Goal: Task Accomplishment & Management: Manage account settings

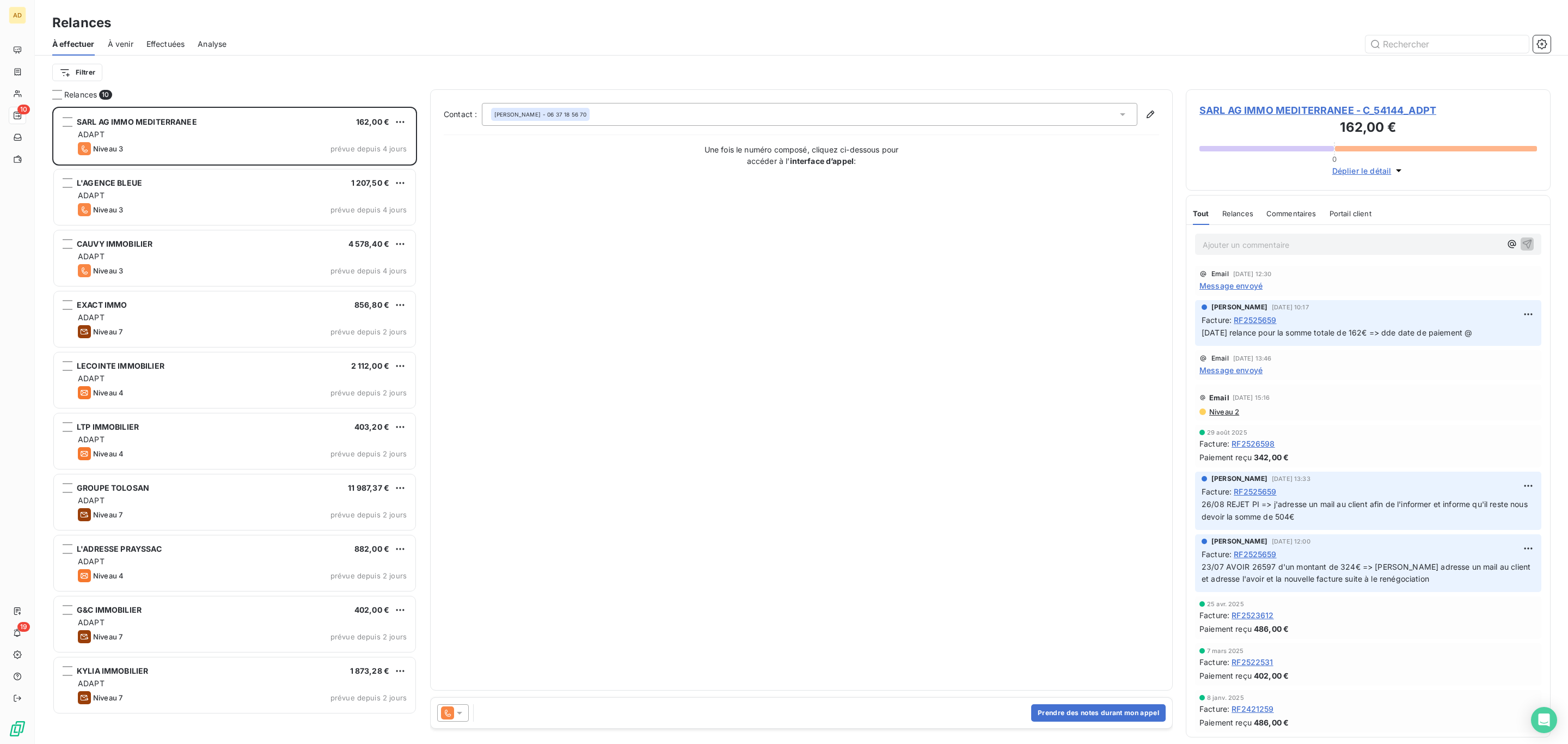
scroll to position [626, 351]
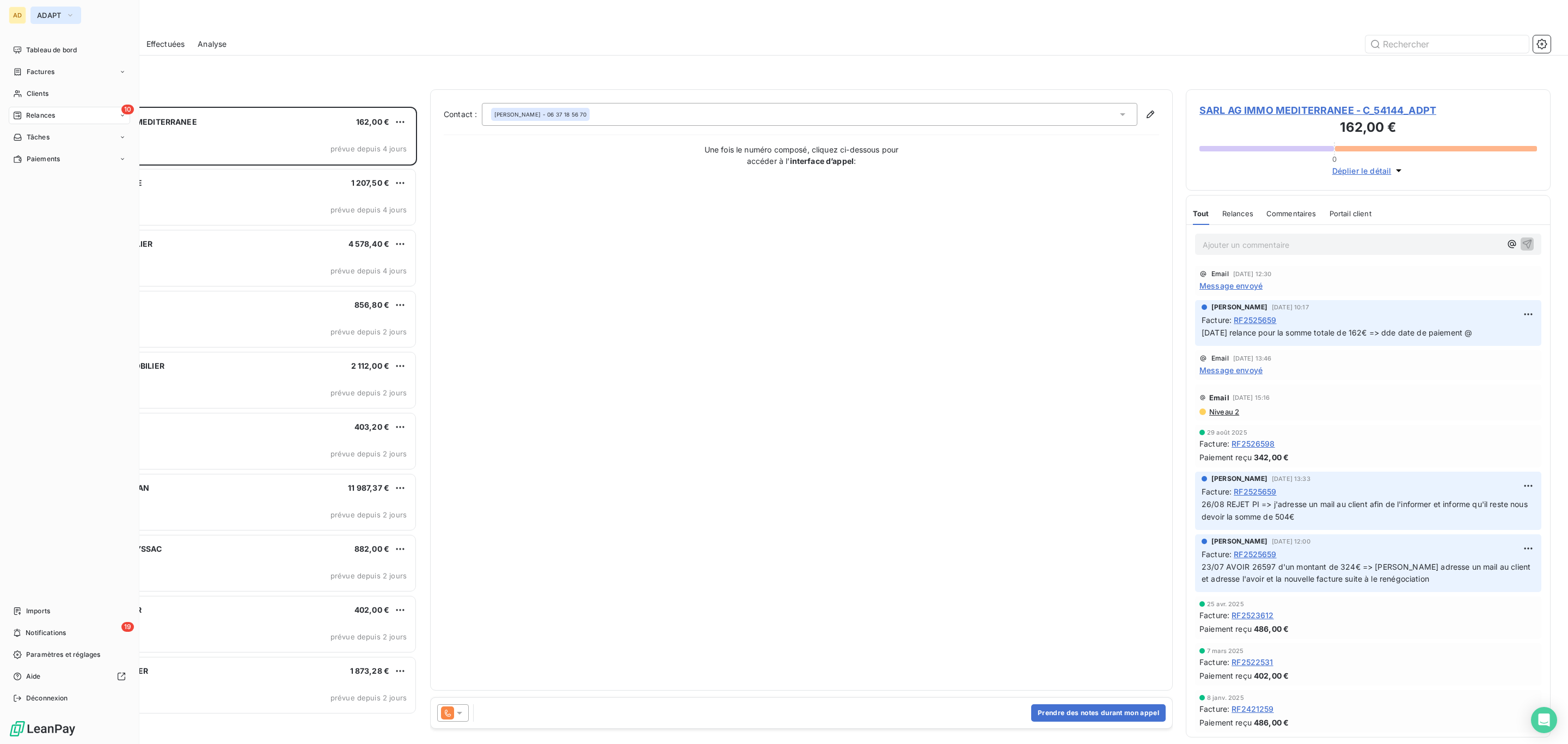
click at [51, 17] on span "ADAPT" at bounding box center [49, 15] width 24 height 9
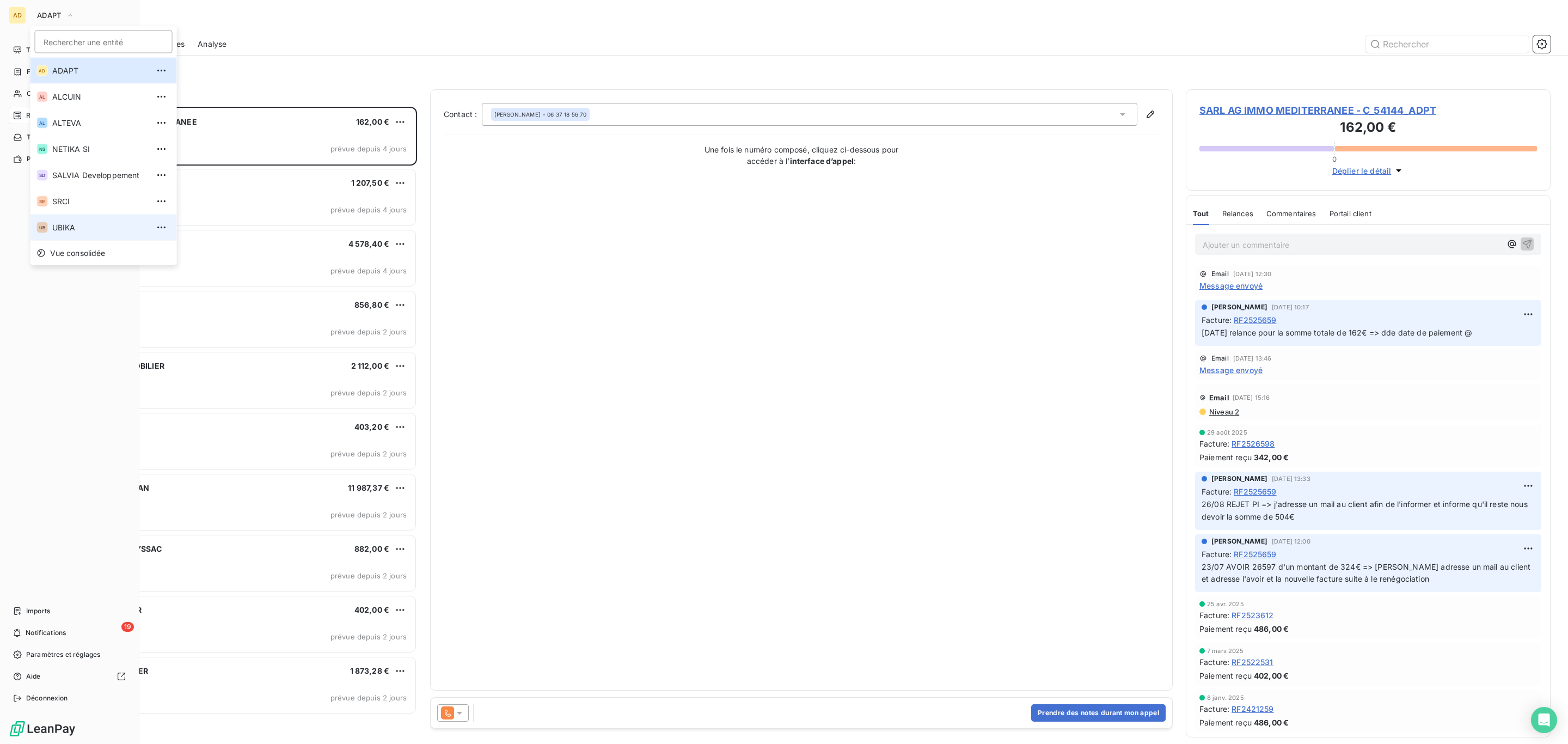
click at [95, 229] on span "UBIKA" at bounding box center [100, 227] width 97 height 11
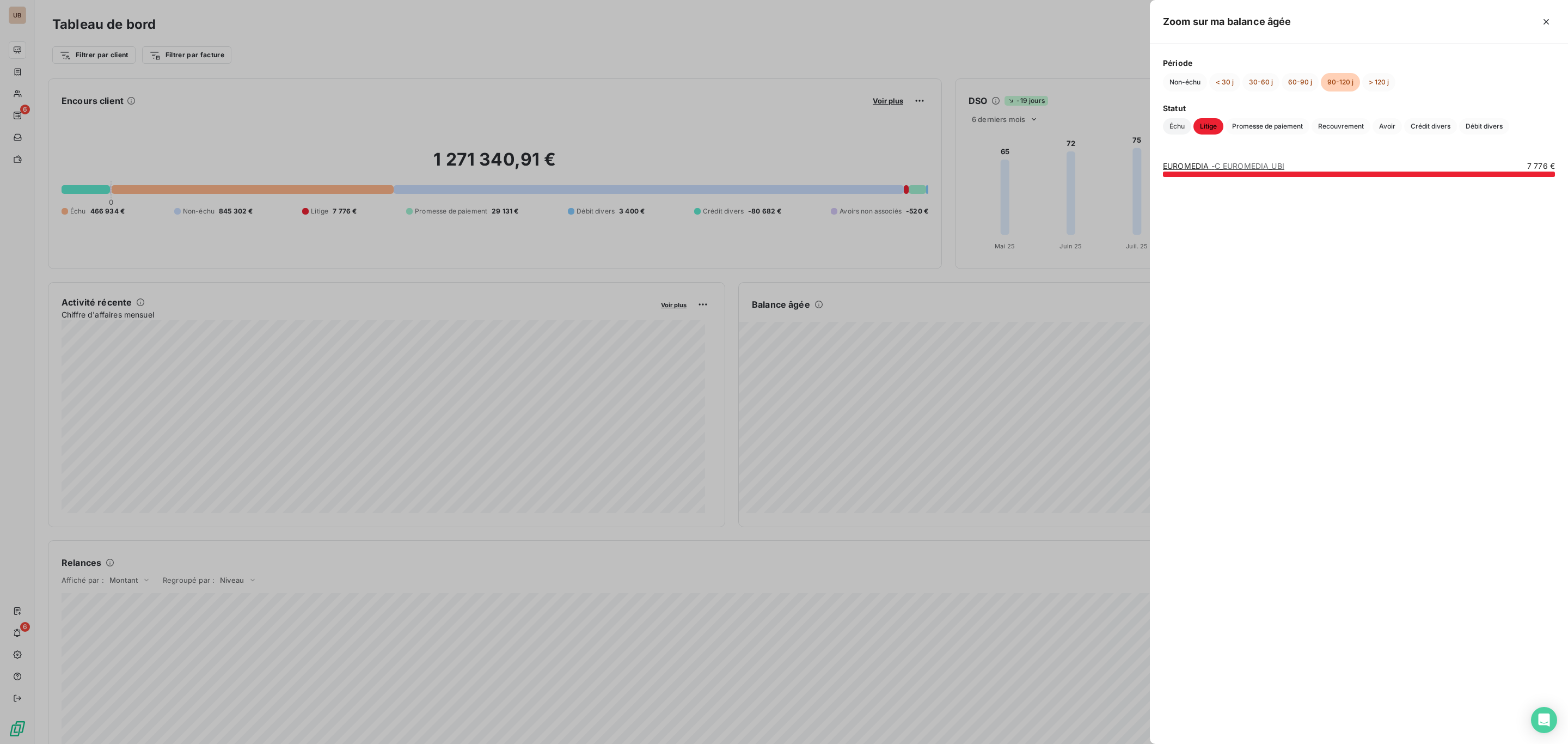
click at [1178, 126] on span "Échu" at bounding box center [1177, 126] width 28 height 16
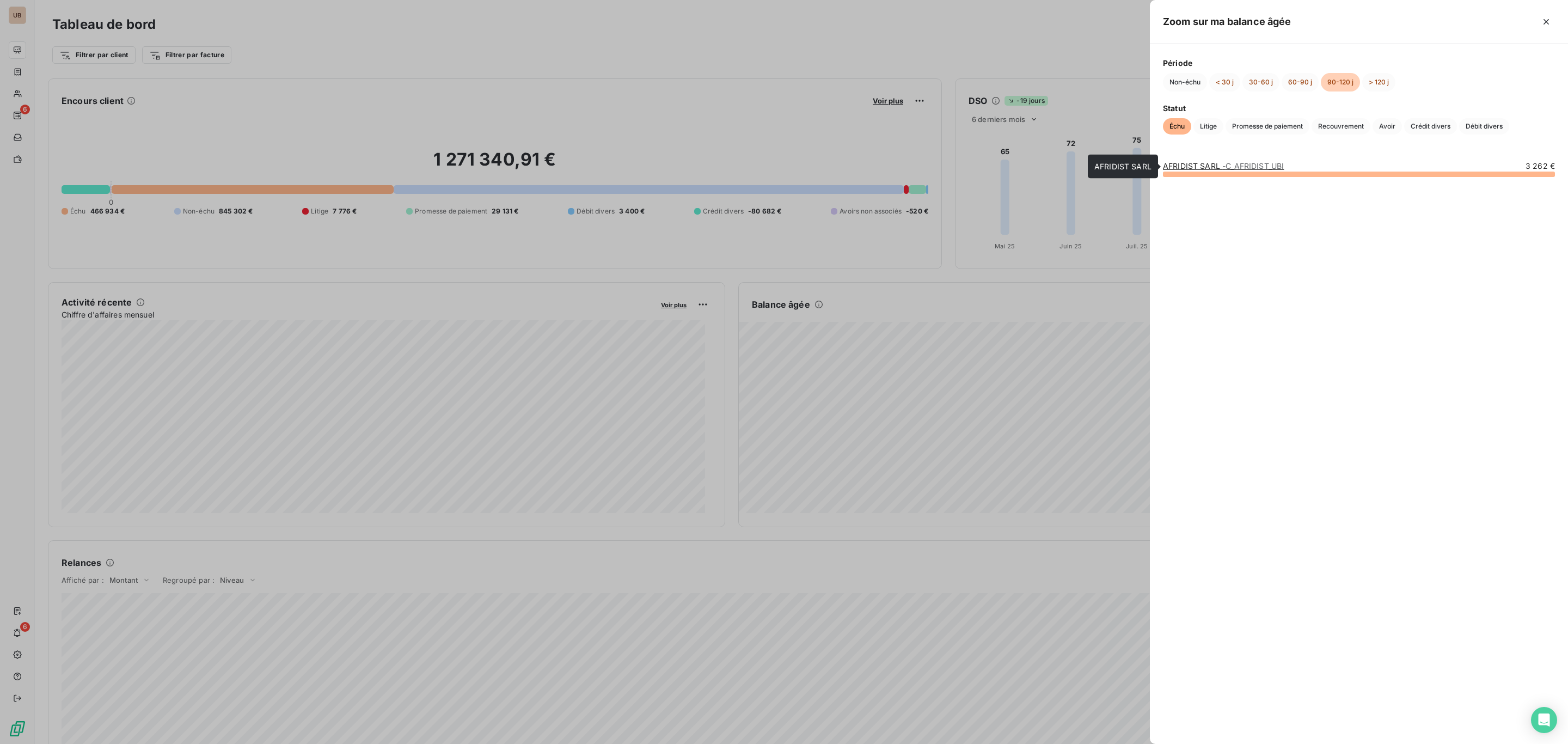
click at [1268, 163] on span "- C_AFRIDIST_UBI" at bounding box center [1253, 166] width 62 height 9
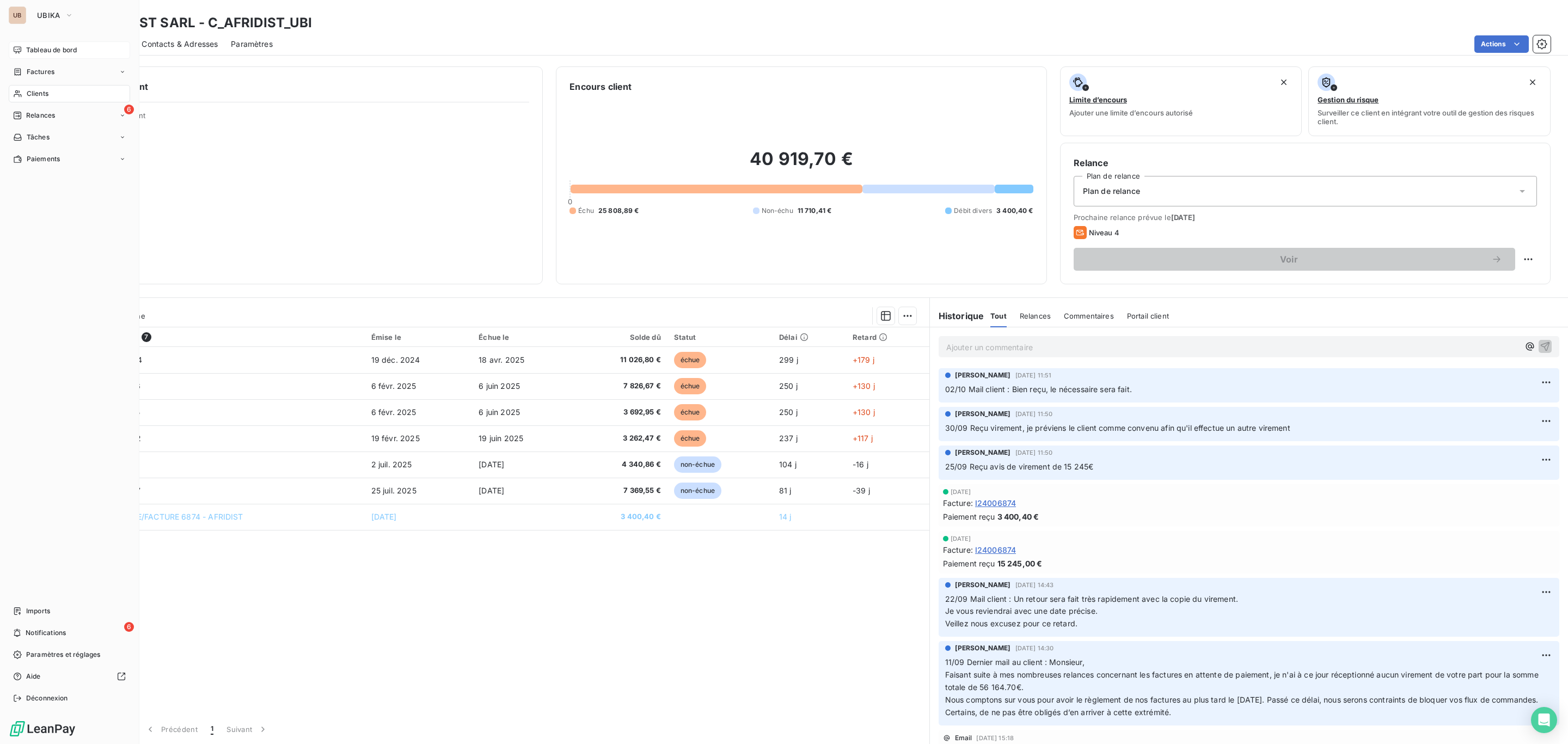
click at [48, 51] on span "Tableau de bord" at bounding box center [51, 50] width 50 height 10
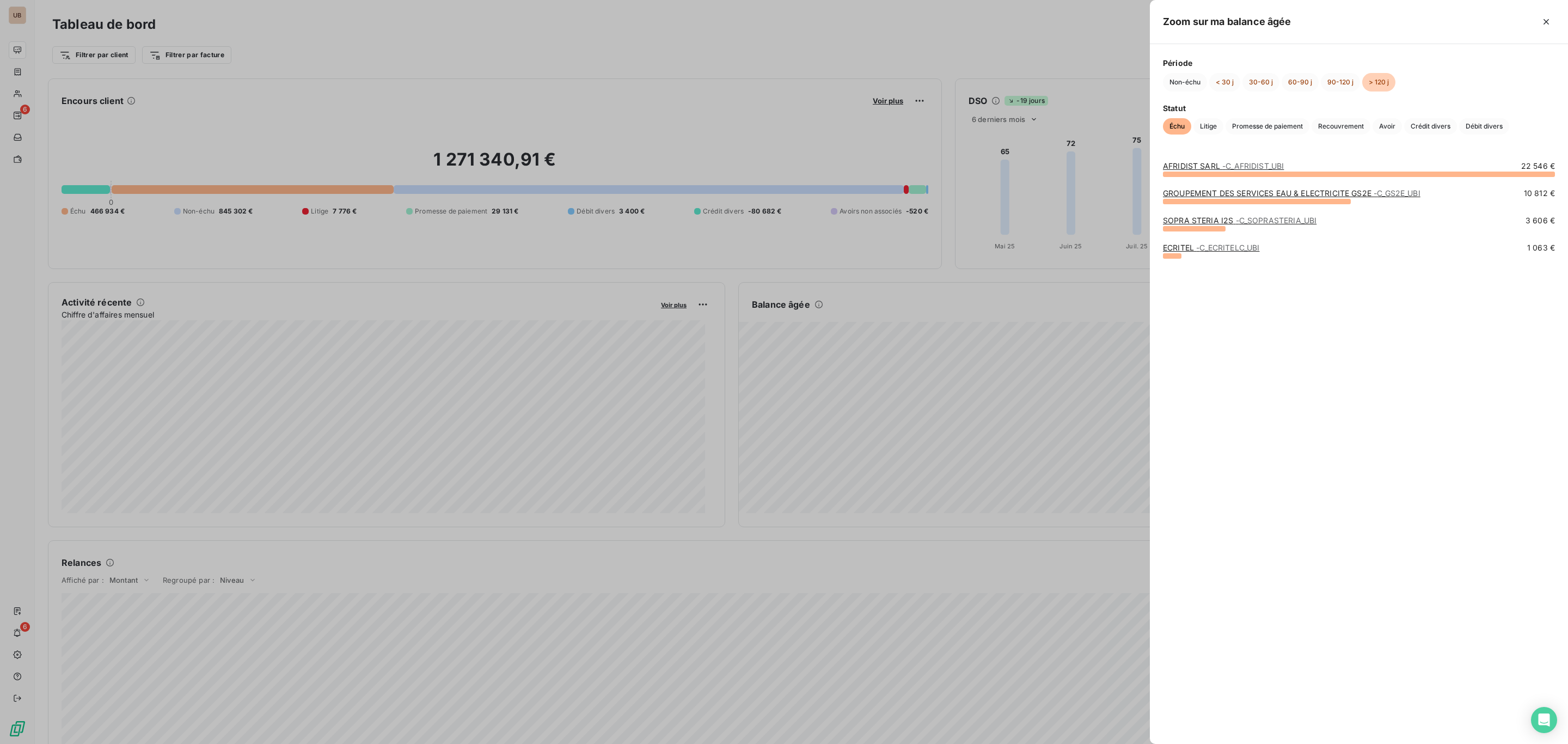
click at [1210, 188] on link "GROUPEMENT DES SERVICES EAU & ELECTRICITE GS2E - C_GS2E_UBI" at bounding box center [1291, 193] width 257 height 9
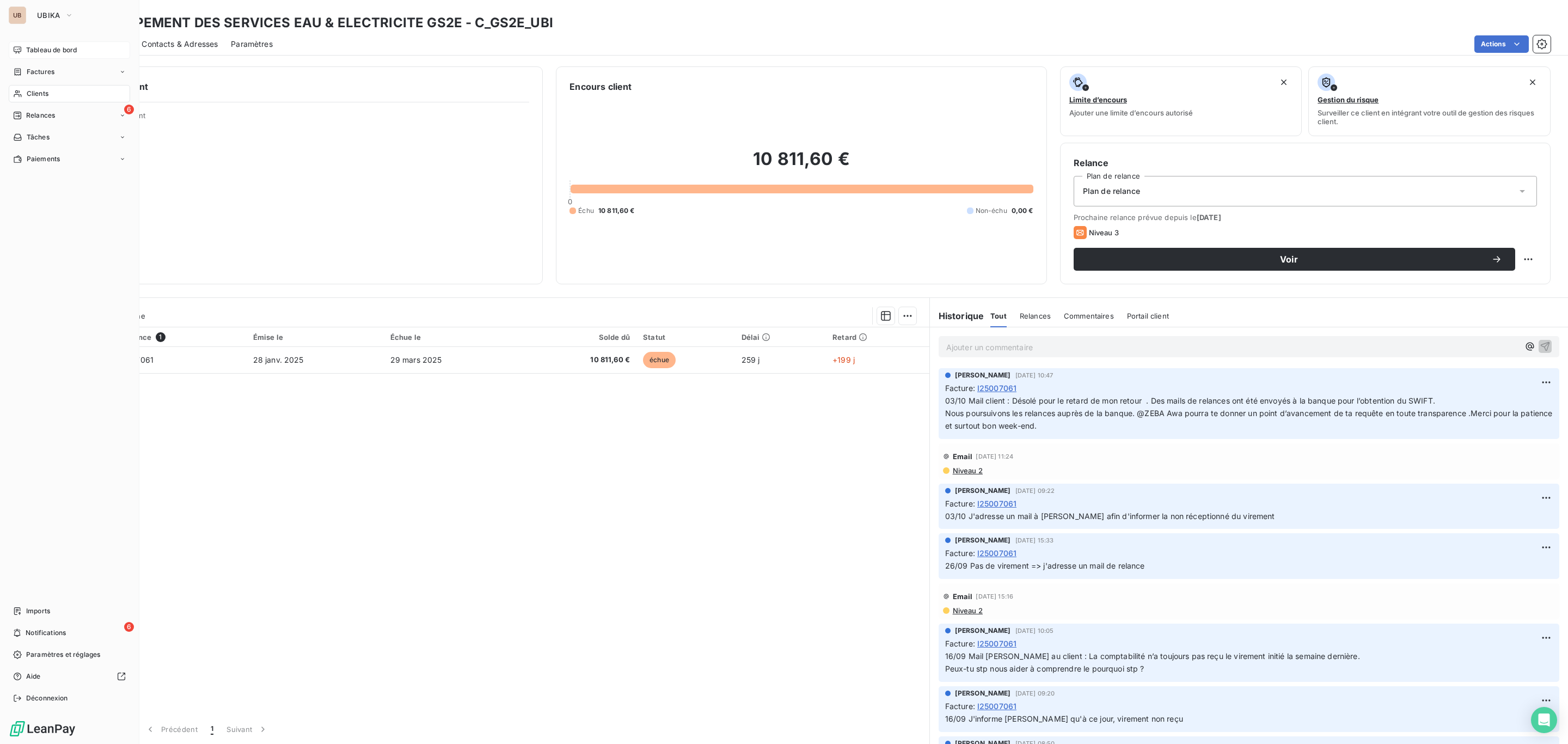
click at [50, 54] on span "Tableau de bord" at bounding box center [51, 50] width 50 height 10
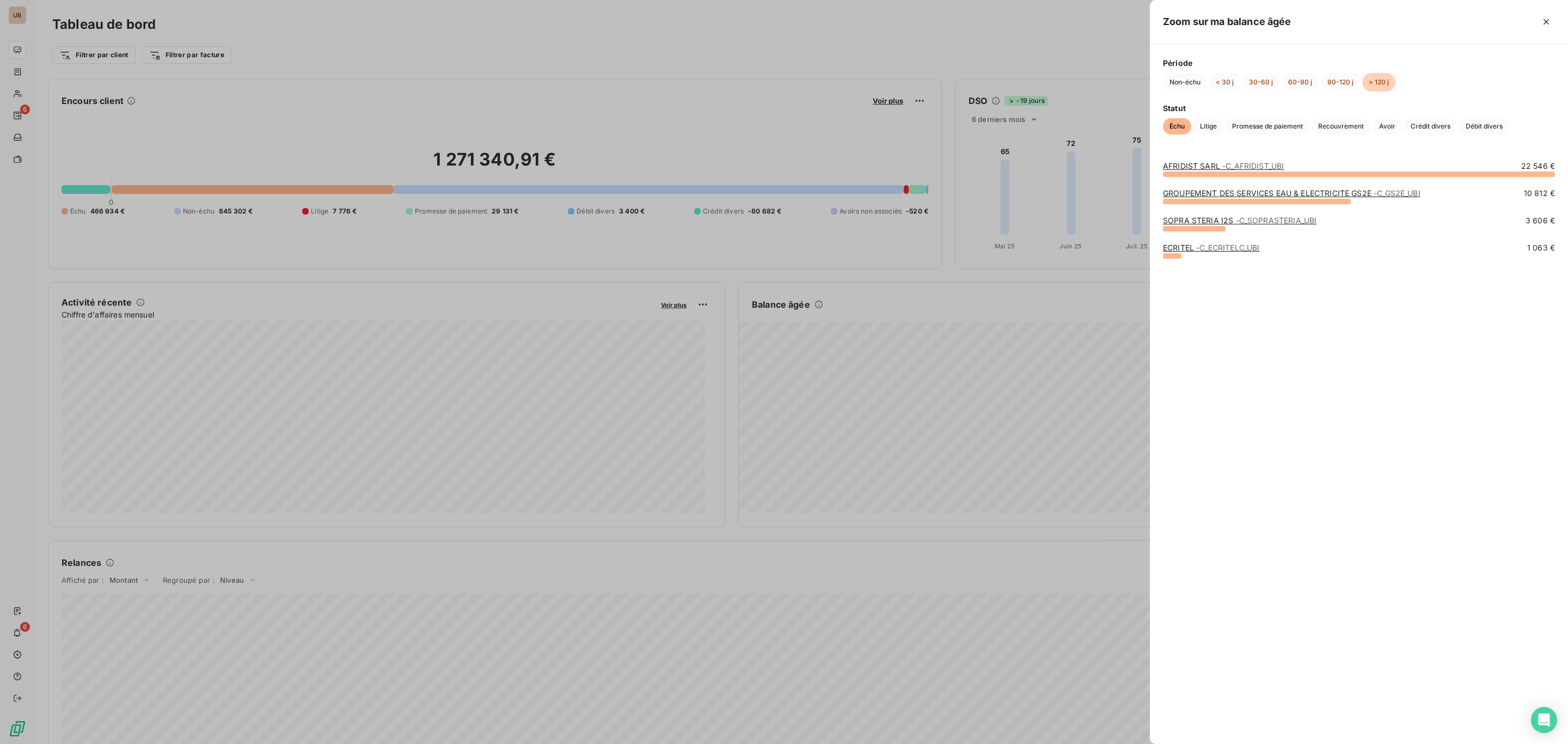
click at [1172, 248] on link "ECRITEL - C_ECRITELC_UBI" at bounding box center [1211, 247] width 97 height 9
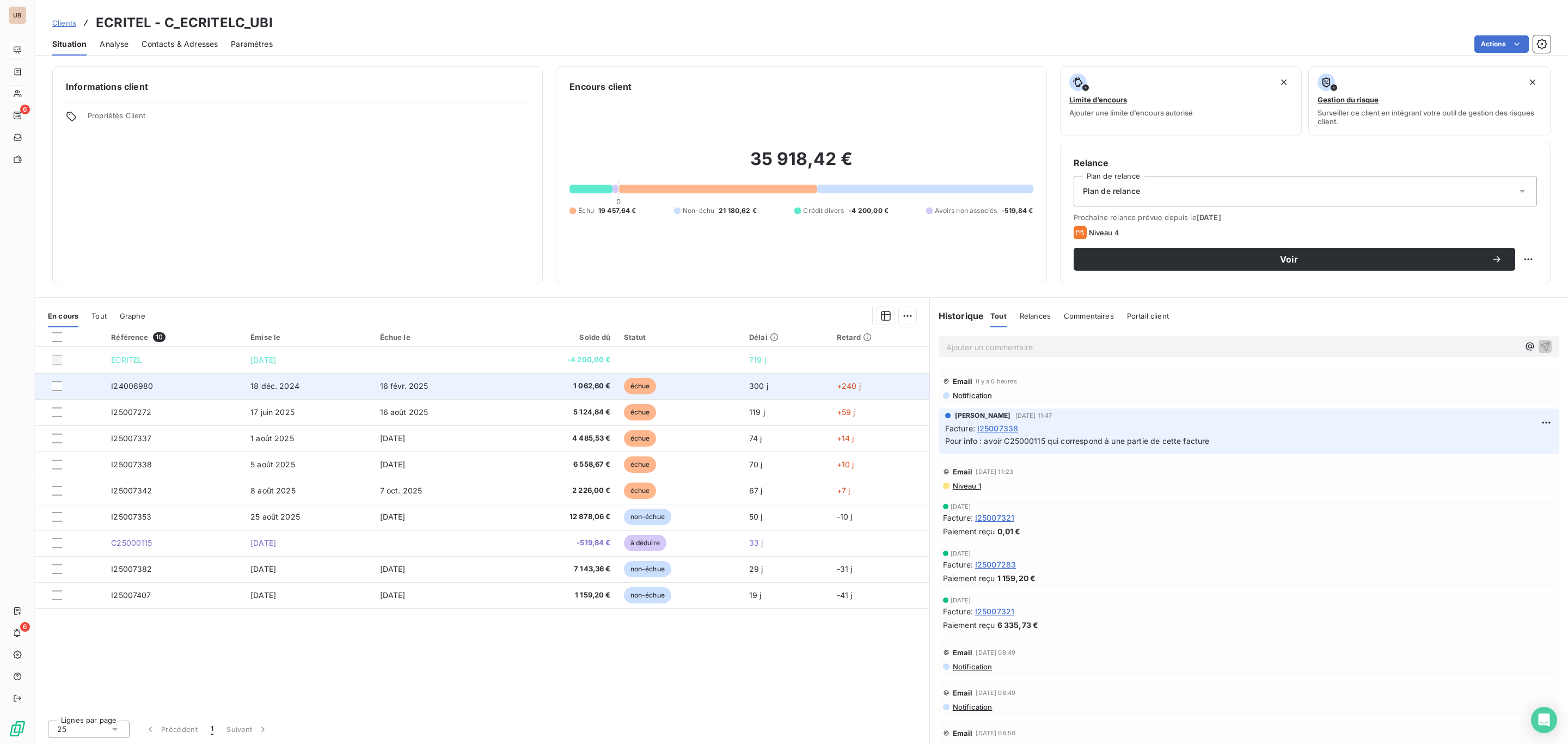
click at [355, 384] on td "18 déc. 2024" at bounding box center [308, 386] width 129 height 26
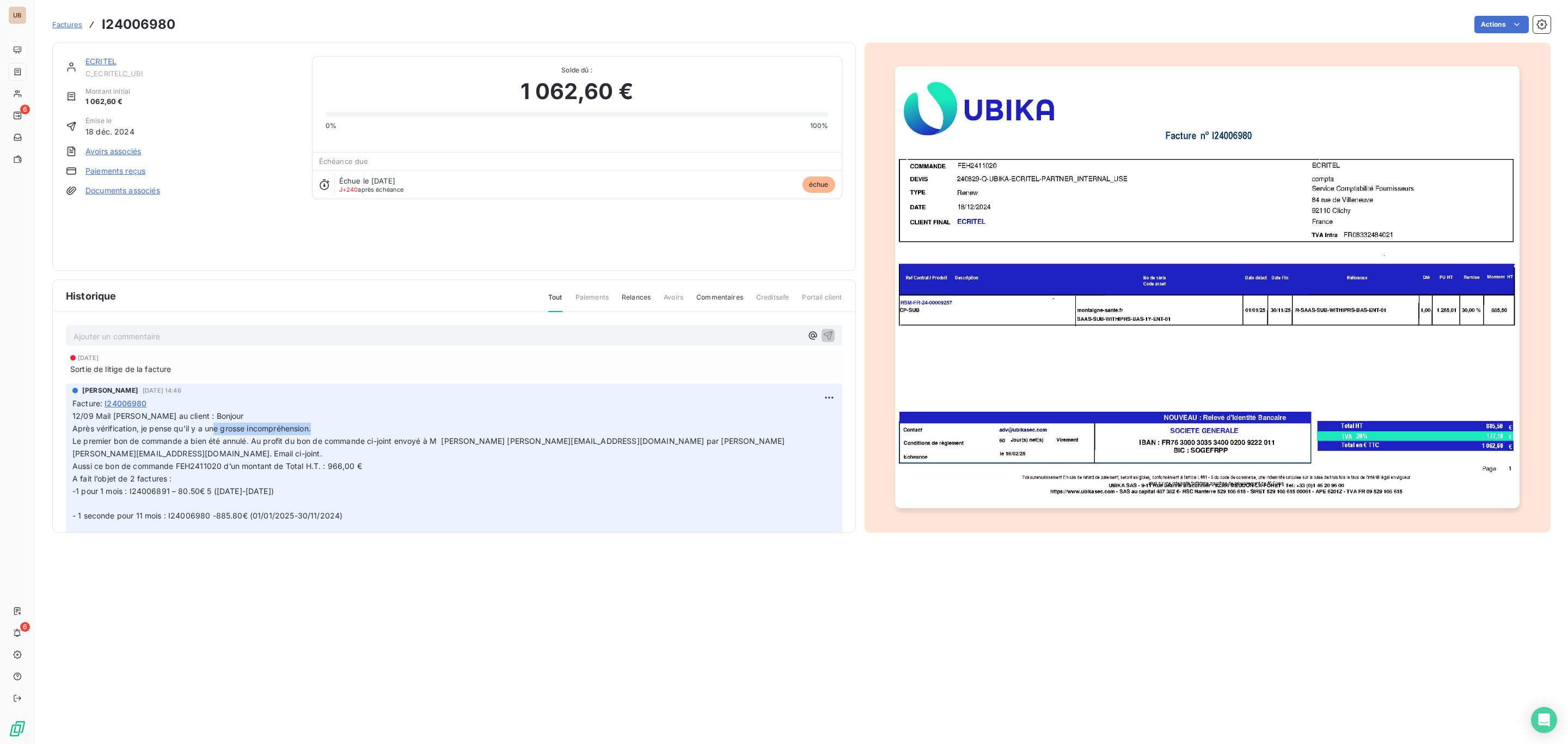
drag, startPoint x: 213, startPoint y: 426, endPoint x: 322, endPoint y: 430, distance: 109.1
click at [321, 429] on p "12/09 Mail [PERSON_NAME] au client : Bonjour Après vérification, je pense qu’il…" at bounding box center [454, 485] width 763 height 150
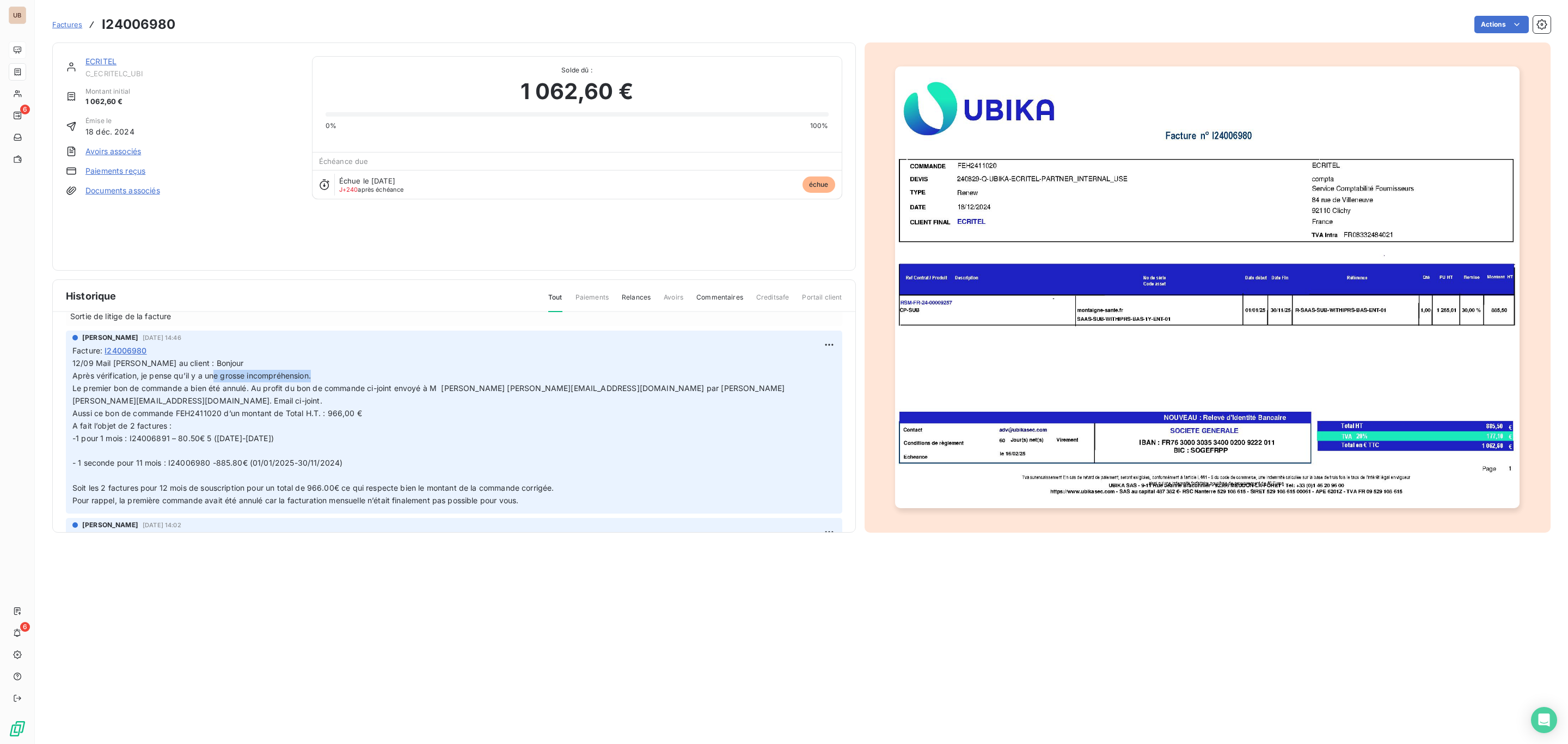
scroll to position [82, 0]
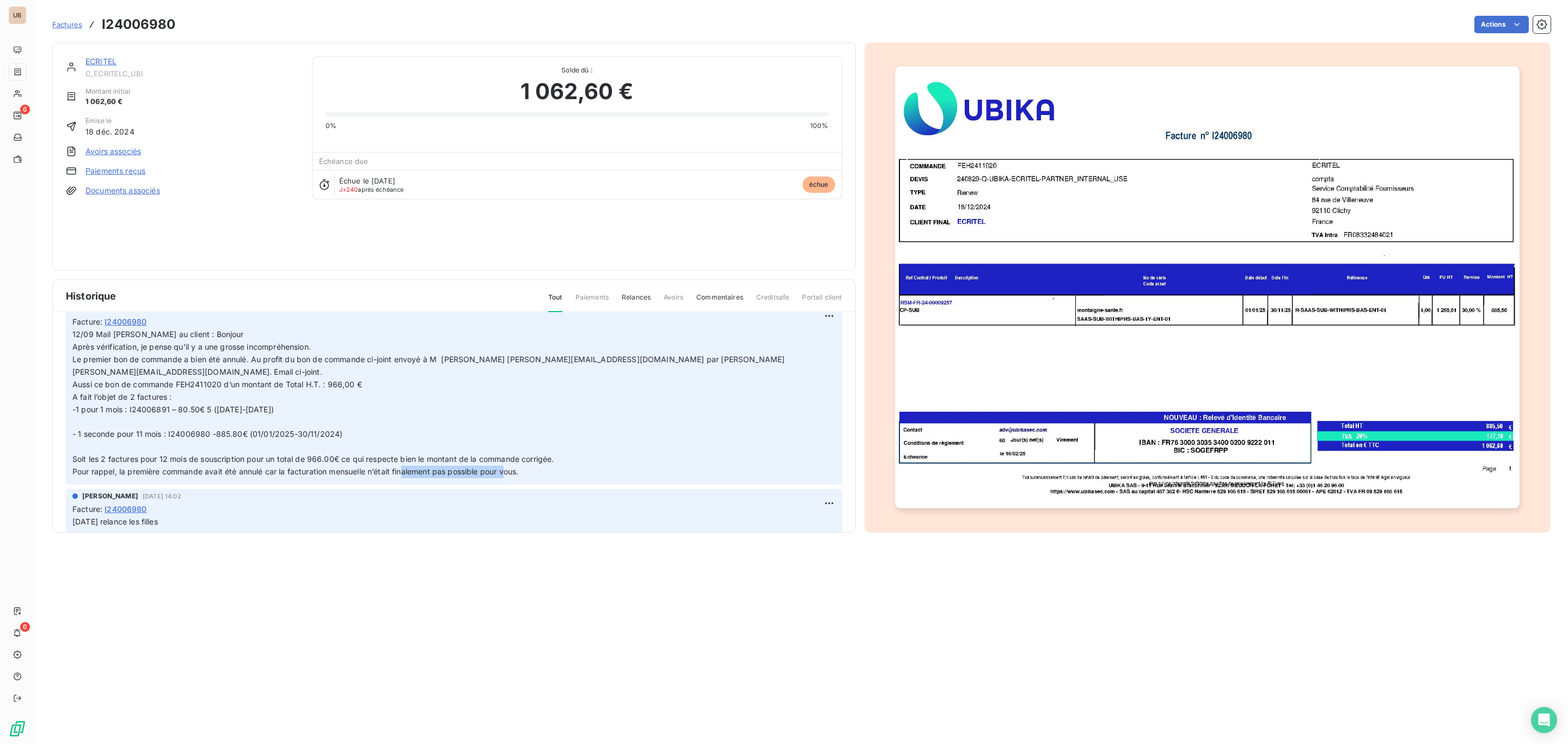
drag, startPoint x: 490, startPoint y: 470, endPoint x: 403, endPoint y: 468, distance: 87.0
click at [403, 468] on span "Pour rappel, la première commande avait été annulé car la facturation mensuelle…" at bounding box center [295, 471] width 446 height 9
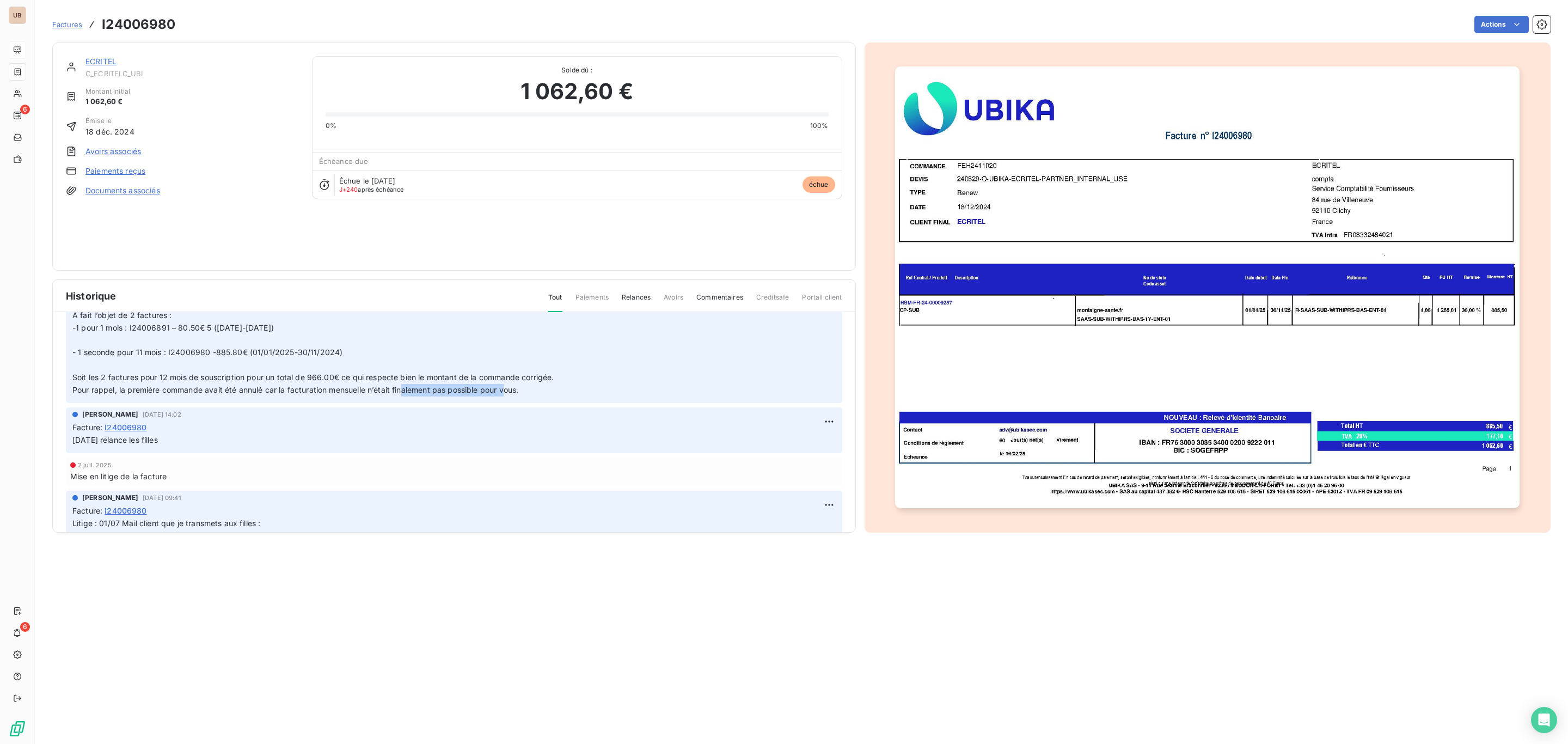
scroll to position [0, 0]
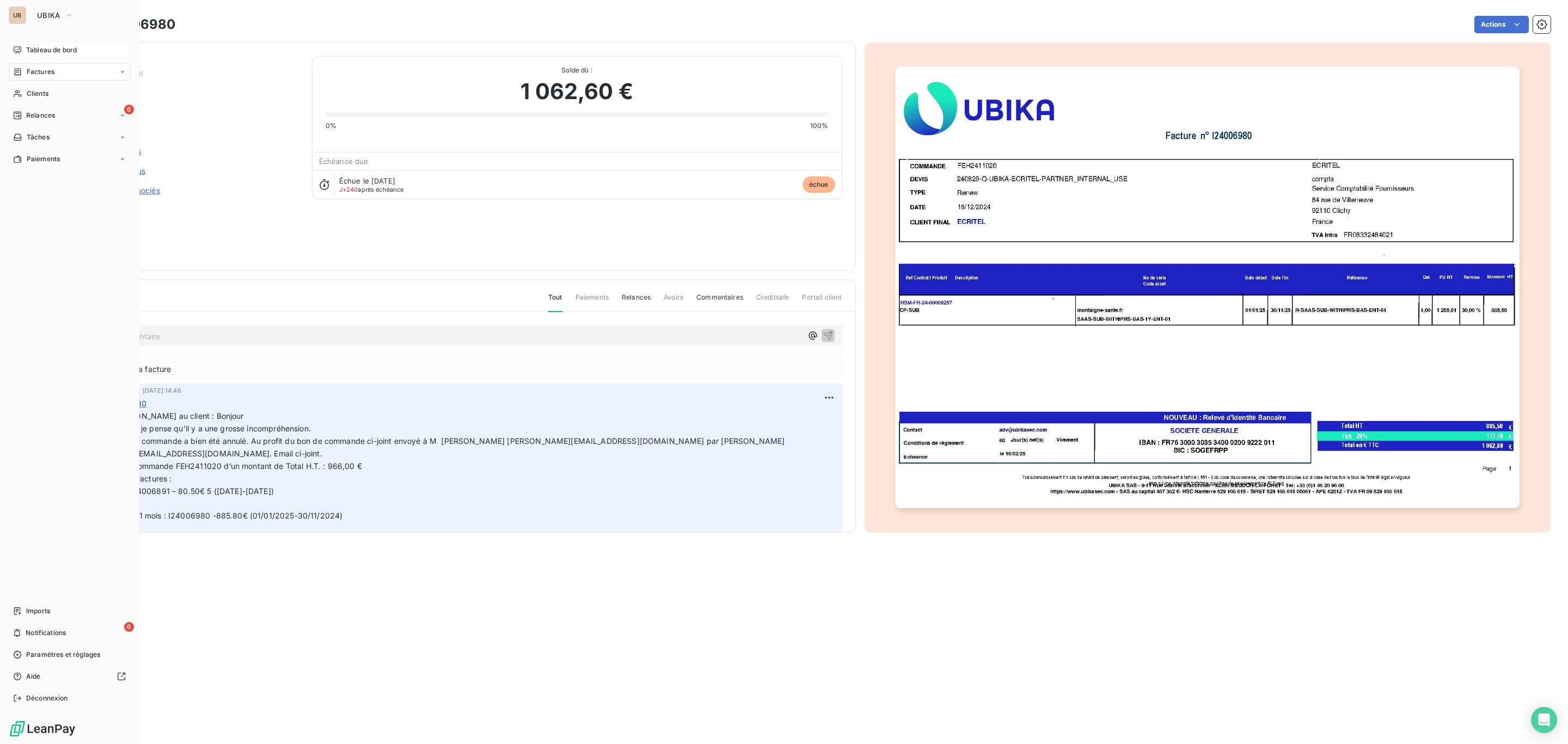
click at [24, 45] on div "Tableau de bord" at bounding box center [69, 50] width 122 height 17
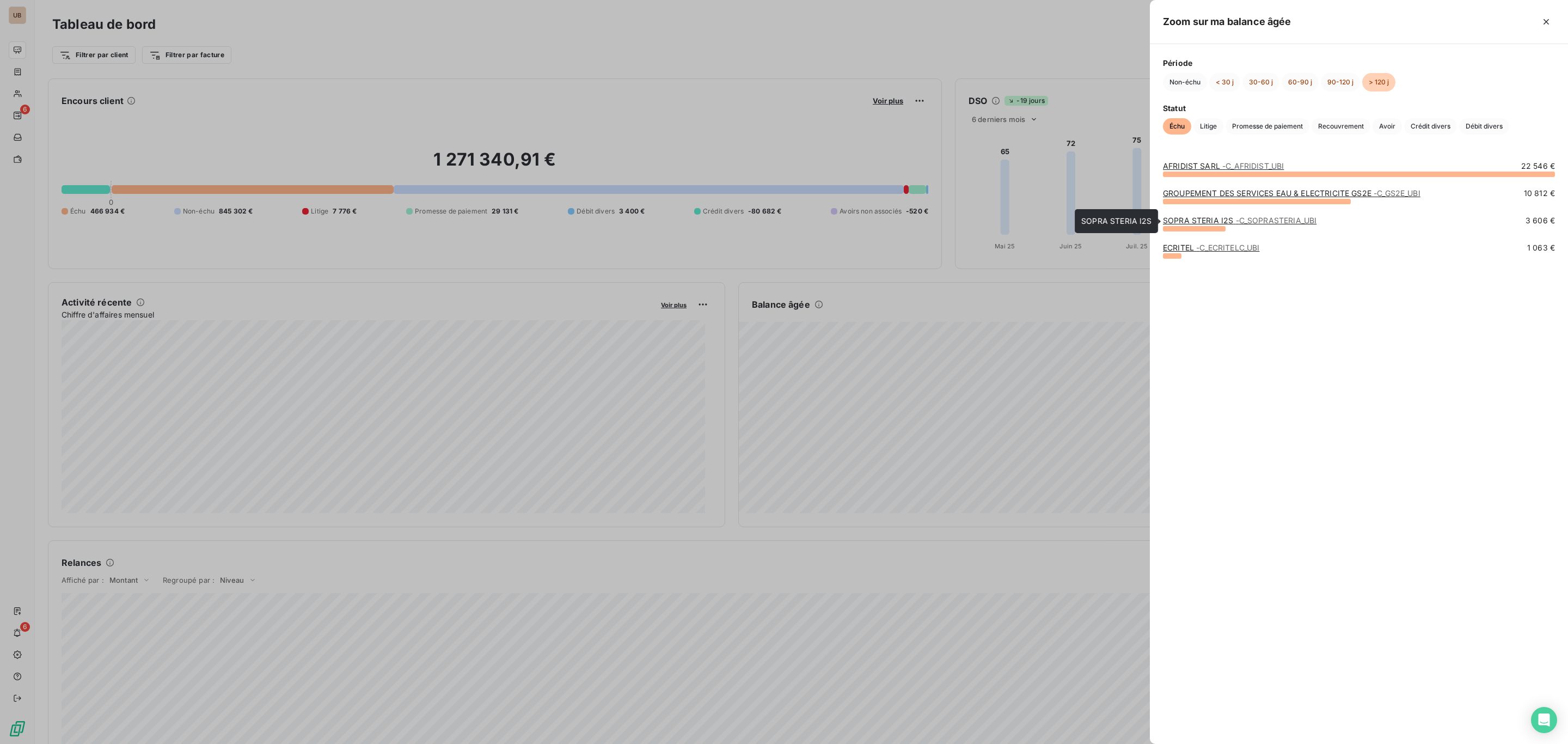
click at [1177, 224] on link "SOPRA STERIA I2S - C_SOPRASTERIA_UBI" at bounding box center [1240, 220] width 153 height 9
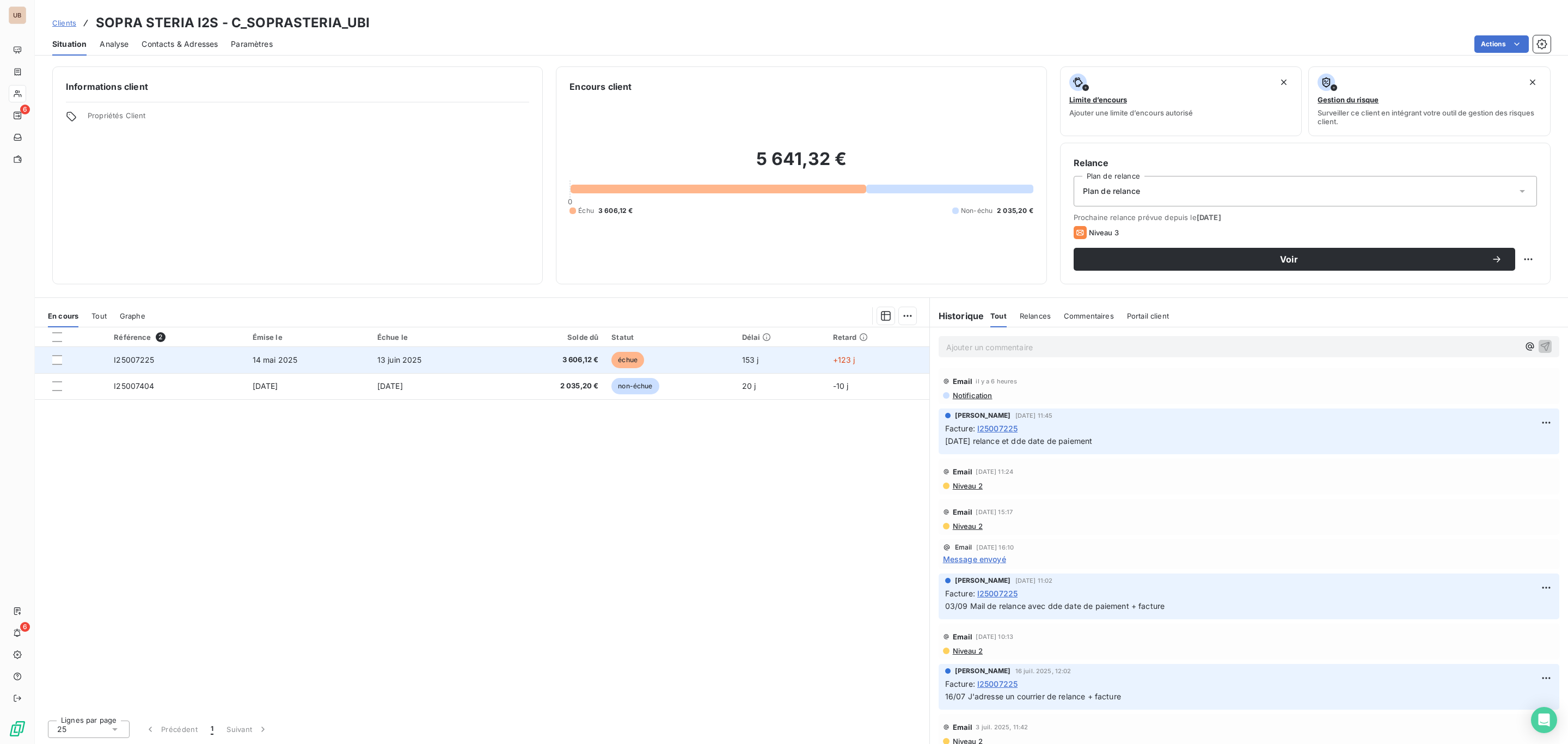
click at [363, 358] on td "14 mai 2025" at bounding box center [308, 360] width 125 height 26
click at [391, 363] on span "13 juin 2025" at bounding box center [400, 360] width 45 height 9
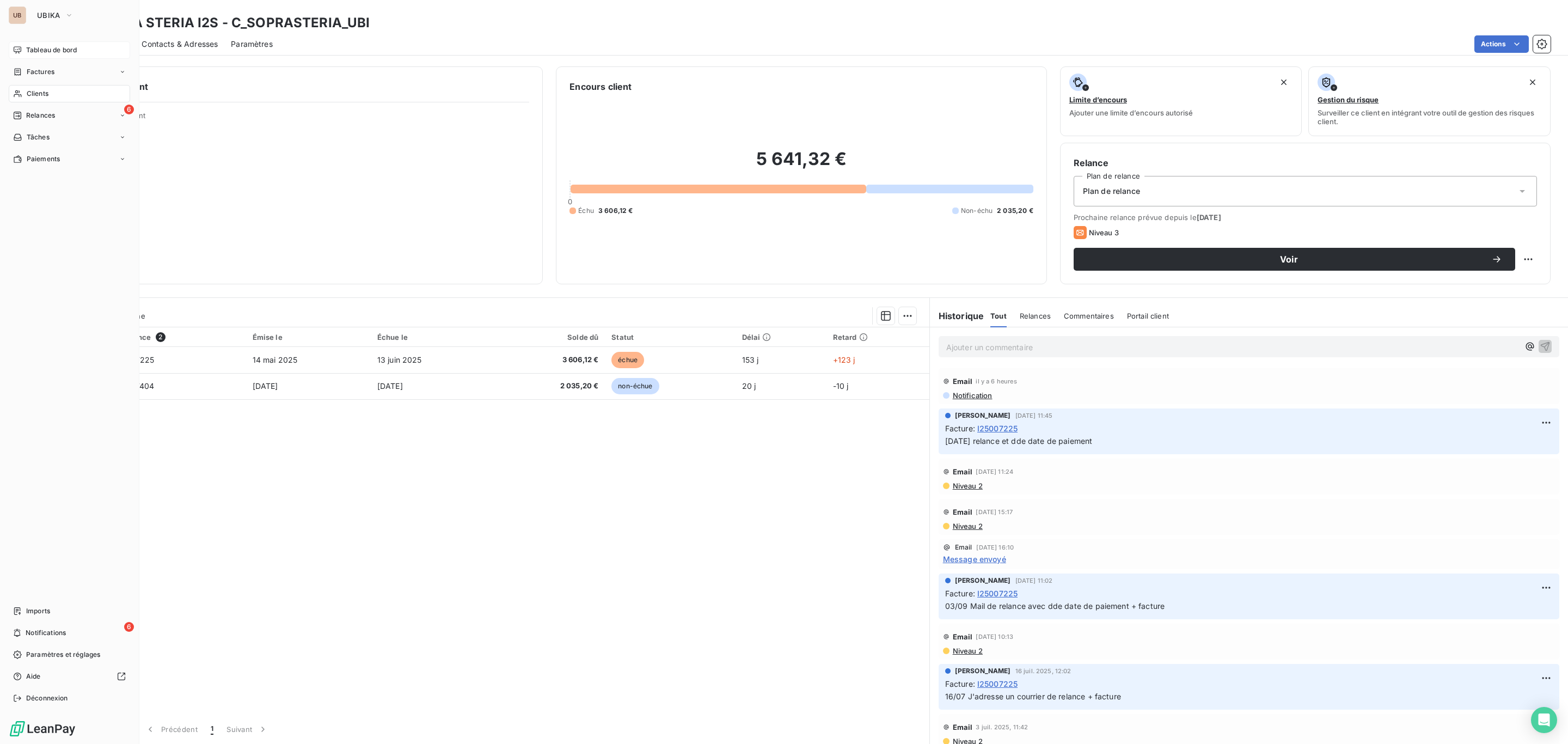
click at [34, 45] on span "Tableau de bord" at bounding box center [51, 50] width 50 height 10
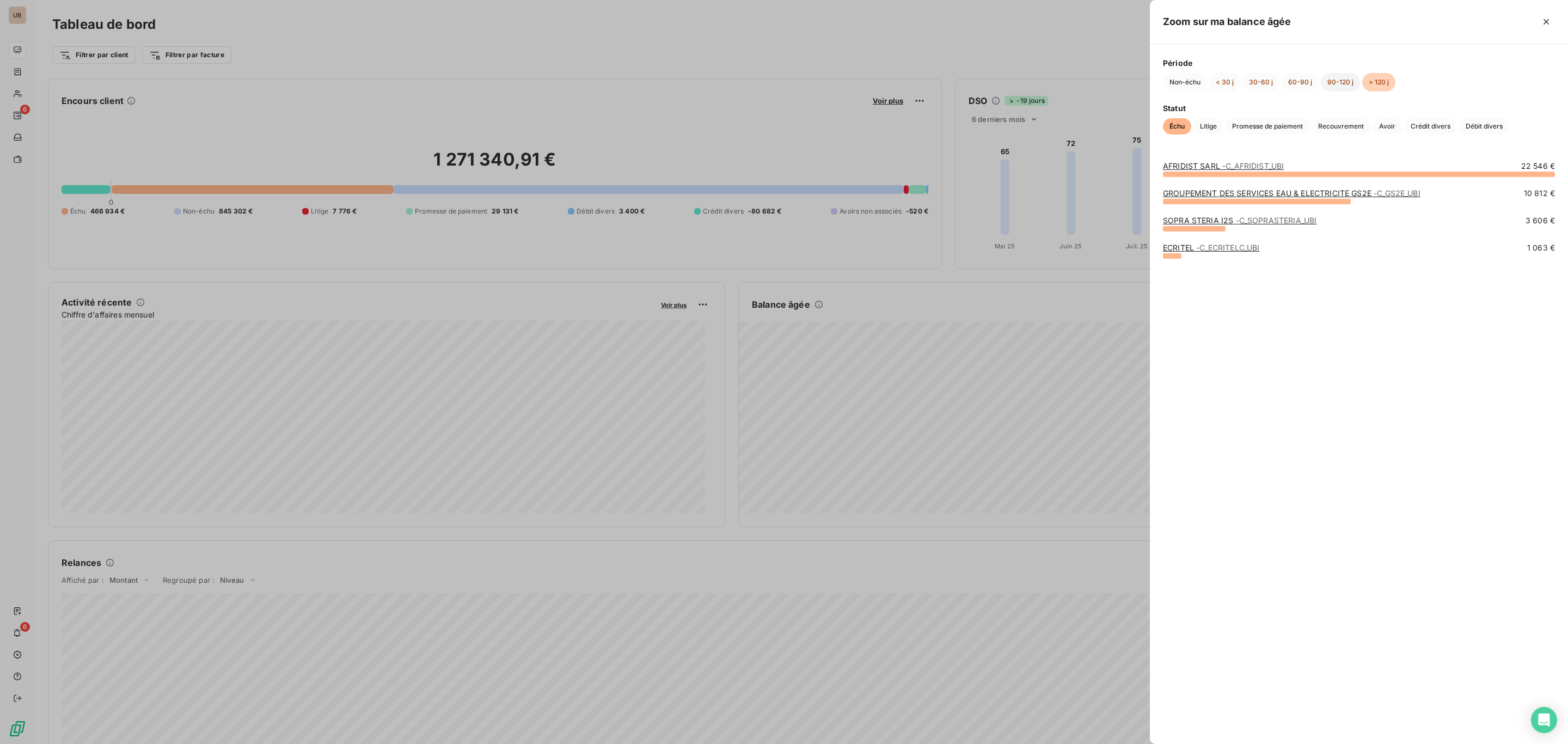
click at [1331, 80] on button "90-120 j" at bounding box center [1341, 82] width 39 height 19
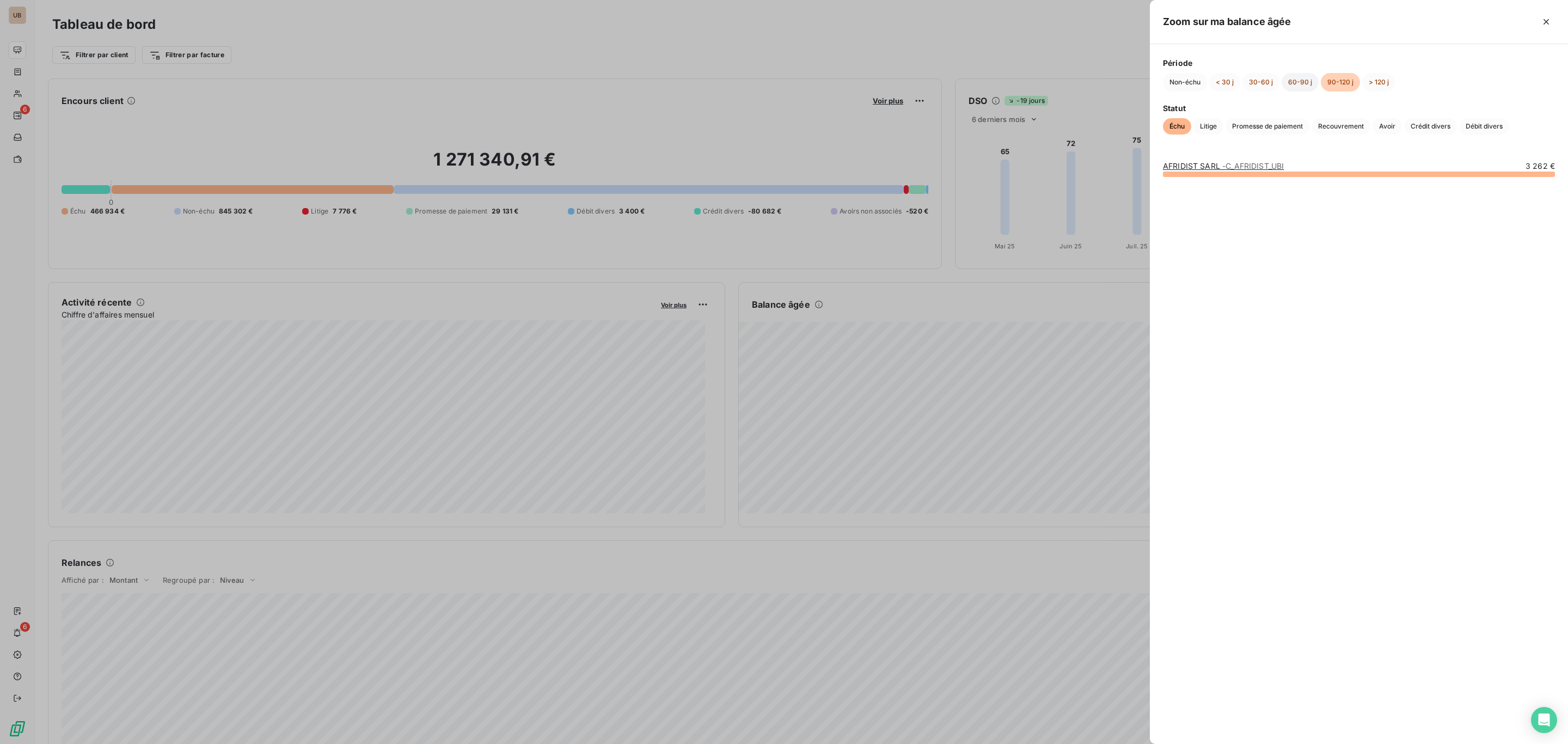
click at [1291, 82] on button "60-90 j" at bounding box center [1300, 82] width 37 height 19
click at [1253, 87] on button "30-60 j" at bounding box center [1261, 82] width 37 height 19
click at [1227, 85] on button "< 30 j" at bounding box center [1225, 82] width 31 height 19
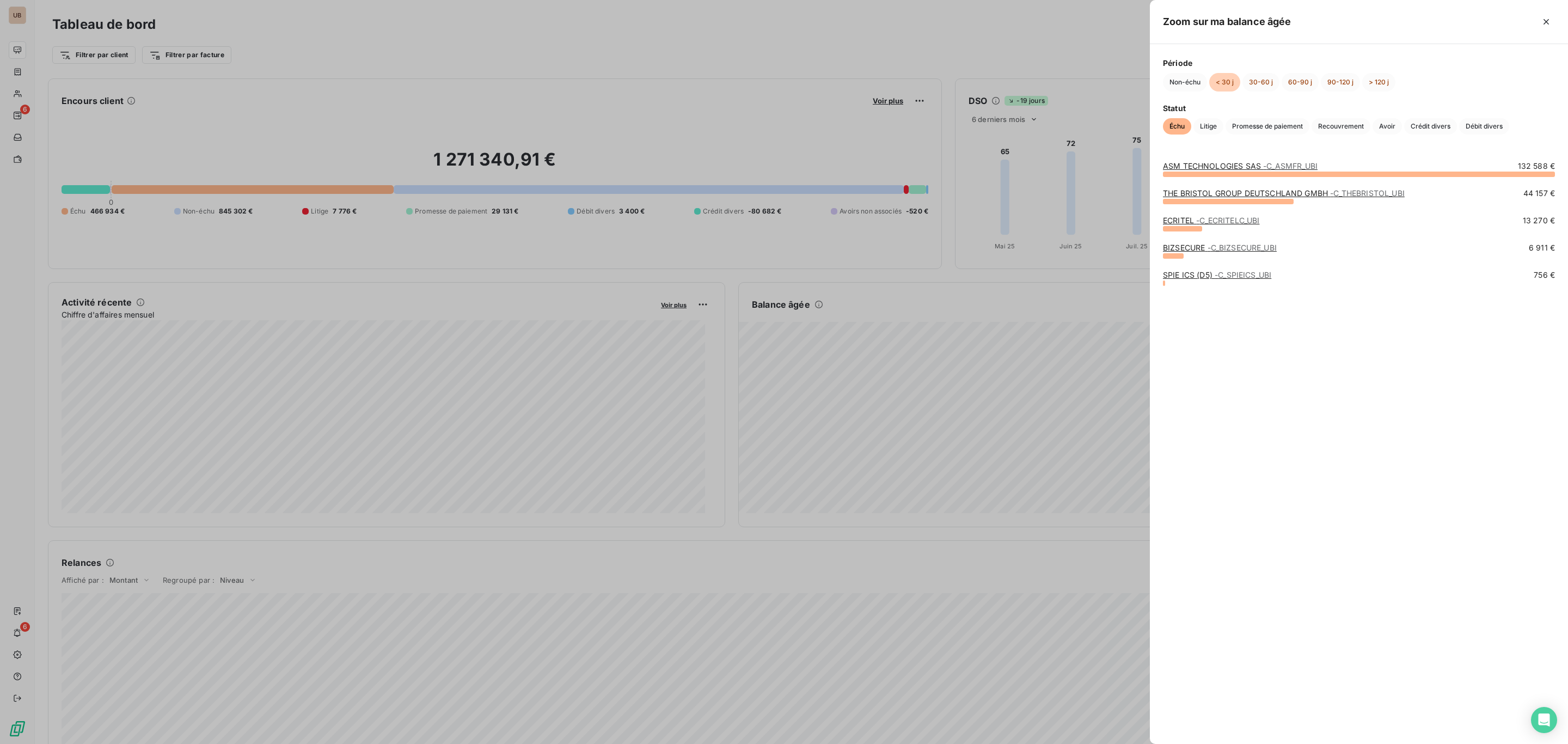
click at [44, 88] on div at bounding box center [784, 372] width 1568 height 744
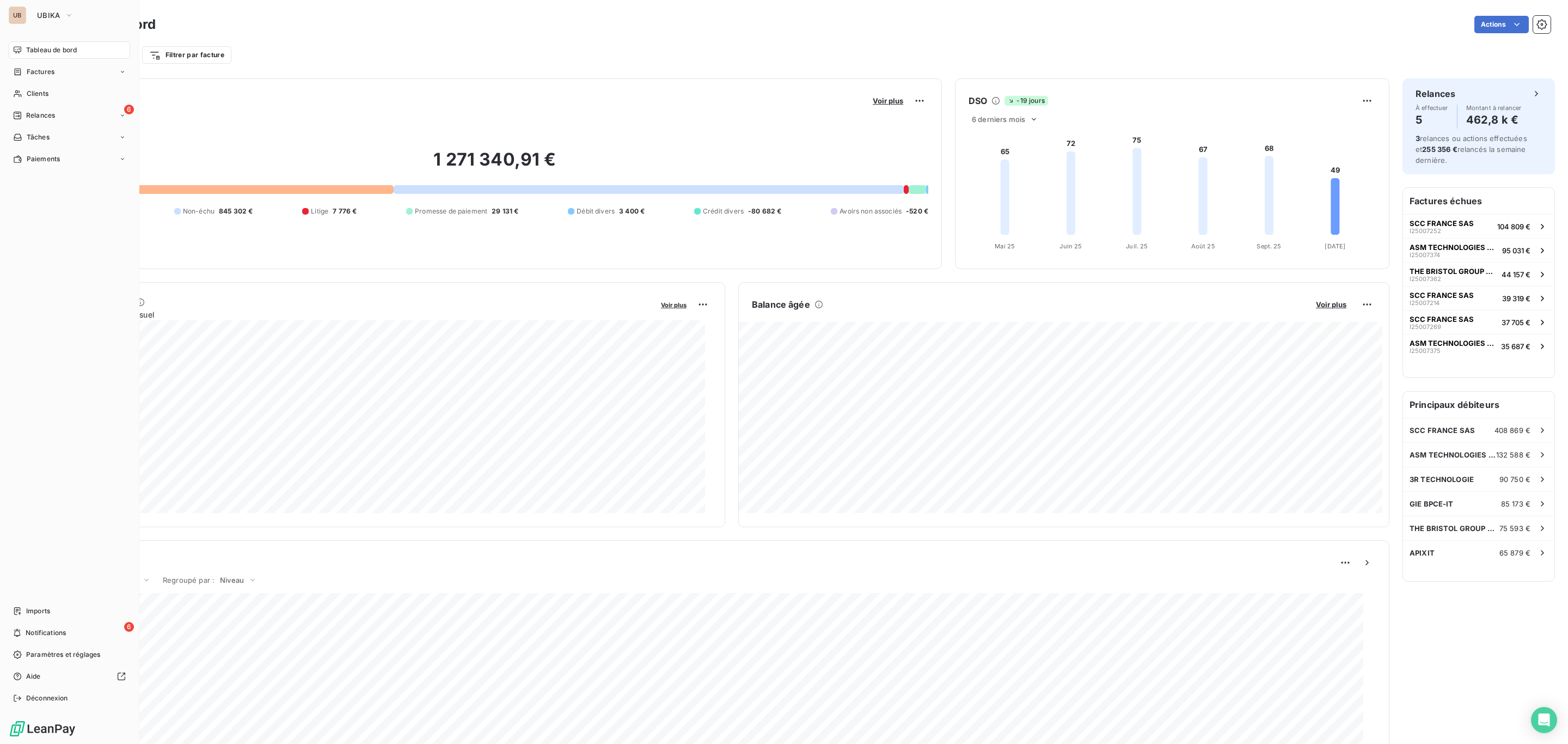
click at [21, 95] on icon at bounding box center [17, 93] width 7 height 7
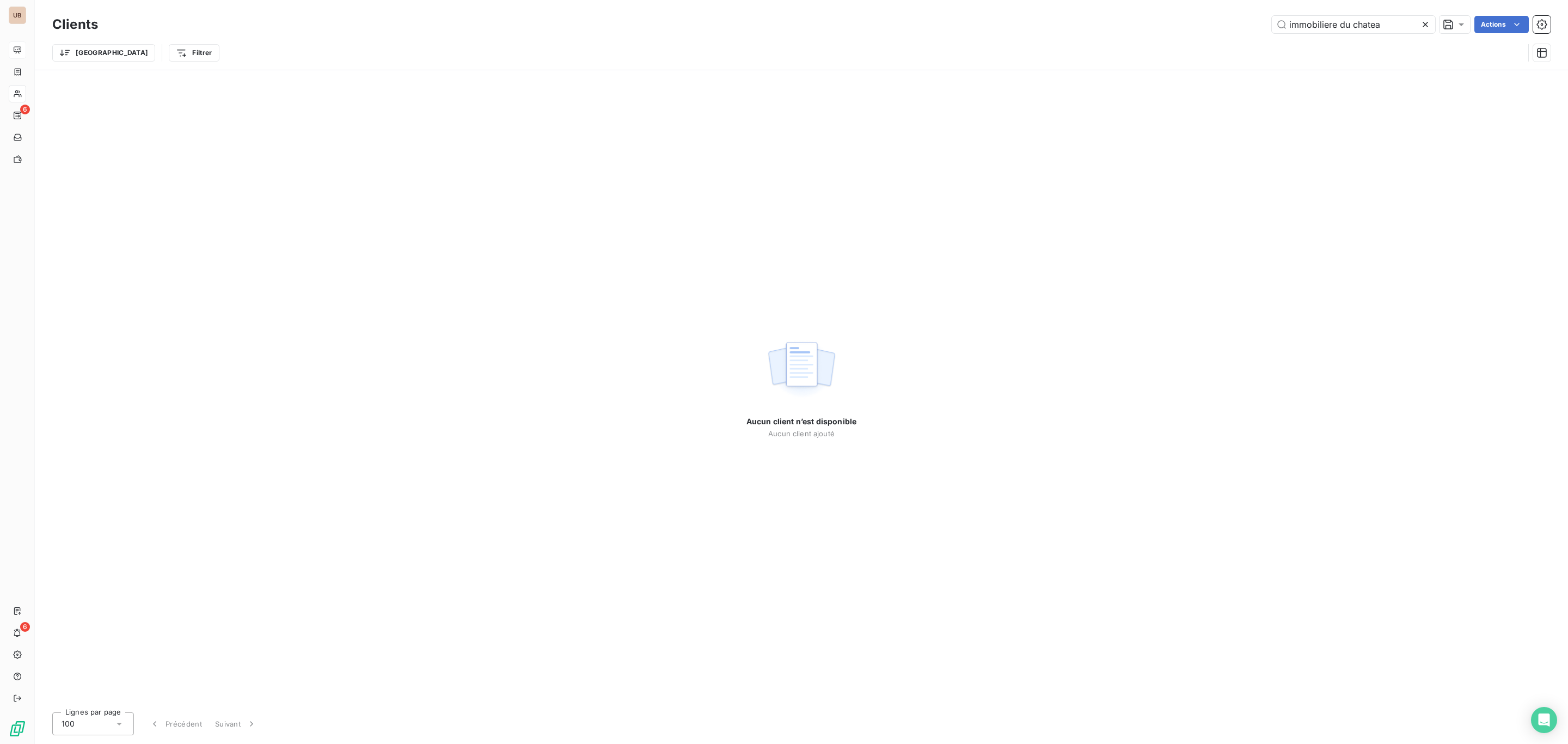
drag, startPoint x: 1397, startPoint y: 24, endPoint x: 1211, endPoint y: -14, distance: 189.8
click at [1211, 0] on html "UB 6 6 Clients immobiliere du chatea Actions Trier Filtrer Aucun client n’est d…" at bounding box center [784, 372] width 1568 height 744
click at [1354, 25] on input "amitec" at bounding box center [1354, 24] width 163 height 17
type input "amitec"
click at [52, 10] on button "UBIKA" at bounding box center [55, 15] width 50 height 17
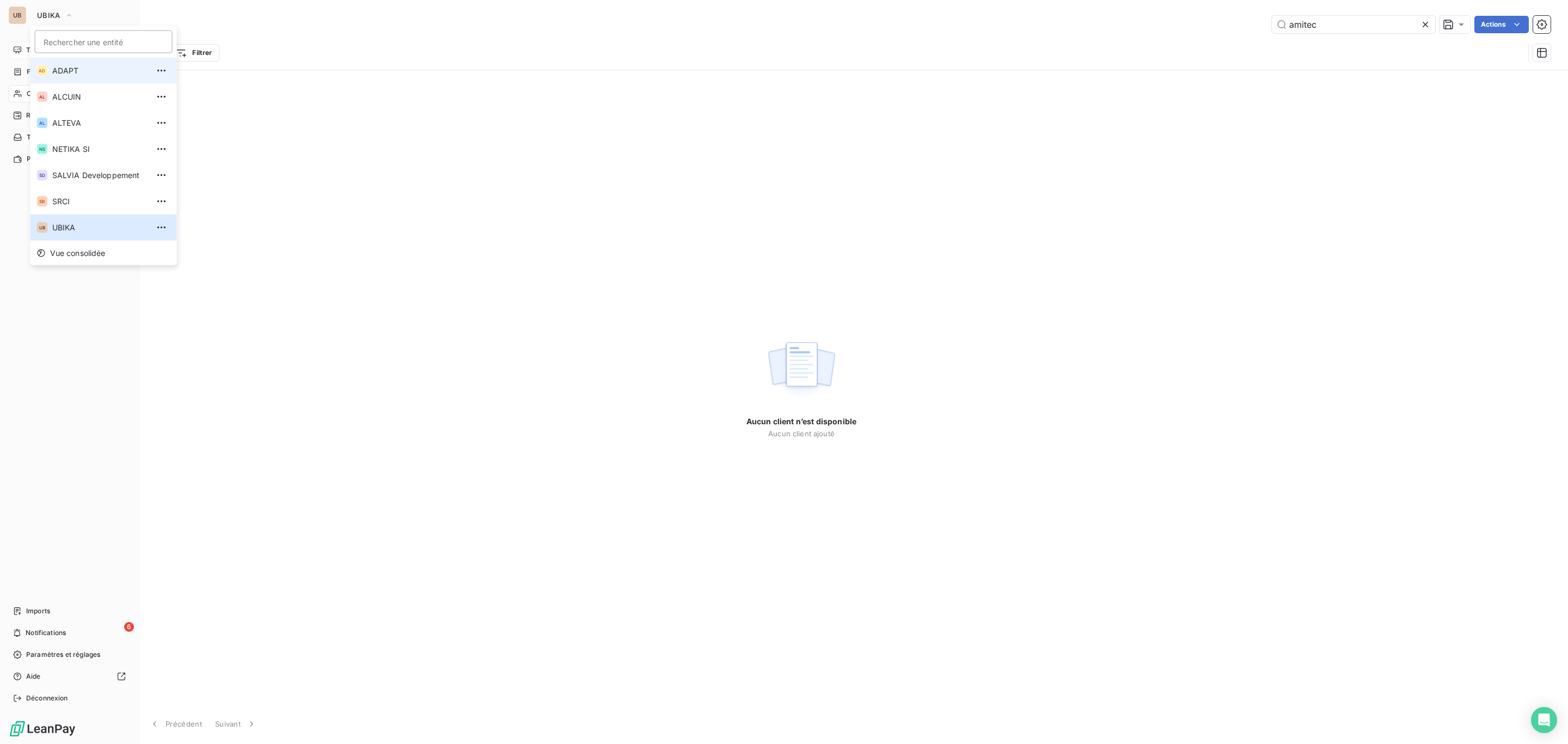
click at [72, 72] on span "ADAPT" at bounding box center [100, 70] width 97 height 11
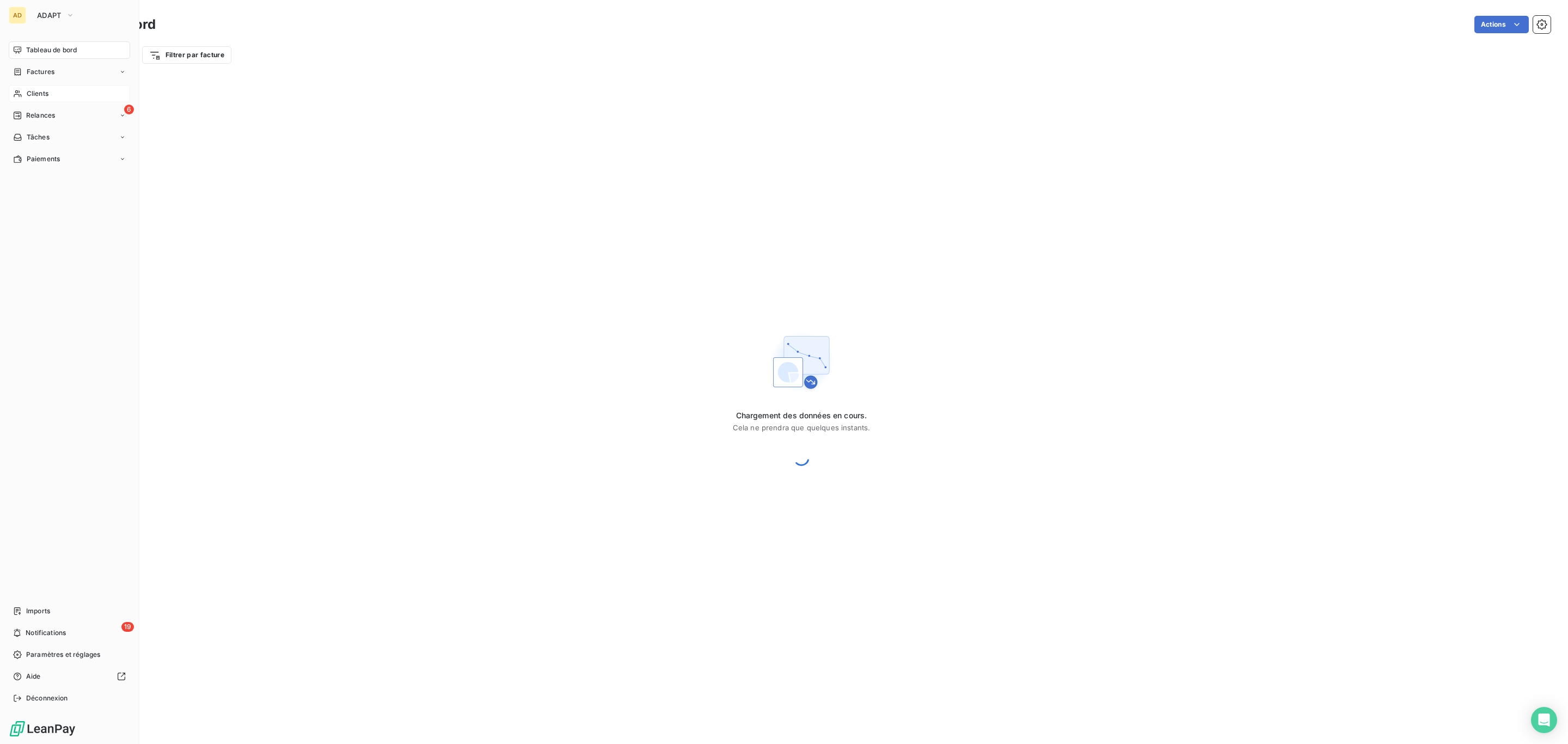
click at [41, 88] on span "Clients" at bounding box center [37, 93] width 22 height 10
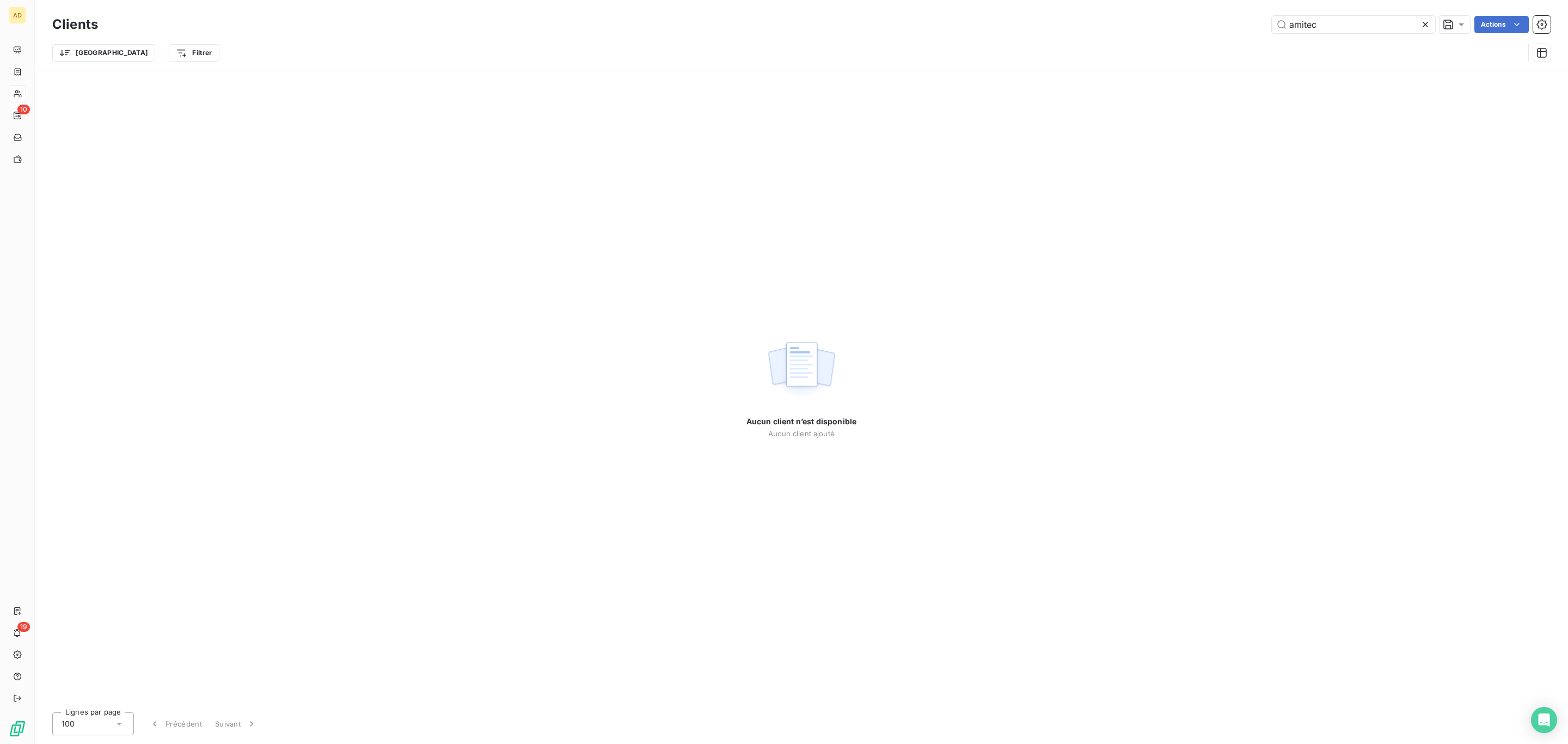
drag, startPoint x: 1315, startPoint y: 26, endPoint x: 1223, endPoint y: 16, distance: 92.5
click at [1246, 19] on div "amitec Actions" at bounding box center [831, 24] width 1440 height 17
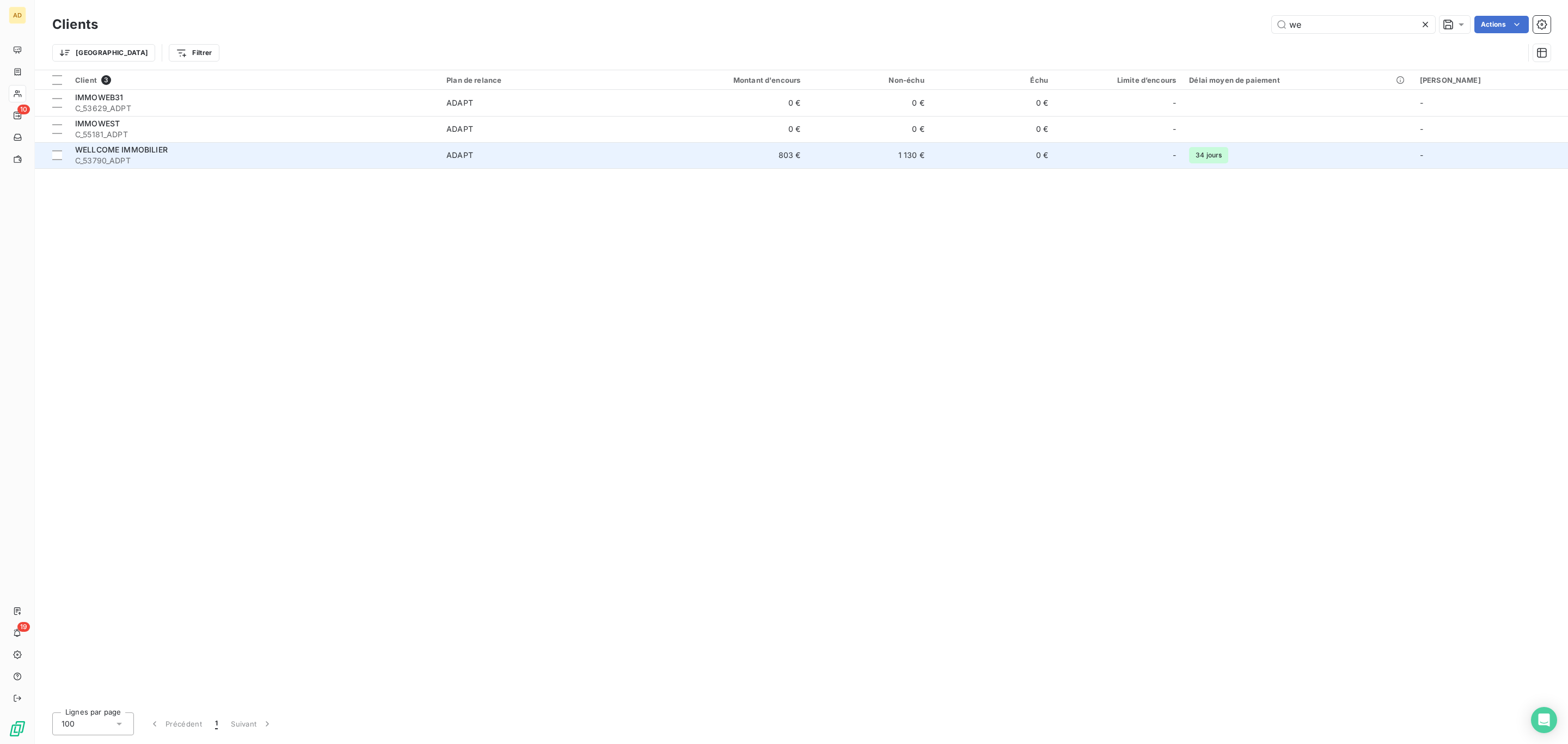
type input "we"
click at [701, 154] on td "803 €" at bounding box center [724, 155] width 166 height 26
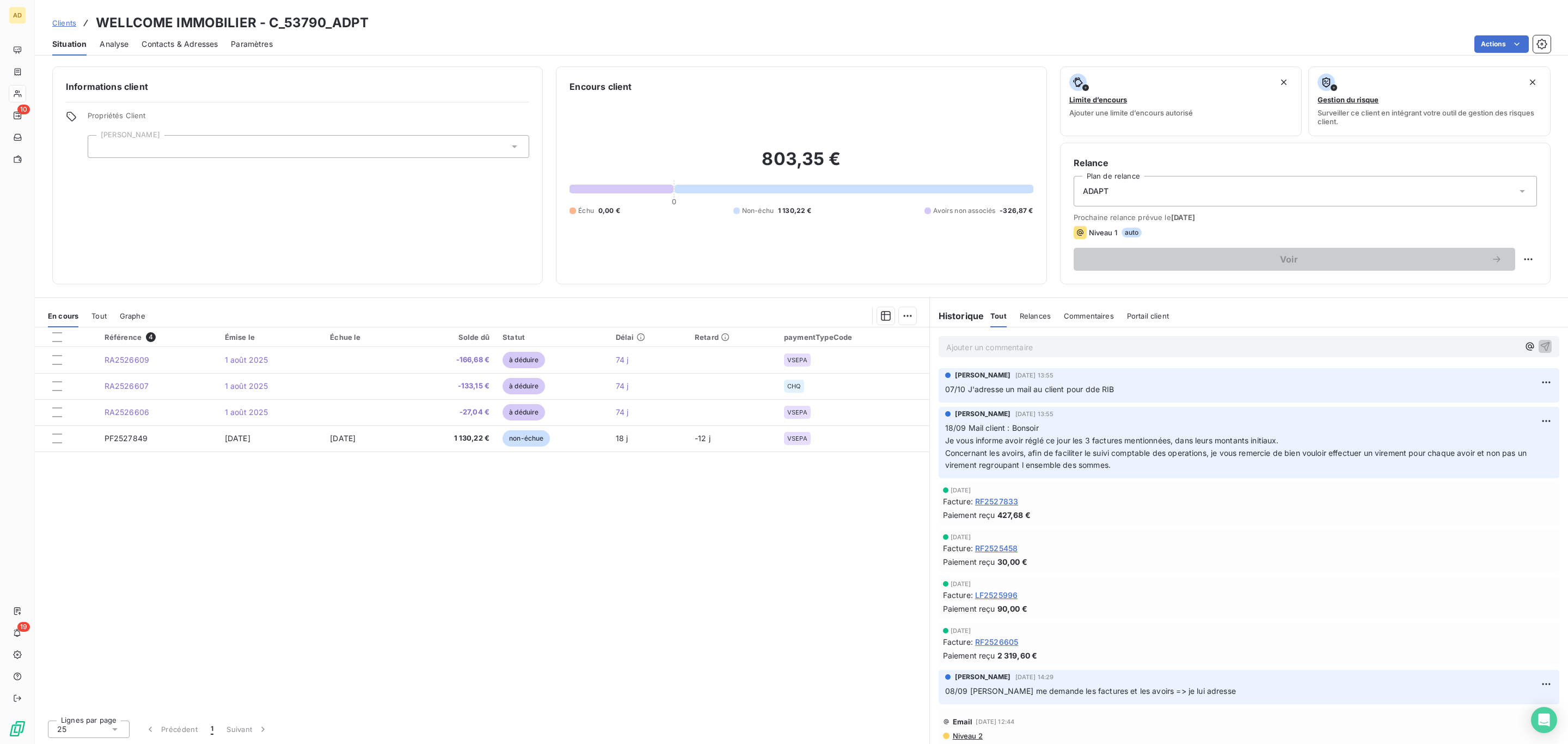
click at [1028, 351] on p "Ajouter un commentaire ﻿" at bounding box center [1233, 347] width 573 height 14
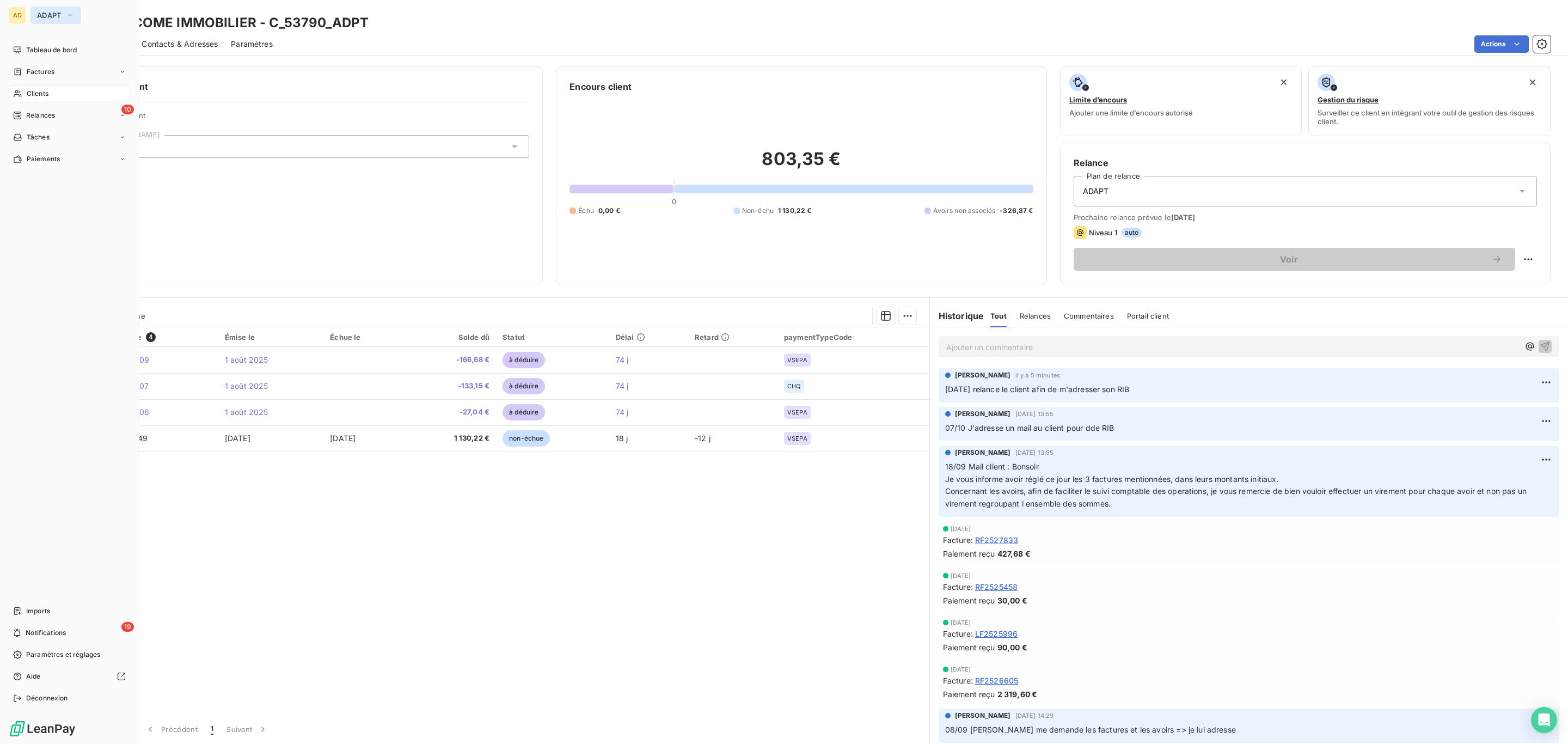
click at [54, 15] on span "ADAPT" at bounding box center [49, 15] width 24 height 9
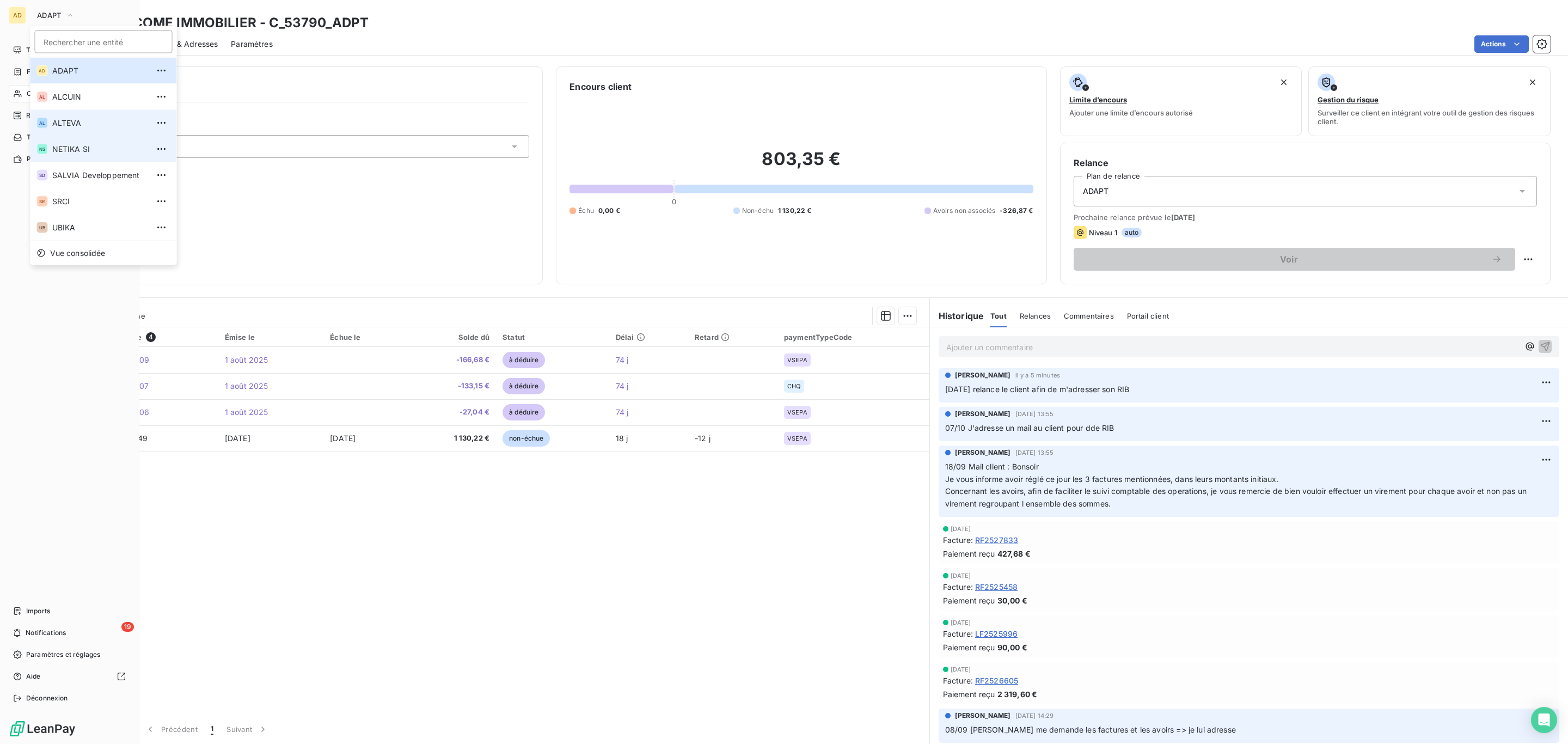
click at [88, 118] on span "ALTEVA" at bounding box center [100, 123] width 97 height 11
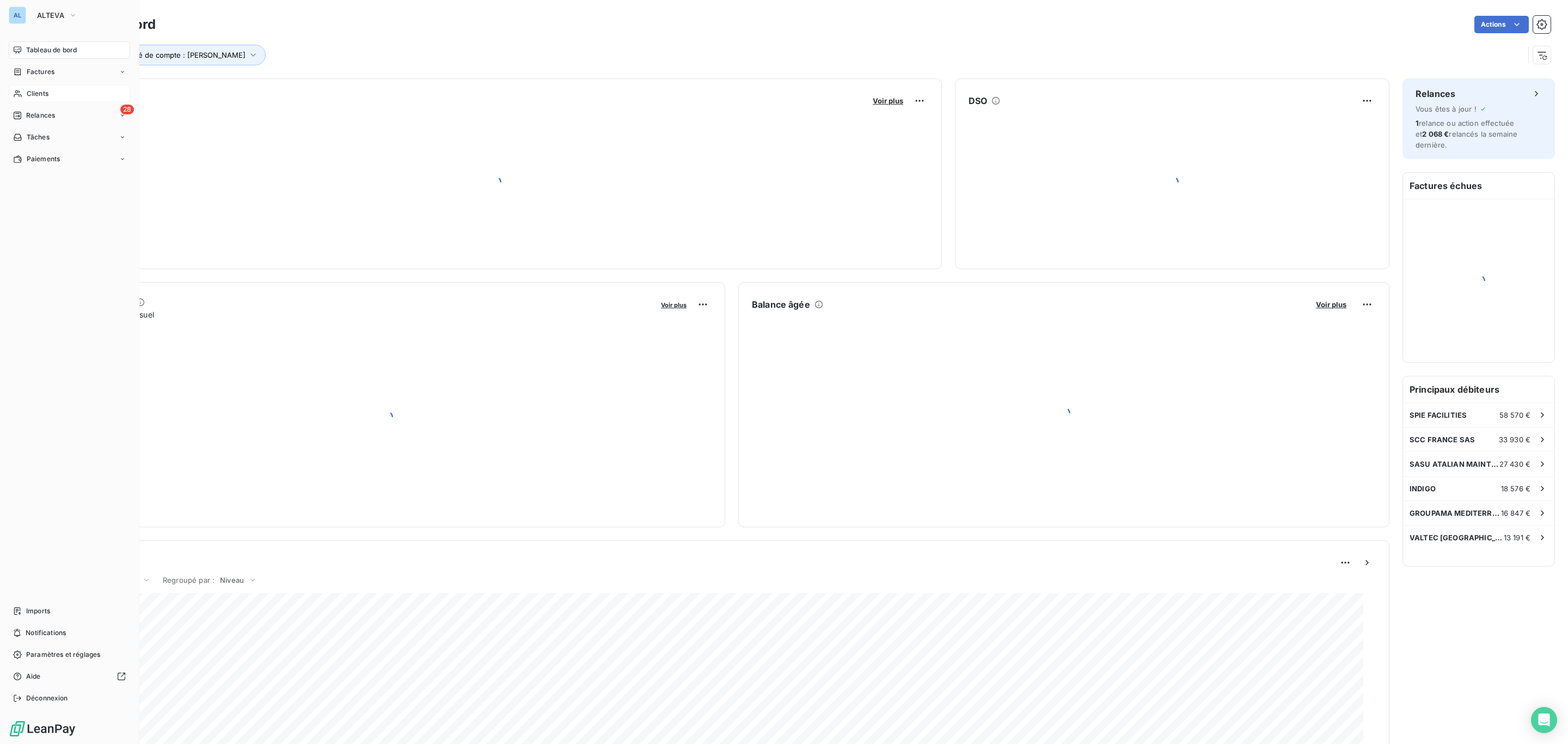
click at [45, 97] on span "Clients" at bounding box center [37, 93] width 22 height 10
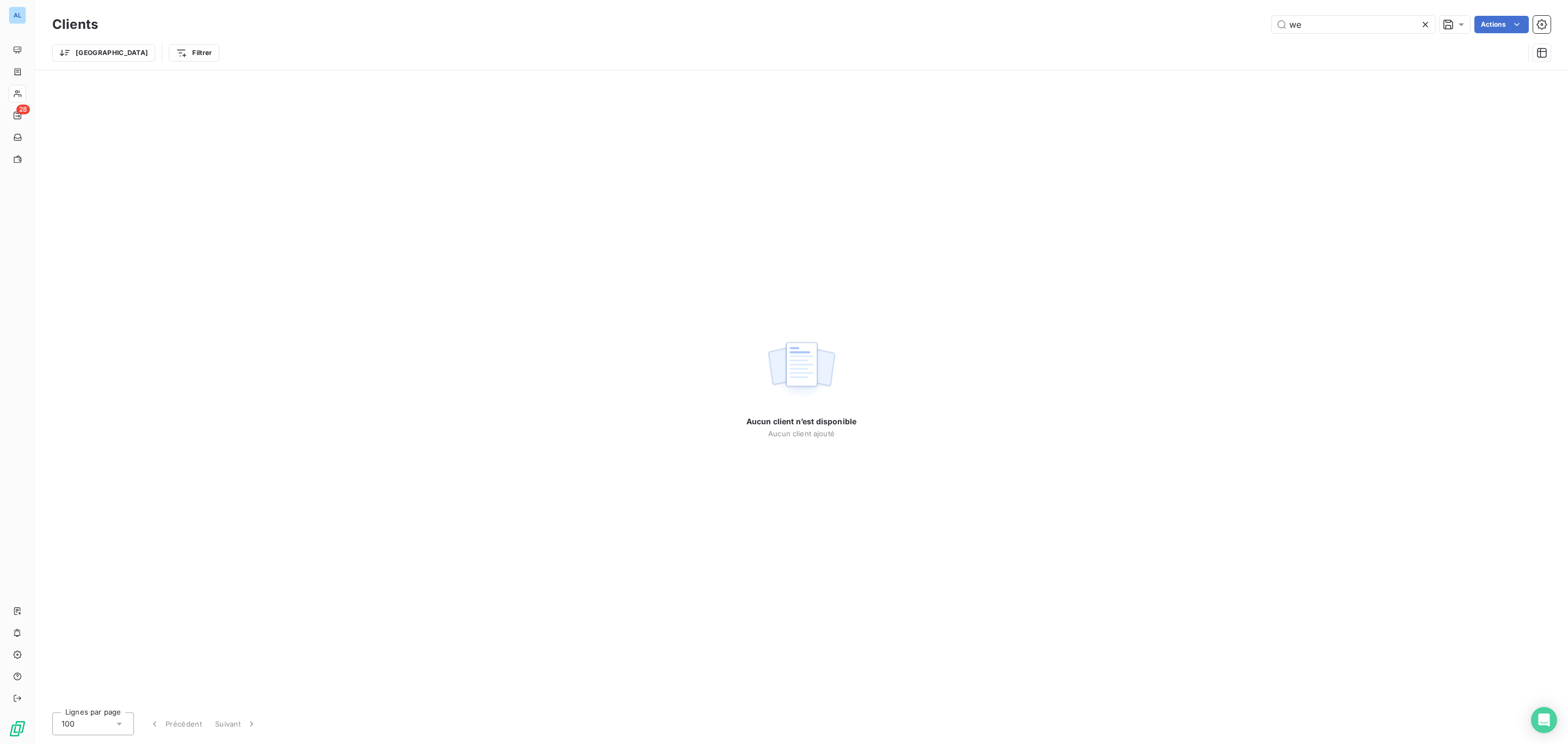
drag, startPoint x: 1320, startPoint y: 17, endPoint x: 1215, endPoint y: 15, distance: 105.0
click at [1223, 19] on div "we Actions" at bounding box center [831, 24] width 1440 height 17
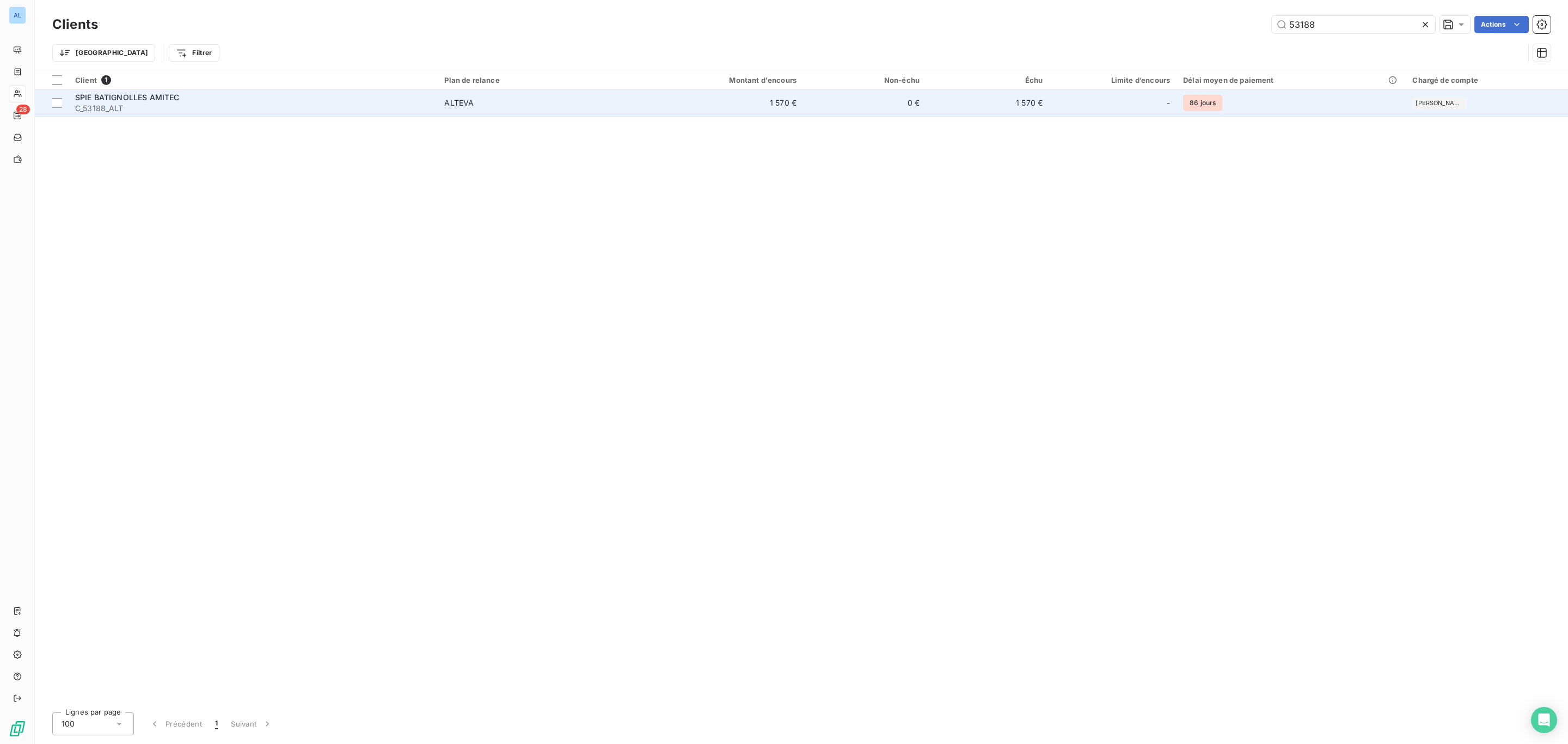
type input "53188"
click at [717, 110] on td "1 570 €" at bounding box center [720, 103] width 165 height 26
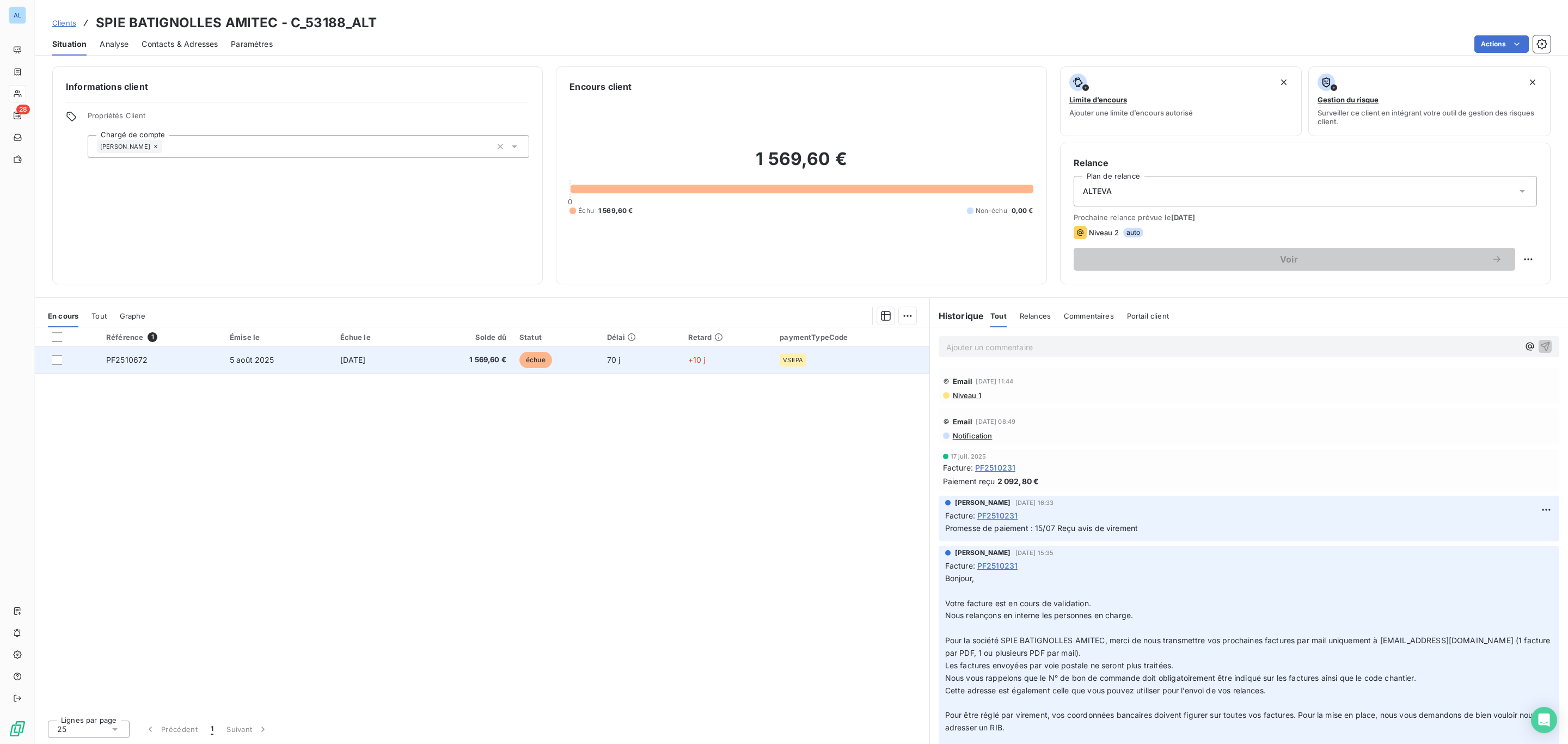
click at [353, 355] on td "[DATE]" at bounding box center [376, 360] width 84 height 26
click at [439, 368] on td "1 569,60 €" at bounding box center [465, 360] width 96 height 26
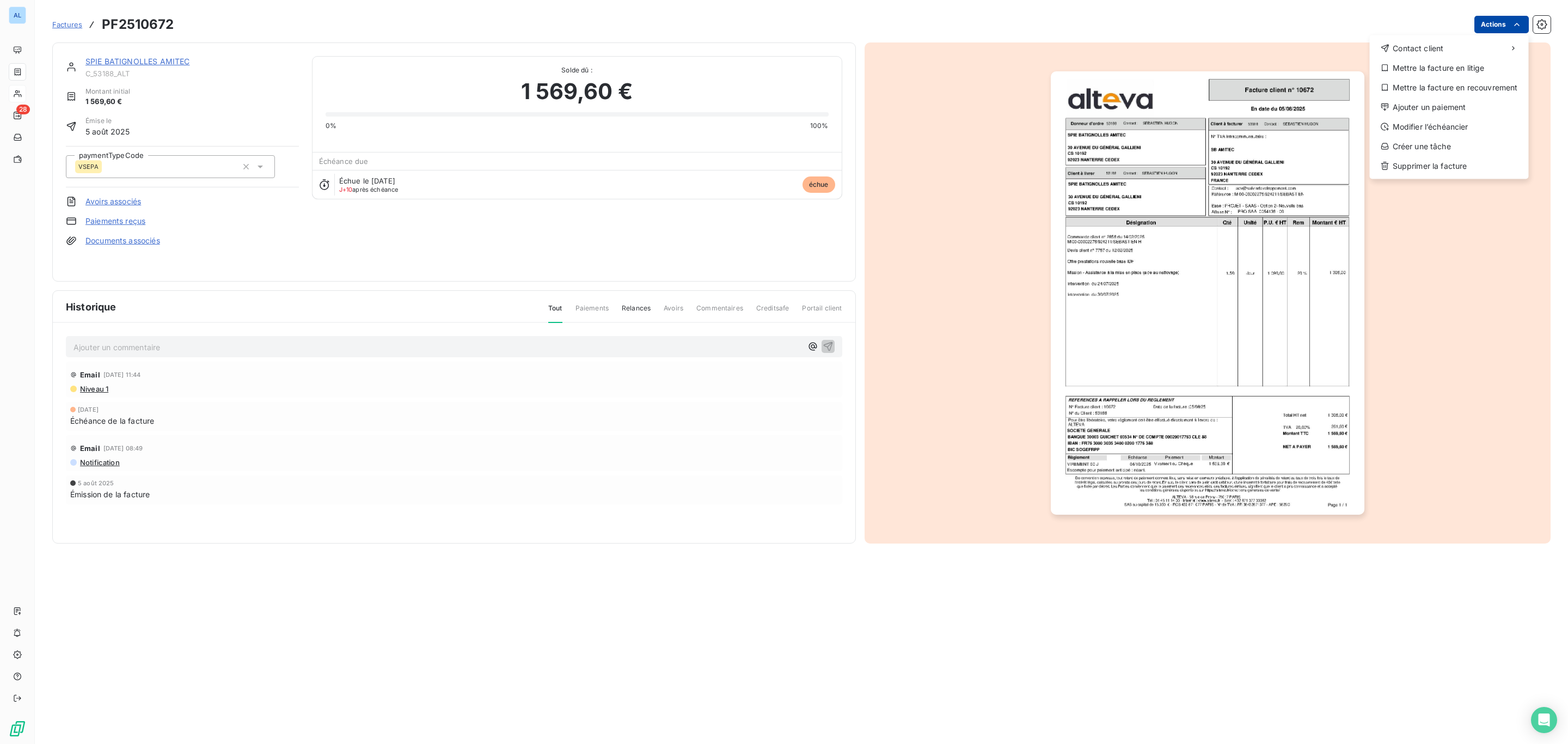
click at [1508, 24] on html "AL 28 Factures PF2510672 Actions Contact client Mettre la facture en litige Met…" at bounding box center [784, 372] width 1568 height 744
click at [1473, 103] on div "Ajouter un paiement" at bounding box center [1449, 107] width 150 height 17
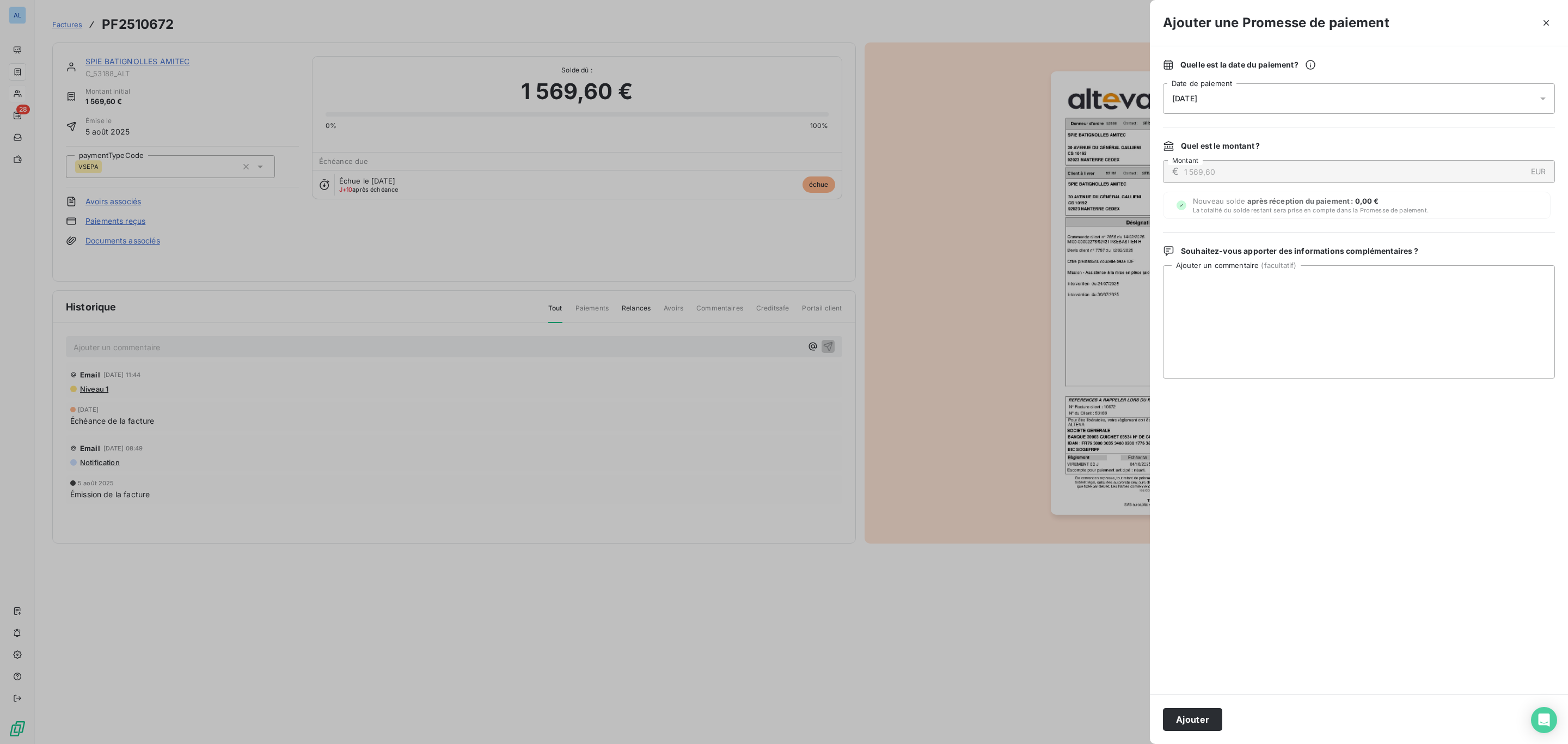
click at [1243, 100] on div "[DATE]" at bounding box center [1359, 98] width 392 height 31
click at [1284, 260] on button "24" at bounding box center [1281, 254] width 22 height 22
click at [1311, 327] on textarea "Ajouter un commentaire ( facultatif )" at bounding box center [1359, 322] width 392 height 113
click at [1219, 100] on div "[DATE]" at bounding box center [1359, 98] width 392 height 31
click at [1283, 261] on button "24" at bounding box center [1281, 254] width 22 height 22
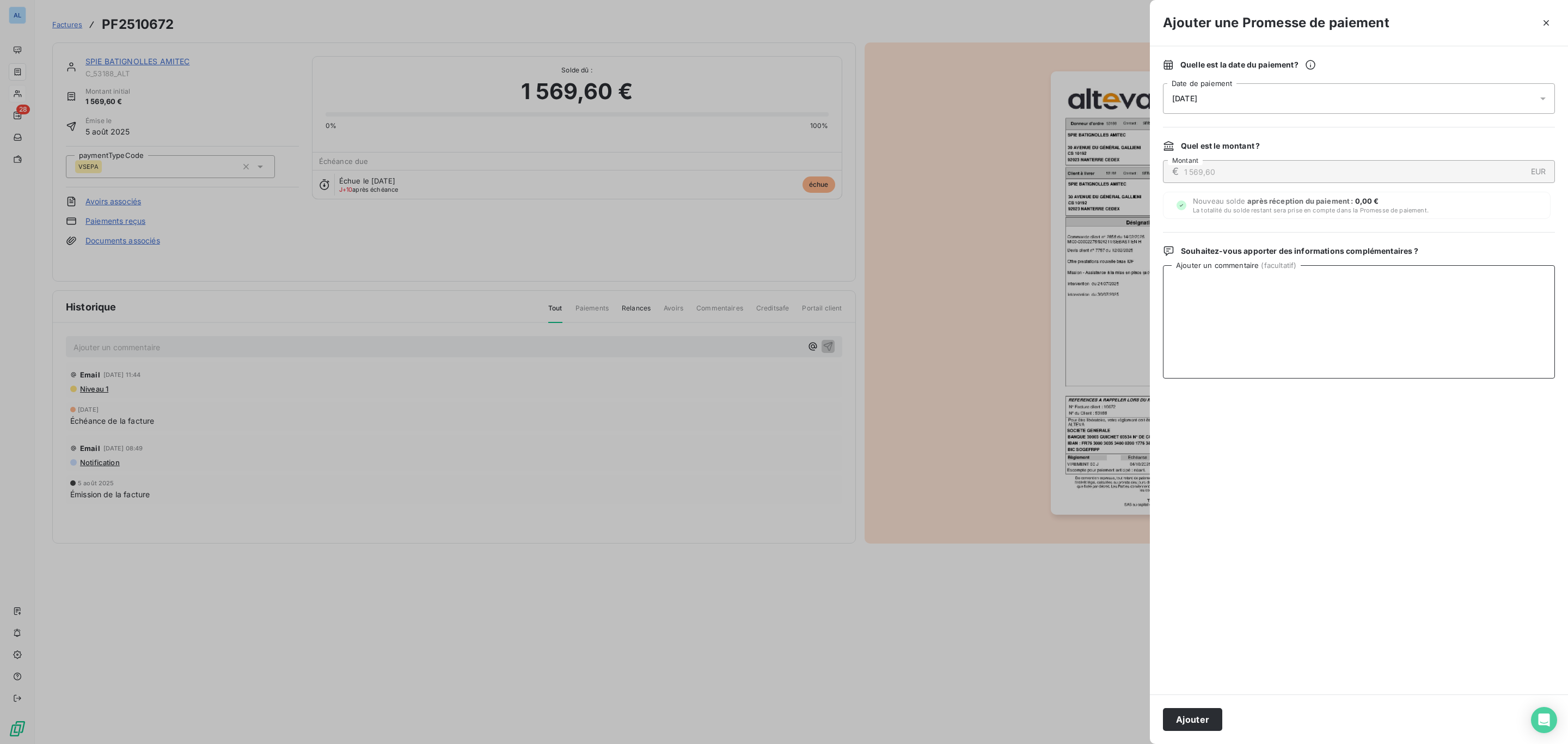
click at [1360, 341] on textarea "Ajouter un commentaire ( facultatif )" at bounding box center [1359, 322] width 392 height 113
click at [1242, 304] on textarea "Ajouter un commentaire ( facultatif )" at bounding box center [1359, 322] width 392 height 113
type textarea "14/10 Reçu avis de virement"
click at [1206, 723] on button "Ajouter" at bounding box center [1192, 719] width 59 height 23
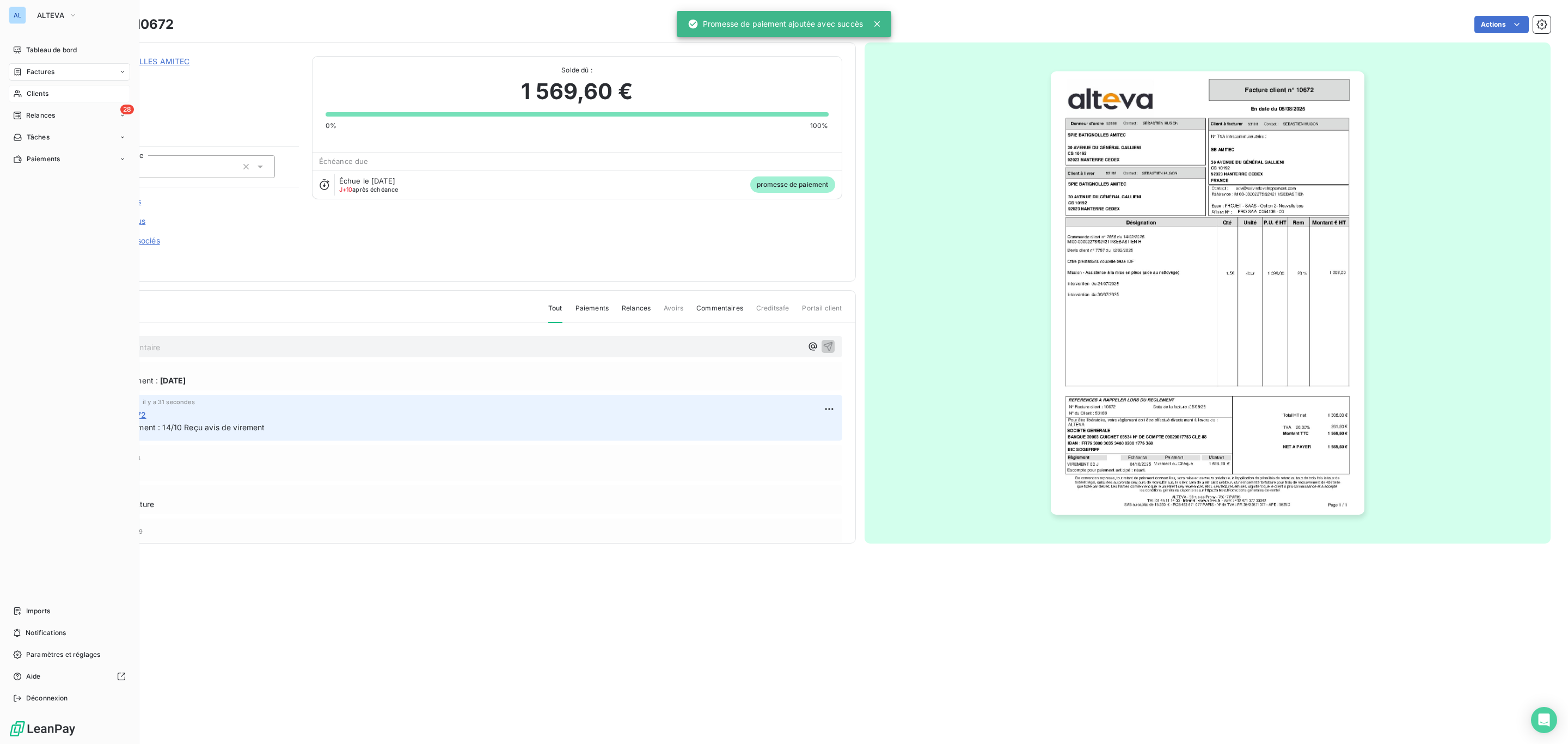
click at [53, 98] on div "Clients" at bounding box center [69, 93] width 122 height 17
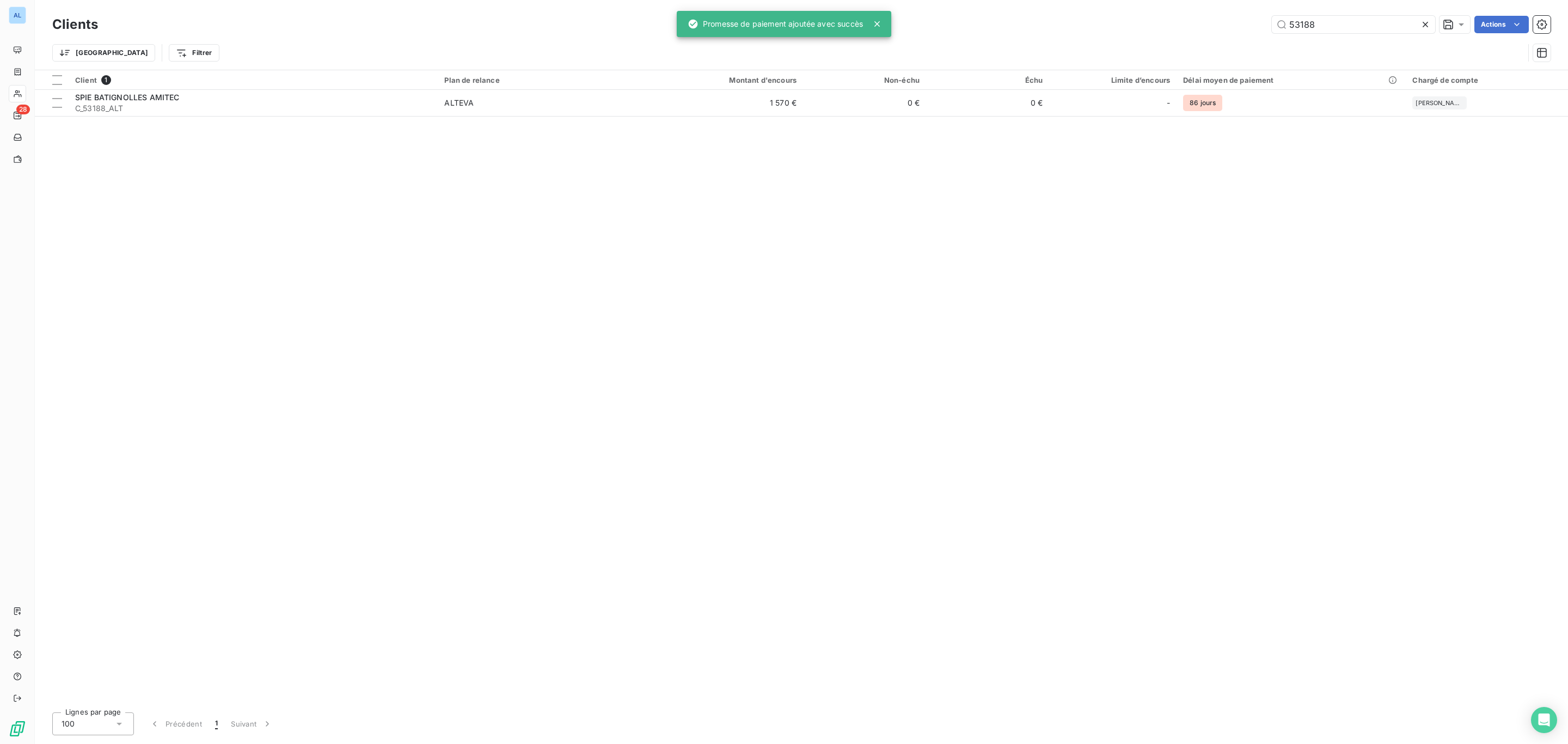
drag, startPoint x: 1335, startPoint y: 21, endPoint x: 1220, endPoint y: 20, distance: 115.0
click at [1220, 20] on div "53188 Actions" at bounding box center [831, 24] width 1440 height 17
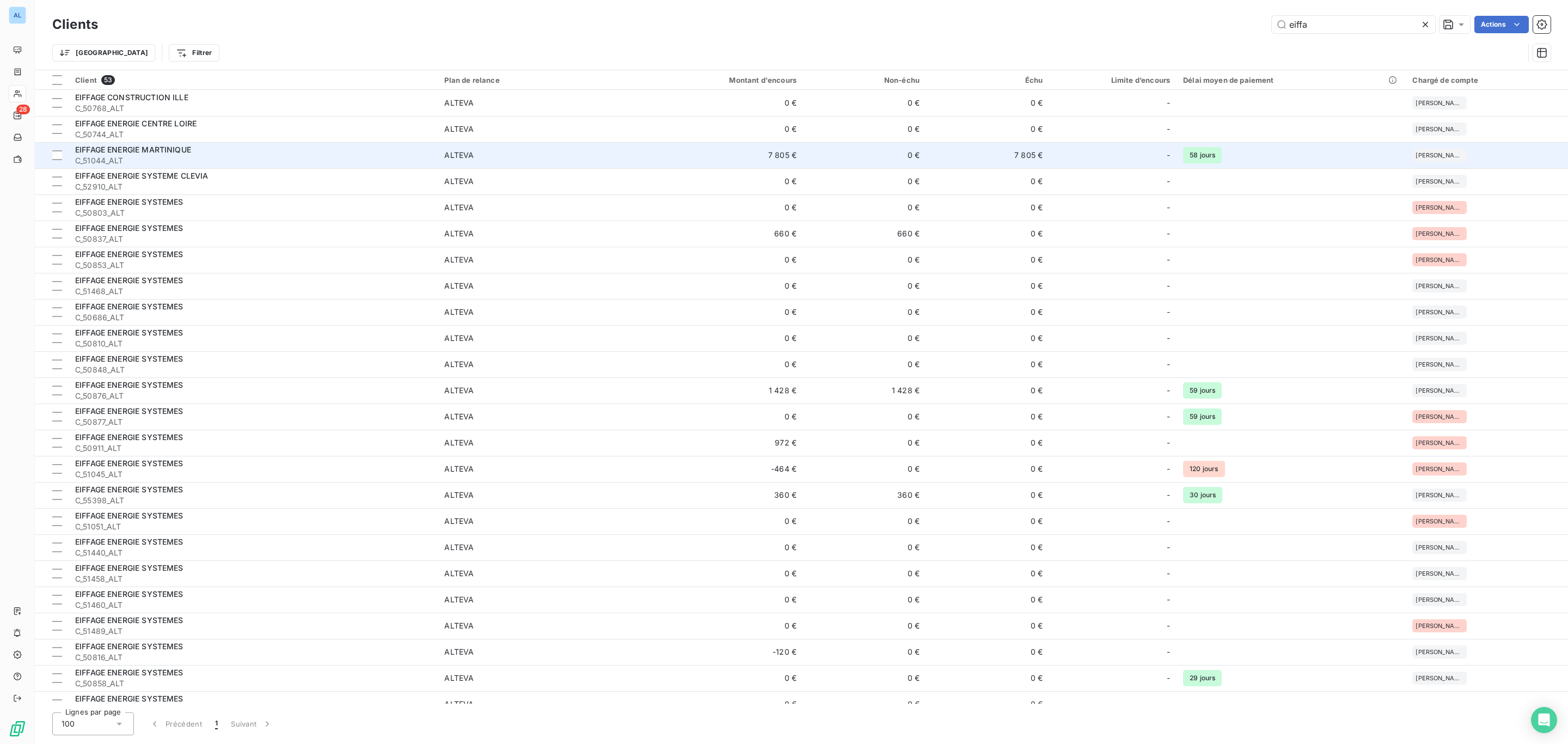
type input "eiffa"
click at [292, 158] on span "C_51044_ALT" at bounding box center [253, 160] width 356 height 11
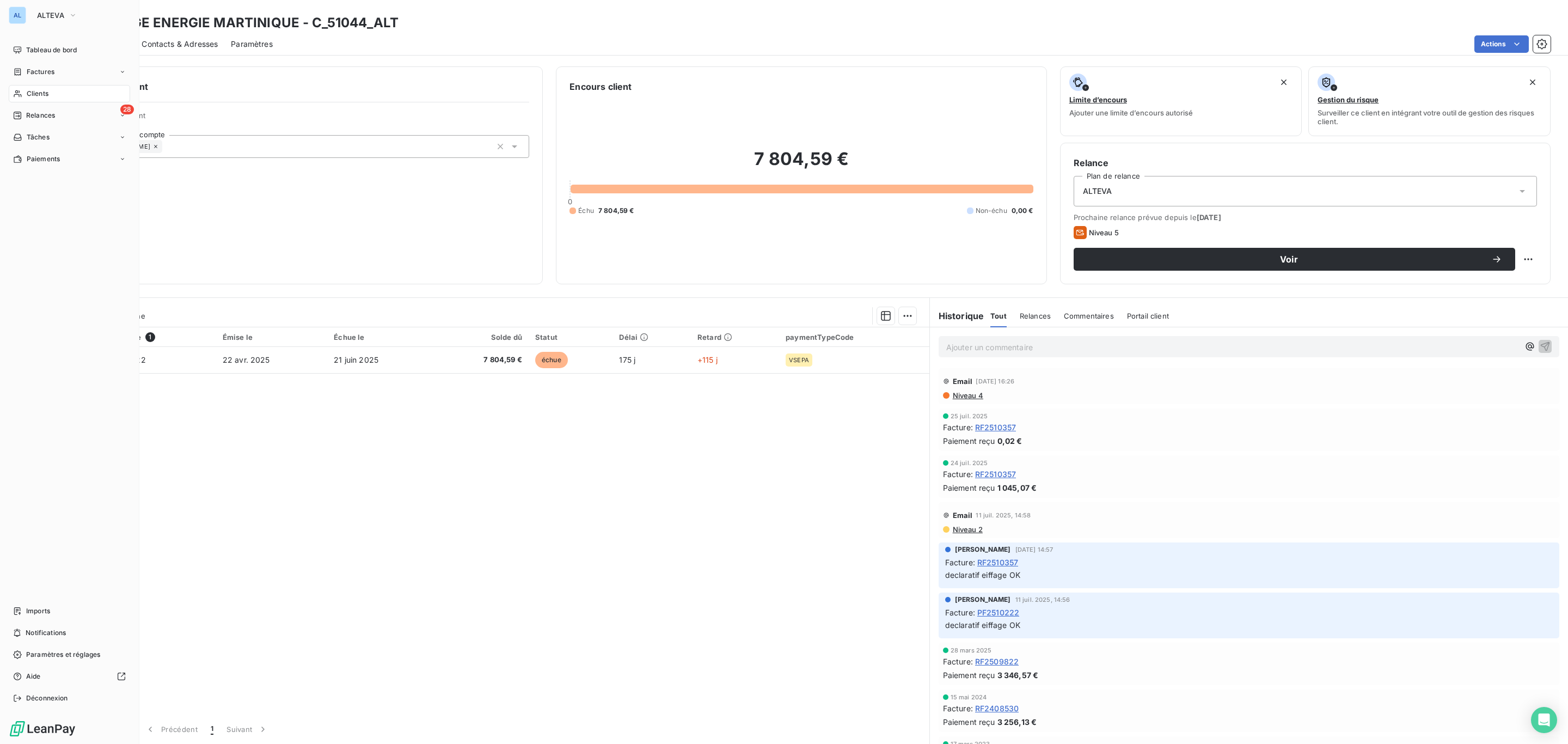
click at [38, 100] on div "Clients" at bounding box center [69, 93] width 122 height 17
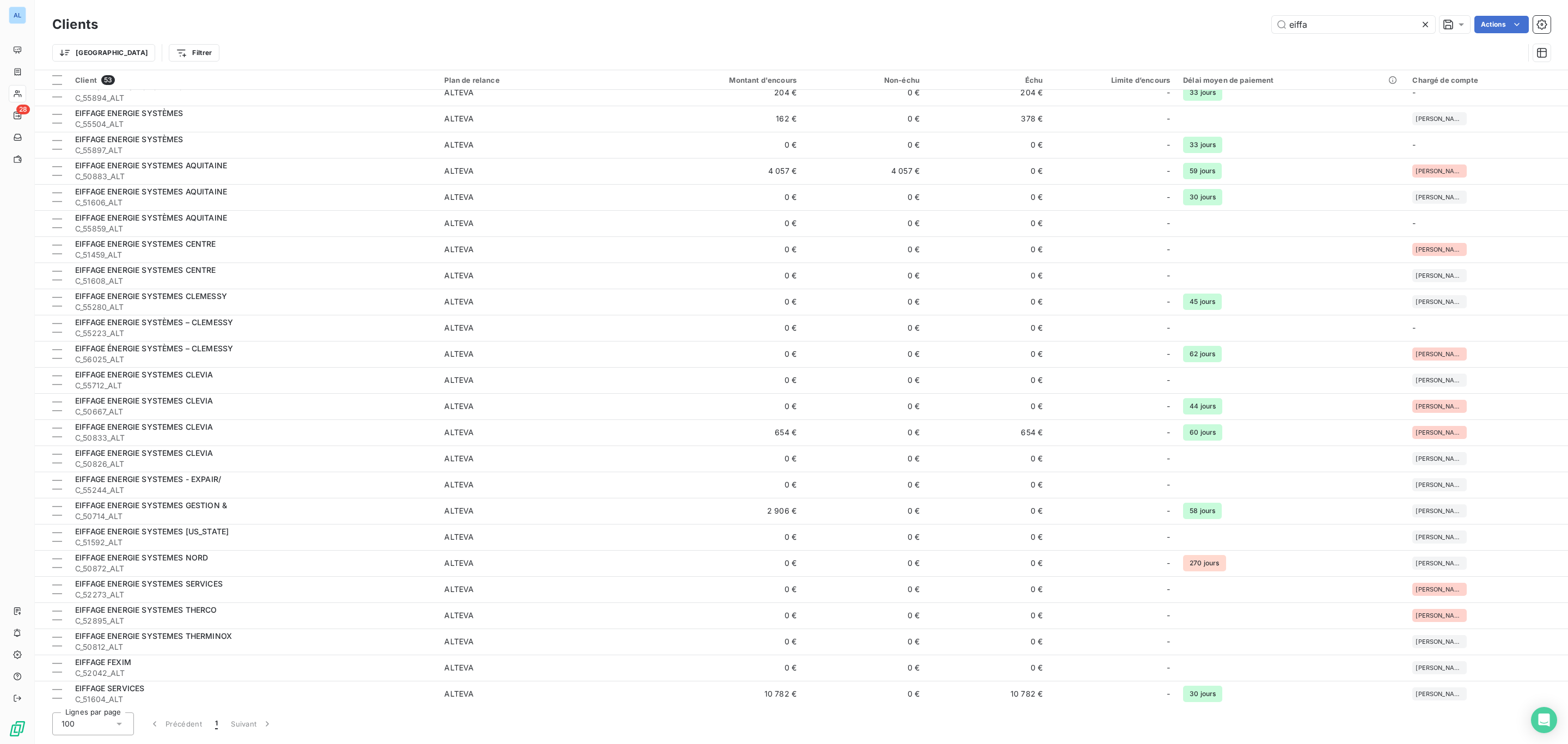
scroll to position [771, 0]
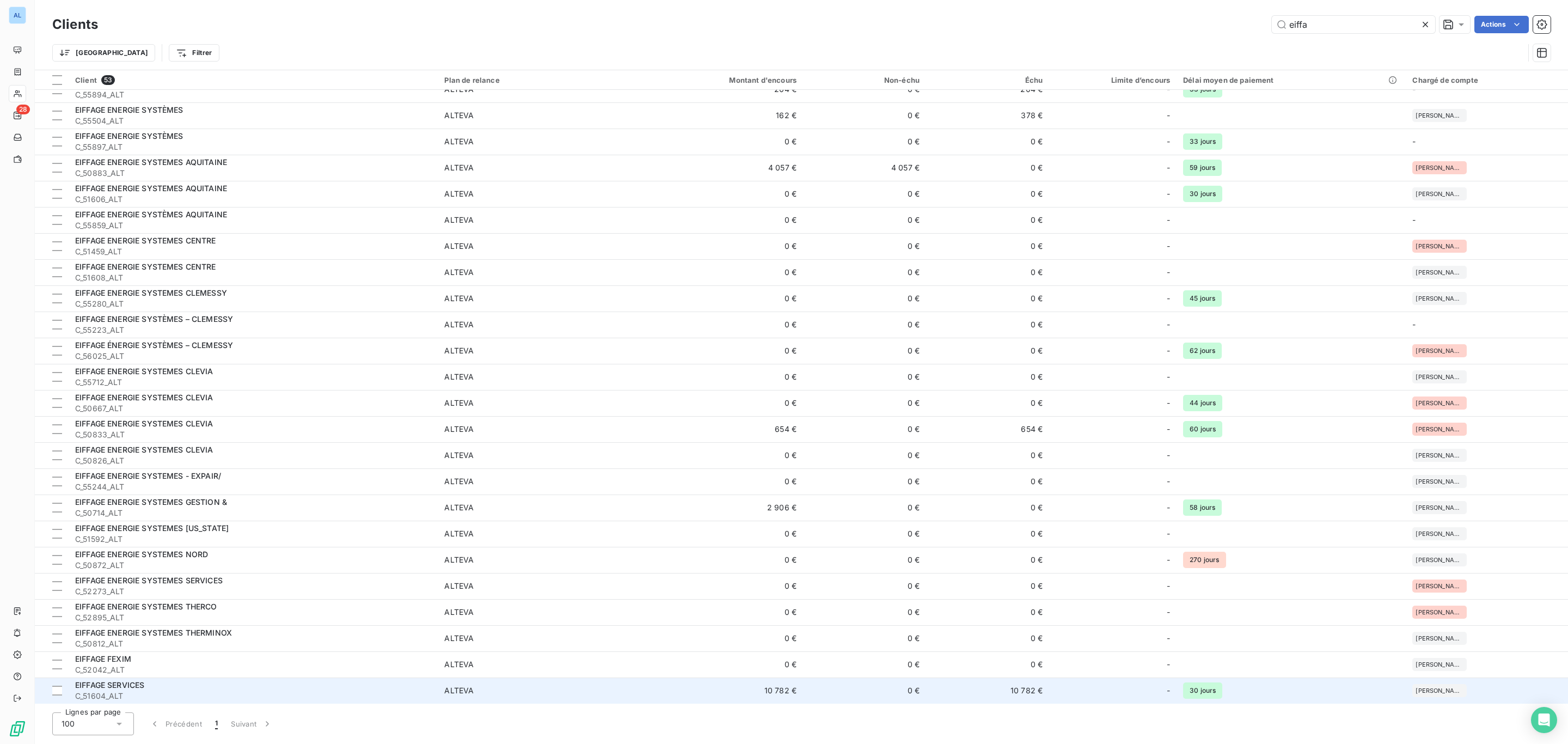
click at [384, 691] on span "C_51604_ALT" at bounding box center [253, 695] width 356 height 11
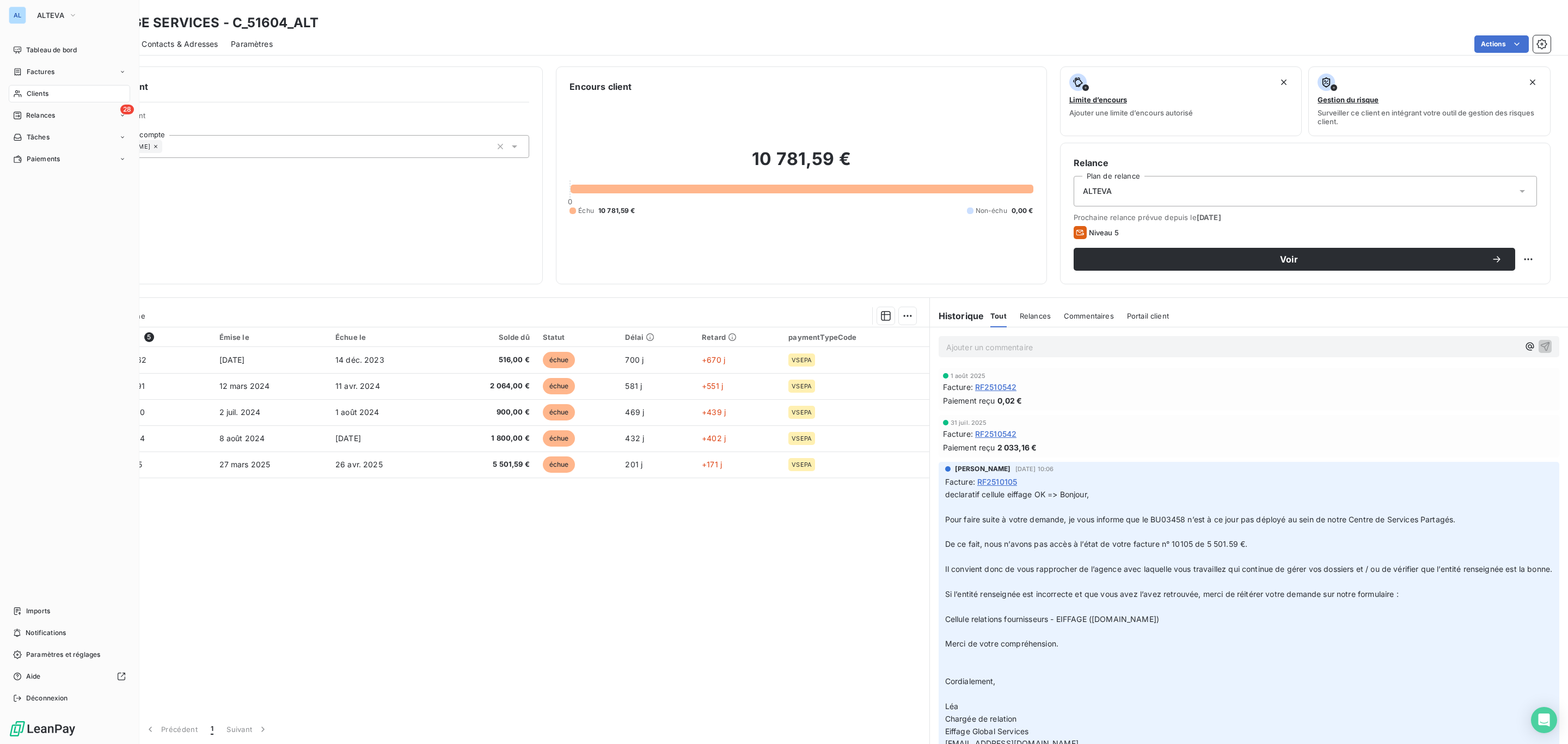
click at [47, 95] on span "Clients" at bounding box center [37, 93] width 22 height 10
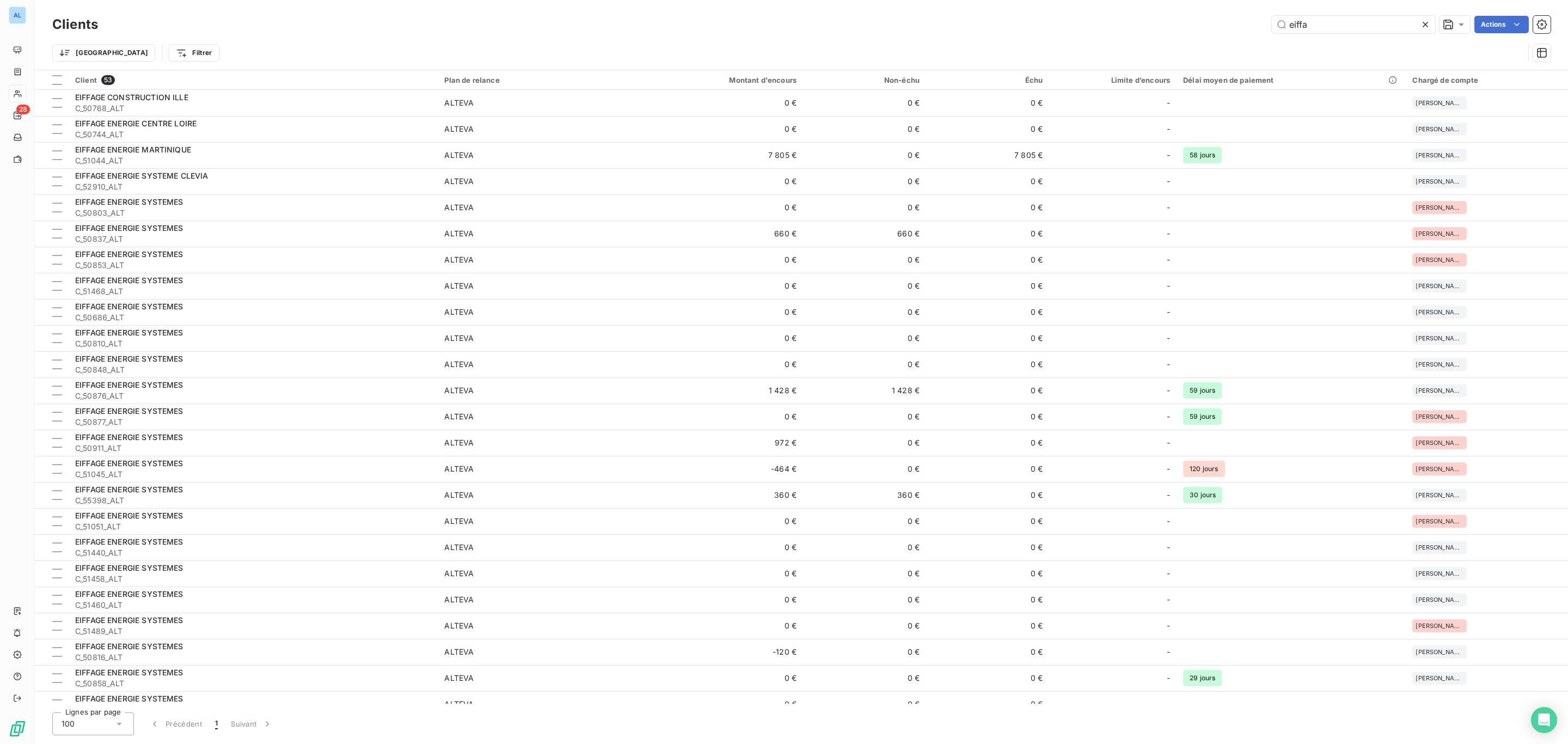
drag, startPoint x: 1327, startPoint y: 25, endPoint x: 1240, endPoint y: 21, distance: 87.1
click at [1240, 21] on div "eiffa Actions" at bounding box center [831, 24] width 1440 height 17
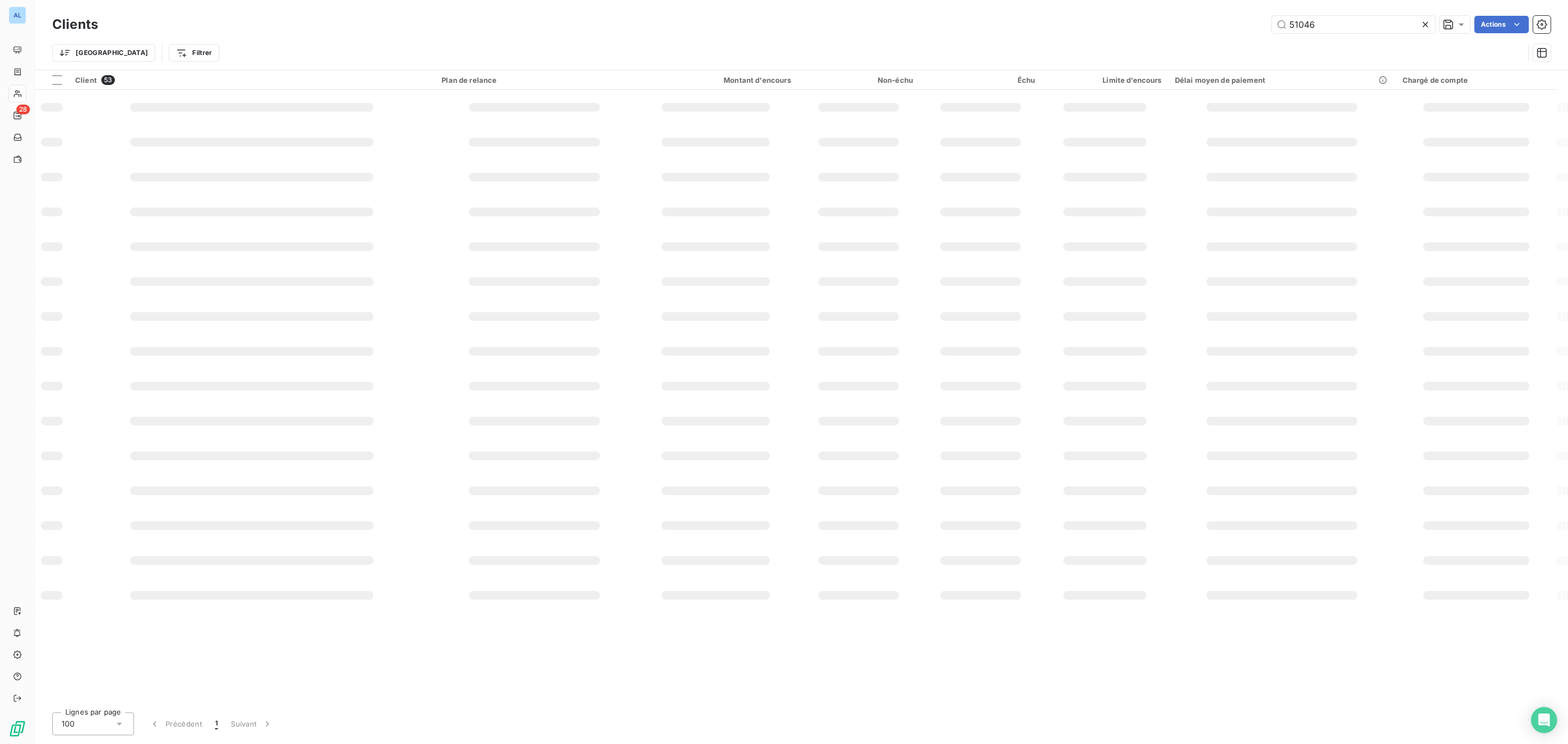
type input "51046"
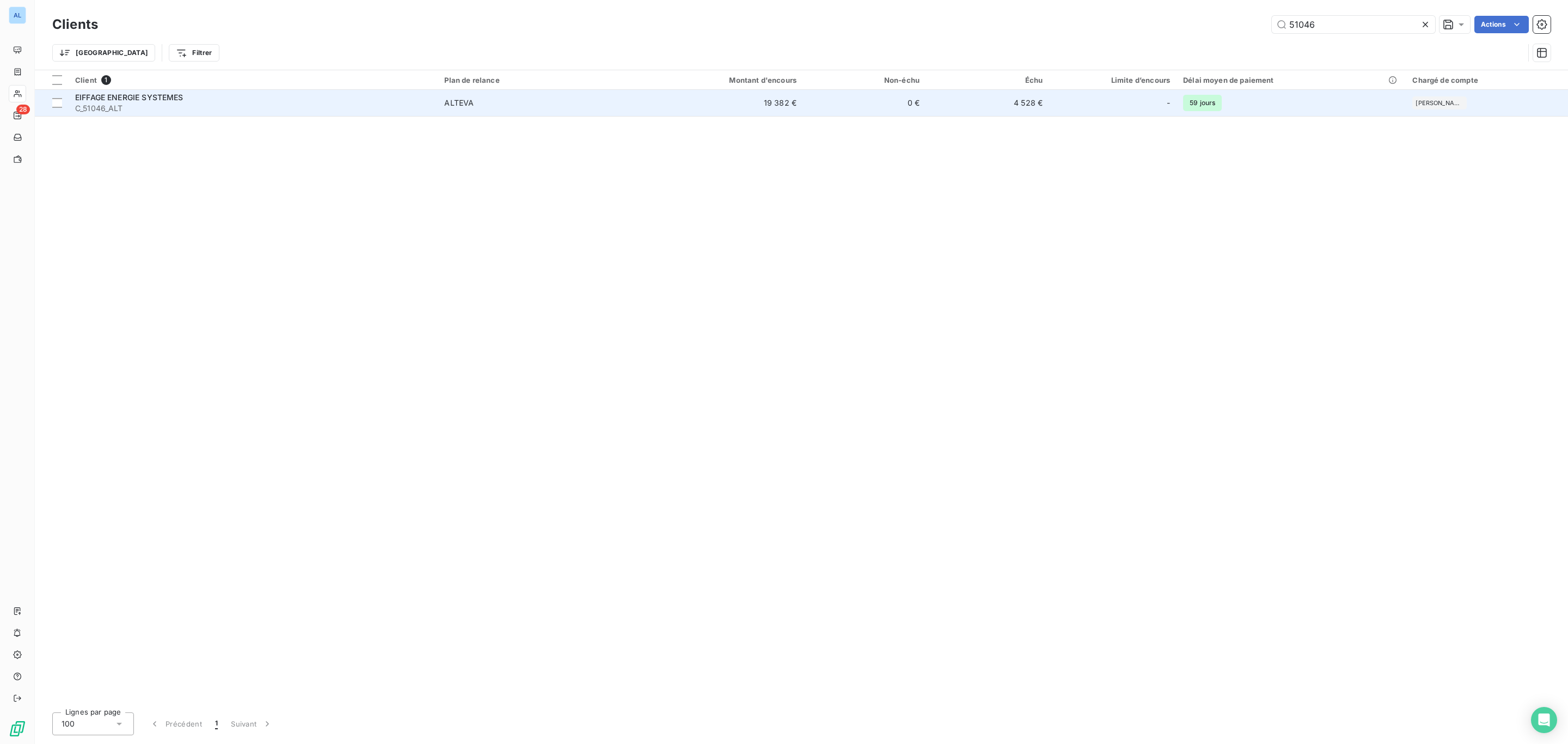
click at [528, 106] on span "ALTEVA" at bounding box center [538, 102] width 187 height 11
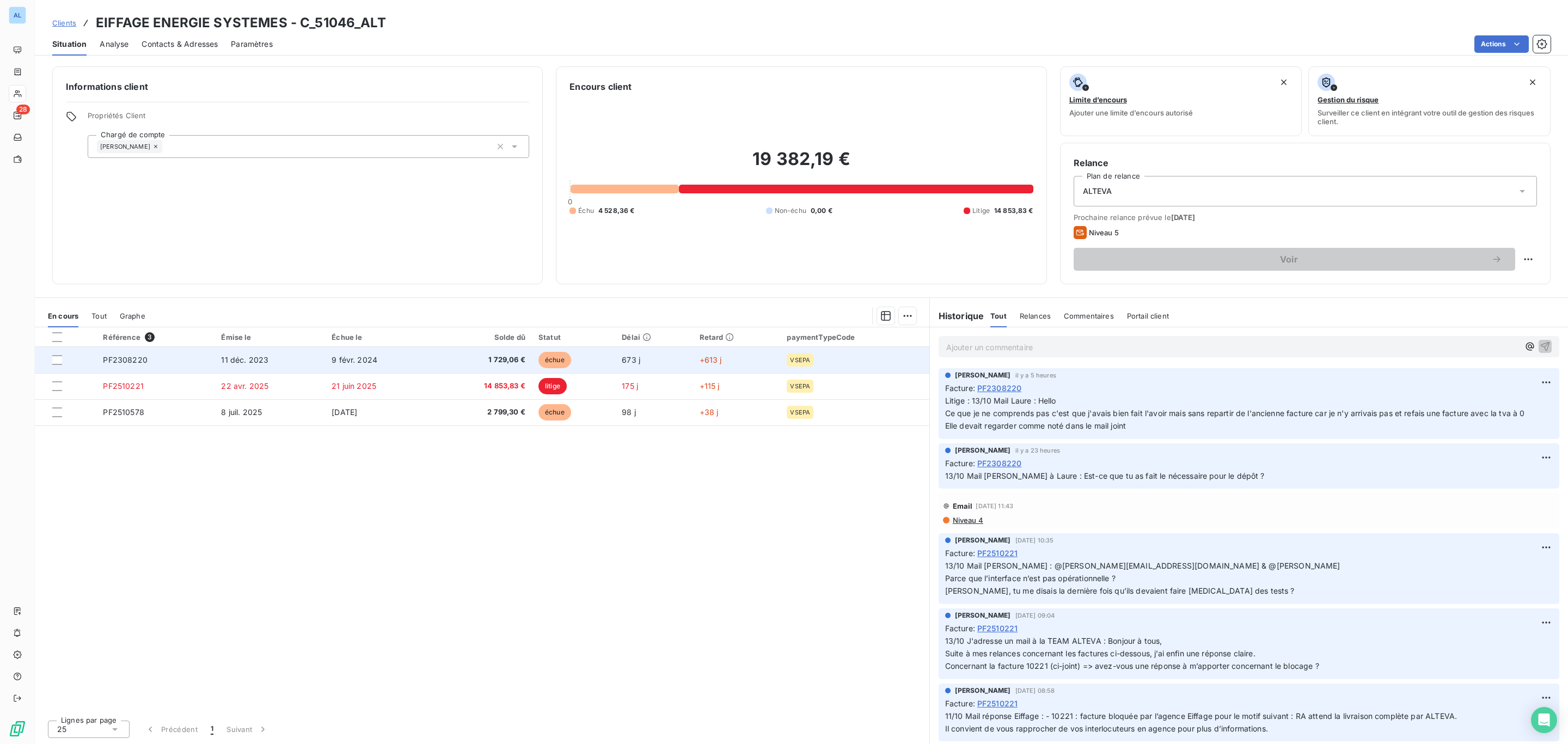
click at [479, 358] on span "1 729,06 €" at bounding box center [482, 360] width 86 height 11
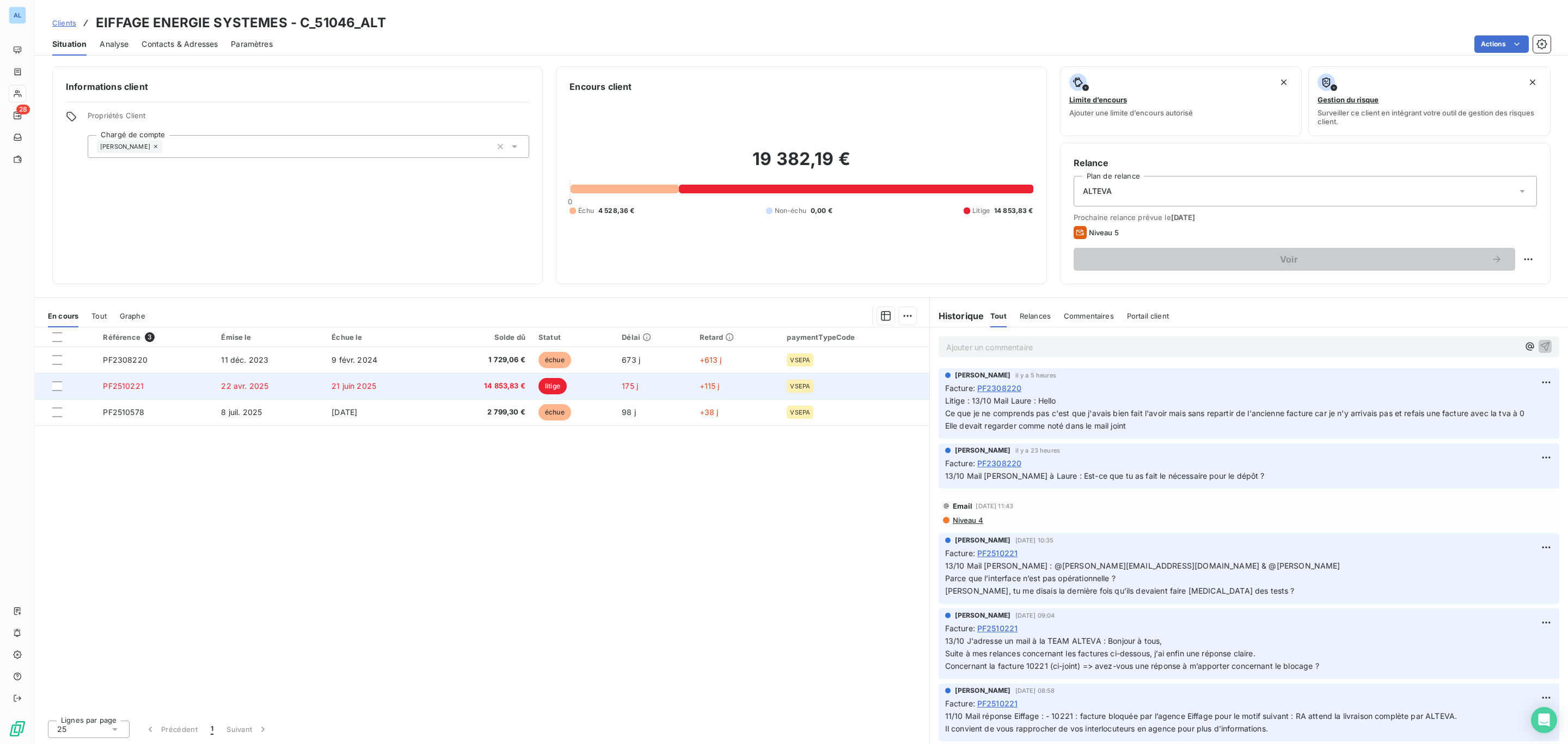
click at [351, 391] on span "21 juin 2025" at bounding box center [354, 386] width 45 height 9
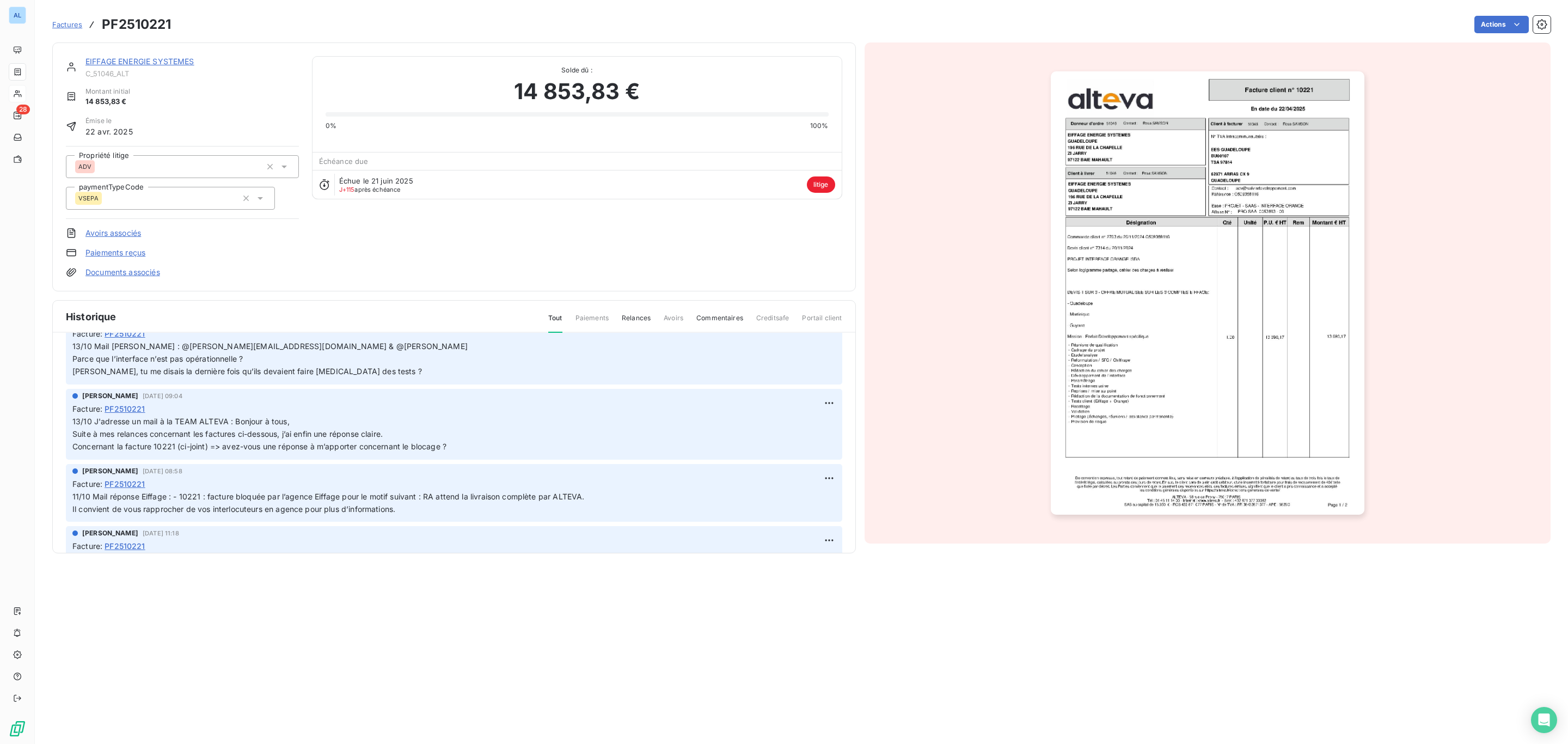
scroll to position [82, 0]
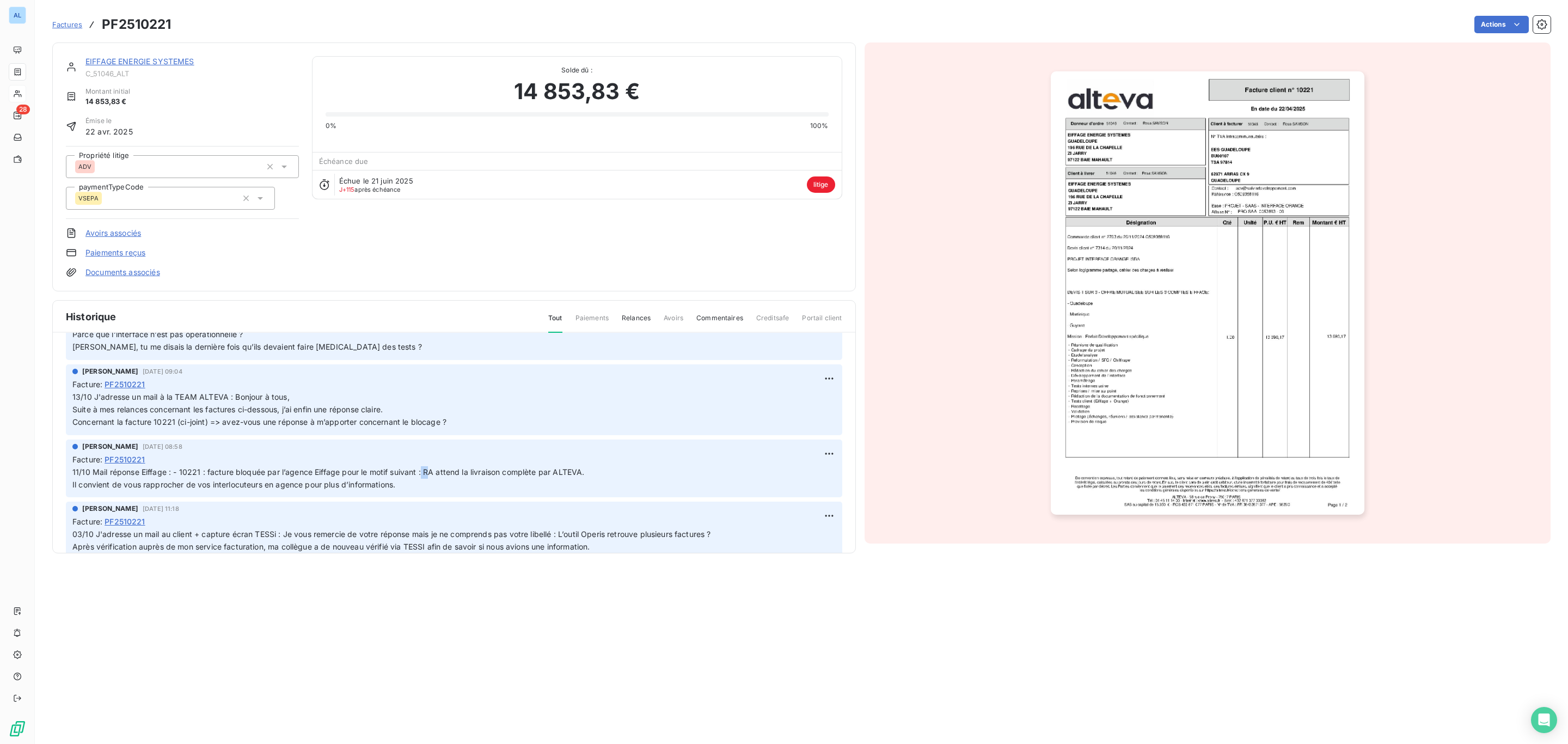
drag, startPoint x: 422, startPoint y: 476, endPoint x: 431, endPoint y: 475, distance: 9.1
click at [431, 475] on span "11/10 Mail réponse Eiffage : - 10221 : facture bloquée par l’agence Eiffage pou…" at bounding box center [328, 472] width 512 height 9
drag, startPoint x: 487, startPoint y: 479, endPoint x: 578, endPoint y: 490, distance: 91.7
click at [578, 490] on p "11/10 Mail réponse Eiffage : - 10221 : facture bloquée par l’agence Eiffage pou…" at bounding box center [454, 479] width 763 height 25
click at [571, 487] on p "11/10 Mail réponse Eiffage : - 10221 : facture bloquée par l’agence Eiffage pou…" at bounding box center [454, 479] width 763 height 25
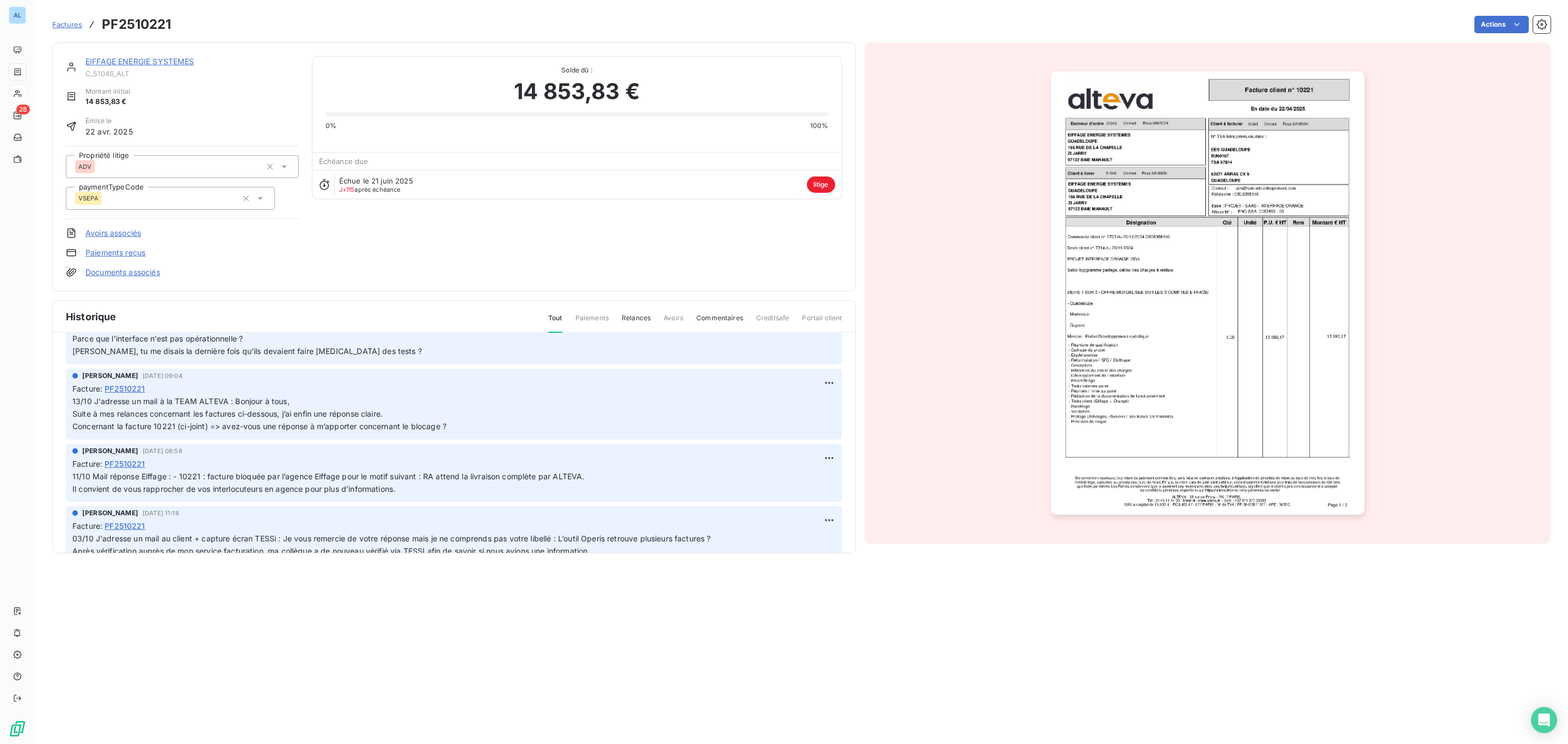
scroll to position [0, 0]
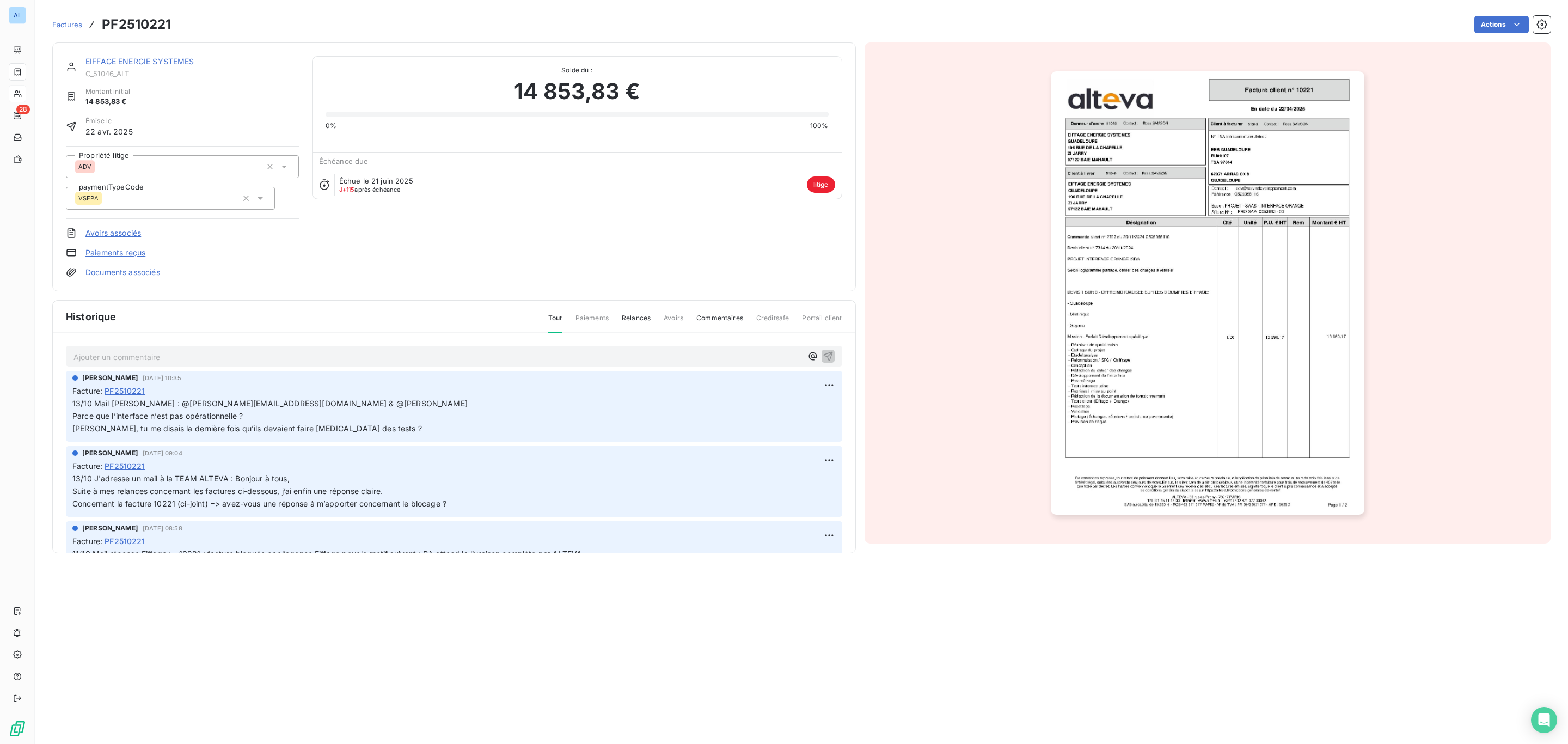
click at [1241, 323] on img "button" at bounding box center [1207, 292] width 313 height 443
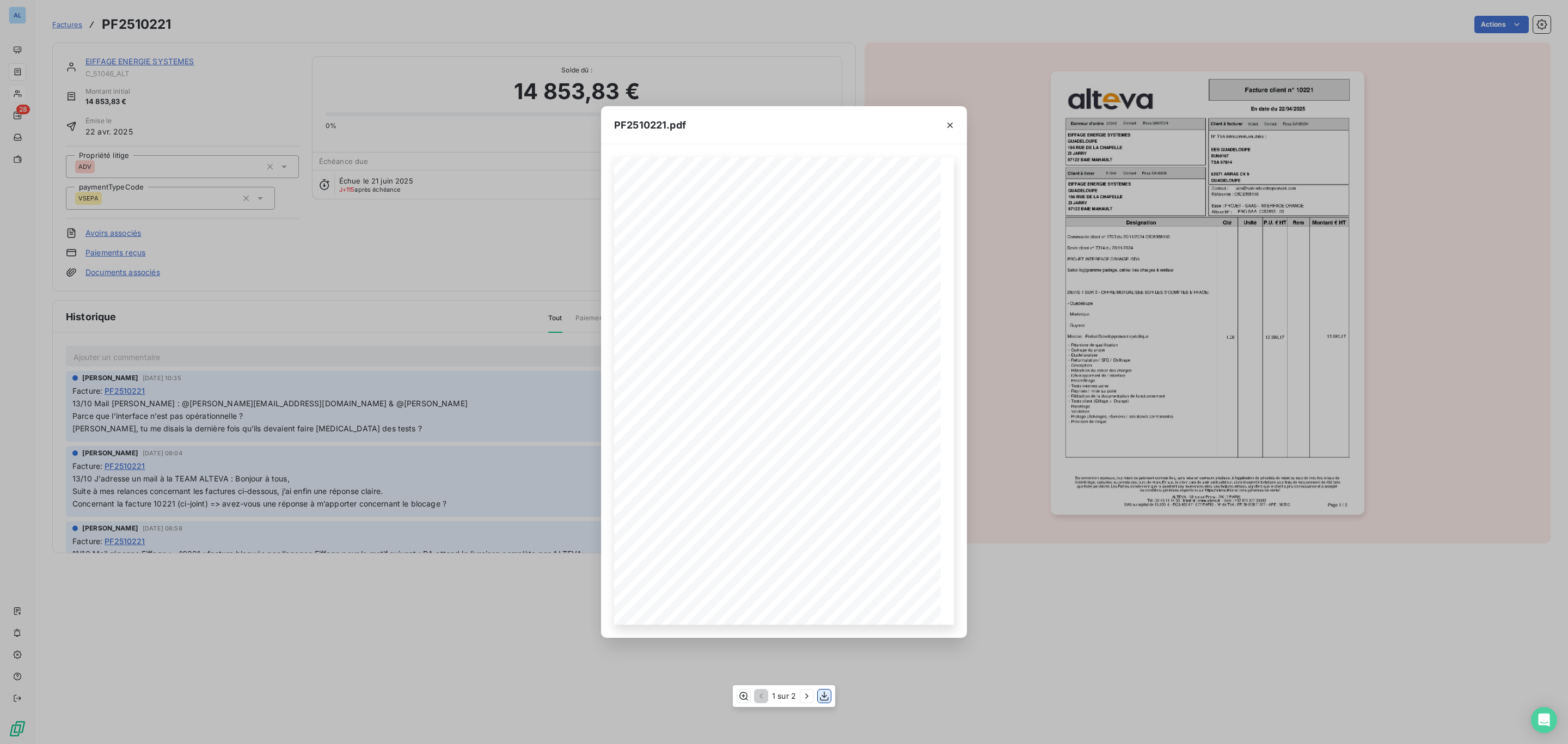
click at [826, 697] on icon "button" at bounding box center [824, 695] width 11 height 11
click at [952, 120] on icon "button" at bounding box center [950, 125] width 11 height 11
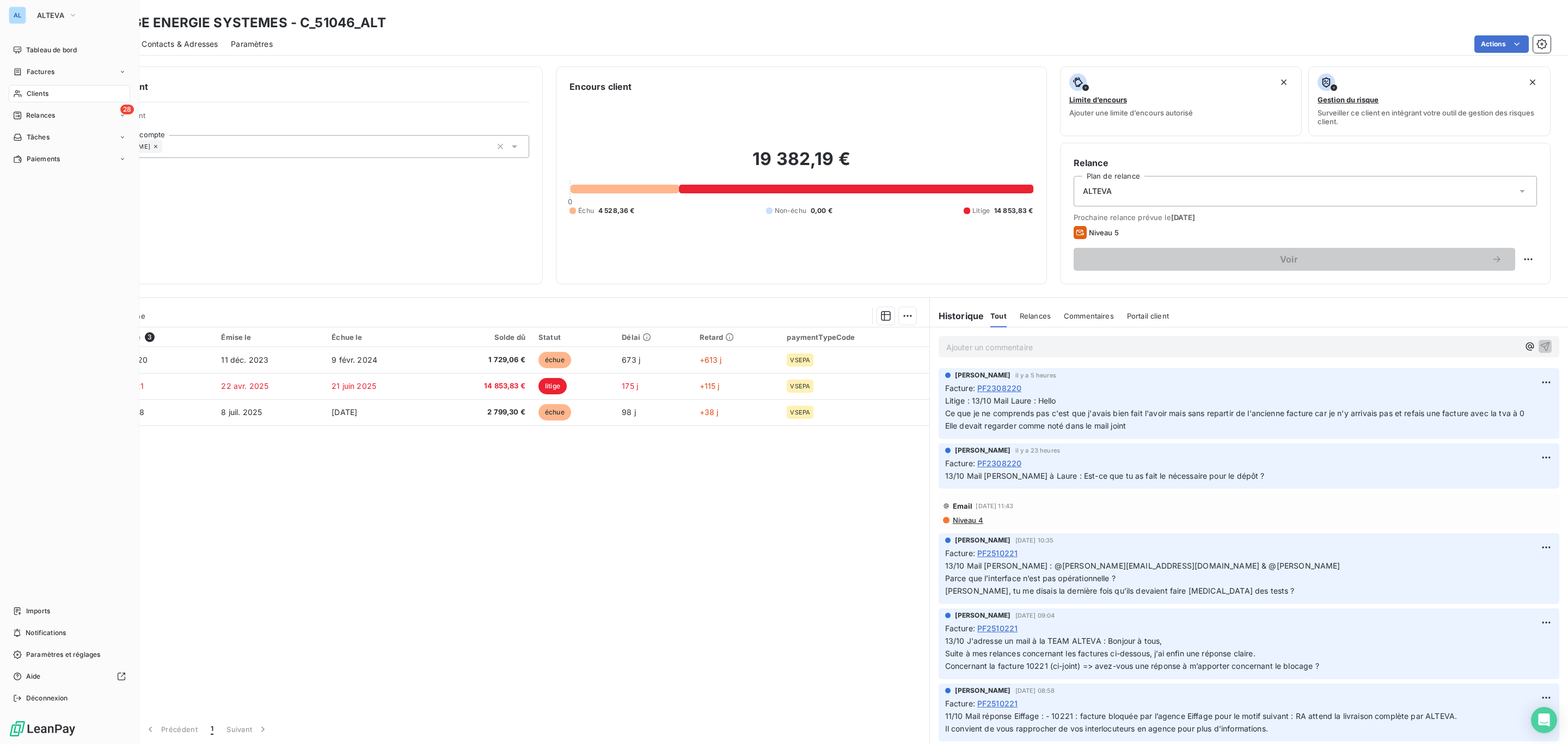
click at [30, 92] on span "Clients" at bounding box center [37, 93] width 22 height 10
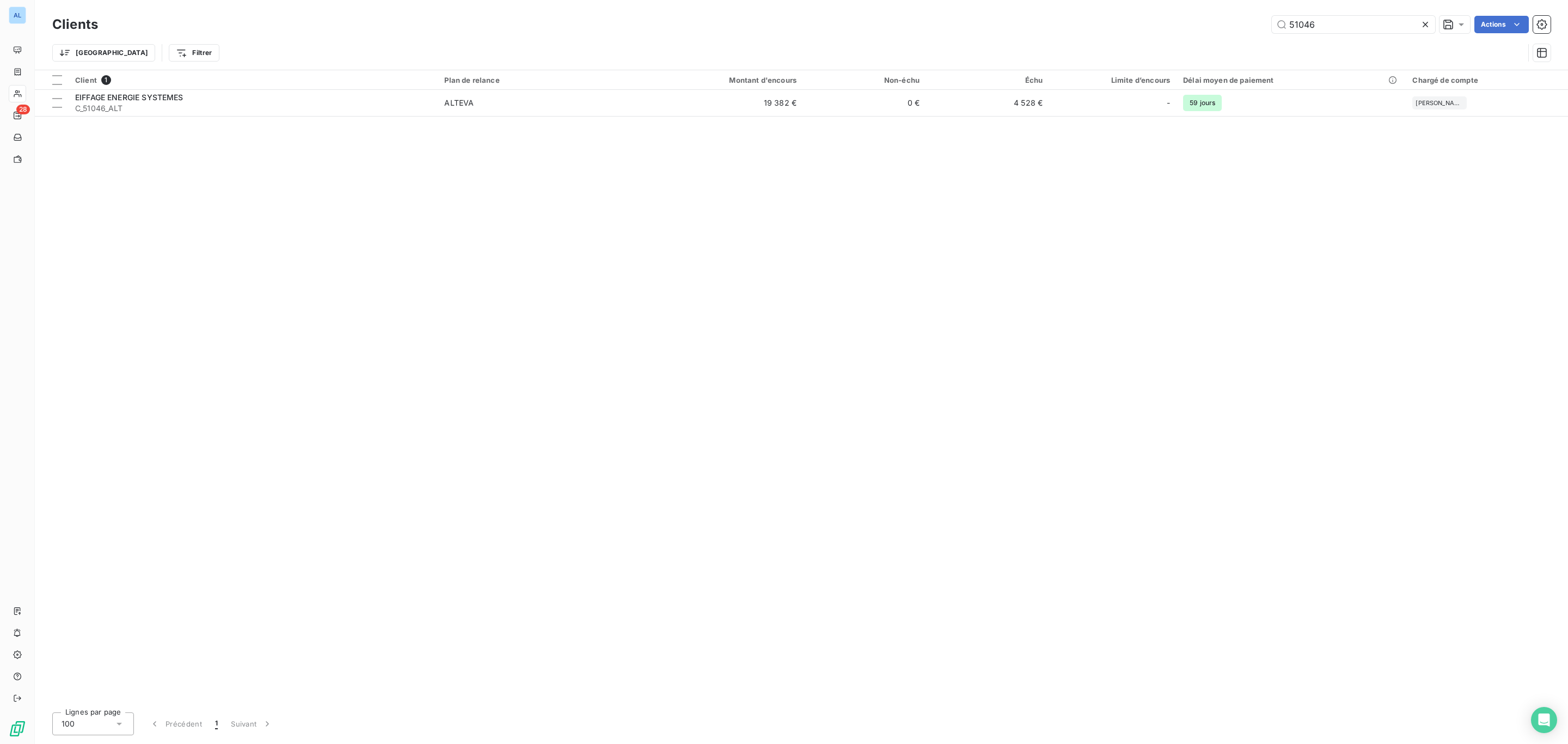
drag, startPoint x: 1340, startPoint y: 24, endPoint x: 1258, endPoint y: 28, distance: 82.1
click at [1258, 28] on div "51046 Actions" at bounding box center [831, 24] width 1440 height 17
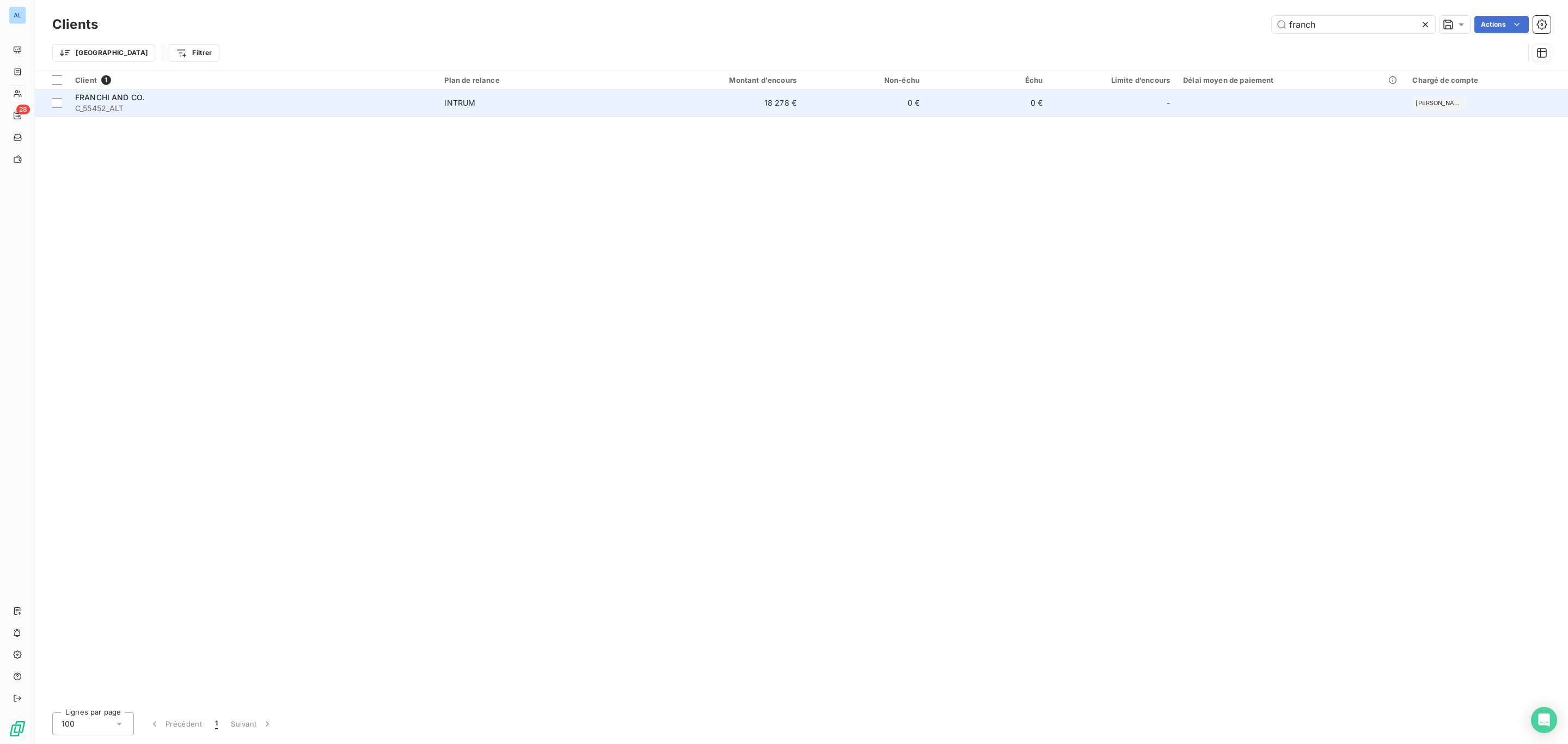
type input "franch"
click at [208, 108] on span "C_55452_ALT" at bounding box center [253, 108] width 356 height 11
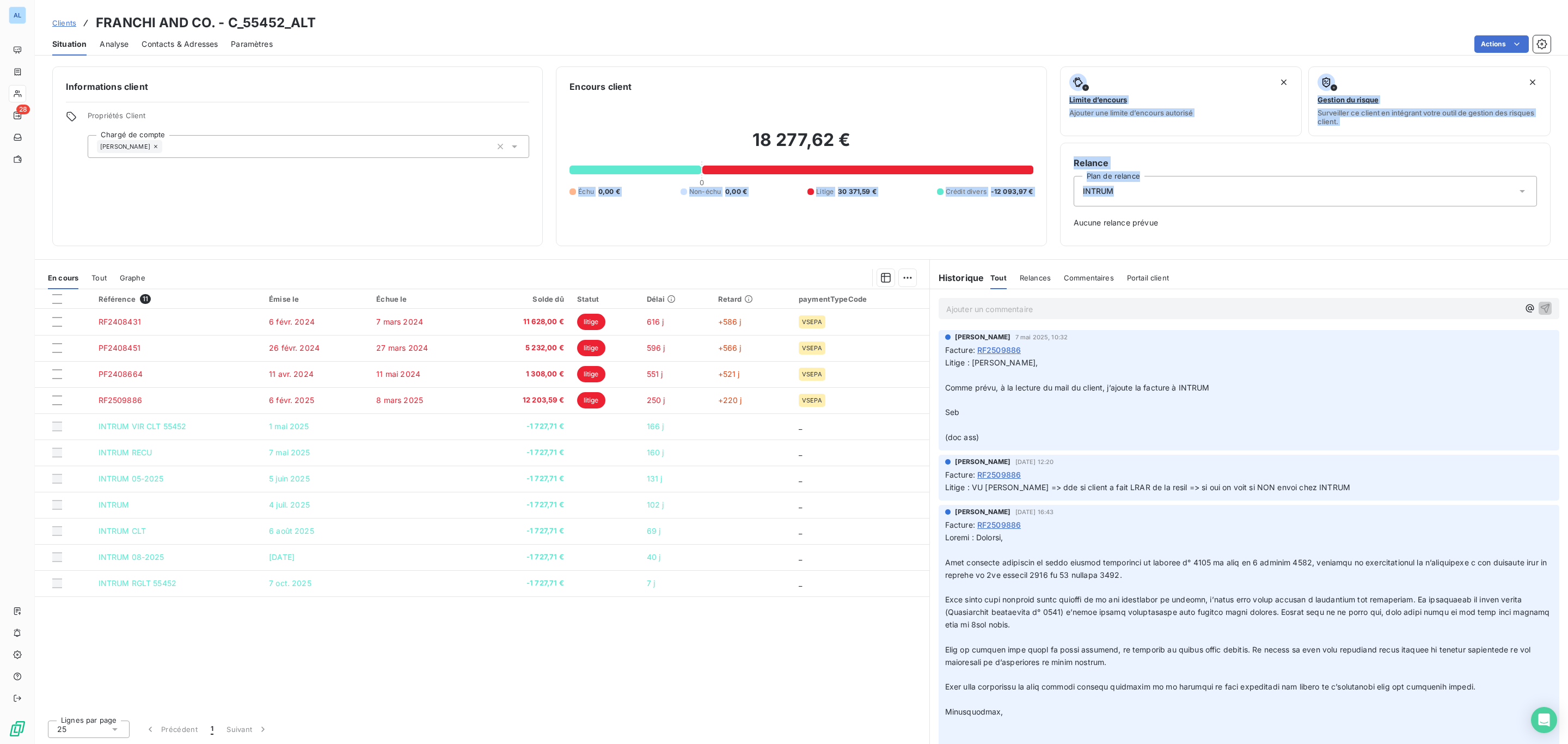
drag, startPoint x: 1132, startPoint y: 187, endPoint x: 1006, endPoint y: 177, distance: 126.4
click at [1006, 177] on div "Informations client Propriétés Client Chargé de compte [PERSON_NAME] client 18 …" at bounding box center [801, 156] width 1534 height 179
click at [1045, 239] on div "Encours client 18 277,62 € 0 Échu 0,00 € Non-échu 0,00 € Litige 30 371,59 € Cré…" at bounding box center [801, 156] width 490 height 179
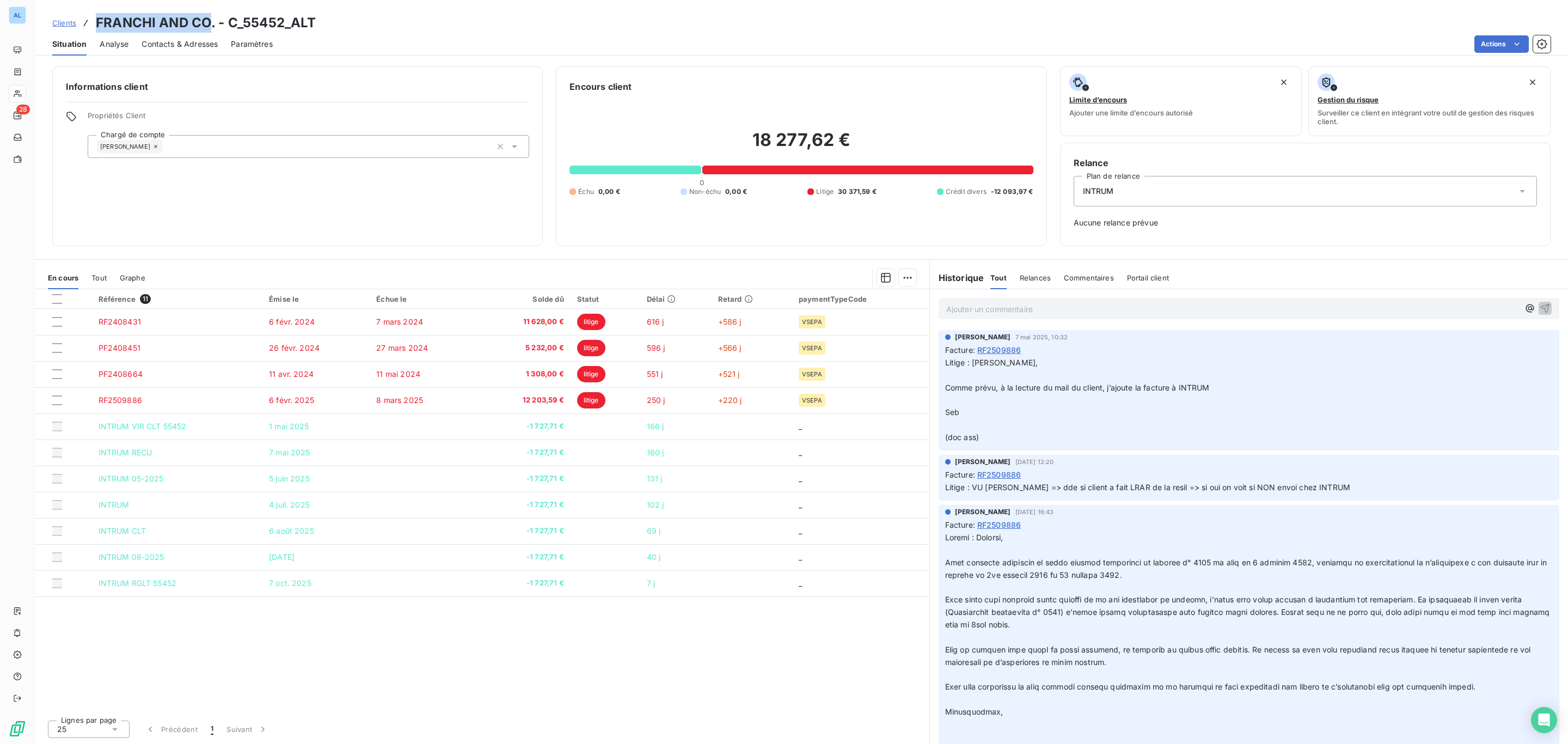
drag, startPoint x: 211, startPoint y: 24, endPoint x: 90, endPoint y: 9, distance: 121.9
click at [90, 9] on div "Clients FRANCHI AND CO. - C_55452_ALT Situation Analyse Contacts & Adresses Par…" at bounding box center [801, 27] width 1534 height 55
copy h3 "FRANCHI AND CO"
click at [152, 45] on span "Contacts & Adresses" at bounding box center [179, 44] width 76 height 11
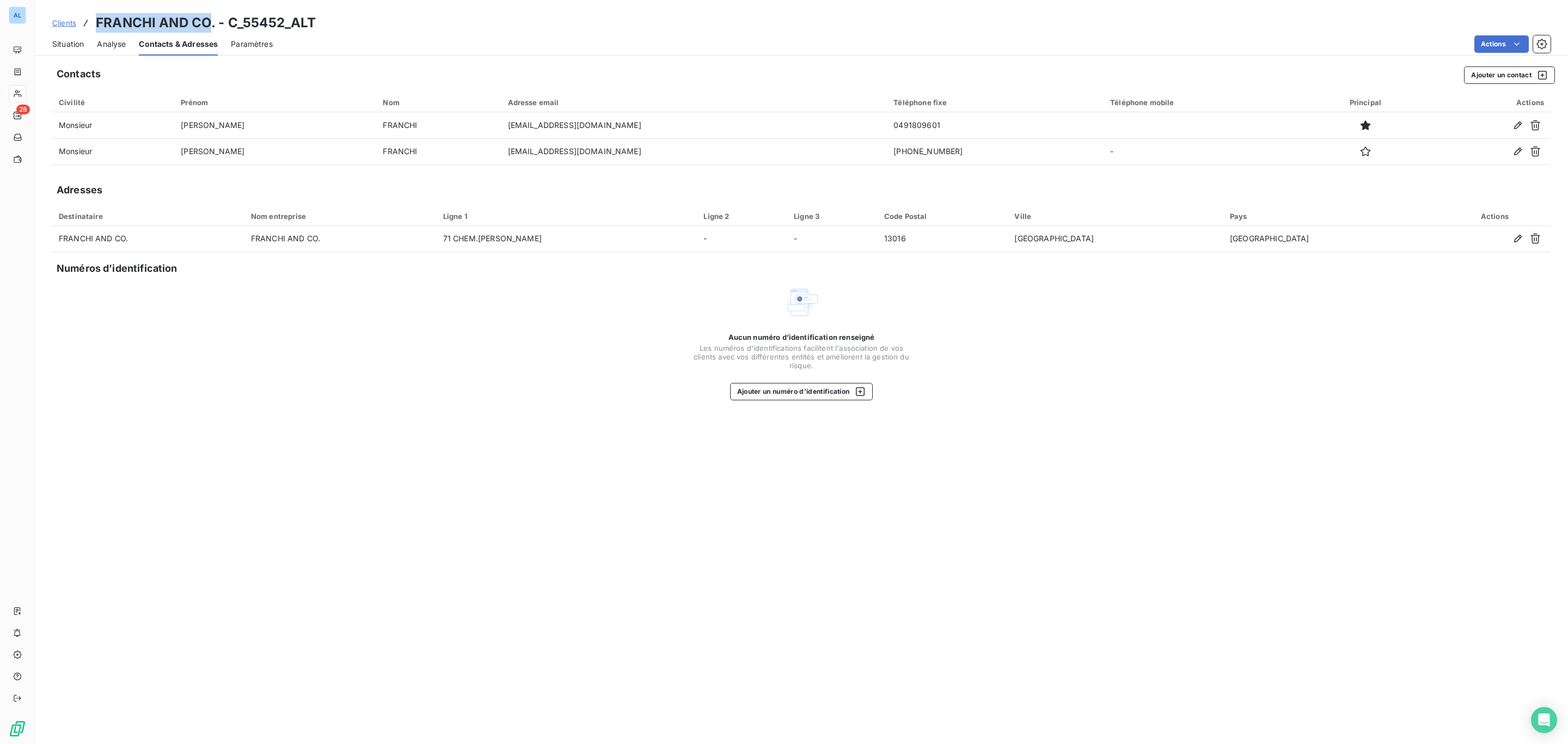
click at [69, 37] on div "Situation" at bounding box center [68, 44] width 32 height 23
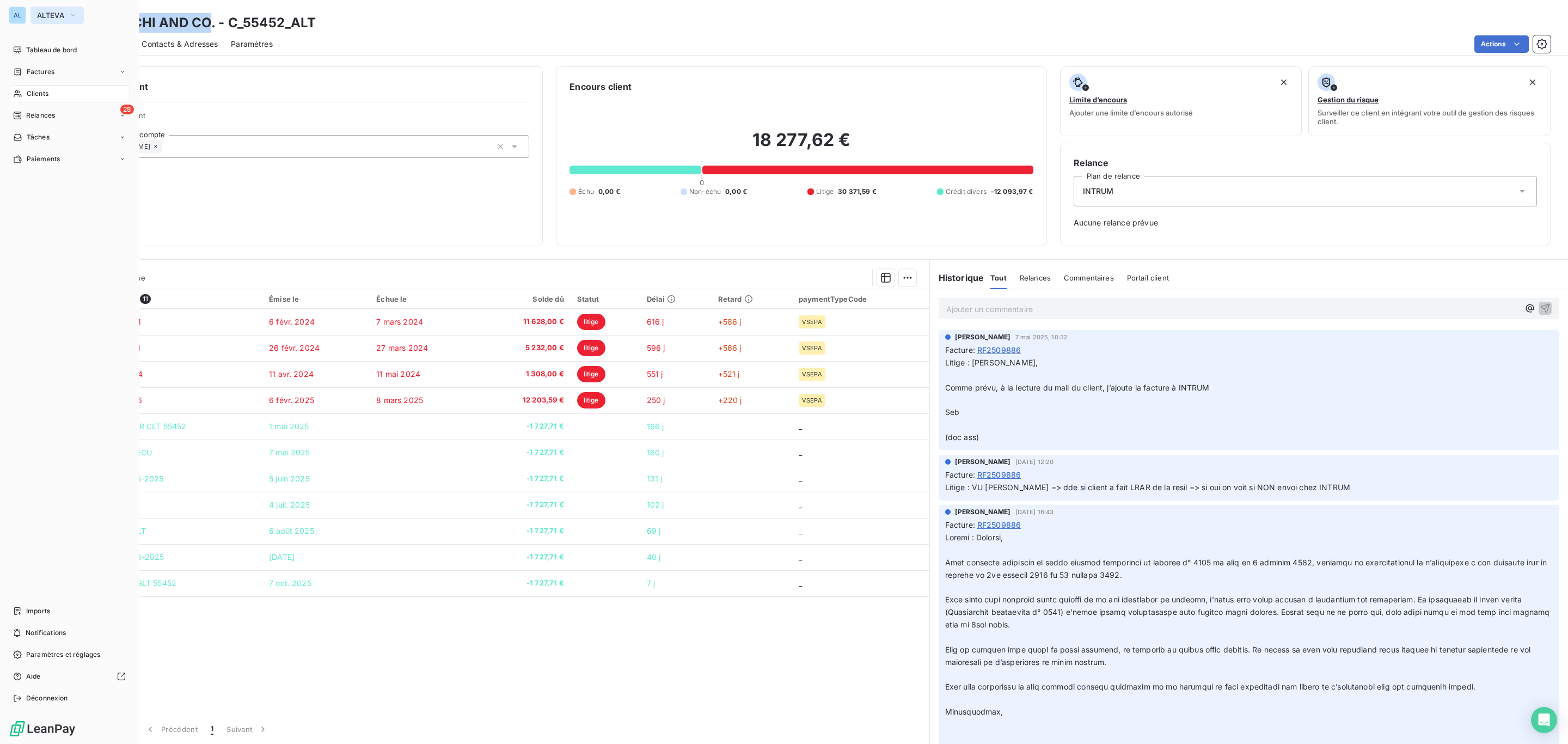
click at [39, 12] on span "ALTEVA" at bounding box center [50, 15] width 27 height 9
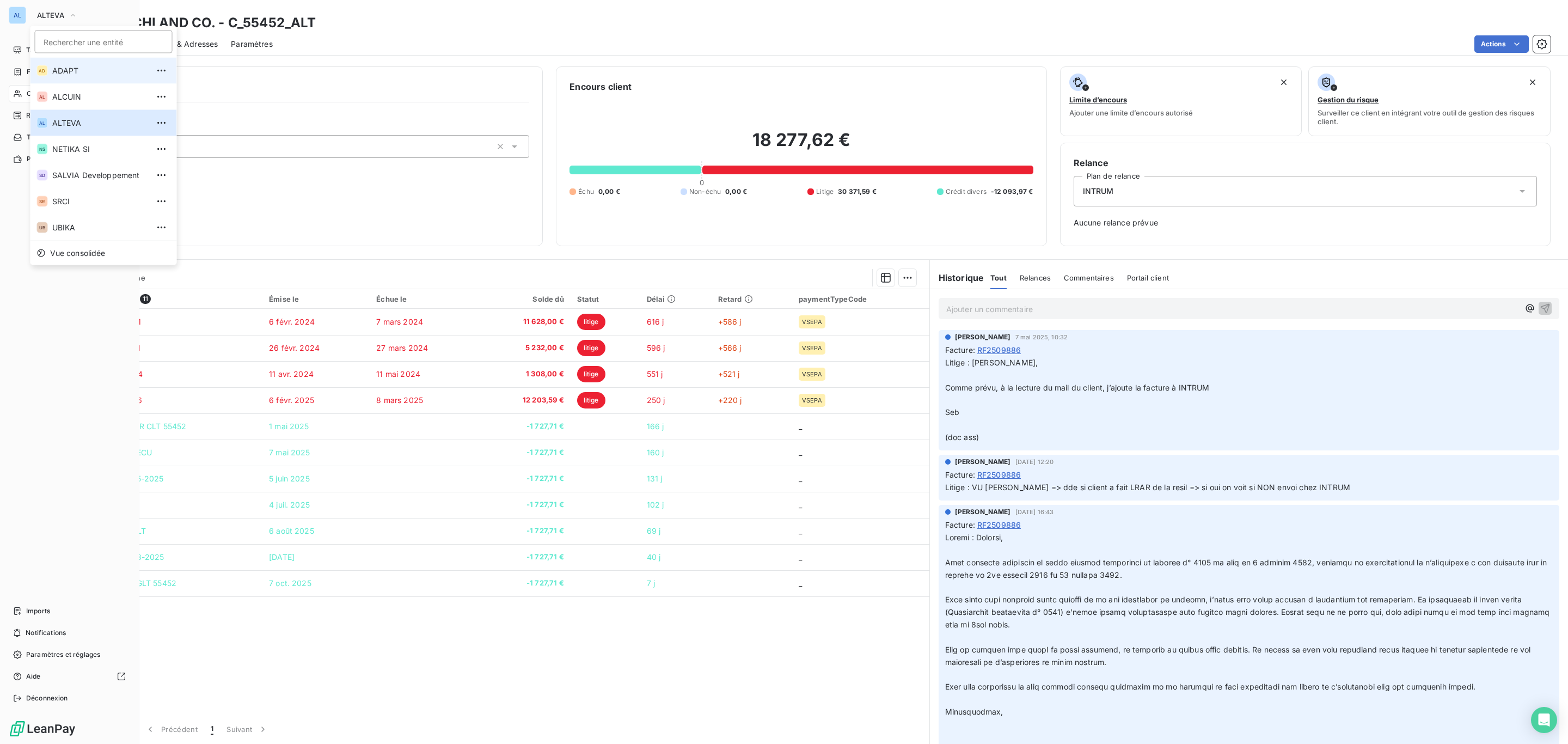
click at [69, 75] on span "ADAPT" at bounding box center [100, 70] width 97 height 11
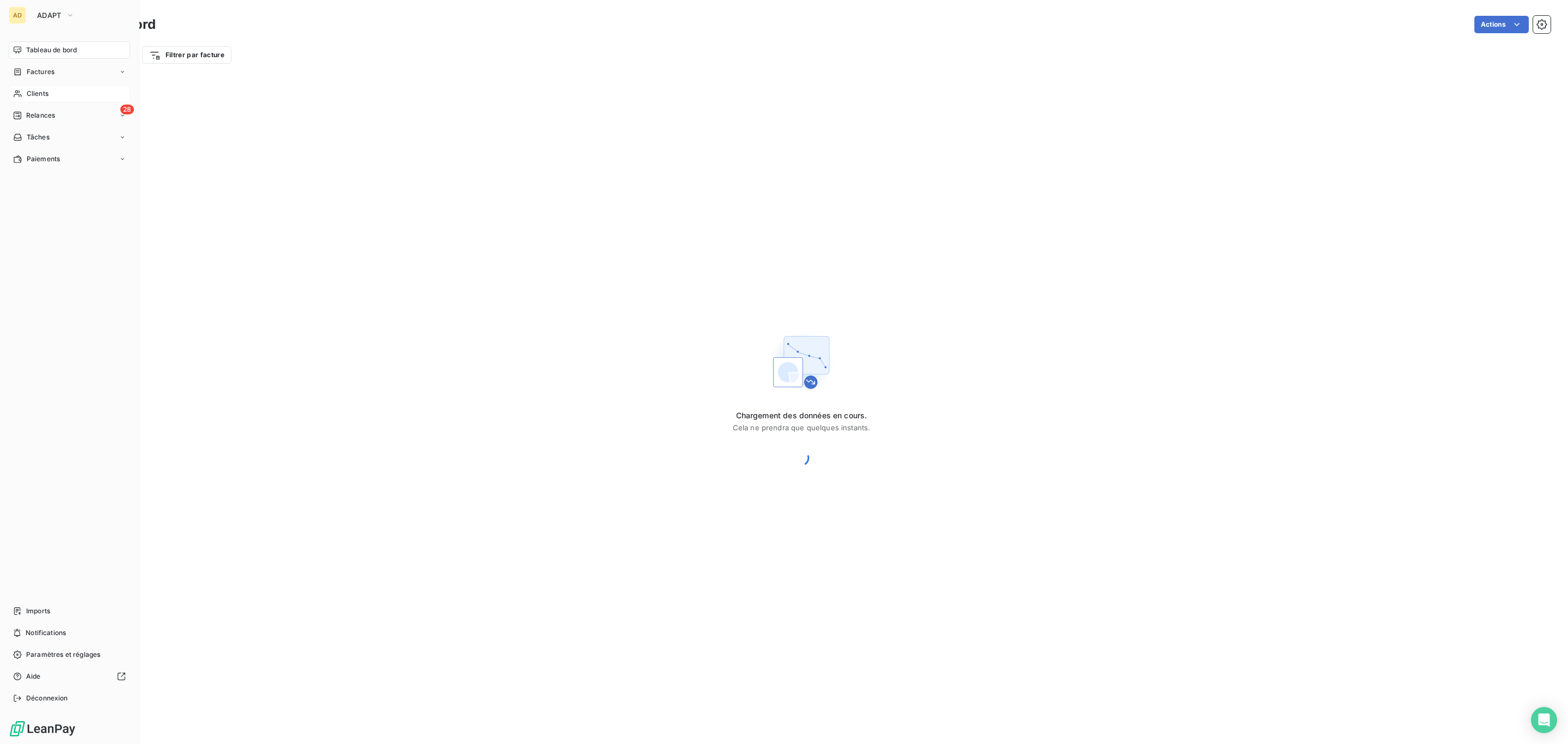
click at [44, 97] on span "Clients" at bounding box center [37, 93] width 22 height 10
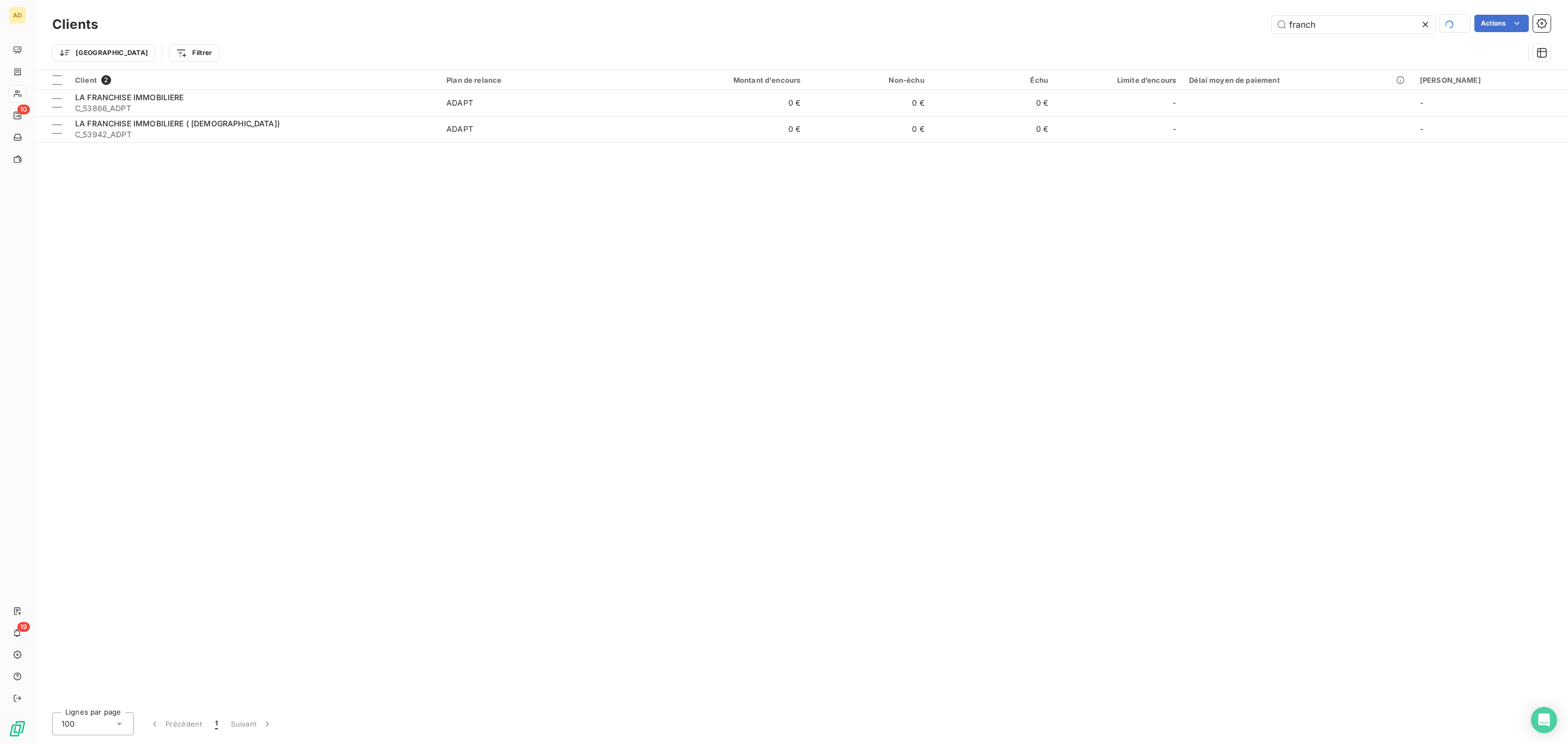
drag, startPoint x: 1347, startPoint y: 28, endPoint x: 1191, endPoint y: 25, distance: 156.0
click at [1200, 26] on div "franch Actions" at bounding box center [831, 24] width 1440 height 19
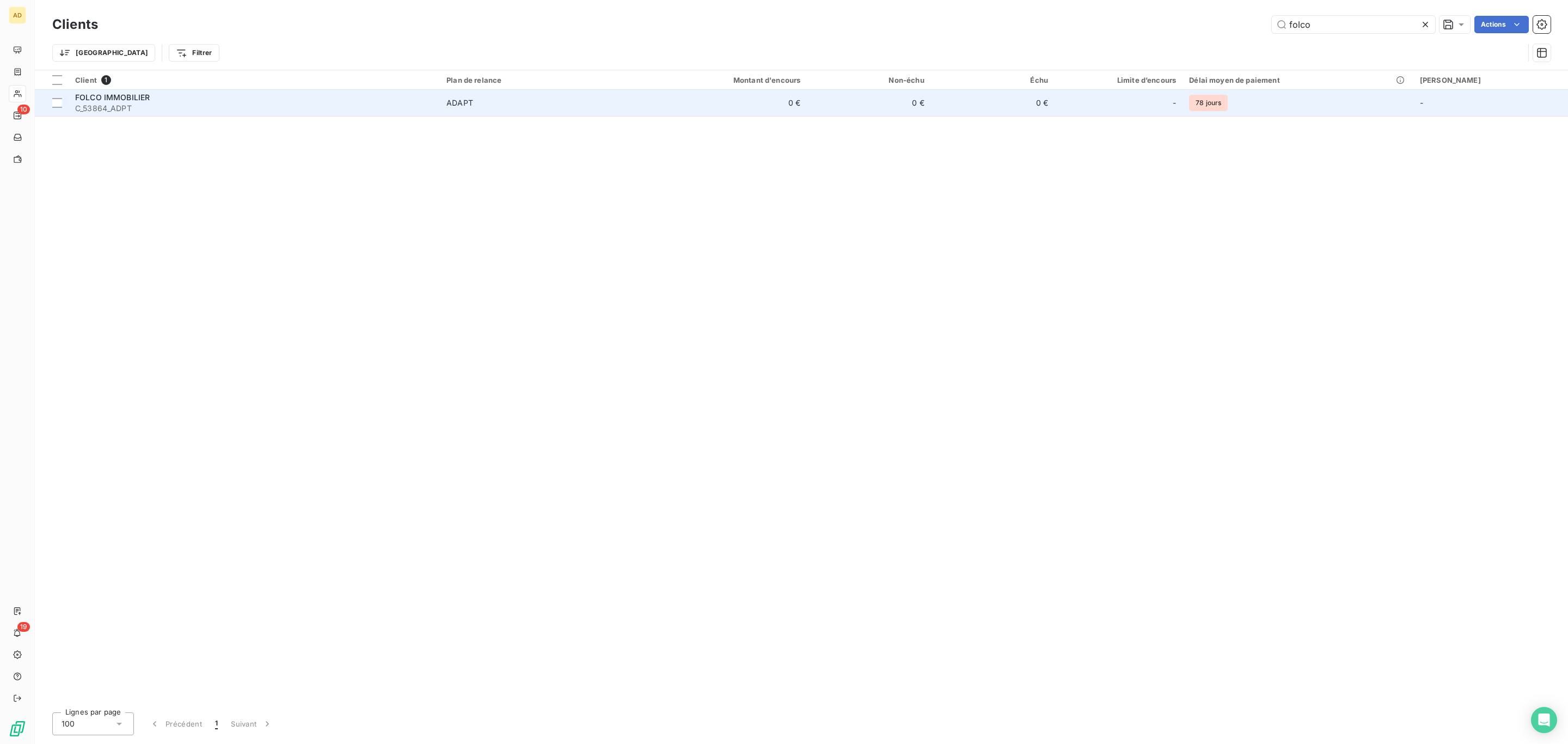
type input "folco"
click at [537, 113] on td "ADAPT" at bounding box center [540, 103] width 201 height 26
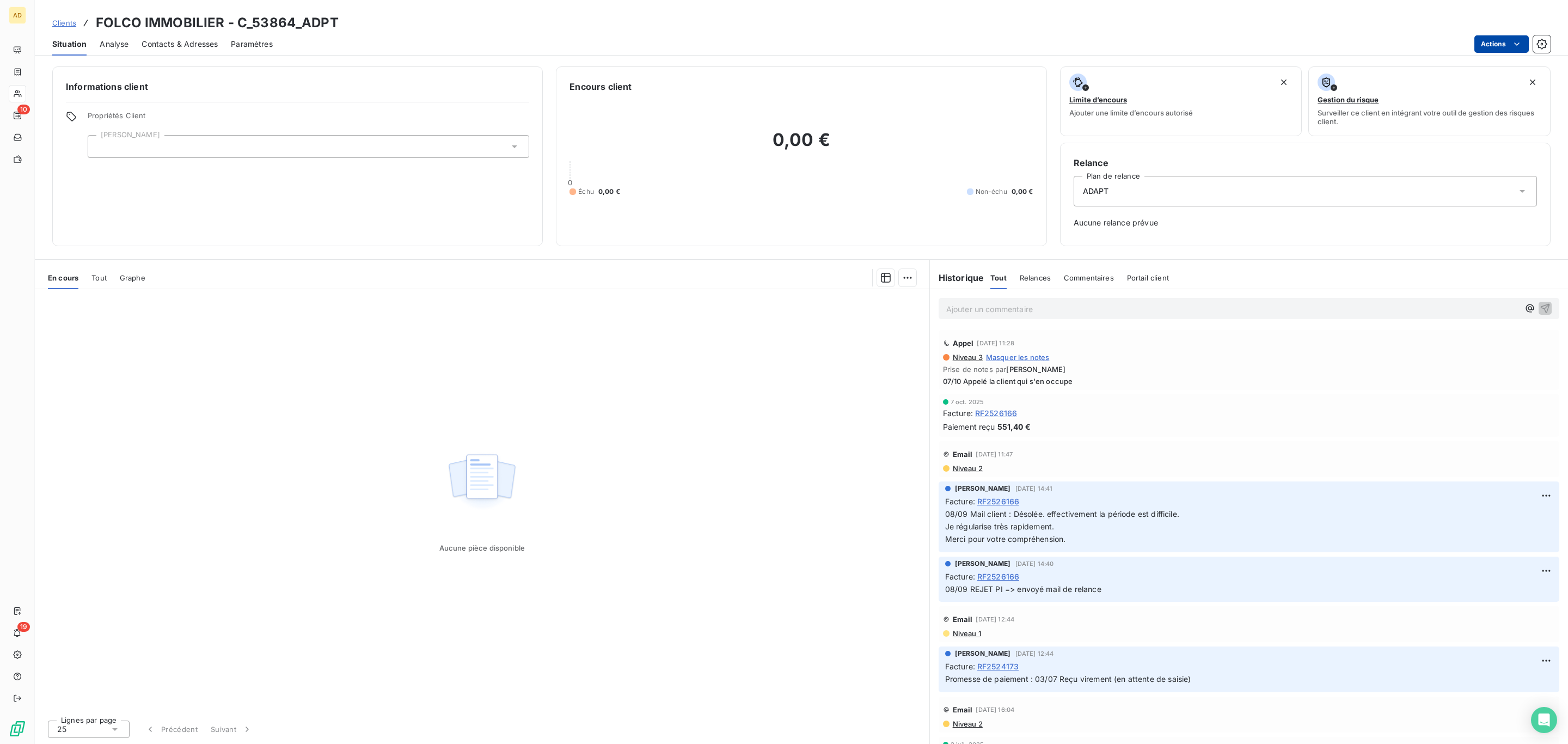
click at [1486, 36] on html "AD 10 19 Clients FOLCO IMMOBILIER - C_53864_ADPT Situation Analyse Contacts & A…" at bounding box center [784, 372] width 1568 height 744
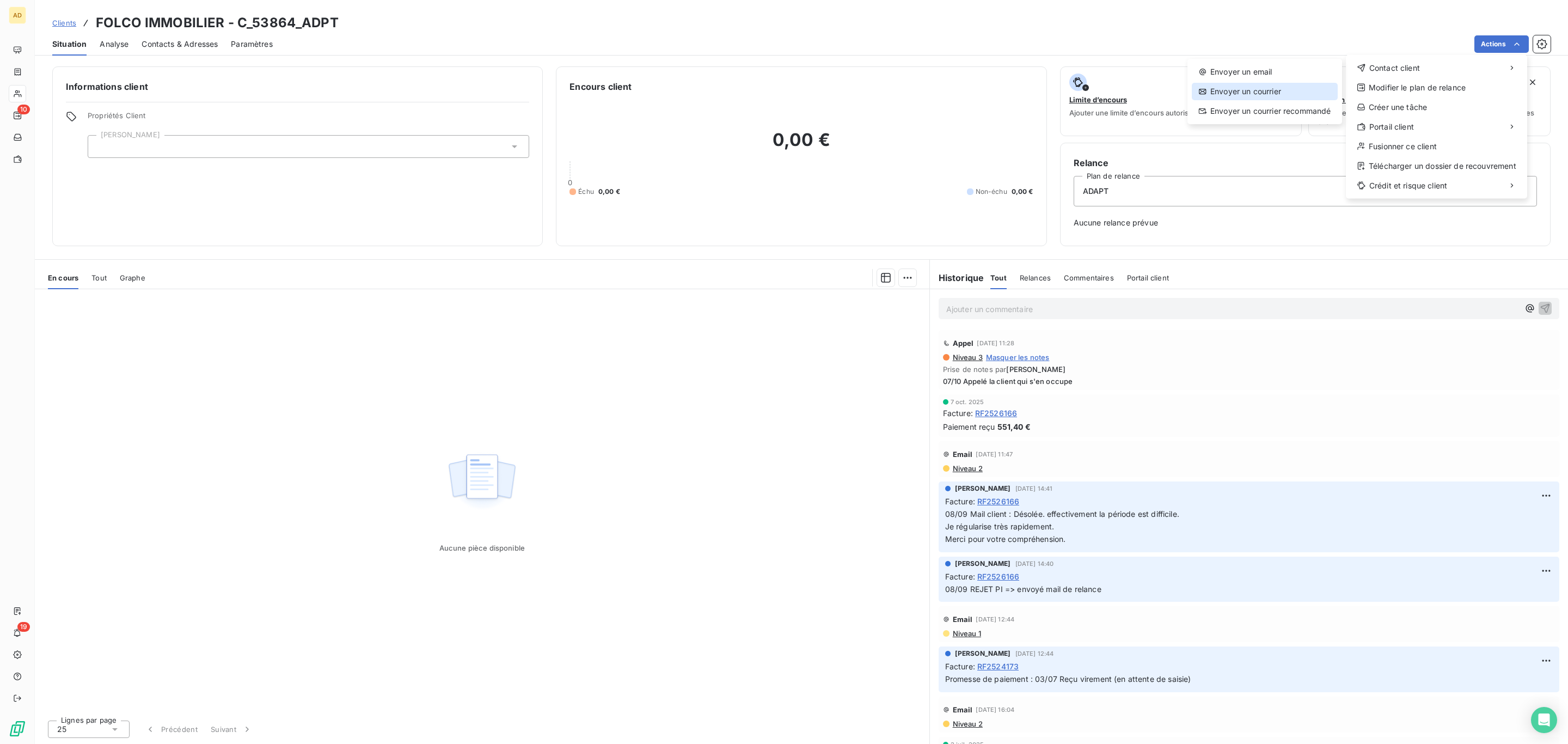
click at [1297, 93] on div "Envoyer un courrier" at bounding box center [1265, 92] width 146 height 17
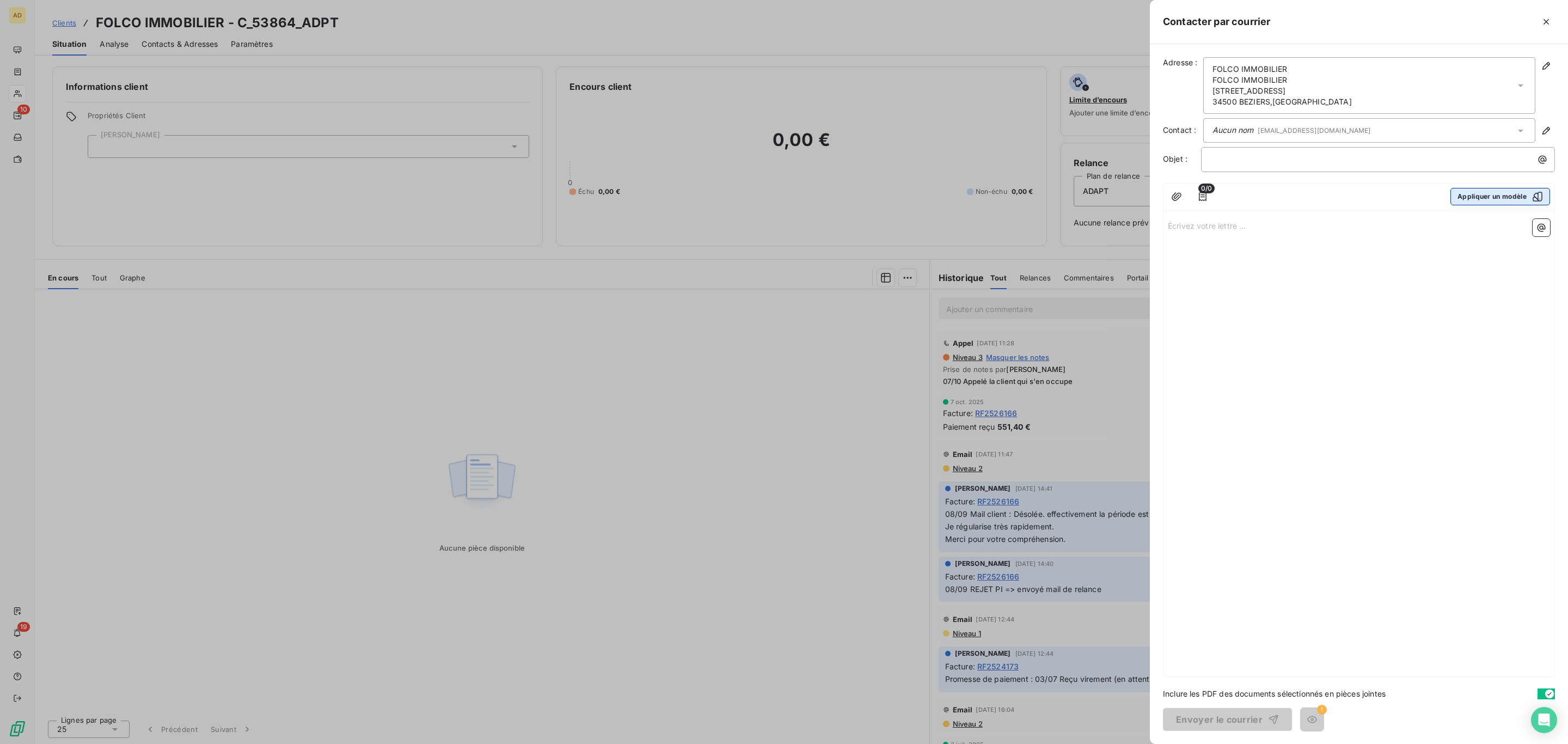
click at [1485, 196] on button "Appliquer un modèle" at bounding box center [1501, 196] width 100 height 17
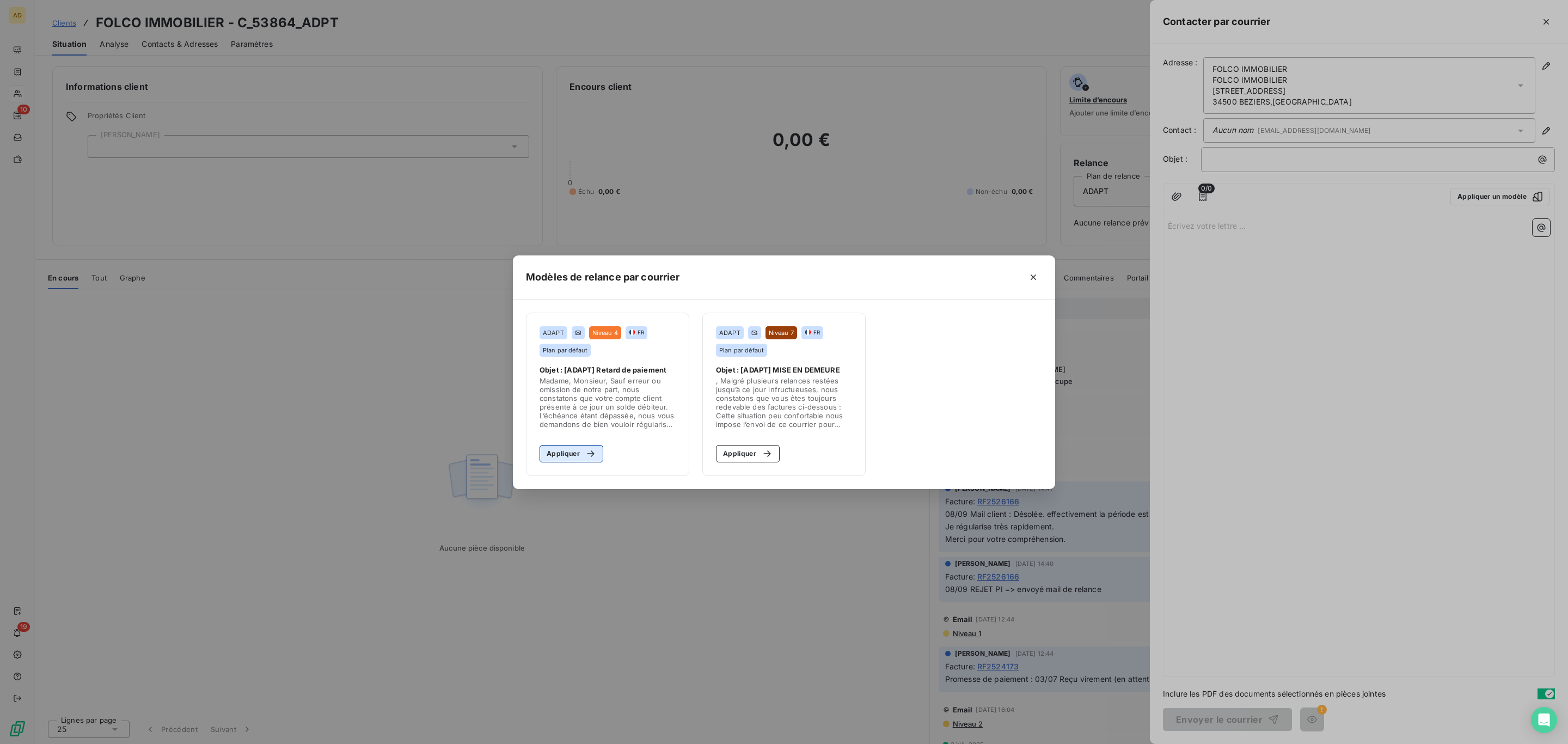
click at [571, 454] on button "Appliquer" at bounding box center [571, 454] width 64 height 17
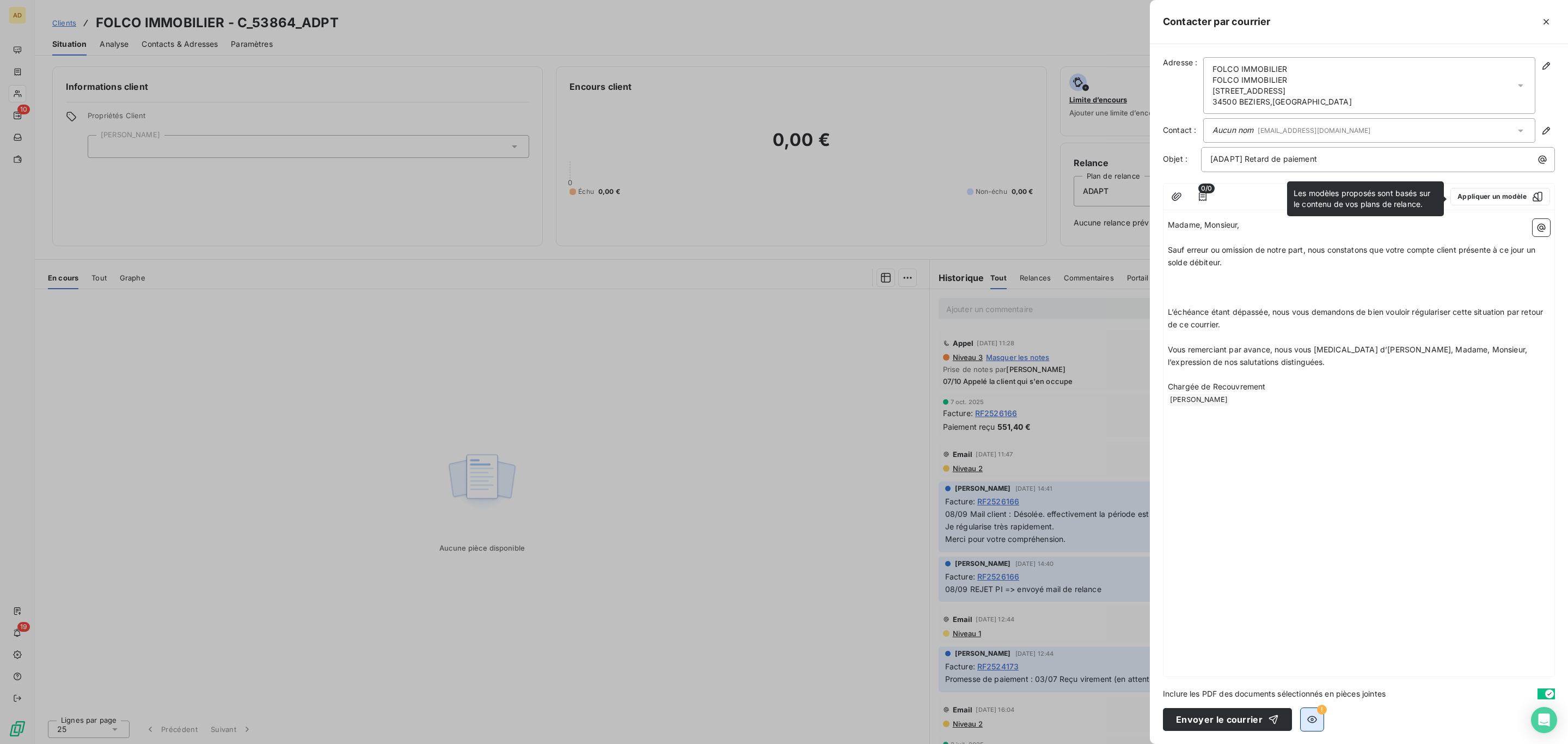
click at [1311, 727] on button "button" at bounding box center [1312, 719] width 23 height 23
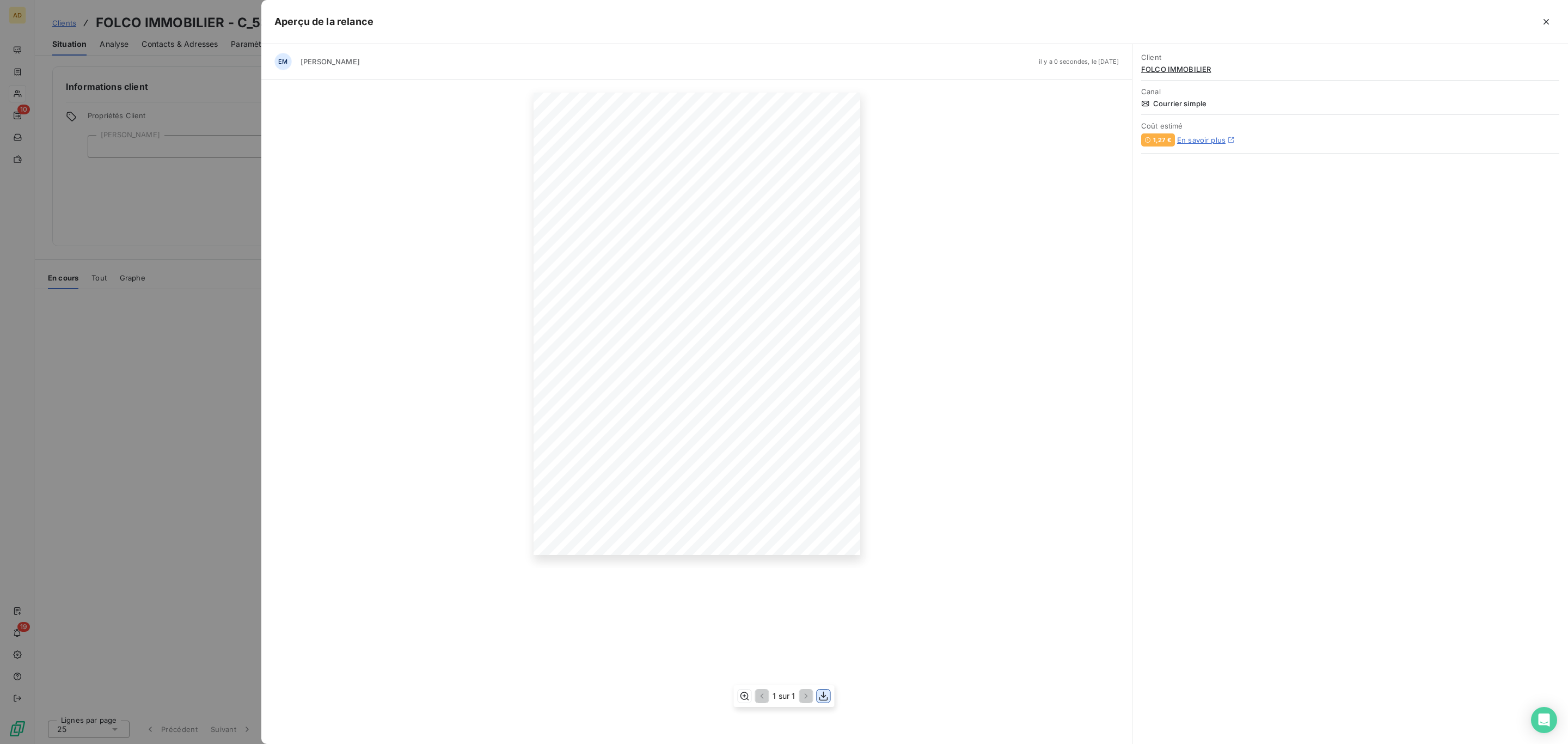
click at [826, 696] on icon "button" at bounding box center [823, 695] width 11 height 11
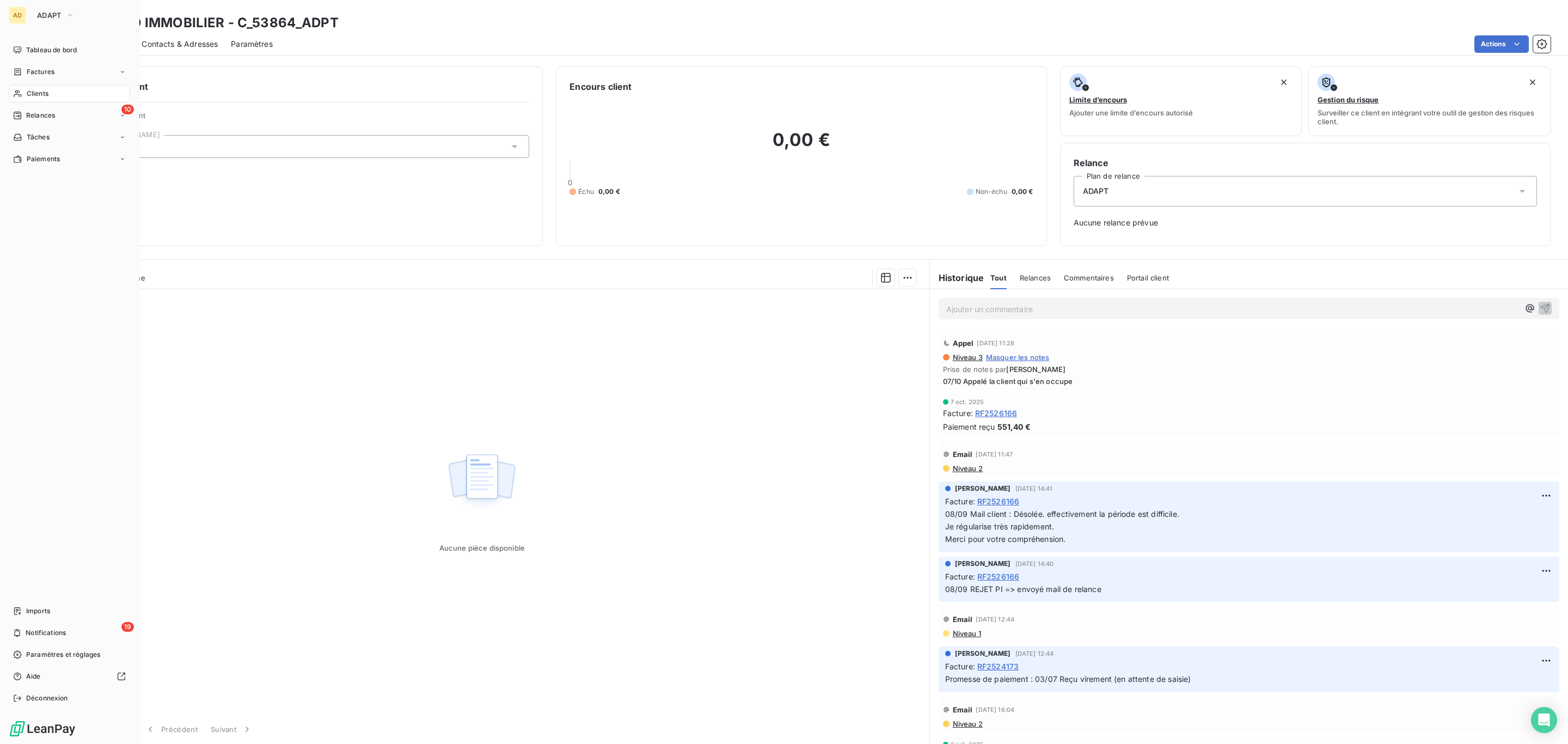
click at [52, 88] on div "Clients" at bounding box center [69, 93] width 122 height 17
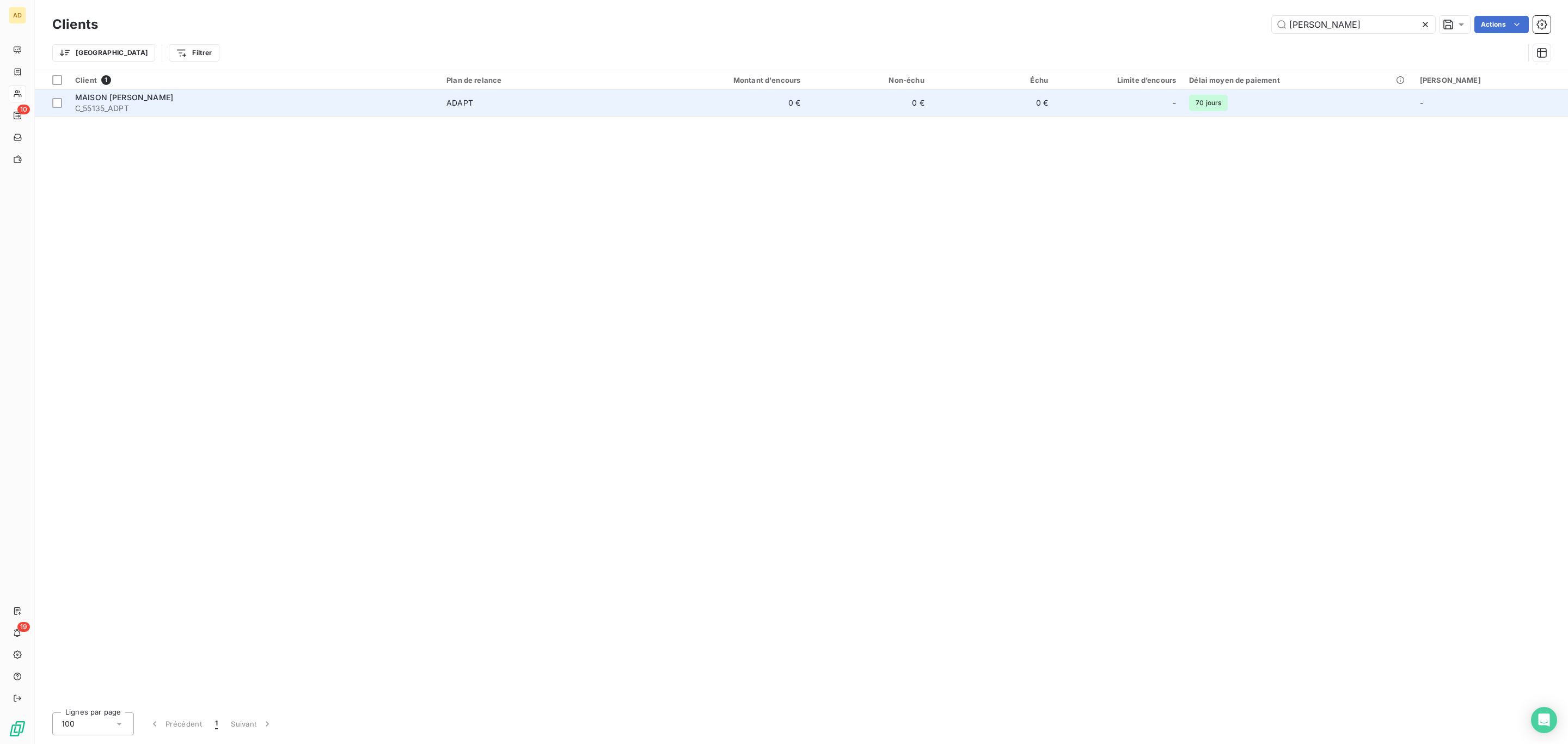
type input "[PERSON_NAME]"
click at [560, 90] on td "ADAPT" at bounding box center [540, 103] width 201 height 26
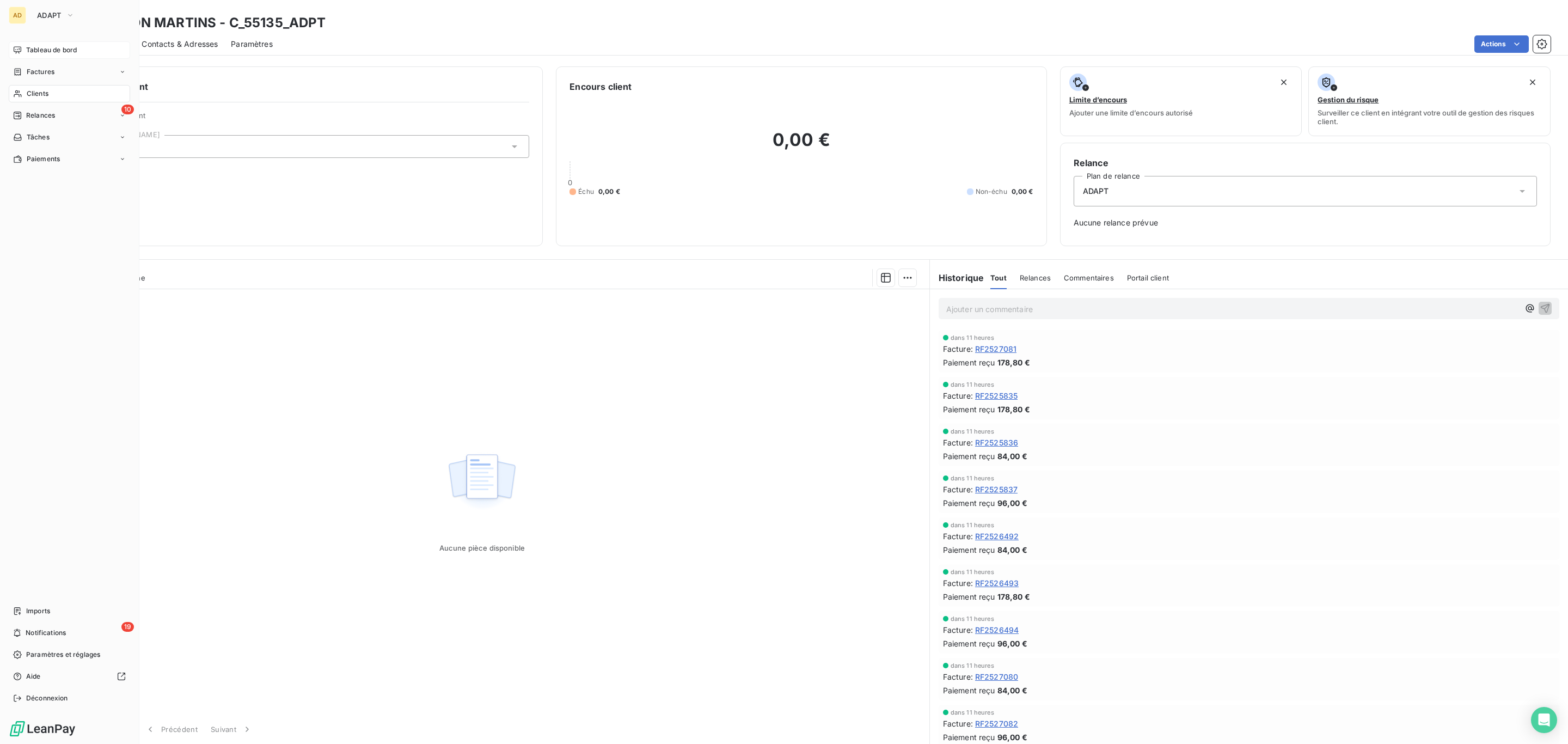
click at [24, 48] on div "Tableau de bord" at bounding box center [69, 50] width 122 height 17
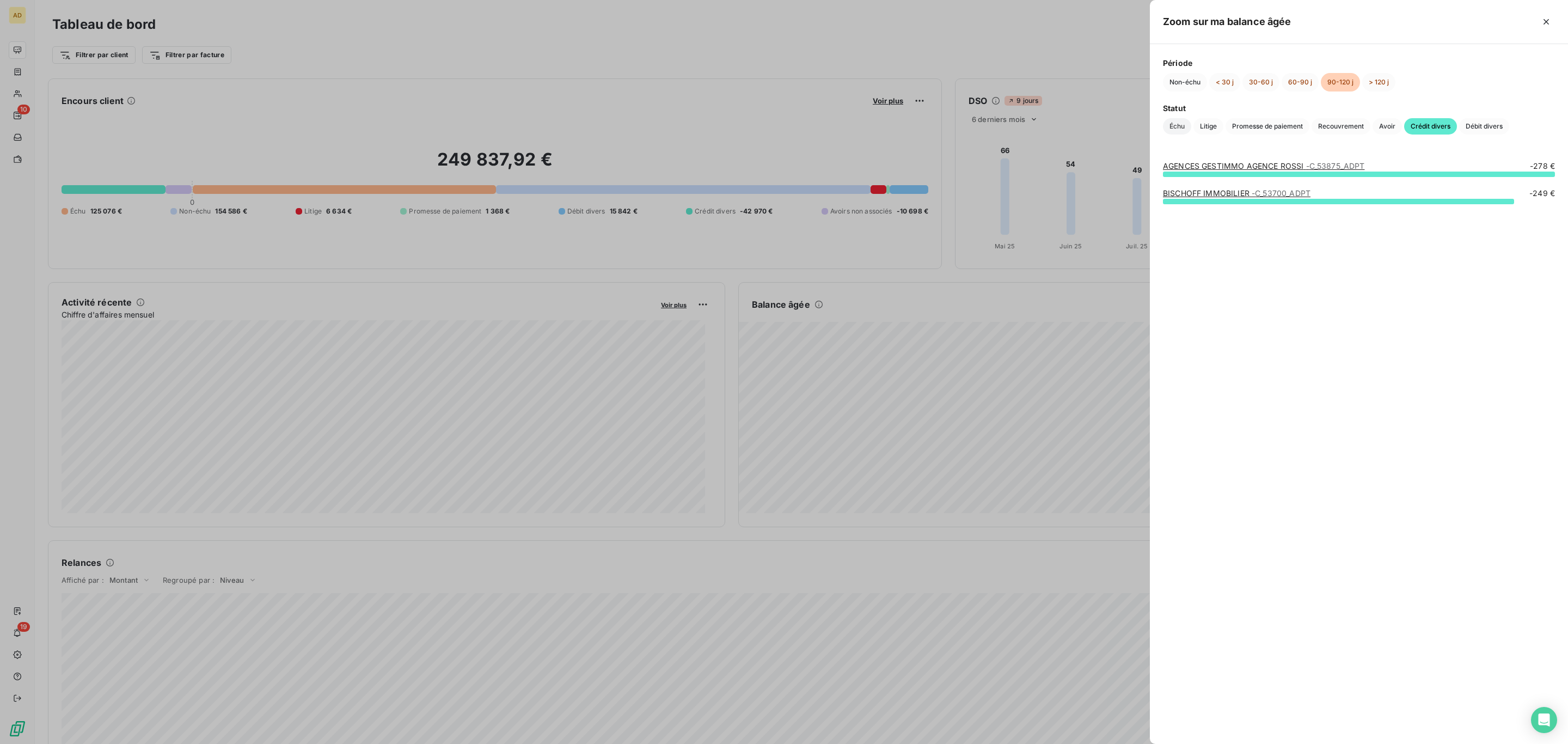
click at [1178, 126] on span "Échu" at bounding box center [1177, 126] width 28 height 16
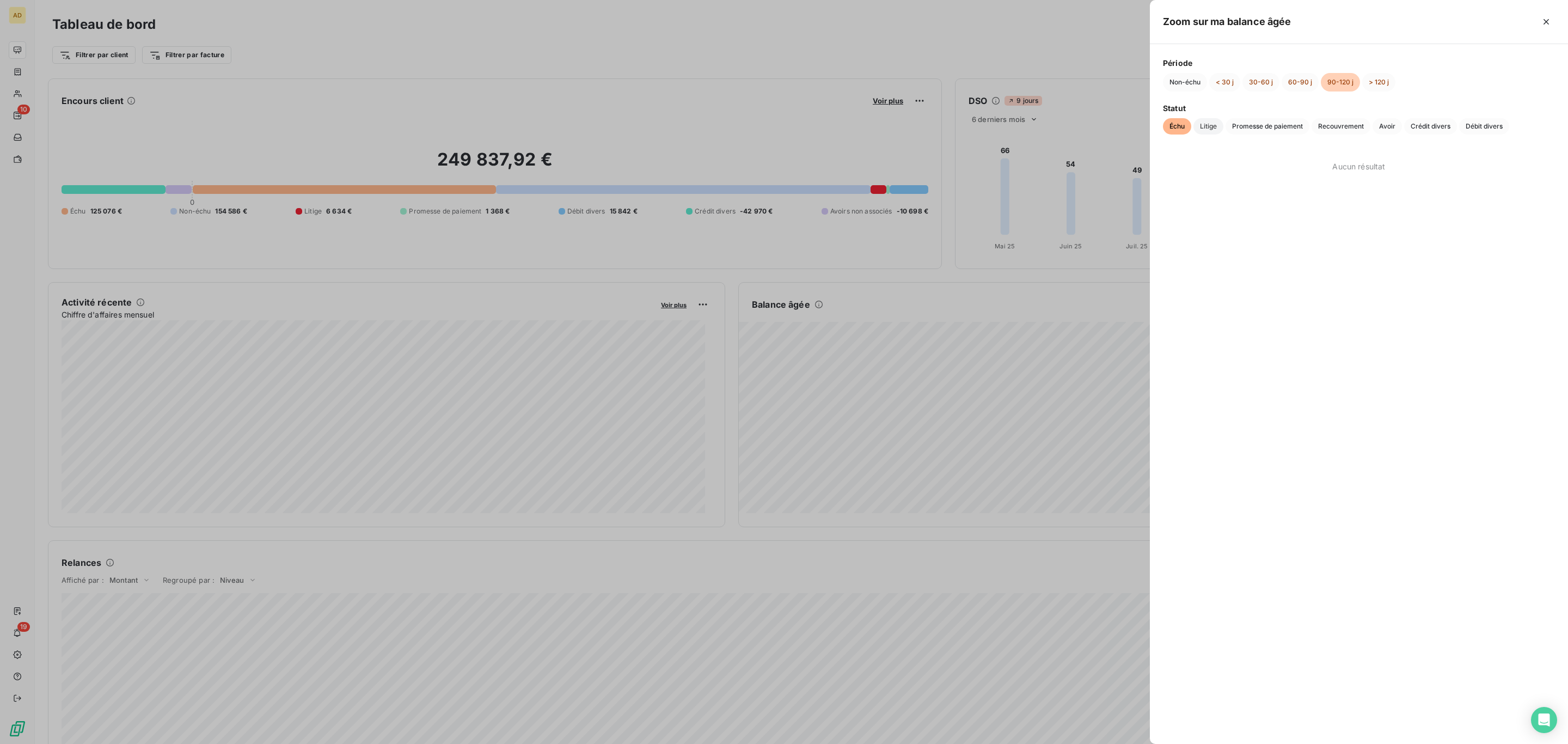
click at [1205, 127] on span "Litige" at bounding box center [1208, 126] width 30 height 16
click at [1247, 123] on span "Promesse de paiement" at bounding box center [1268, 126] width 84 height 16
click at [1351, 119] on span "Recouvrement" at bounding box center [1341, 126] width 59 height 16
click at [1211, 123] on span "Litige" at bounding box center [1208, 126] width 30 height 16
click at [1228, 166] on span "- C_54841_ADPT" at bounding box center [1253, 166] width 58 height 9
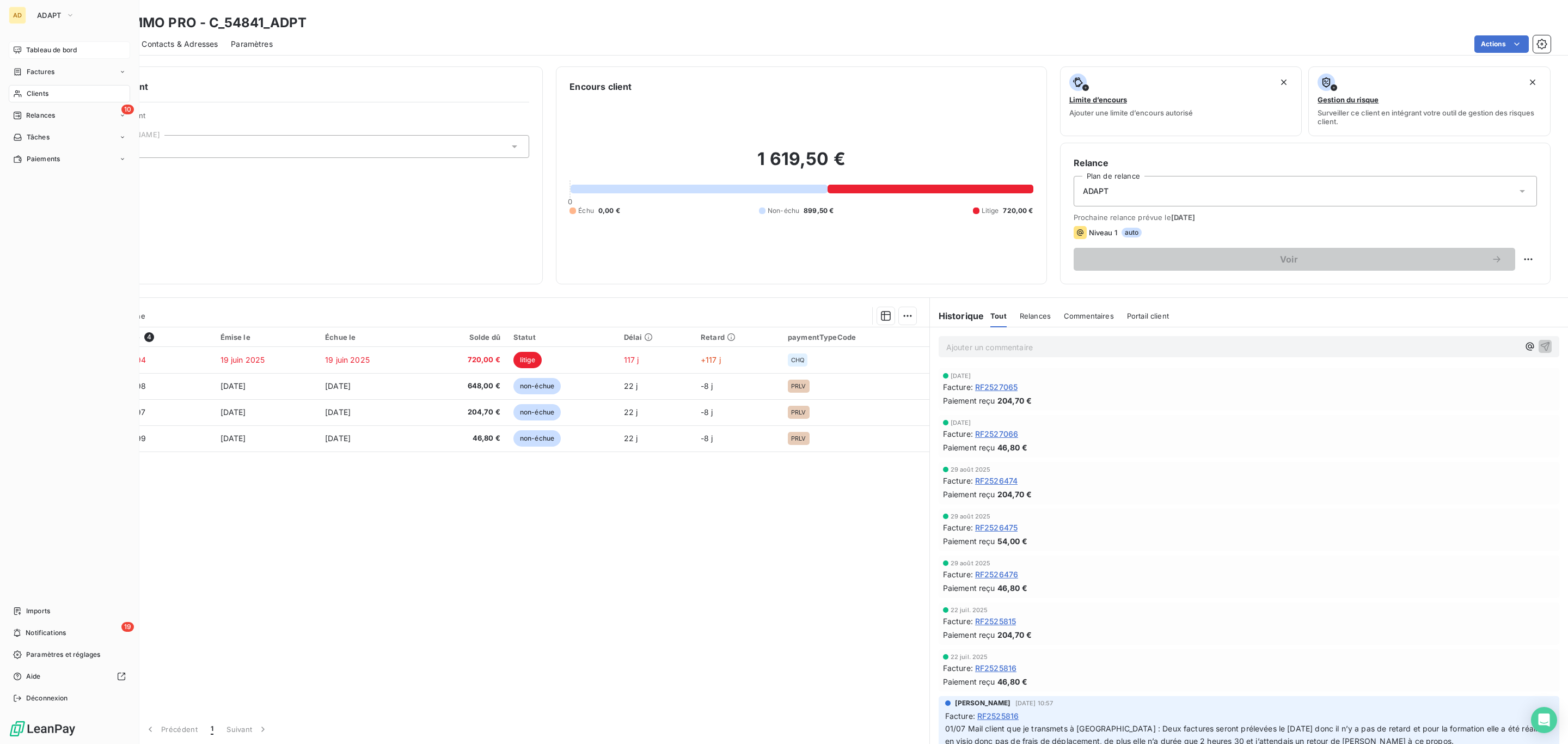
click at [29, 44] on div "Tableau de bord" at bounding box center [69, 50] width 122 height 17
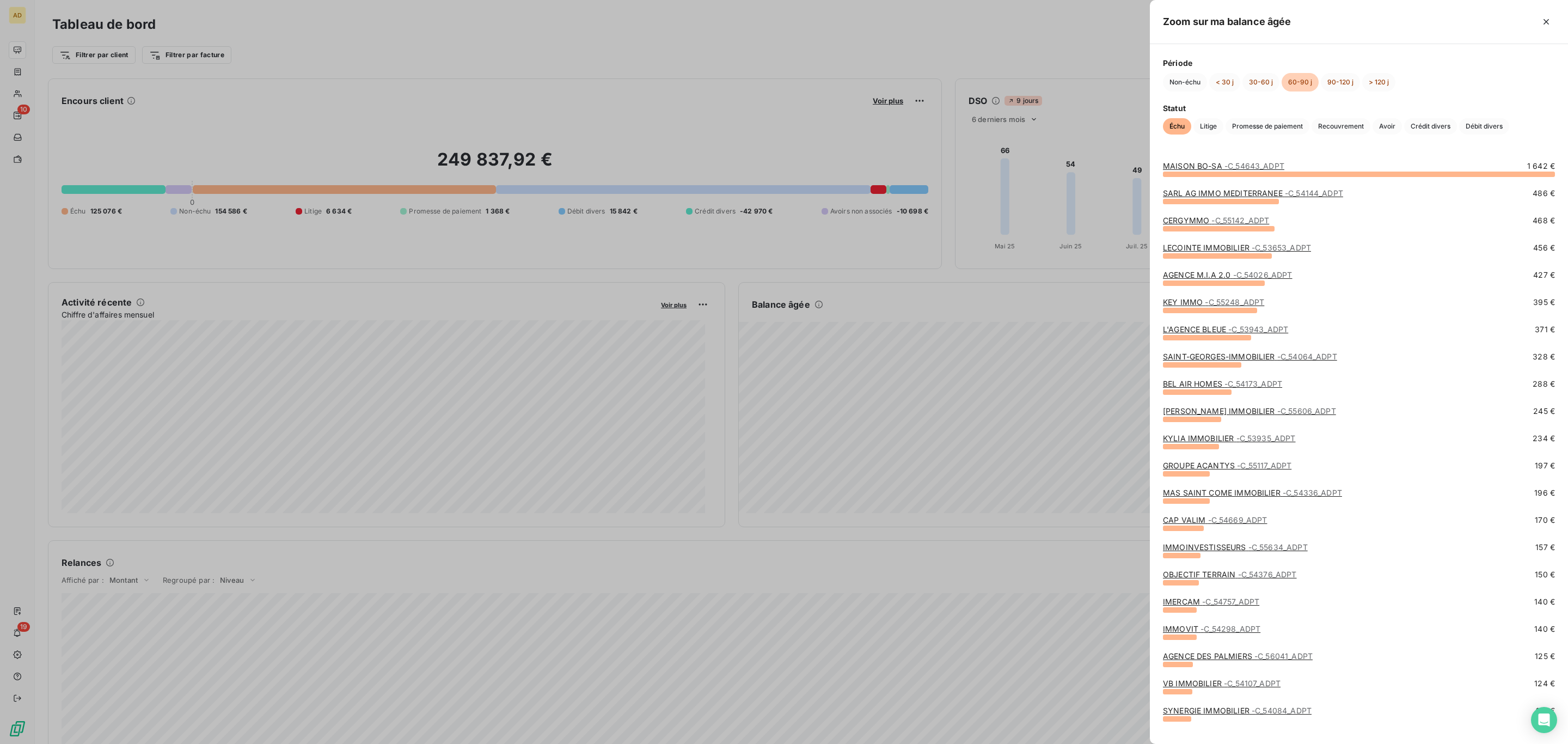
click at [1208, 167] on link "MAISON BO-SA - C_54643_ADPT" at bounding box center [1223, 166] width 122 height 9
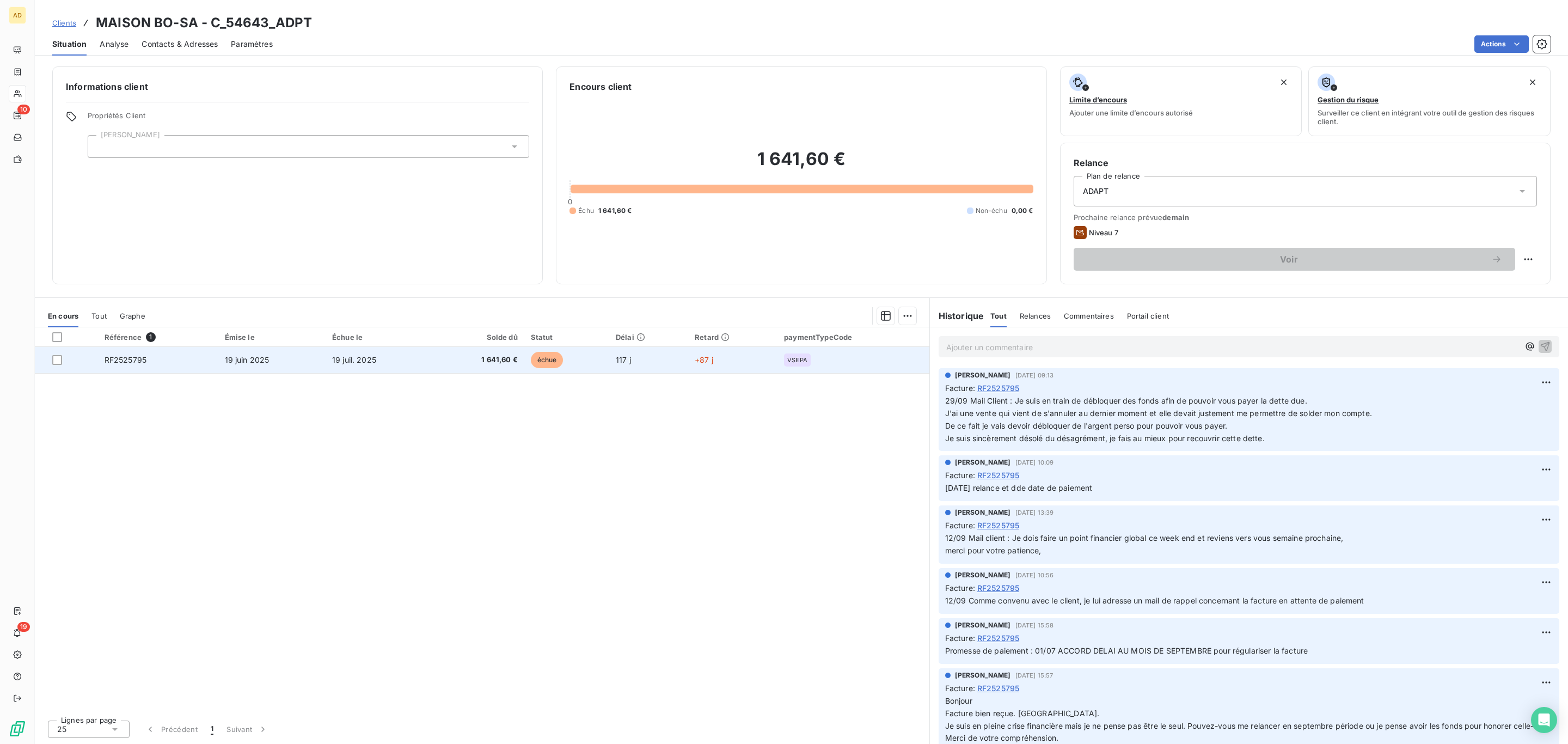
click at [390, 363] on td "19 juil. 2025" at bounding box center [379, 360] width 107 height 26
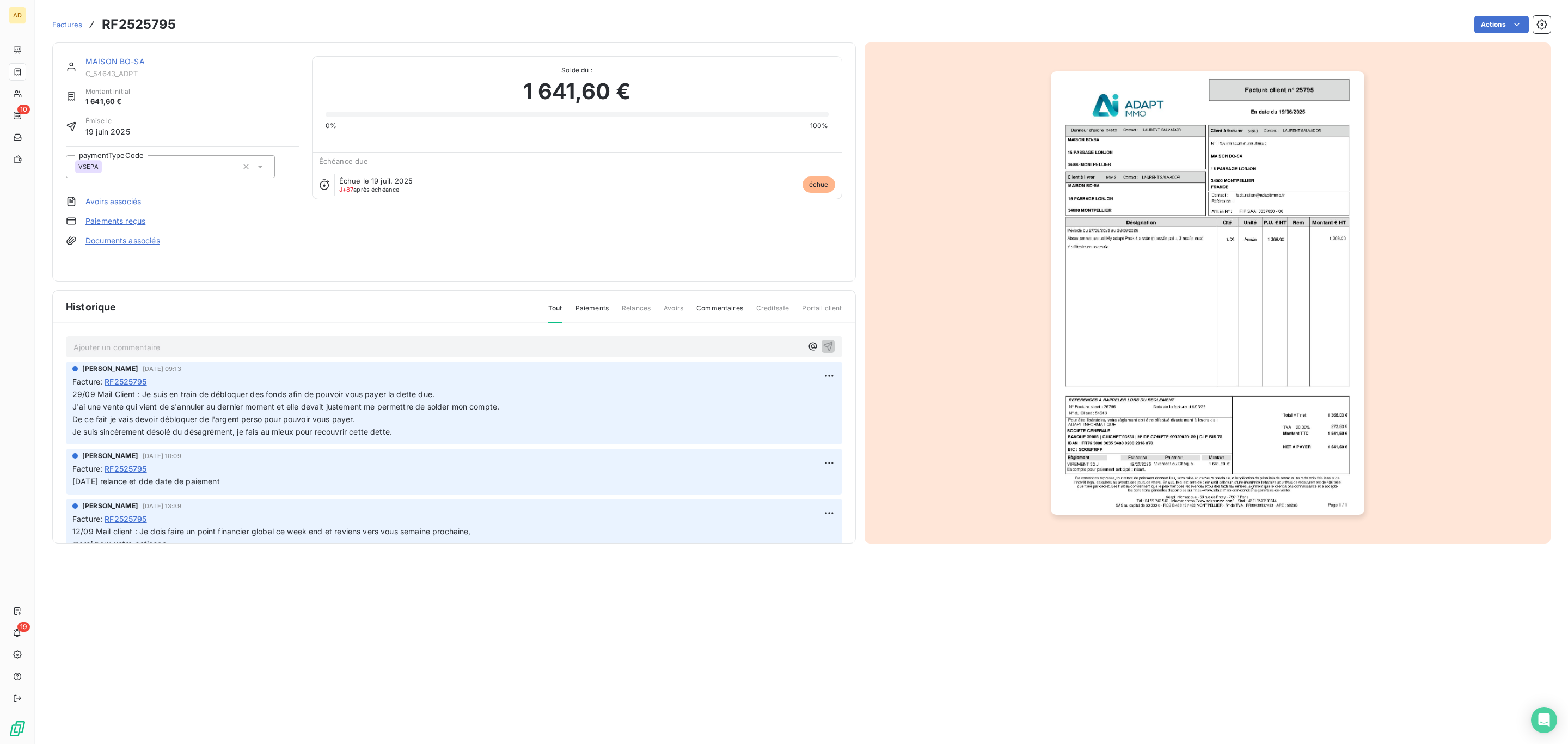
click at [305, 340] on p "Ajouter un commentaire ﻿" at bounding box center [437, 347] width 729 height 14
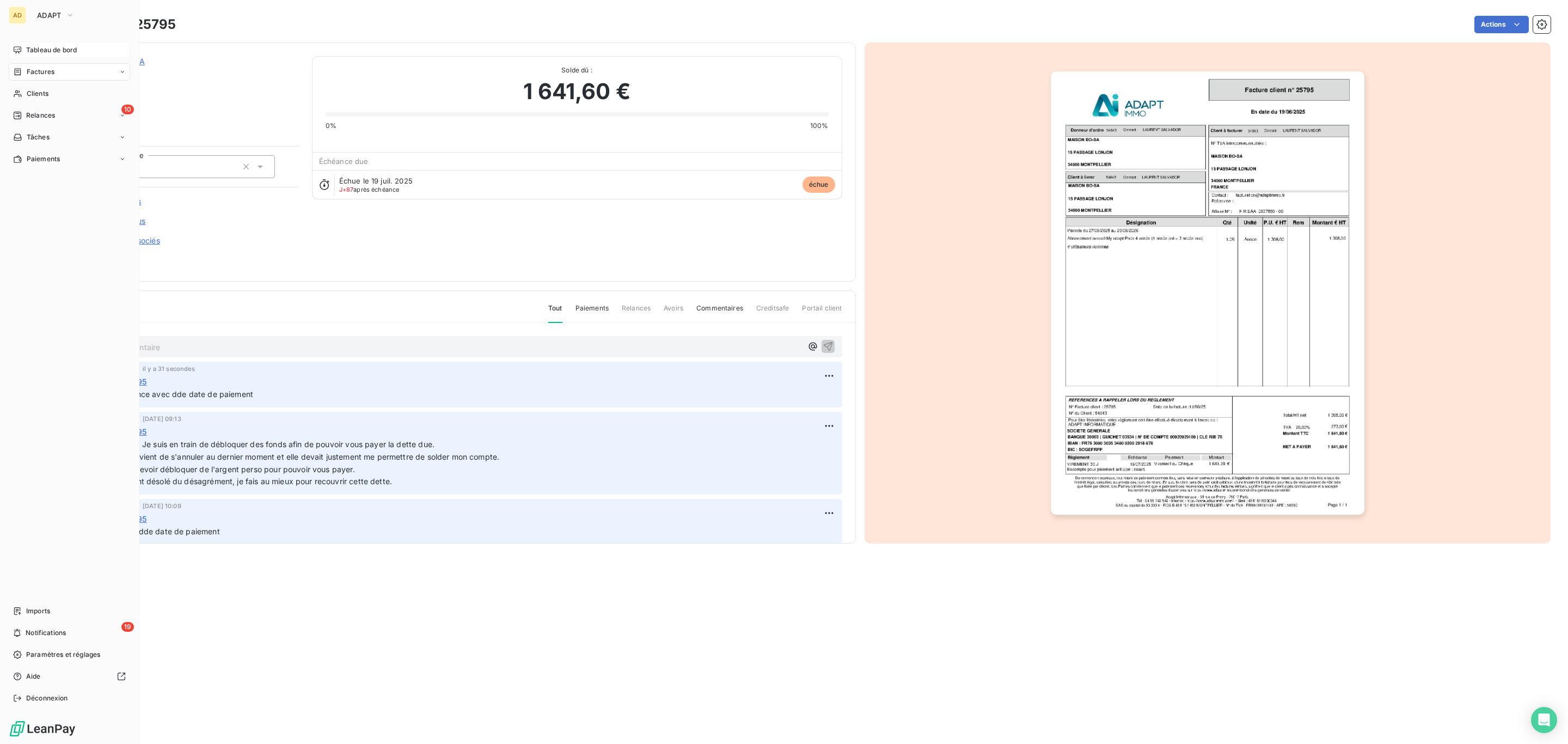
click at [32, 54] on span "Tableau de bord" at bounding box center [51, 50] width 50 height 10
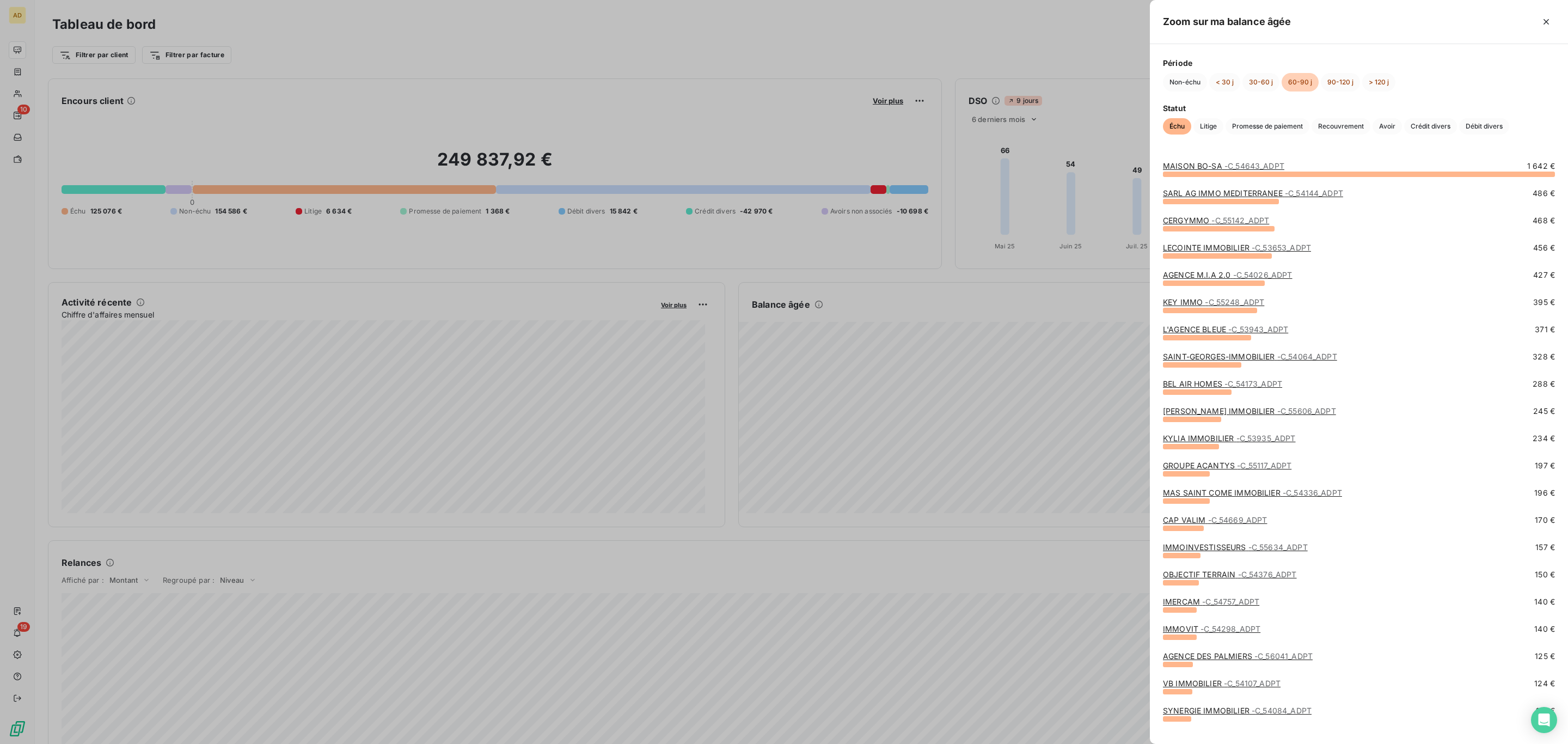
click at [1204, 190] on link "SARL AG IMMO MEDITERRANEE - C_54144_ADPT" at bounding box center [1253, 193] width 180 height 9
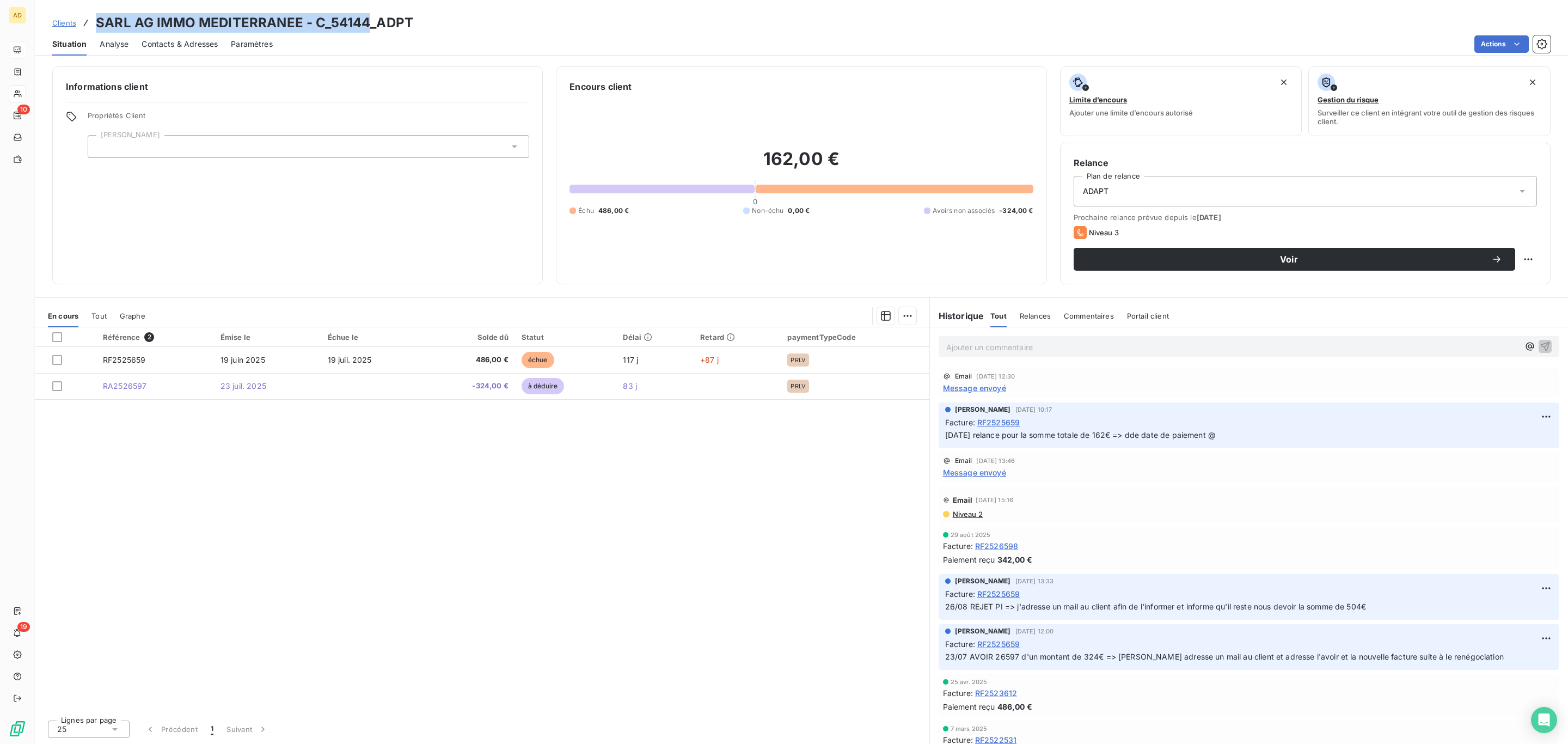
drag, startPoint x: 368, startPoint y: 28, endPoint x: 95, endPoint y: 8, distance: 273.7
click at [95, 8] on div "Clients SARL AG IMMO MEDITERRANEE - C_54144_ADPT Situation Analyse Contacts & A…" at bounding box center [801, 27] width 1534 height 55
copy h3 "SARL AG IMMO MEDITERRANEE - C_54144"
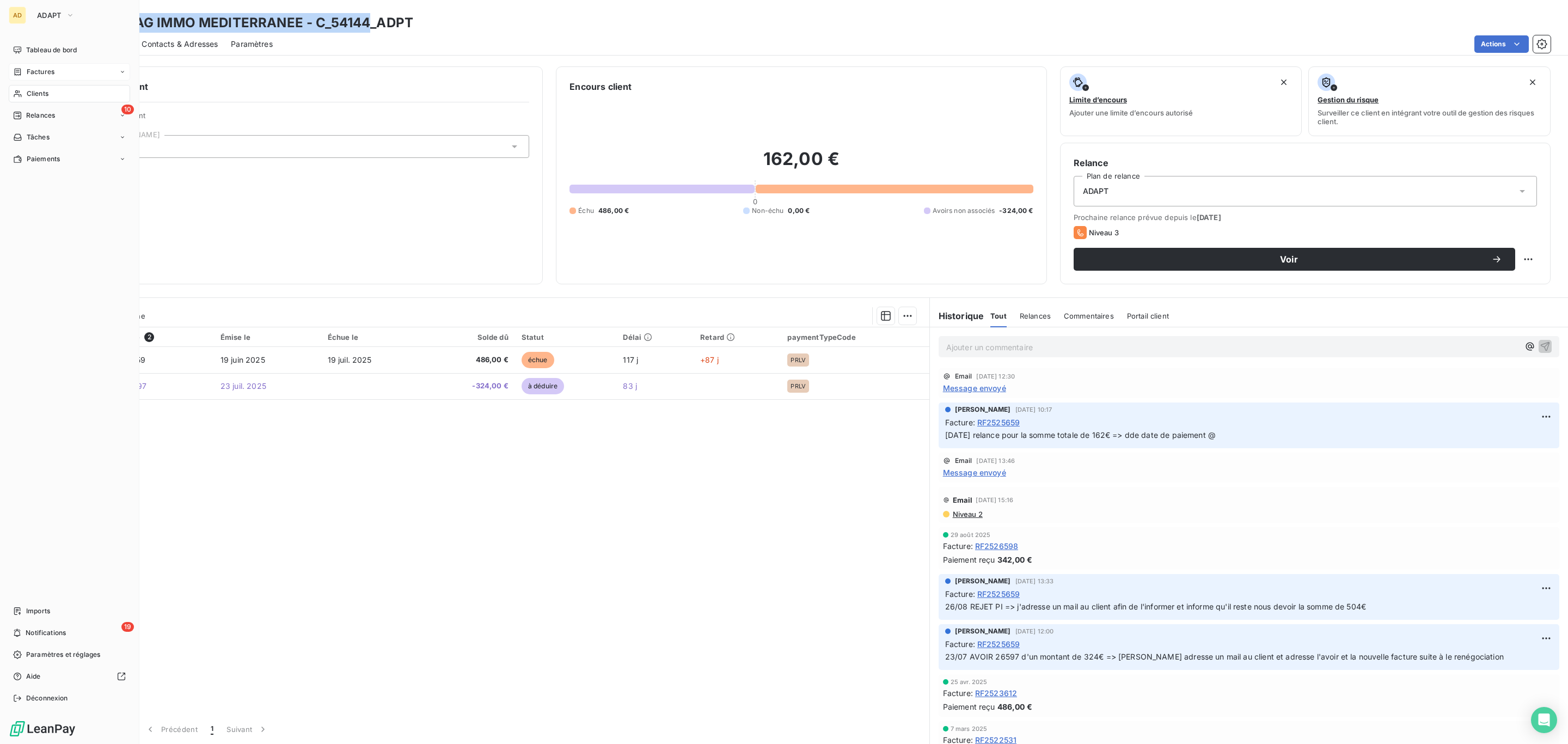
drag, startPoint x: 54, startPoint y: 54, endPoint x: 126, endPoint y: 69, distance: 73.5
click at [54, 54] on span "Tableau de bord" at bounding box center [51, 50] width 50 height 10
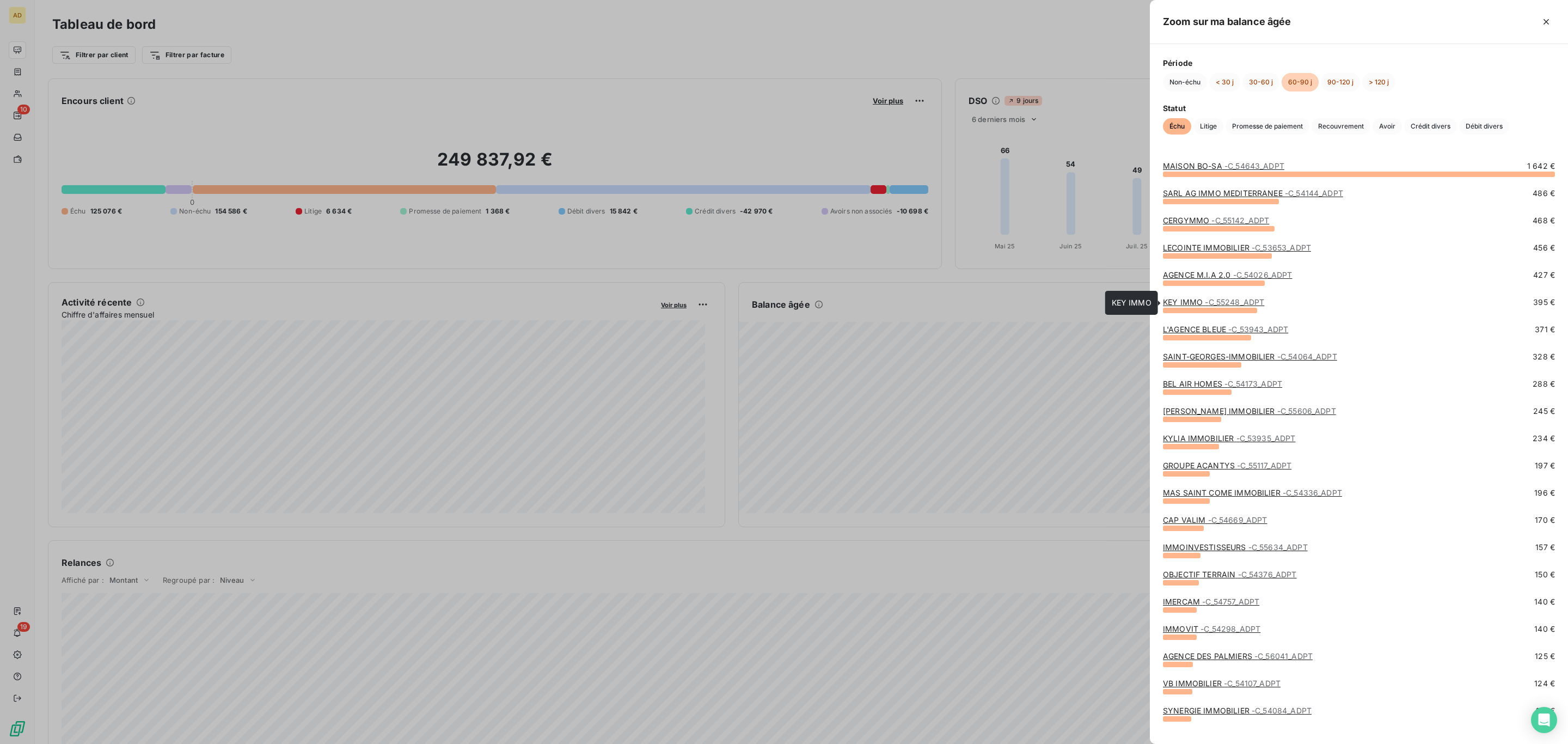
click at [1217, 306] on span "- C_55248_ADPT" at bounding box center [1235, 302] width 59 height 9
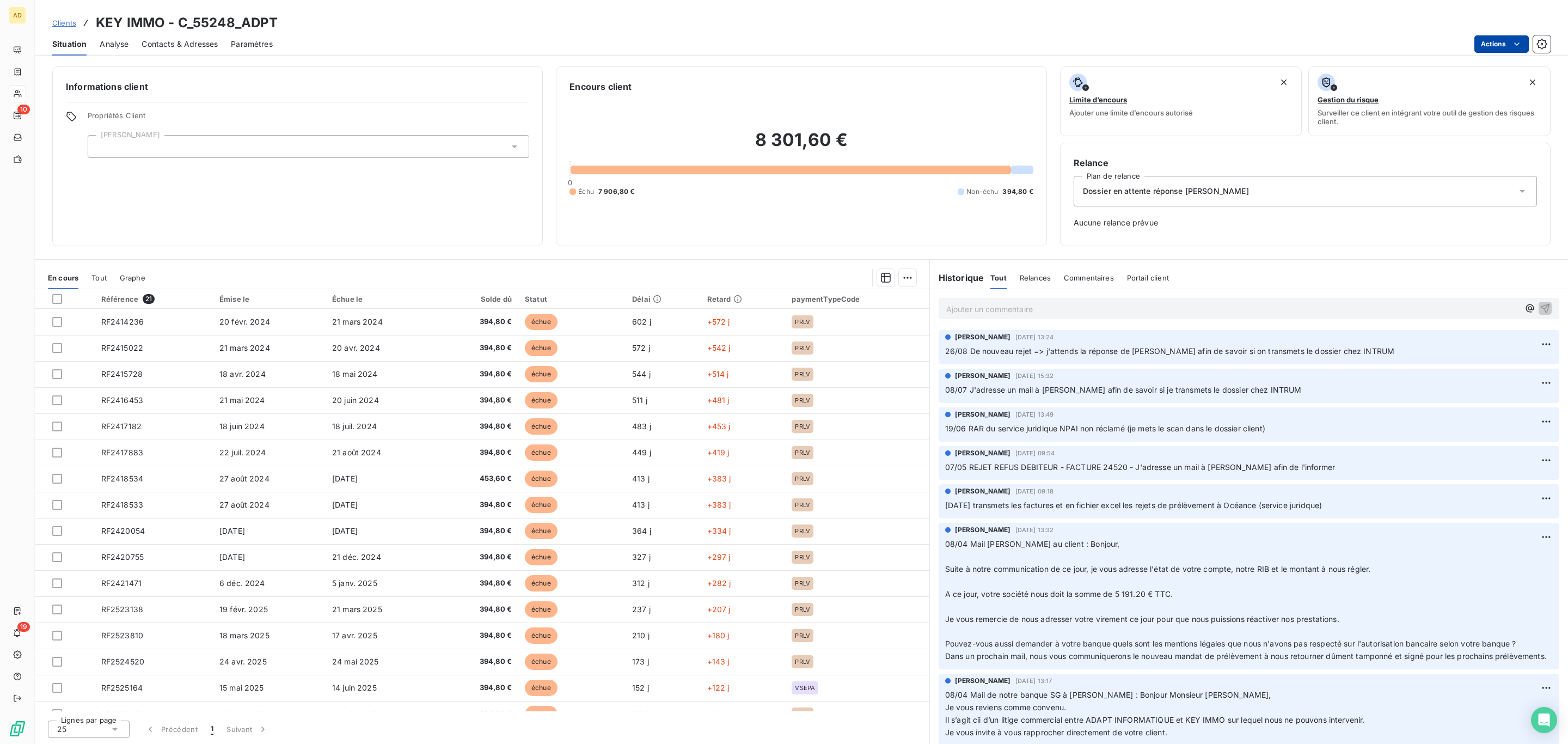
click at [1497, 41] on html "AD 10 19 Clients KEY IMMO - C_55248_ADPT Situation Analyse Contacts & Adresses …" at bounding box center [784, 372] width 1568 height 744
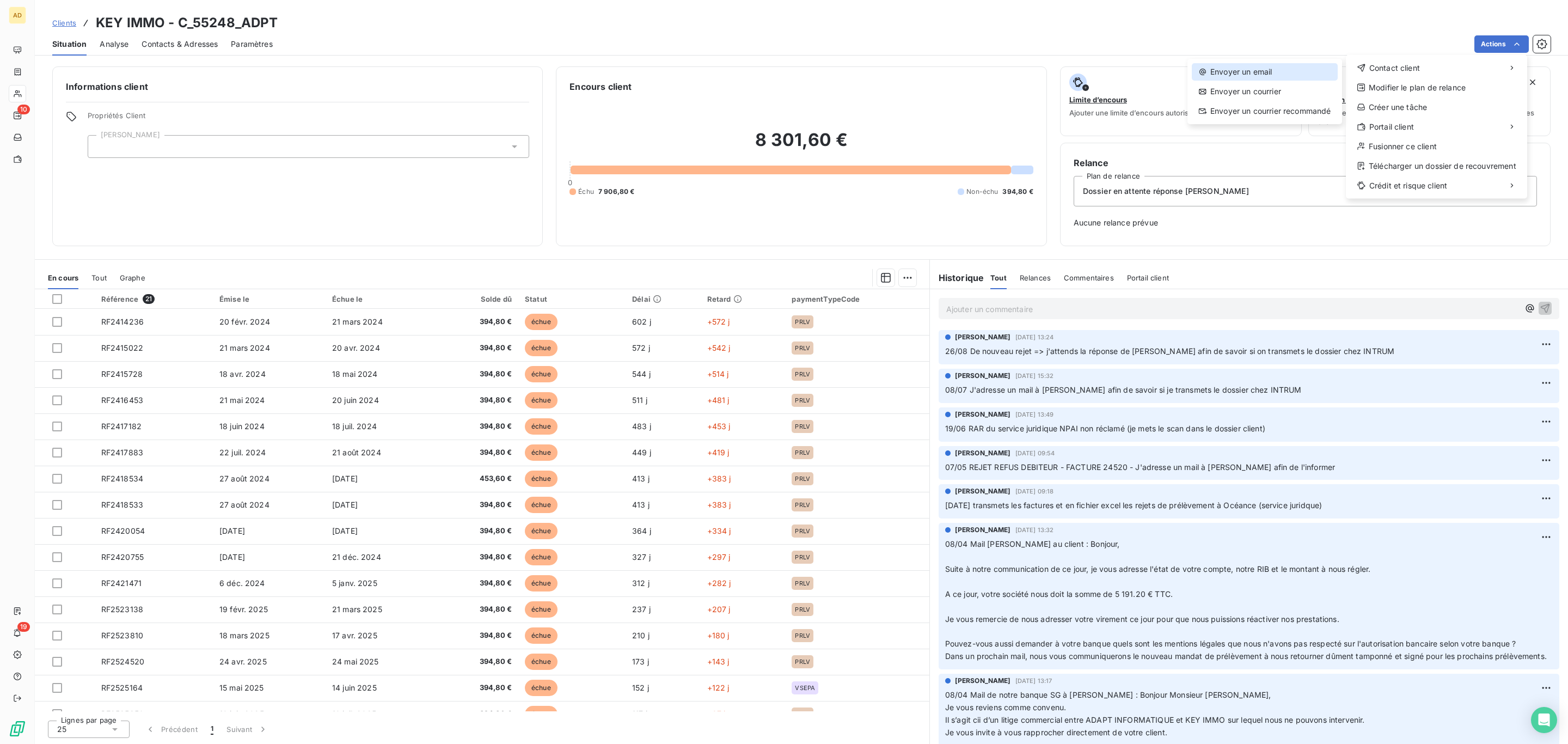
click at [1296, 66] on div "Envoyer un email" at bounding box center [1265, 72] width 146 height 17
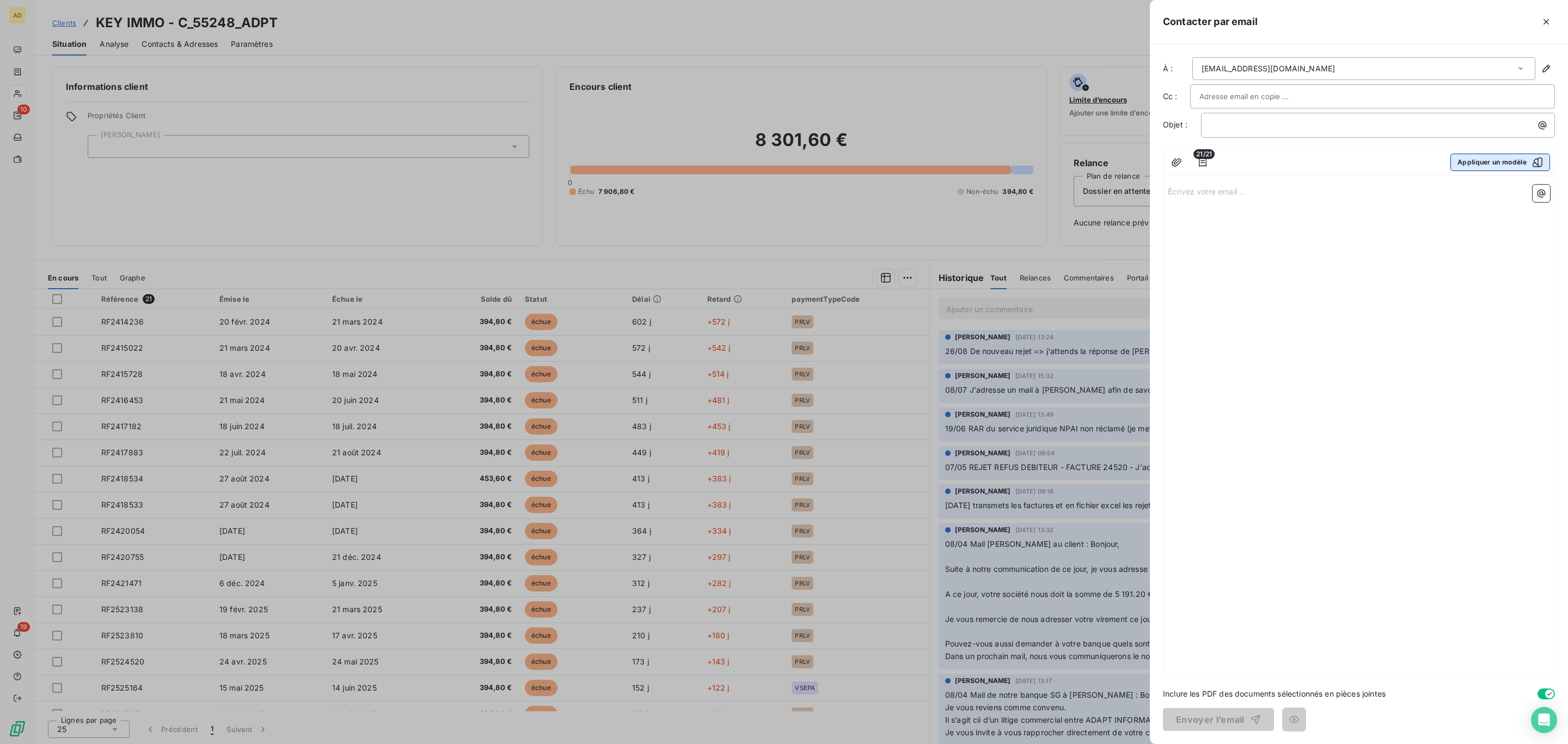
click at [1502, 160] on button "Appliquer un modèle" at bounding box center [1501, 162] width 100 height 17
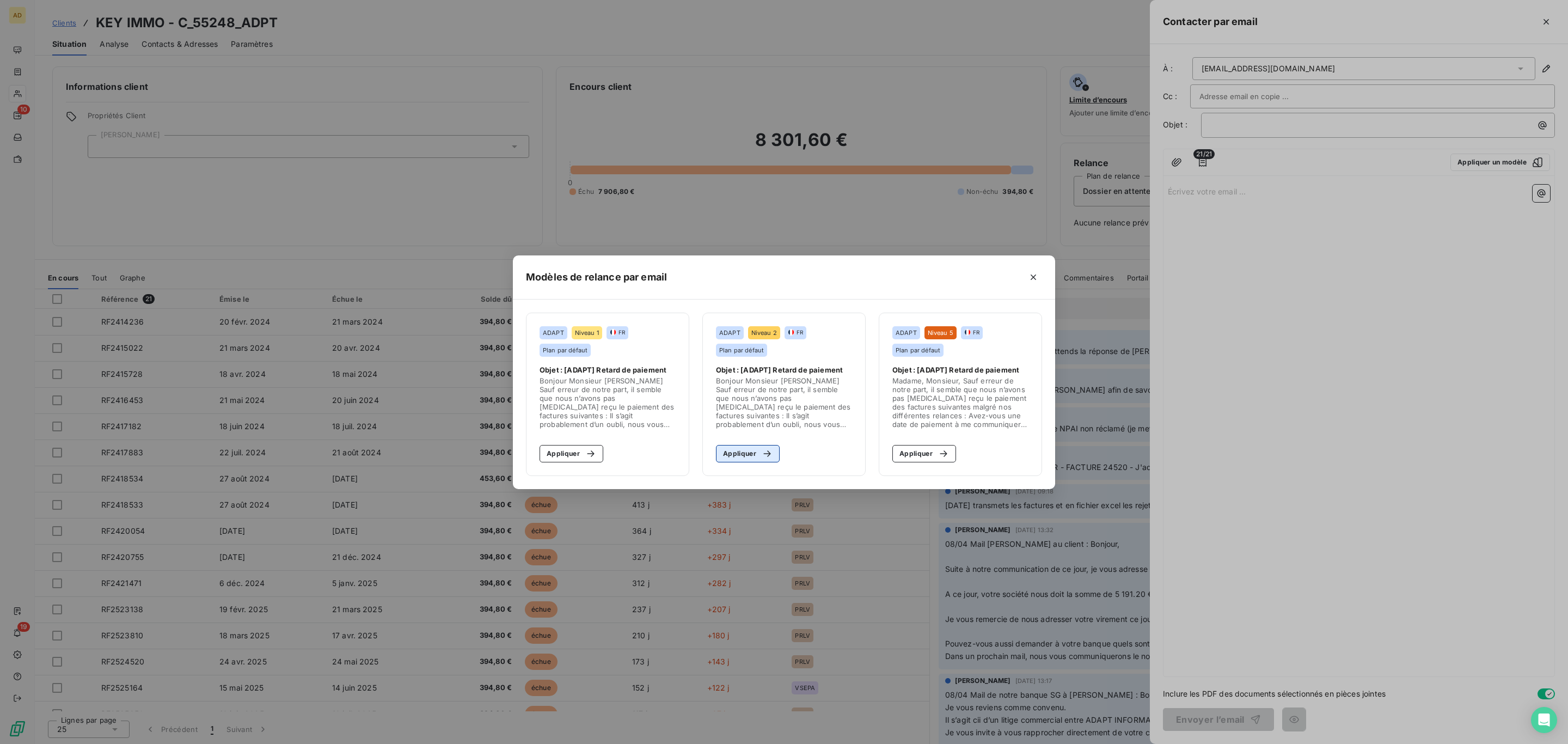
click at [755, 449] on button "Appliquer" at bounding box center [748, 454] width 64 height 17
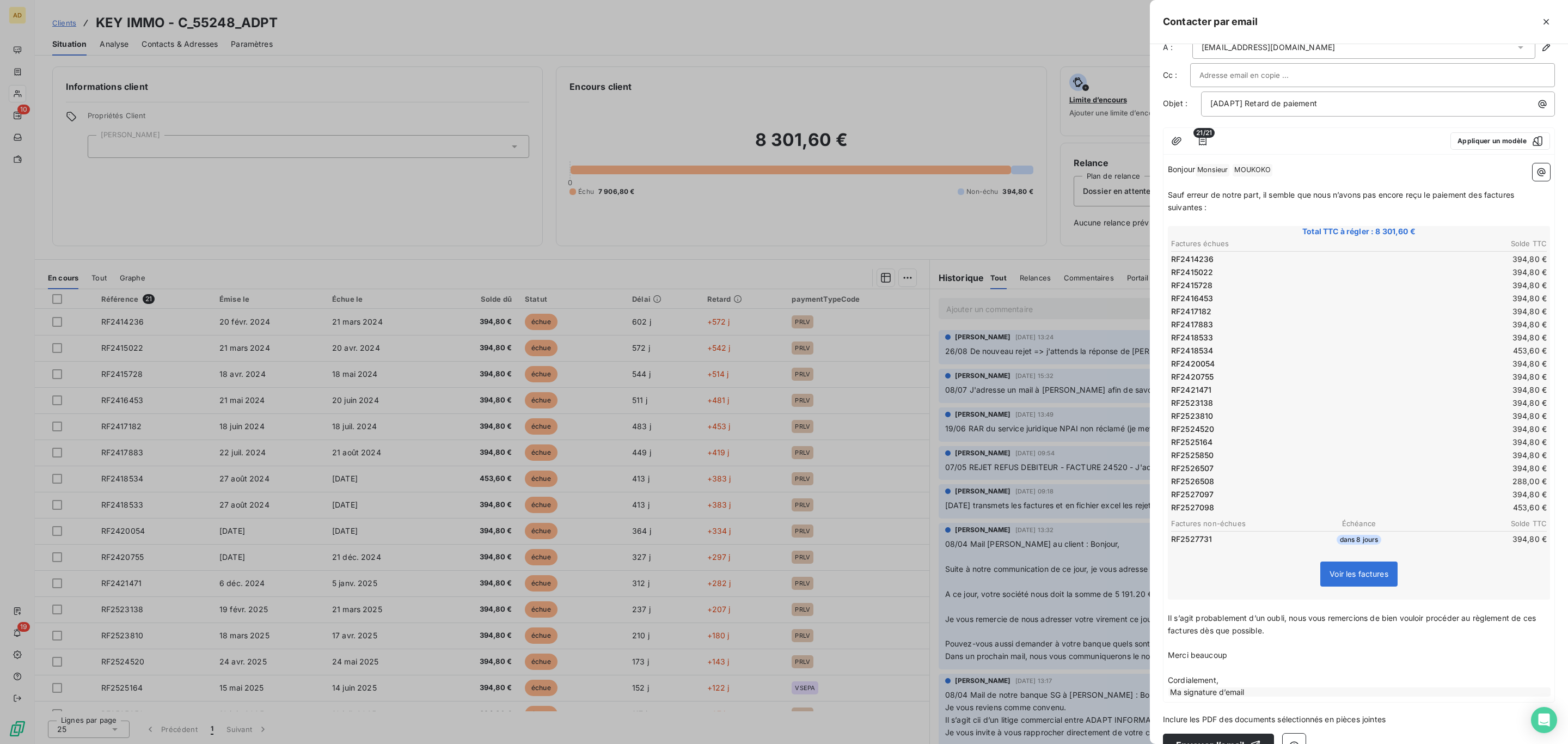
scroll to position [41, 0]
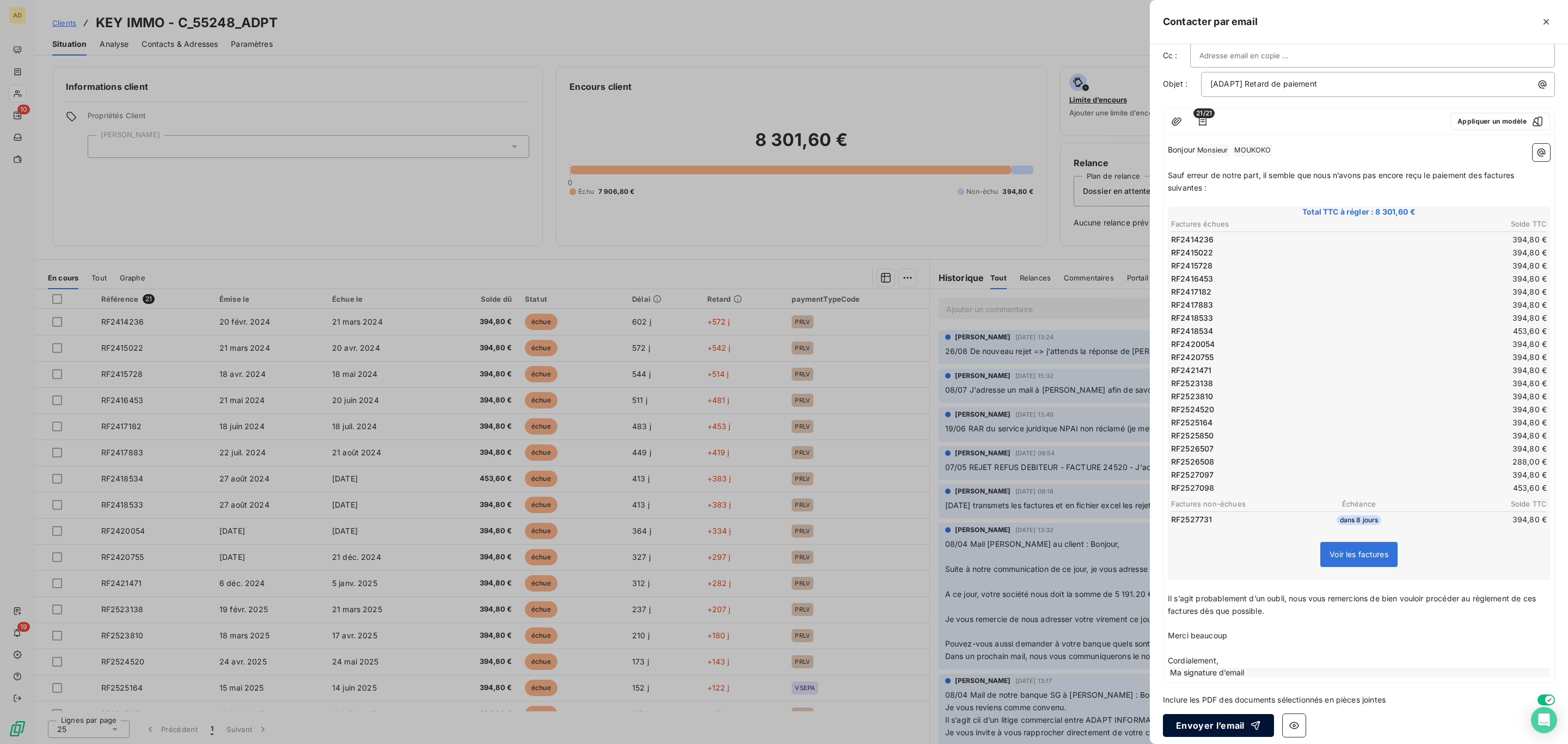
click at [1210, 714] on button "Envoyer l’email" at bounding box center [1218, 725] width 111 height 23
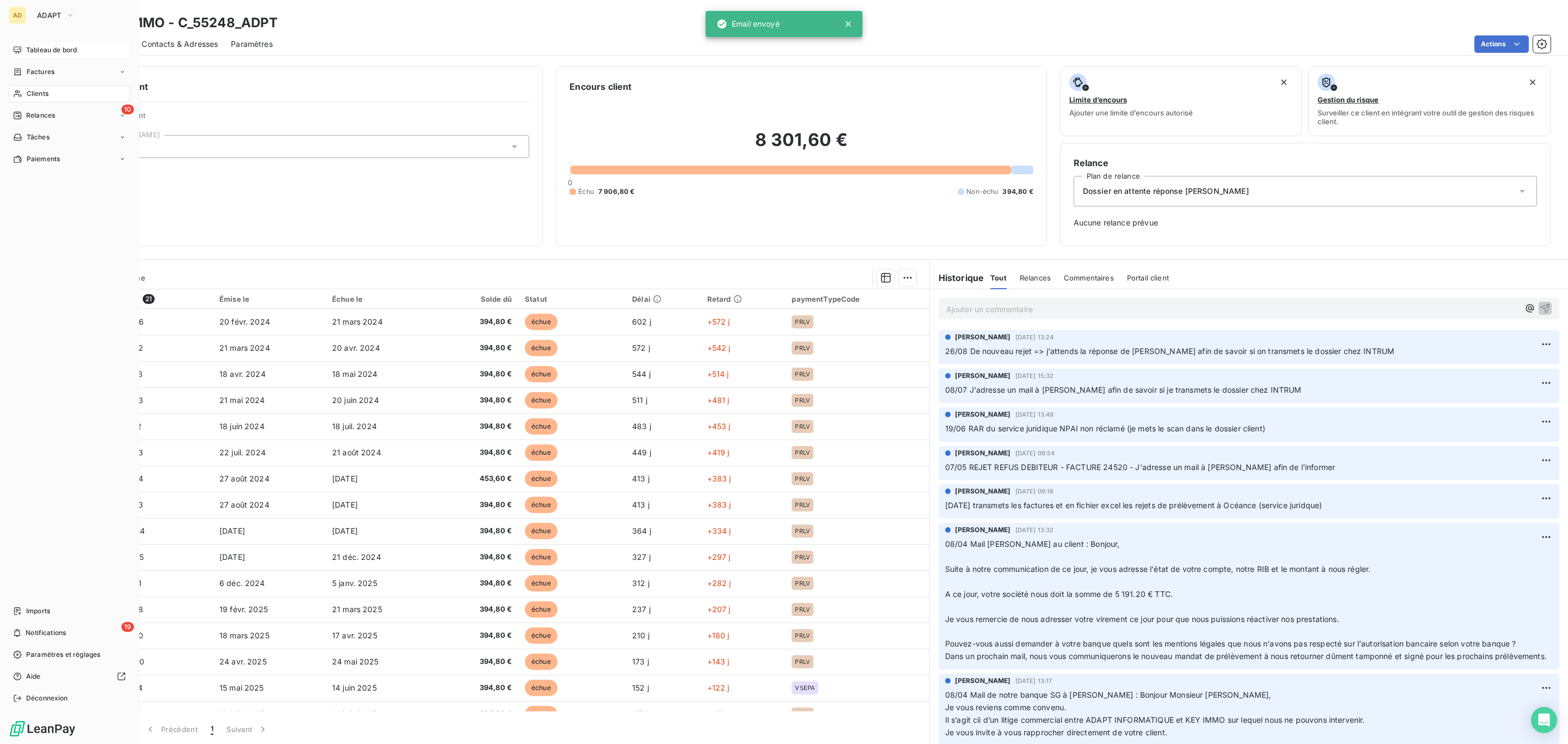
click at [28, 45] on span "Tableau de bord" at bounding box center [51, 50] width 50 height 10
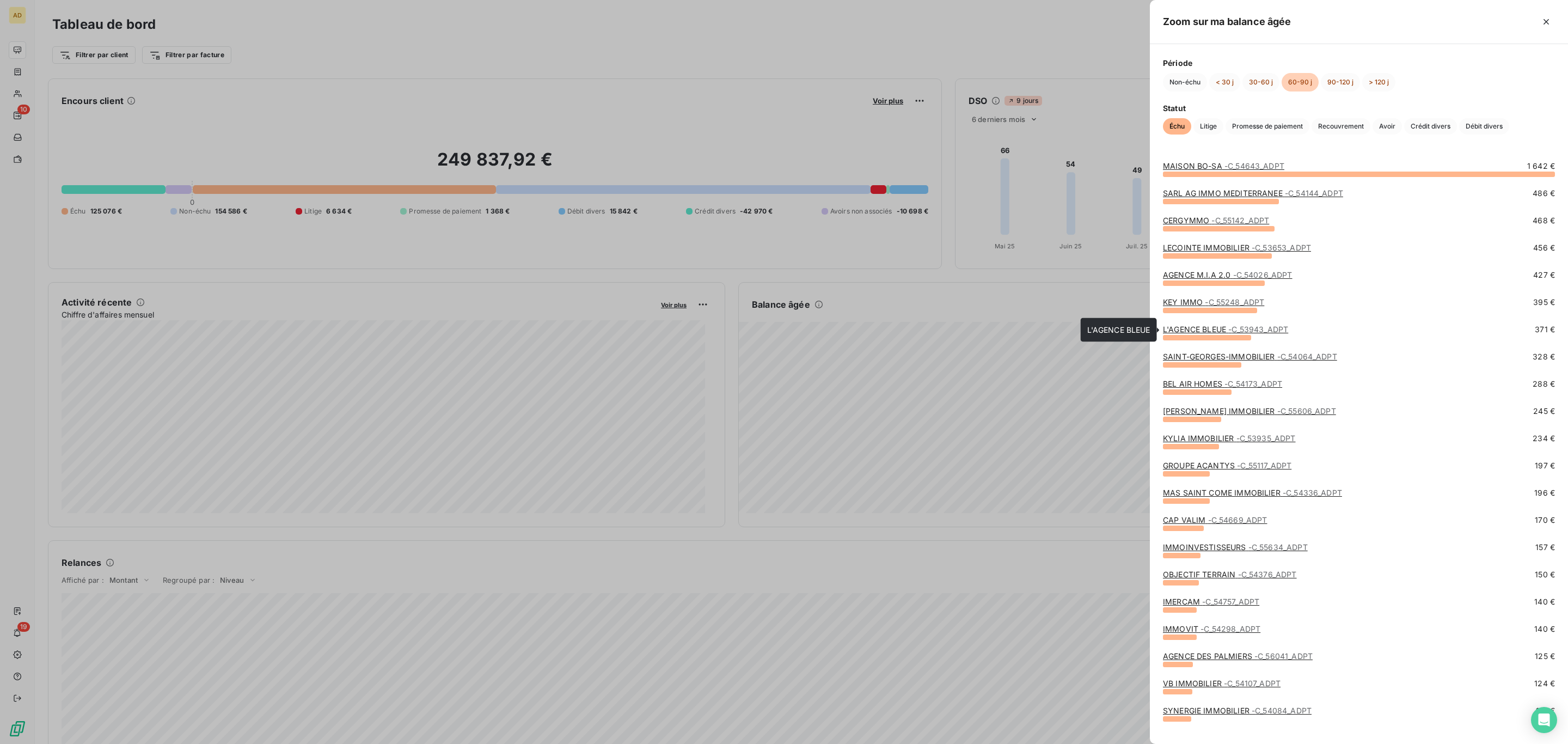
click at [1206, 332] on link "L'AGENCE BLEUE - C_53943_ADPT" at bounding box center [1225, 329] width 125 height 9
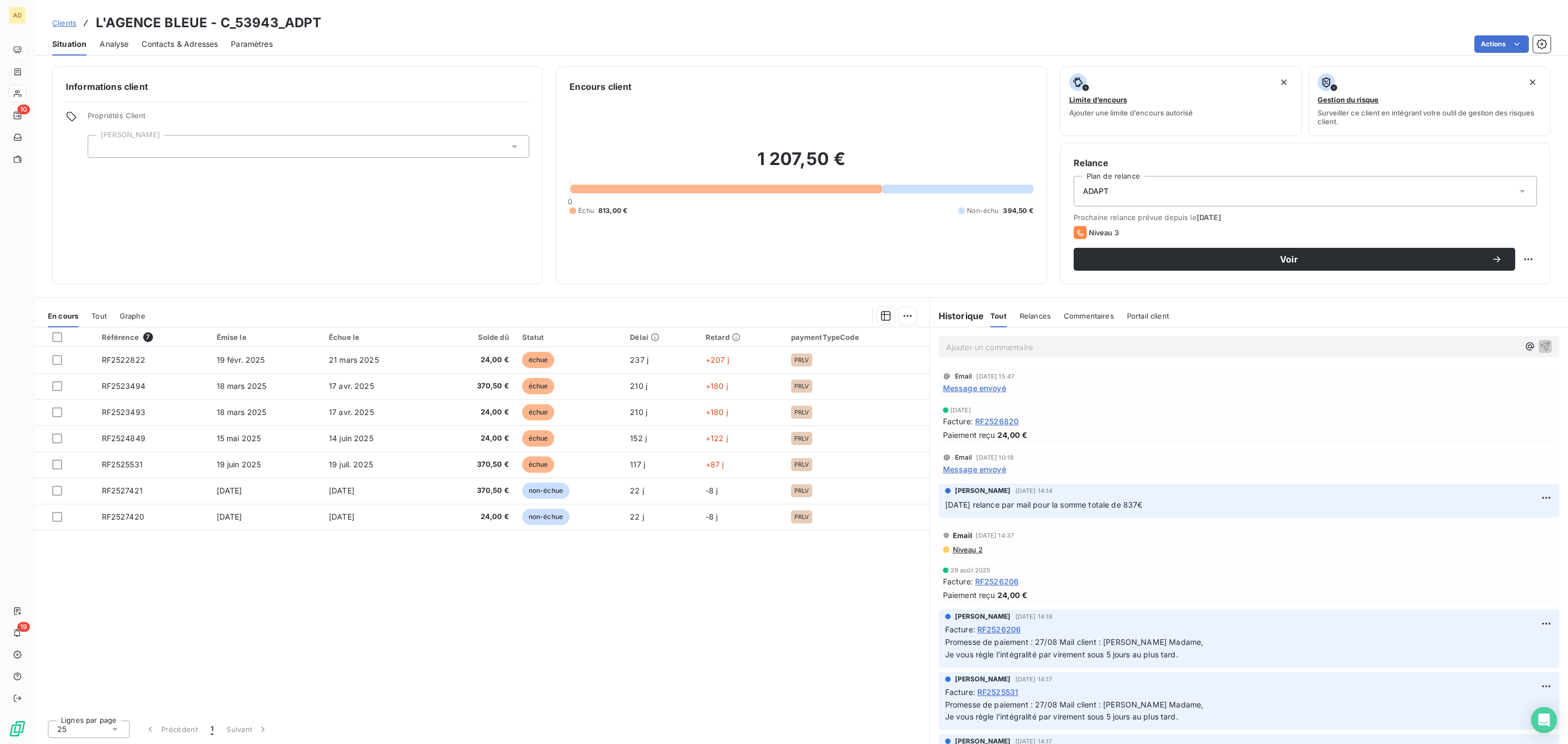
click at [1506, 52] on div "Situation Analyse Contacts & Adresses Paramètres Actions" at bounding box center [801, 44] width 1534 height 23
click at [1505, 49] on html "AD 10 19 Clients L'AGENCE BLEUE - C_53943_ADPT Situation Analyse Contacts & Adr…" at bounding box center [784, 372] width 1568 height 744
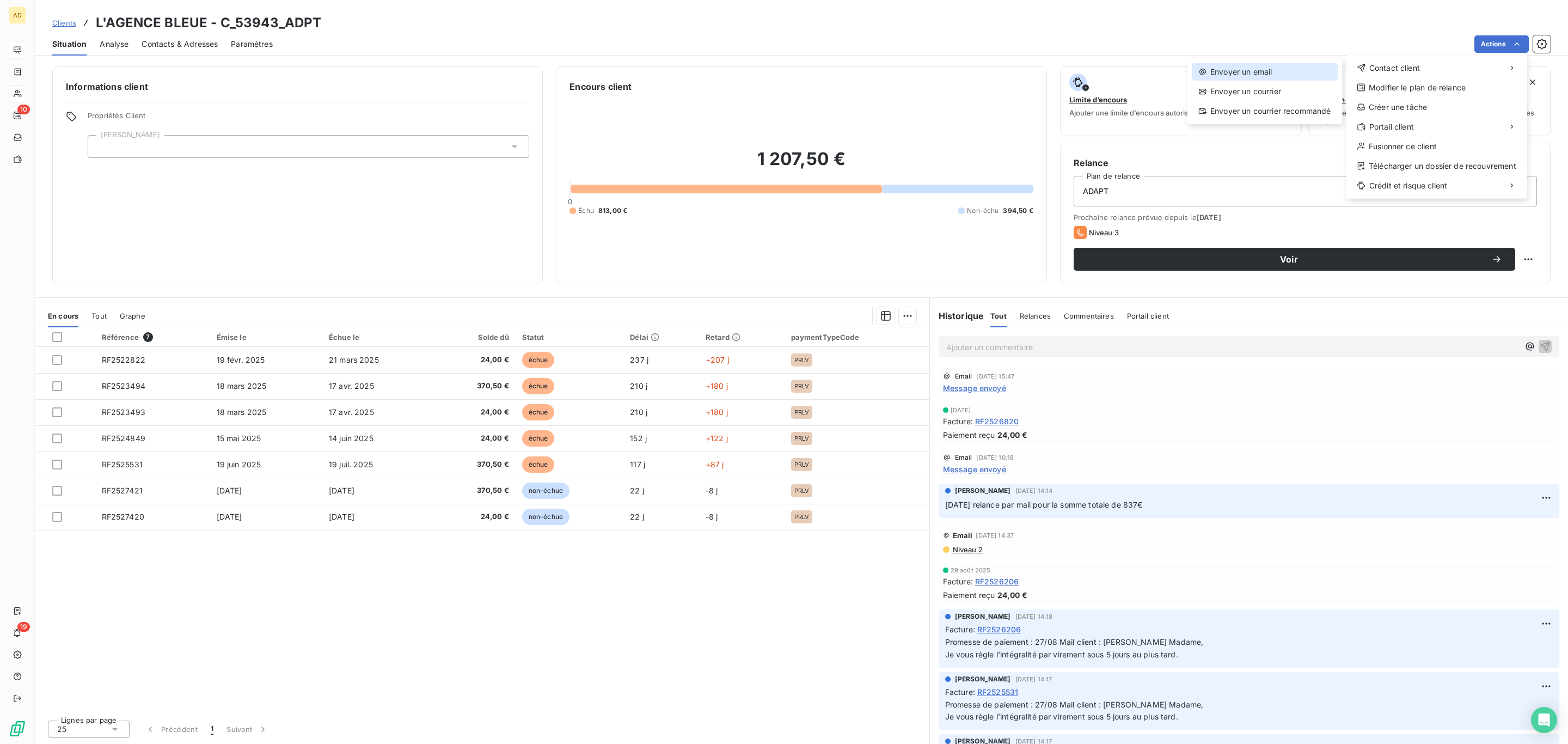
click at [1273, 77] on div "Envoyer un email" at bounding box center [1265, 72] width 146 height 17
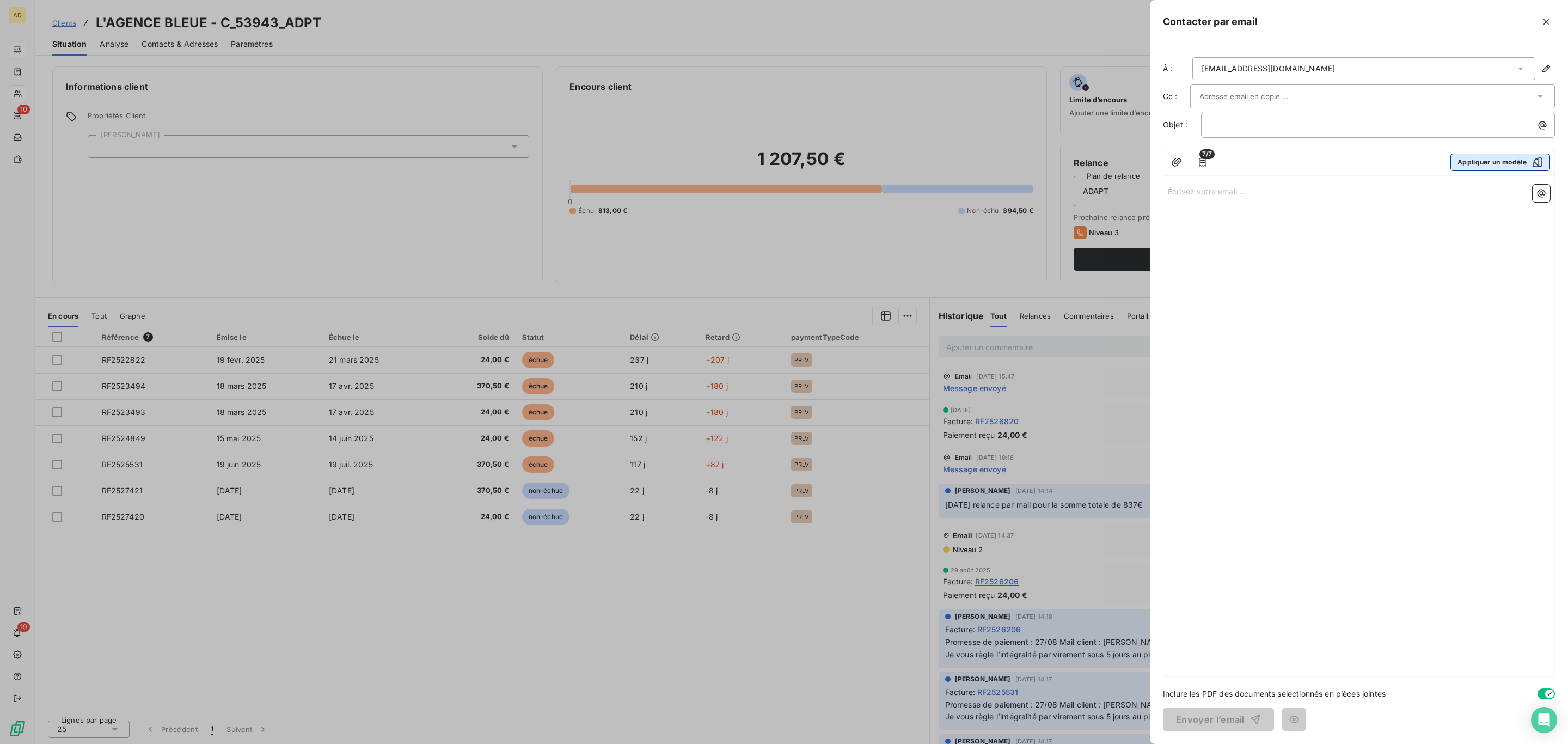
click at [1473, 168] on button "Appliquer un modèle" at bounding box center [1501, 162] width 100 height 17
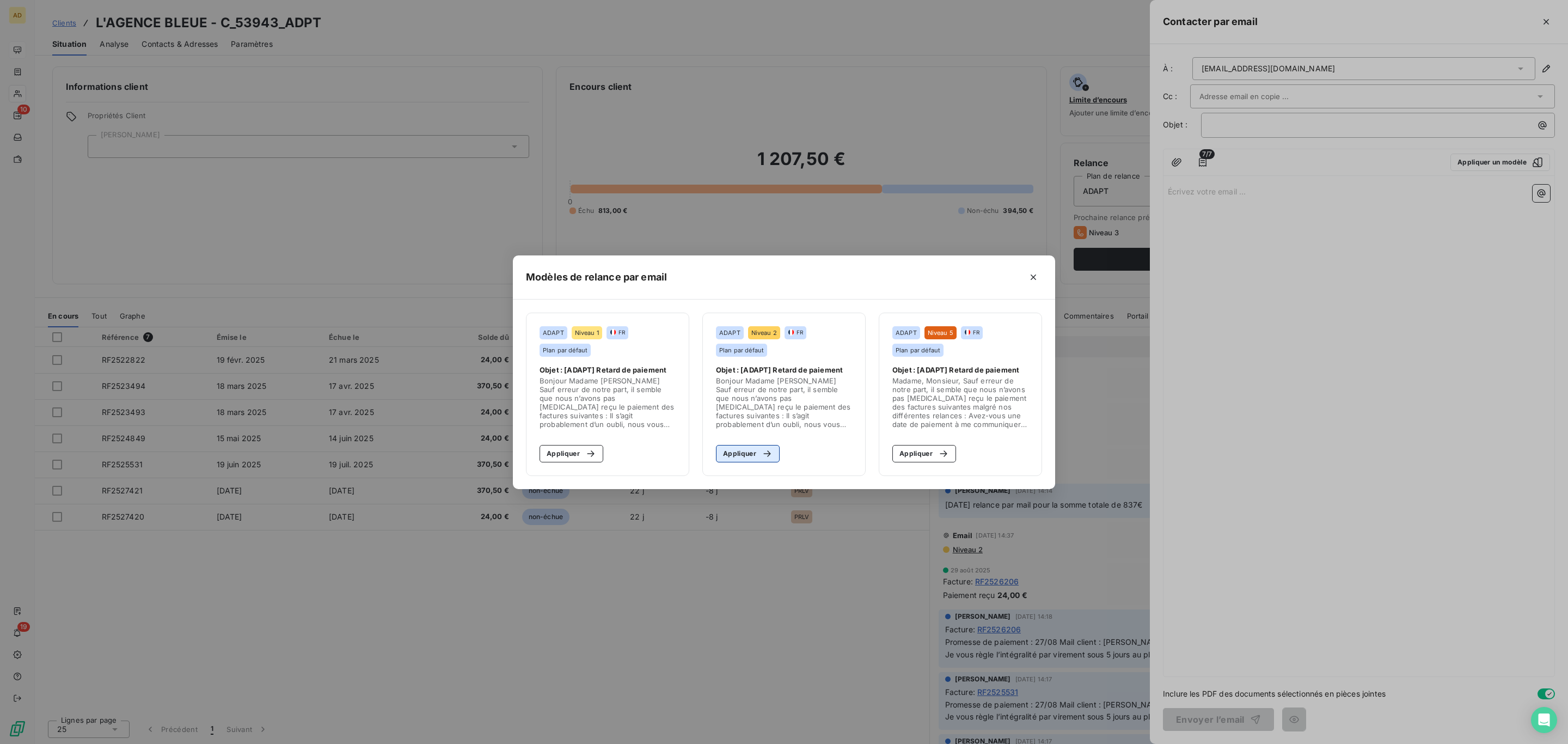
click at [750, 456] on button "Appliquer" at bounding box center [748, 454] width 64 height 17
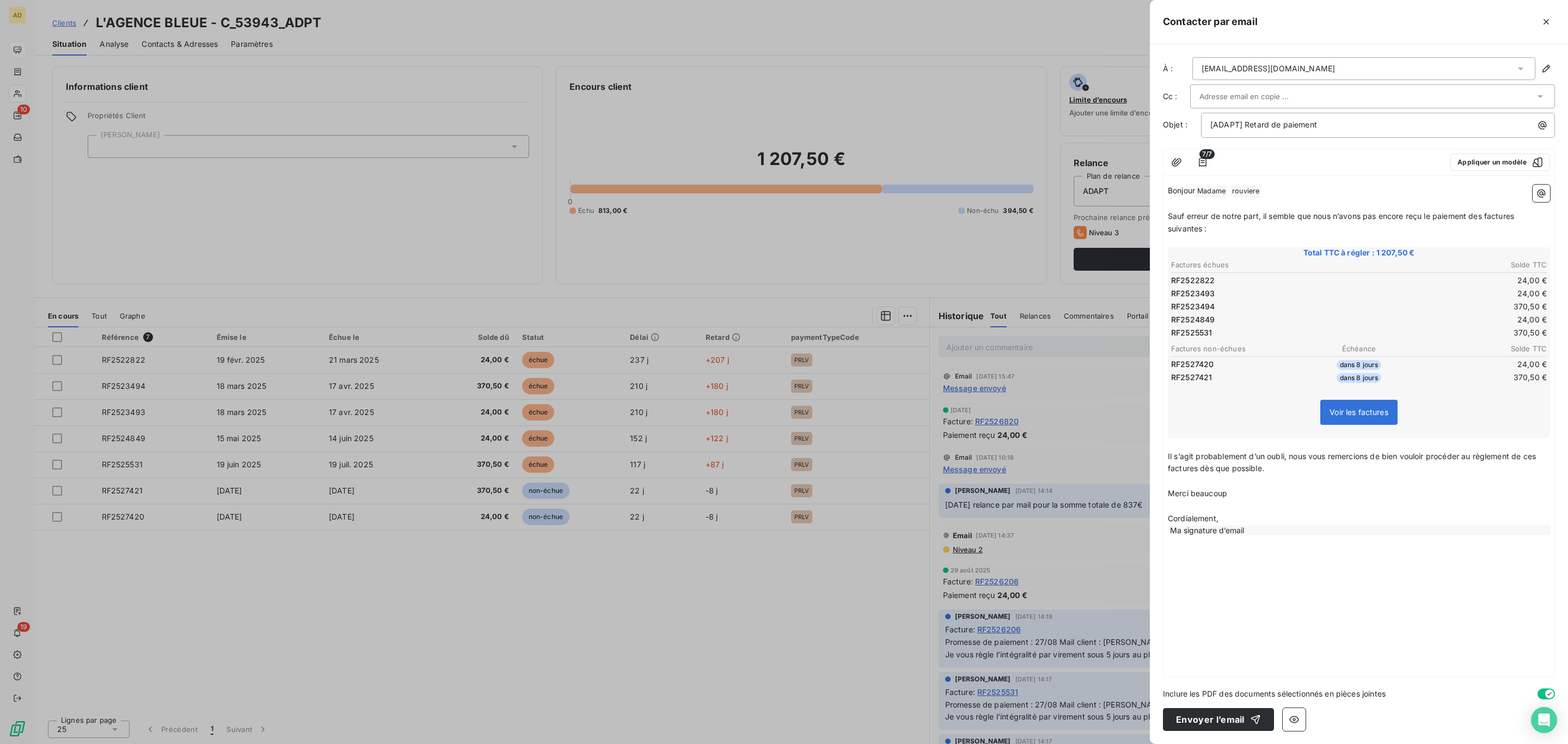
drag, startPoint x: 1235, startPoint y: 724, endPoint x: 1228, endPoint y: 705, distance: 20.2
click at [1235, 723] on button "Envoyer l’email" at bounding box center [1218, 719] width 111 height 23
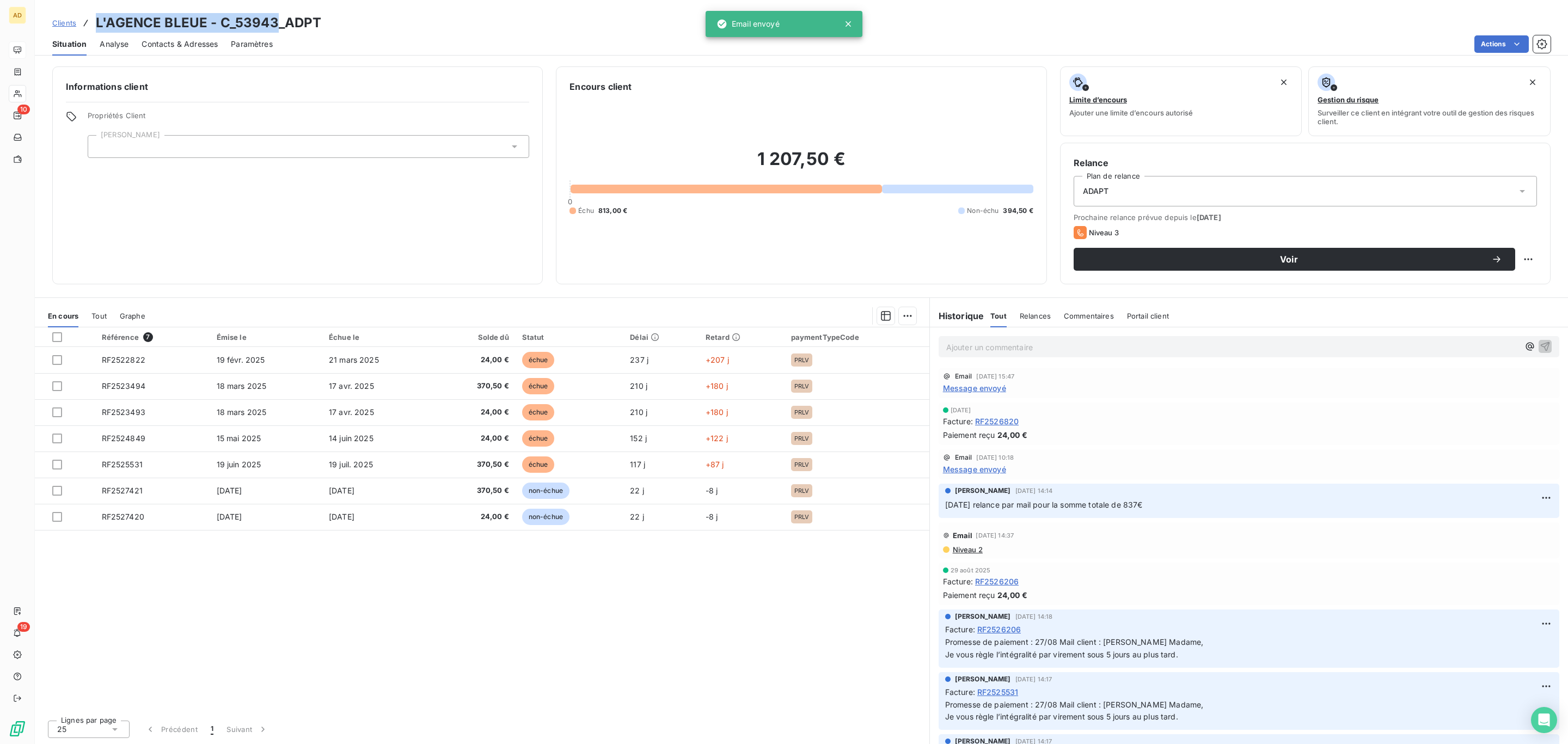
drag, startPoint x: 274, startPoint y: 22, endPoint x: 85, endPoint y: 17, distance: 189.1
click at [85, 17] on div "Clients L'AGENCE BLEUE - C_53943_ADPT" at bounding box center [187, 22] width 269 height 19
drag, startPoint x: 100, startPoint y: 32, endPoint x: 132, endPoint y: 20, distance: 34.2
copy h3 "L'AGENCE BLEUE - C_53943"
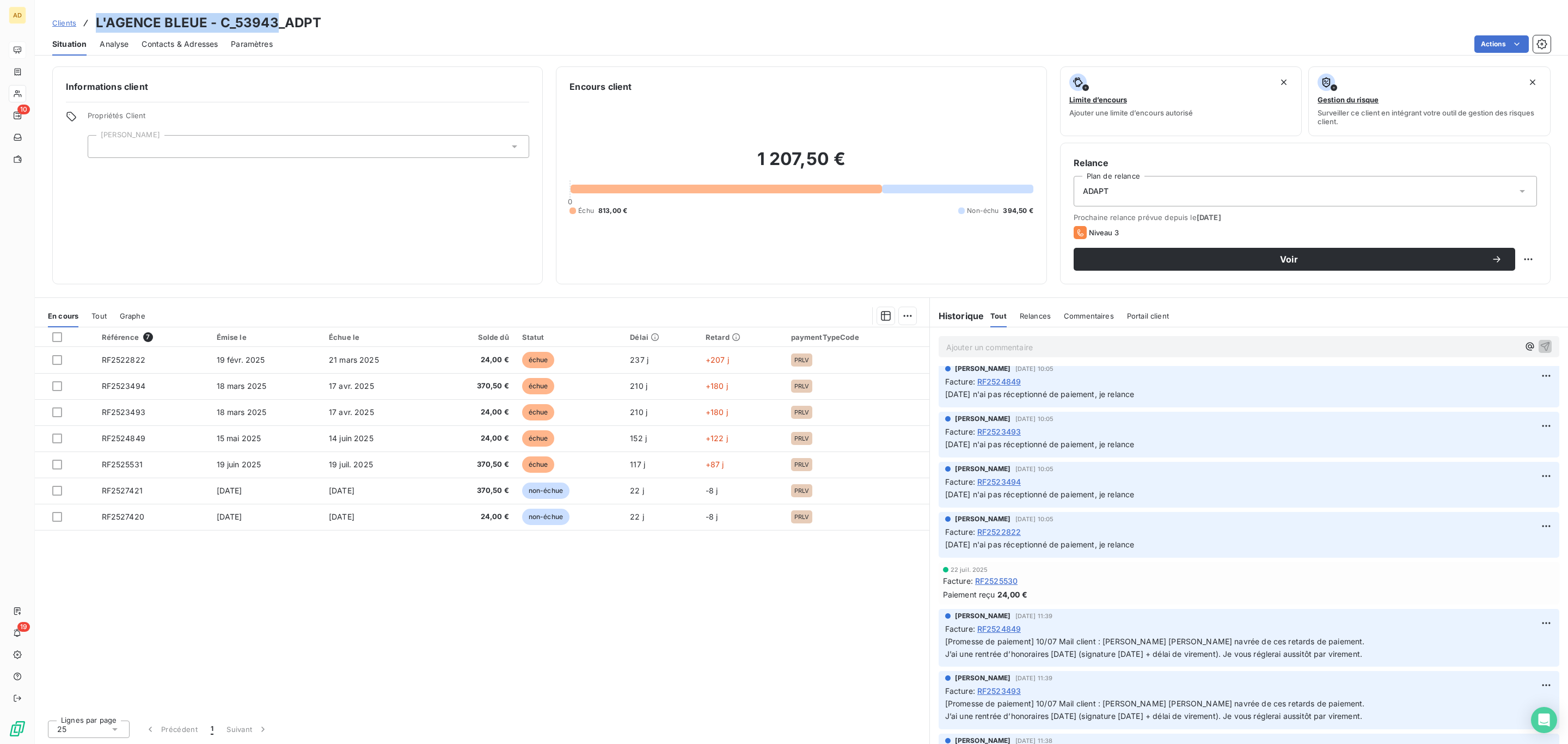
scroll to position [817, 0]
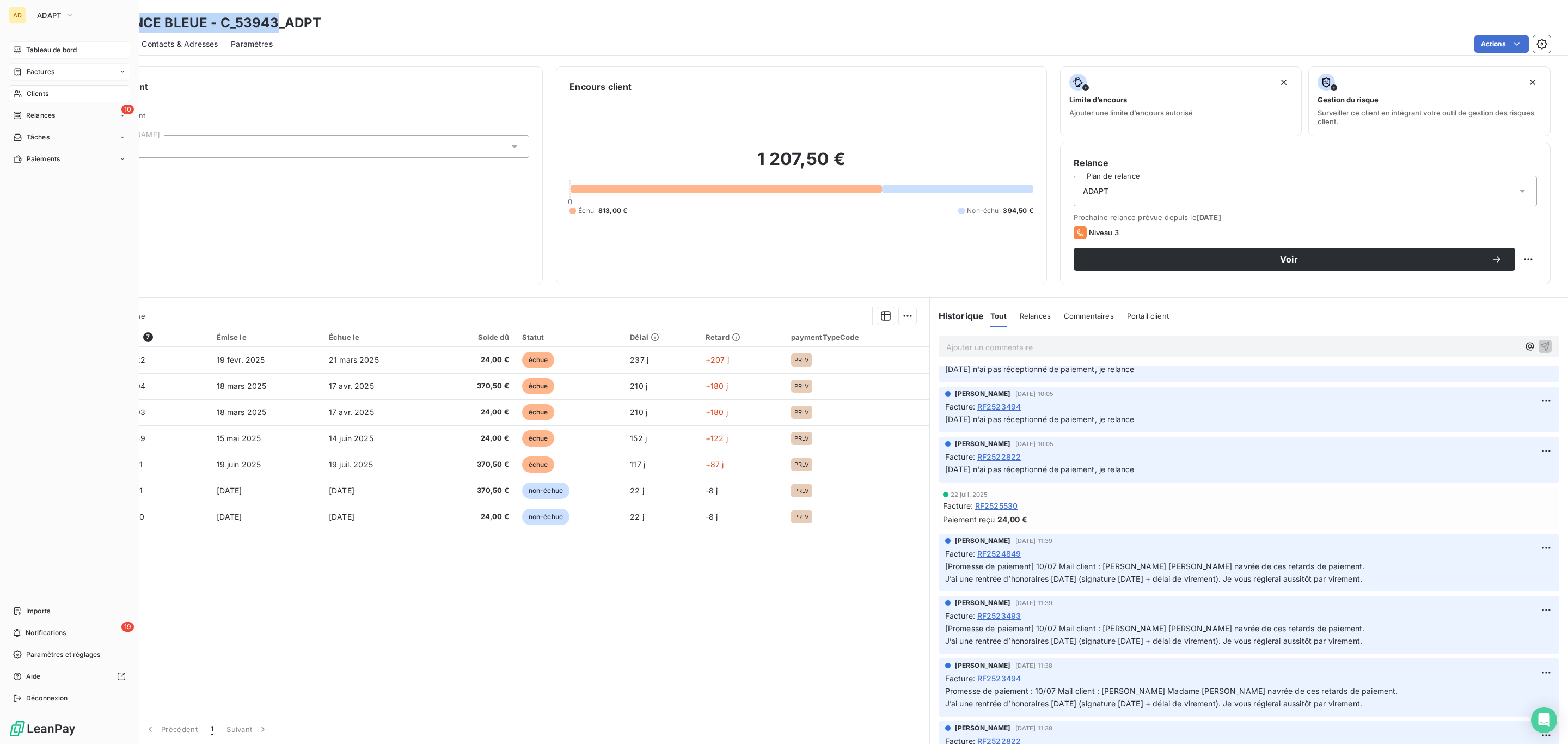
click at [36, 48] on span "Tableau de bord" at bounding box center [51, 50] width 50 height 10
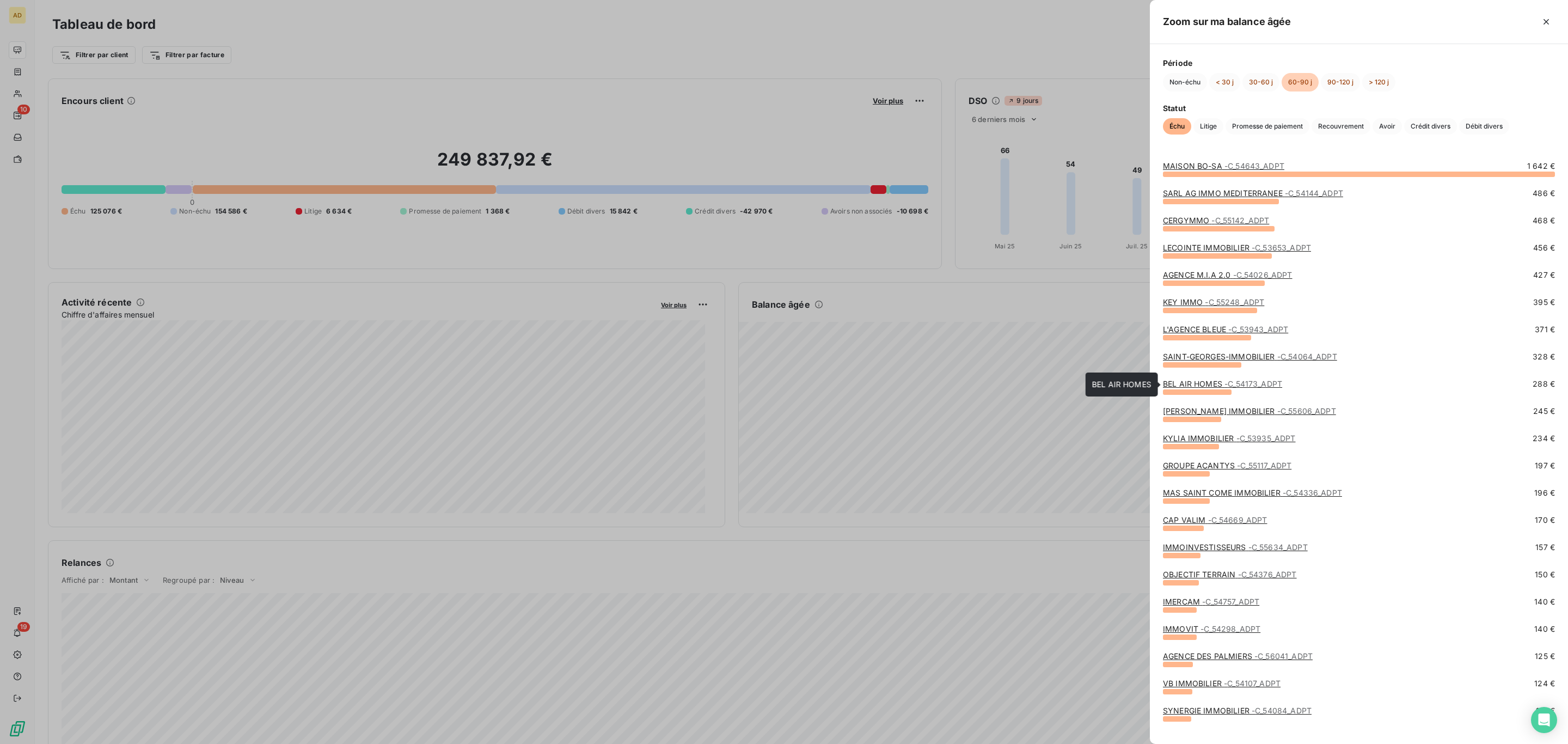
click at [1223, 383] on link "BEL AIR HOMES - C_54173_ADPT" at bounding box center [1222, 383] width 119 height 9
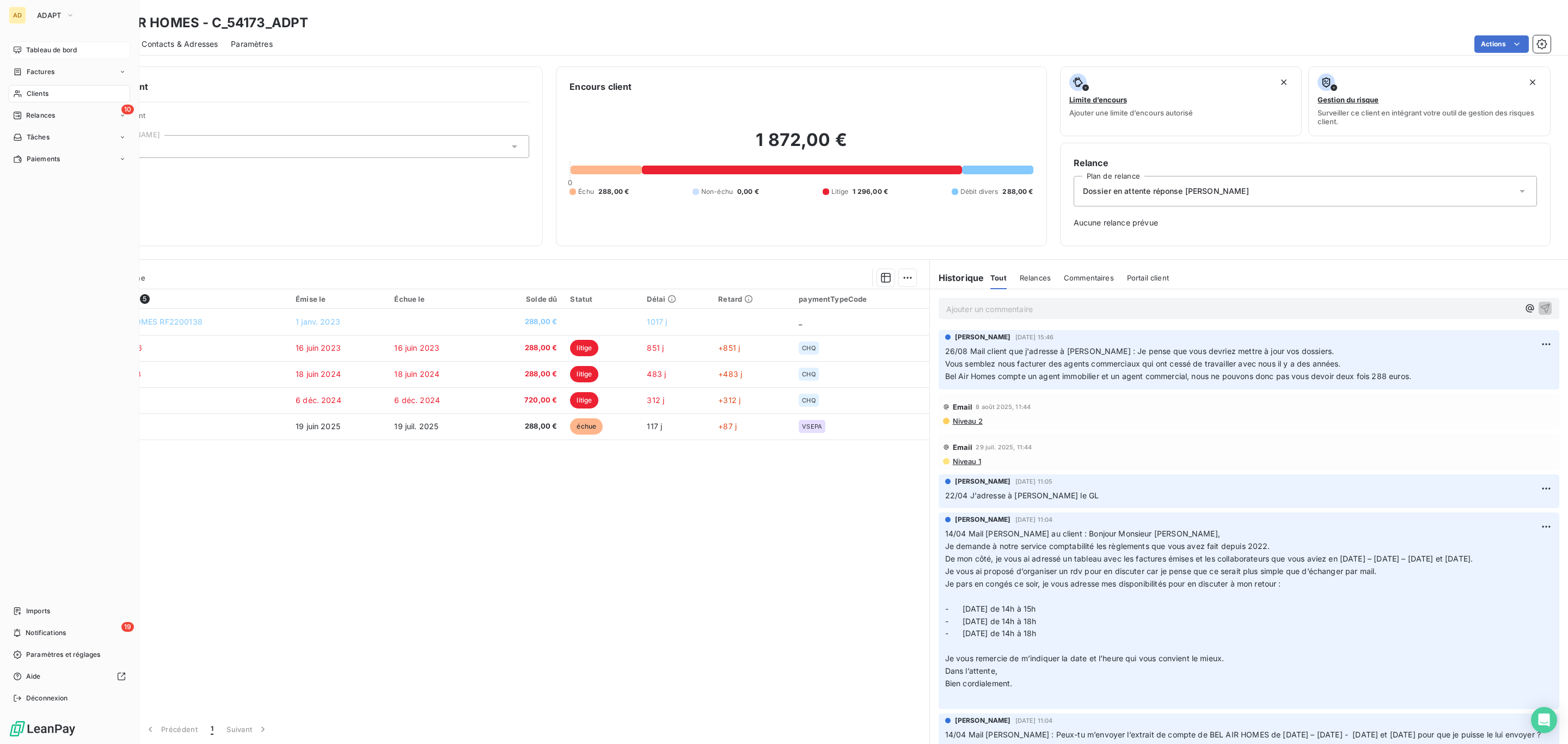
click at [28, 38] on div "AD ADAPT Tableau de bord Factures Clients 10 Relances Tâches Paiements Imports …" at bounding box center [70, 372] width 140 height 744
click at [69, 45] on span "Tableau de bord" at bounding box center [51, 50] width 50 height 10
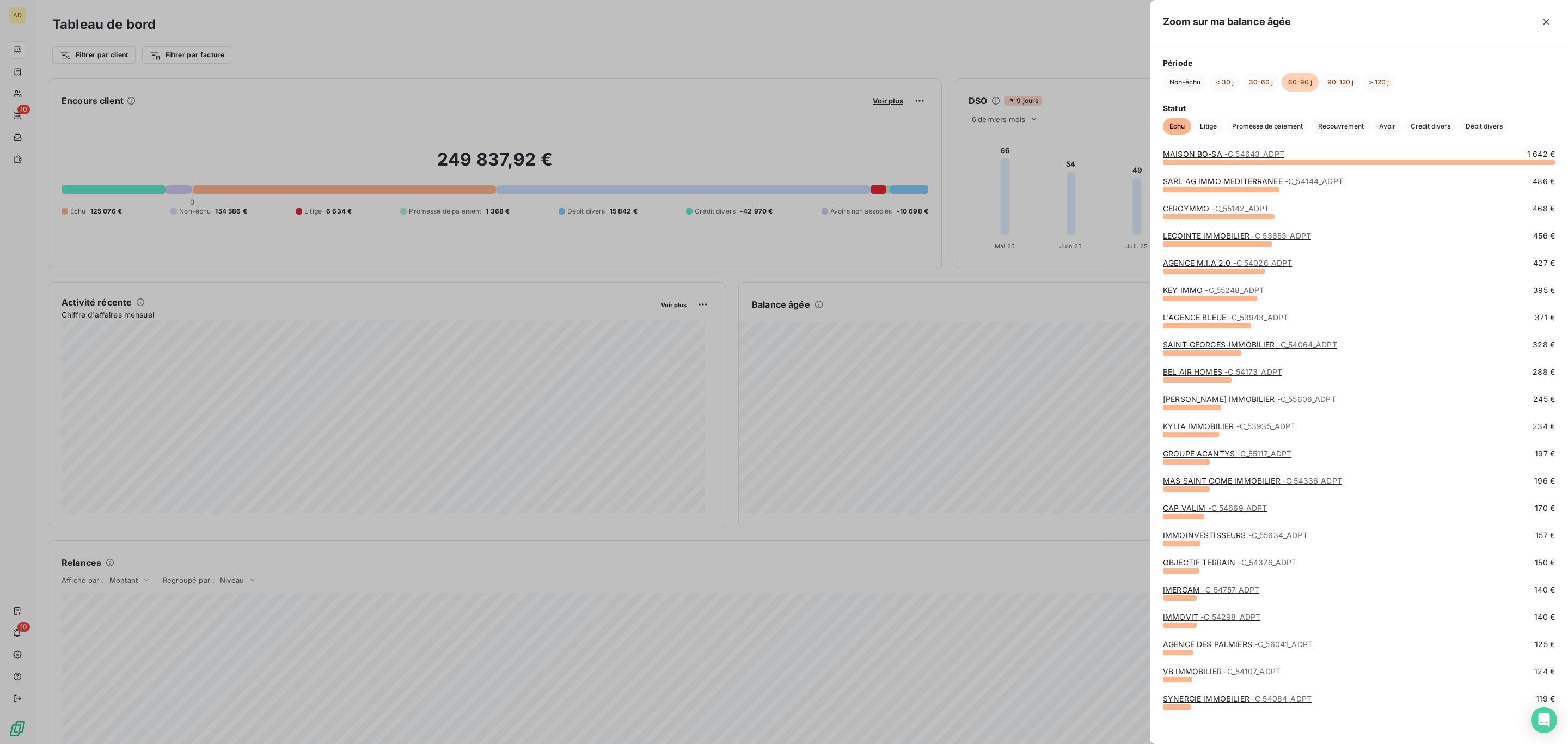
scroll to position [15, 0]
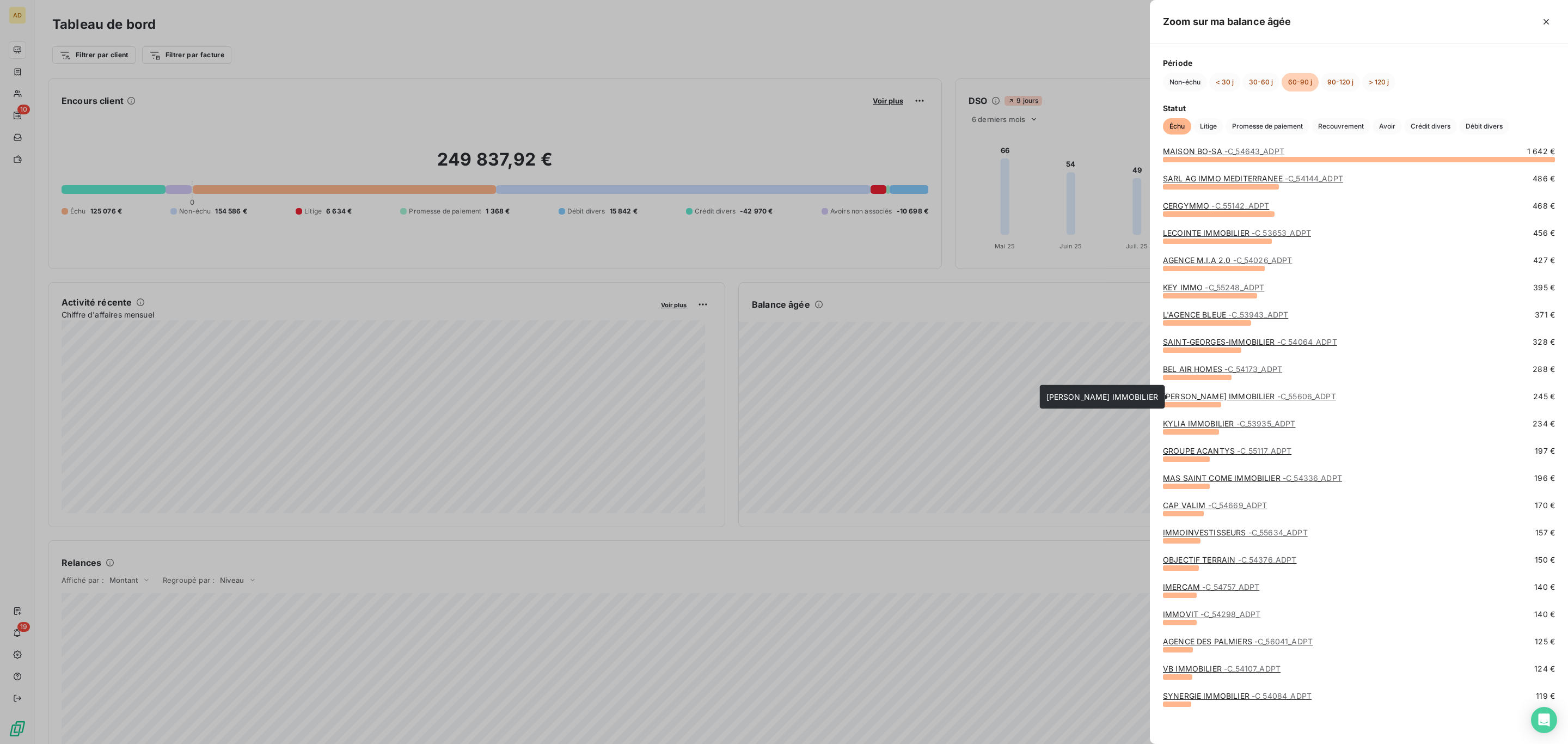
click at [1255, 393] on link "FRANCK RIDAO IMMOBILIER - C_55606_ADPT" at bounding box center [1250, 396] width 173 height 9
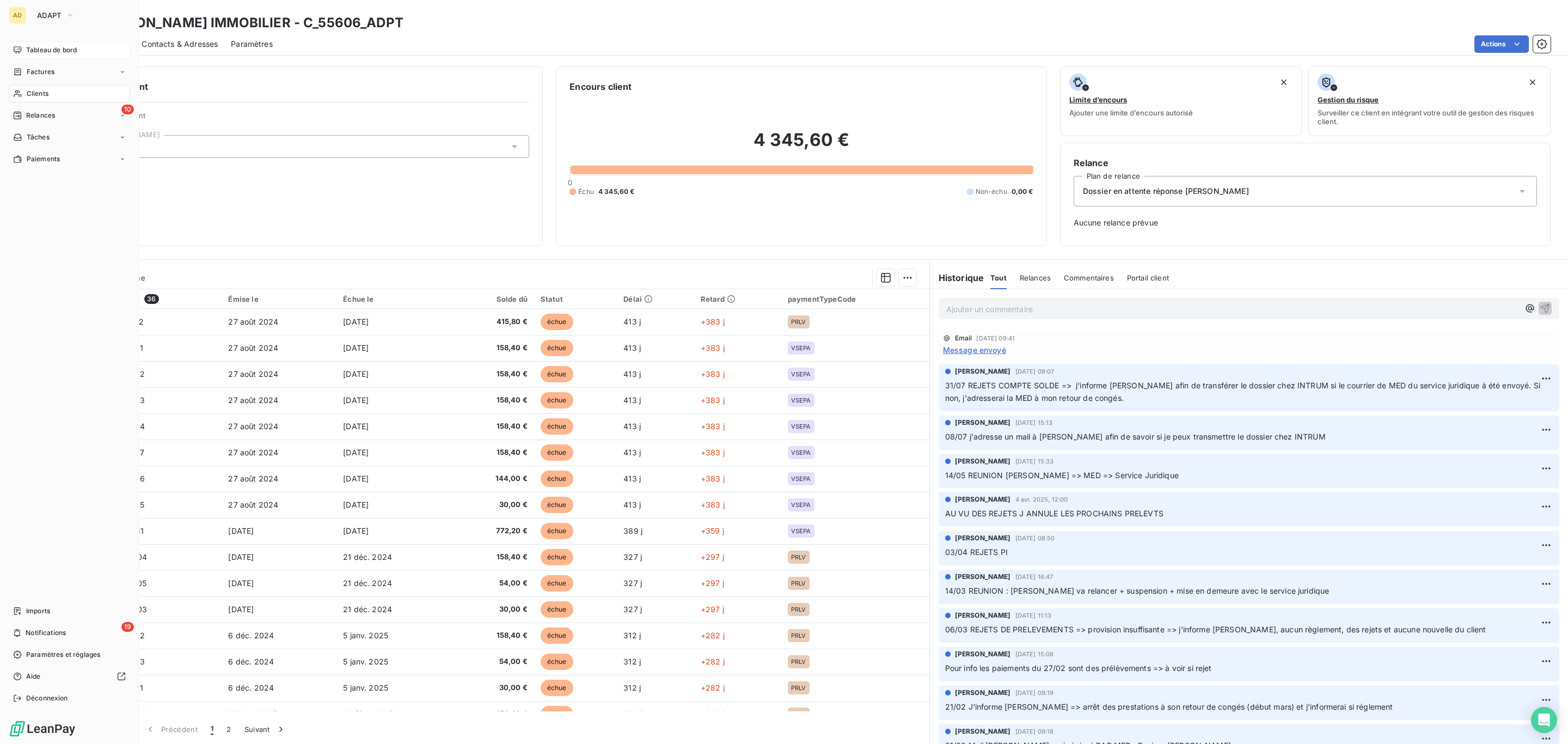
click at [37, 52] on span "Tableau de bord" at bounding box center [51, 50] width 50 height 10
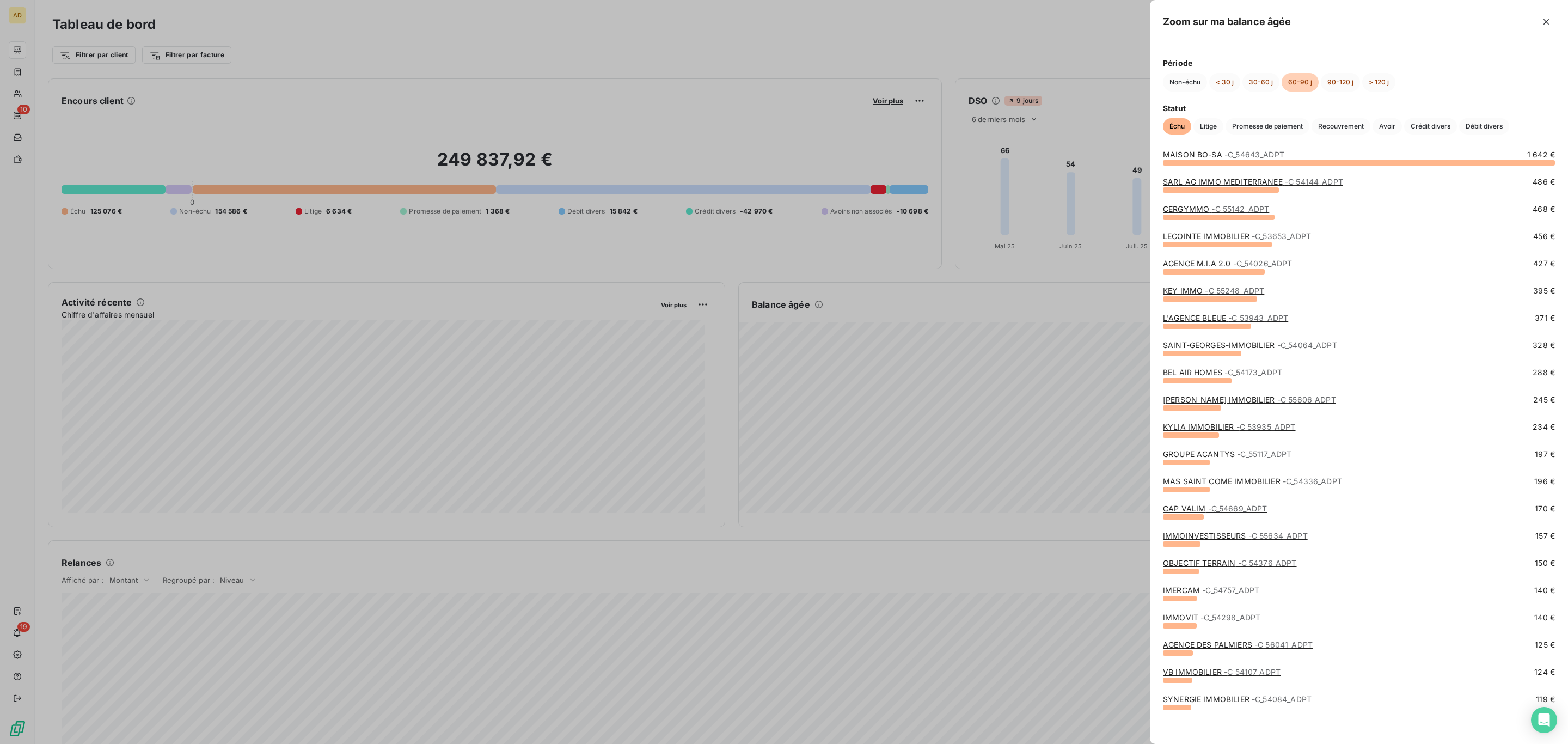
scroll to position [15, 0]
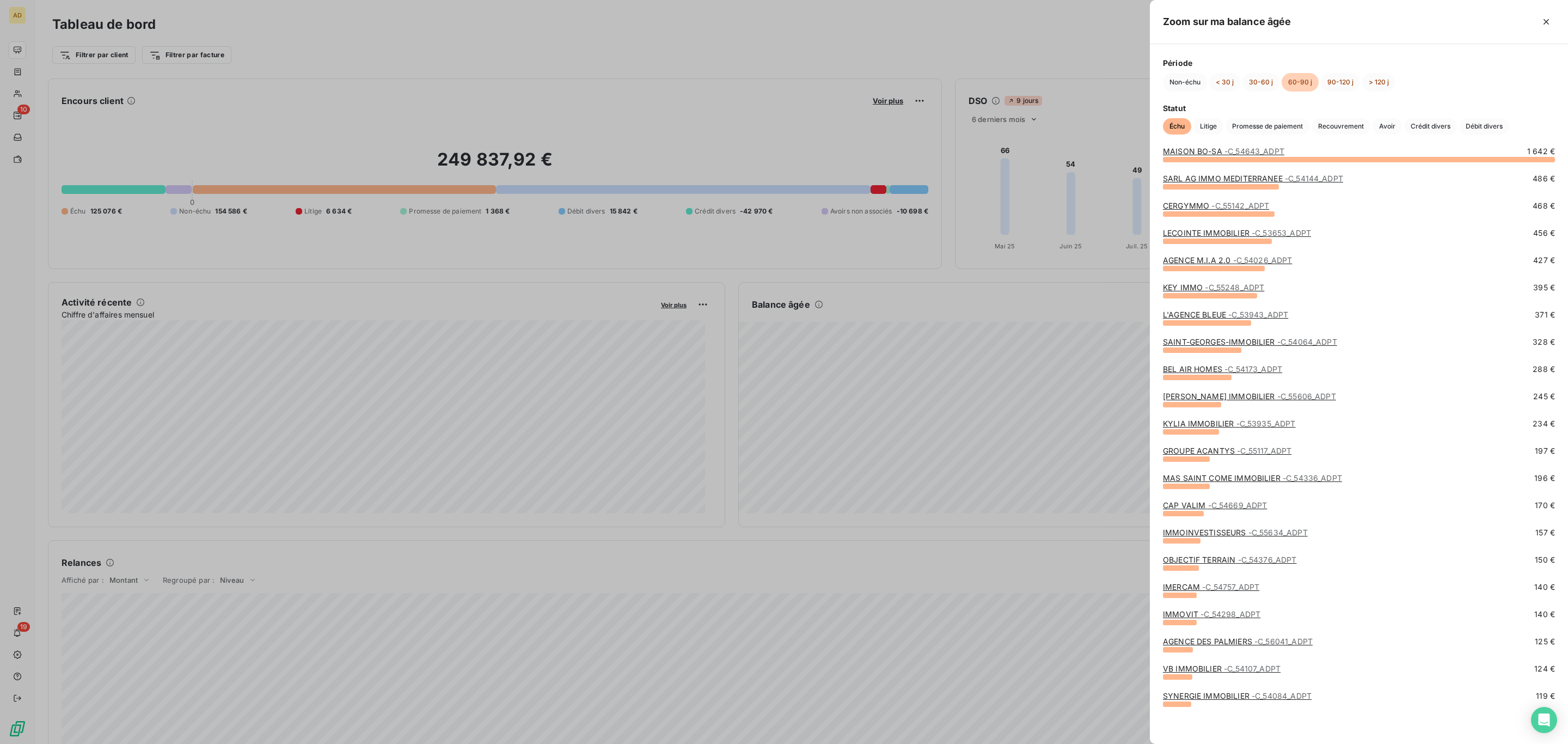
click at [1201, 455] on link "GROUPE ACANTYS - C_55117_ADPT" at bounding box center [1227, 451] width 128 height 9
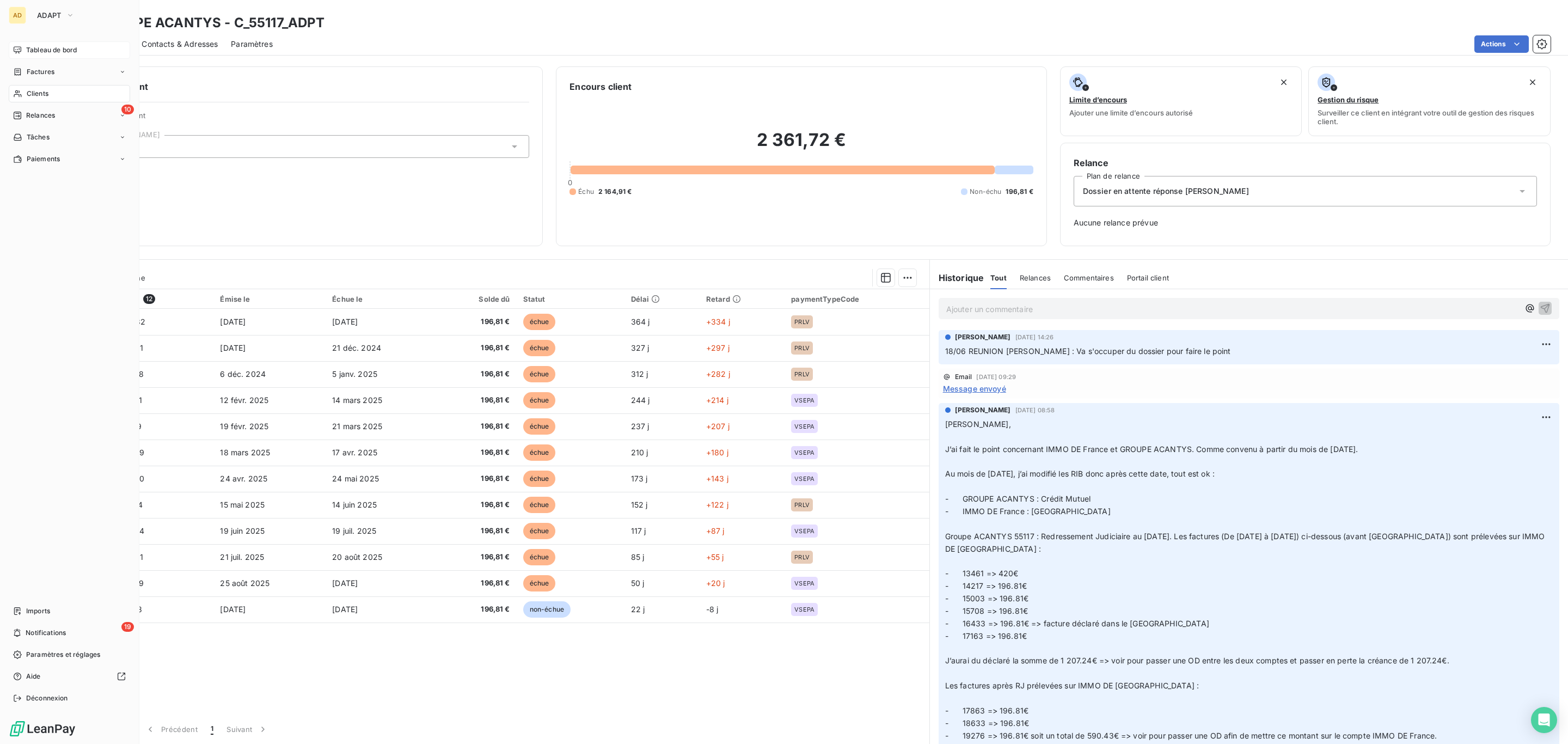
click at [35, 54] on span "Tableau de bord" at bounding box center [51, 50] width 50 height 10
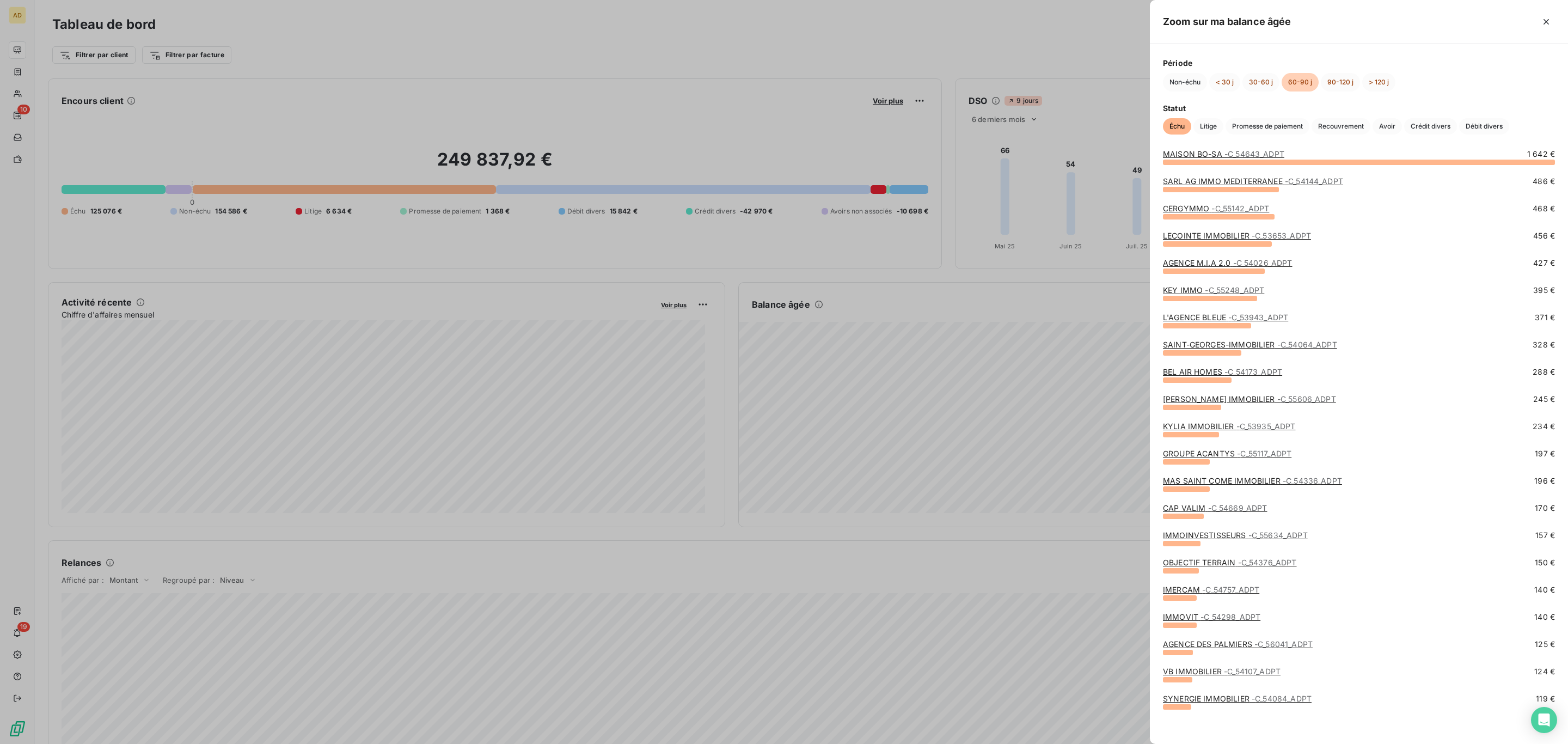
scroll to position [15, 0]
click at [1197, 646] on div "AGENCE DES PALMIERS - C_56041_ADPT" at bounding box center [1238, 641] width 150 height 11
click at [1197, 645] on link "AGENCE DES PALMIERS - C_56041_ADPT" at bounding box center [1238, 641] width 150 height 9
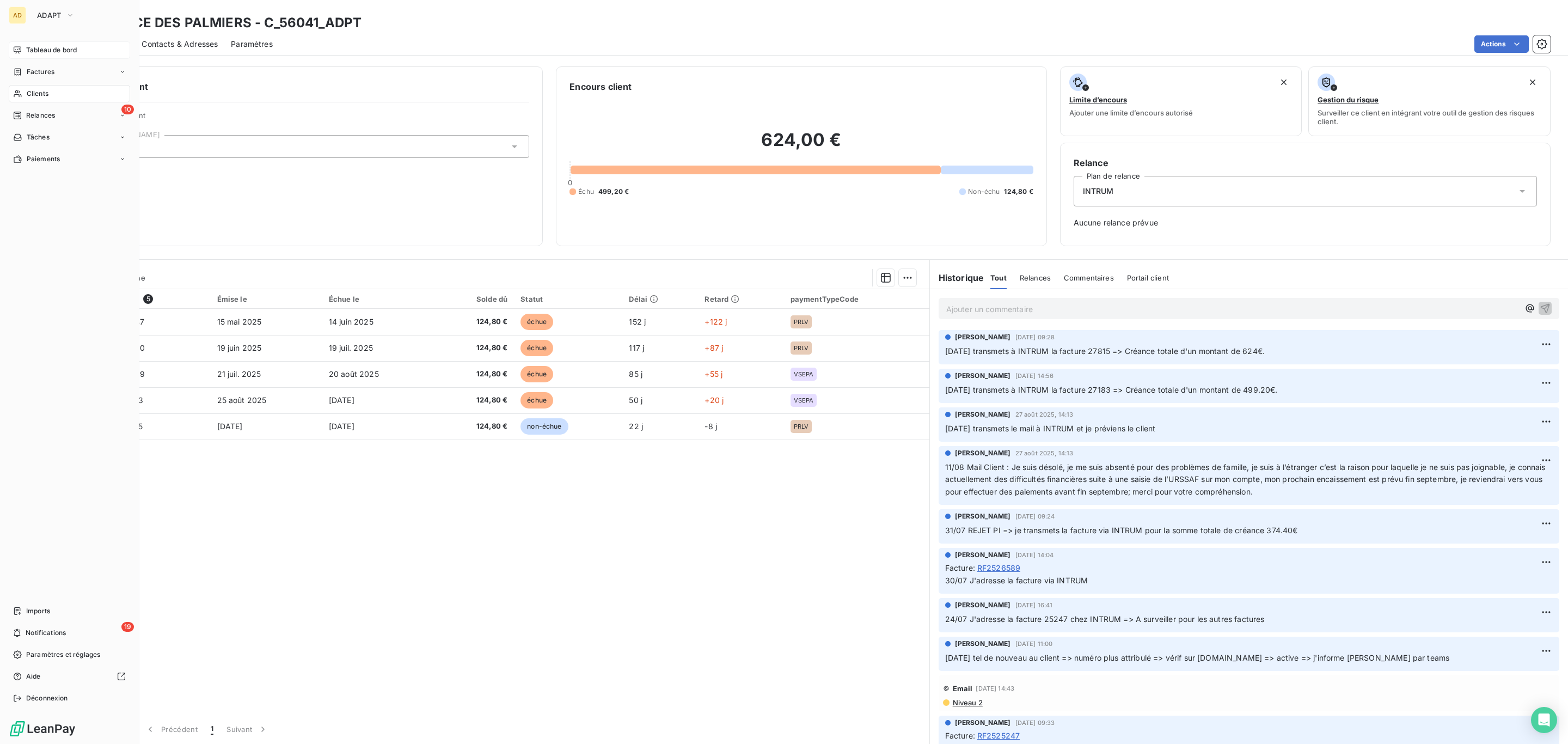
click at [40, 48] on span "Tableau de bord" at bounding box center [51, 50] width 50 height 10
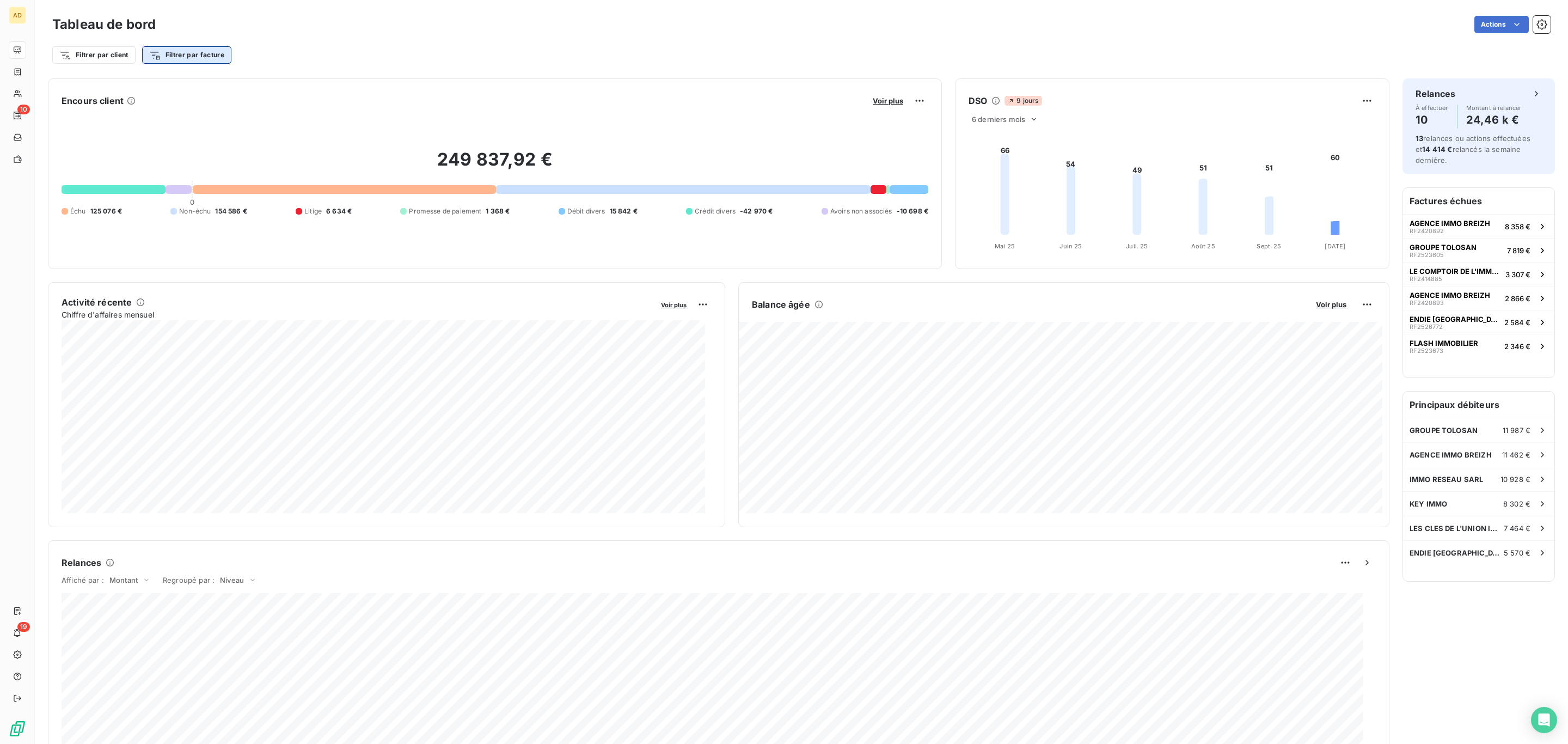
click at [198, 53] on html "AD 10 19 Tableau de bord Actions Filtrer par client Filtrer par facture Encours…" at bounding box center [784, 372] width 1568 height 744
click at [112, 60] on html "AD 10 19 Tableau de bord Actions Filtrer par client Filtrer par facture Encours…" at bounding box center [784, 372] width 1568 height 744
click at [110, 57] on html "AD 10 19 Tableau de bord Actions Filtrer par client Filtrer par facture Encours…" at bounding box center [784, 372] width 1568 height 744
click at [123, 140] on div "Plan de relance" at bounding box center [132, 136] width 151 height 17
click at [274, 87] on div at bounding box center [315, 84] width 109 height 23
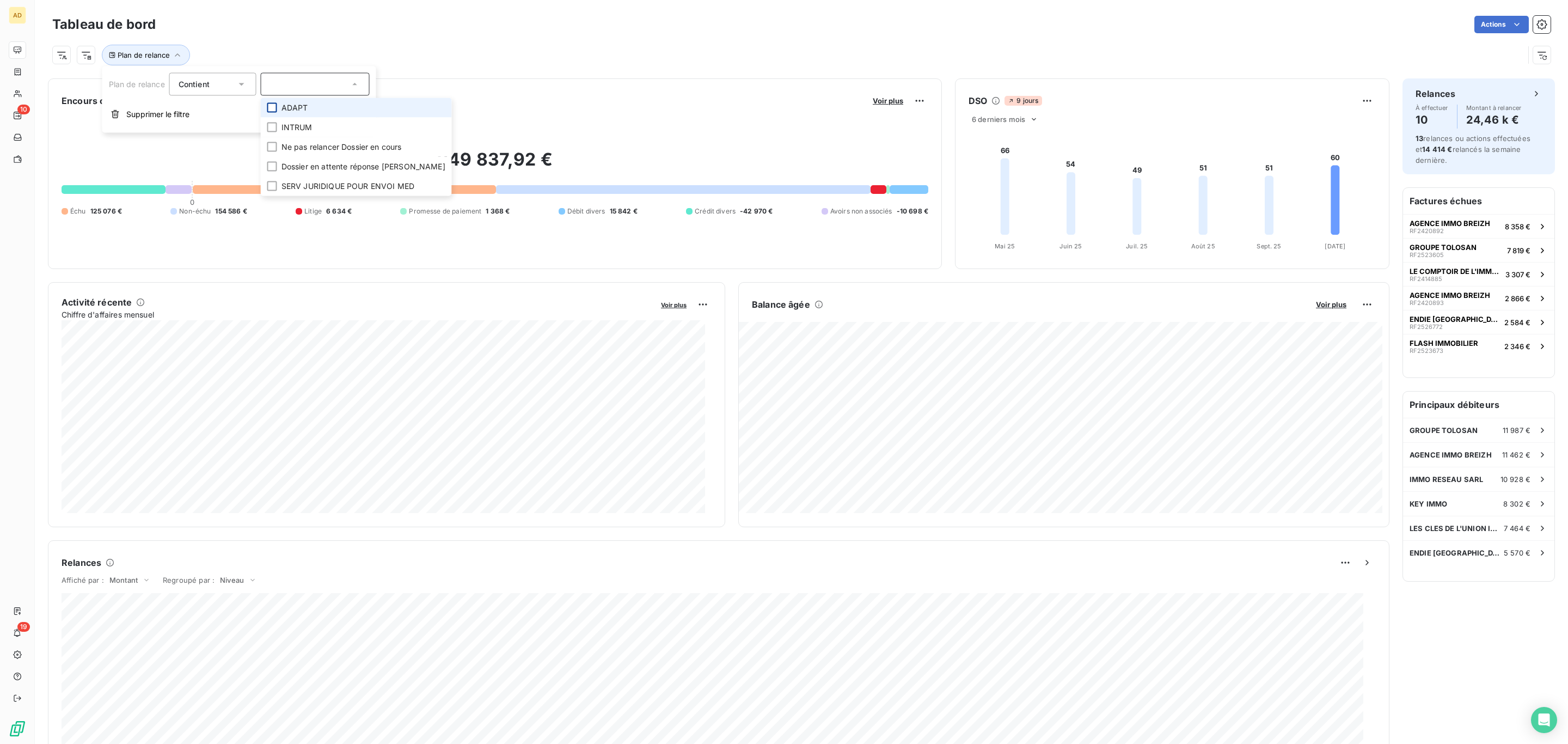
click at [276, 107] on div at bounding box center [272, 108] width 10 height 10
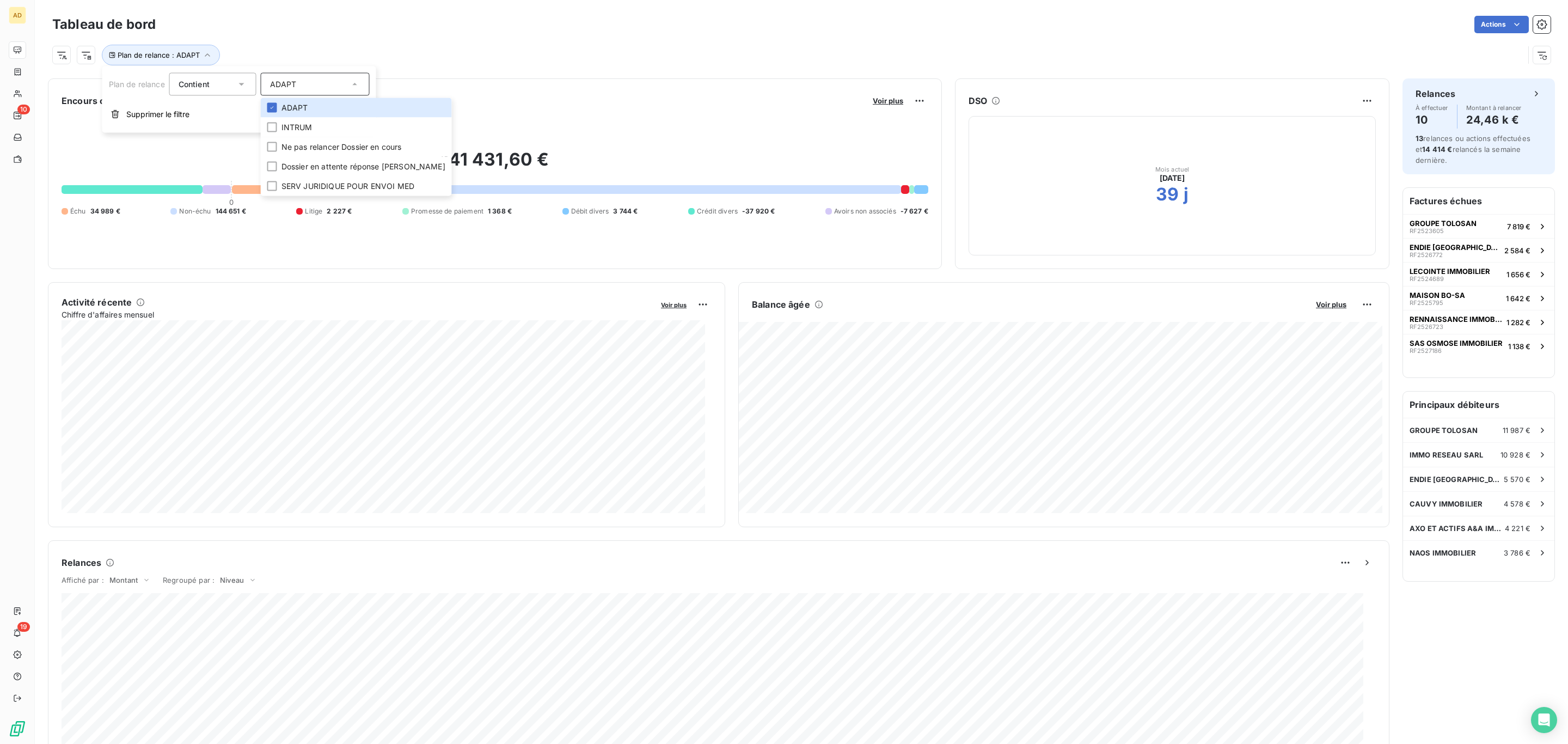
click at [595, 70] on div "Tableau de bord Actions Plan de relance : ADAPT" at bounding box center [801, 36] width 1534 height 72
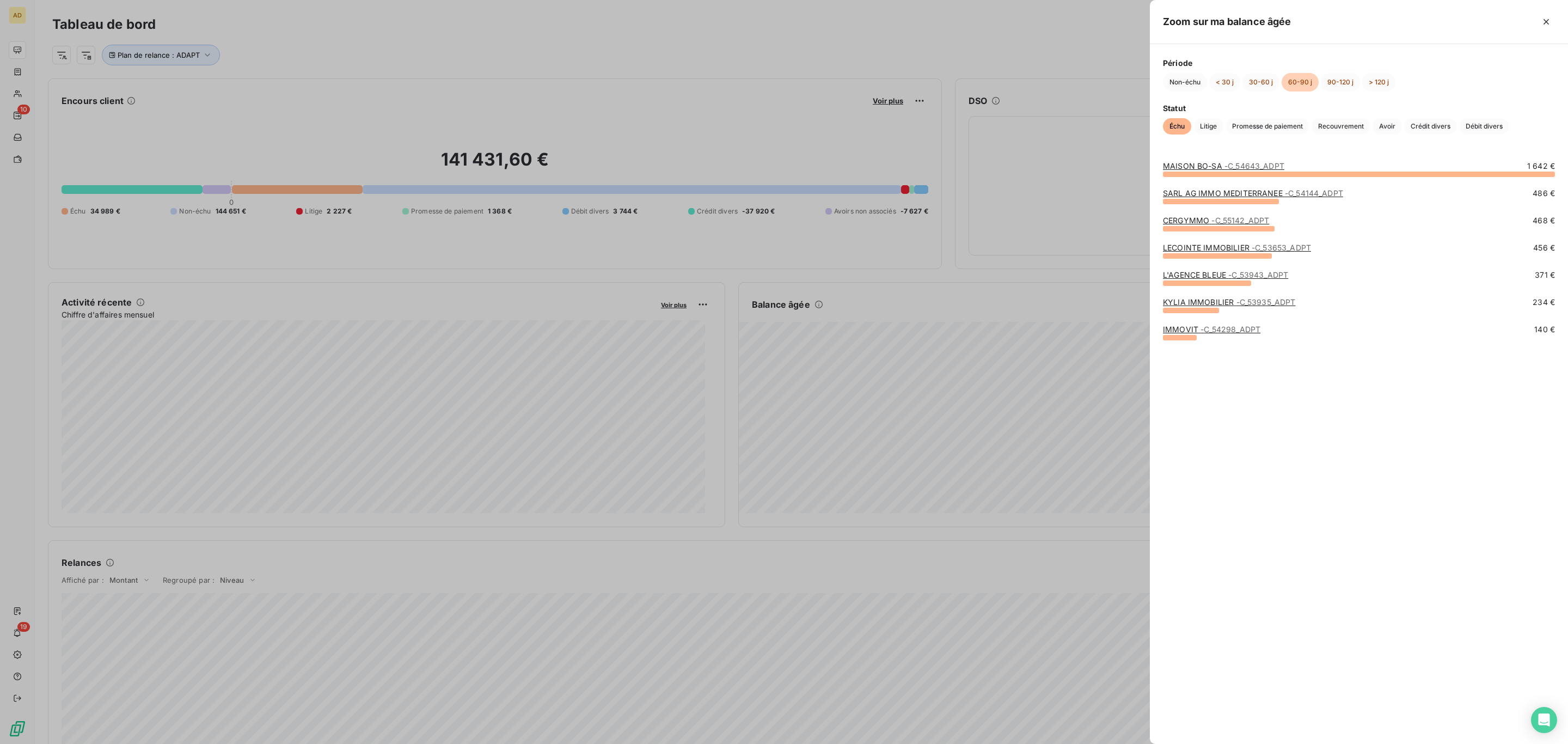
click at [1213, 248] on link "LECOINTE IMMOBILIER - C_53653_ADPT" at bounding box center [1237, 247] width 148 height 9
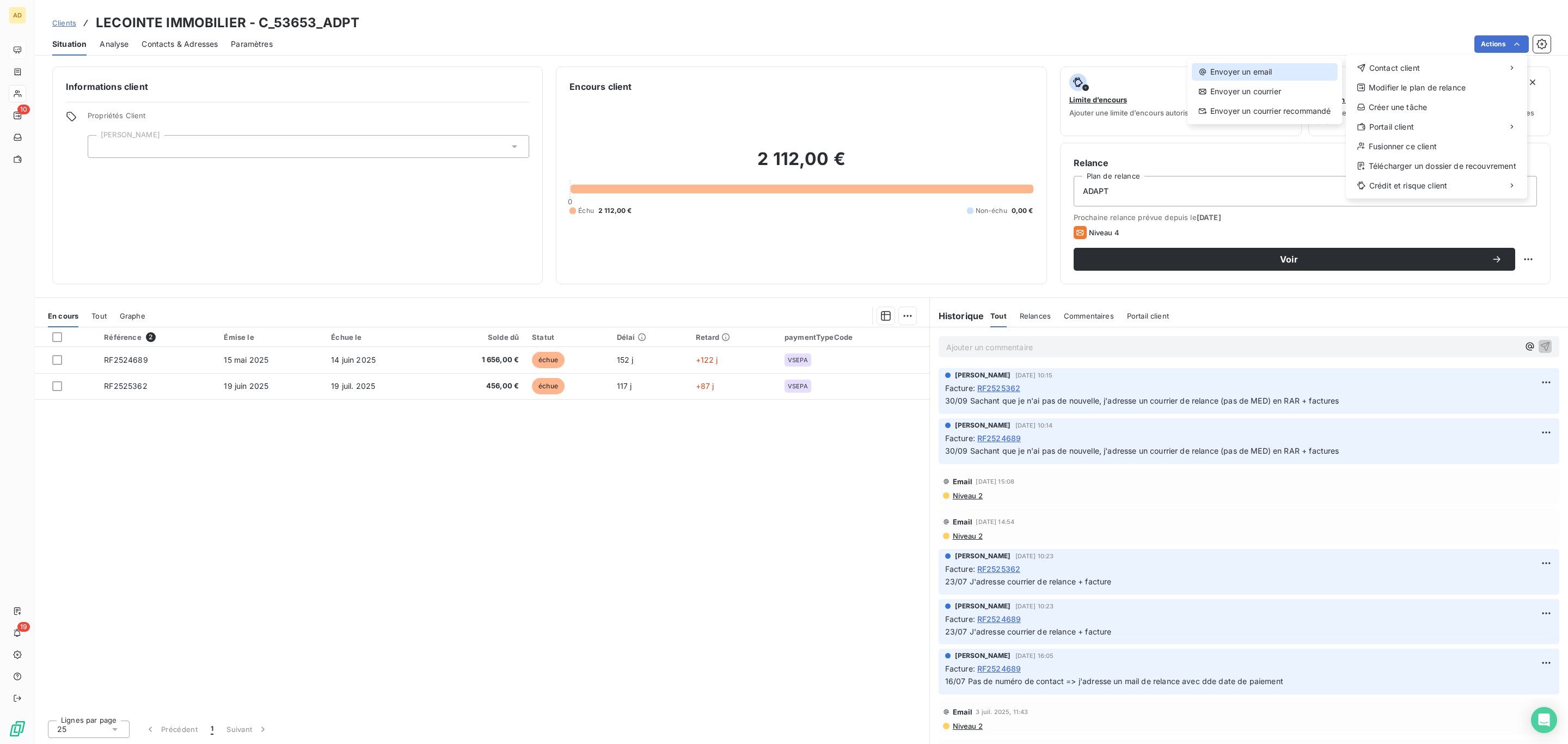
click at [1320, 69] on div "Envoyer un email" at bounding box center [1265, 72] width 146 height 17
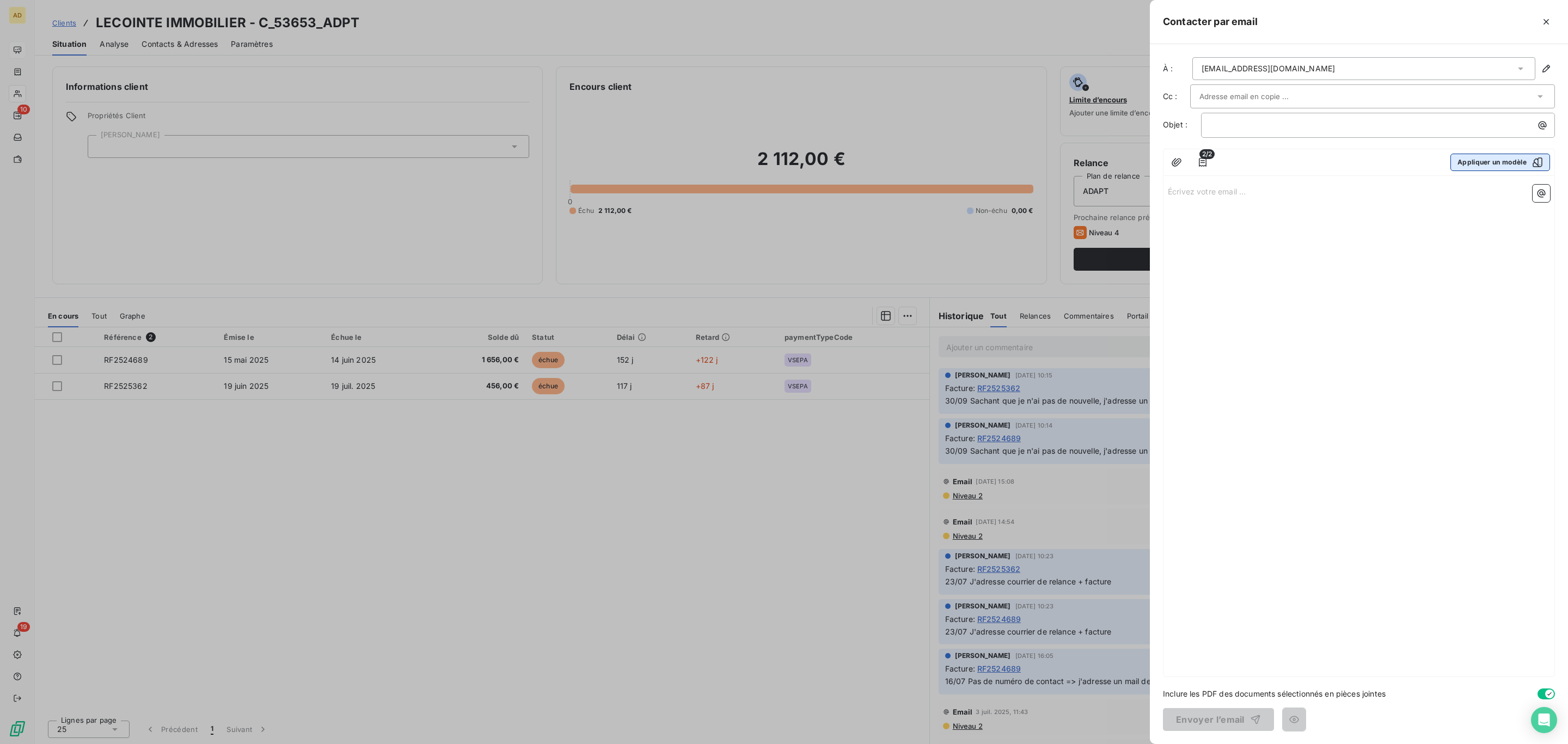
click at [1467, 169] on button "Appliquer un modèle" at bounding box center [1501, 162] width 100 height 17
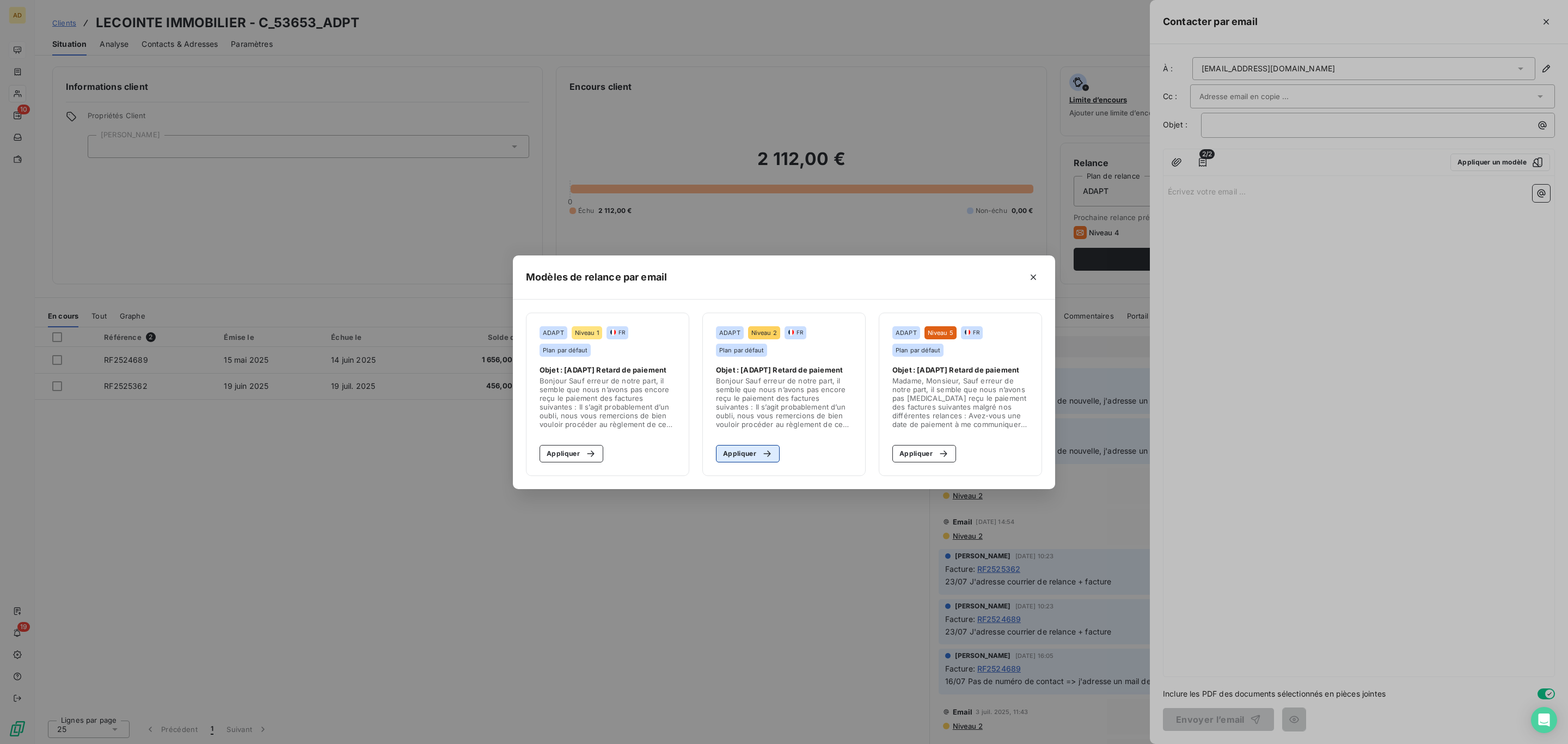
click at [757, 452] on div "button" at bounding box center [765, 453] width 16 height 11
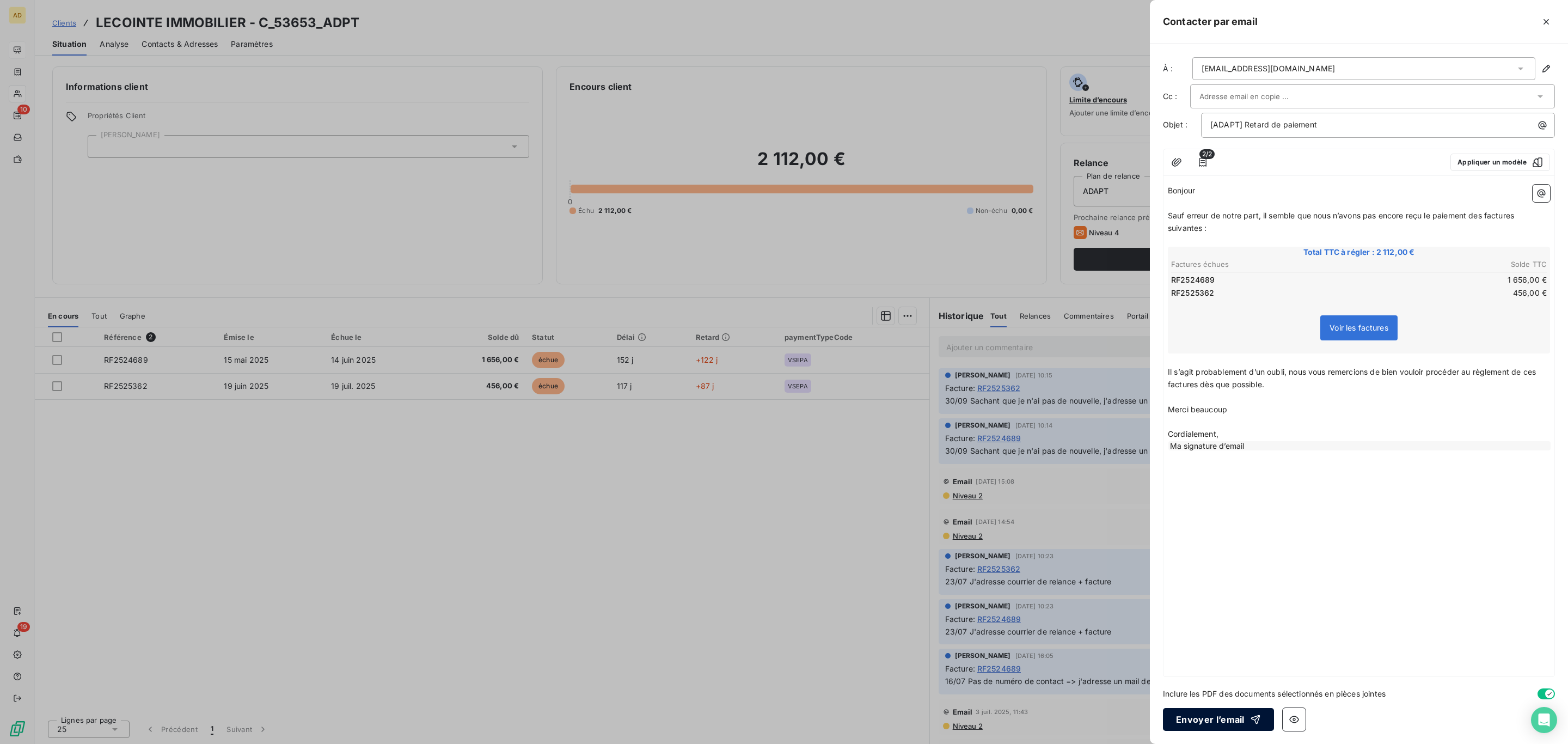
click at [1231, 714] on button "Envoyer l’email" at bounding box center [1218, 719] width 111 height 23
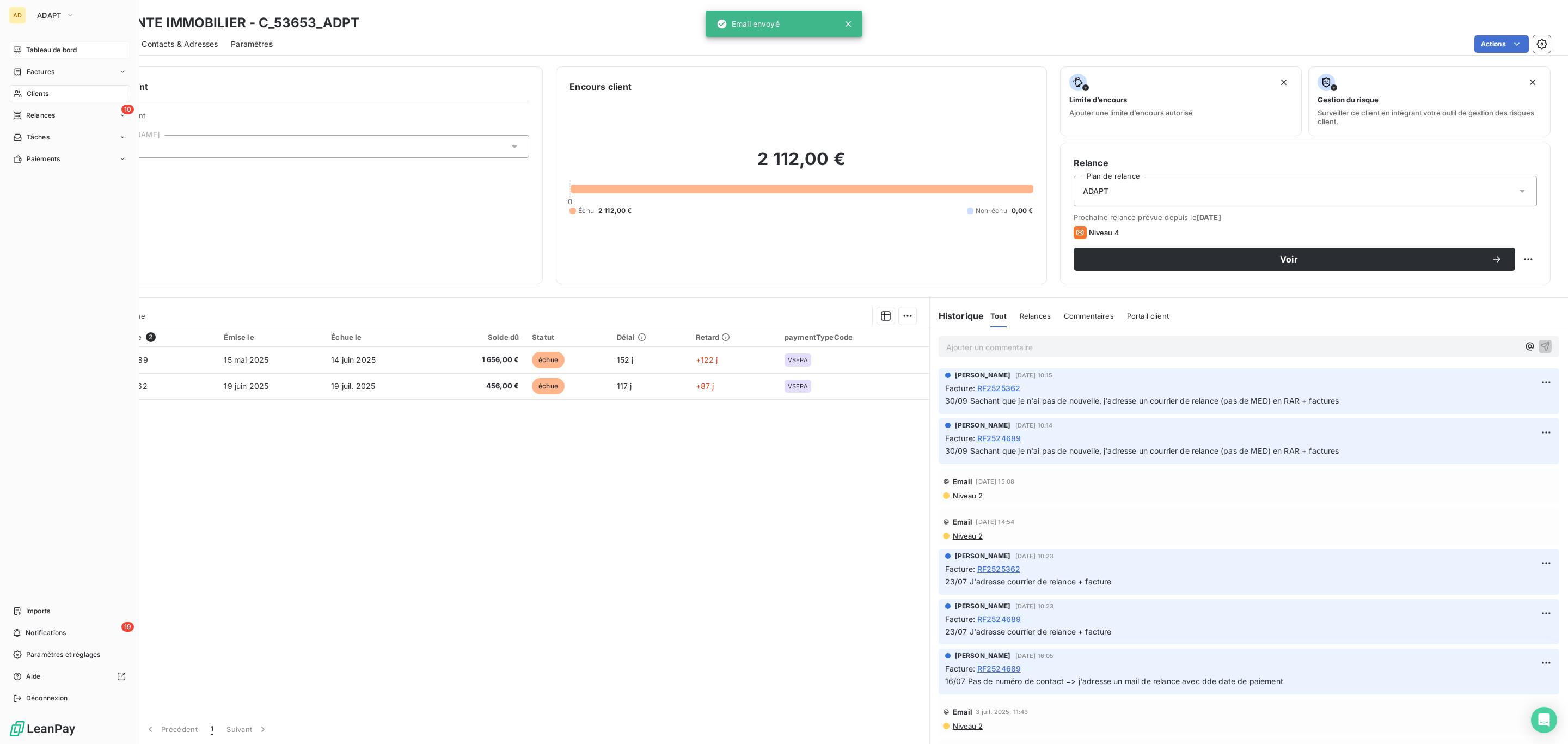
click at [54, 44] on div "Tableau de bord" at bounding box center [69, 50] width 122 height 17
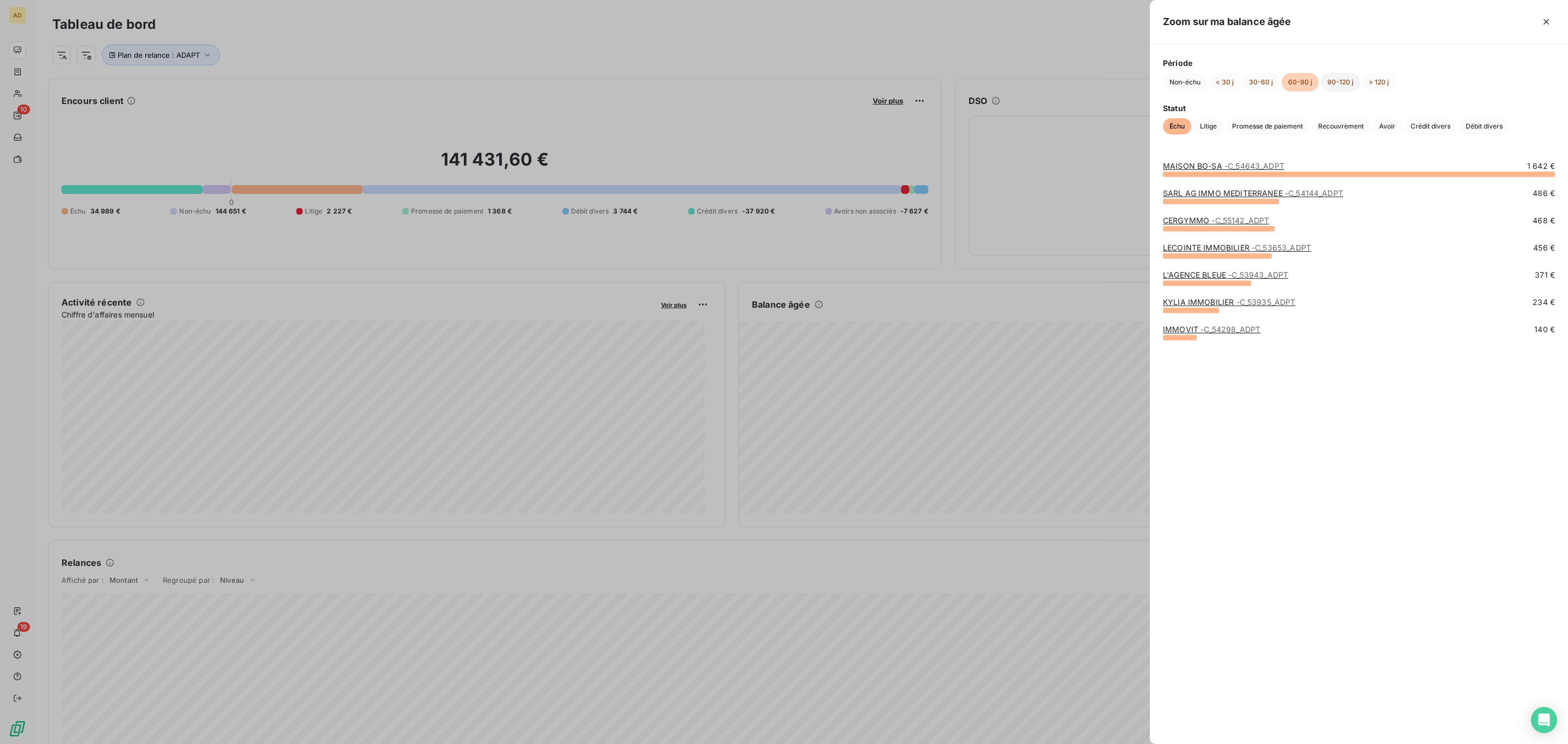
click at [1341, 75] on button "90-120 j" at bounding box center [1341, 82] width 39 height 19
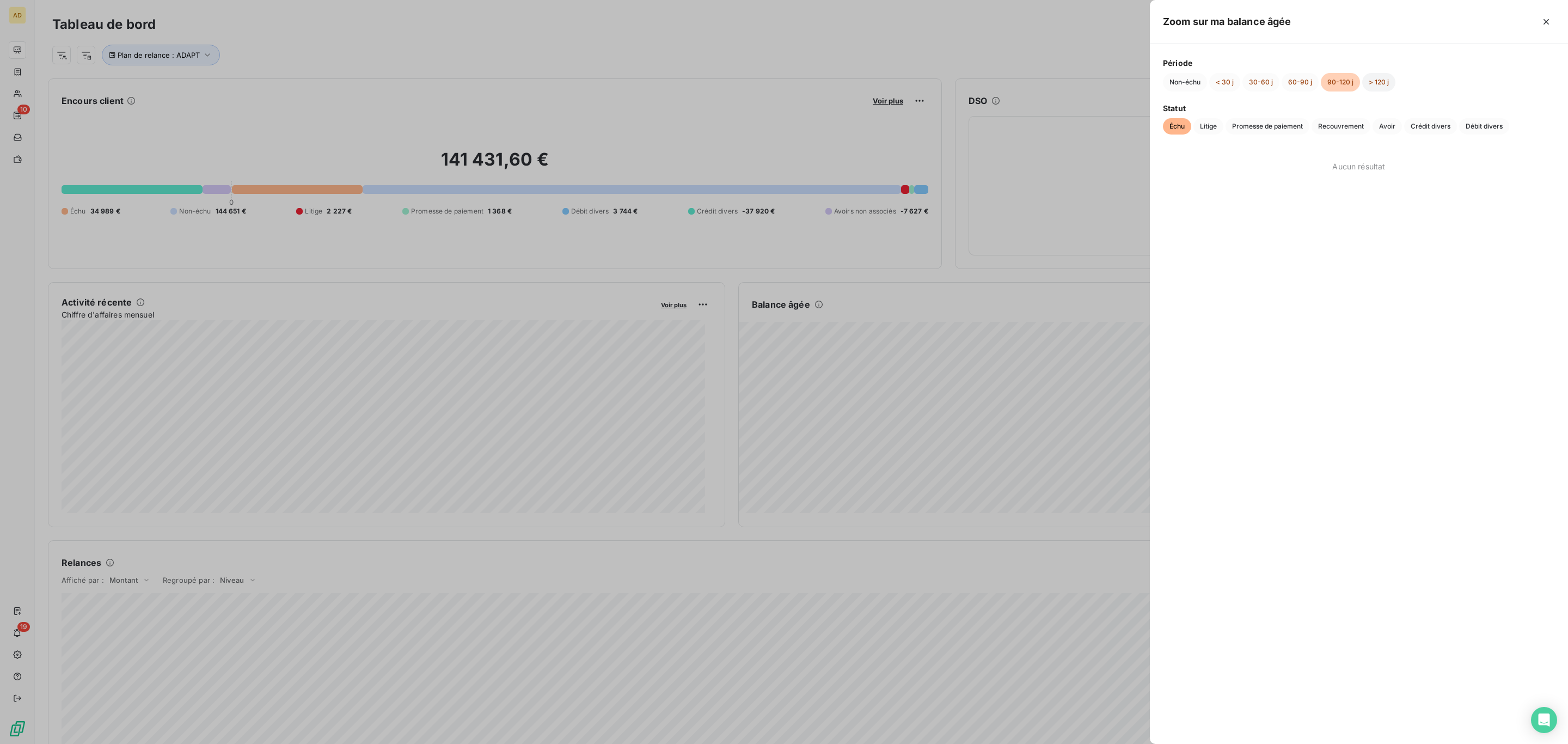
click at [1375, 74] on button "> 120 j" at bounding box center [1379, 82] width 33 height 19
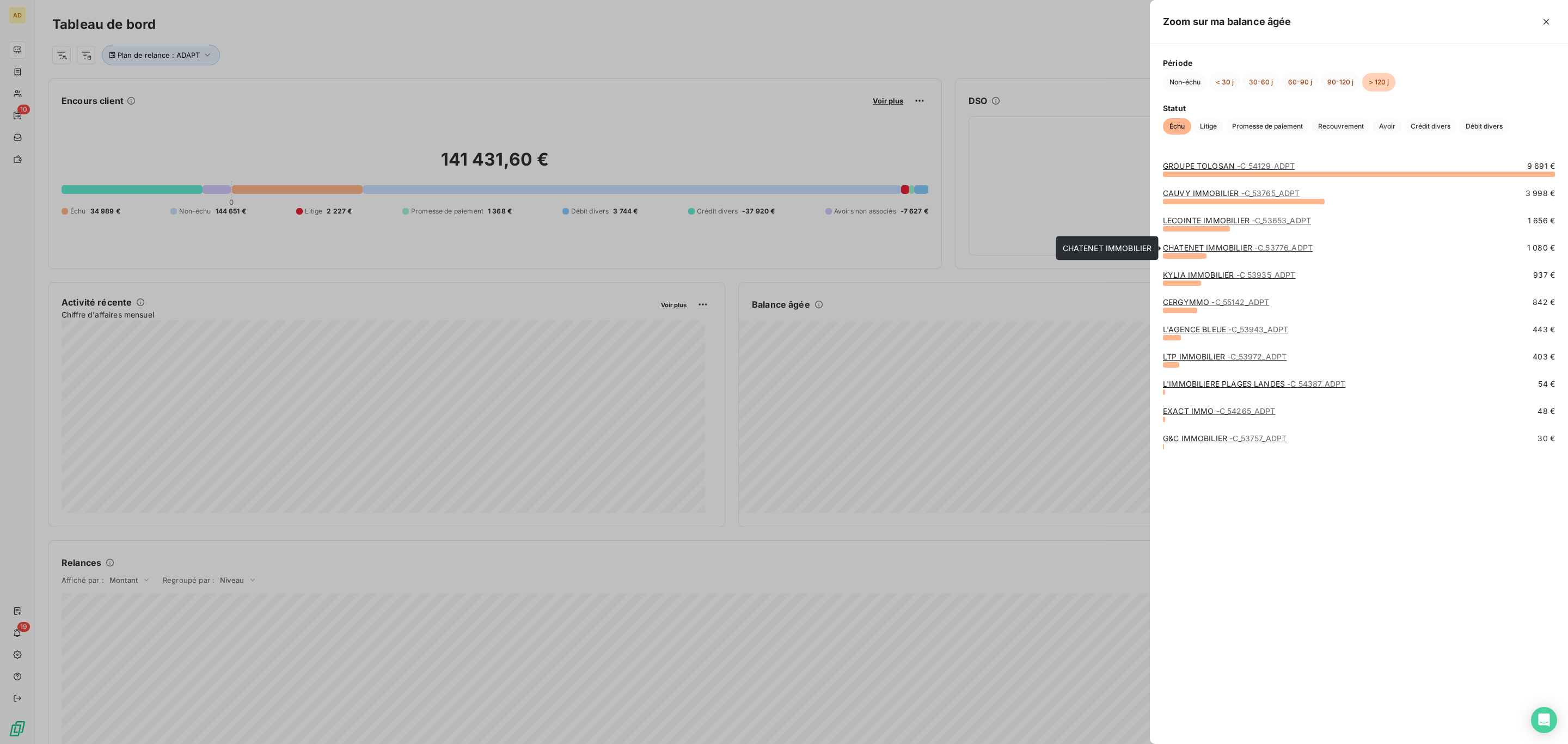
click at [1202, 249] on link "CHATENET IMMOBILIER - C_53776_ADPT" at bounding box center [1238, 247] width 150 height 9
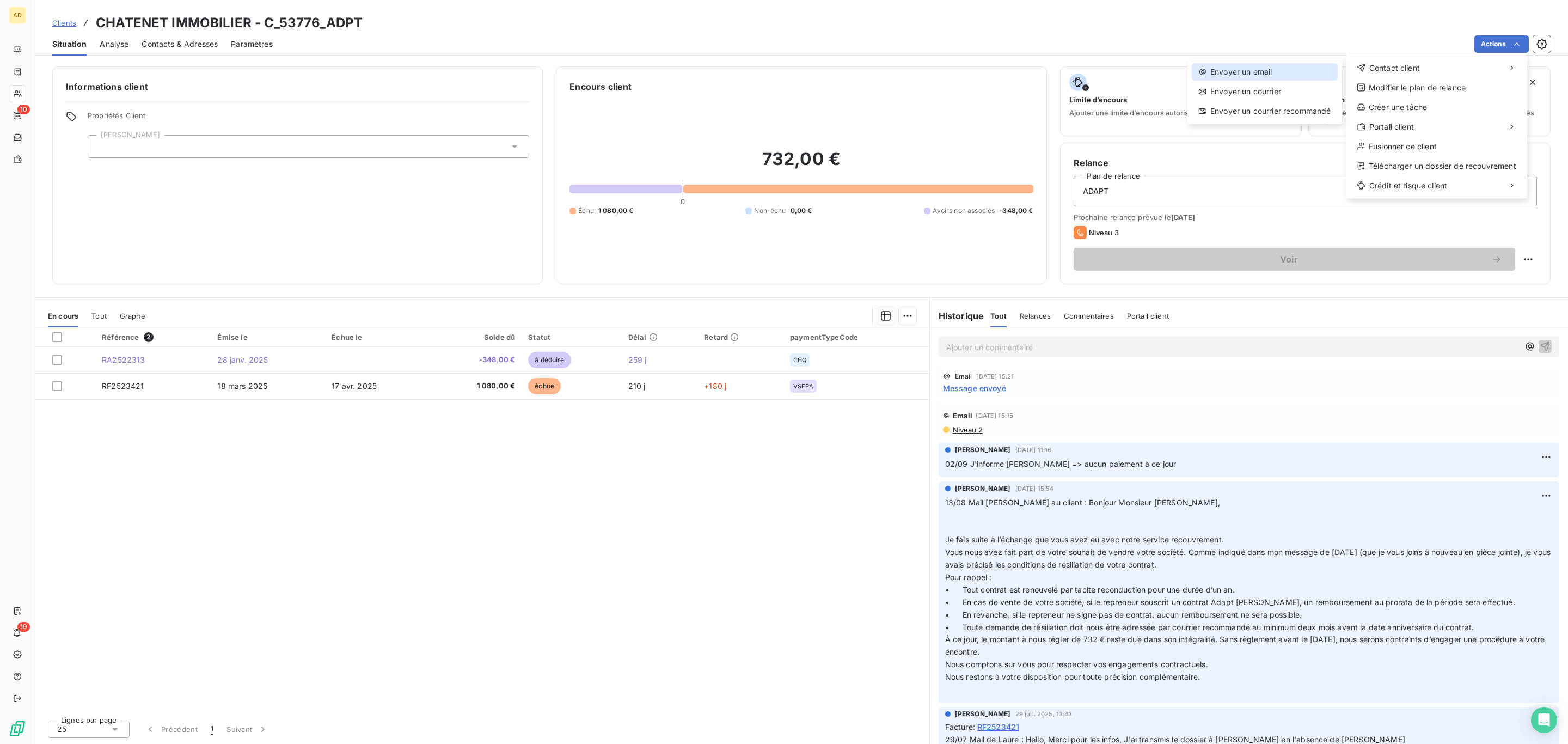
click at [1296, 65] on div "Envoyer un email" at bounding box center [1265, 72] width 146 height 17
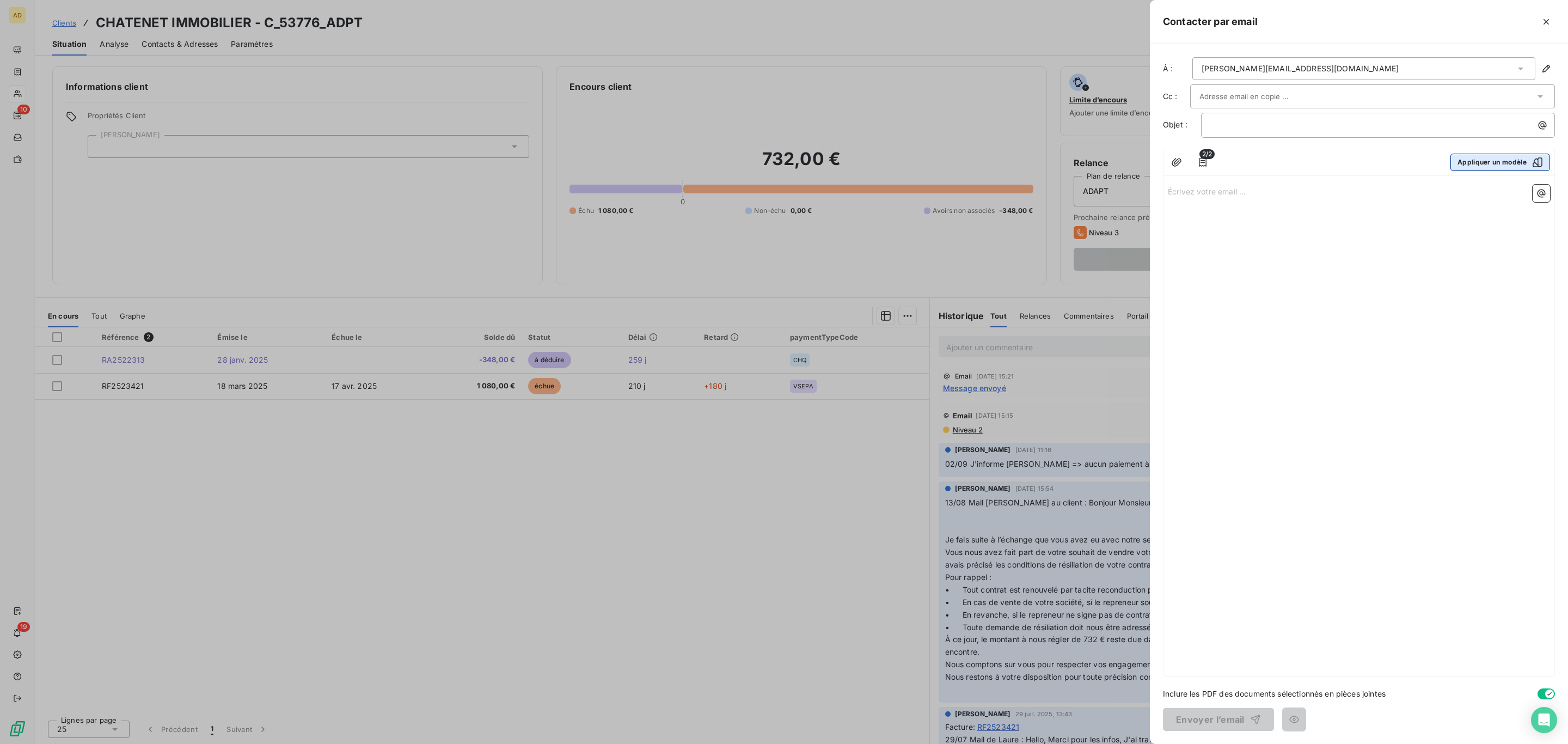
click at [1481, 159] on button "Appliquer un modèle" at bounding box center [1501, 162] width 100 height 17
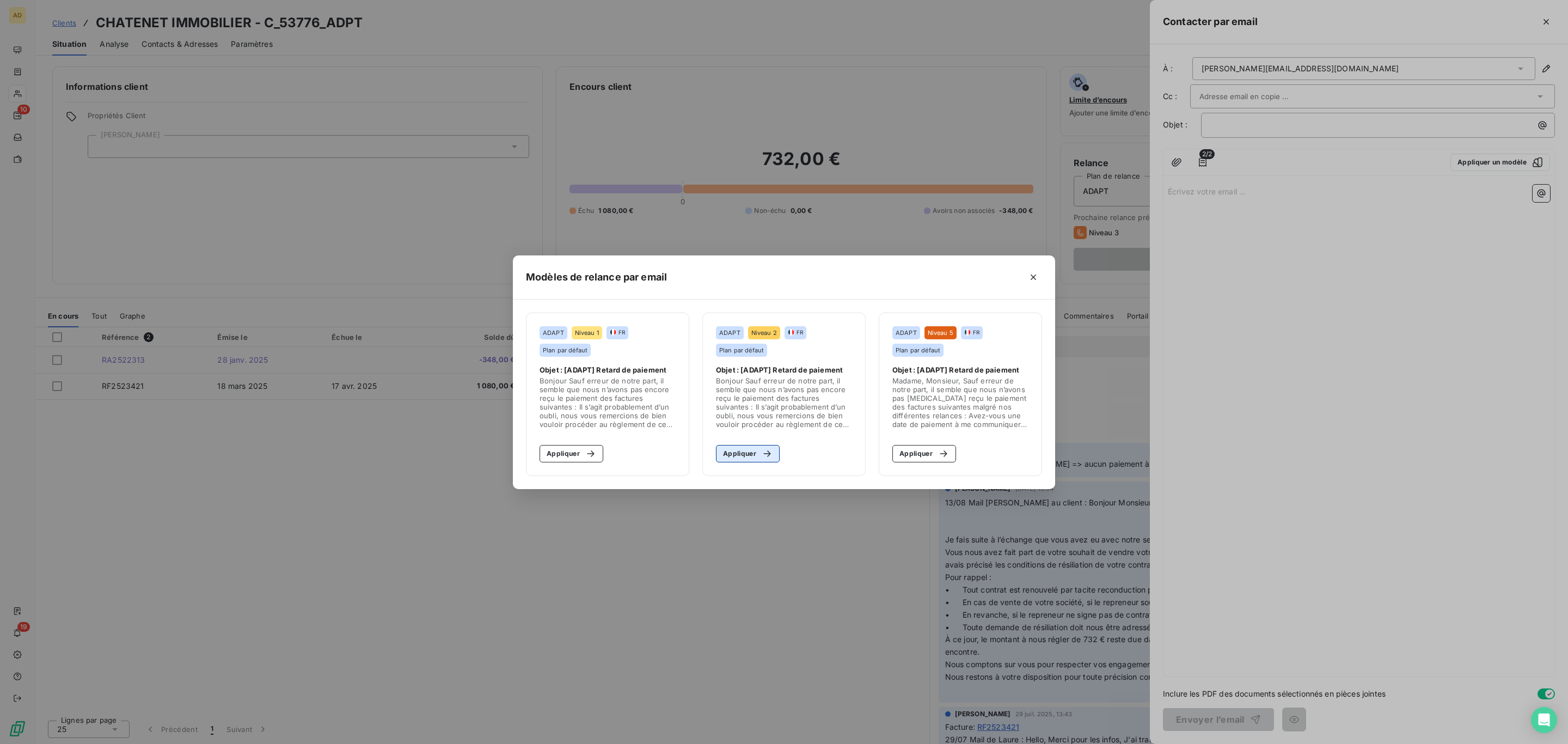
click at [747, 447] on button "Appliquer" at bounding box center [748, 454] width 64 height 17
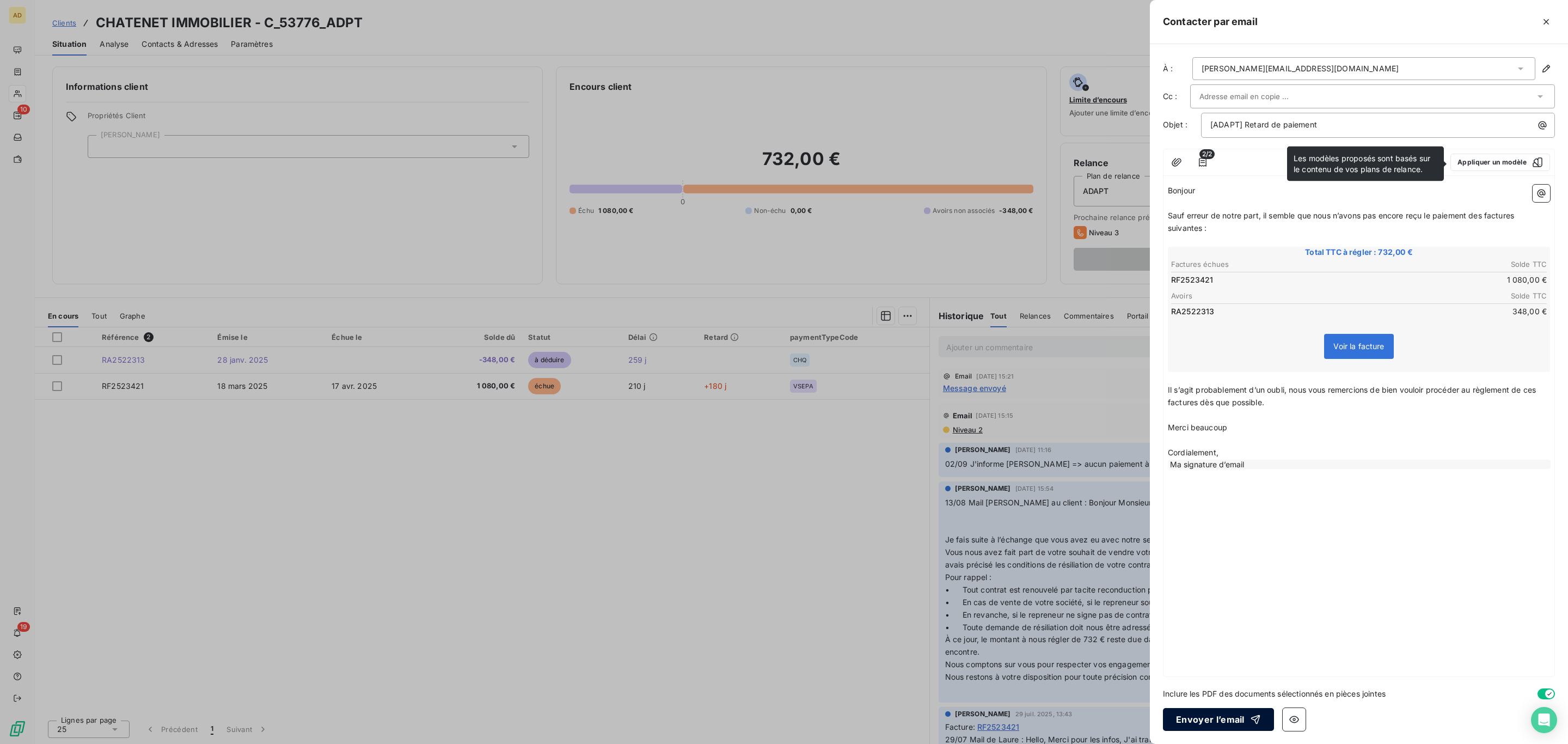
drag, startPoint x: 1234, startPoint y: 706, endPoint x: 1234, endPoint y: 714, distance: 8.0
click at [1234, 714] on div "À : thierry-chatenet@orange.fr Cc : Objet : [ADAPT] Retard de paiement 2/2 Appl…" at bounding box center [1359, 394] width 418 height 700
click at [1234, 715] on button "Envoyer l’email" at bounding box center [1218, 719] width 111 height 23
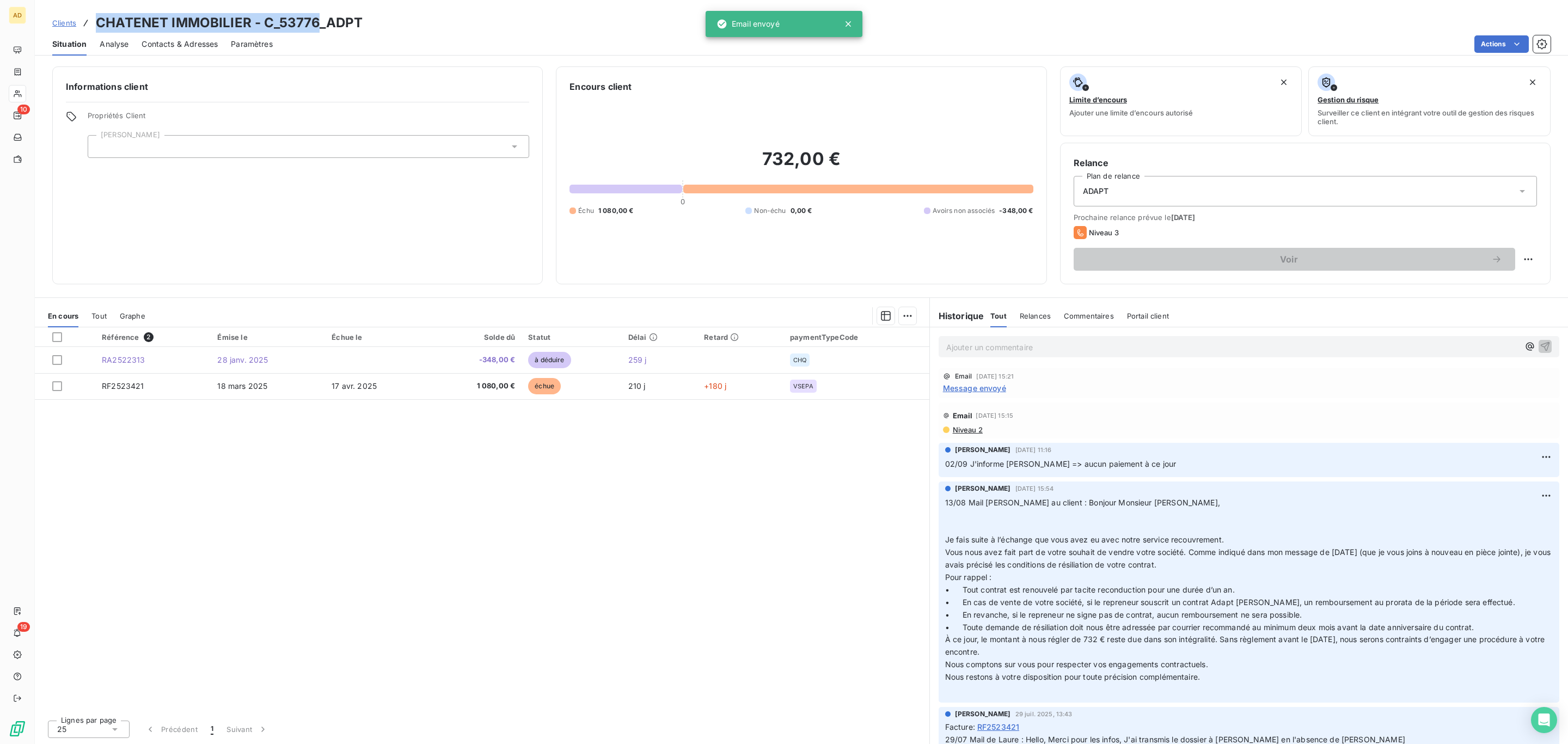
drag, startPoint x: 319, startPoint y: 19, endPoint x: 92, endPoint y: 25, distance: 227.1
click at [92, 25] on div "Clients CHATENET IMMOBILIER - C_53776_ADPT" at bounding box center [208, 22] width 310 height 19
copy h3 "CHATENET IMMOBILIER - C_53776"
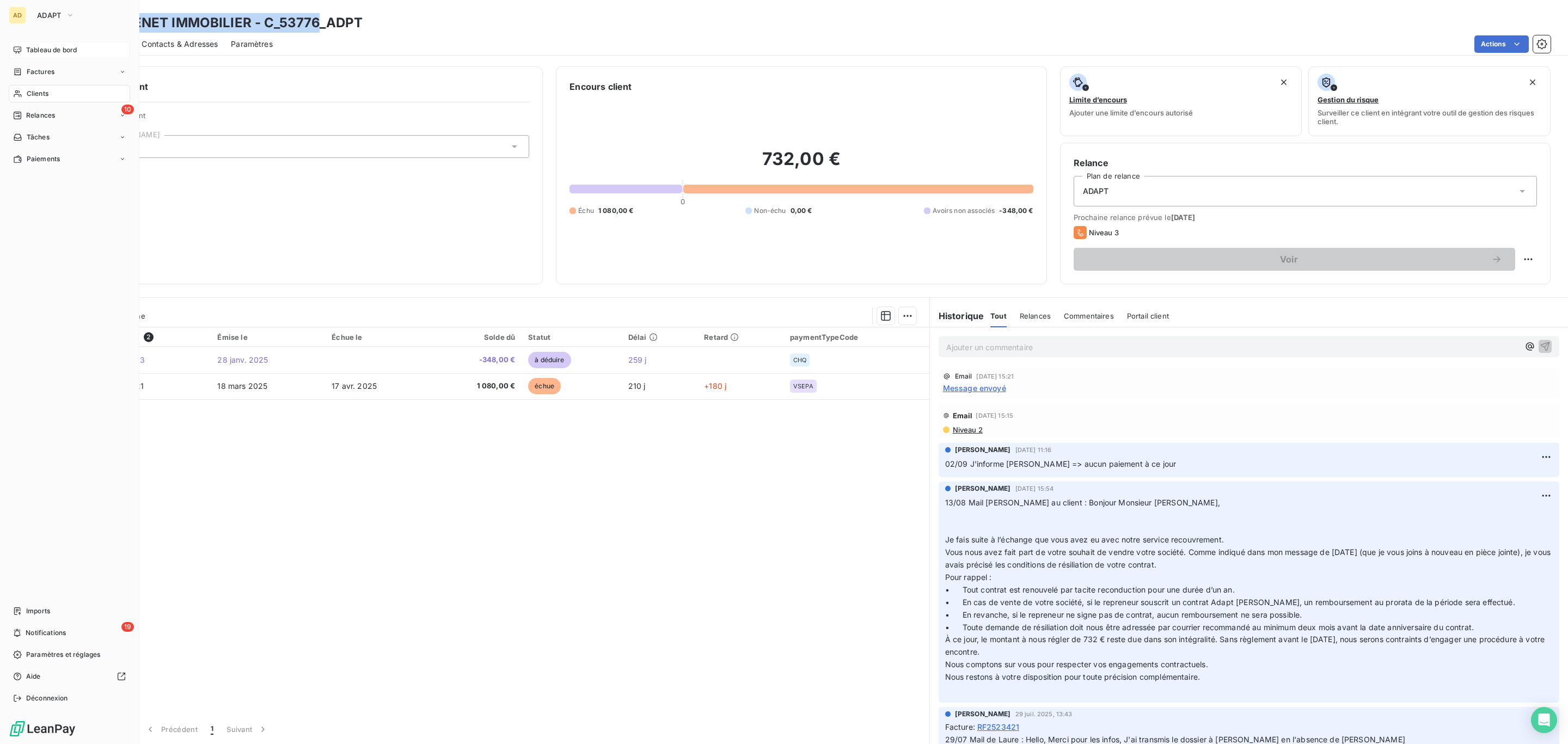
click at [33, 50] on span "Tableau de bord" at bounding box center [51, 50] width 50 height 10
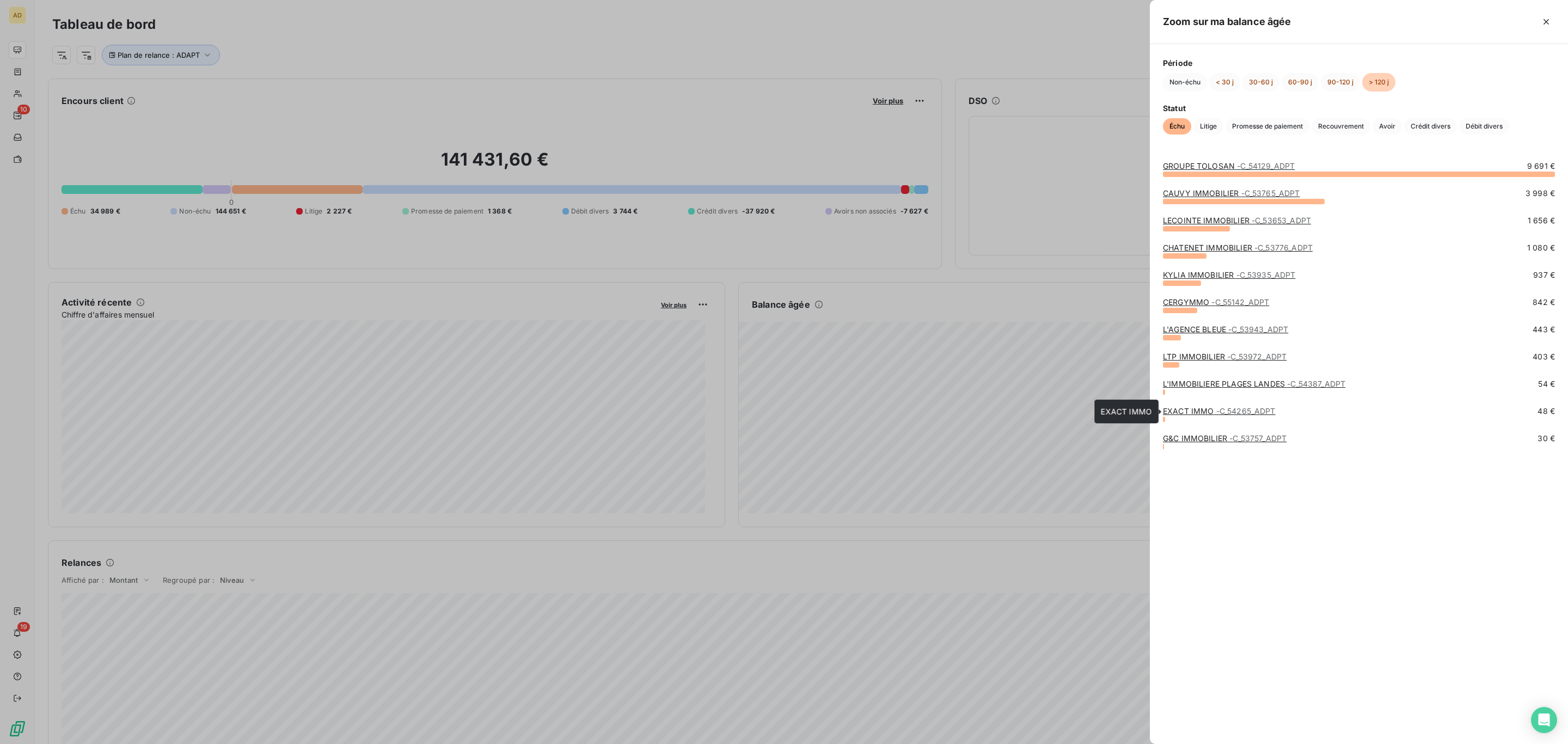
click at [1241, 410] on span "- C_54265_ADPT" at bounding box center [1246, 411] width 59 height 9
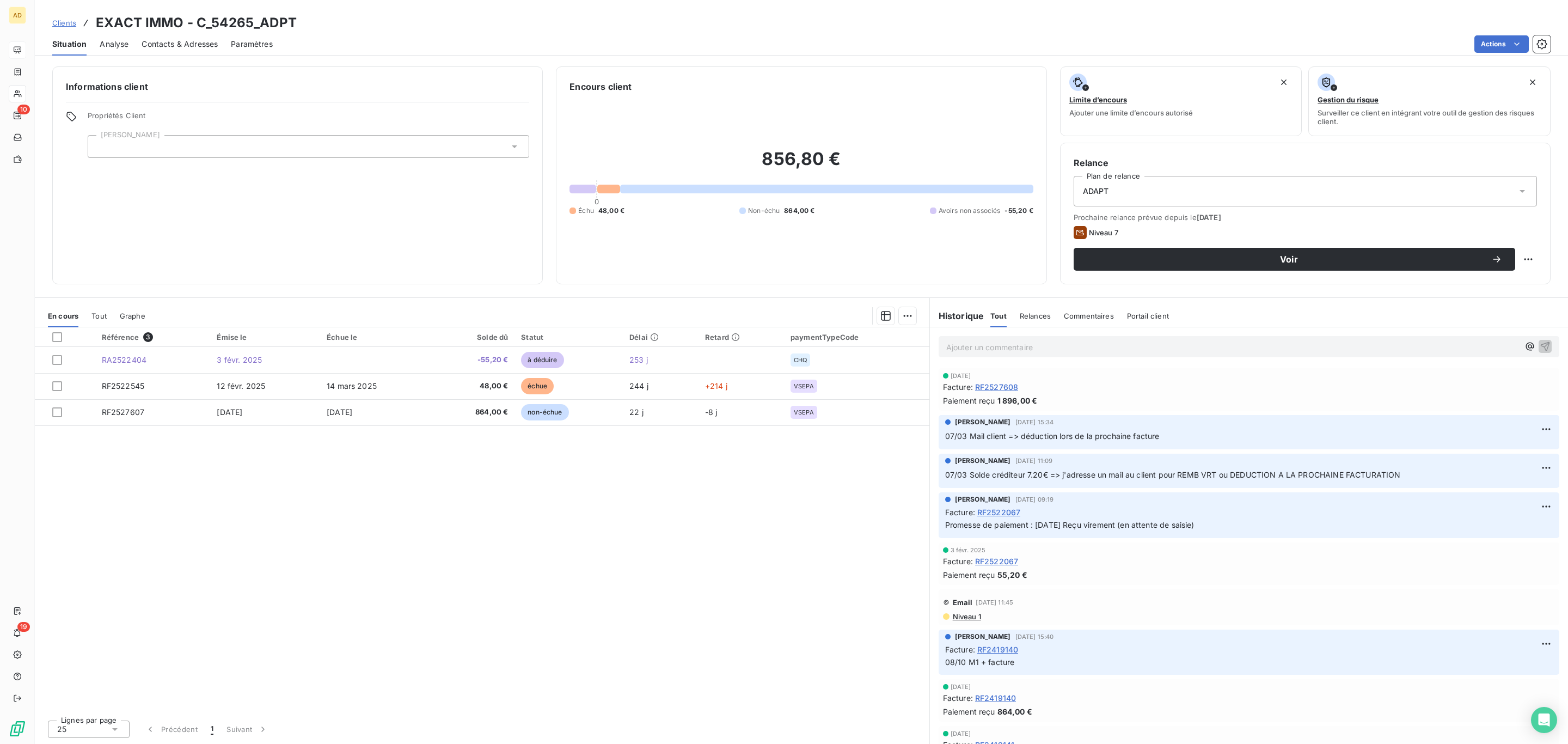
click at [201, 44] on span "Contacts & Adresses" at bounding box center [179, 44] width 76 height 11
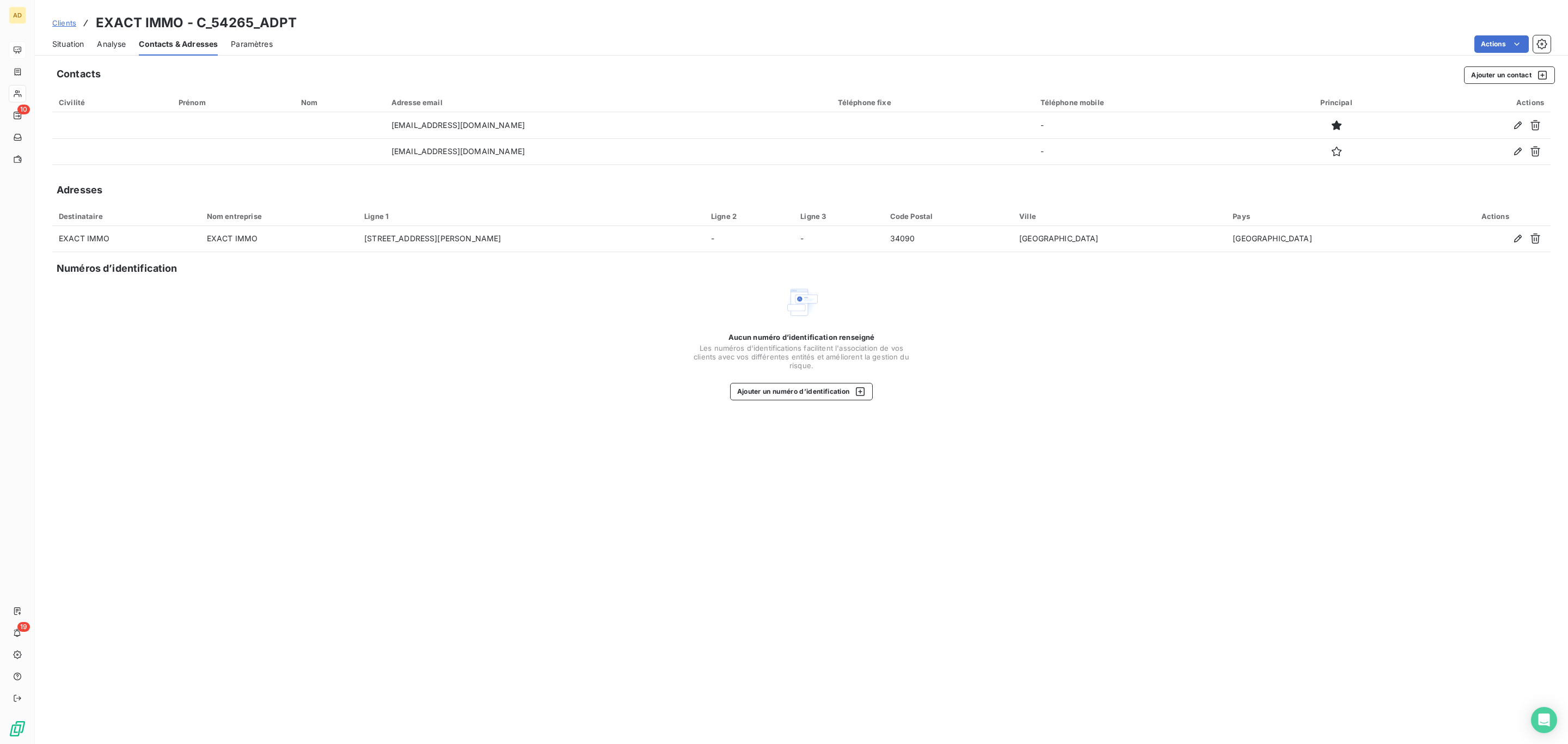
click at [74, 37] on div "Situation" at bounding box center [68, 44] width 32 height 23
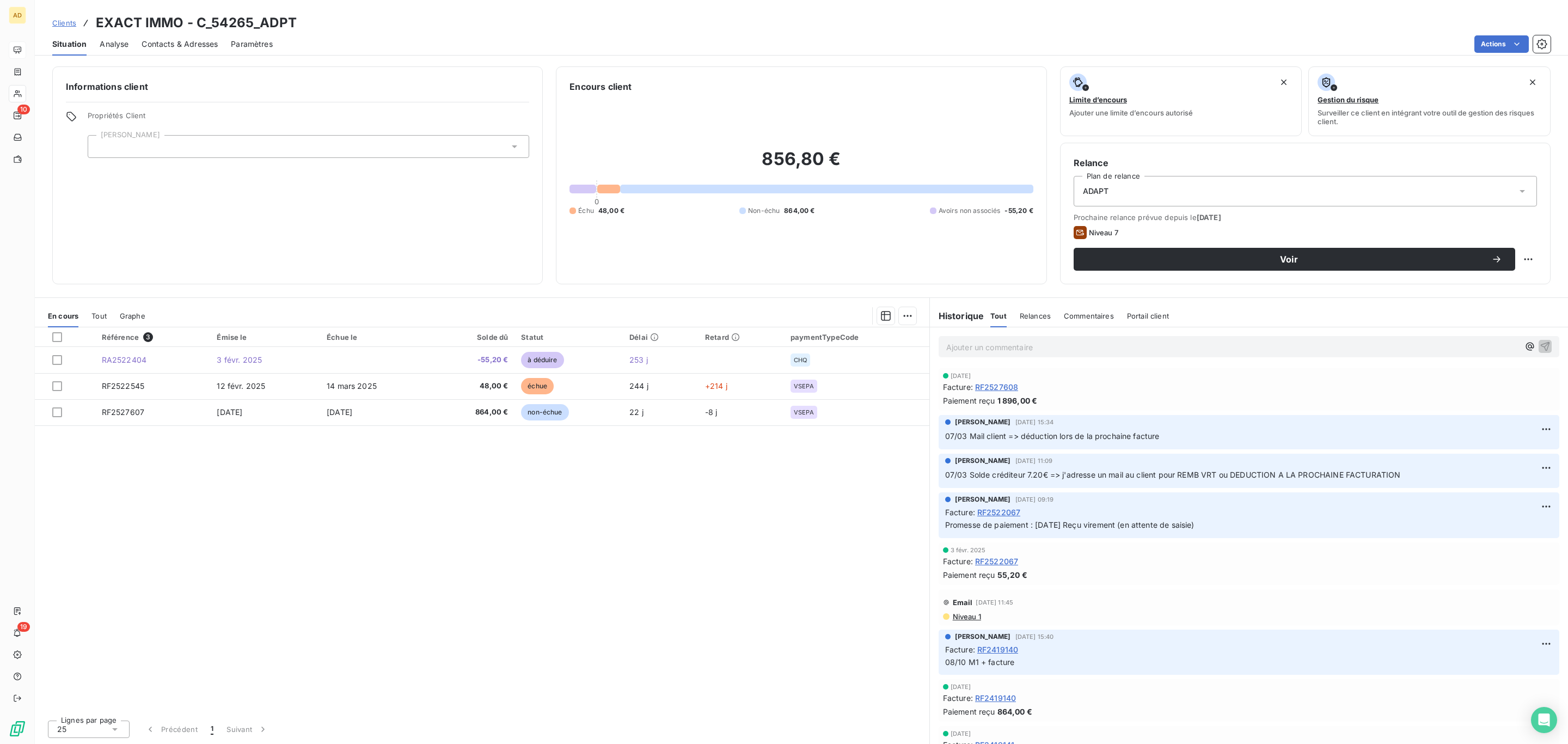
click at [200, 44] on span "Contacts & Adresses" at bounding box center [179, 44] width 76 height 11
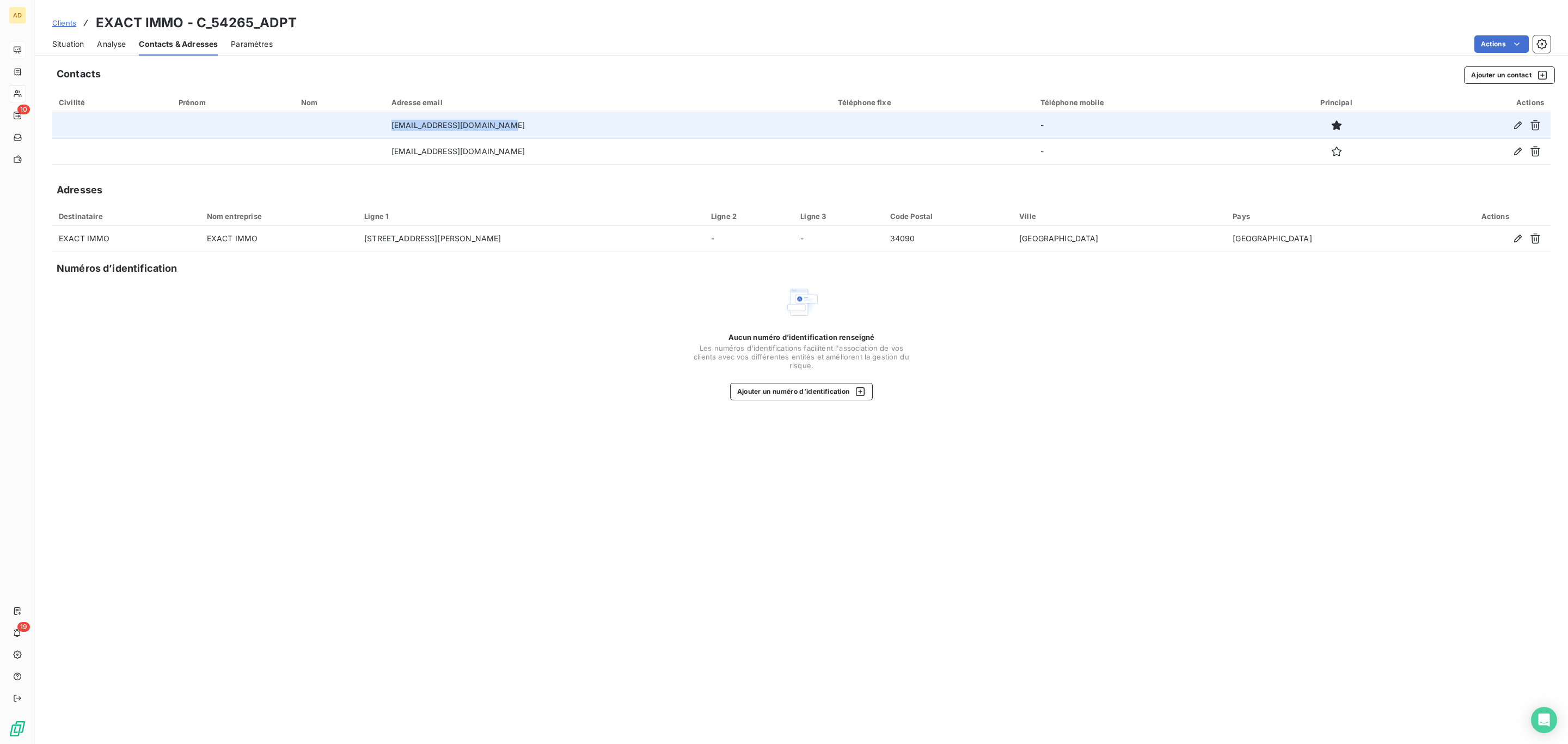
drag, startPoint x: 509, startPoint y: 126, endPoint x: 391, endPoint y: 128, distance: 118.0
click at [391, 128] on td "agence@exactimmobilier.com" at bounding box center [608, 125] width 447 height 26
copy td "agence@exactimmobilier.com"
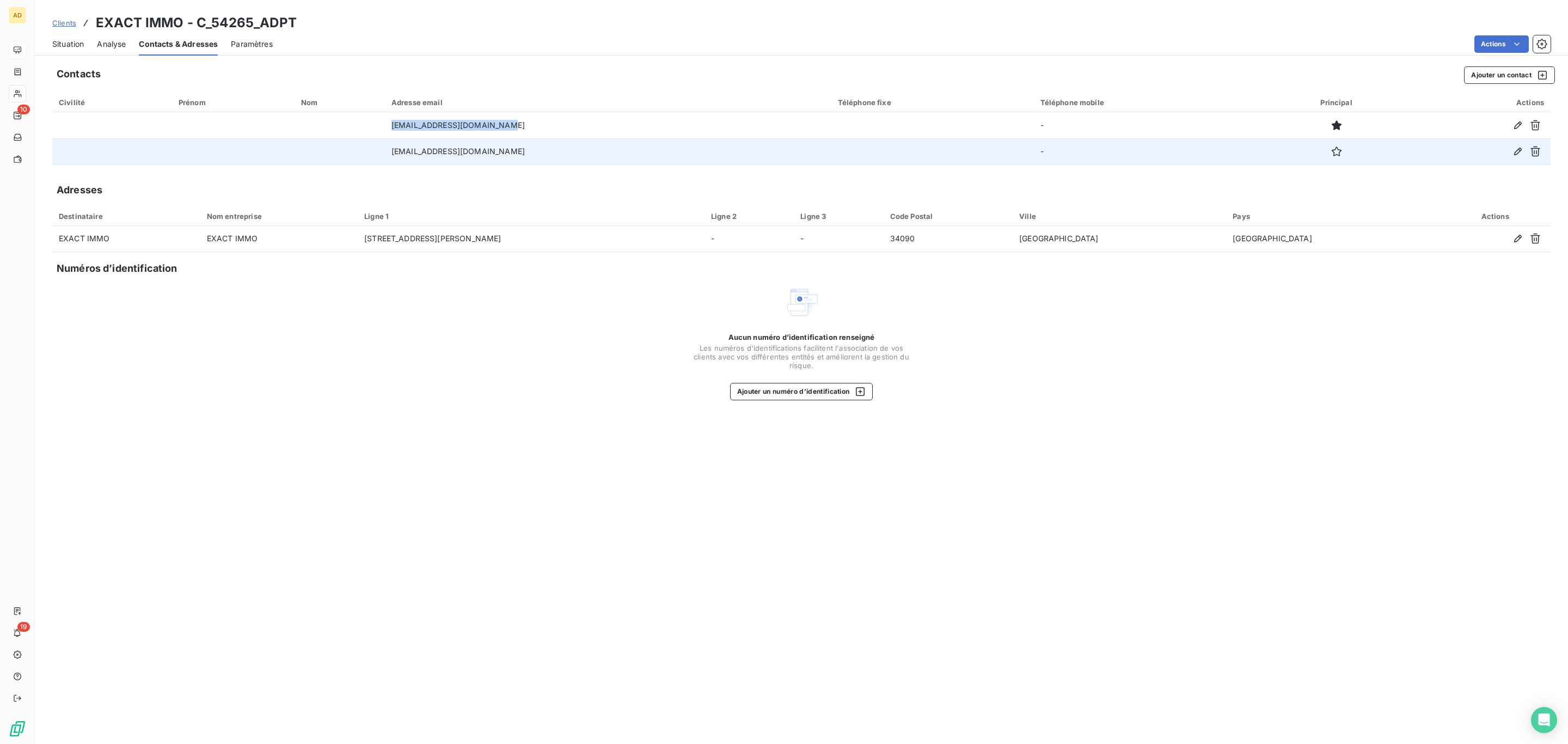
drag, startPoint x: 543, startPoint y: 153, endPoint x: 382, endPoint y: 159, distance: 161.1
click at [380, 158] on tr "brunodelmas@exactimmobilier.com -" at bounding box center [801, 151] width 1499 height 26
copy tr "brunodelmas@exactimmobilier.com"
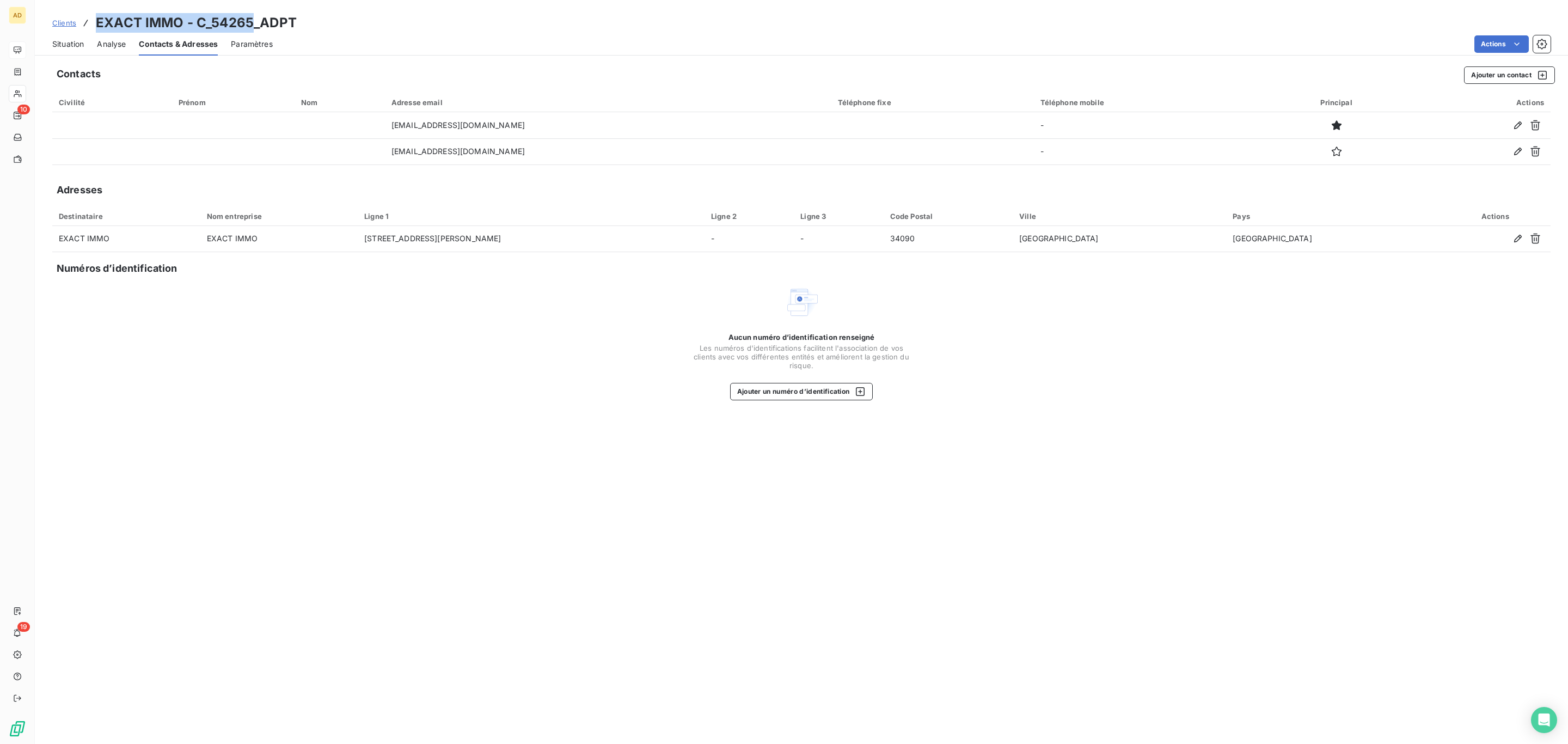
drag, startPoint x: 249, startPoint y: 17, endPoint x: 93, endPoint y: 11, distance: 156.1
click at [93, 11] on div "Clients EXACT IMMO - C_54265_ADPT Situation Analyse Contacts & Adresses Paramèt…" at bounding box center [801, 27] width 1534 height 55
copy h3 "EXACT IMMO - C_54265"
click at [75, 41] on span "Situation" at bounding box center [68, 44] width 32 height 11
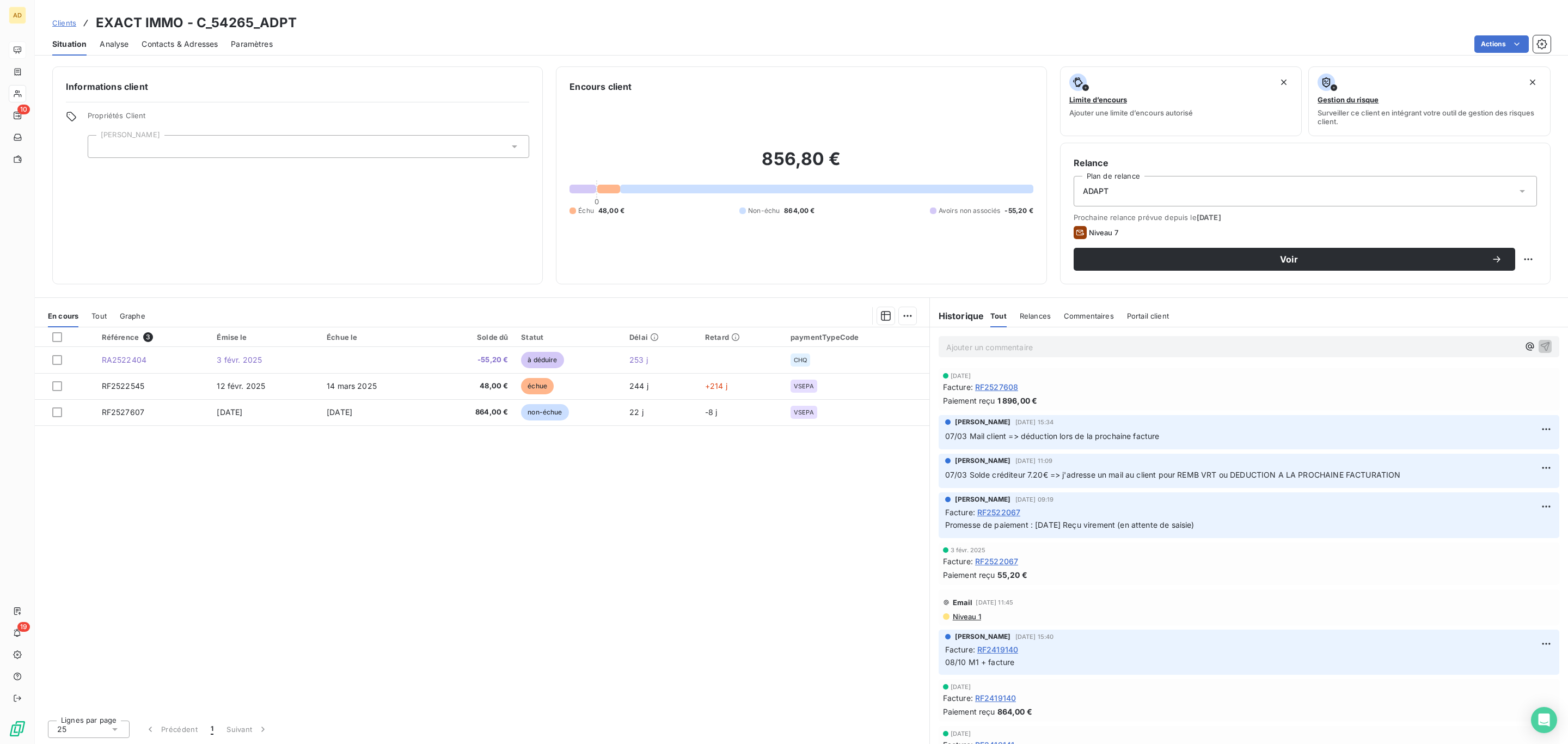
drag, startPoint x: 1029, startPoint y: 360, endPoint x: 1015, endPoint y: 355, distance: 14.9
click at [1026, 360] on div "Ajouter un commentaire ﻿" at bounding box center [1249, 346] width 638 height 39
click at [1013, 354] on p "Ajouter un commentaire ﻿" at bounding box center [1233, 347] width 573 height 14
click at [1540, 343] on icon "button" at bounding box center [1545, 345] width 11 height 11
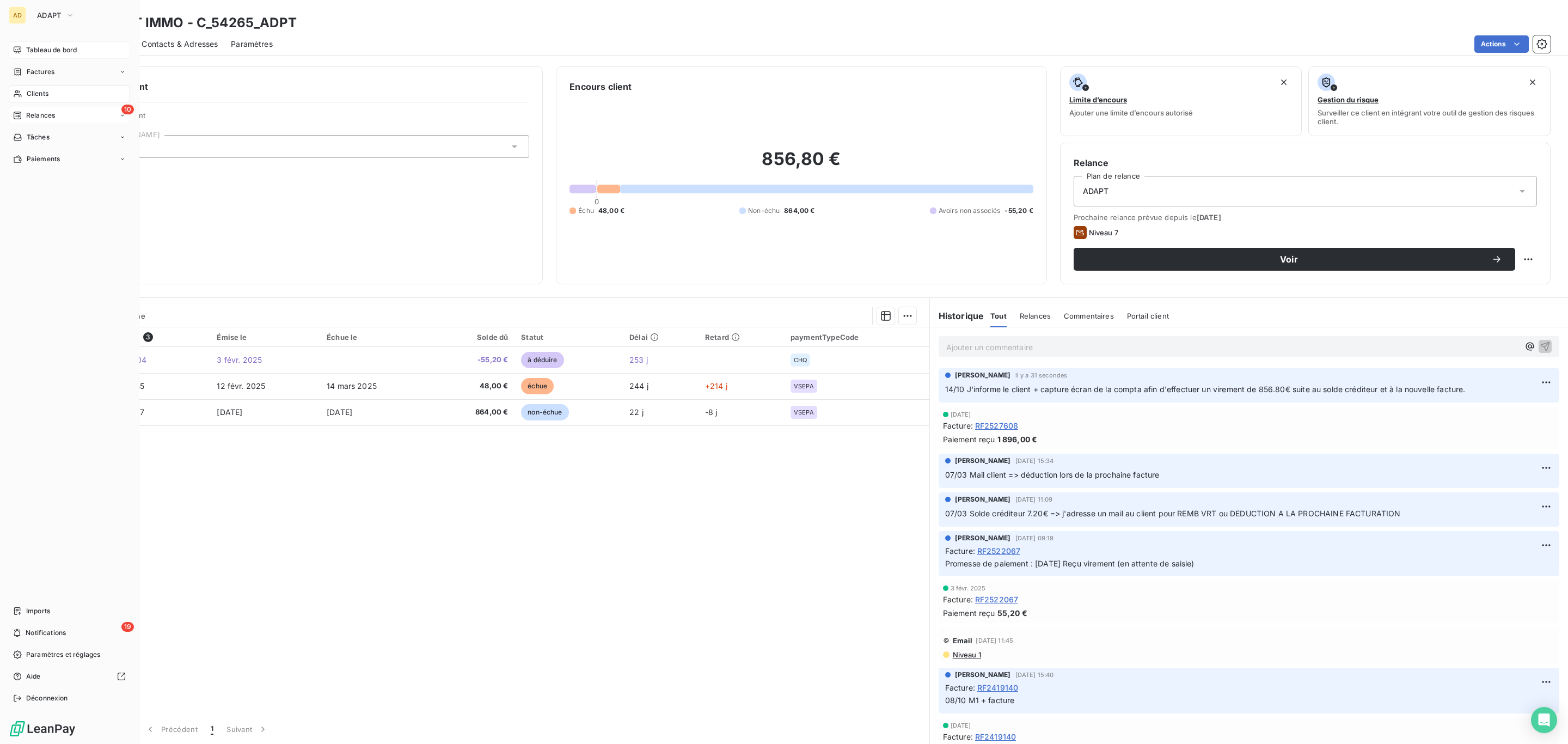
click at [24, 113] on div "Relances" at bounding box center [34, 115] width 42 height 10
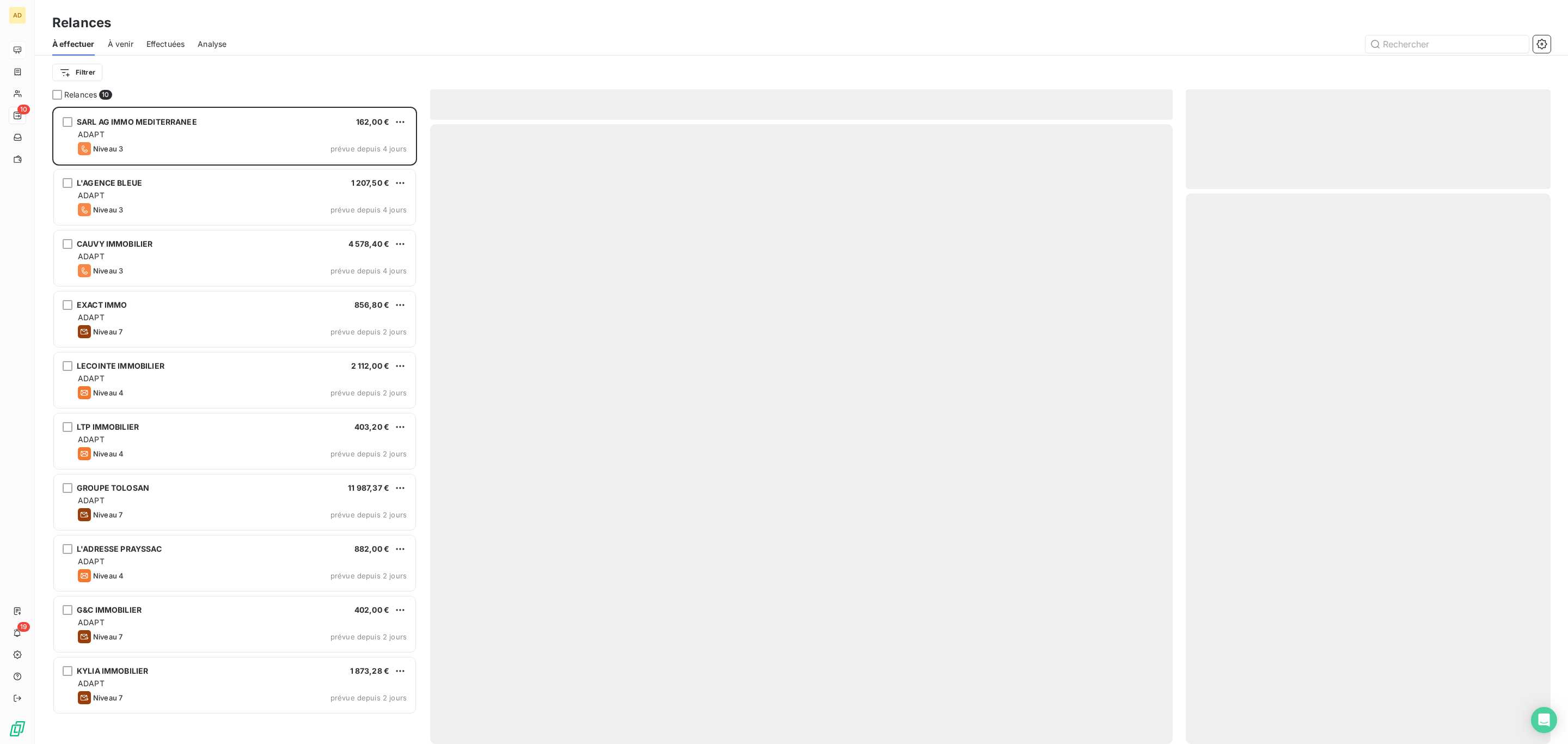
scroll to position [626, 351]
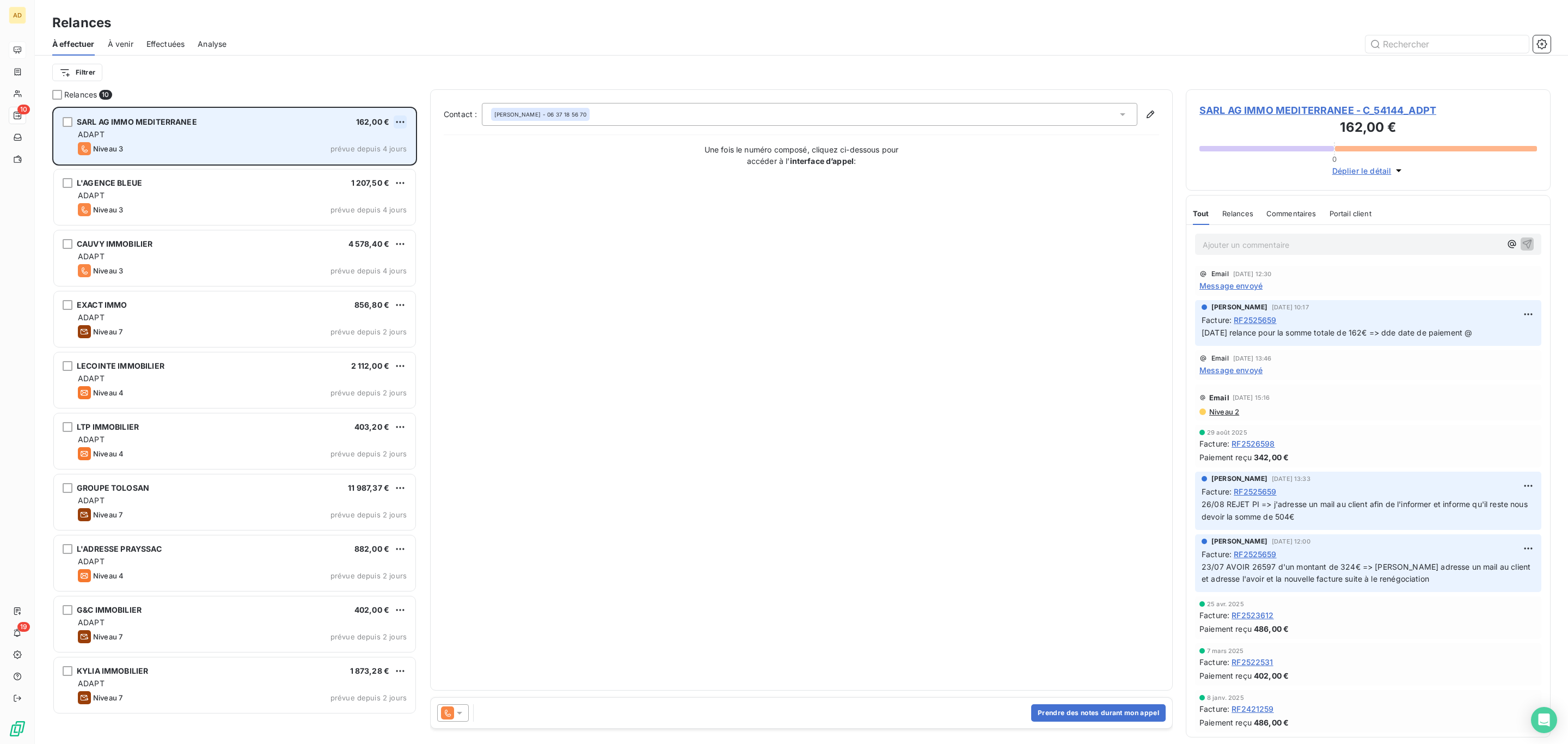
click at [399, 118] on html "AD 10 19 Relances À effectuer À venir Effectuées Analyse Filtrer Relances 10 SA…" at bounding box center [784, 372] width 1568 height 744
click at [374, 163] on div "Passer cette action" at bounding box center [353, 164] width 97 height 17
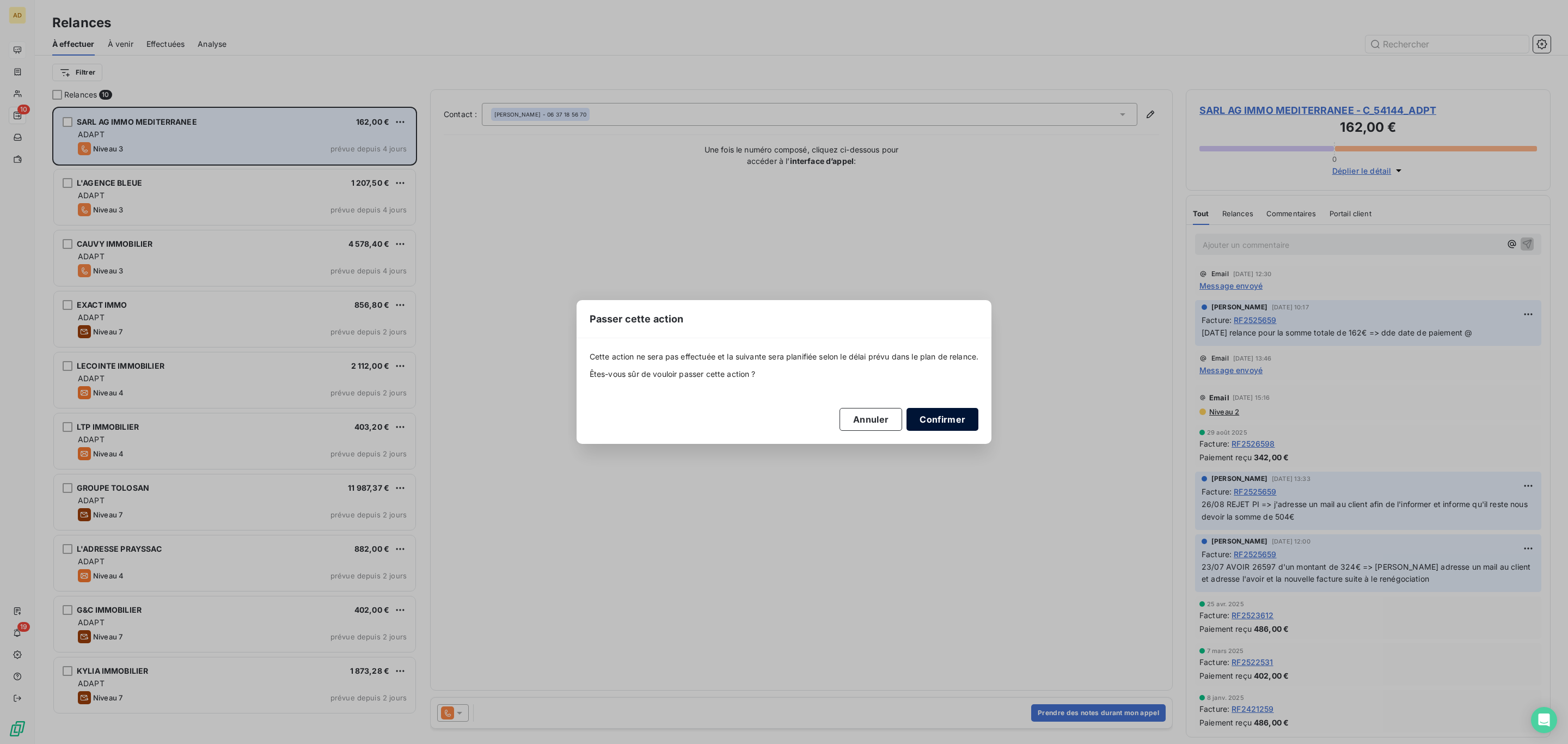
click at [956, 425] on button "Confirmer" at bounding box center [942, 419] width 72 height 23
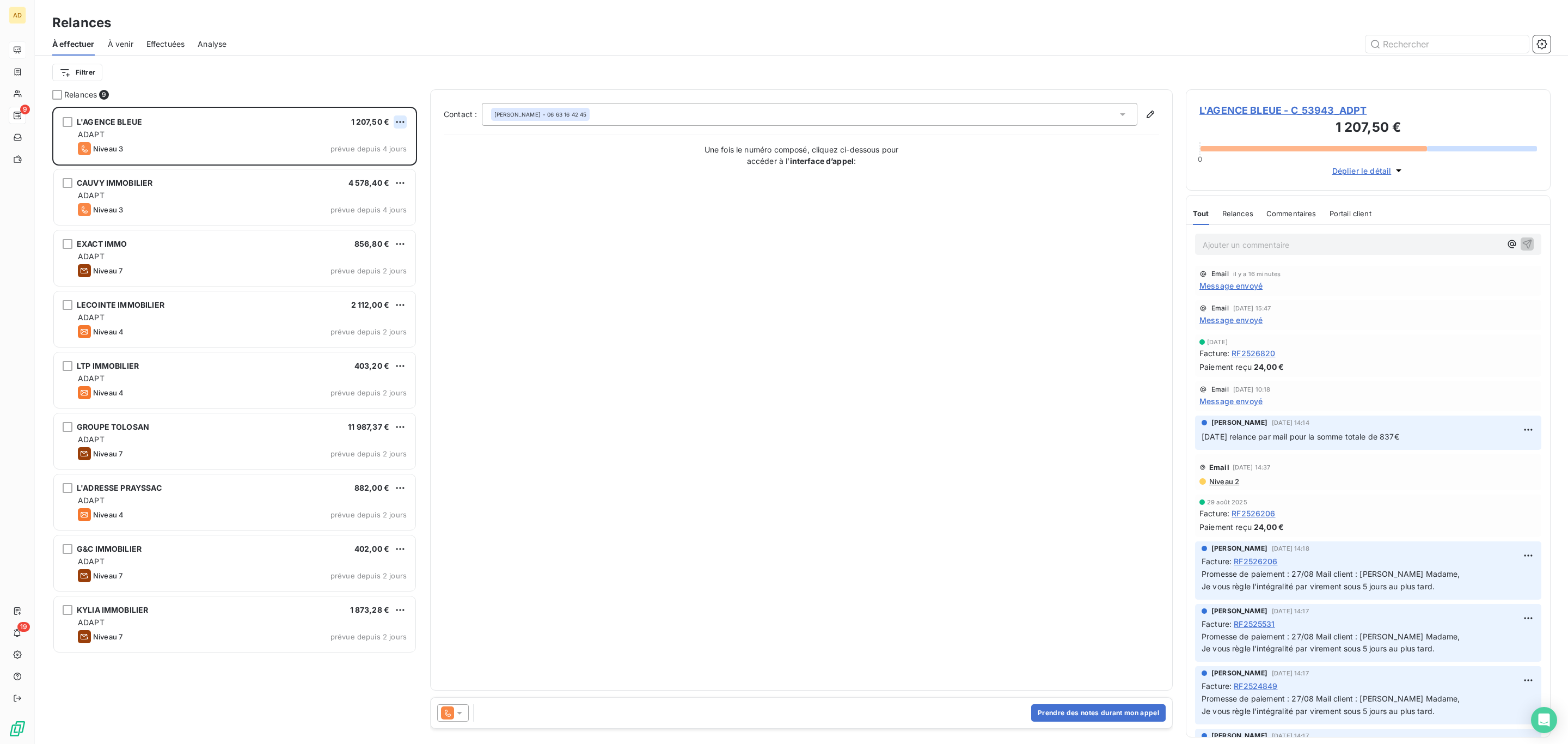
click at [397, 118] on html "AD 9 19 Relances À effectuer À venir Effectuées Analyse Filtrer Relances 9 L'AG…" at bounding box center [784, 372] width 1568 height 744
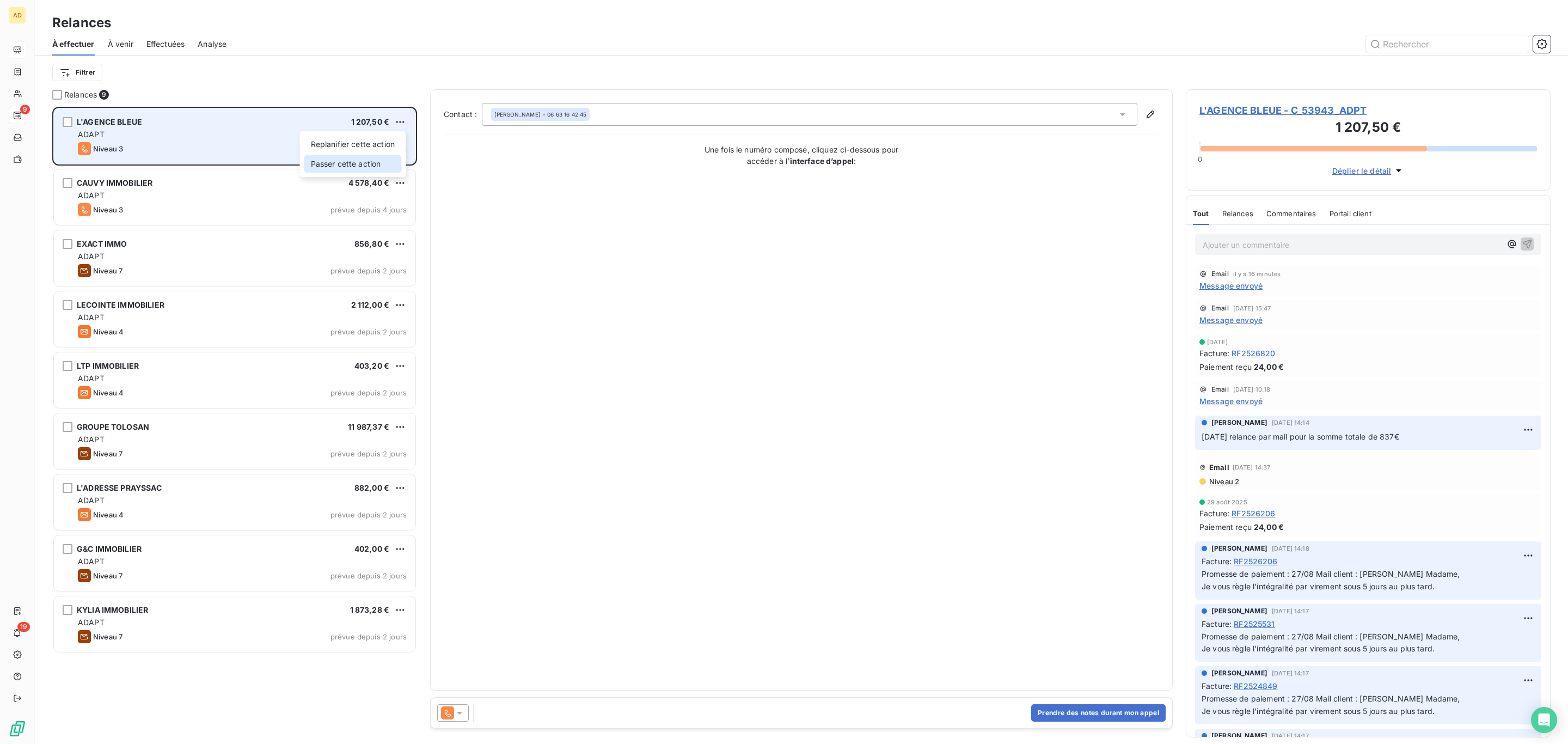
click at [386, 163] on div "Passer cette action" at bounding box center [353, 164] width 97 height 17
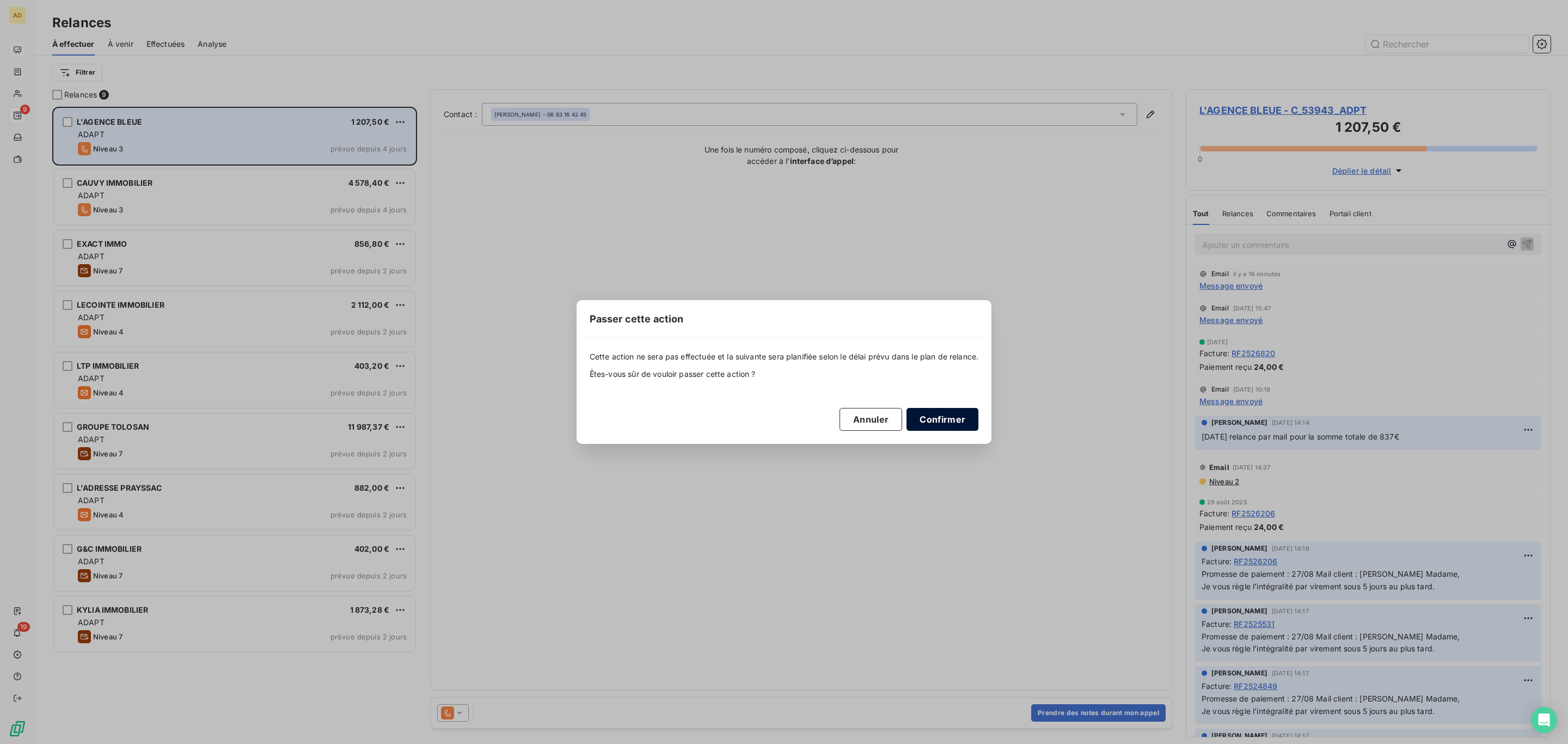
click at [947, 412] on button "Confirmer" at bounding box center [942, 419] width 72 height 23
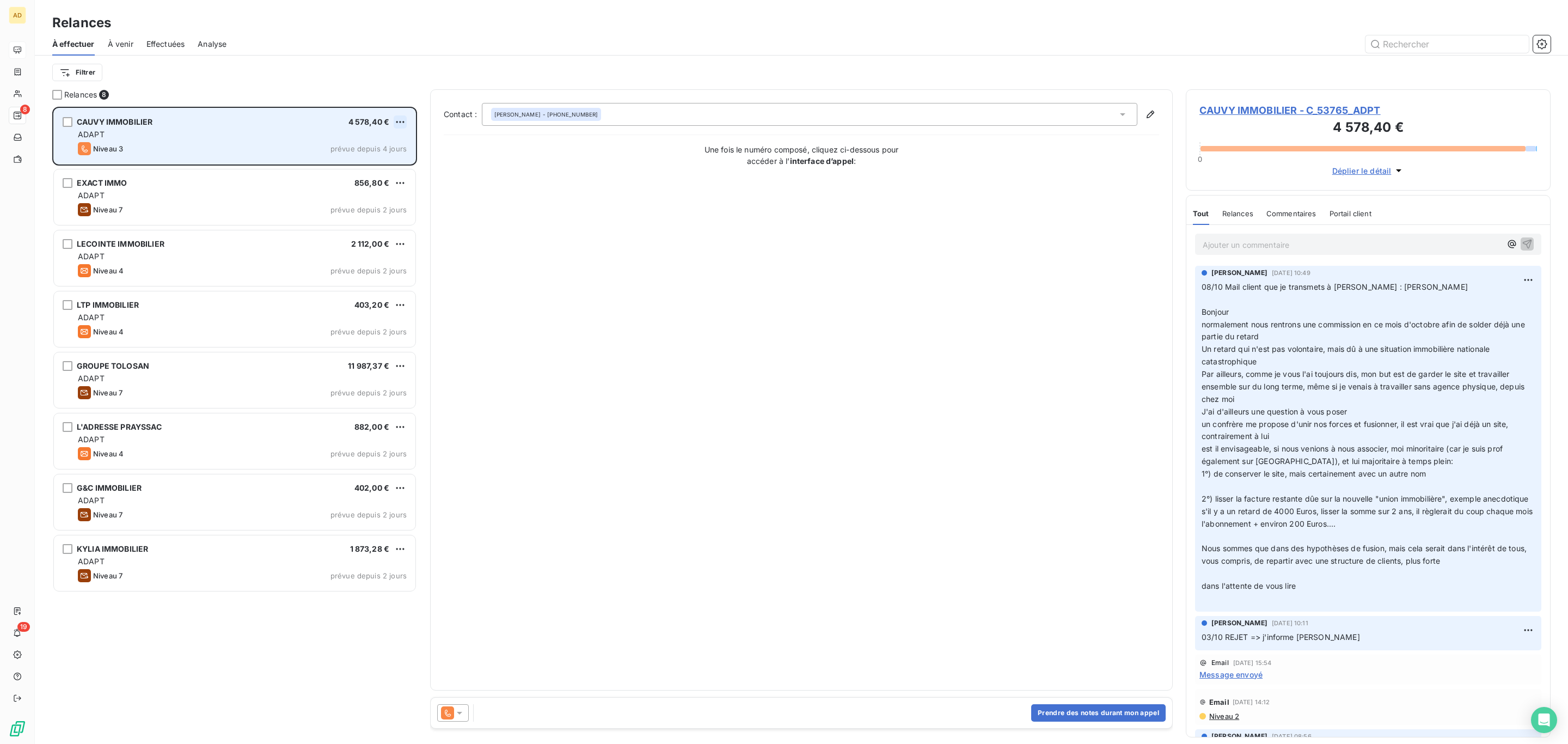
click at [394, 126] on html "AD 8 19 Relances À effectuer À venir Effectuées Analyse Filtrer Relances 8 CAUV…" at bounding box center [784, 372] width 1568 height 744
click at [390, 140] on div "Replanifier cette action" at bounding box center [353, 145] width 97 height 17
select select "9"
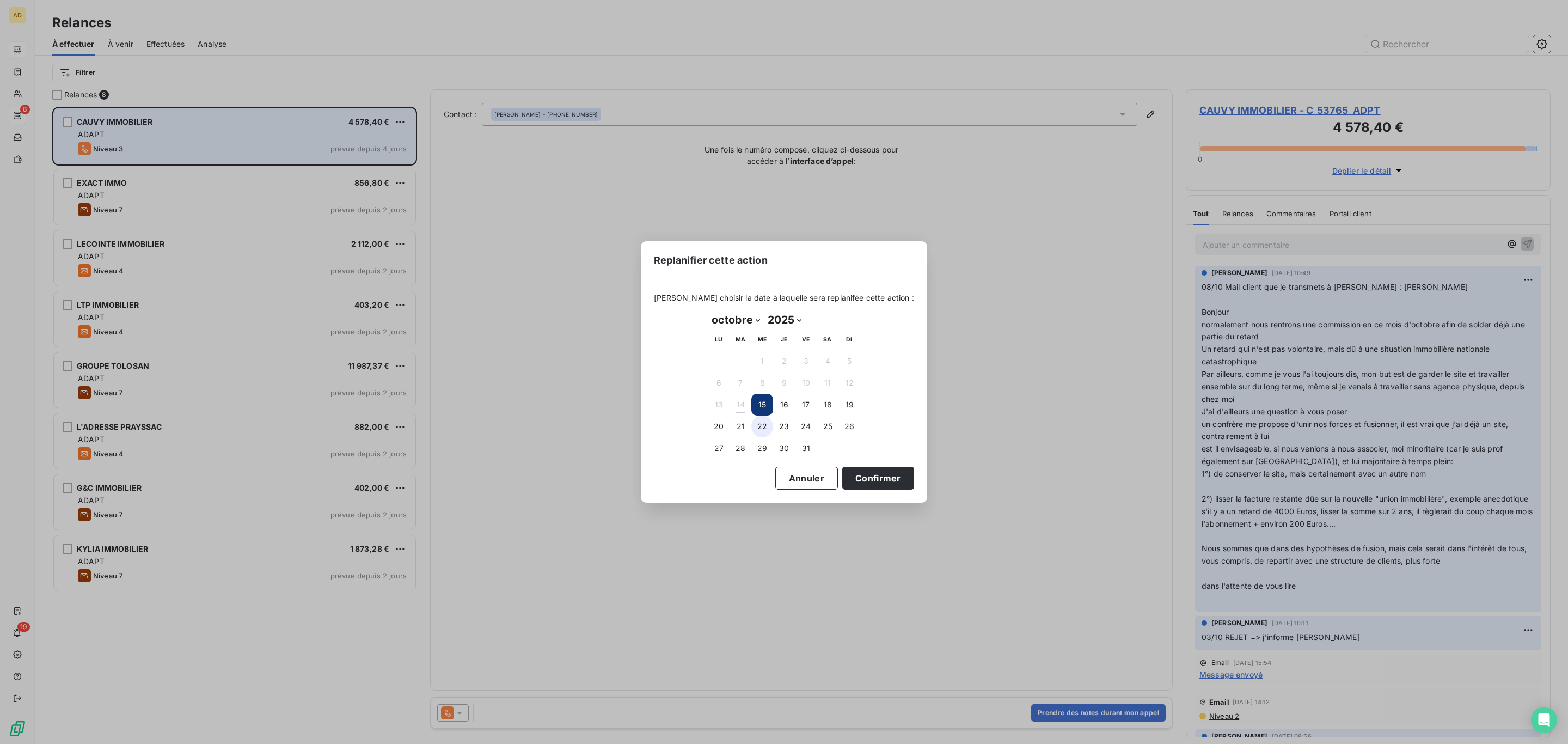
click at [763, 427] on button "22" at bounding box center [762, 426] width 22 height 22
click at [865, 482] on button "Confirmer" at bounding box center [878, 478] width 72 height 23
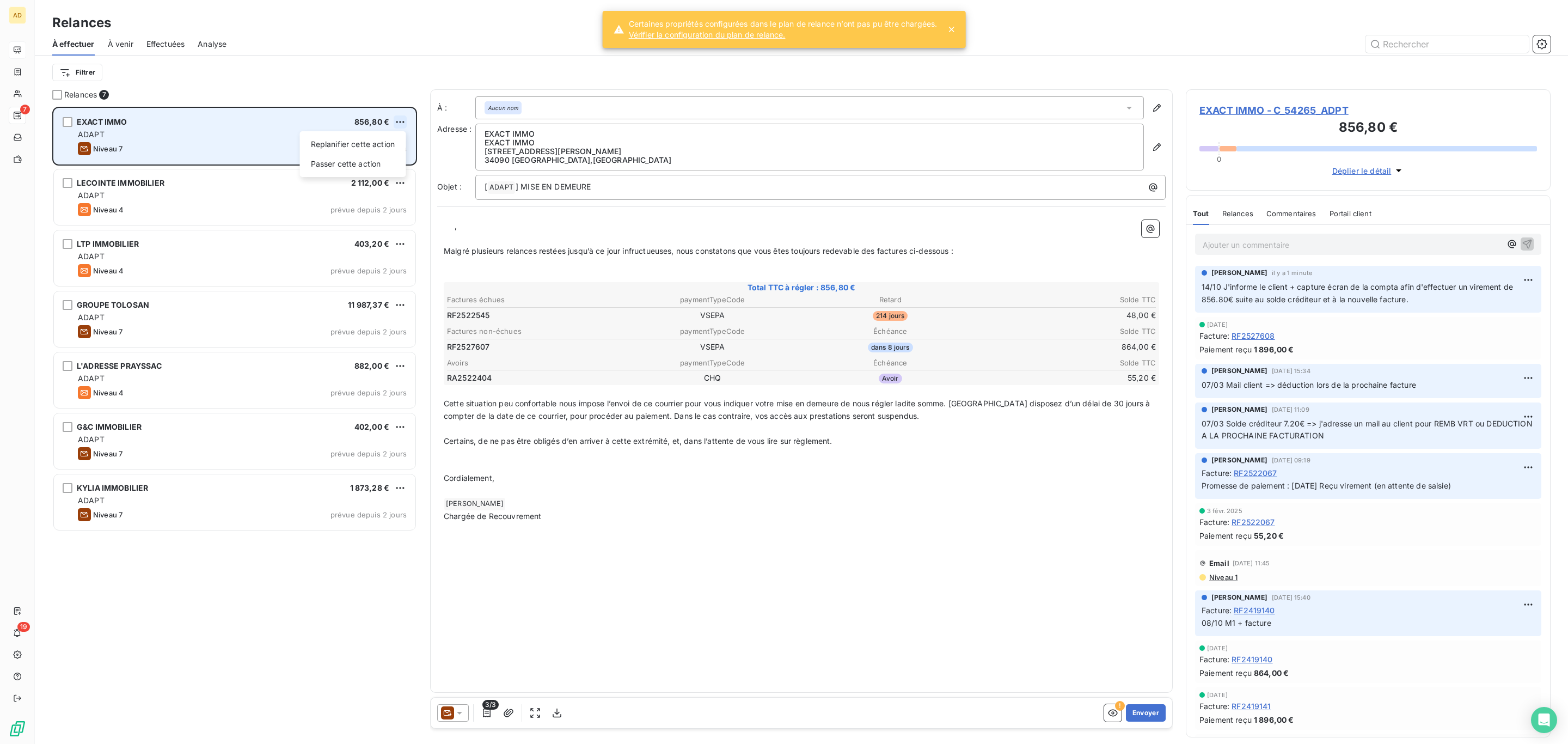
click at [397, 126] on html "AD 7 19 Relances À effectuer À venir Effectuées Analyse Filtrer Relances 7 EXAC…" at bounding box center [784, 372] width 1568 height 744
click at [388, 161] on div "Passer cette action" at bounding box center [353, 164] width 97 height 17
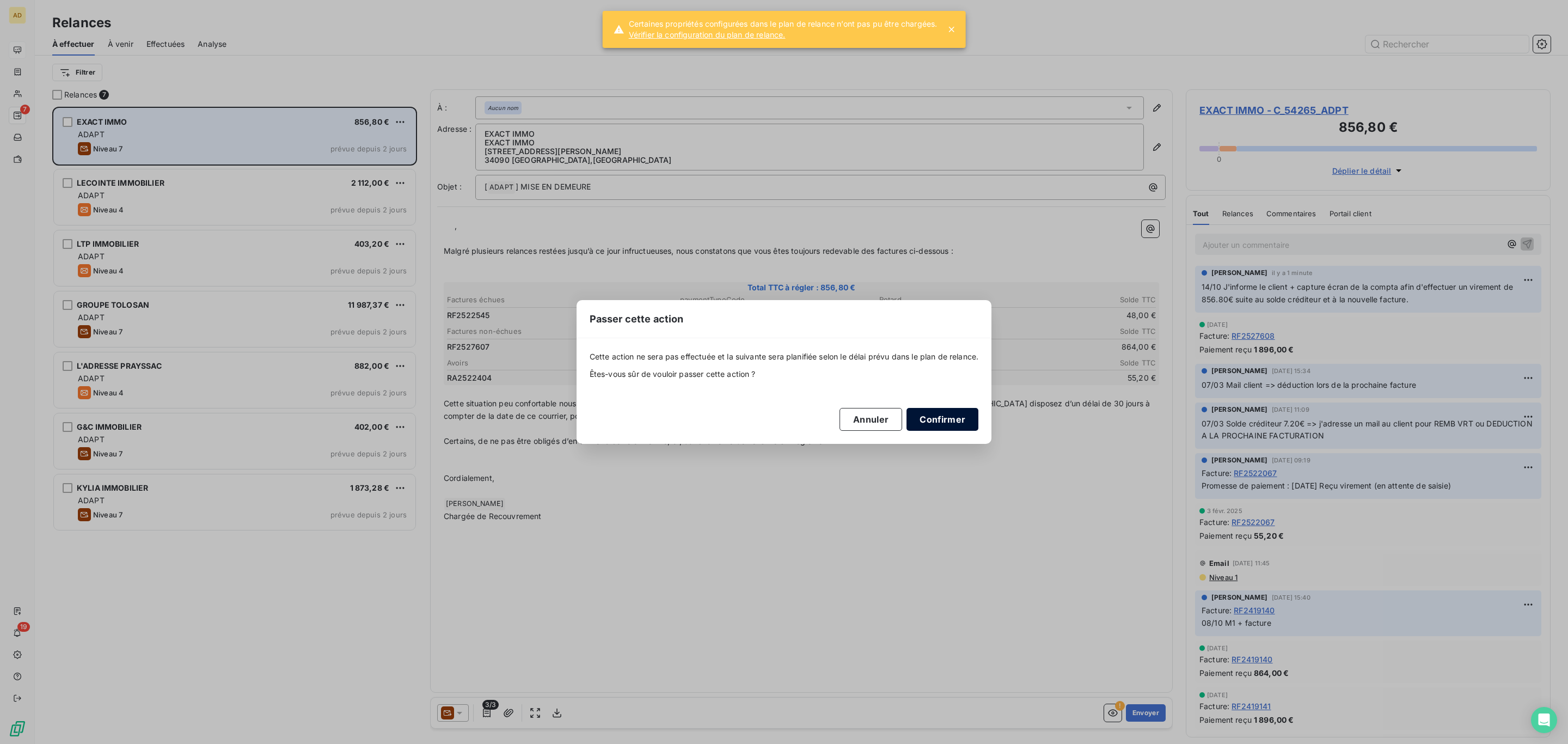
click at [967, 416] on button "Confirmer" at bounding box center [942, 419] width 72 height 23
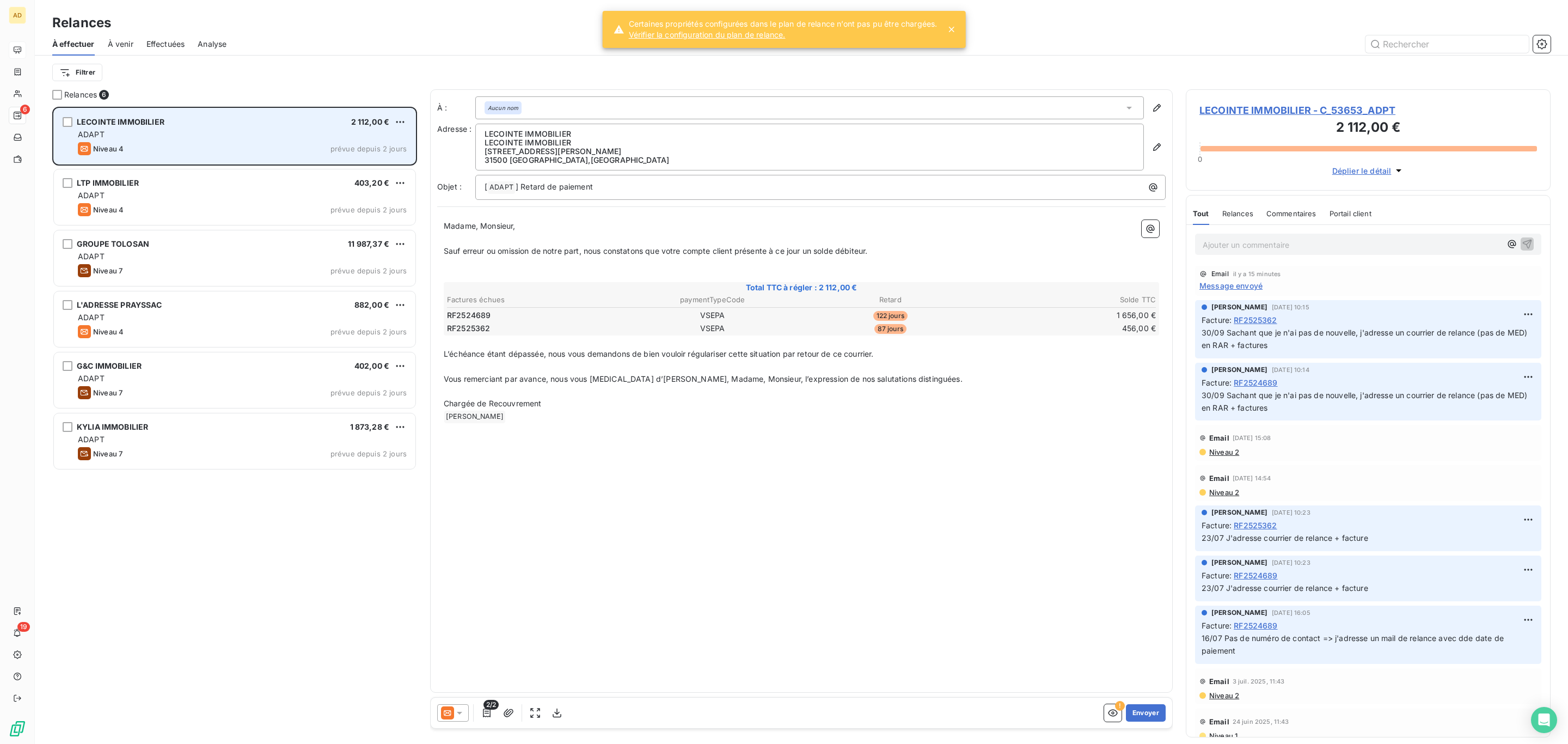
click at [302, 128] on div "LECOINTE IMMOBILIER 2 112,00 € ADAPT Niveau 4 prévue depuis 2 jours" at bounding box center [235, 136] width 361 height 55
click at [407, 121] on div "LECOINTE IMMOBILIER 2 112,00 € ADAPT Niveau 4 prévue depuis 2 jours" at bounding box center [235, 136] width 361 height 55
click at [410, 119] on div "LECOINTE IMMOBILIER 2 112,00 € ADAPT Niveau 4 prévue depuis 2 jours" at bounding box center [235, 136] width 361 height 55
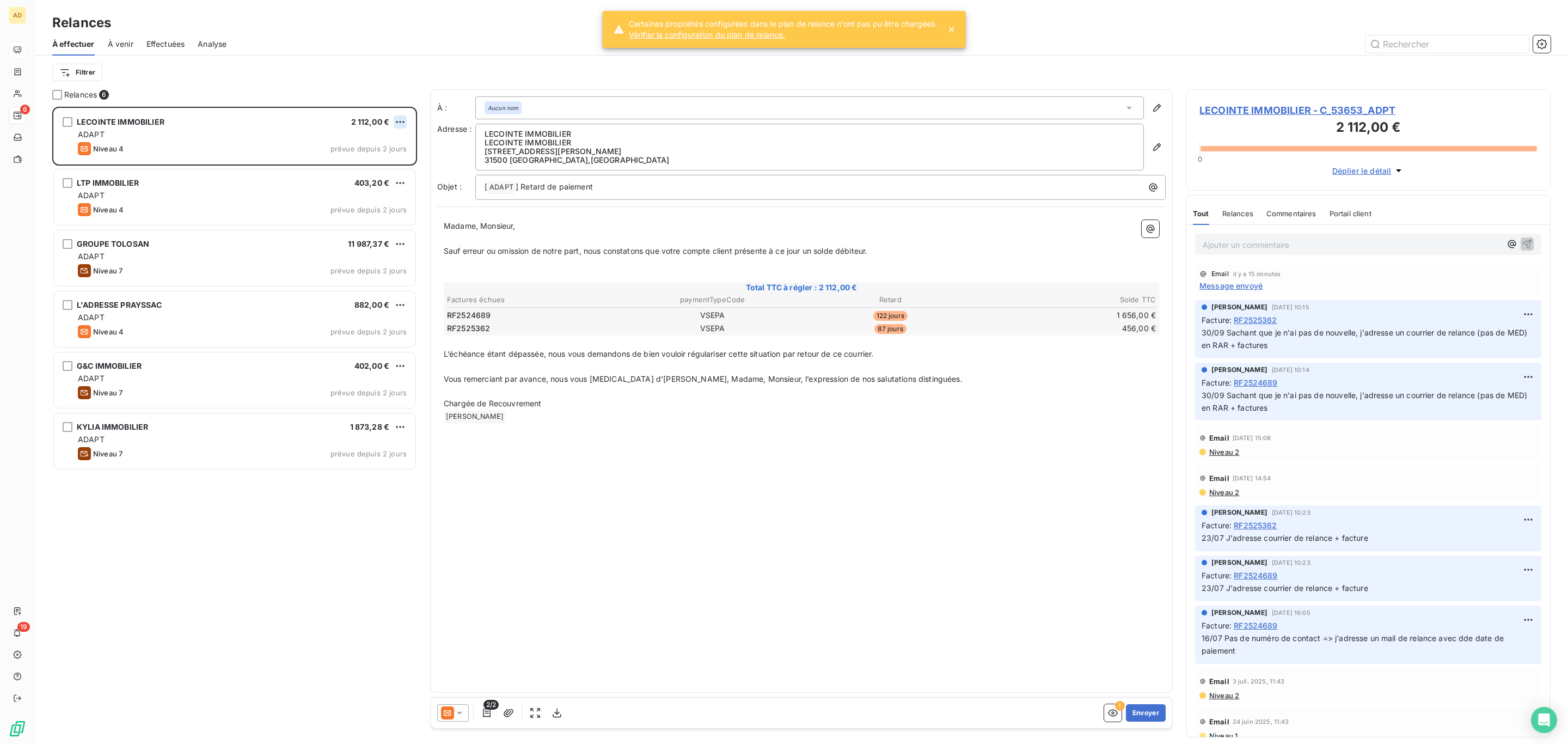
click at [399, 125] on html "AD 6 19 Relances À effectuer À venir Effectuées Analyse Filtrer Relances 6 LECO…" at bounding box center [784, 372] width 1568 height 744
click at [369, 158] on div "Passer cette action" at bounding box center [353, 164] width 97 height 17
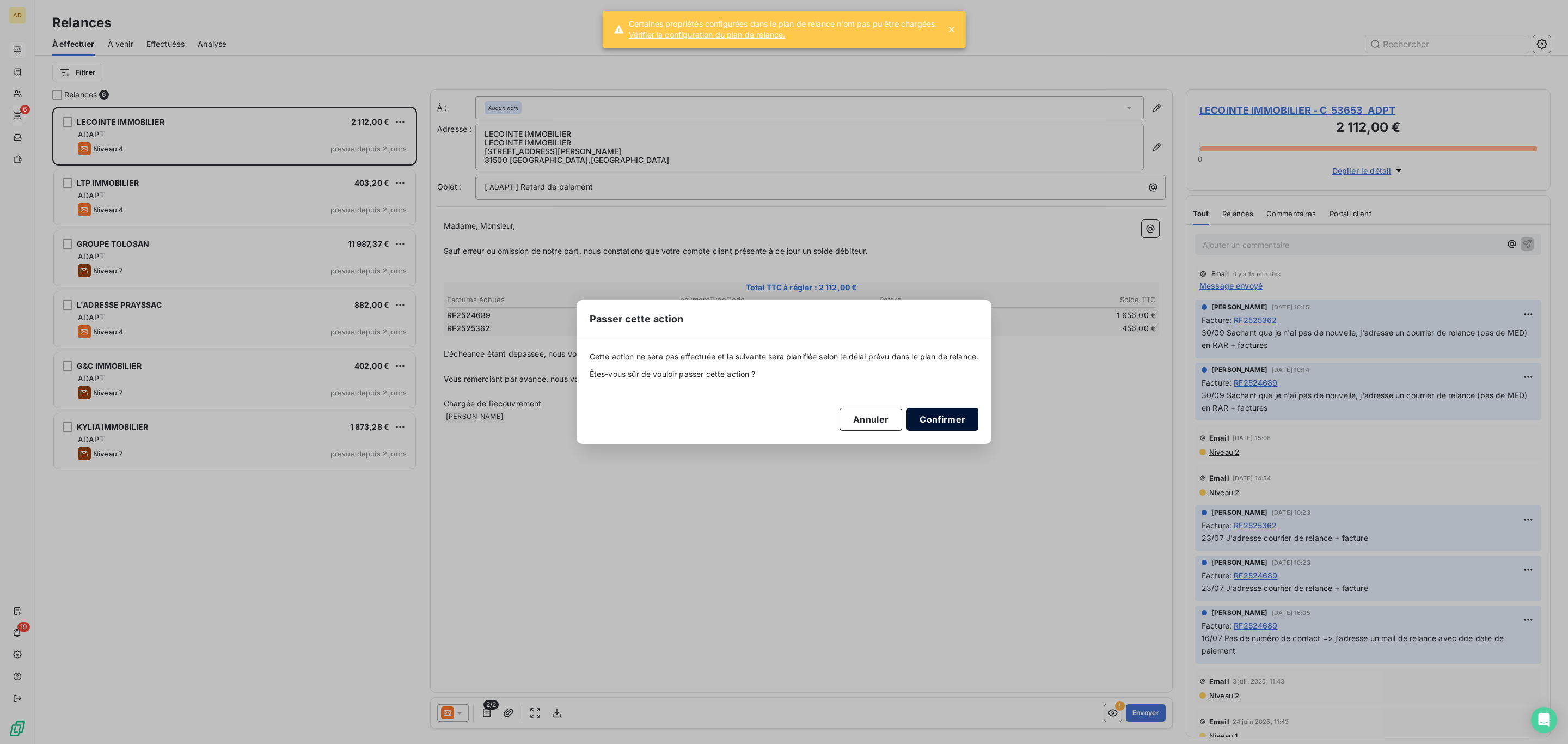
click at [939, 425] on button "Confirmer" at bounding box center [942, 419] width 72 height 23
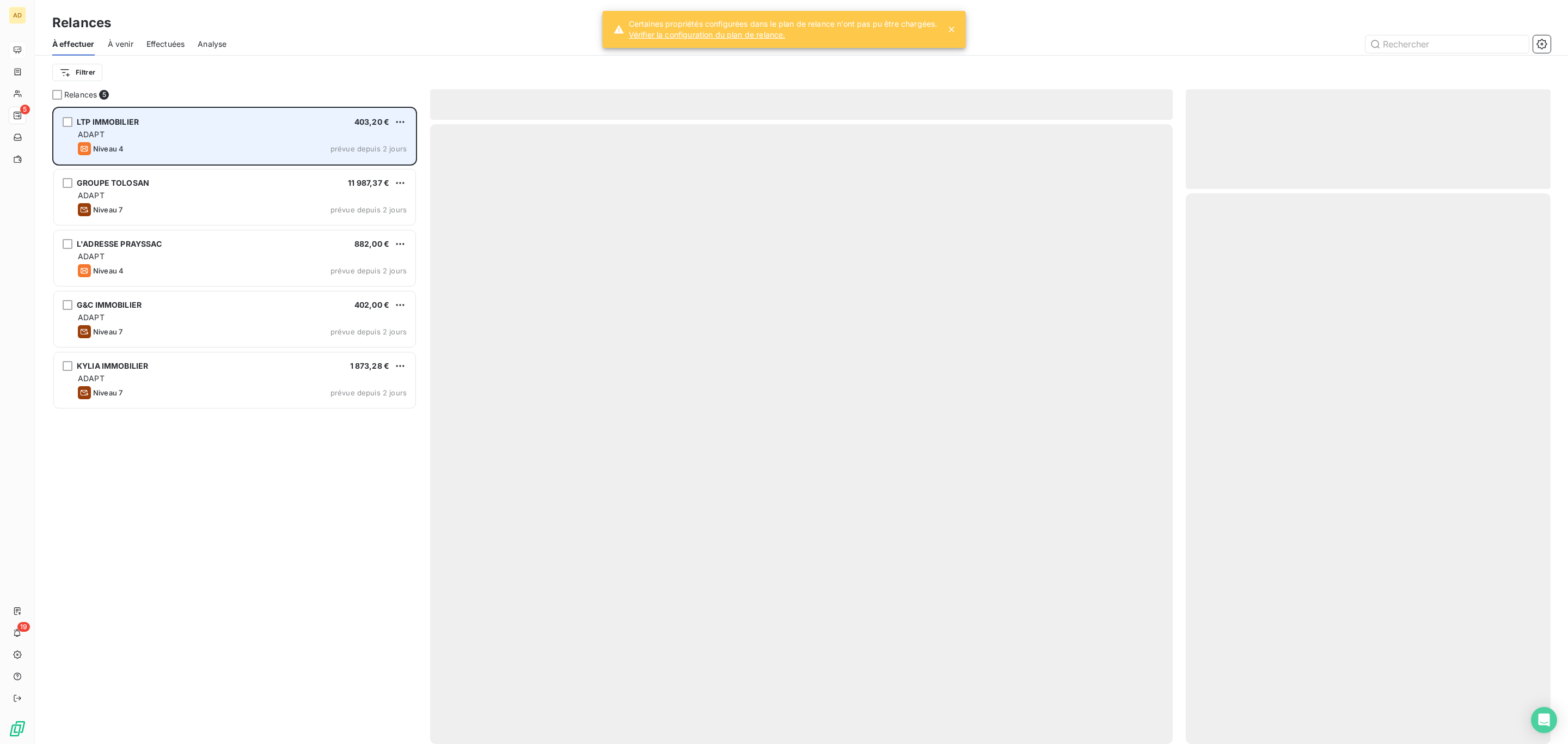
click at [285, 141] on div "LTP IMMOBILIER 403,20 € ADAPT Niveau 4 prévue depuis 2 jours" at bounding box center [235, 136] width 361 height 55
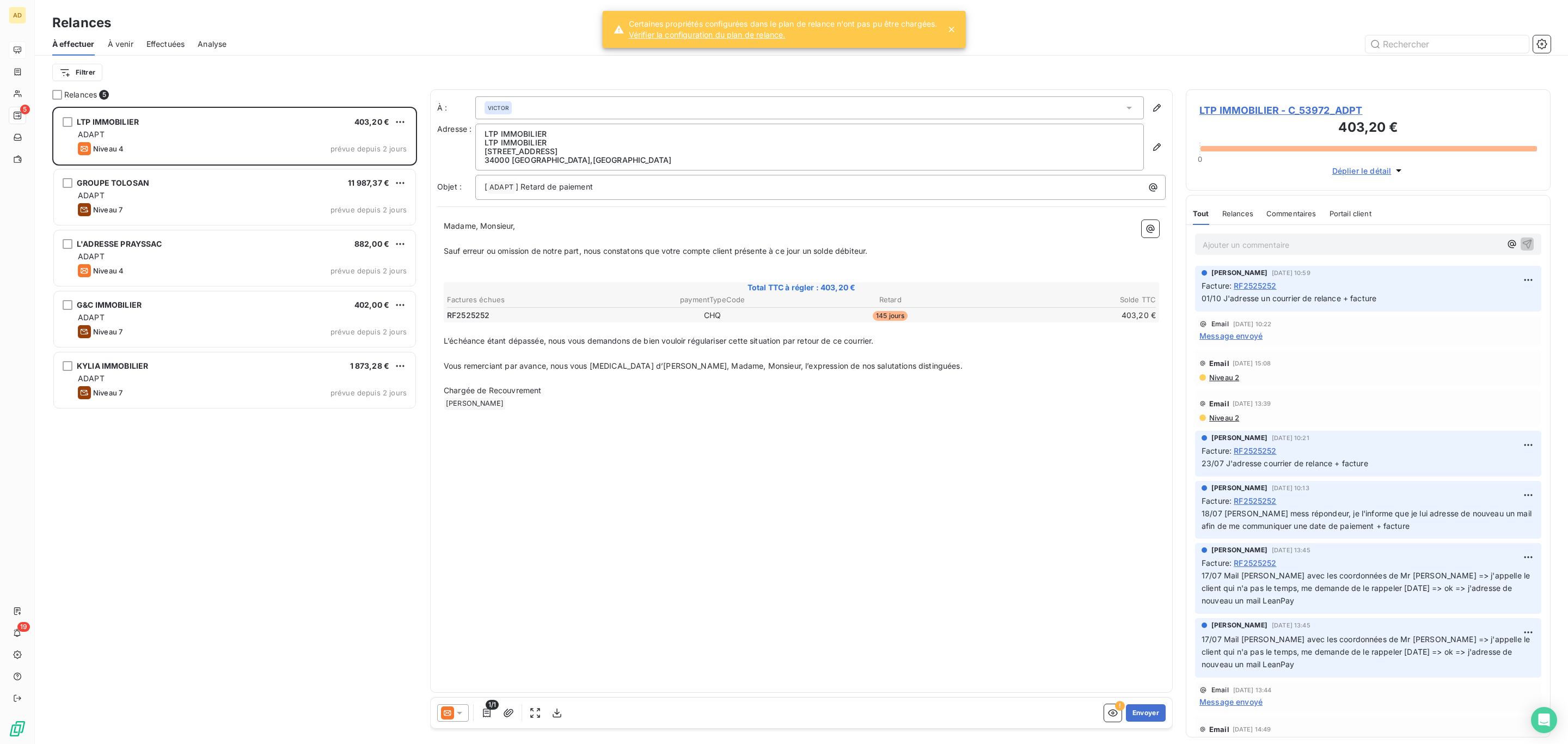
click at [1252, 105] on span "LTP IMMOBILIER - C_53972_ADPT" at bounding box center [1369, 110] width 338 height 15
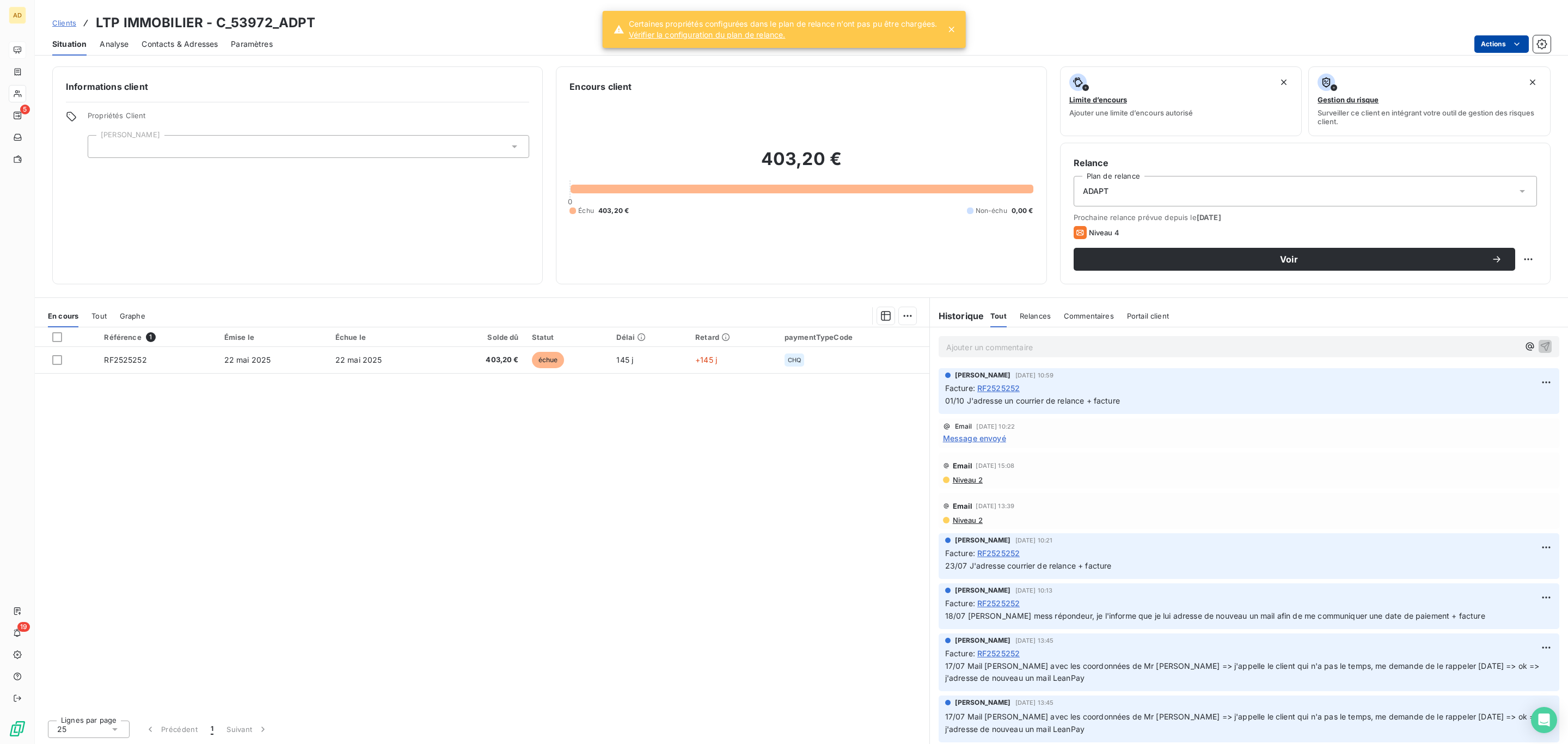
click at [1478, 43] on html "AD 5 19 Clients LTP IMMOBILIER - C_53972_ADPT Situation Analyse Contacts & Adre…" at bounding box center [784, 372] width 1568 height 744
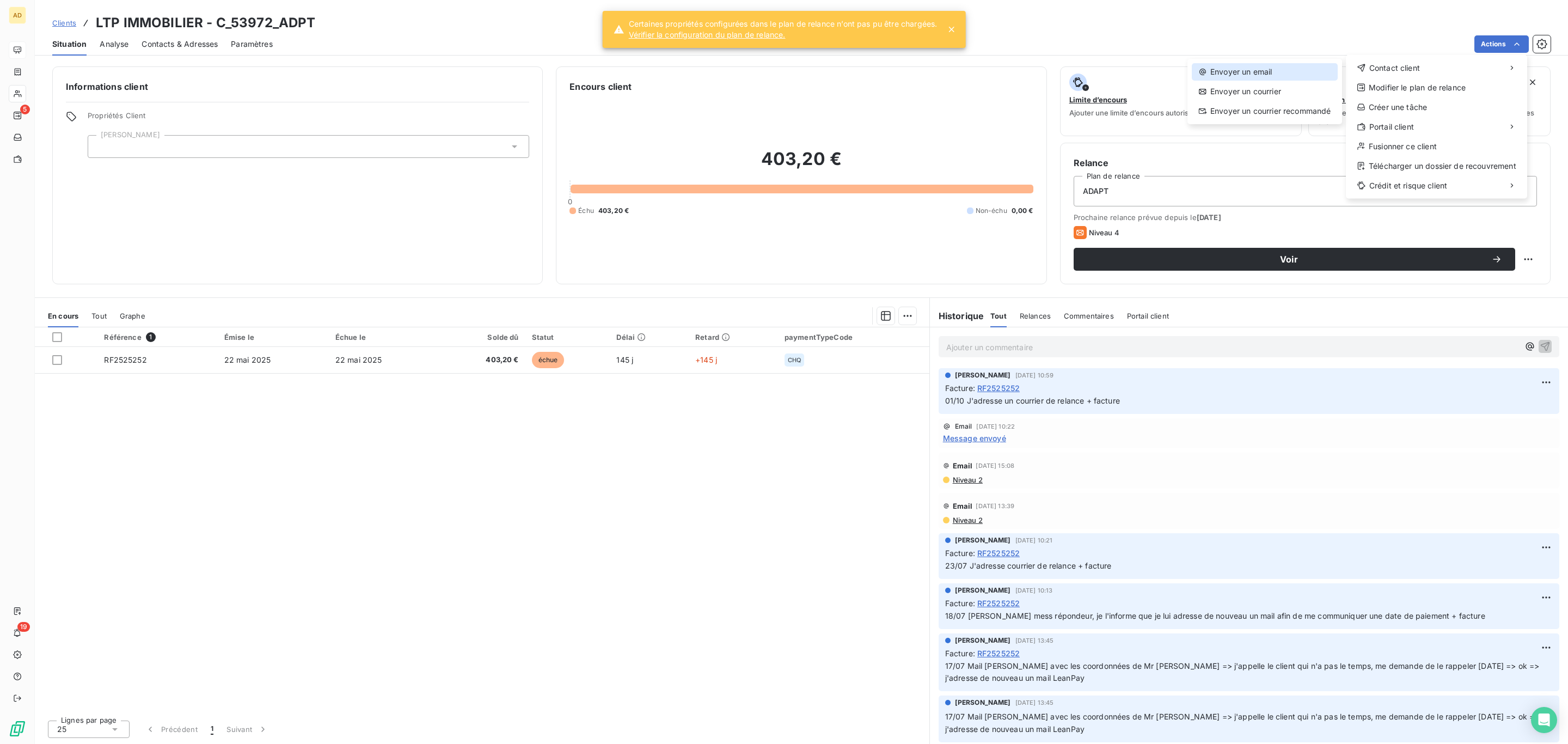
click at [1294, 66] on div "Envoyer un email" at bounding box center [1265, 72] width 146 height 17
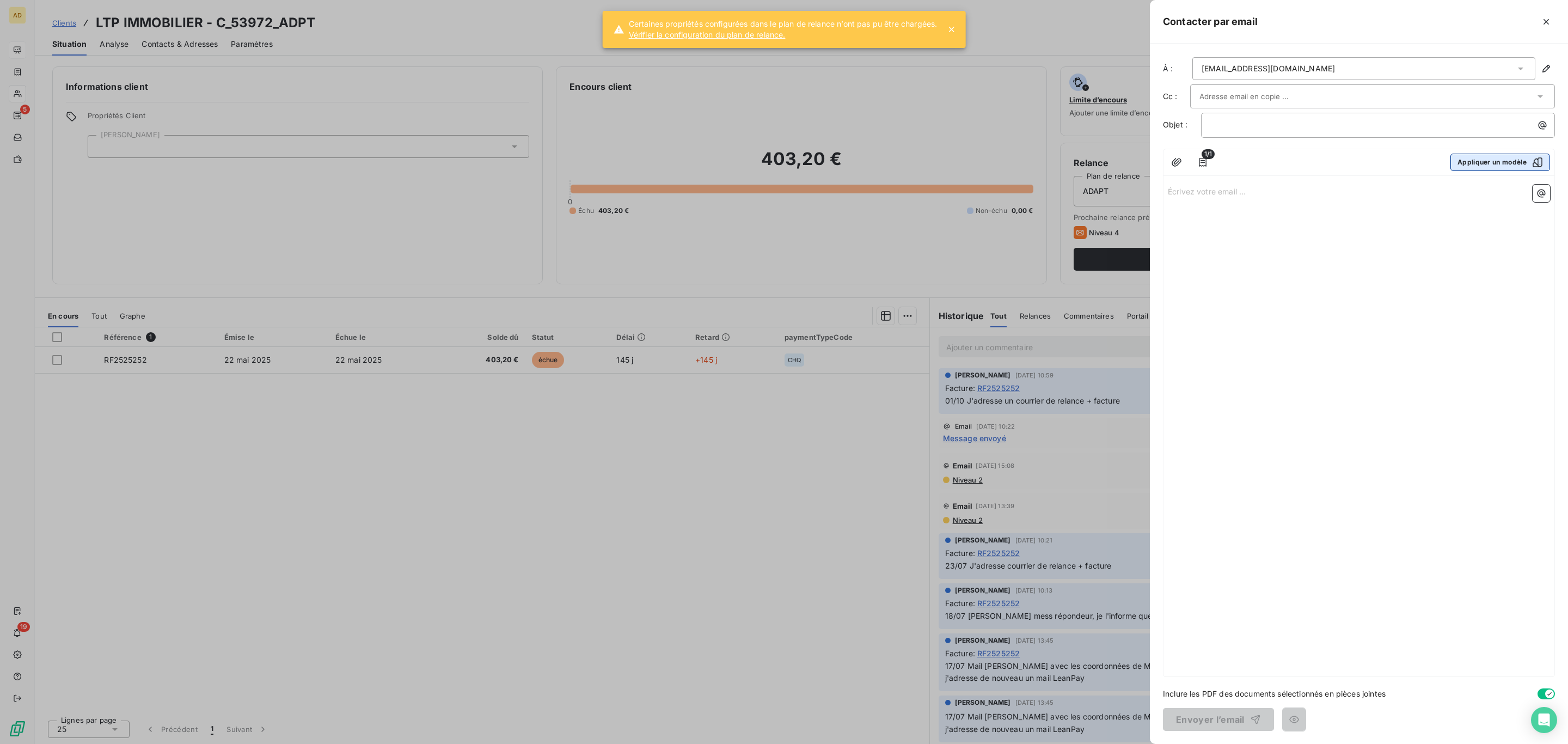
click at [1506, 165] on button "Appliquer un modèle" at bounding box center [1501, 162] width 100 height 17
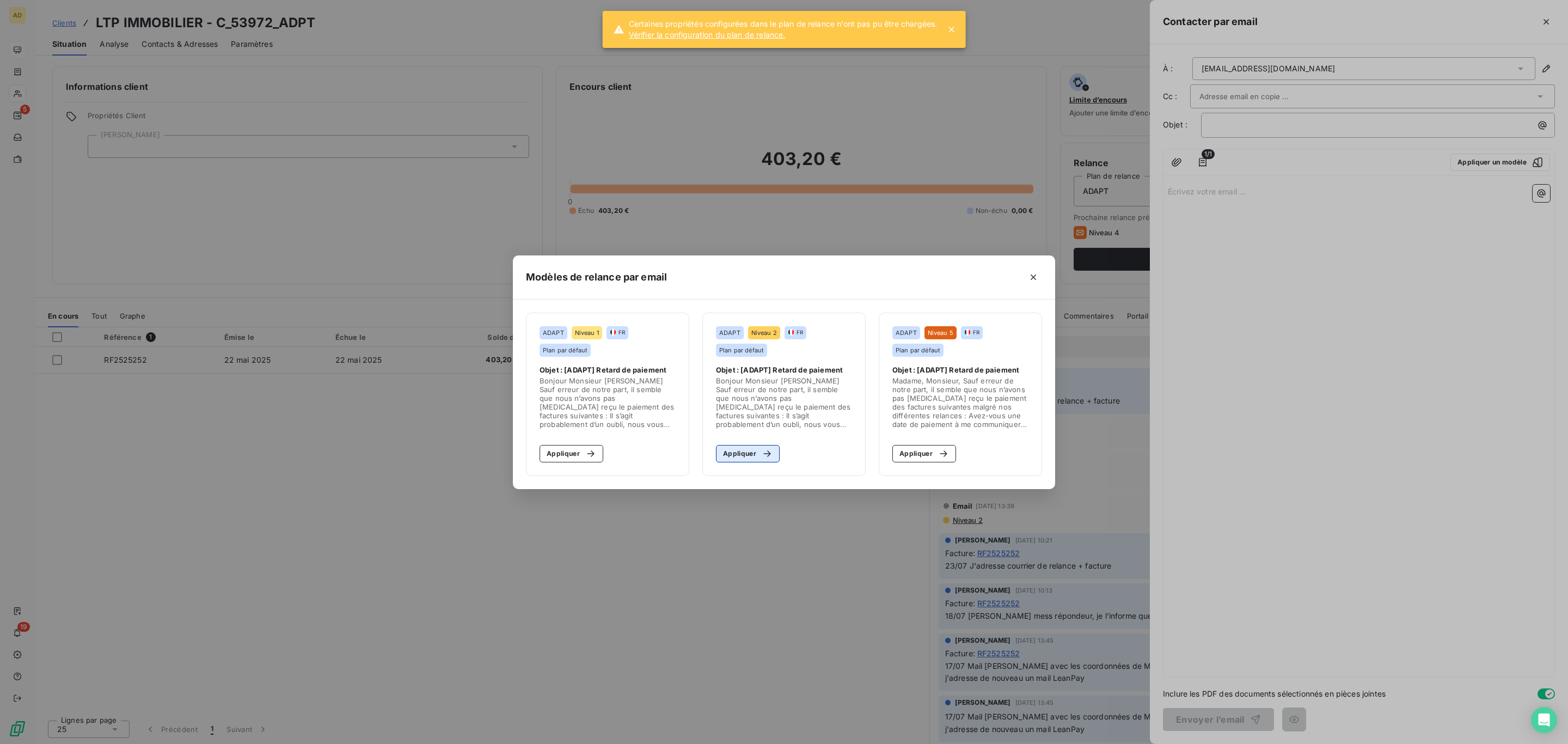
click at [748, 454] on button "Appliquer" at bounding box center [748, 454] width 64 height 17
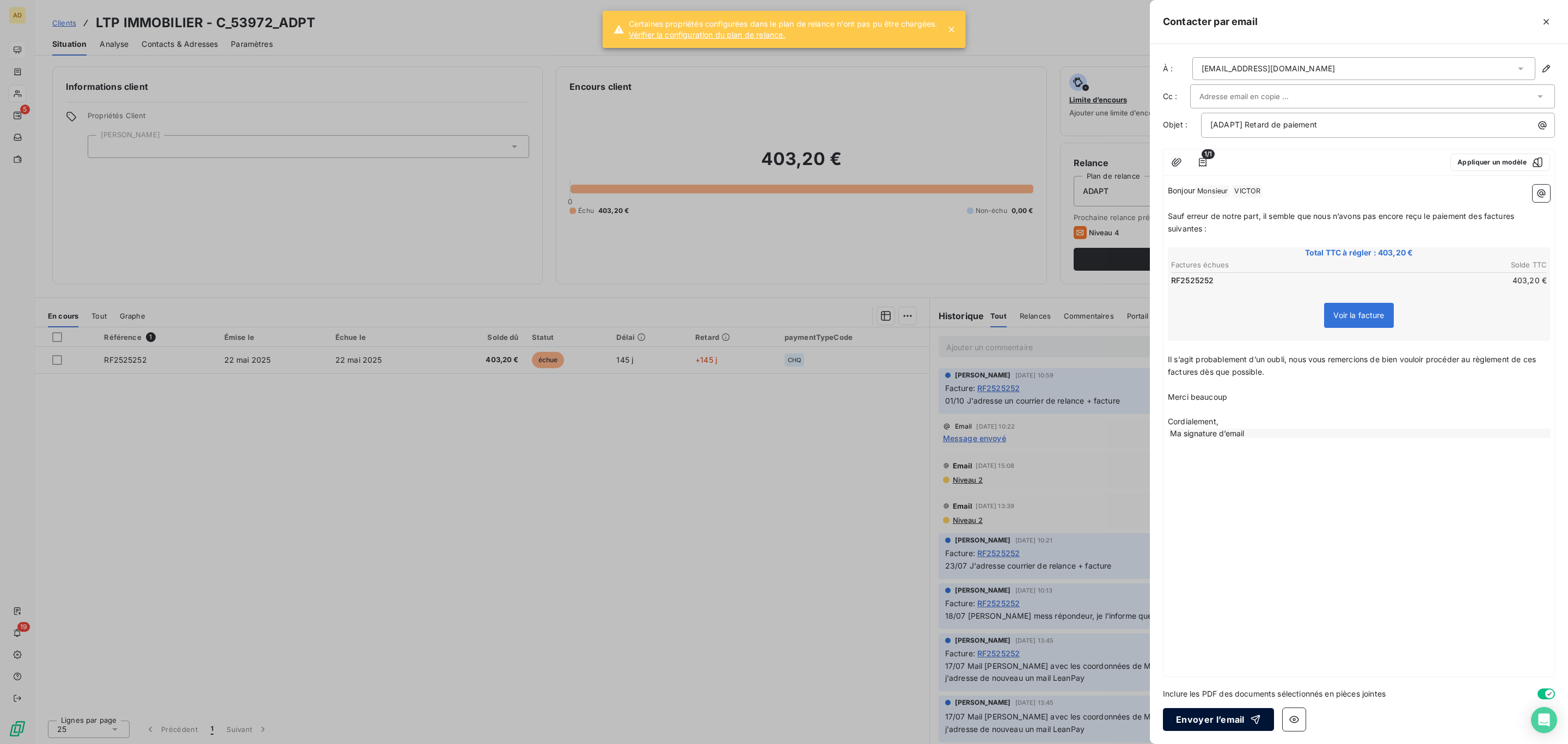
click at [1195, 710] on button "Envoyer l’email" at bounding box center [1218, 719] width 111 height 23
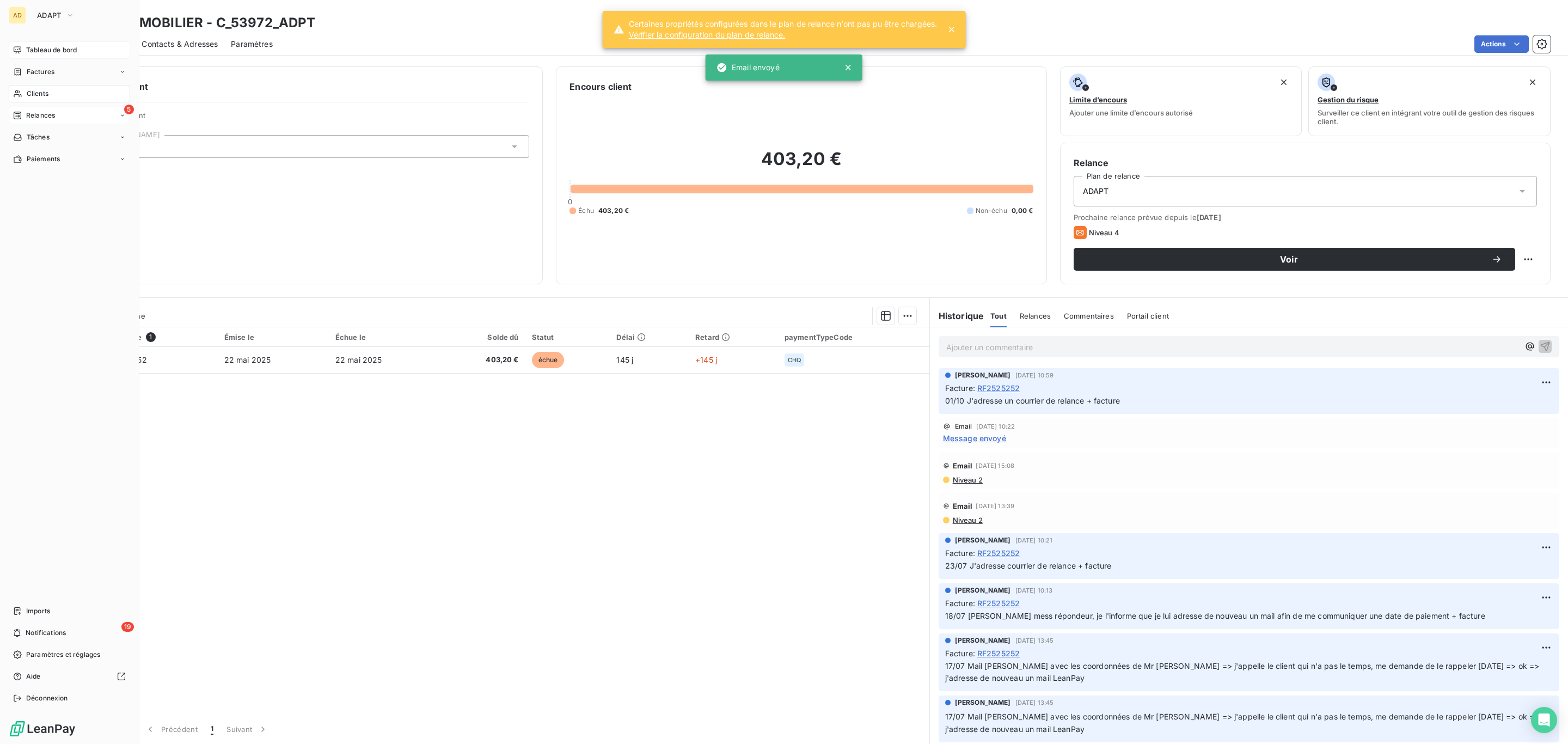
click at [40, 114] on span "Relances" at bounding box center [41, 115] width 29 height 10
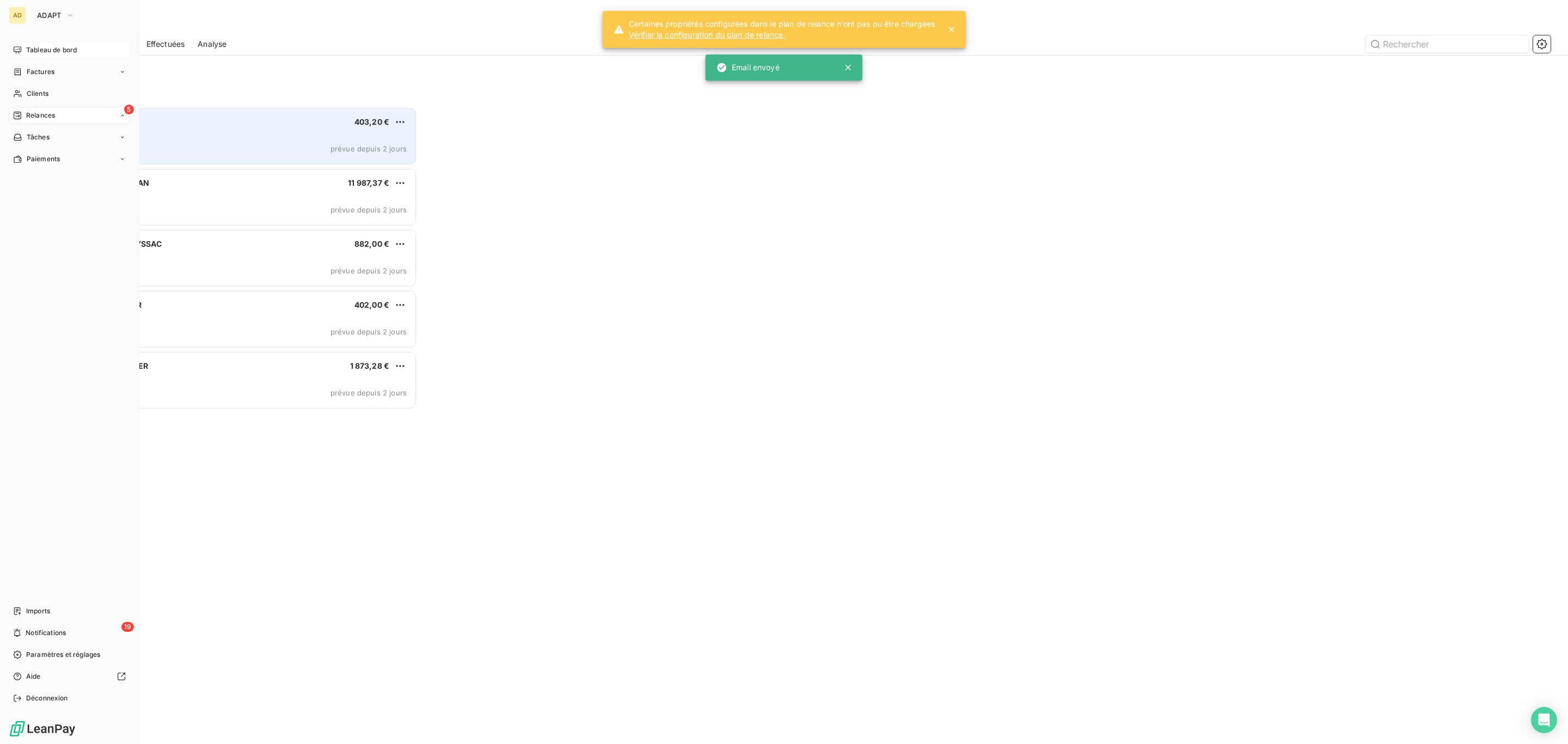
scroll to position [626, 351]
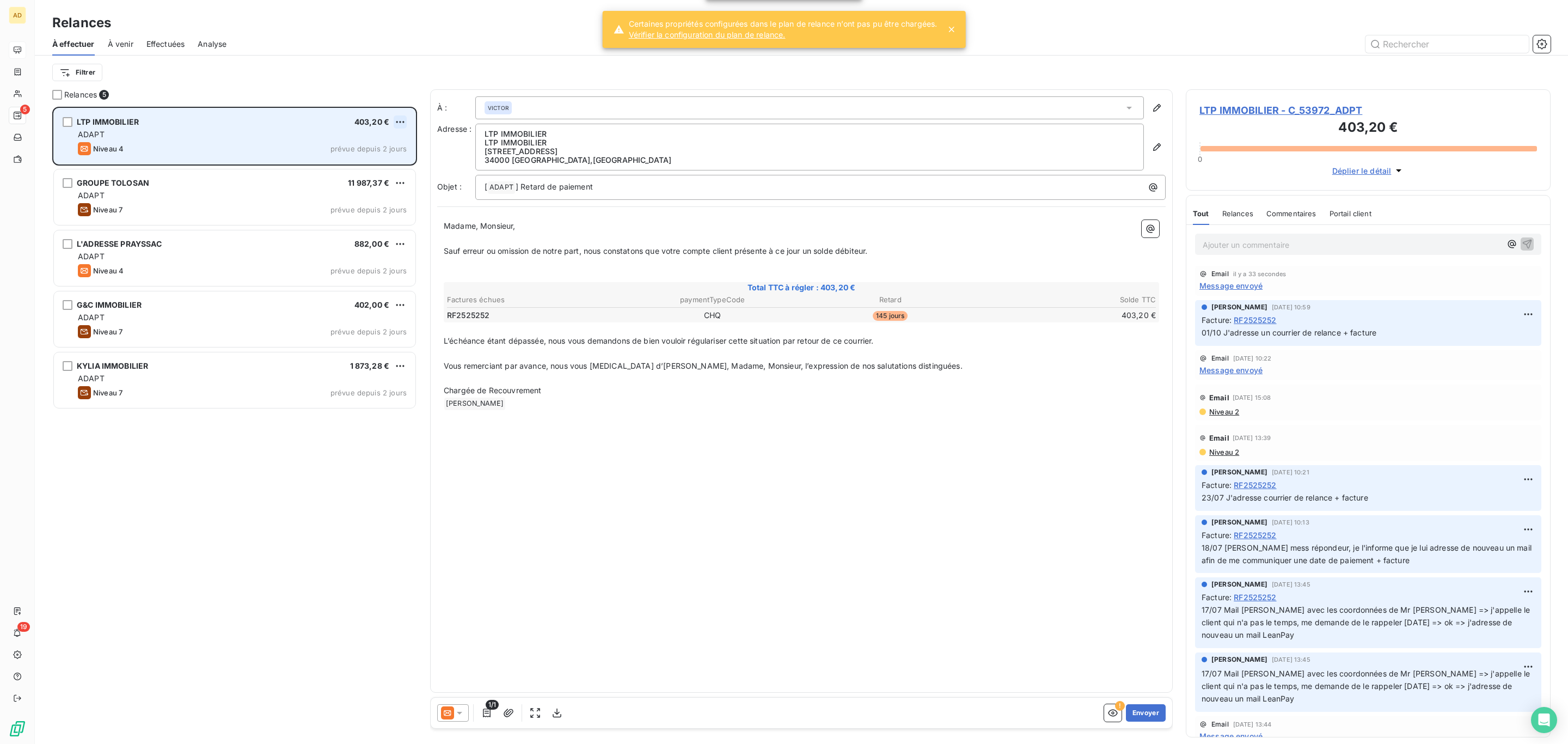
click at [401, 122] on html "AD 5 19 Relances À effectuer À venir Effectuées Analyse Filtrer Relances 5 LTP …" at bounding box center [784, 372] width 1568 height 744
click at [385, 161] on div "Passer cette action" at bounding box center [353, 164] width 97 height 17
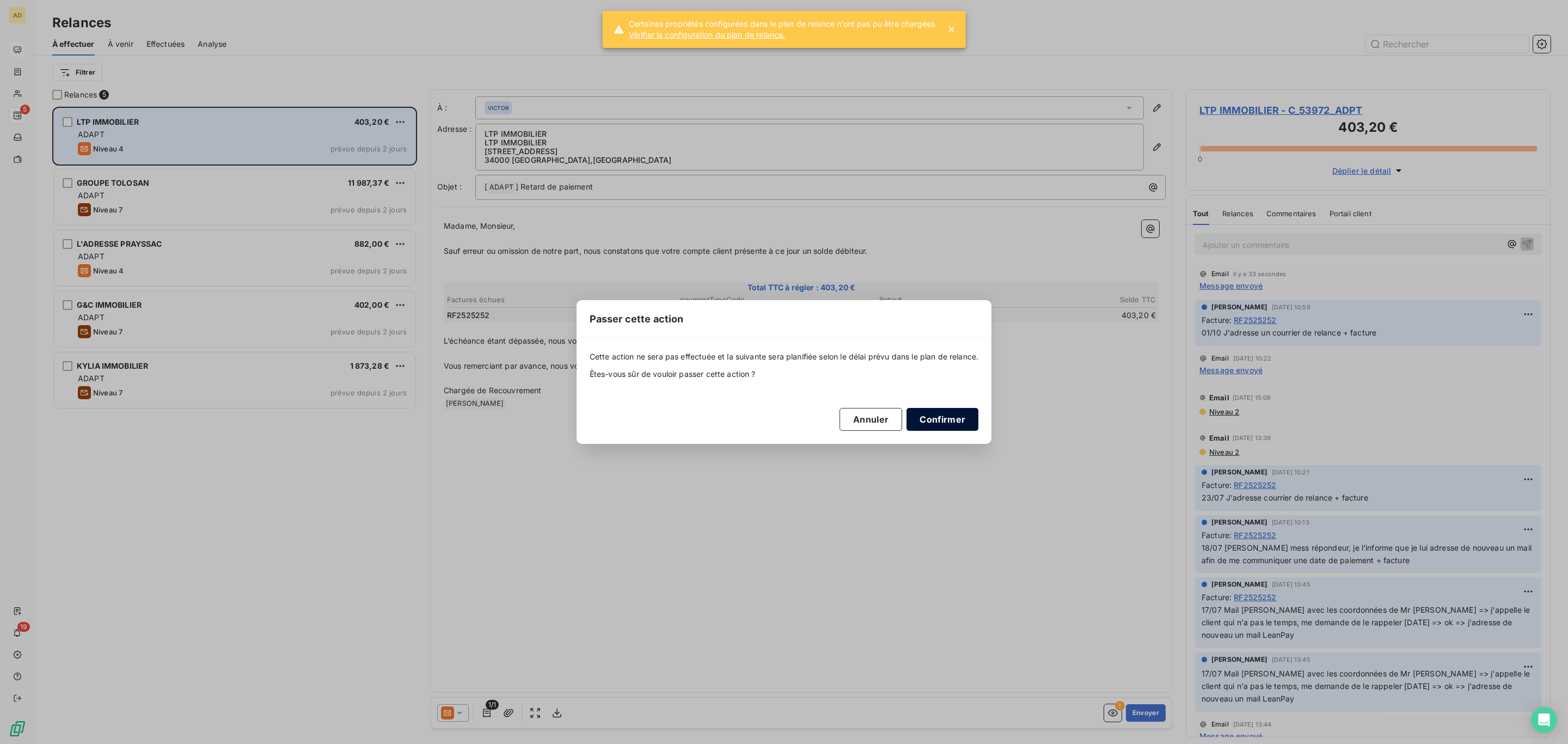
click at [947, 416] on button "Confirmer" at bounding box center [942, 419] width 72 height 23
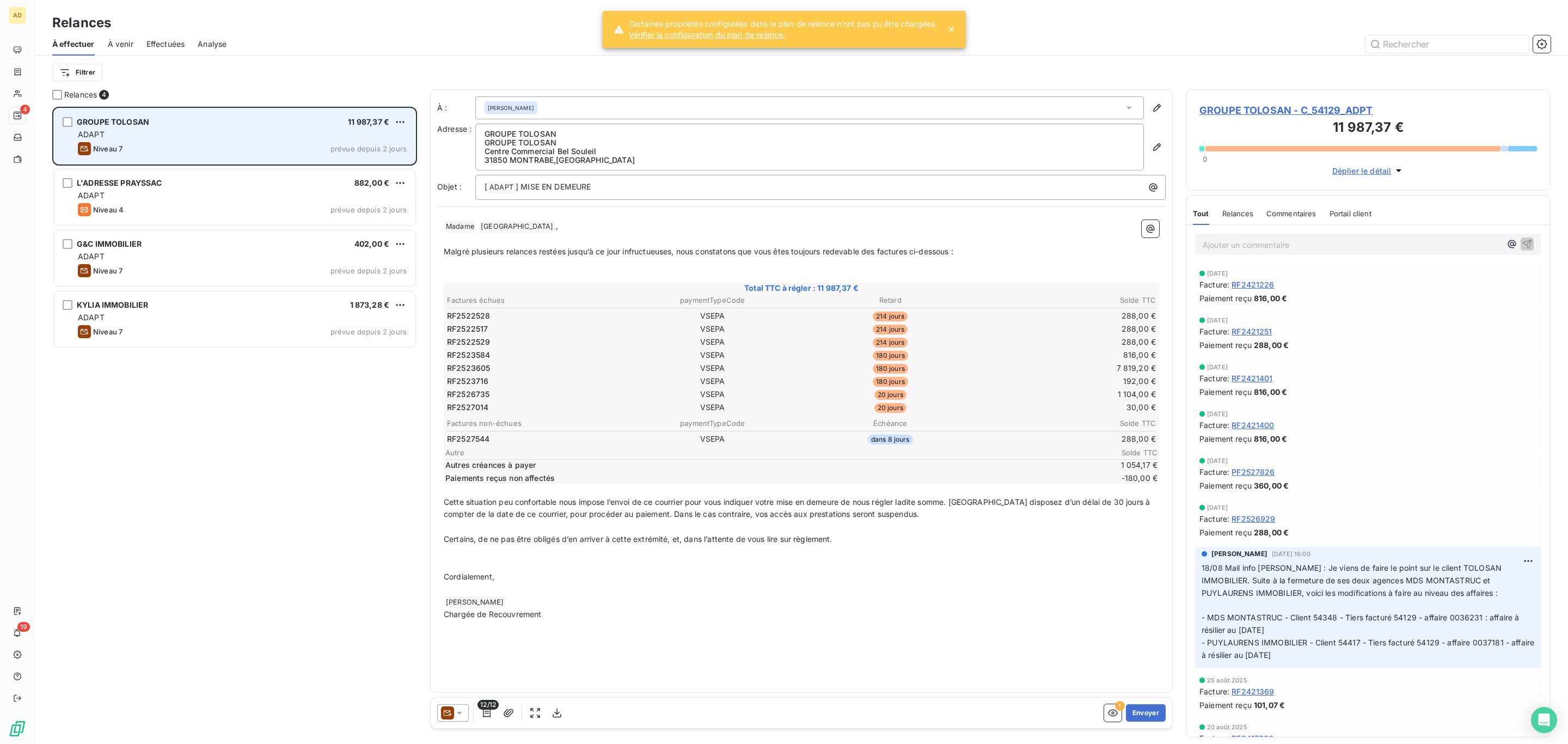
click at [246, 135] on div "ADAPT" at bounding box center [242, 134] width 329 height 11
click at [407, 129] on div "GROUPE TOLOSAN 11 987,37 € ADAPT Niveau 7 prévue depuis 2 jours" at bounding box center [235, 136] width 361 height 55
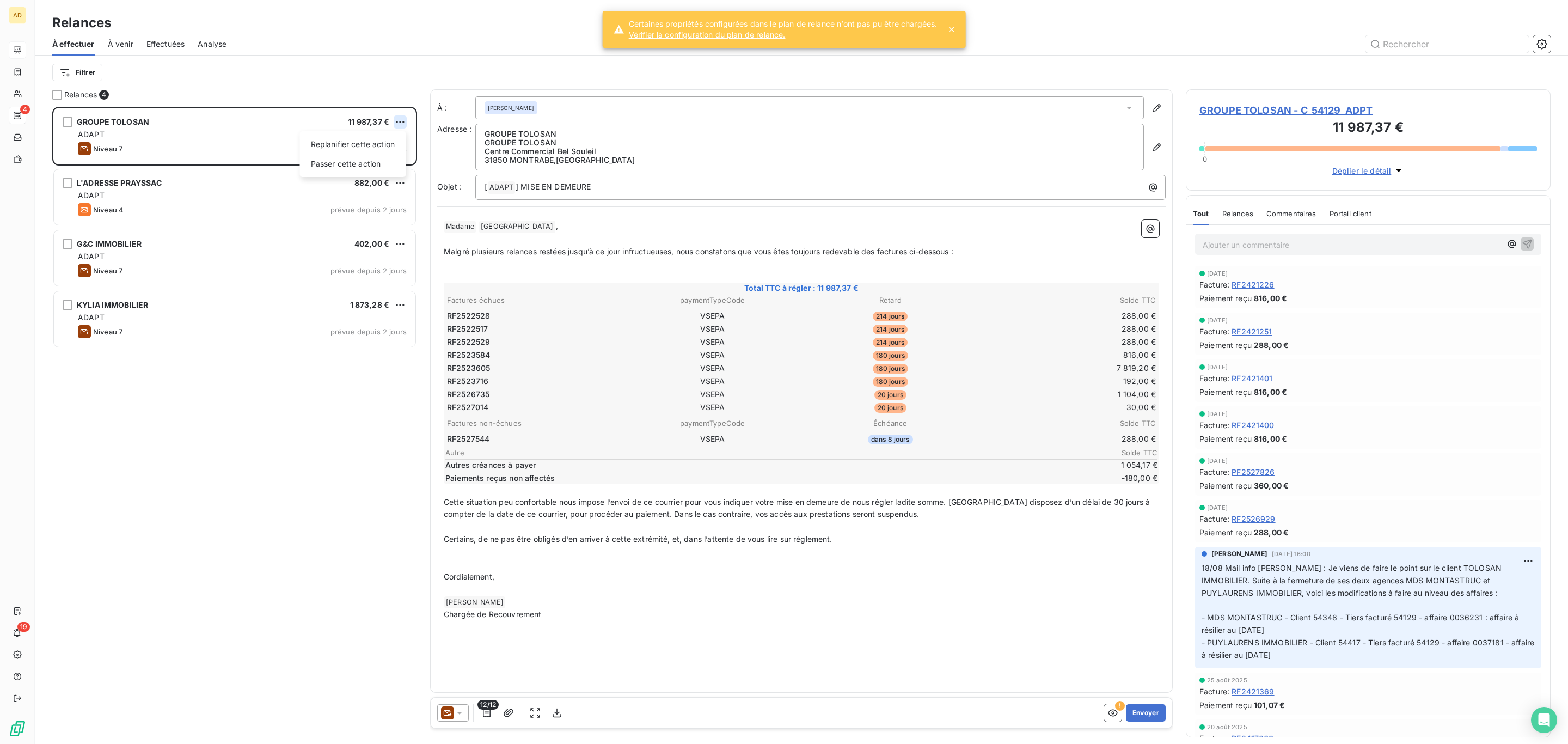
click at [402, 126] on html "AD 4 19 Relances À effectuer À venir Effectuées Analyse Filtrer Relances 4 GROU…" at bounding box center [784, 372] width 1568 height 744
click at [386, 166] on div "Passer cette action" at bounding box center [353, 164] width 97 height 17
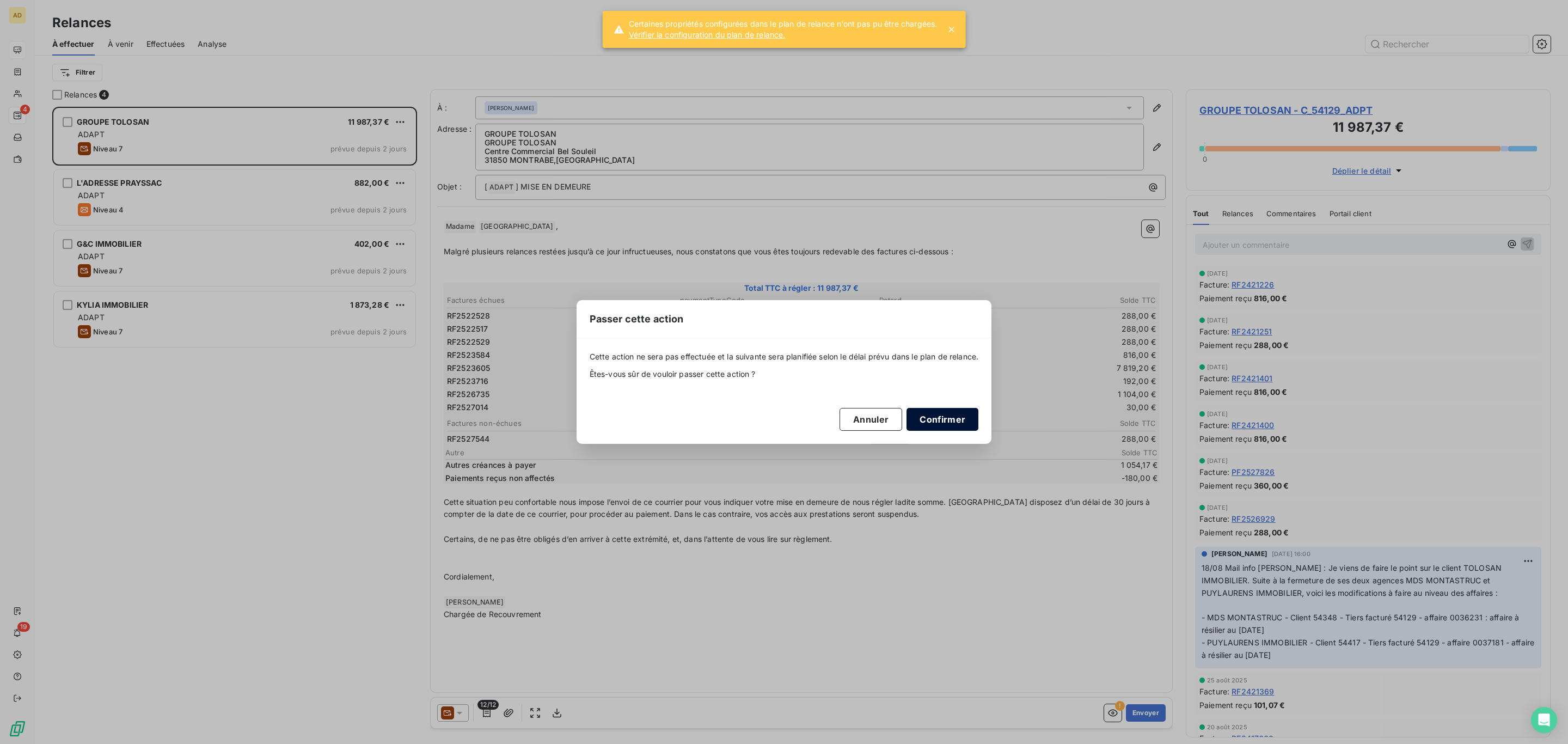
click at [920, 428] on button "Confirmer" at bounding box center [942, 419] width 72 height 23
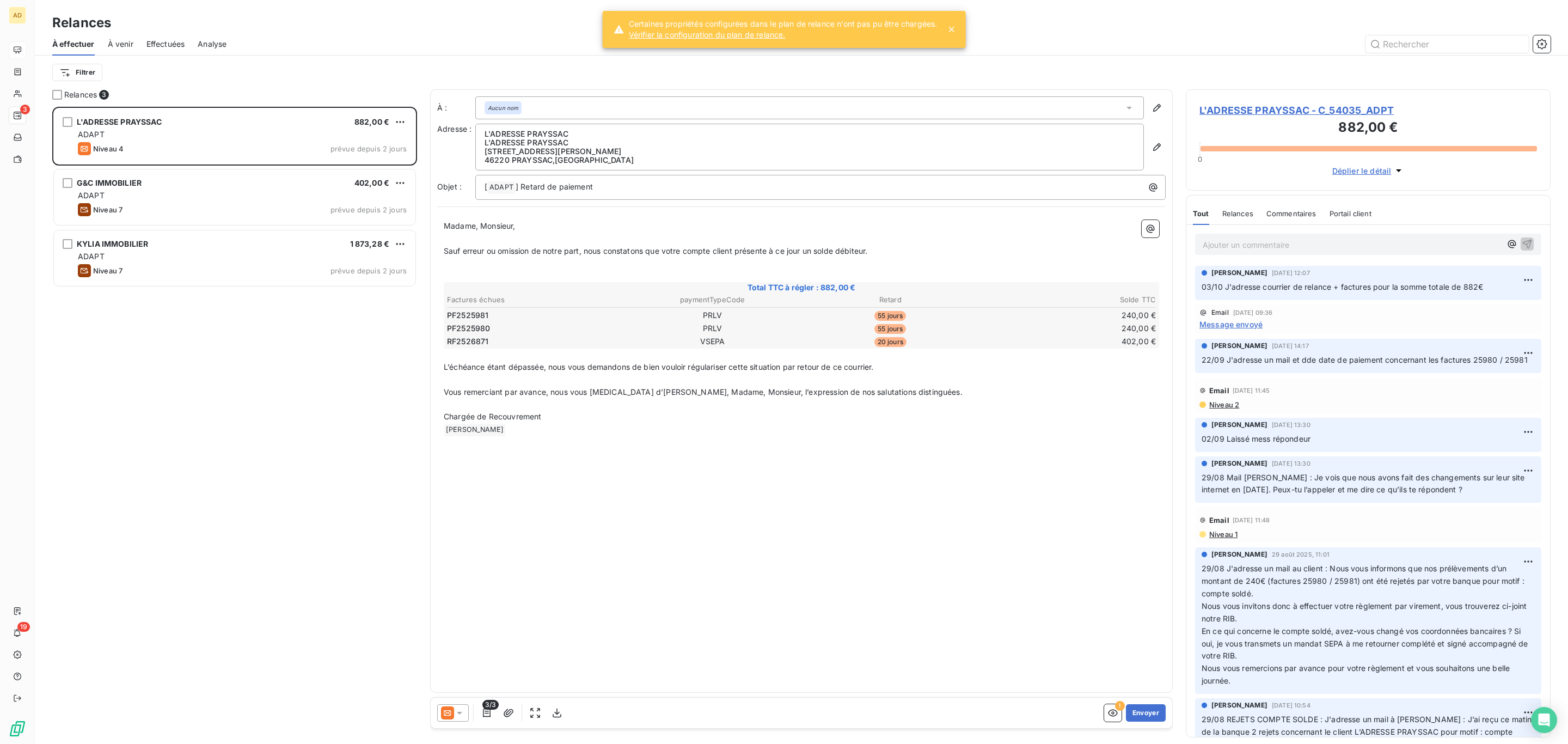
click at [459, 714] on icon at bounding box center [459, 712] width 11 height 11
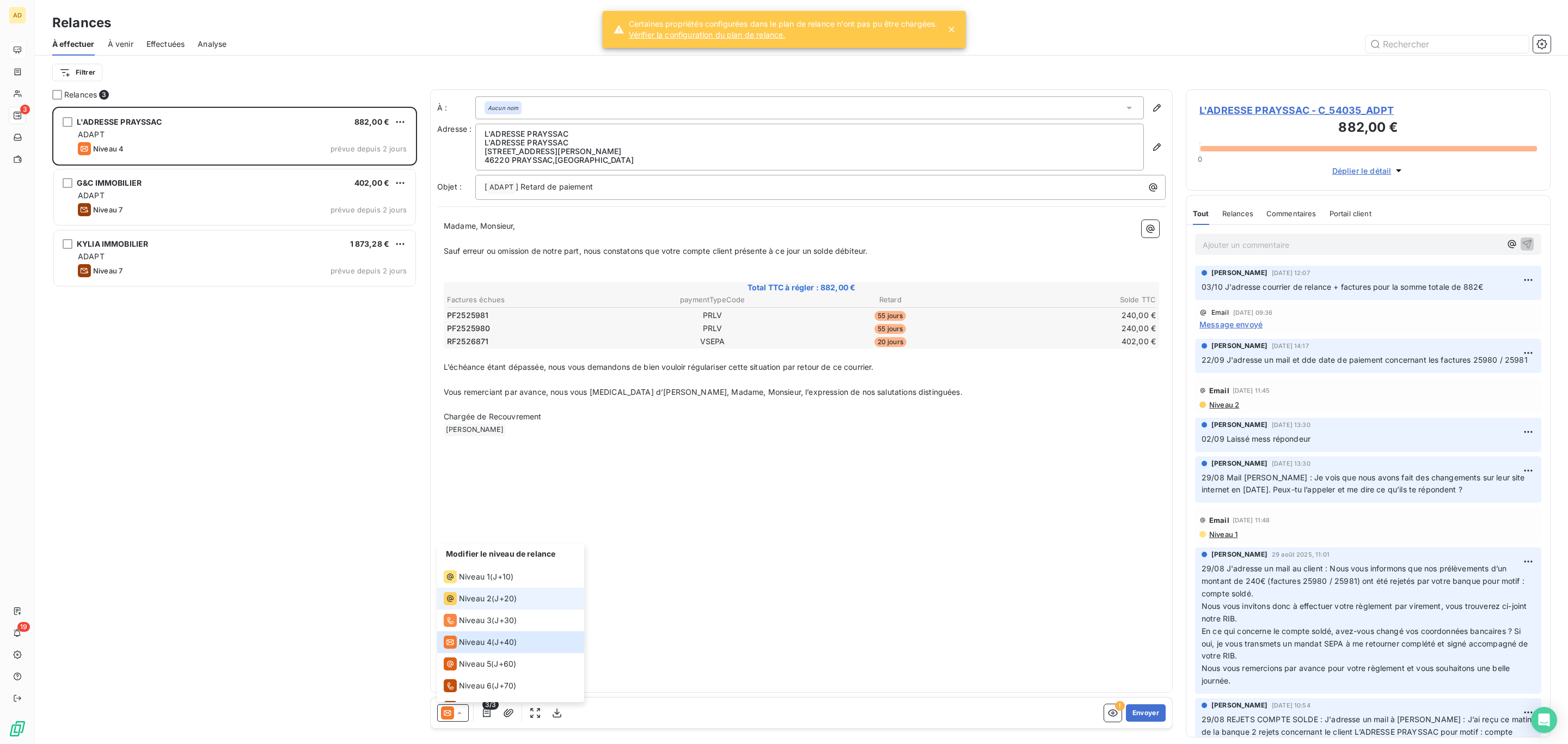
click at [482, 608] on li "Niveau 2 ( J+20 )" at bounding box center [511, 598] width 147 height 22
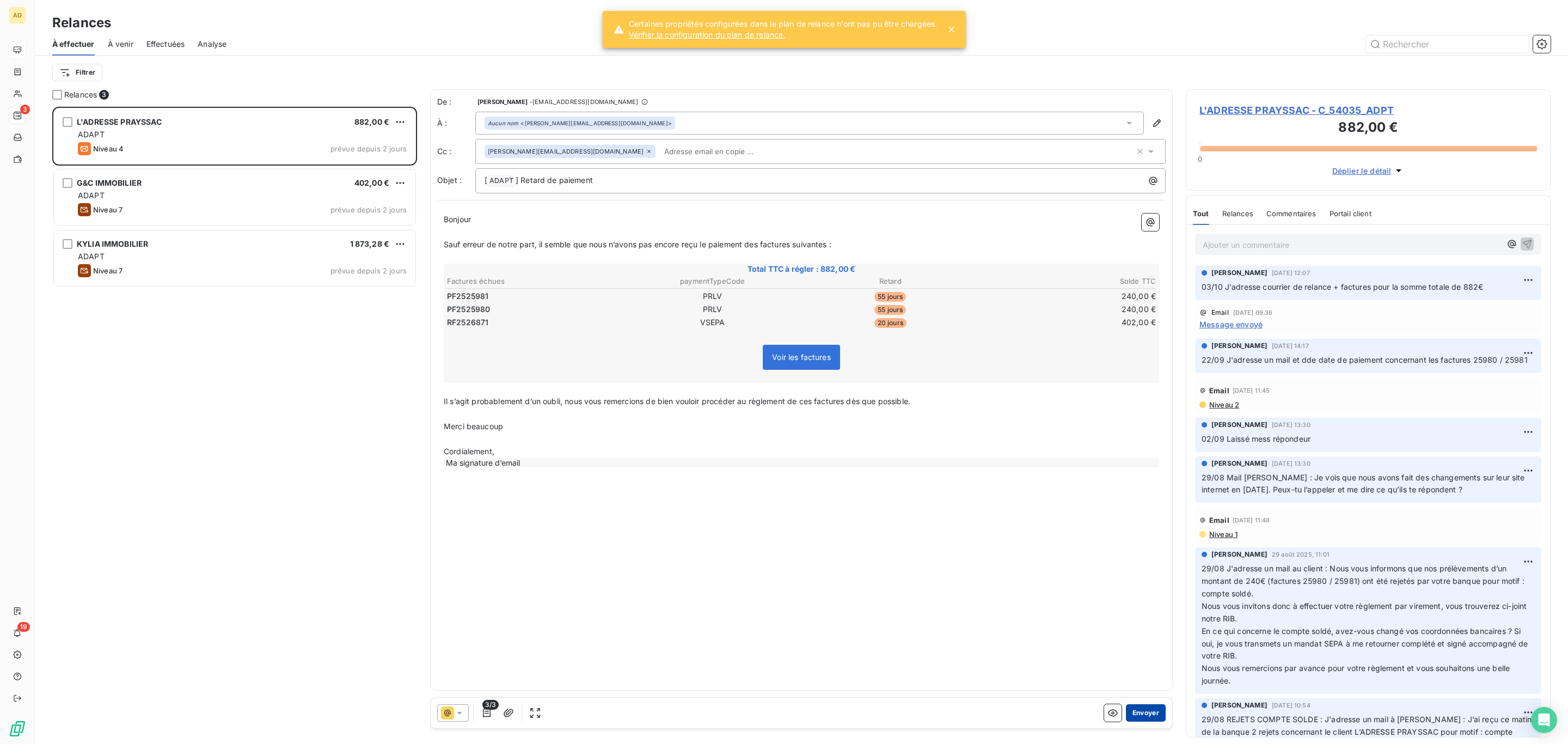
click at [1154, 715] on button "Envoyer" at bounding box center [1146, 713] width 40 height 17
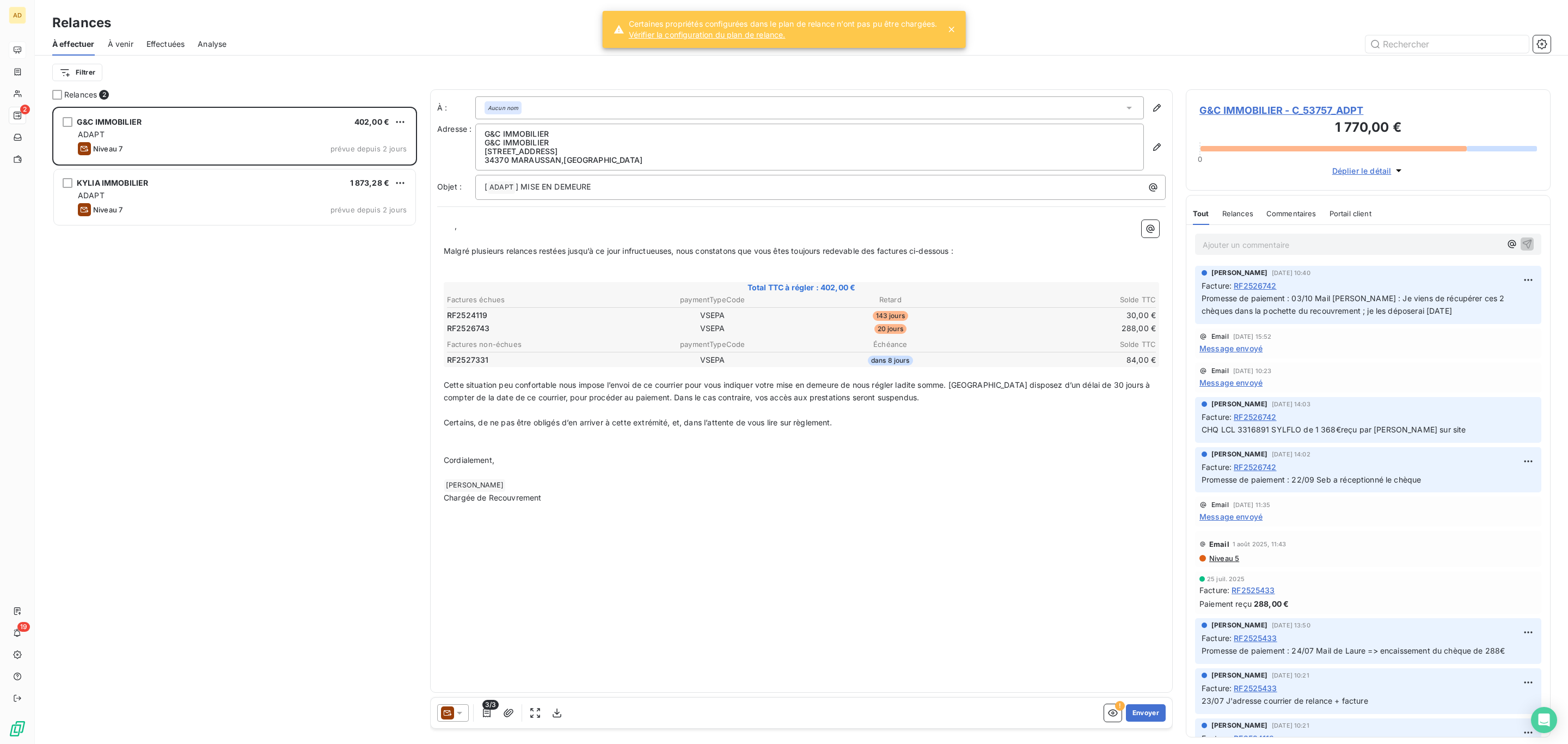
click at [1301, 113] on span "G&C IMMOBILIER - C_53757_ADPT" at bounding box center [1369, 110] width 338 height 15
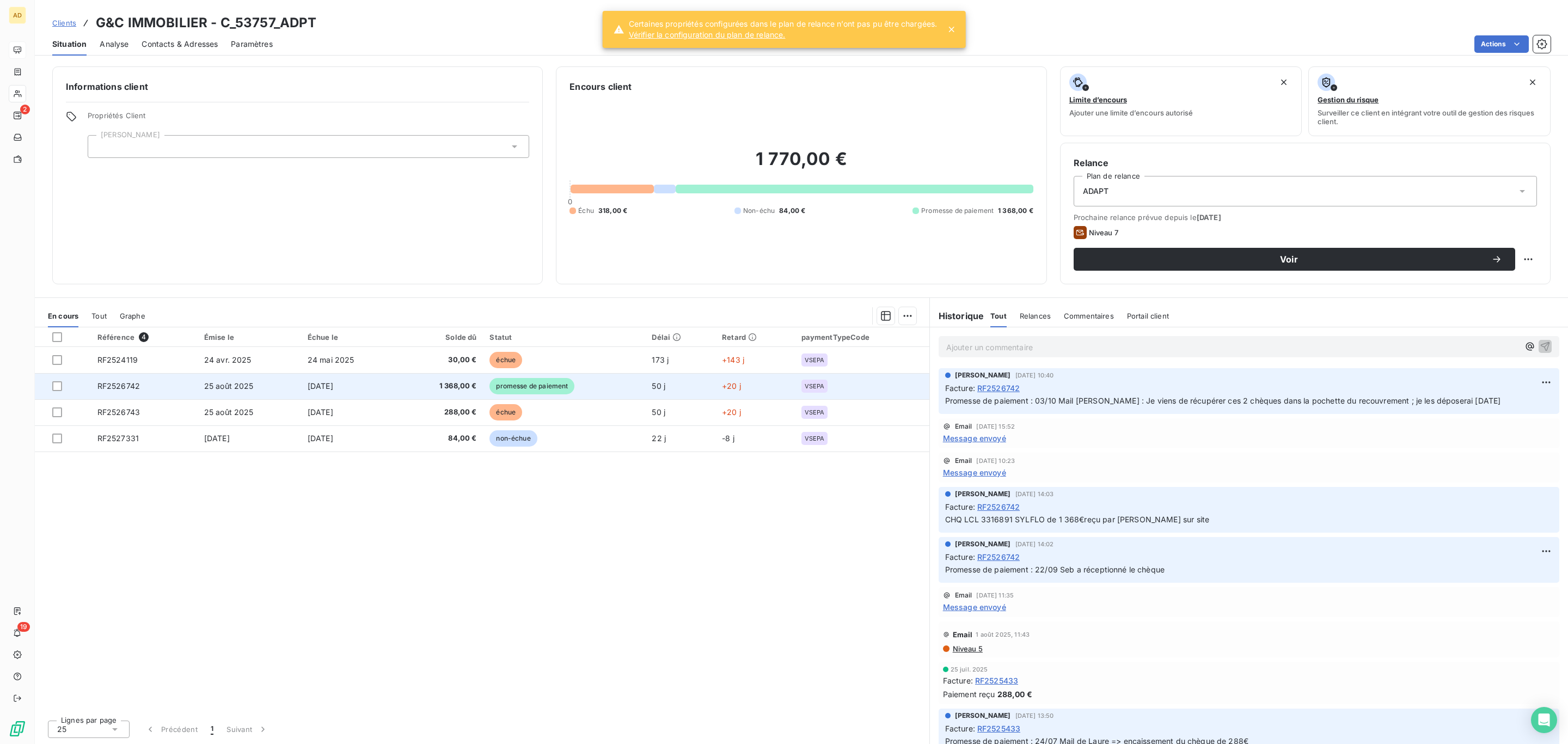
click at [399, 388] on td "[DATE]" at bounding box center [350, 386] width 99 height 26
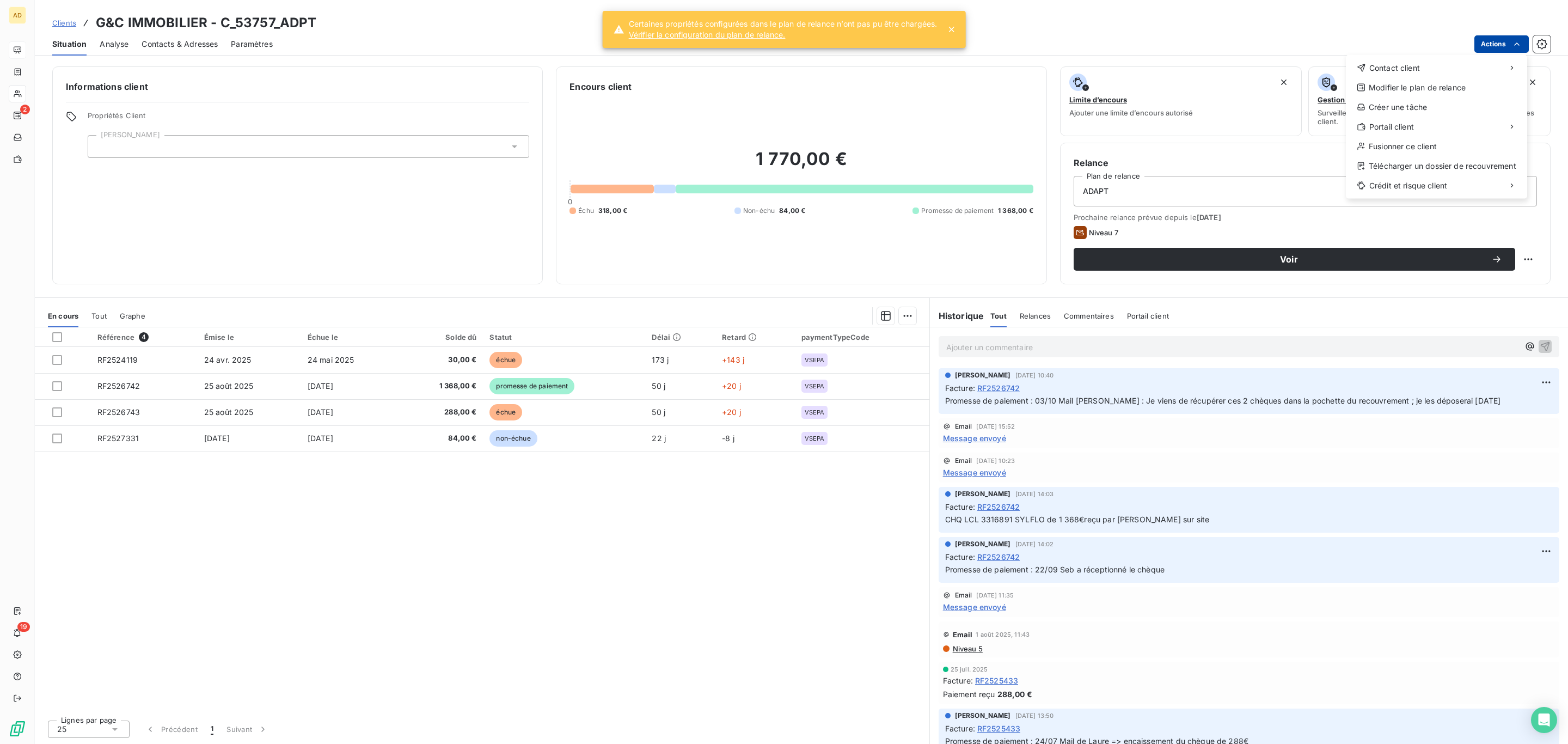
click at [1484, 37] on html "AD 2 19 Clients G&C IMMOBILIER - C_53757_ADPT Situation Analyse Contacts & Adre…" at bounding box center [784, 372] width 1568 height 744
click at [1276, 83] on div "Envoyer un courrier" at bounding box center [1265, 92] width 146 height 17
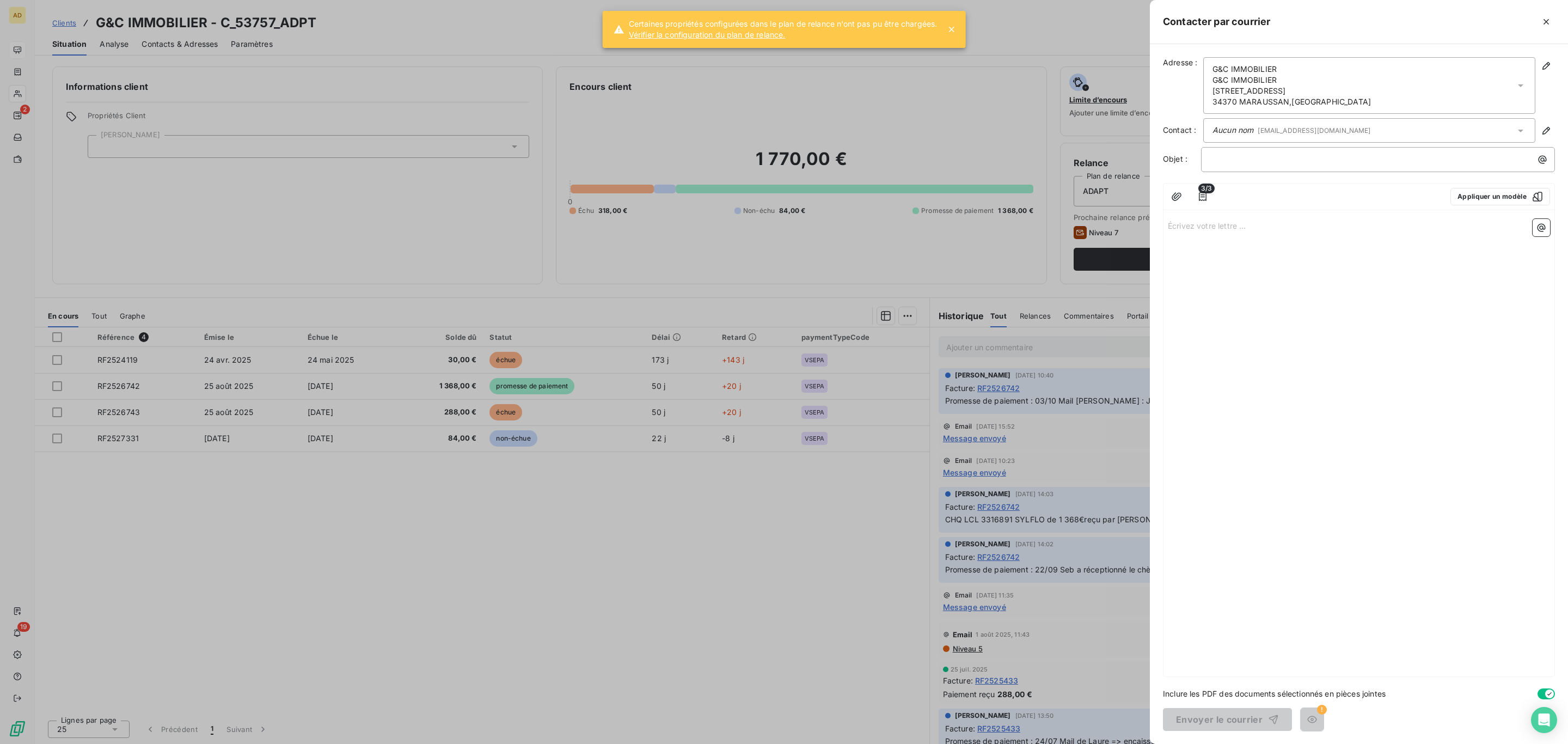
drag, startPoint x: 1542, startPoint y: 21, endPoint x: 1529, endPoint y: 28, distance: 14.8
click at [1542, 22] on icon "button" at bounding box center [1546, 21] width 11 height 11
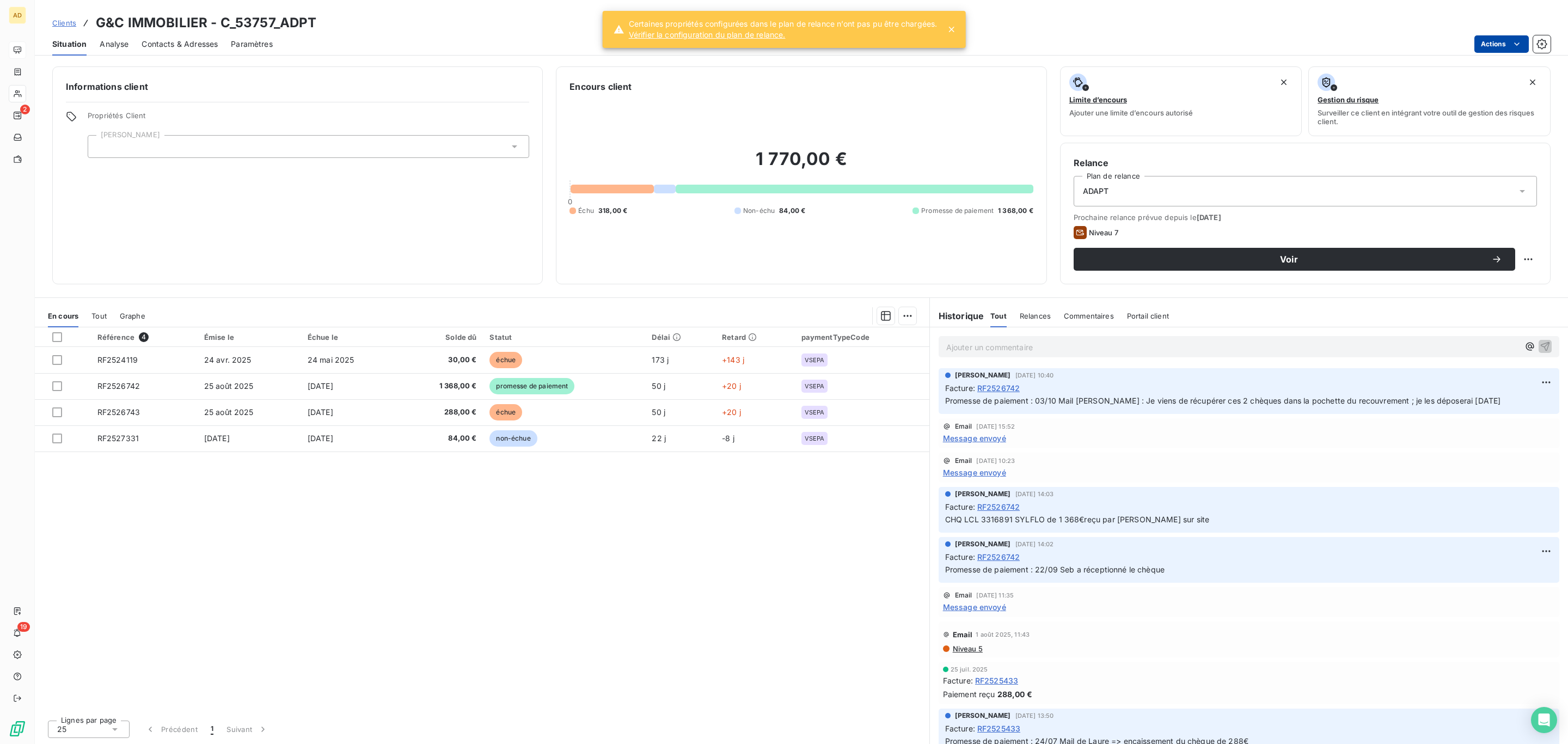
click at [1502, 41] on html "AD 2 19 Clients G&C IMMOBILIER - C_53757_ADPT Situation Analyse Contacts & Adre…" at bounding box center [784, 372] width 1568 height 744
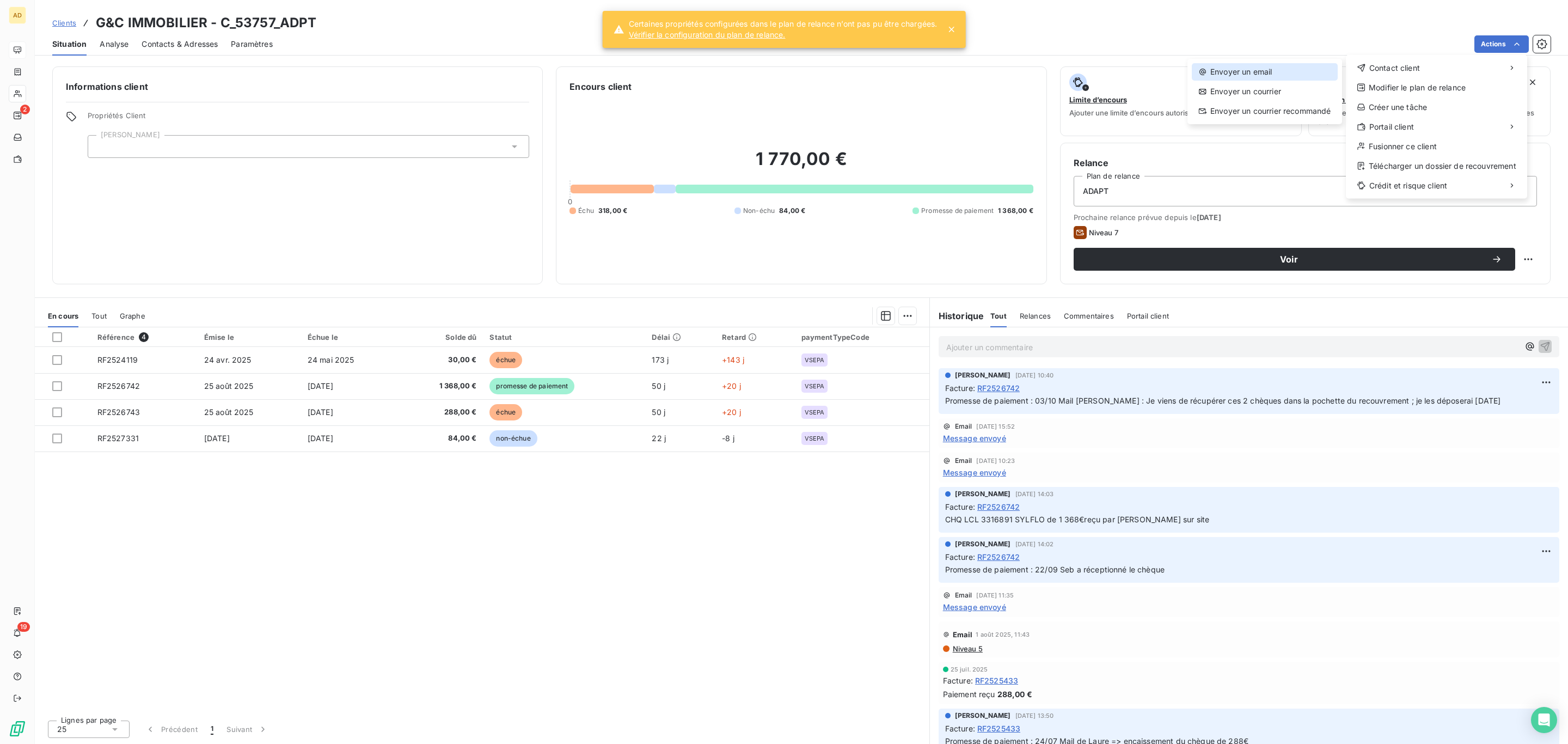
click at [1283, 74] on div "Envoyer un email" at bounding box center [1265, 72] width 146 height 17
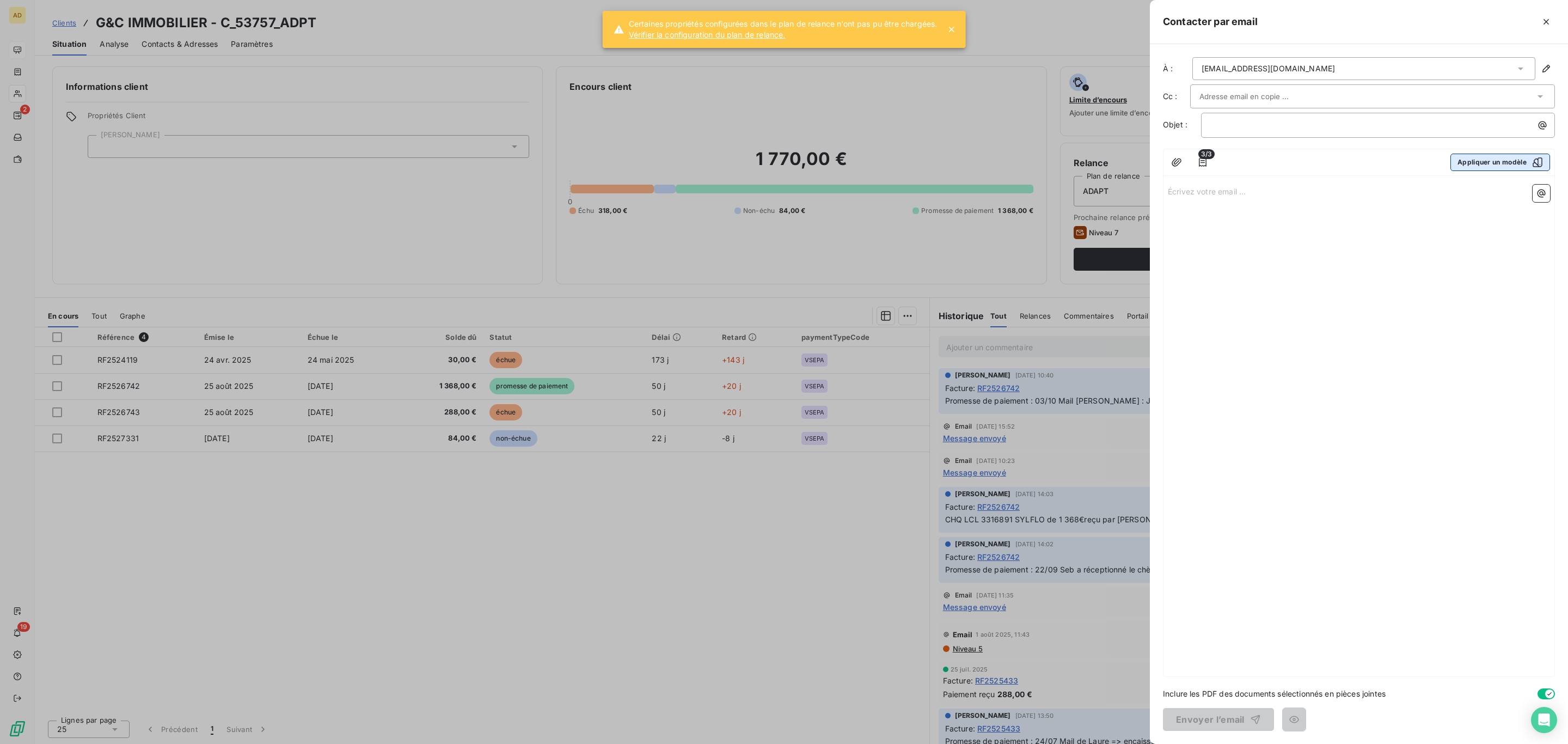
click at [1496, 163] on button "Appliquer un modèle" at bounding box center [1501, 162] width 100 height 17
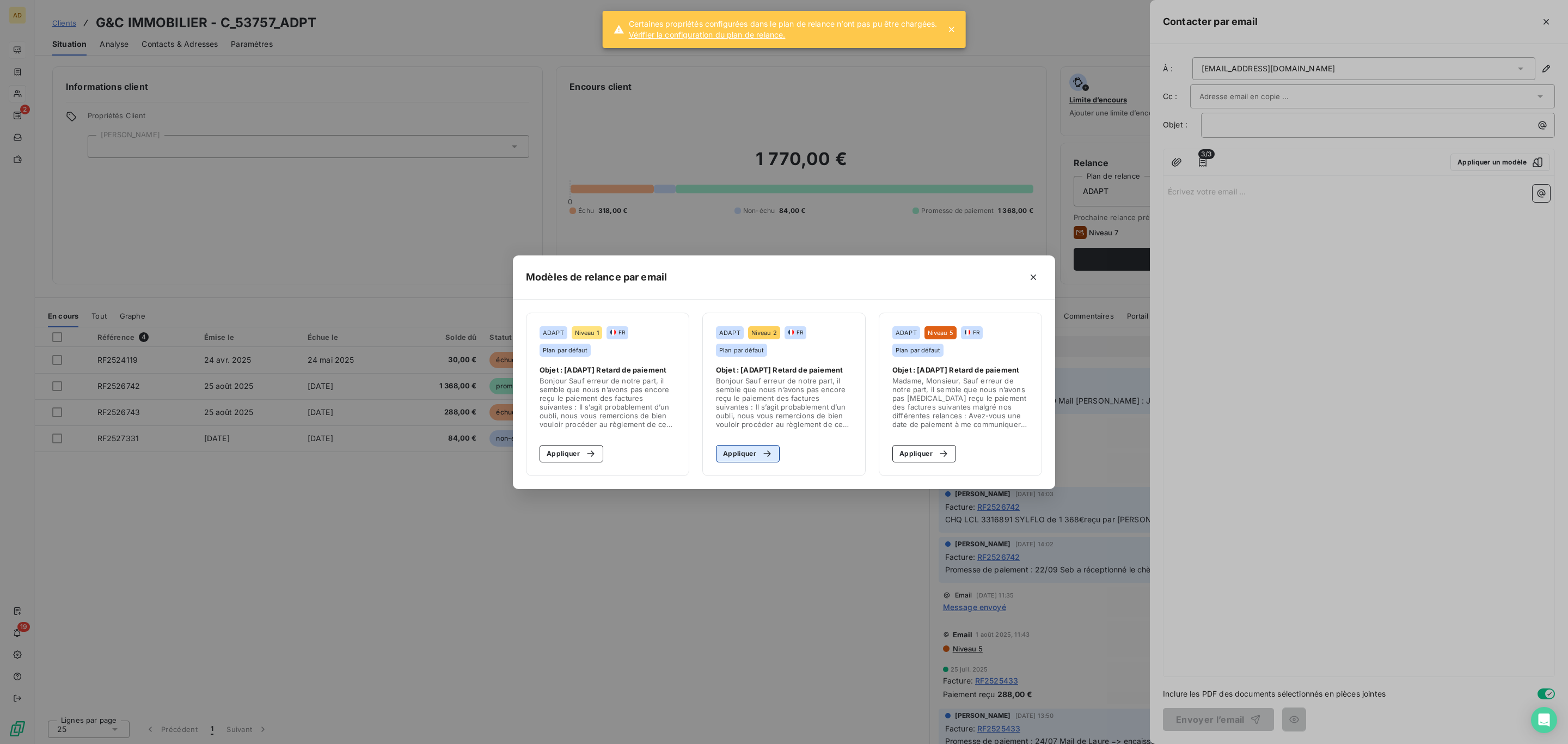
click at [729, 452] on button "Appliquer" at bounding box center [748, 454] width 64 height 17
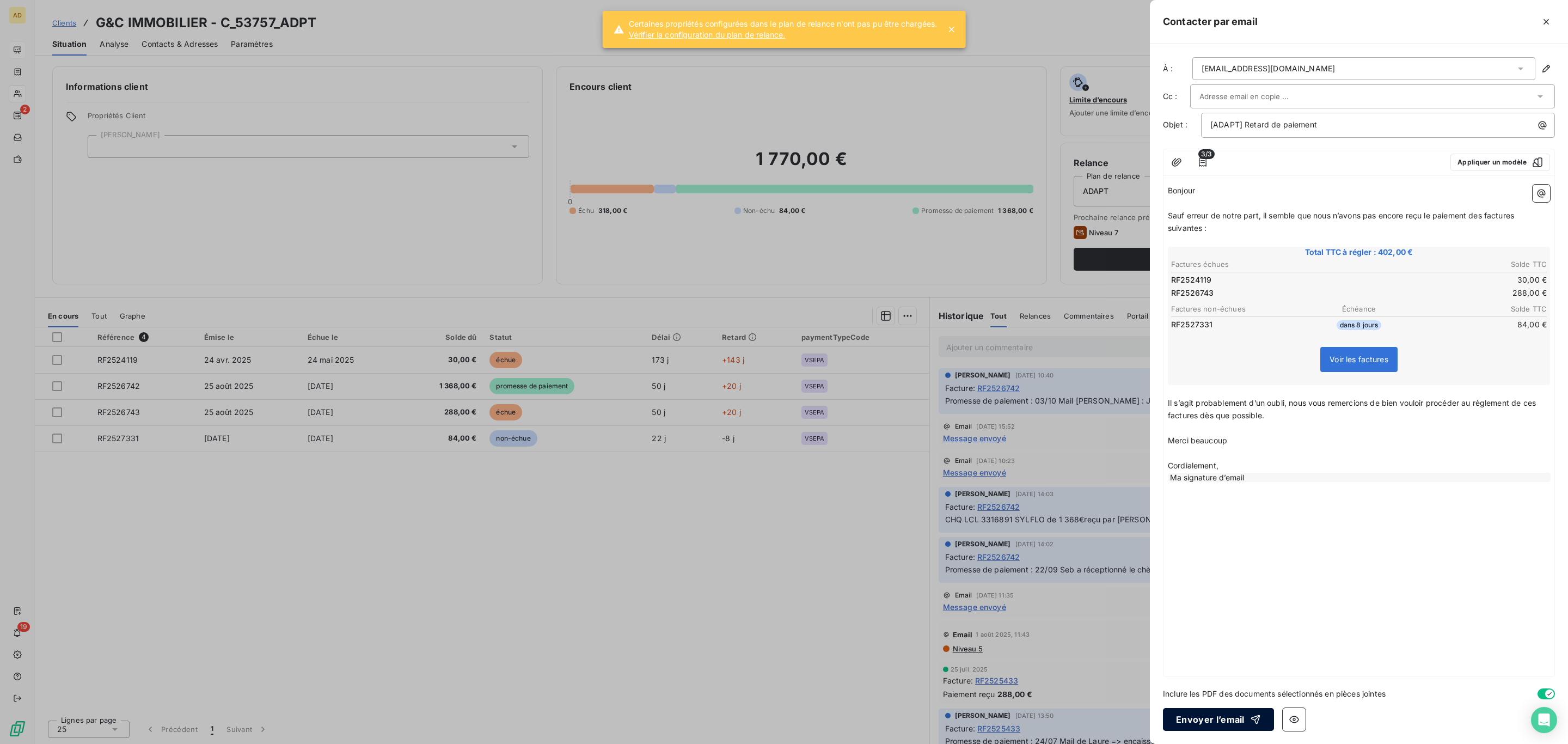
click at [1206, 723] on button "Envoyer l’email" at bounding box center [1218, 719] width 111 height 23
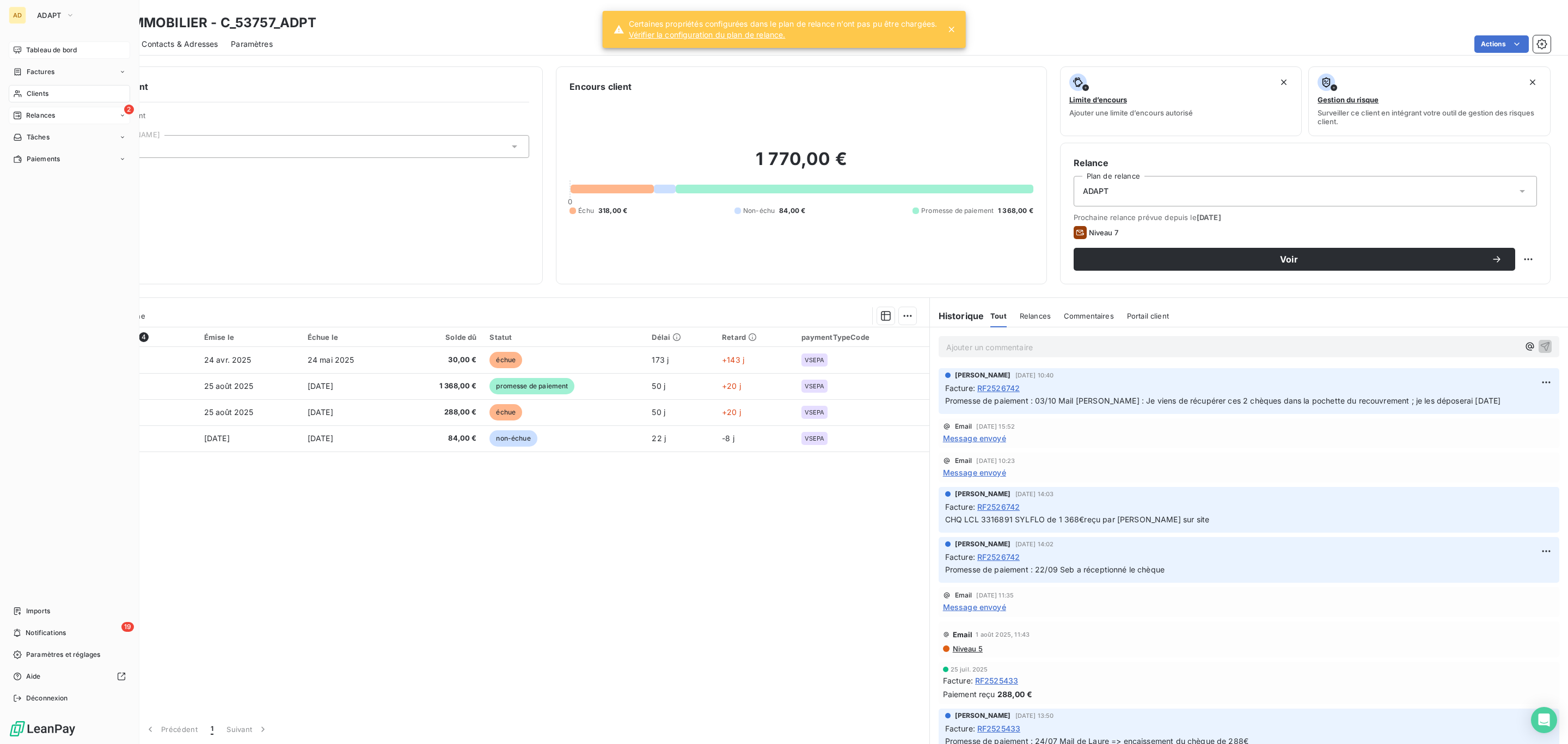
click at [60, 114] on div "2 Relances" at bounding box center [69, 115] width 122 height 17
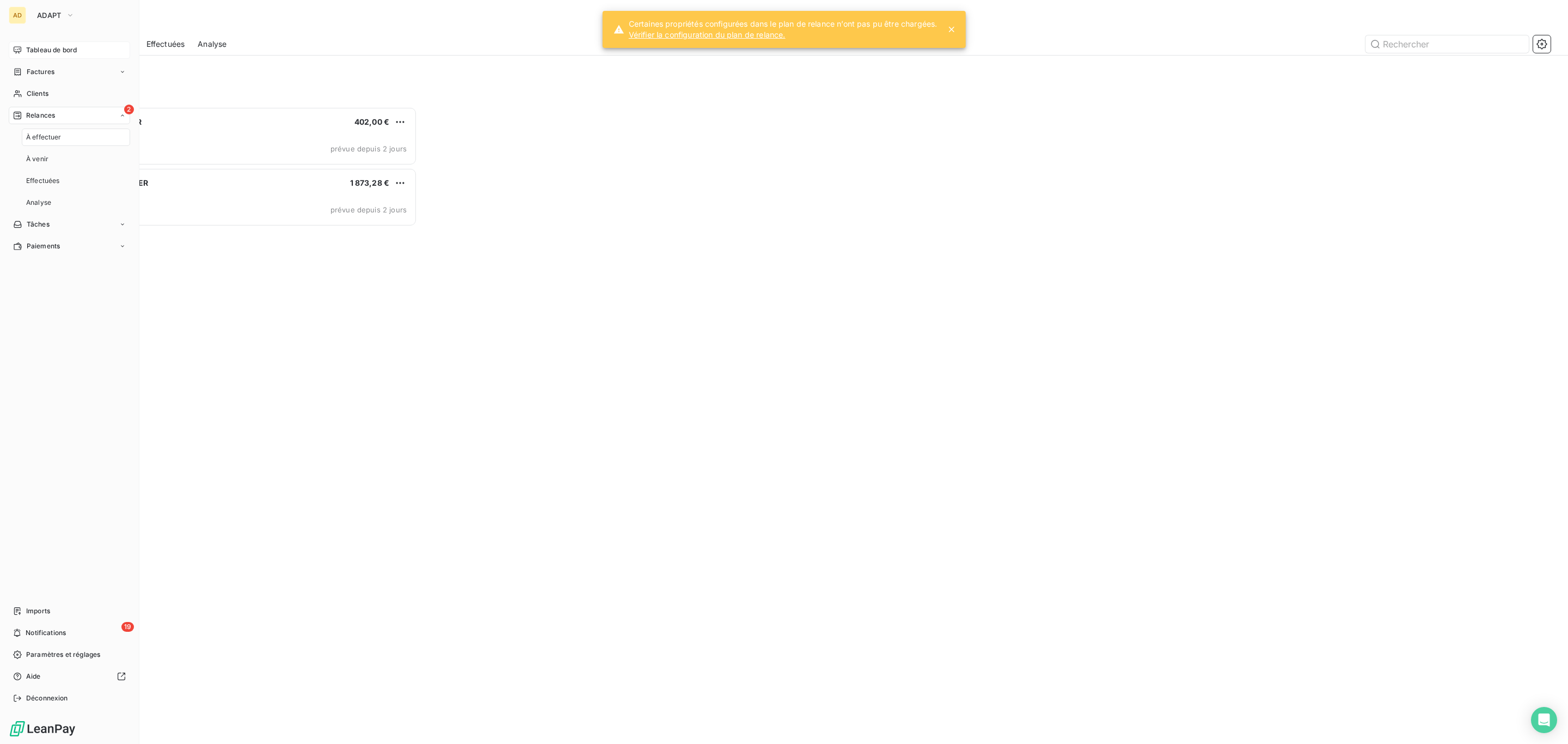
scroll to position [626, 351]
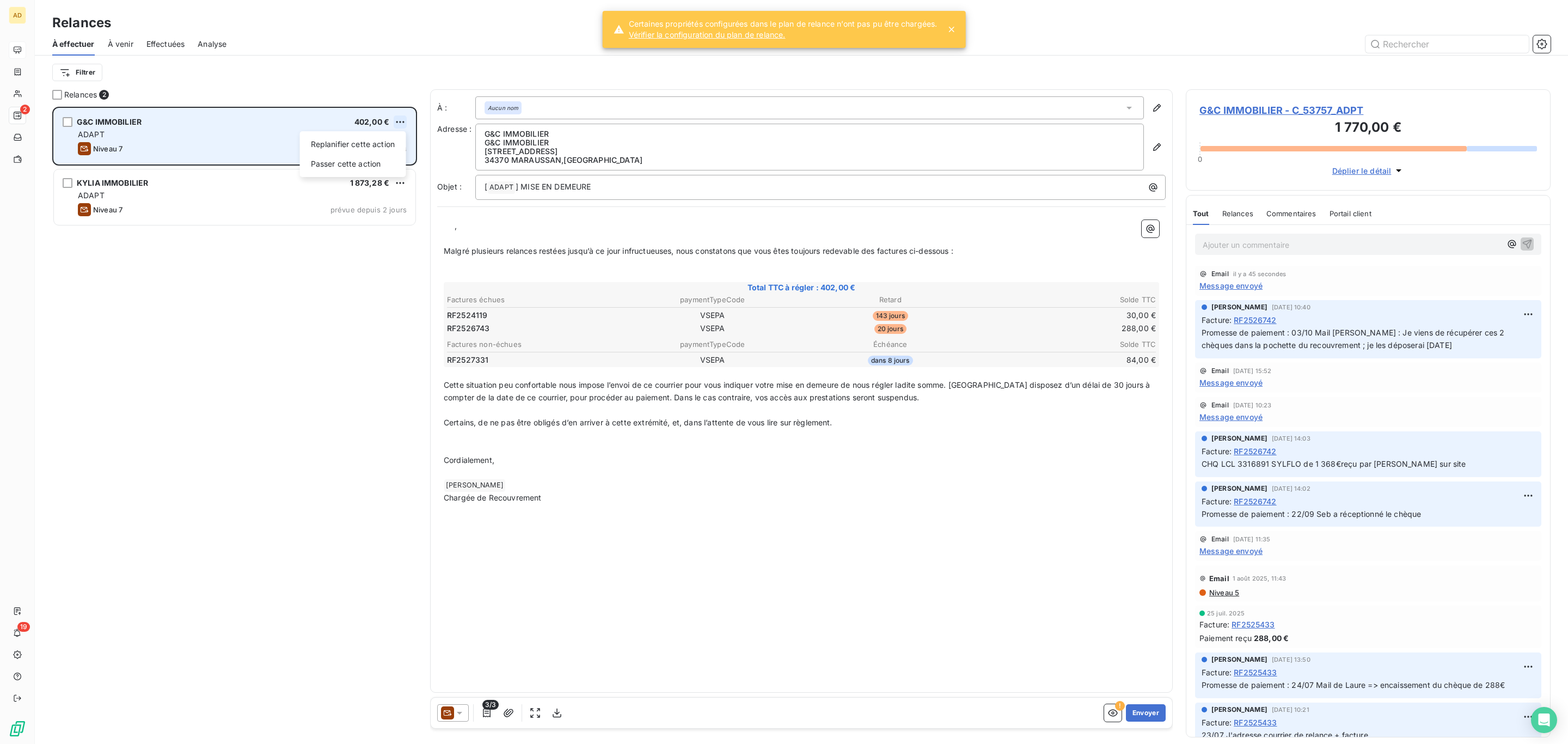
click at [402, 125] on html "AD 2 19 Relances À effectuer À venir Effectuées Analyse Filtrer Relances 2 G&C …" at bounding box center [784, 372] width 1568 height 744
click at [382, 161] on div "Passer cette action" at bounding box center [353, 164] width 97 height 17
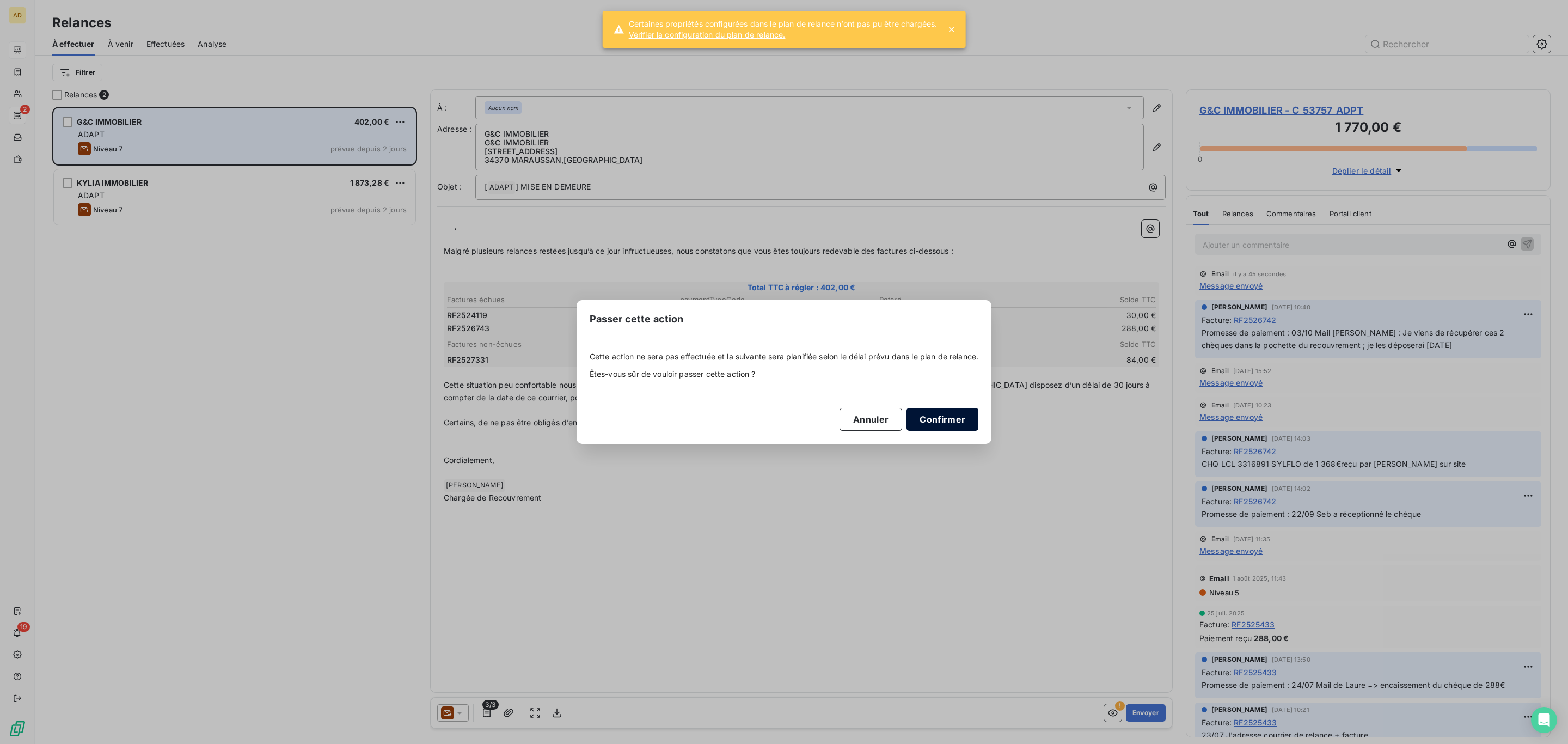
click at [939, 420] on button "Confirmer" at bounding box center [942, 419] width 72 height 23
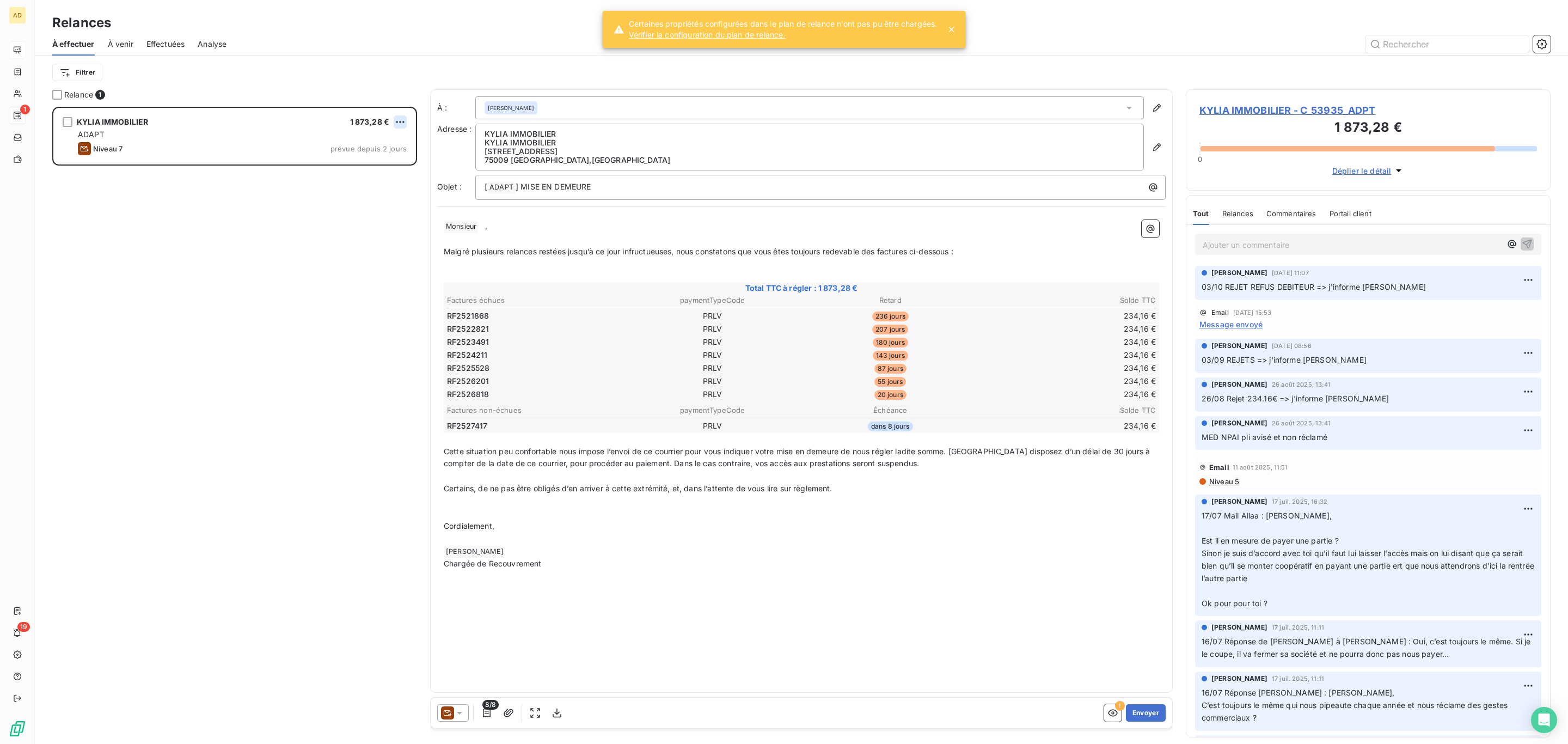
click at [402, 115] on html "AD 1 19 Relances À effectuer À venir Effectuées Analyse Filtrer Relance 1 KYLIA…" at bounding box center [784, 372] width 1568 height 744
click at [381, 158] on div "Passer cette action" at bounding box center [353, 164] width 97 height 17
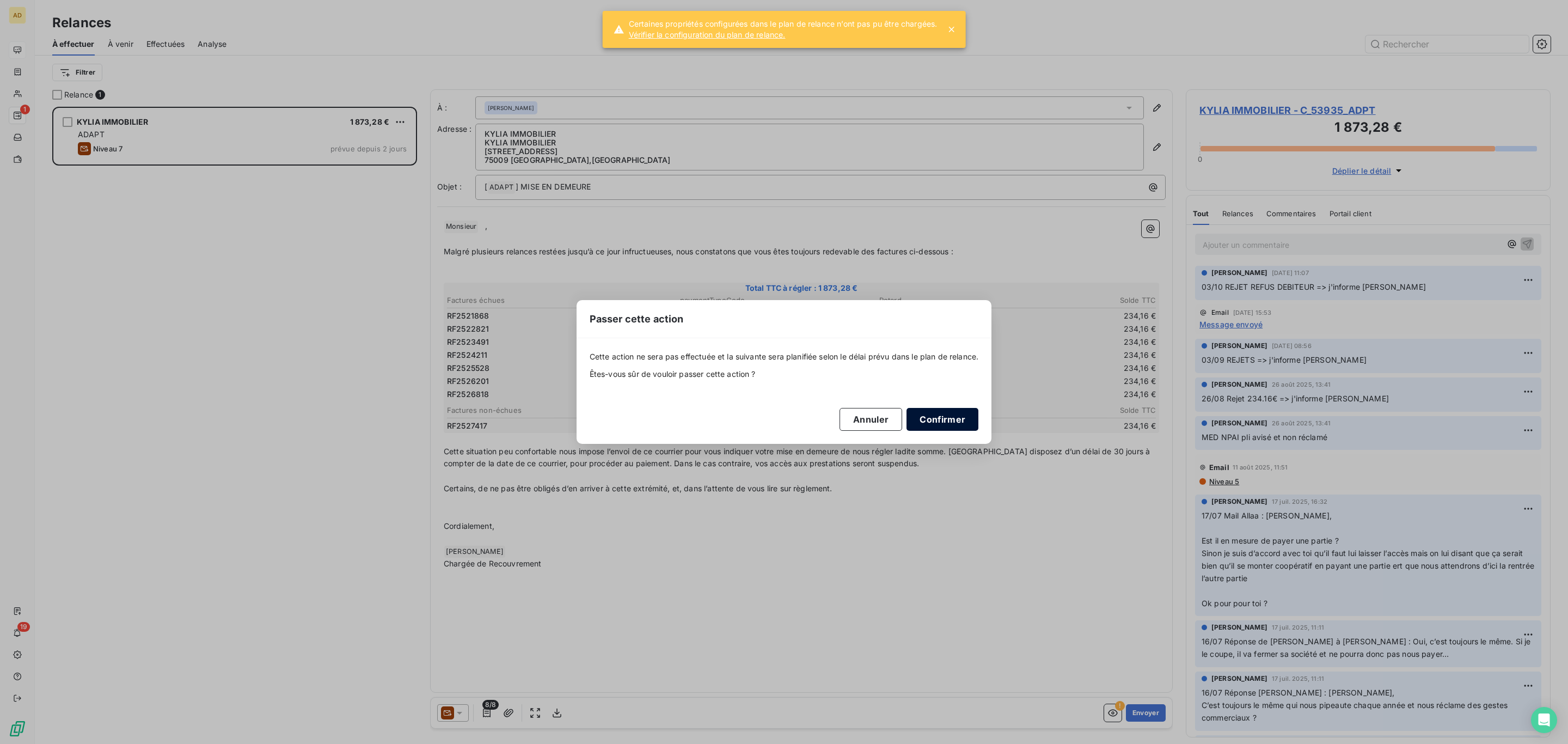
click at [925, 415] on button "Confirmer" at bounding box center [942, 419] width 72 height 23
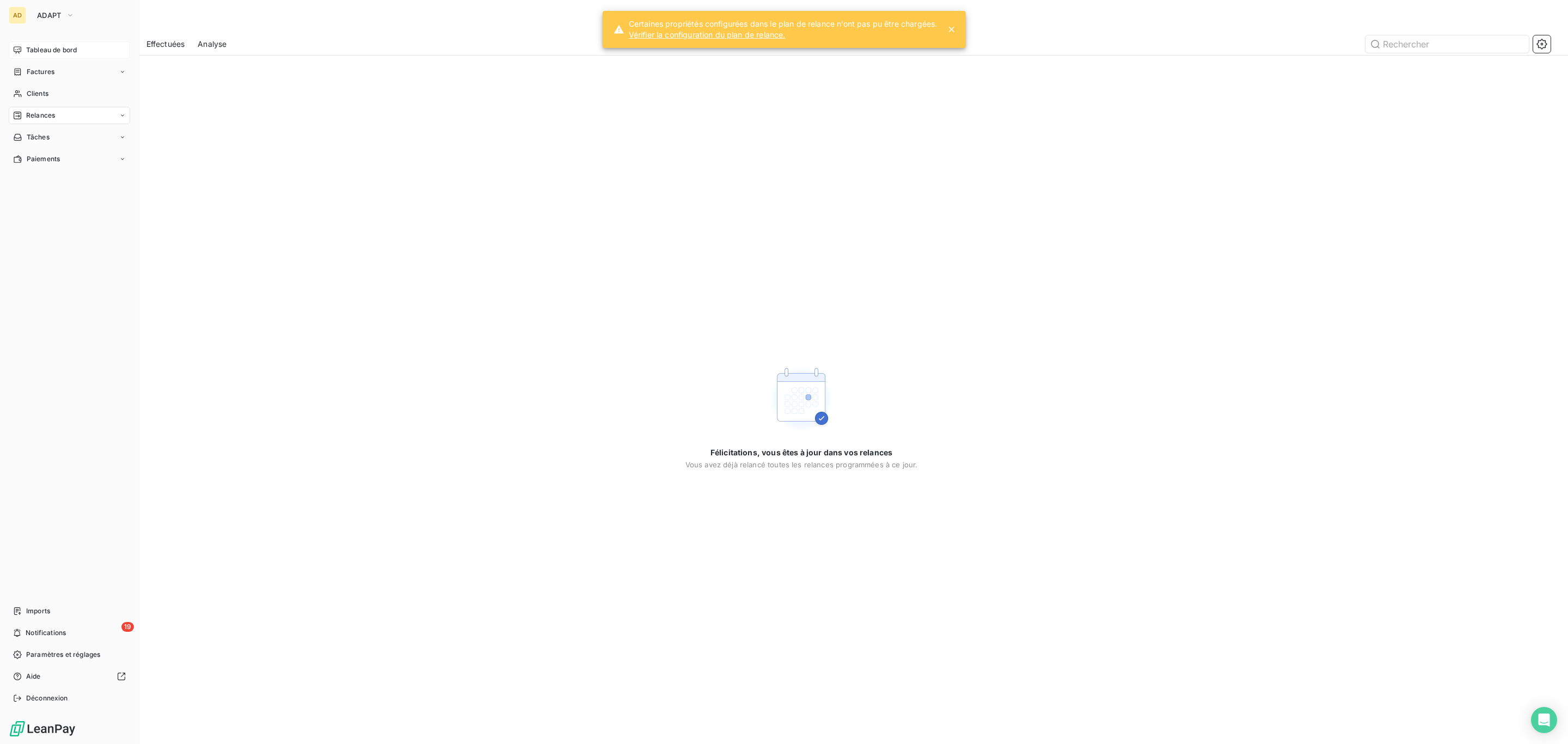
click at [41, 41] on div "Tableau de bord" at bounding box center [69, 50] width 122 height 17
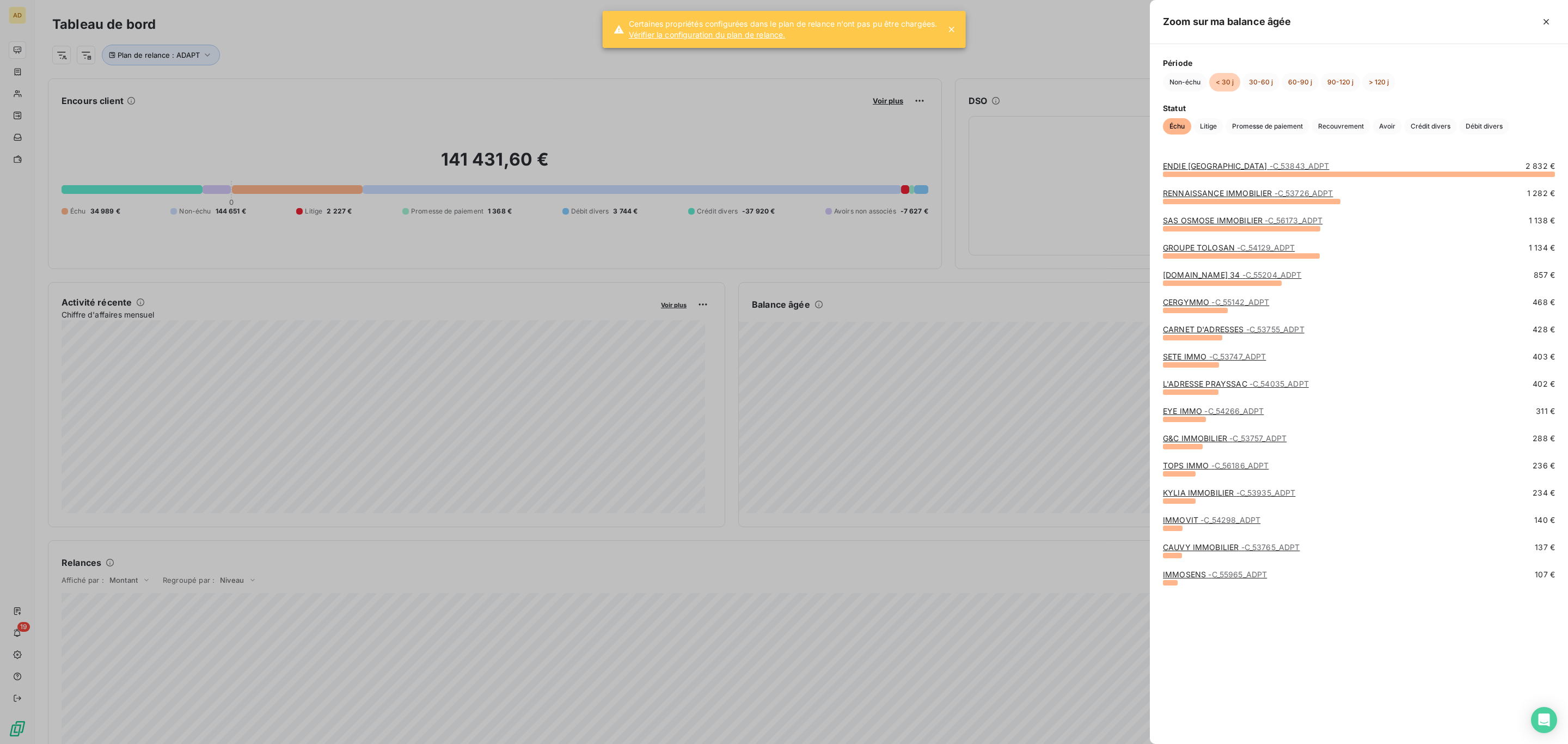
click at [1197, 192] on link "RENNAISSANCE IMMOBILIER - C_53726_ADPT" at bounding box center [1248, 193] width 170 height 9
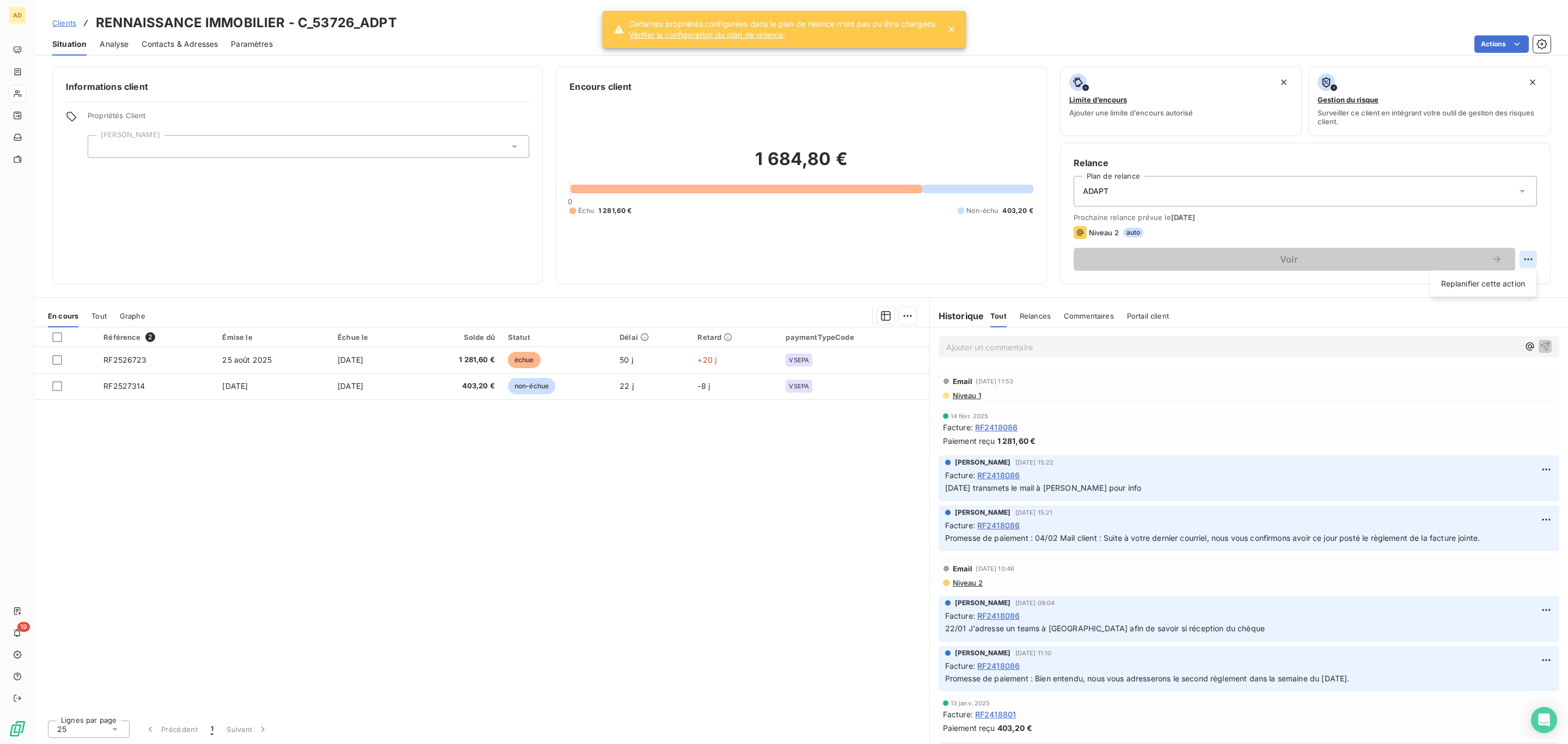
click at [1524, 265] on html "AD 19 Clients RENNAISSANCE IMMOBILIER - C_53726_ADPT Situation Analyse Contacts…" at bounding box center [784, 372] width 1568 height 744
click at [1507, 278] on div "Replanifier cette action" at bounding box center [1483, 284] width 97 height 17
select select "9"
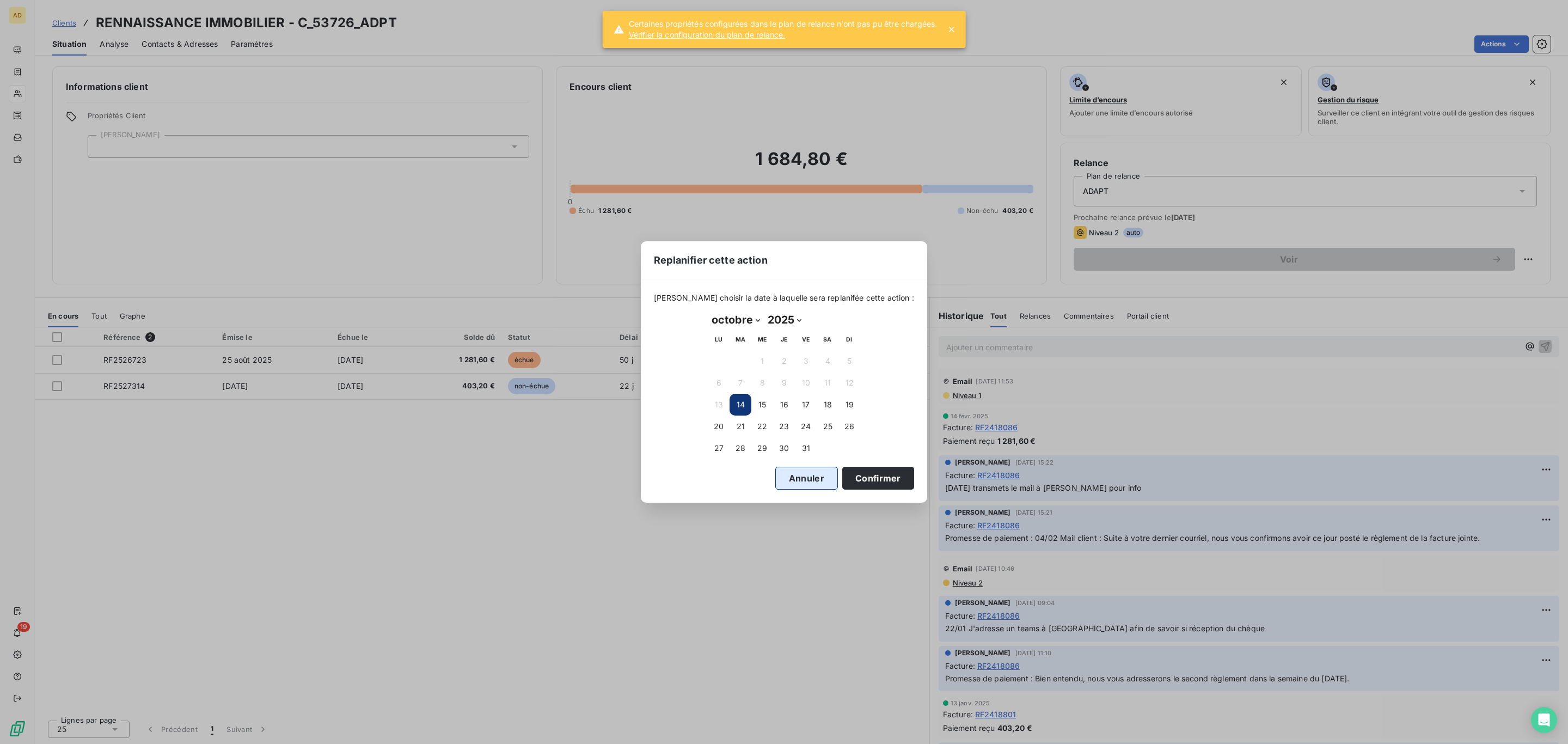
click at [802, 477] on button "Annuler" at bounding box center [806, 478] width 62 height 23
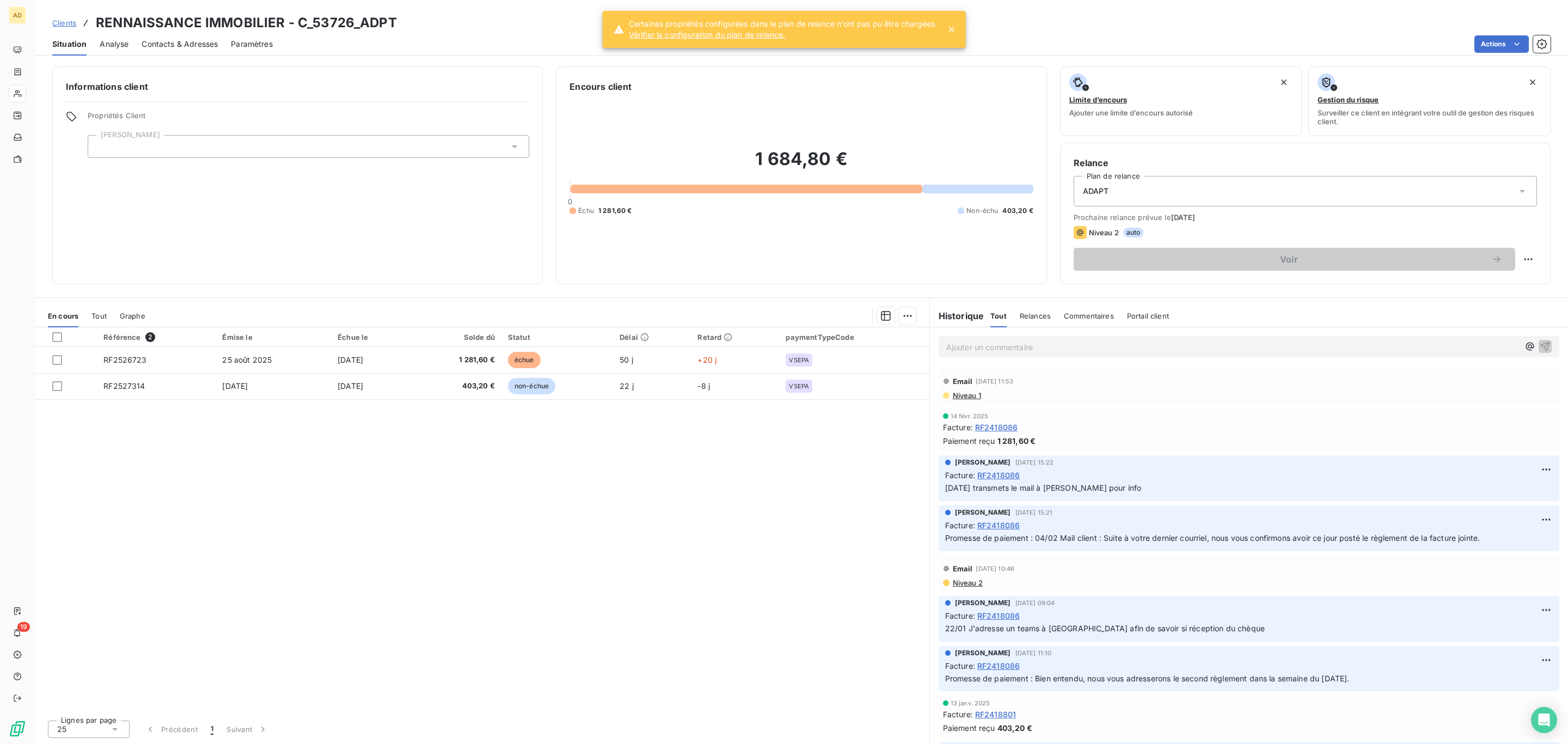
click at [742, 37] on link "Vérifier la configuration du plan de relance." at bounding box center [783, 34] width 308 height 11
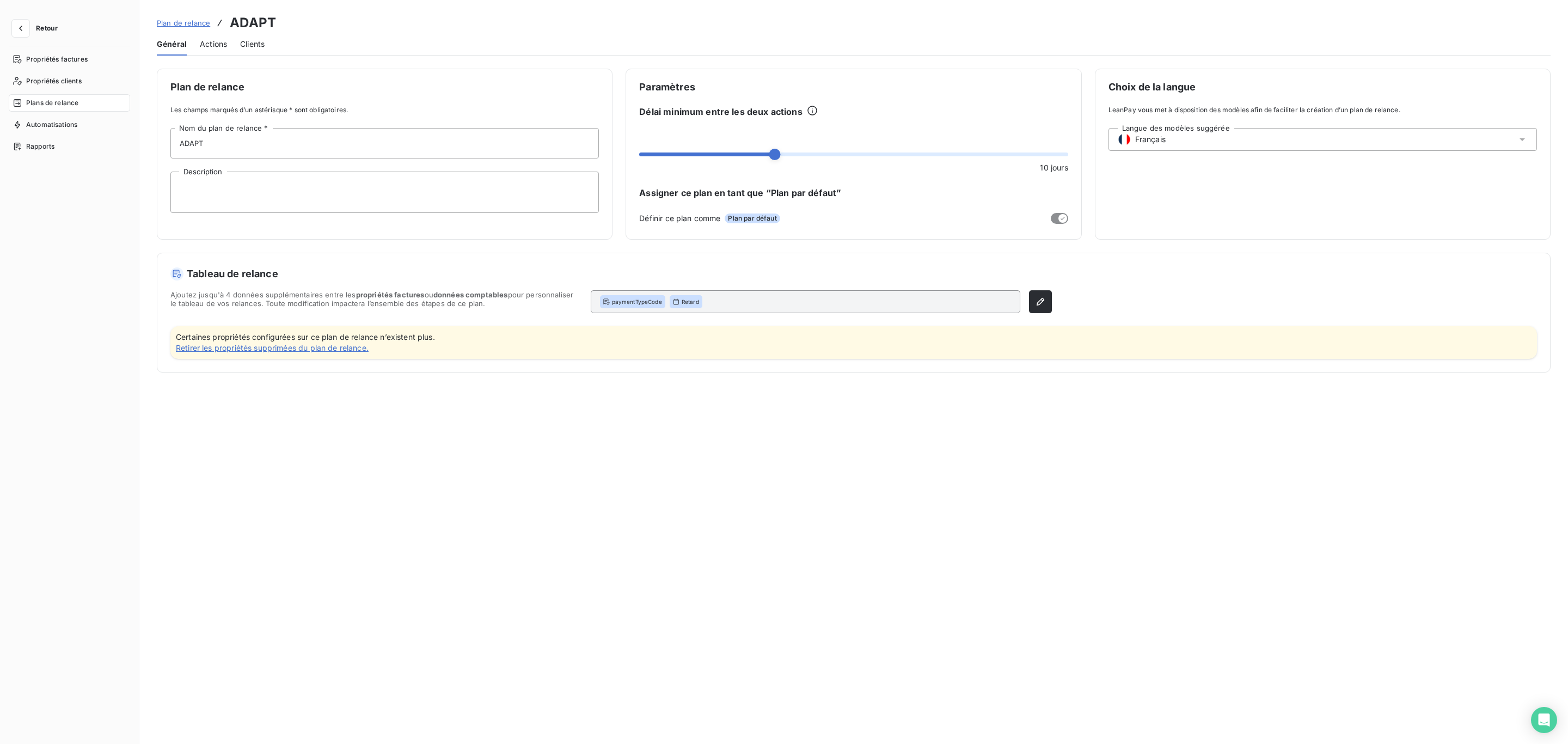
click at [289, 347] on link "Retirer les propriétés supprimées du plan de relance." at bounding box center [305, 348] width 259 height 11
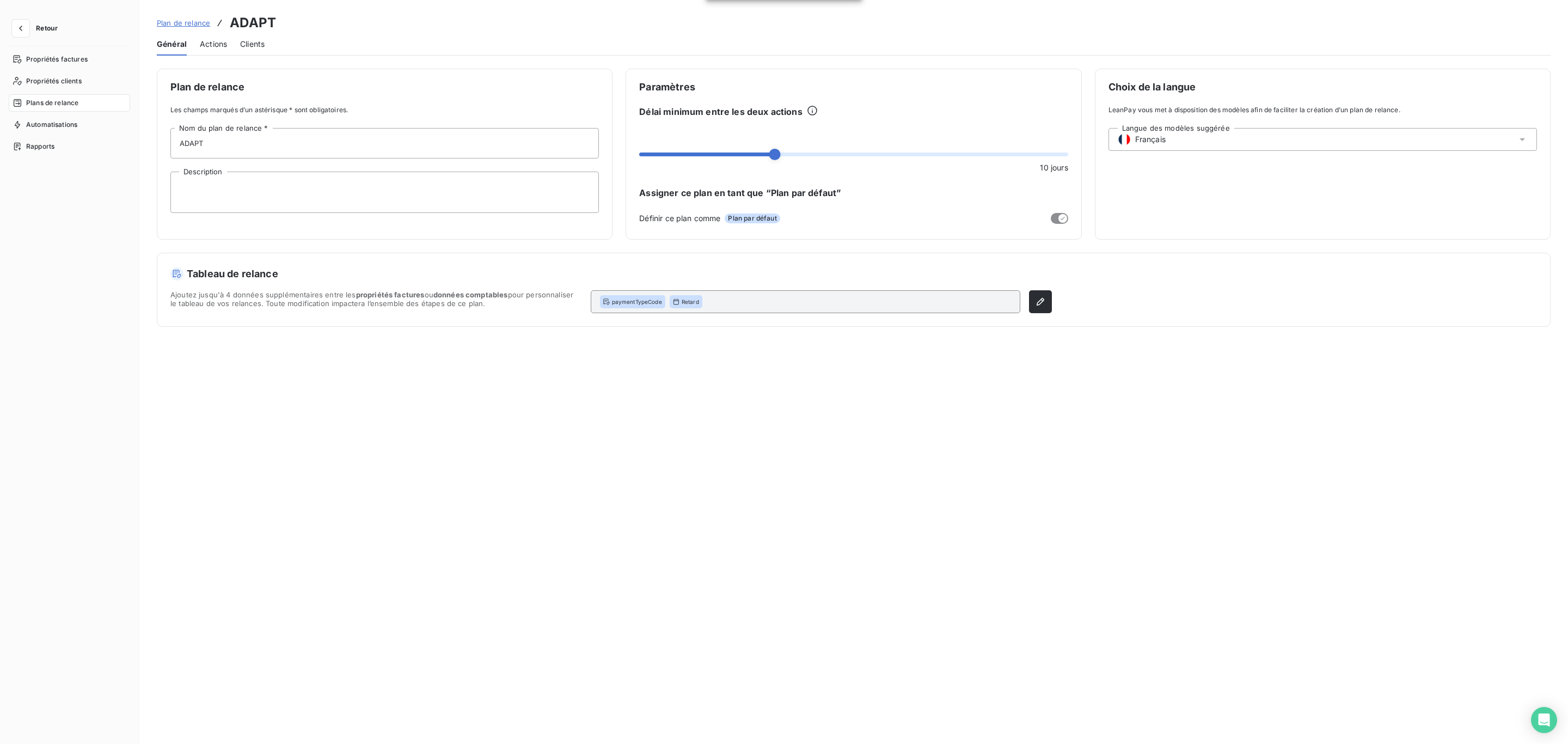
click at [60, 33] on button "Retour" at bounding box center [37, 28] width 58 height 17
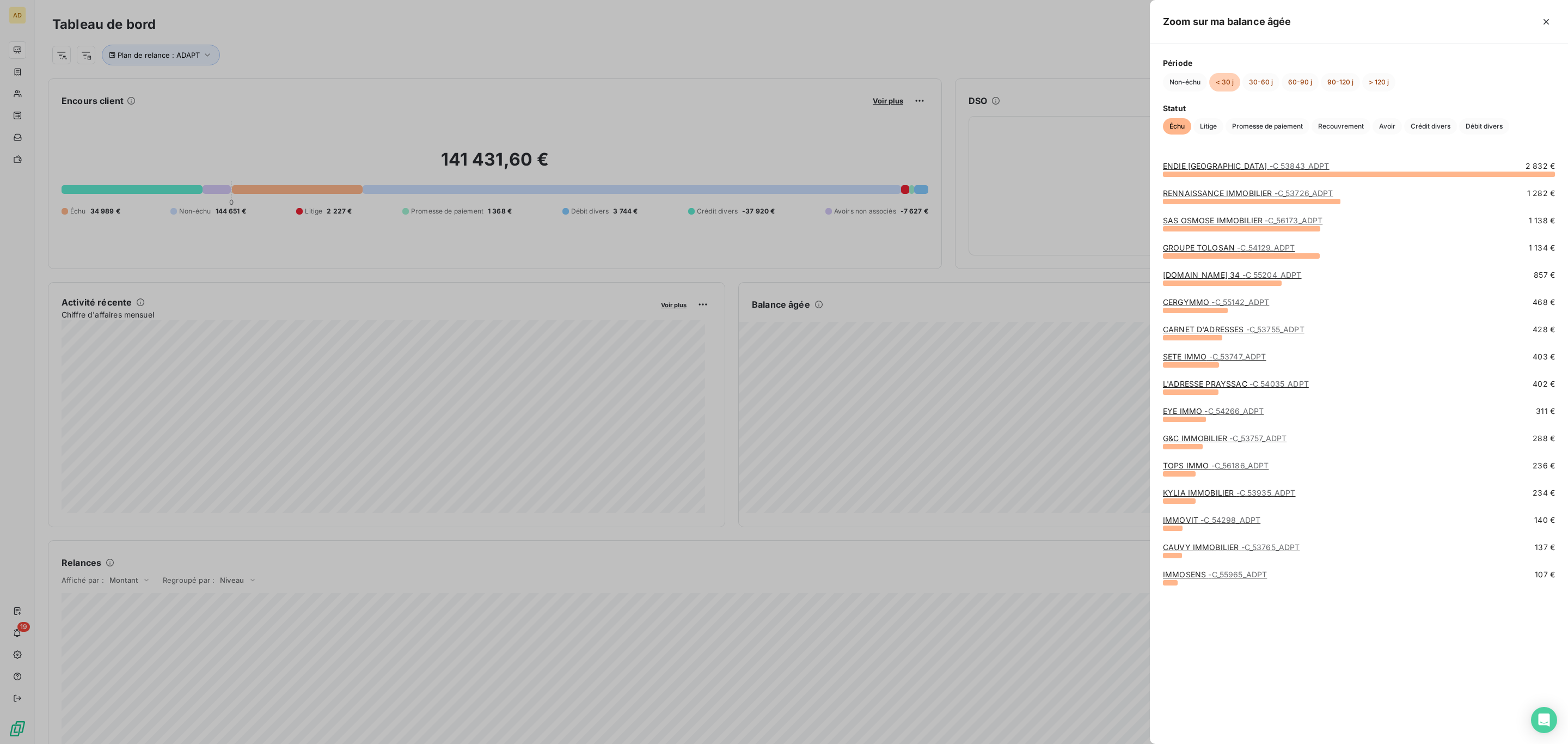
click at [1250, 282] on div at bounding box center [1222, 283] width 118 height 6
click at [1245, 276] on span "- C_55204_ADPT" at bounding box center [1272, 274] width 59 height 9
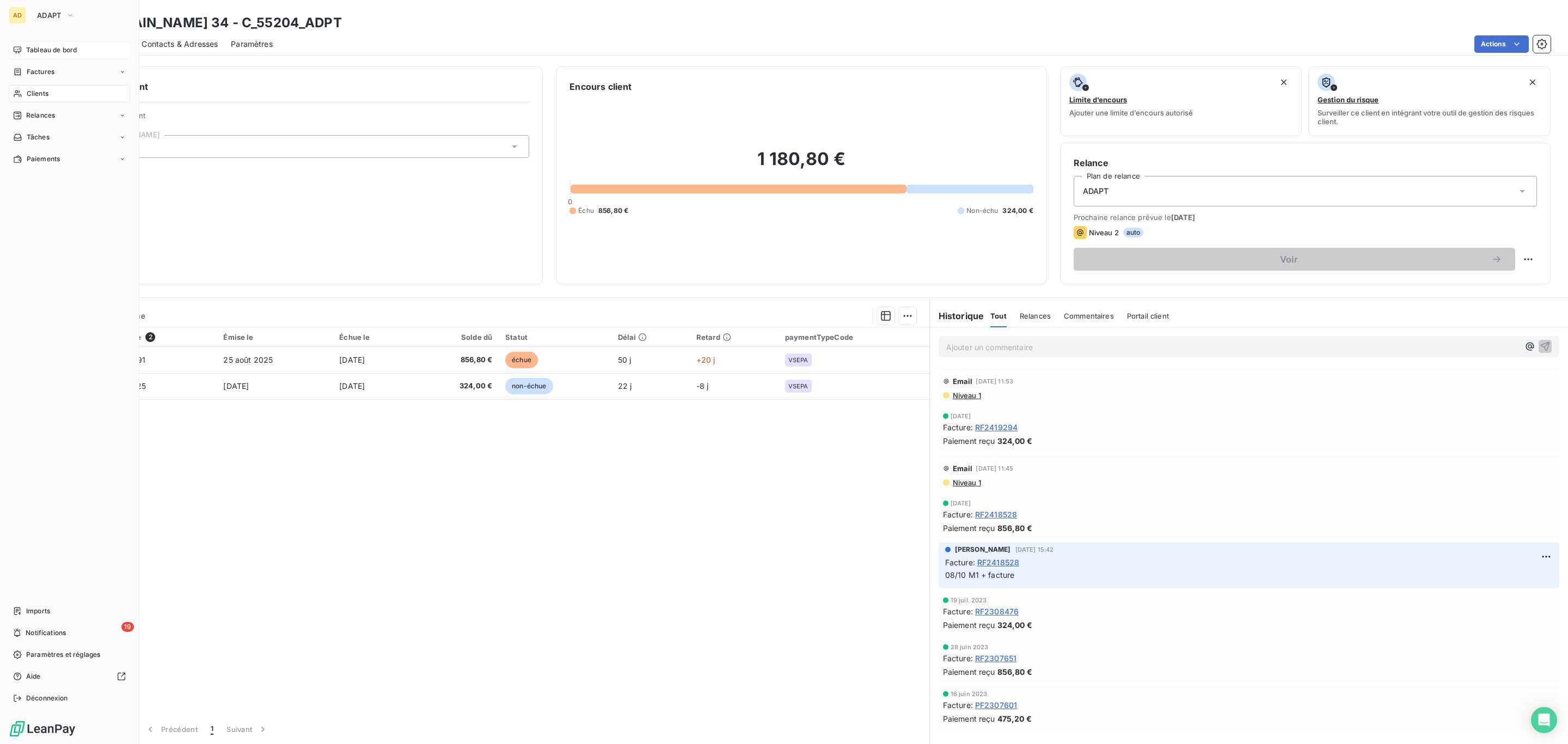
click at [55, 44] on div "Tableau de bord" at bounding box center [69, 50] width 122 height 17
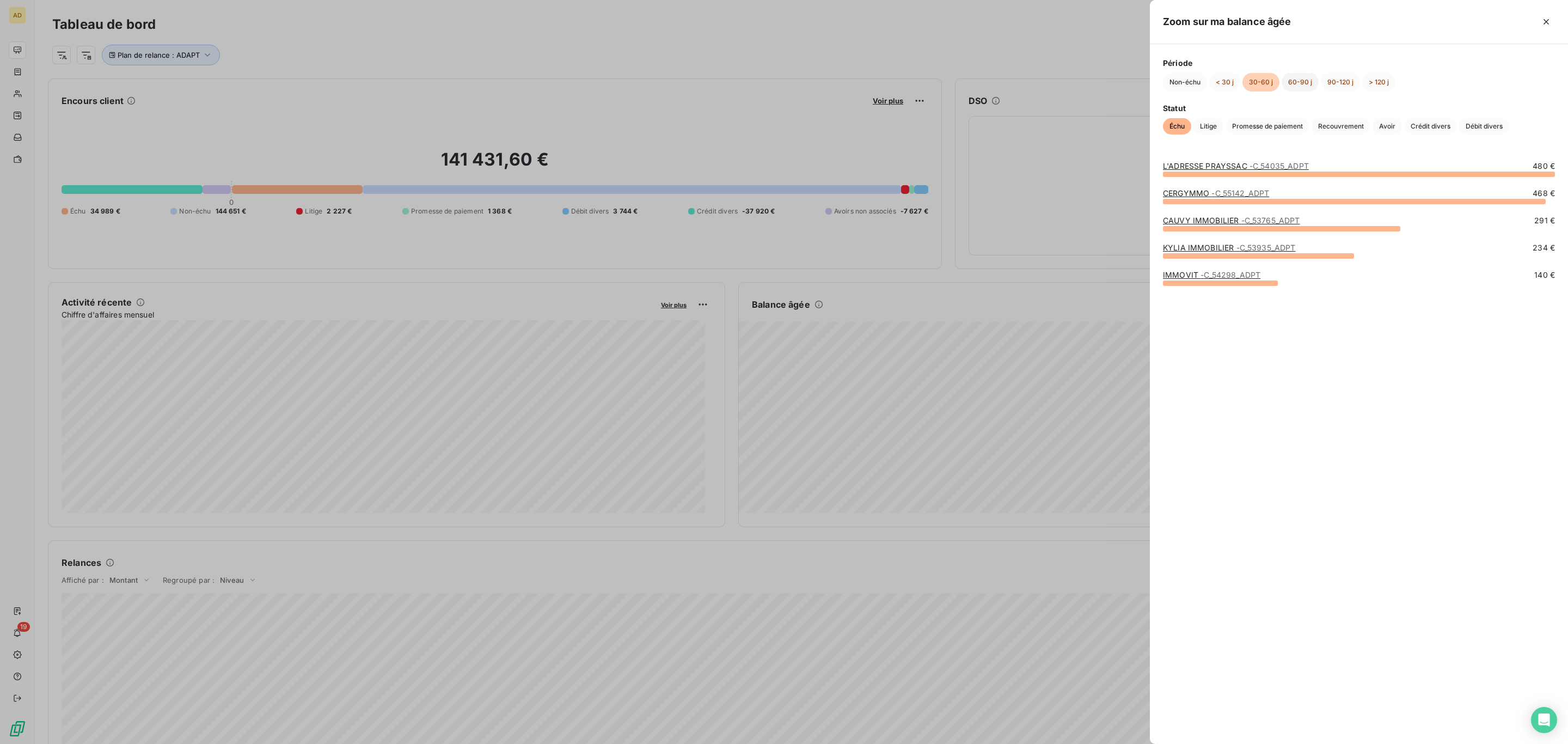
click at [1288, 87] on button "60-90 j" at bounding box center [1300, 82] width 37 height 19
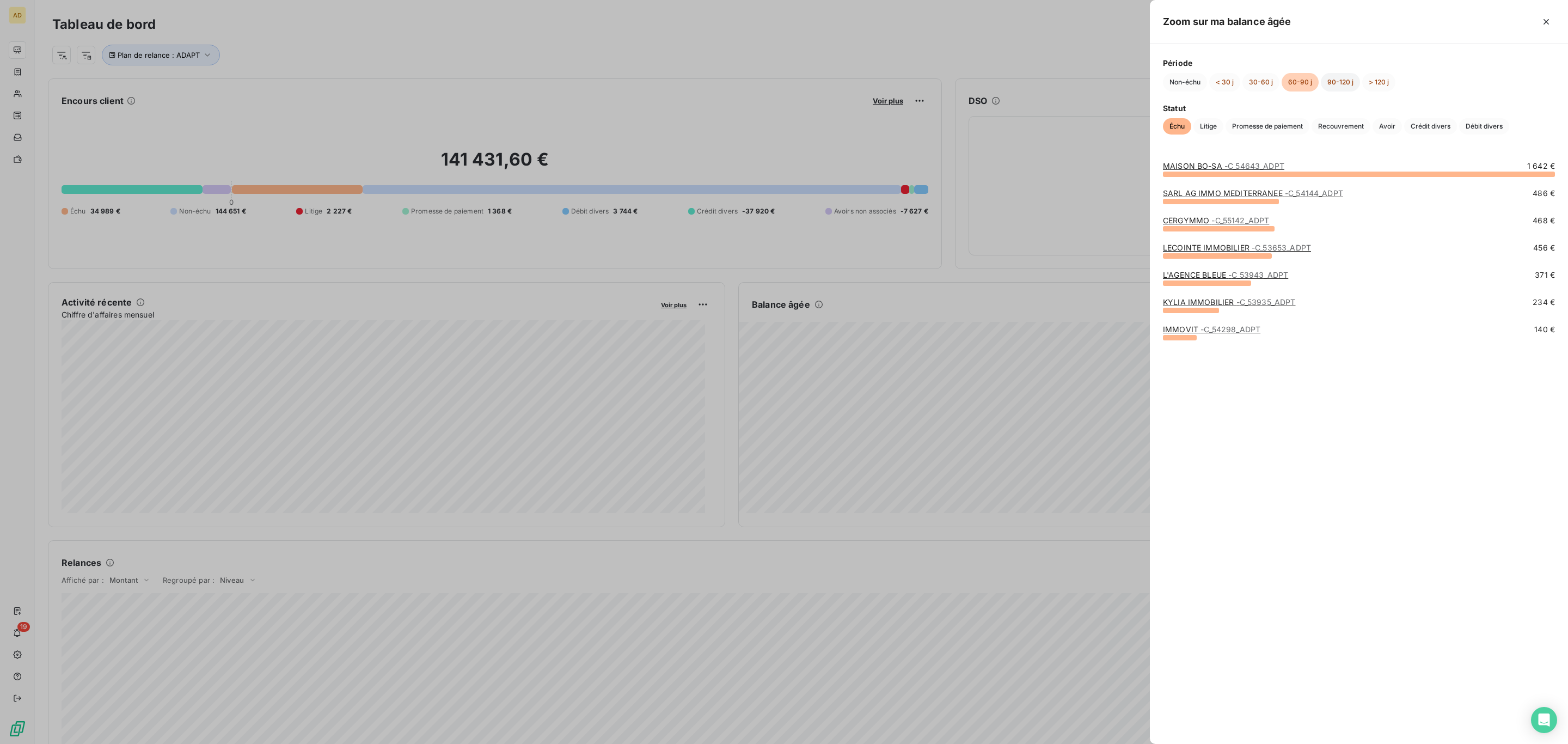
click at [1331, 82] on button "90-120 j" at bounding box center [1341, 82] width 39 height 19
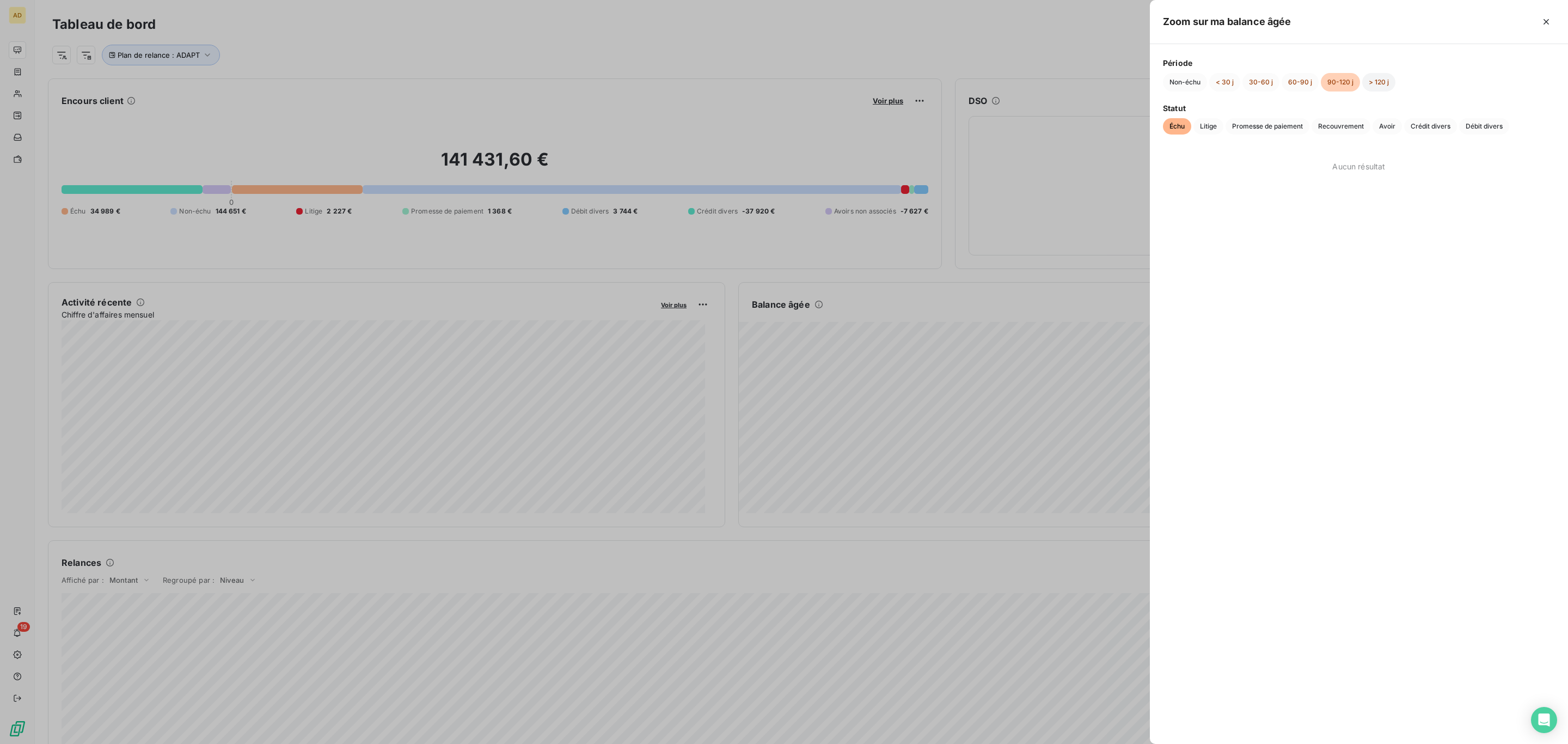
click at [1376, 87] on button "> 120 j" at bounding box center [1379, 82] width 33 height 19
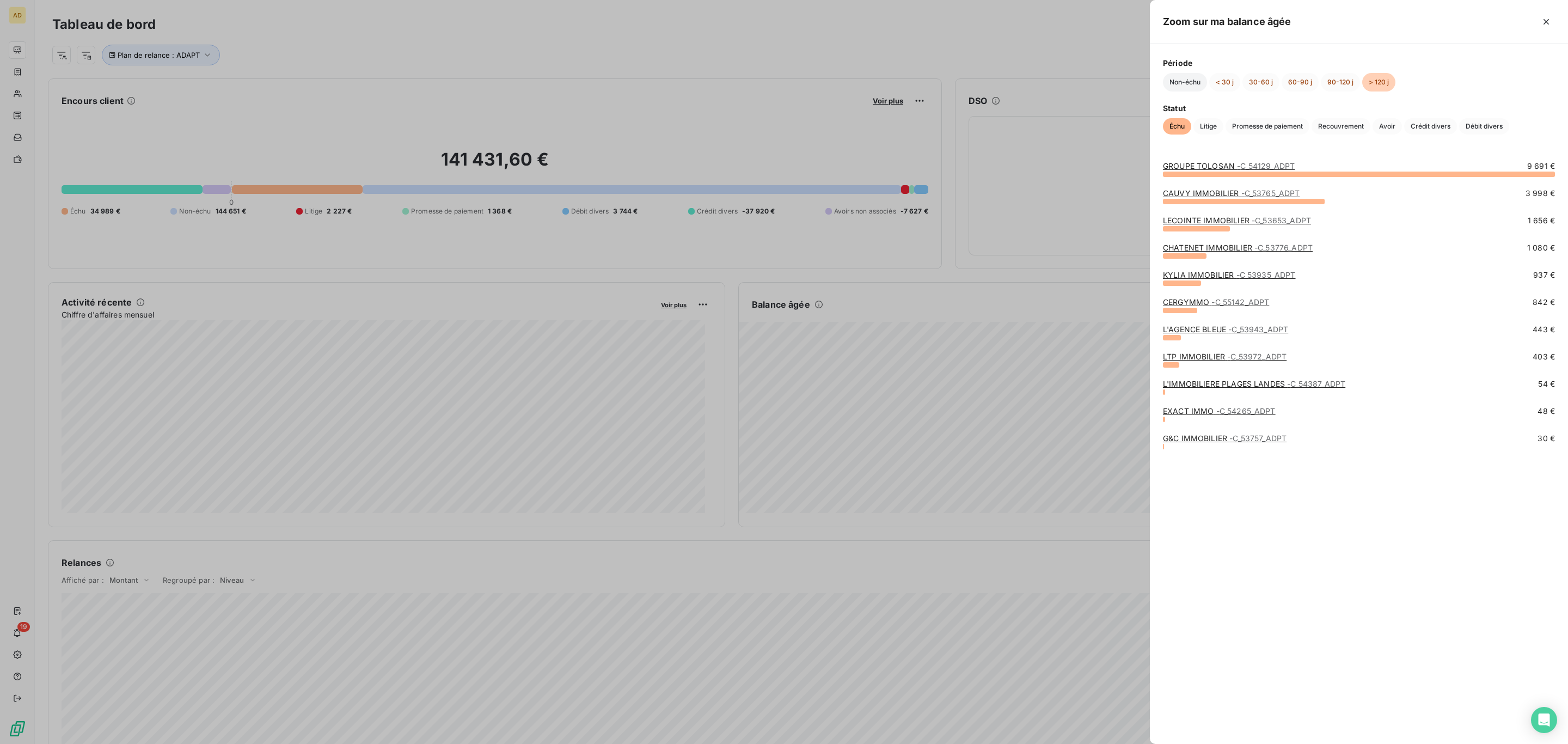
click at [1185, 85] on button "Non-échu" at bounding box center [1185, 82] width 44 height 19
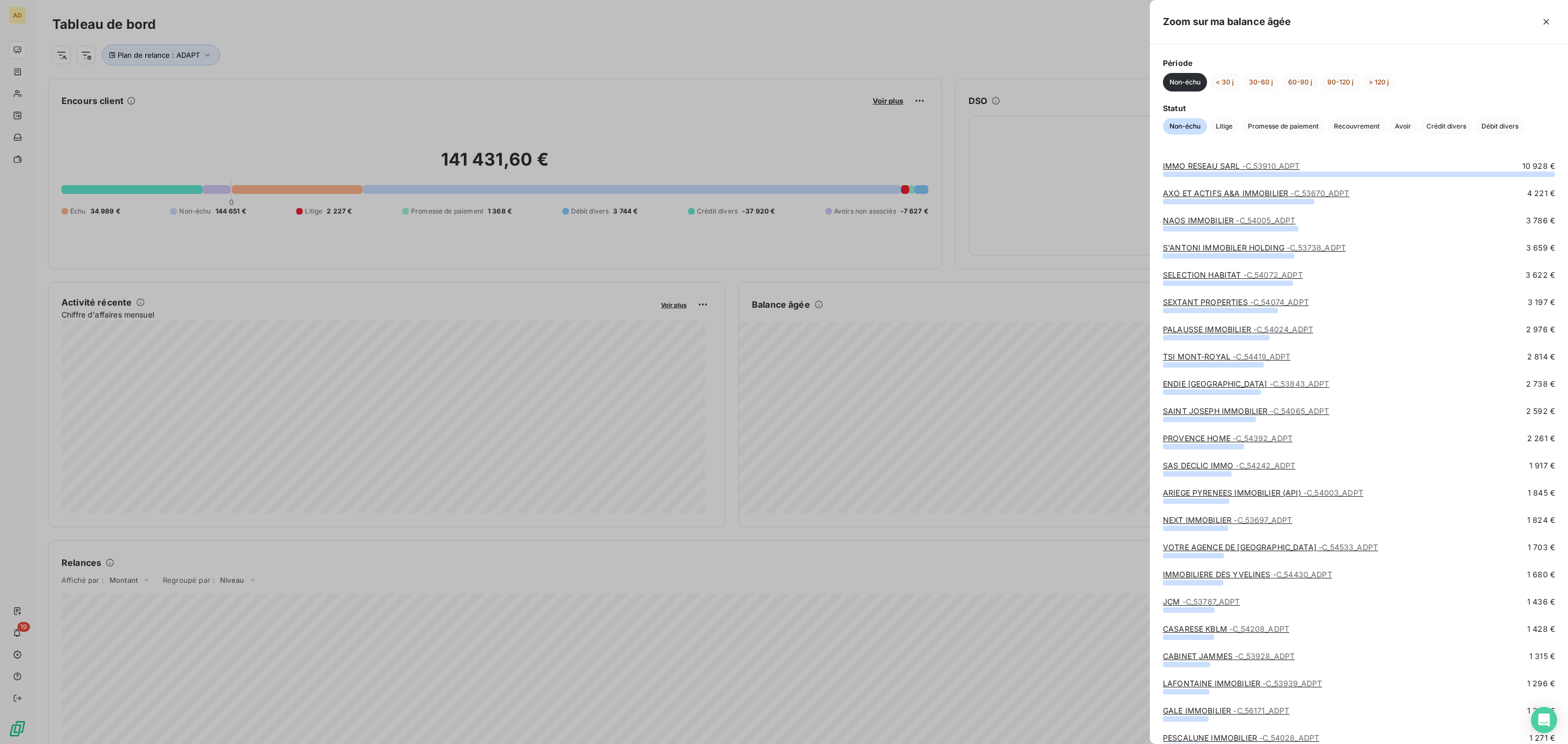
click at [1021, 188] on div at bounding box center [784, 372] width 1568 height 744
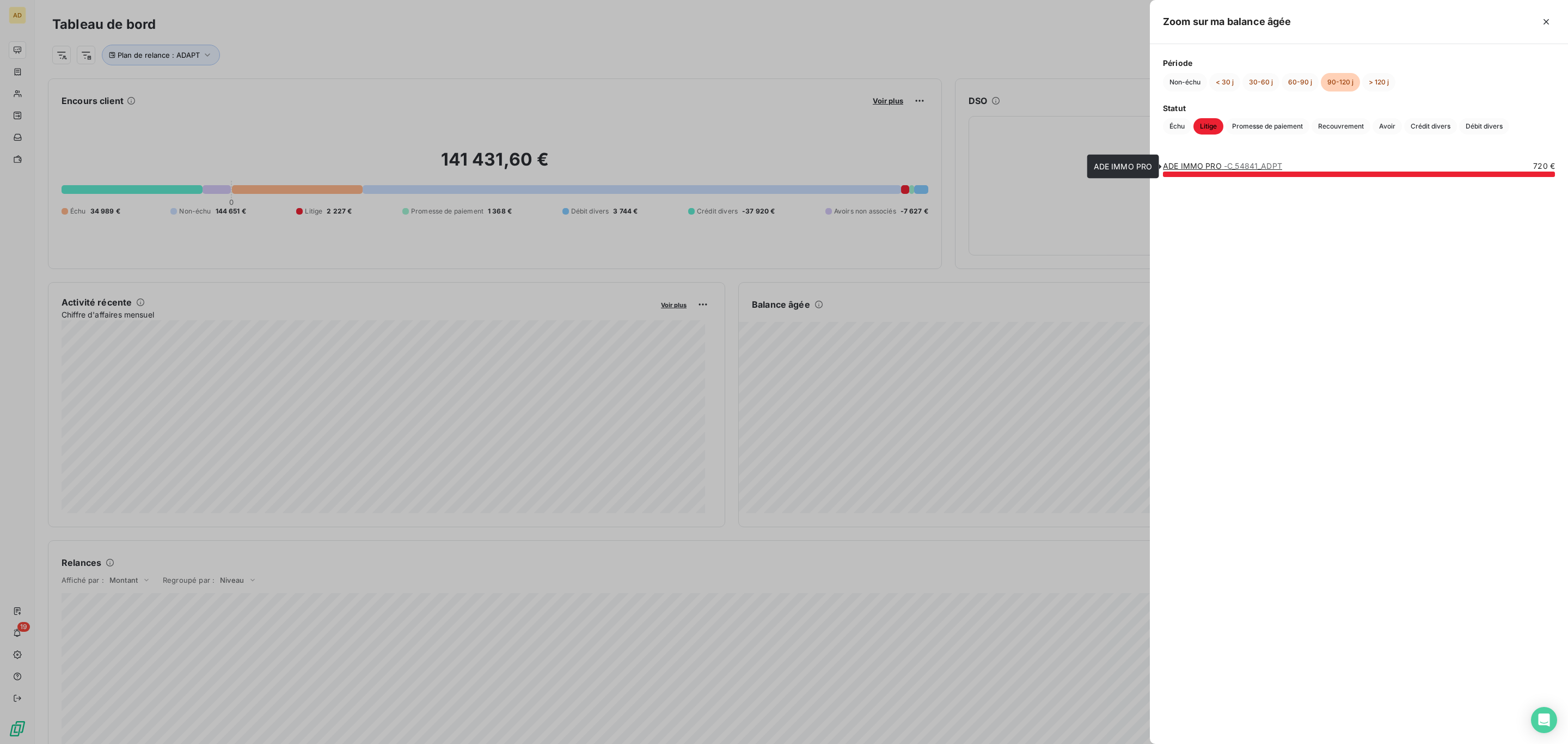
click at [1197, 166] on link "ADE IMMO PRO - C_54841_ADPT" at bounding box center [1222, 166] width 119 height 9
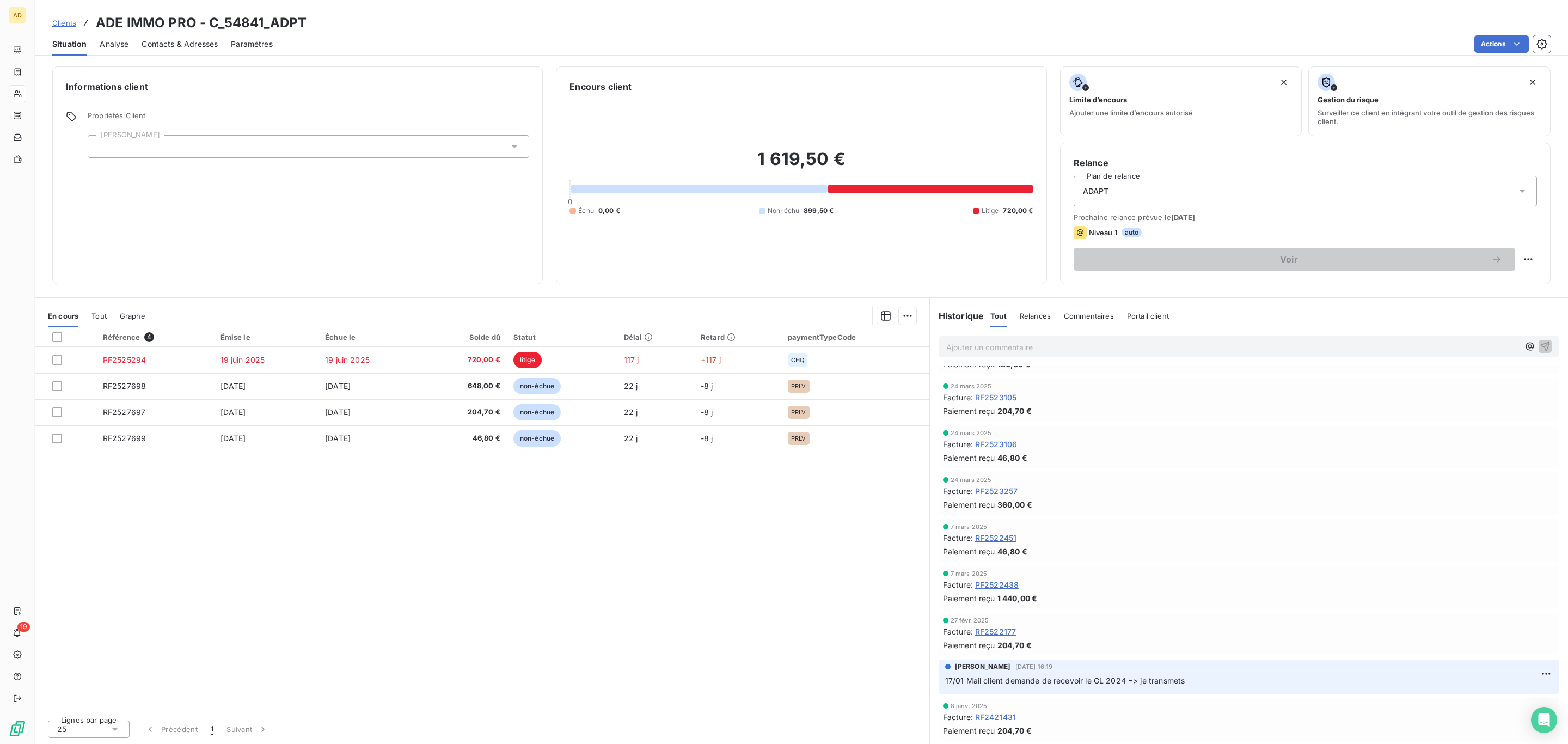
scroll to position [1062, 0]
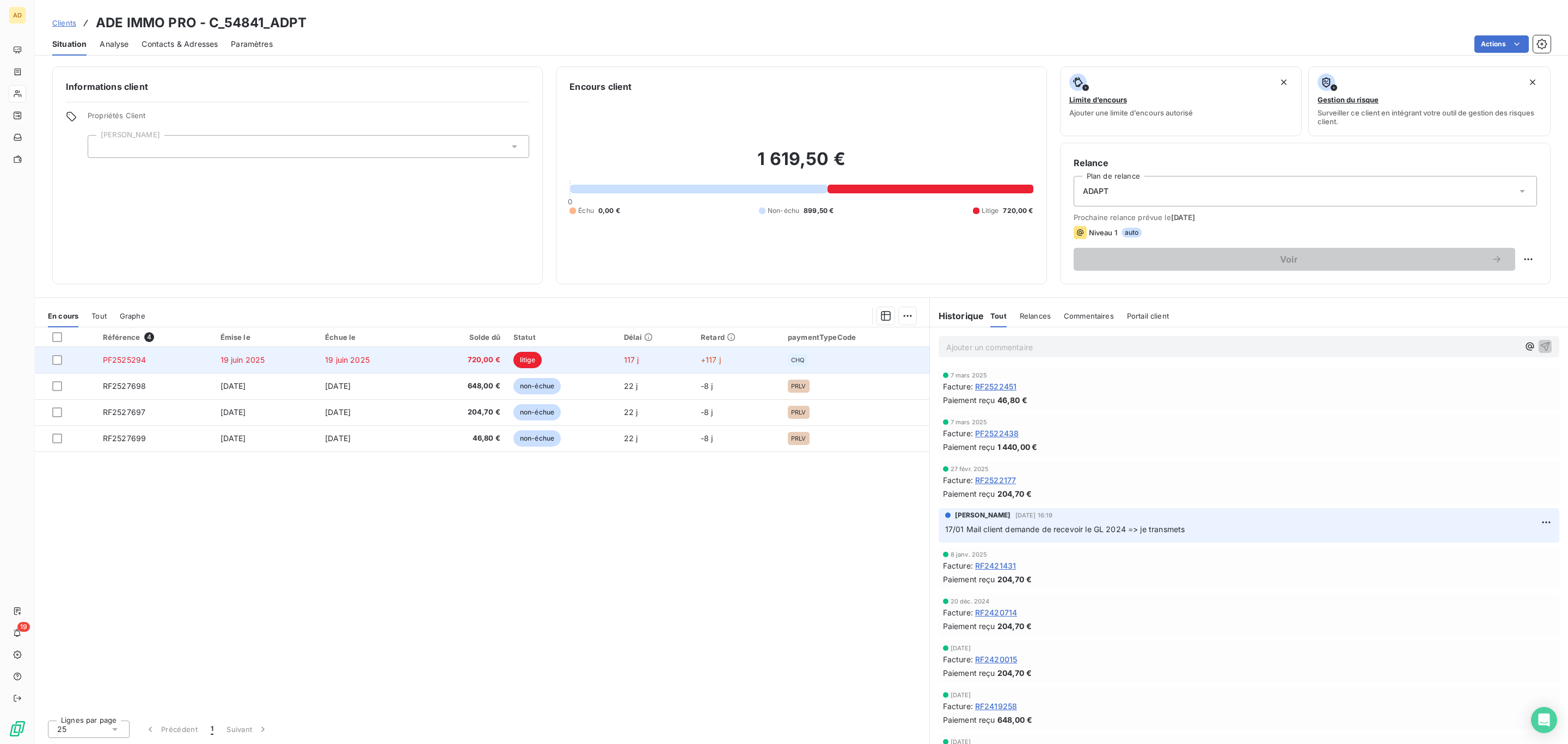
click at [477, 360] on span "720,00 €" at bounding box center [465, 360] width 70 height 11
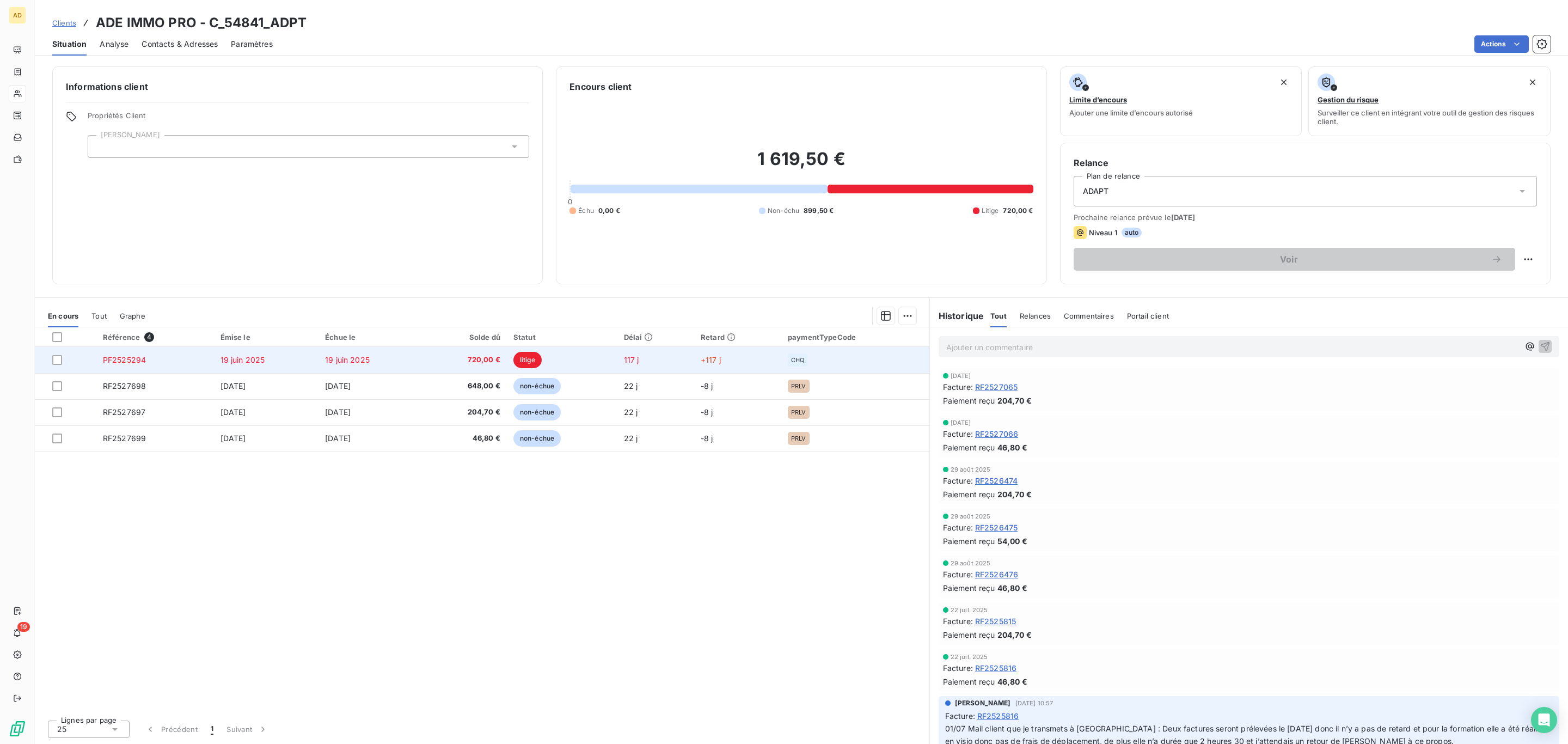
click at [416, 365] on td "19 juin 2025" at bounding box center [371, 360] width 105 height 26
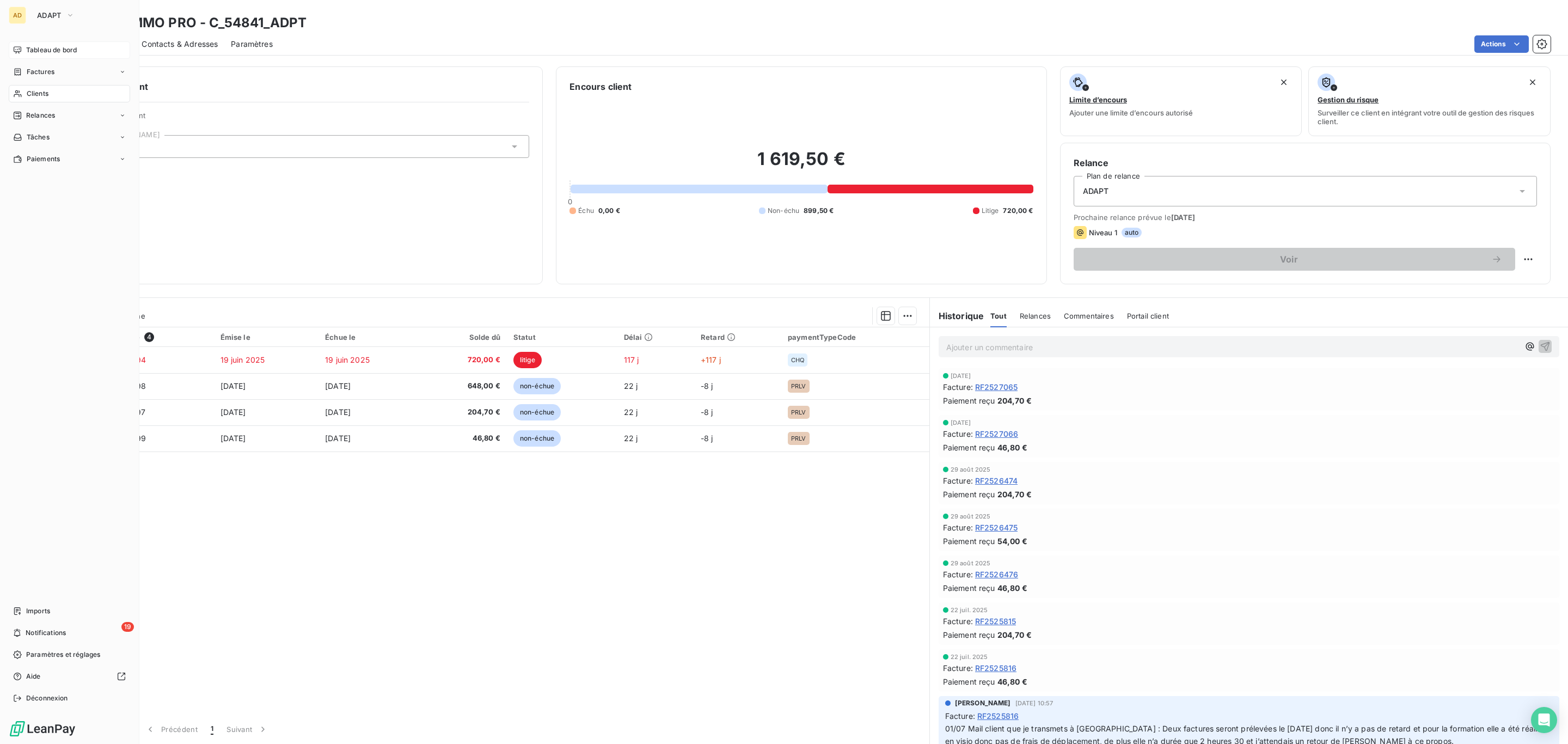
click at [38, 58] on div "Tableau de bord" at bounding box center [69, 50] width 122 height 17
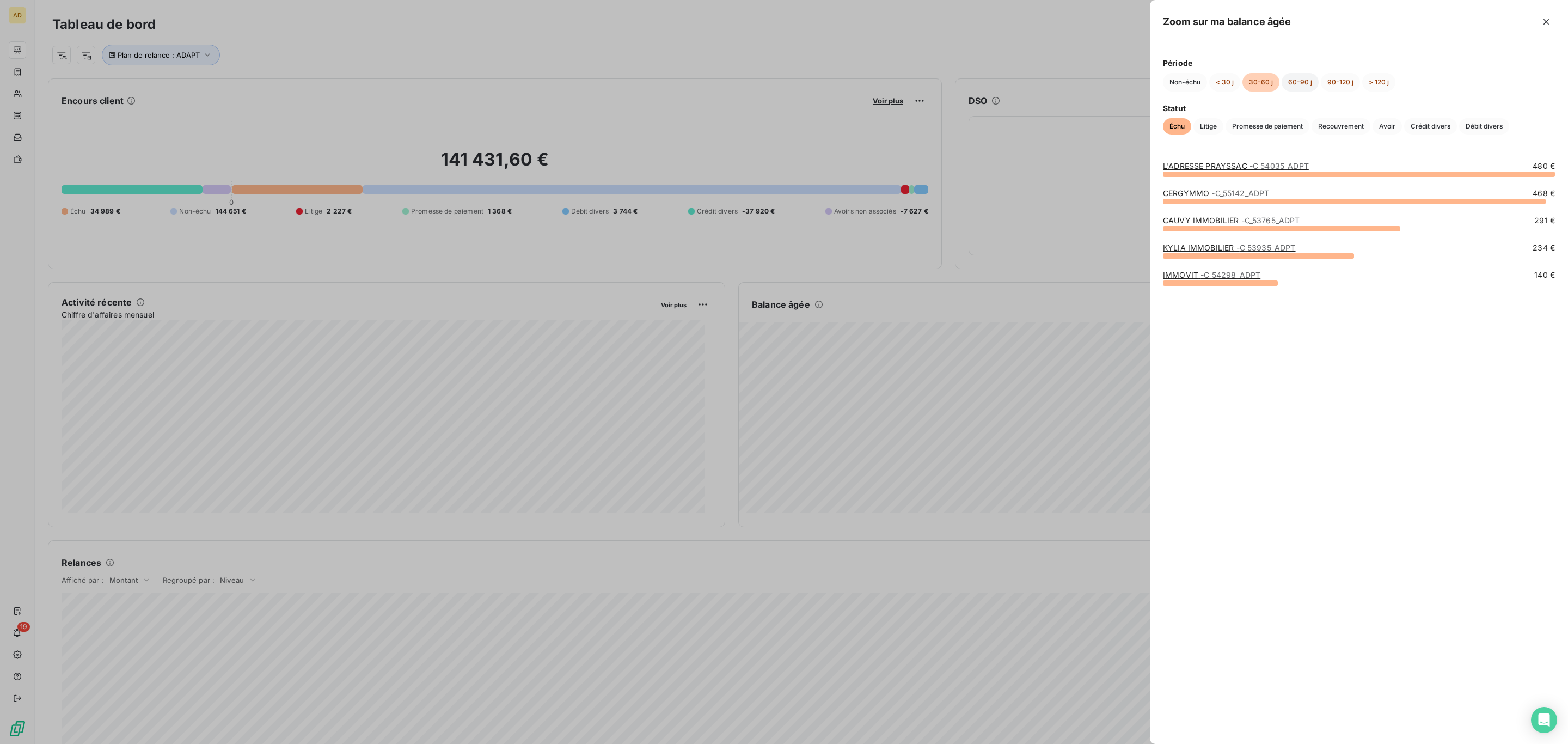
click at [1284, 79] on button "60-90 j" at bounding box center [1300, 82] width 37 height 19
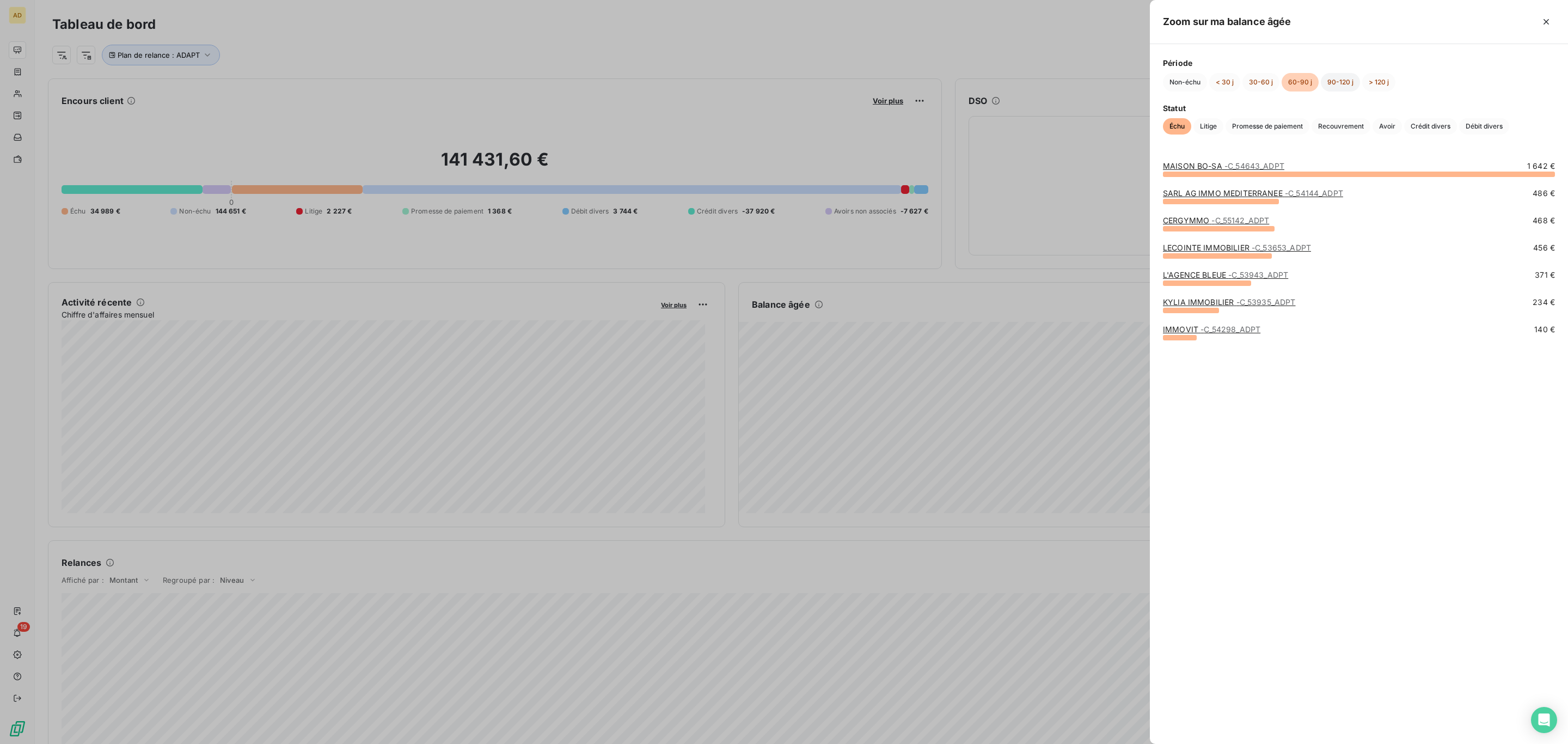
click at [1336, 88] on button "90-120 j" at bounding box center [1341, 82] width 39 height 19
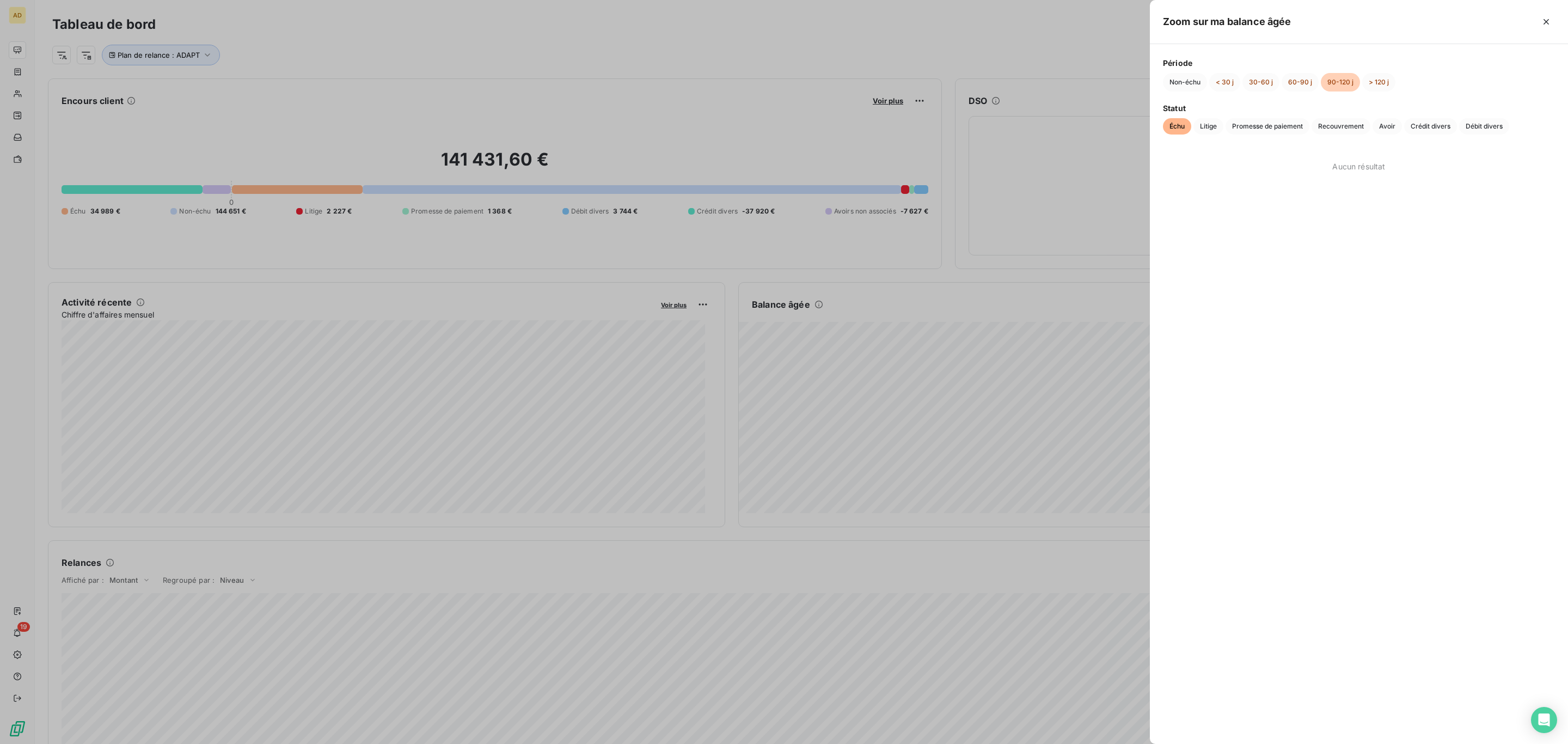
click at [1112, 148] on div at bounding box center [784, 372] width 1568 height 744
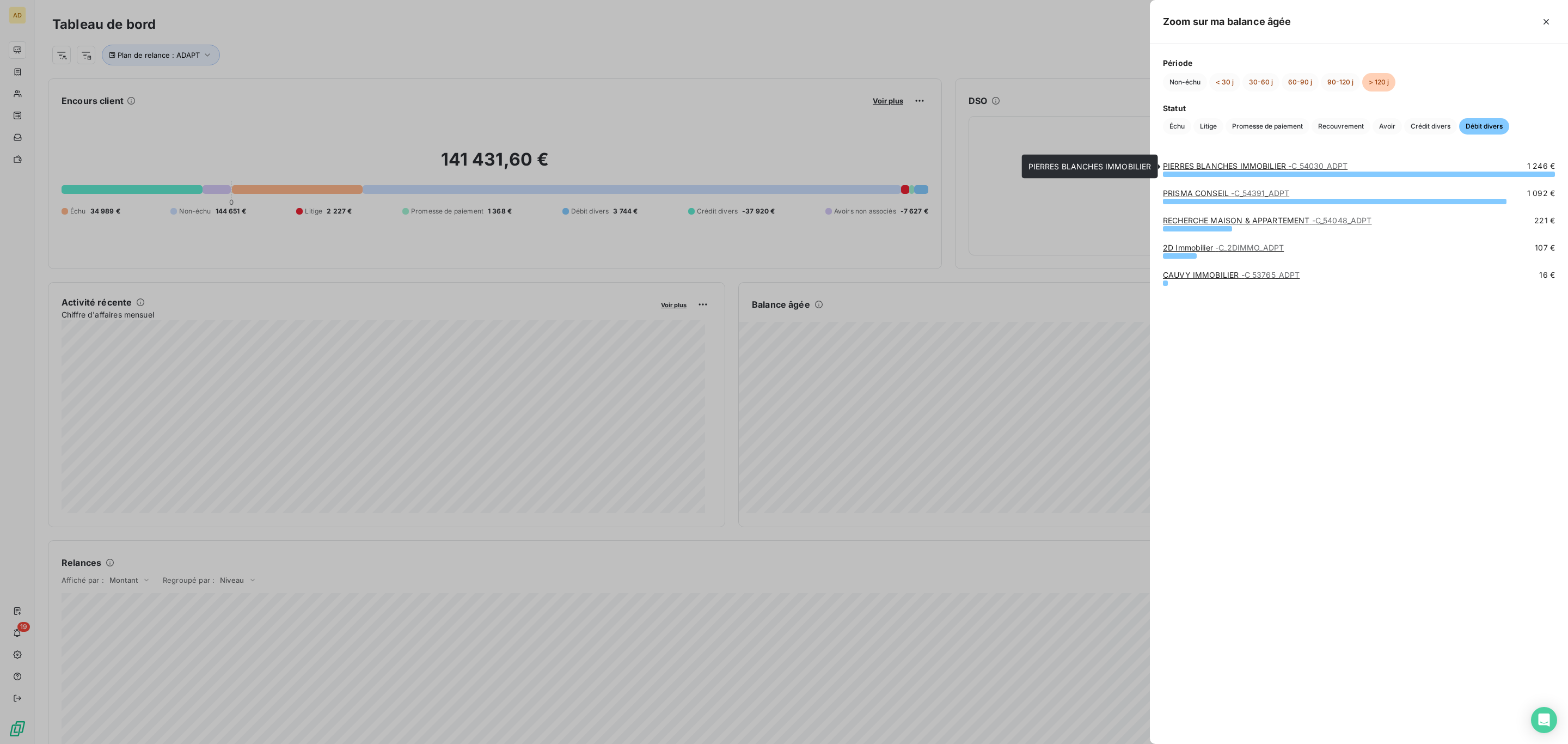
click at [1210, 162] on link "PIERRES BLANCHES IMMOBILIER - C_54030_ADPT" at bounding box center [1255, 166] width 184 height 9
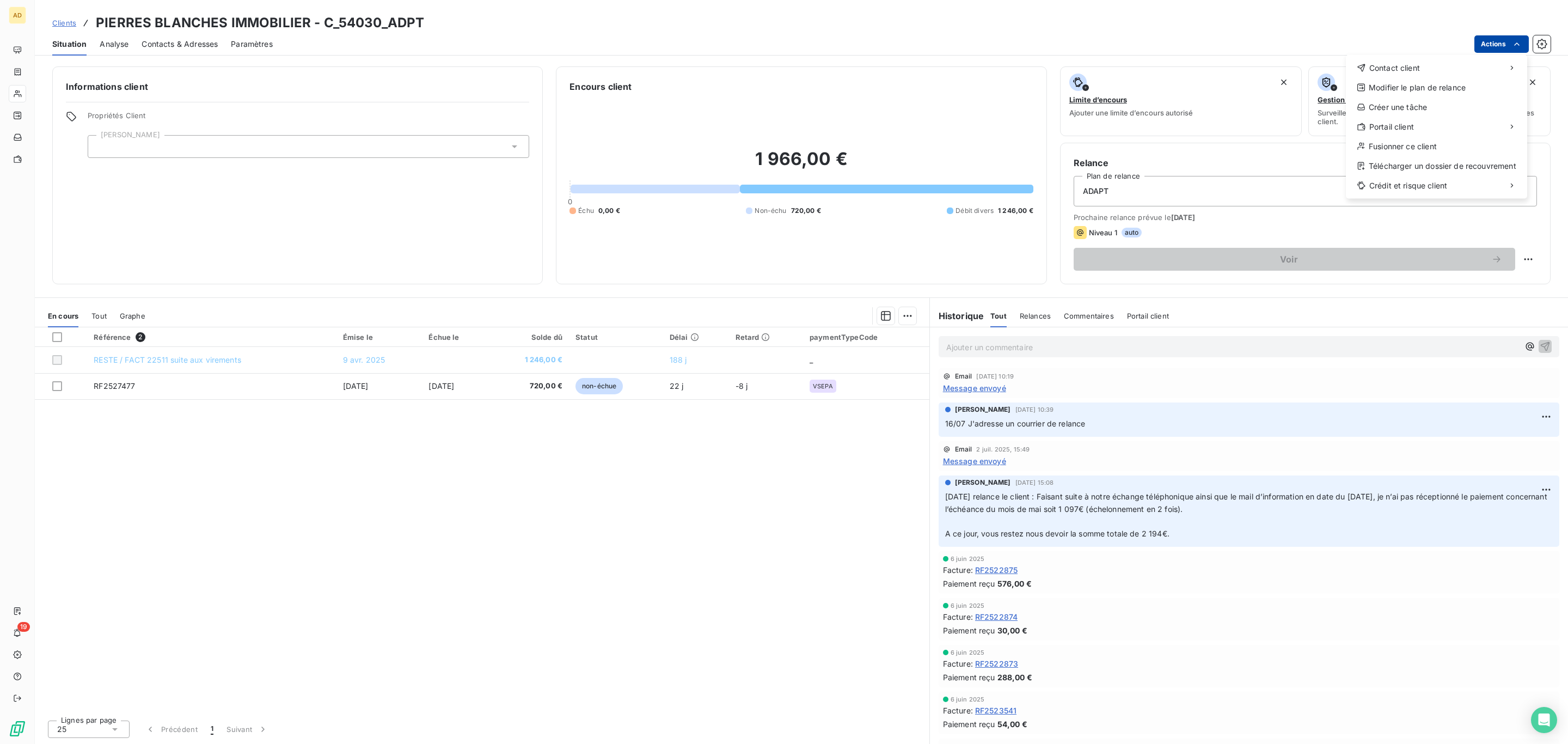
click at [1477, 40] on html "AD 19 Clients PIERRES BLANCHES IMMOBILIER - C_54030_ADPT Situation Analyse Cont…" at bounding box center [784, 372] width 1568 height 744
click at [1281, 75] on div "Envoyer un email" at bounding box center [1265, 72] width 146 height 17
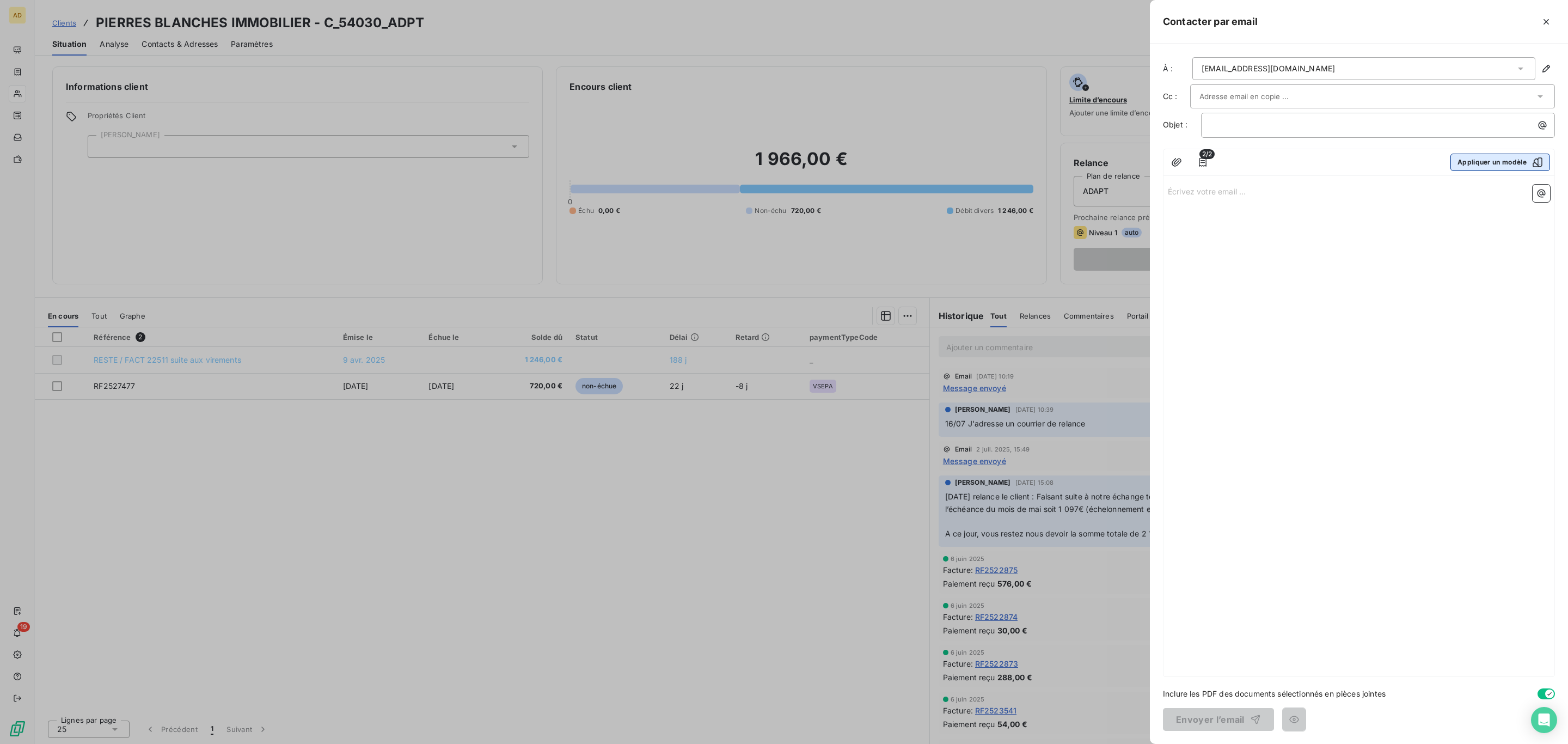
click at [1473, 171] on button "Appliquer un modèle" at bounding box center [1501, 162] width 100 height 17
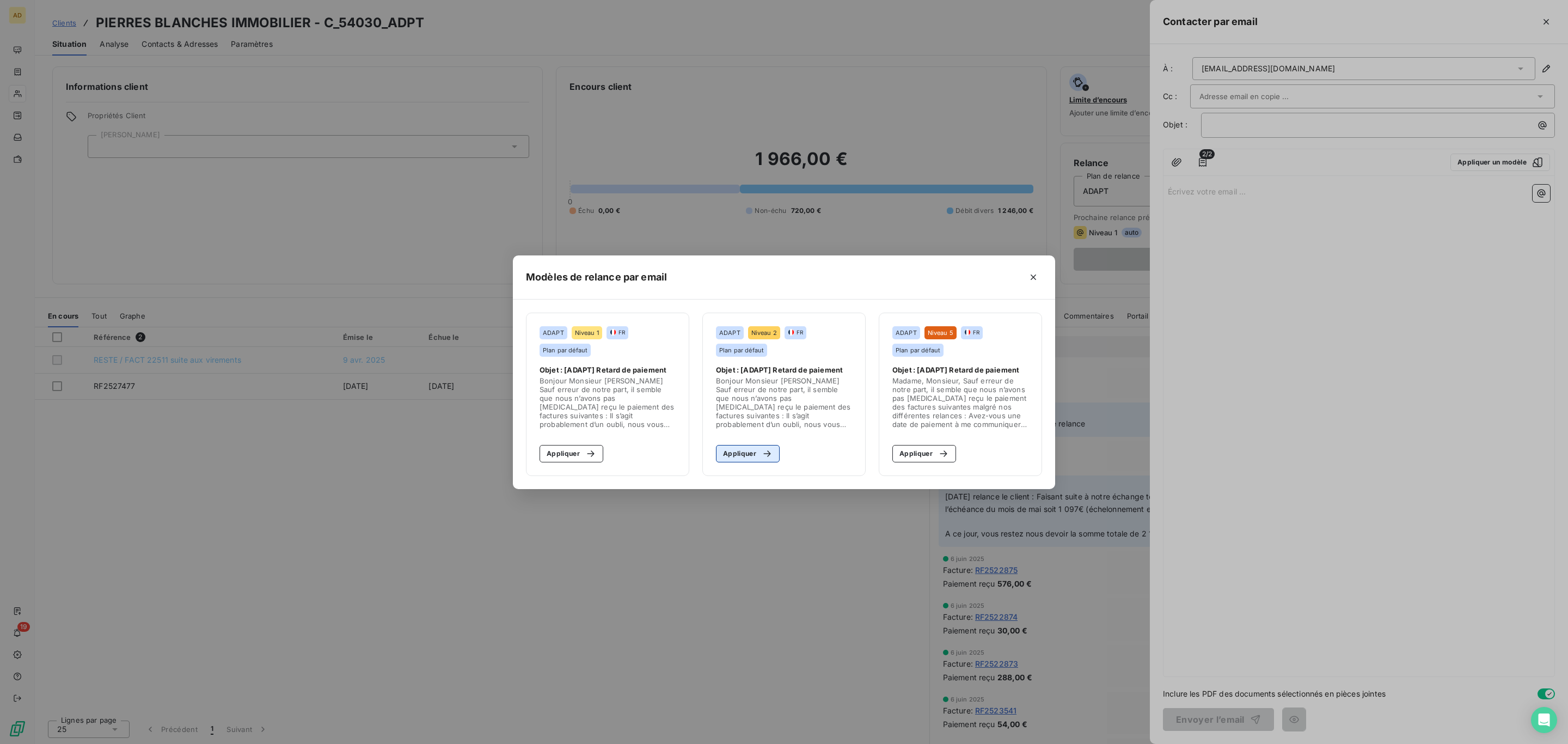
click at [745, 453] on button "Appliquer" at bounding box center [748, 454] width 64 height 17
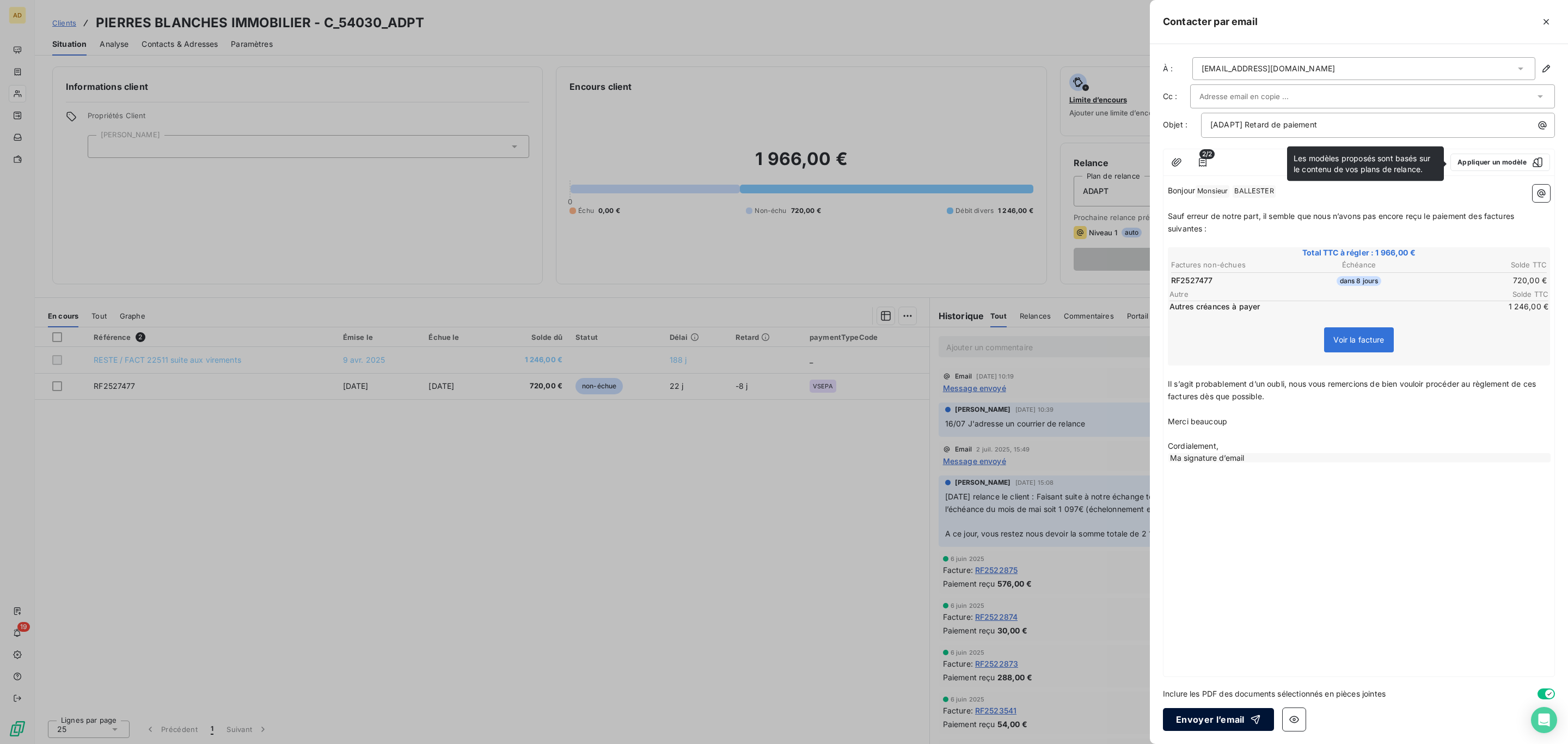
click at [1219, 716] on button "Envoyer l’email" at bounding box center [1218, 719] width 111 height 23
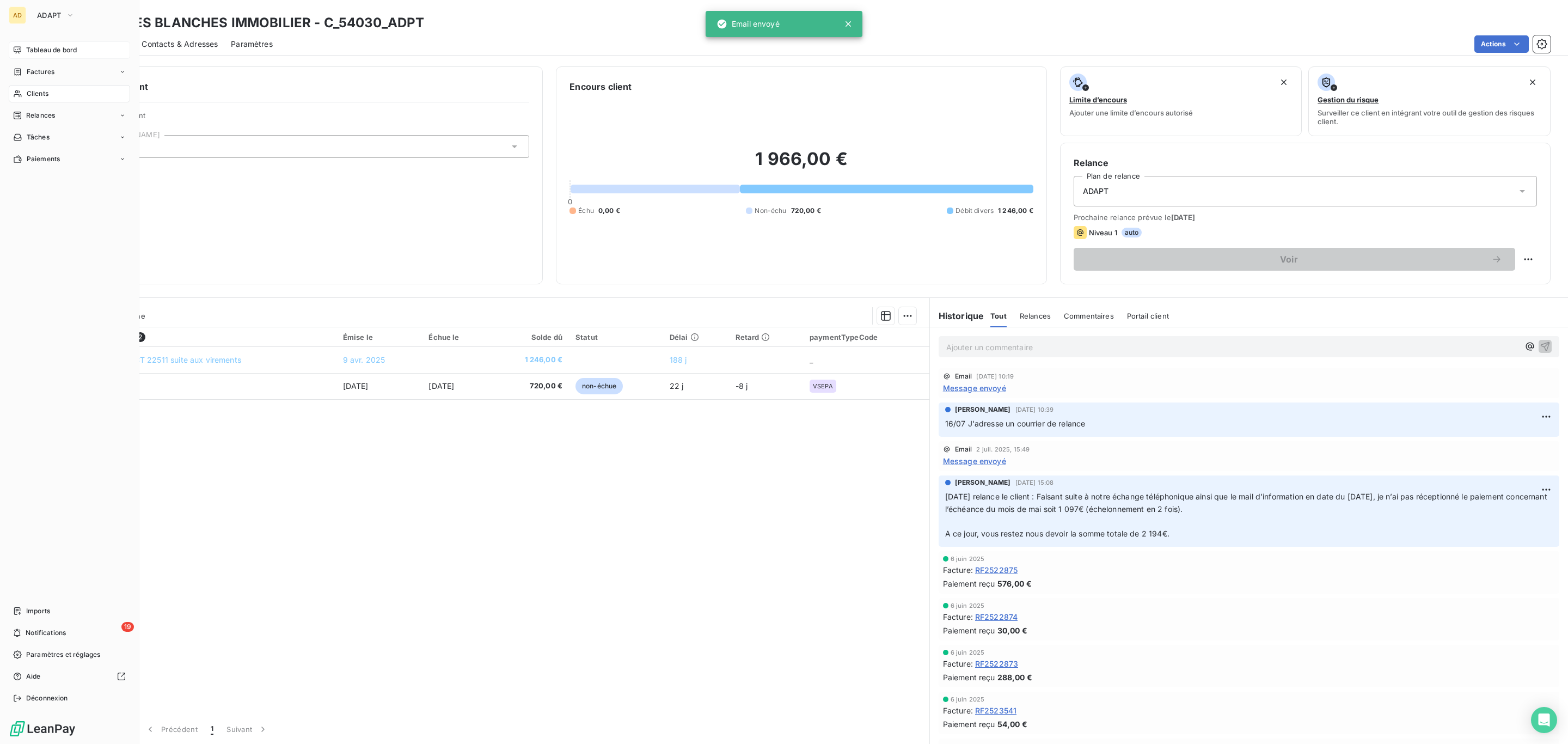
click at [45, 44] on div "Tableau de bord" at bounding box center [69, 50] width 122 height 17
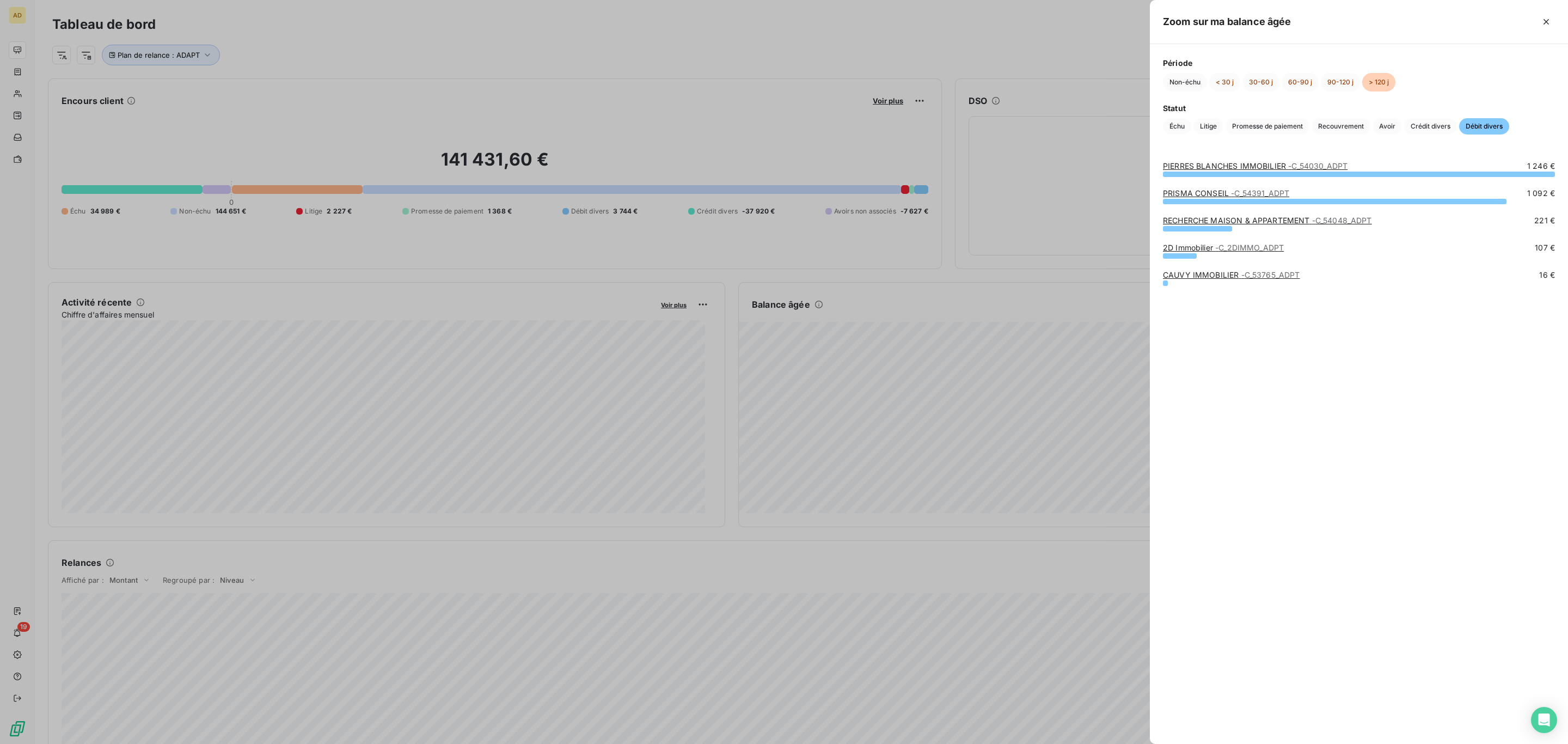
click at [1205, 193] on link "PRISMA CONSEIL - C_54391_ADPT" at bounding box center [1226, 193] width 127 height 9
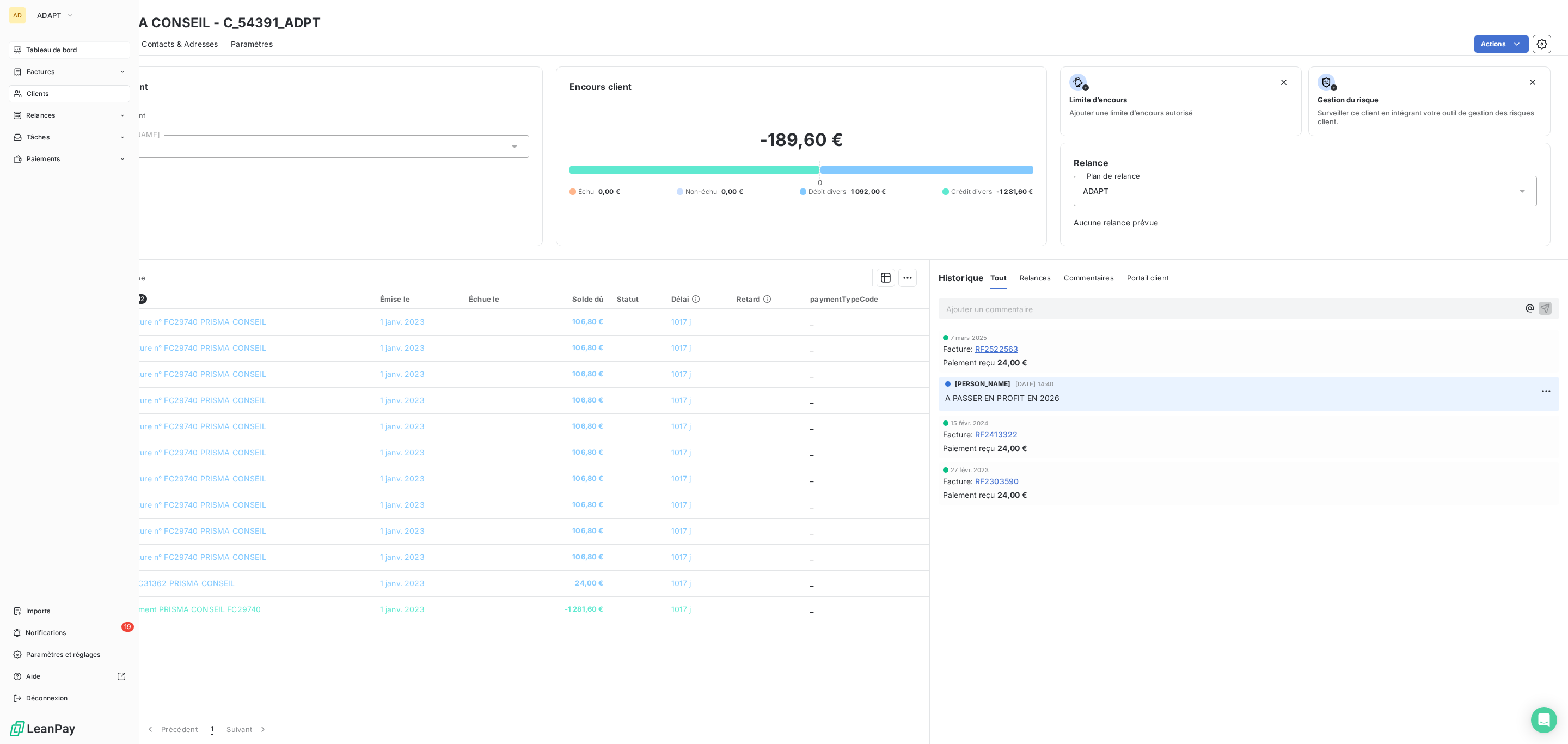
click at [45, 46] on span "Tableau de bord" at bounding box center [51, 50] width 50 height 10
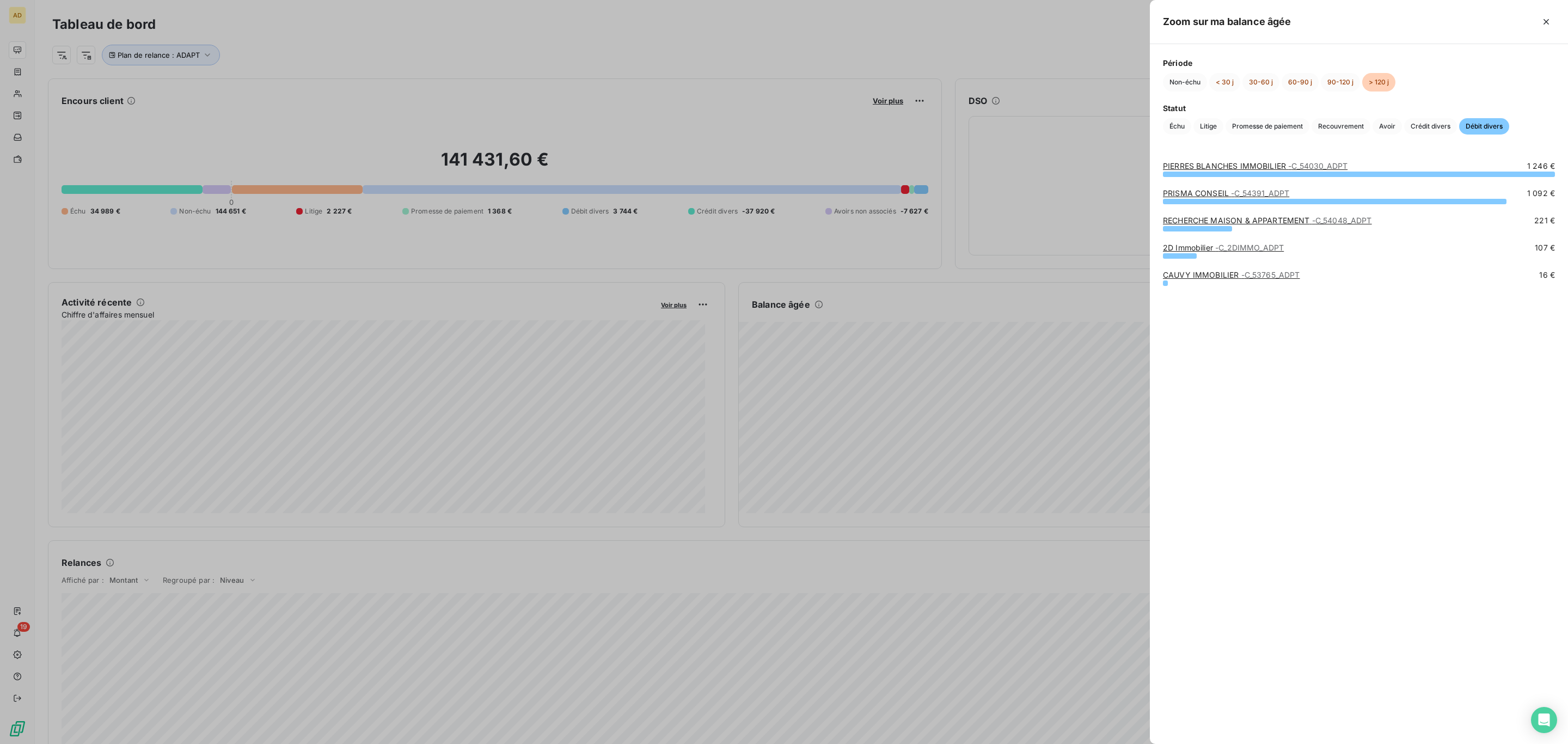
click at [1195, 222] on link "RECHERCHE MAISON & APPARTEMENT - C_54048_ADPT" at bounding box center [1268, 220] width 209 height 9
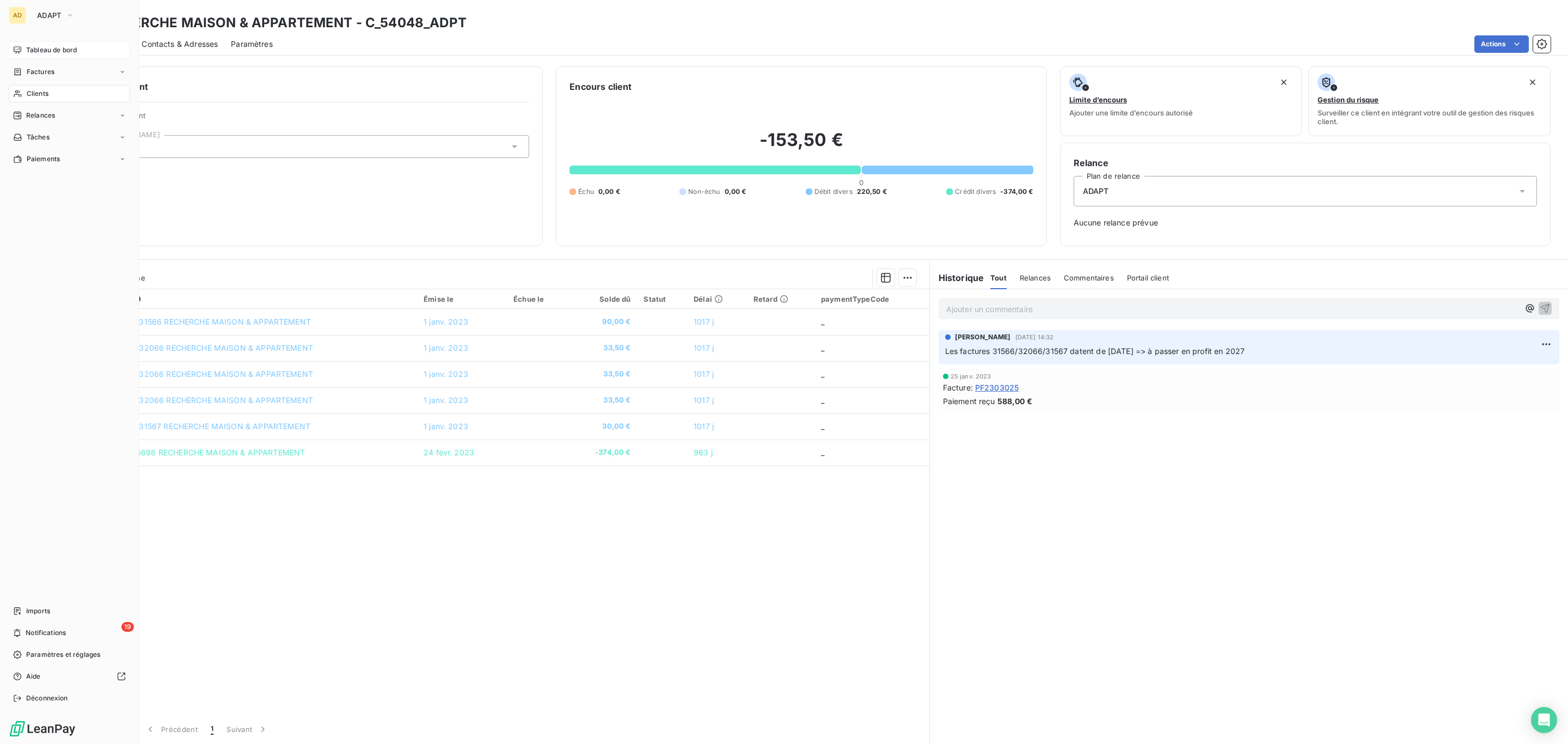
click at [64, 52] on span "Tableau de bord" at bounding box center [51, 50] width 50 height 10
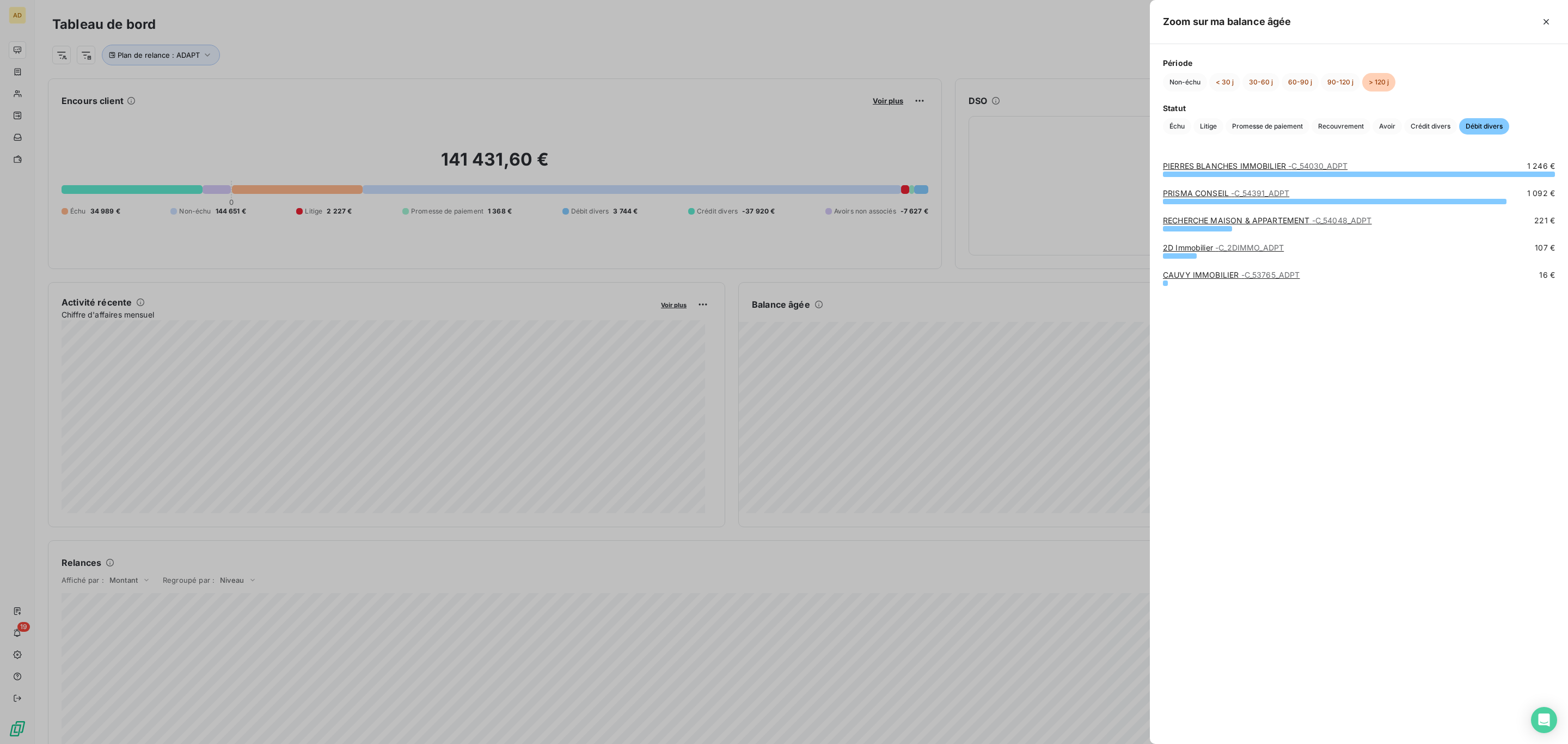
click at [1185, 250] on link "2D Immobilier - C_2DIMMO_ADPT" at bounding box center [1223, 247] width 121 height 9
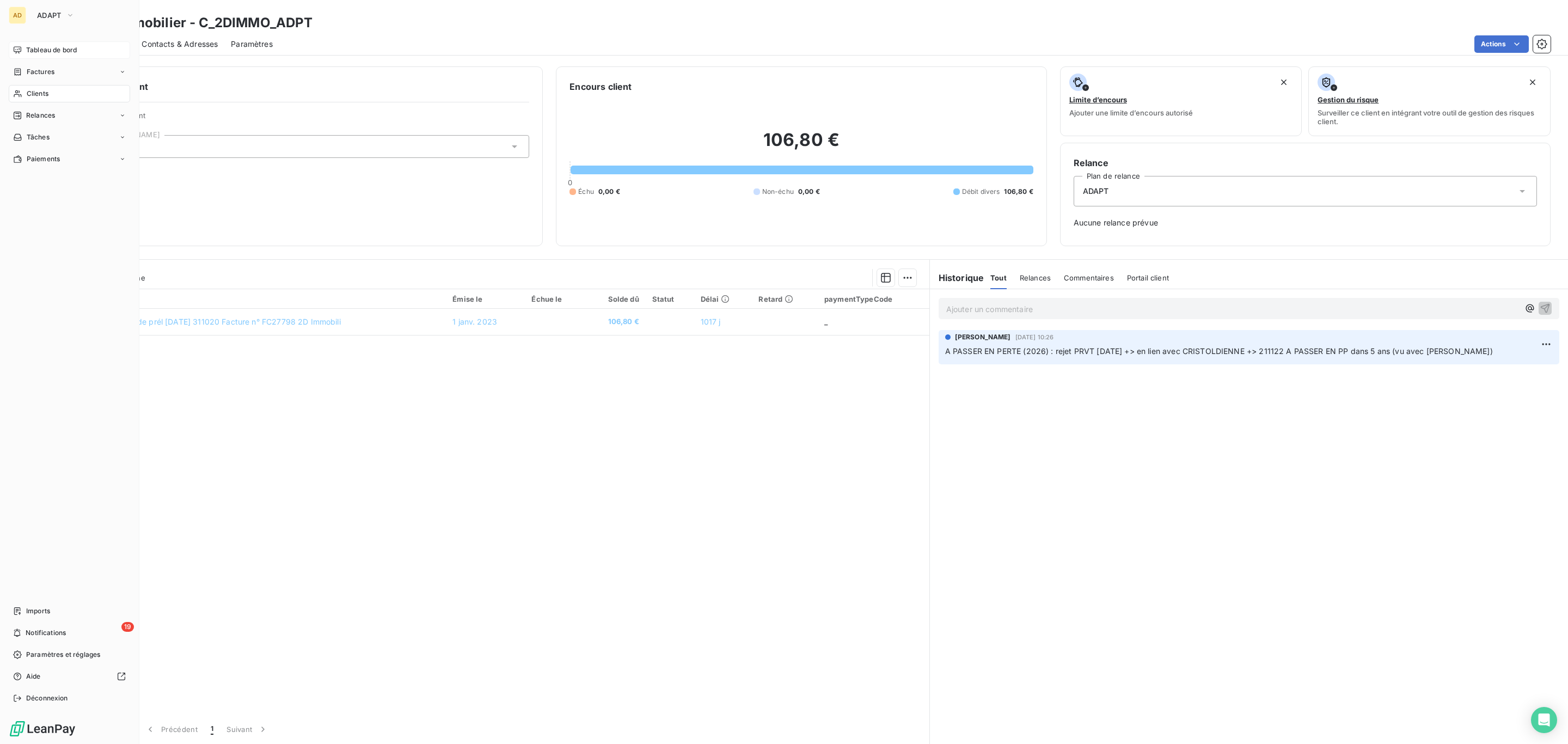
click at [29, 54] on span "Tableau de bord" at bounding box center [51, 50] width 50 height 10
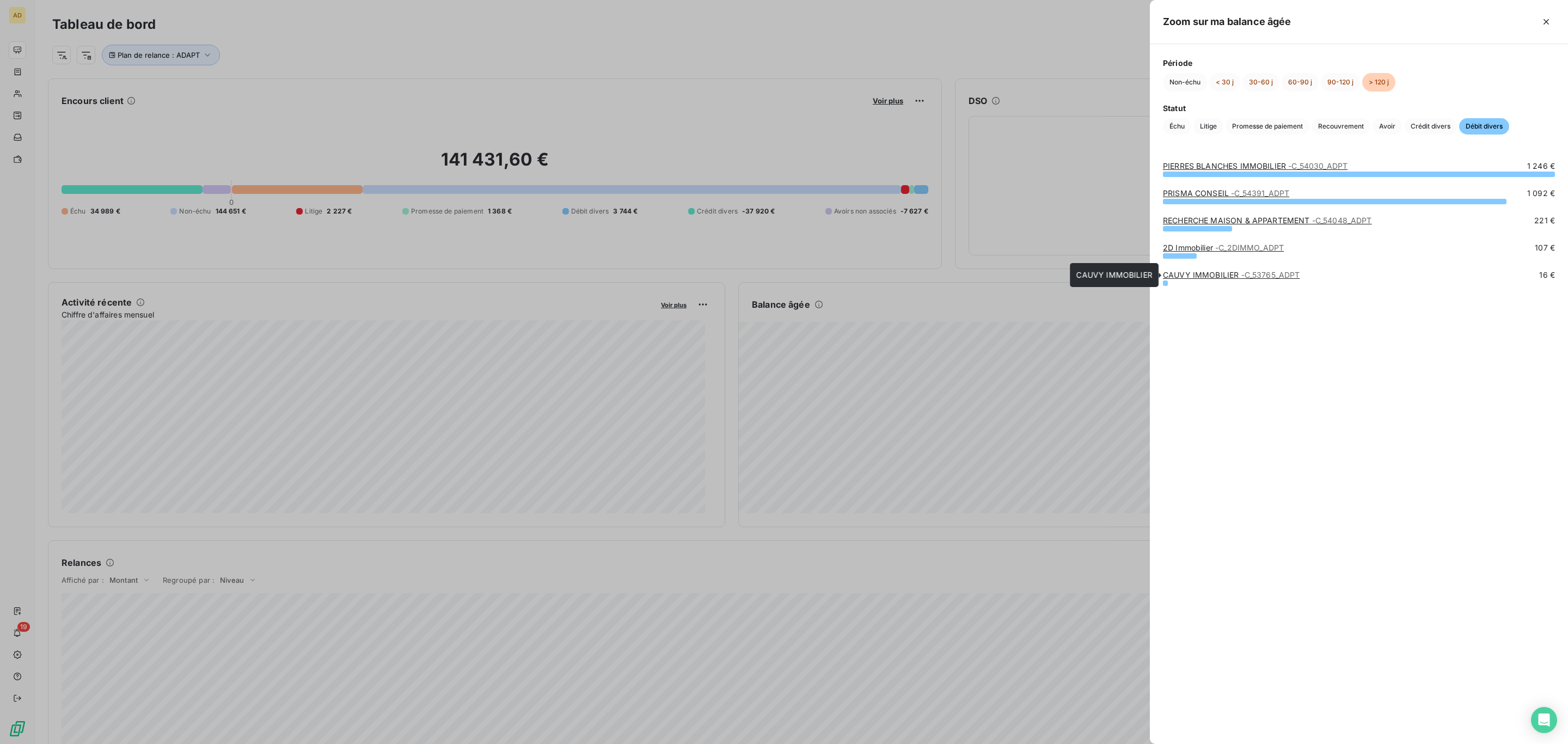
click at [1195, 276] on link "CAUVY IMMOBILIER - C_53765_ADPT" at bounding box center [1231, 274] width 137 height 9
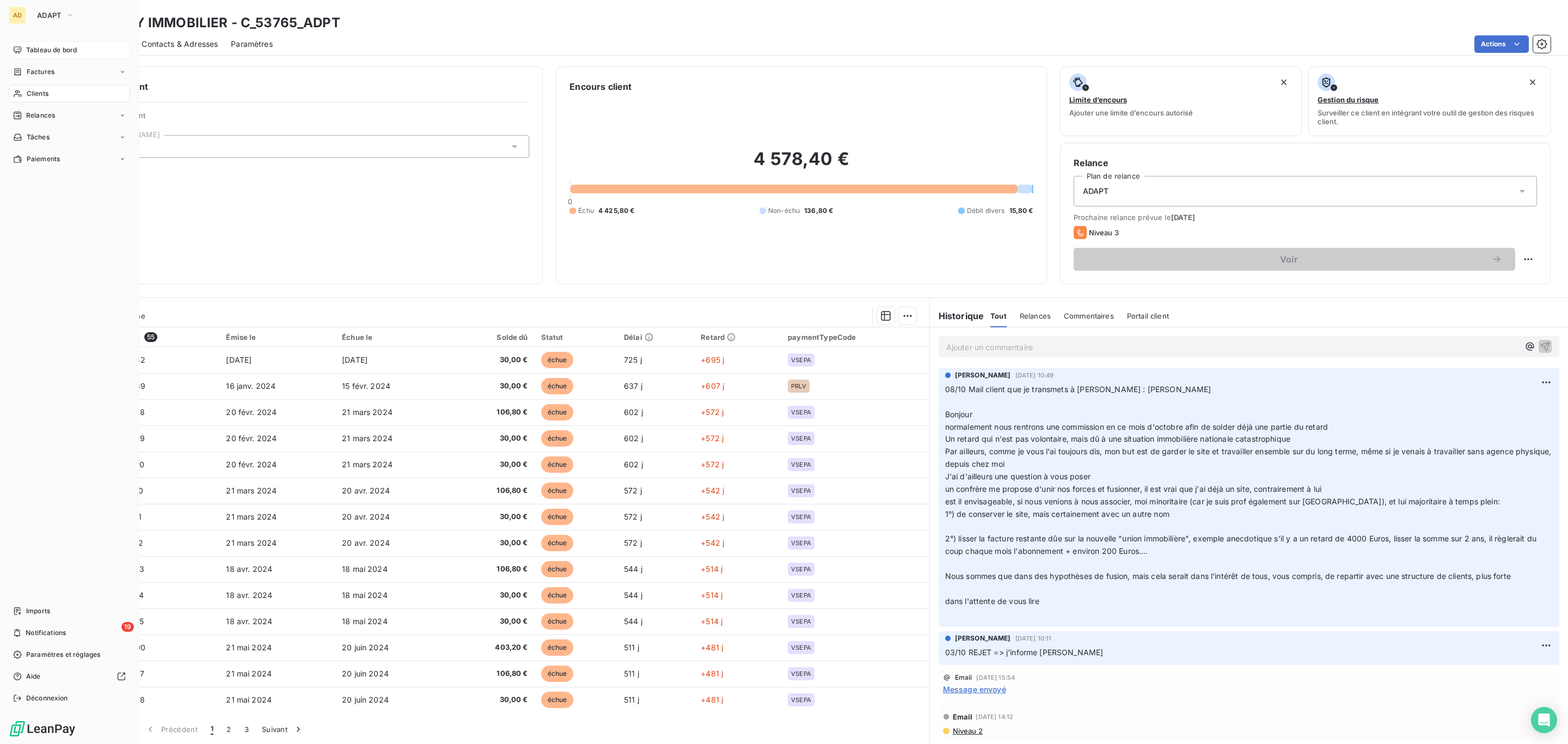
click at [41, 45] on span "Tableau de bord" at bounding box center [51, 50] width 50 height 10
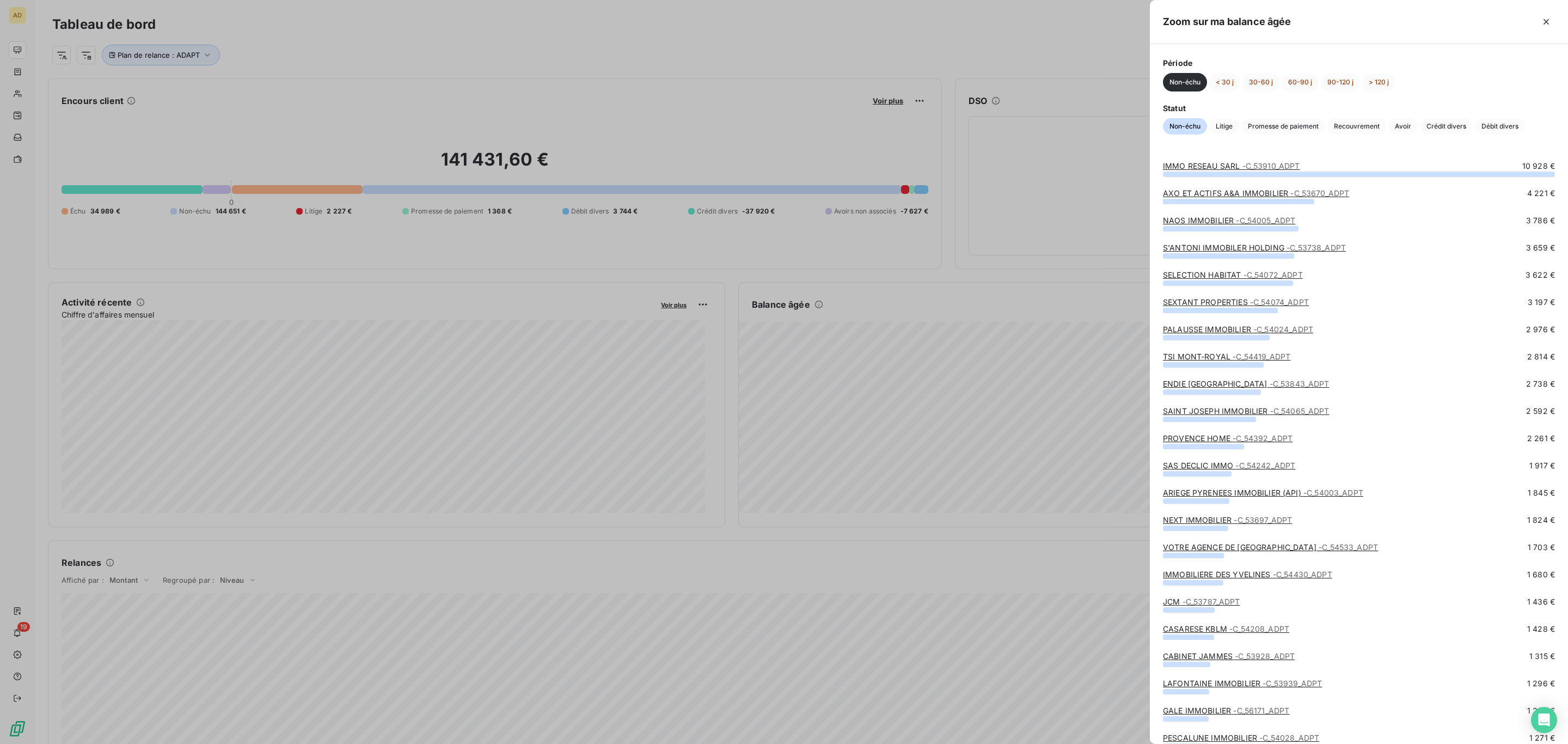
click at [1212, 165] on link "IMMO RESEAU SARL - C_53910_ADPT" at bounding box center [1231, 166] width 137 height 9
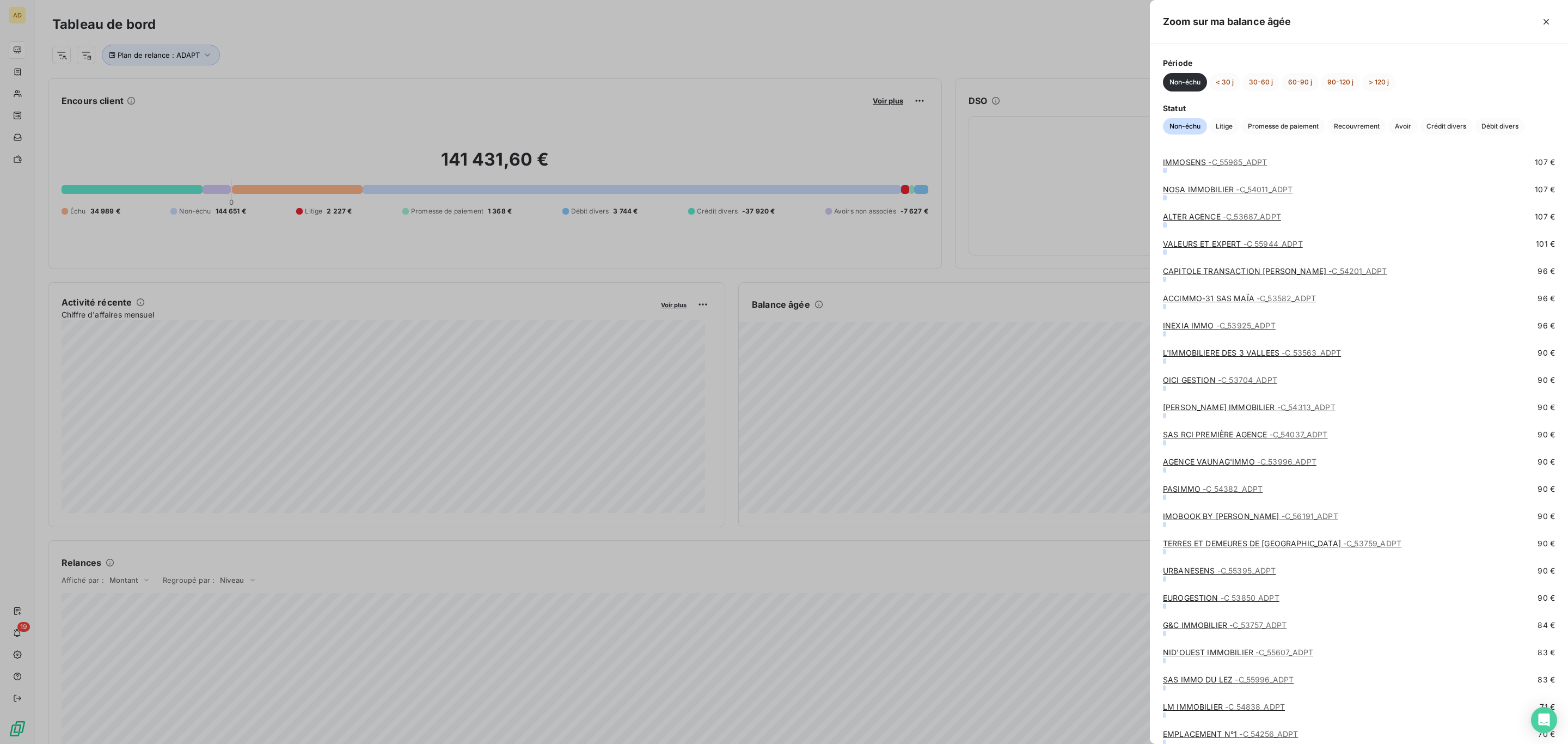
scroll to position [7826, 0]
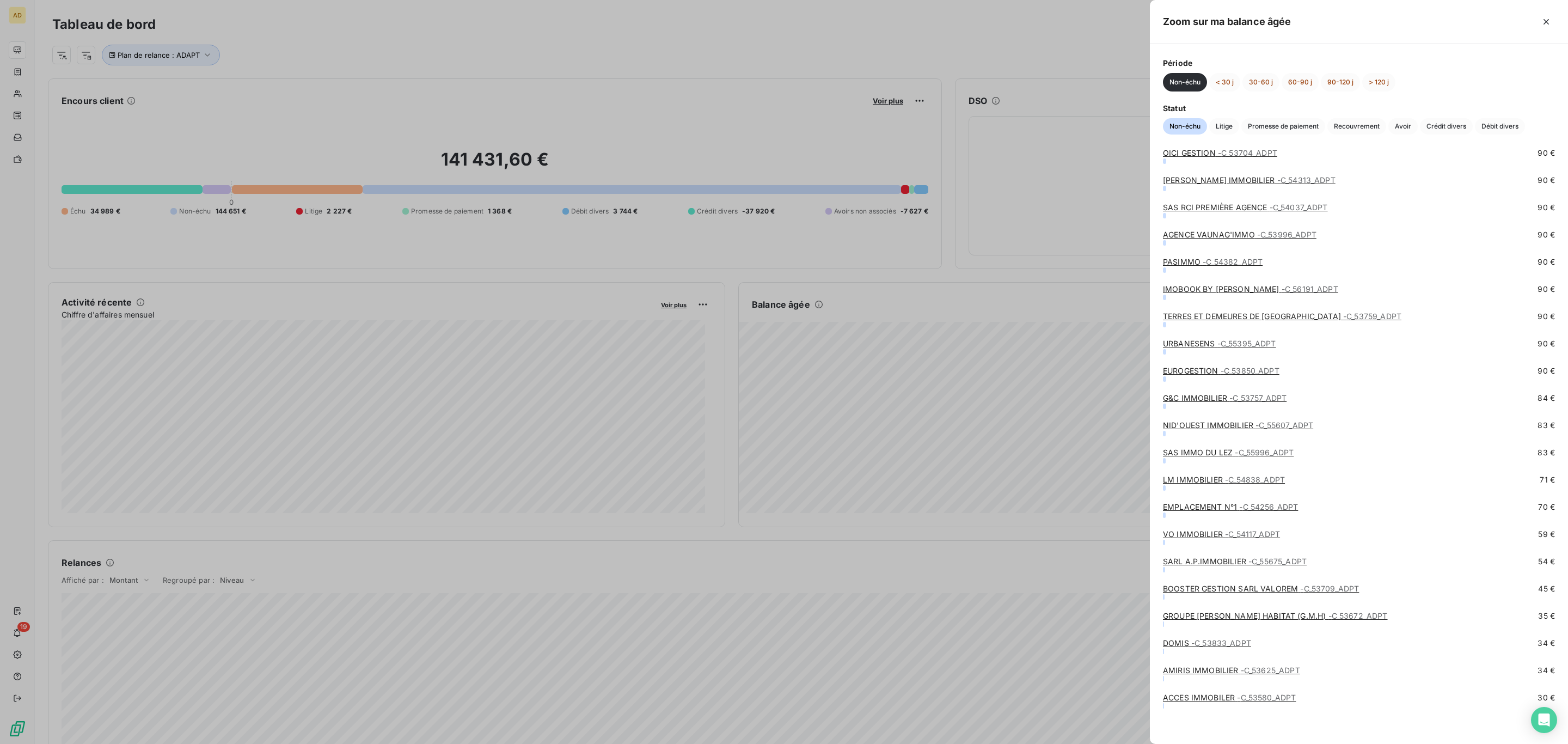
click at [1193, 153] on link "OICI GESTION - C_53704_ADPT" at bounding box center [1220, 153] width 114 height 9
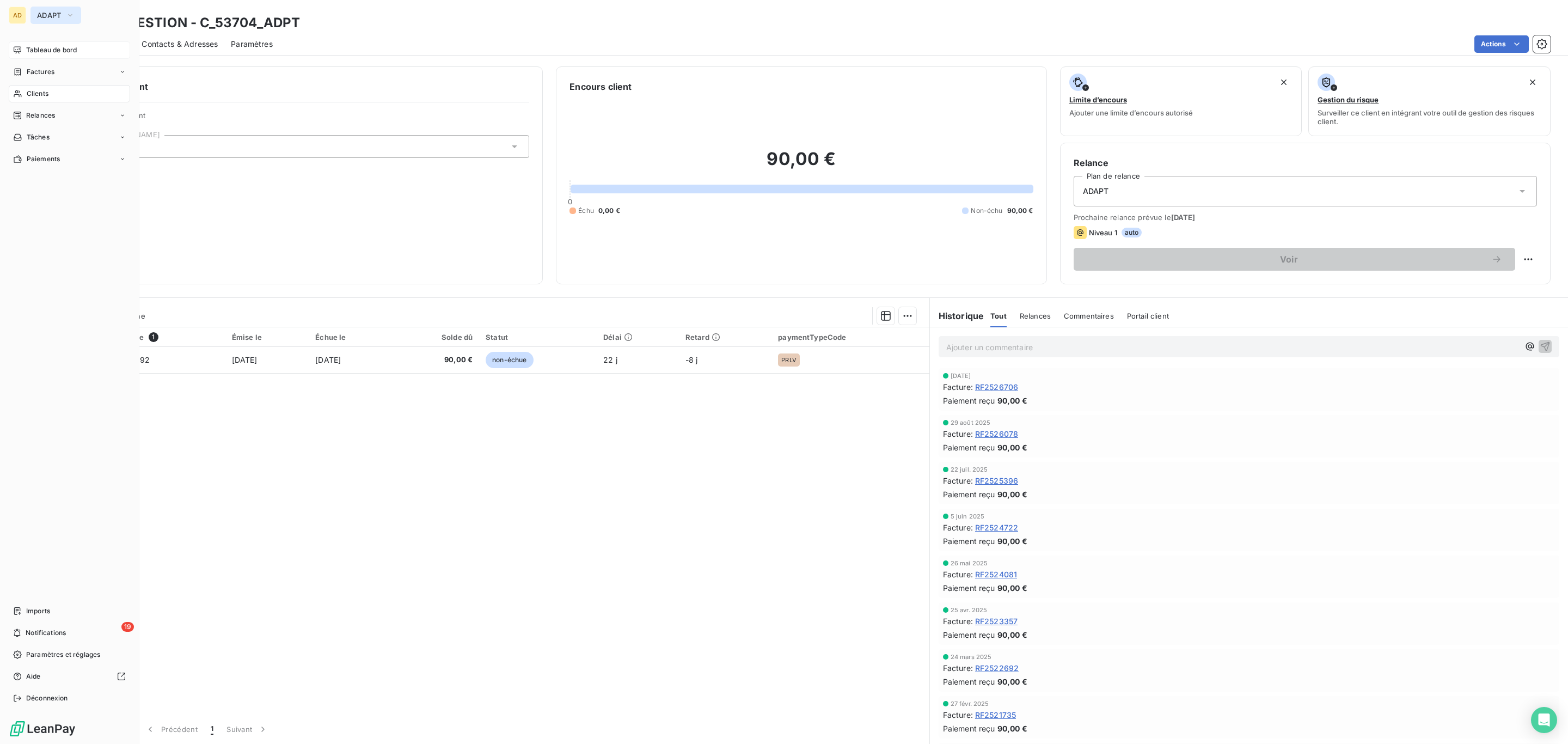
click at [31, 14] on button "ADAPT" at bounding box center [55, 15] width 50 height 17
click at [80, 124] on span "ALTEVA" at bounding box center [100, 123] width 97 height 11
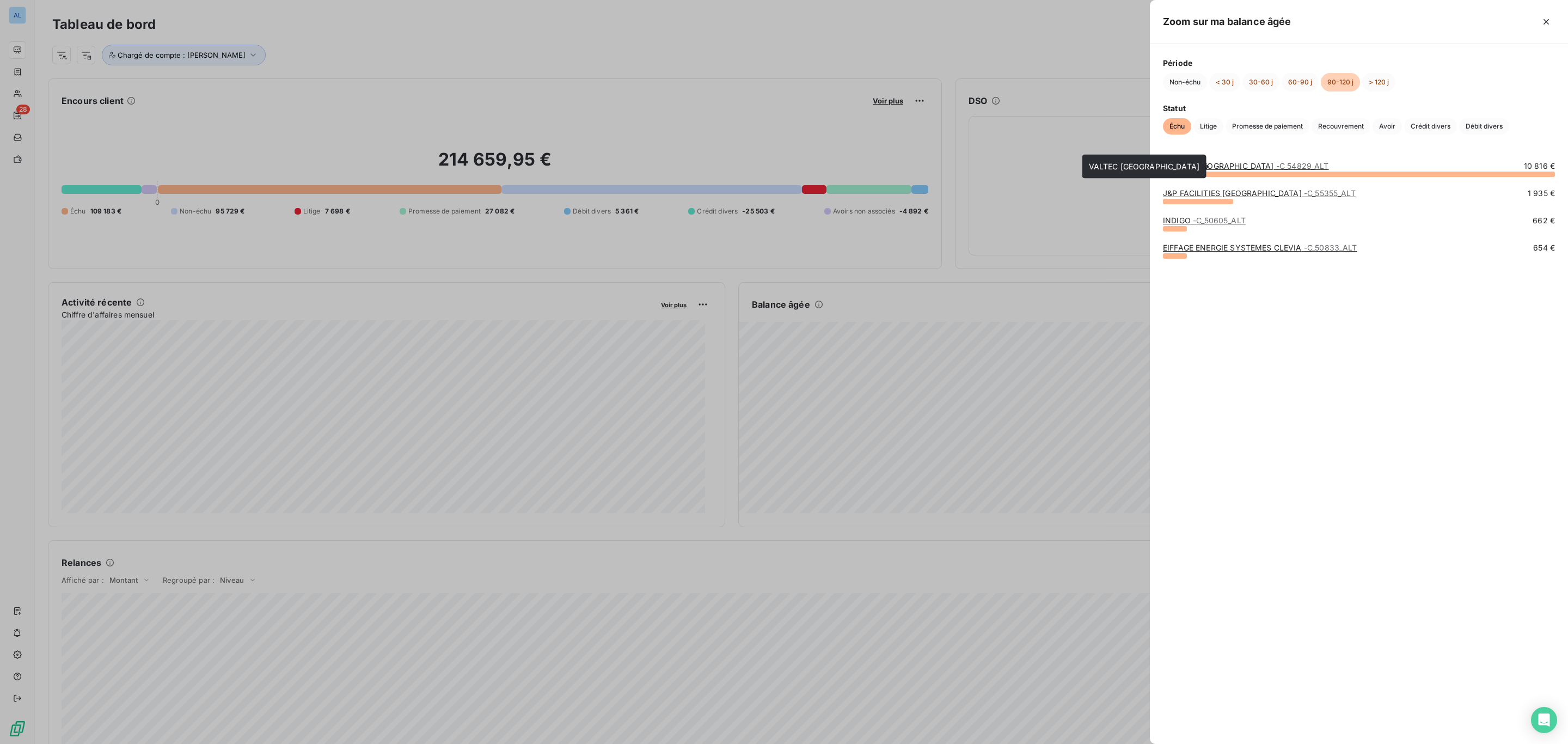
click at [1231, 170] on div "VALTEC FRANCE - C_54829_ALT" at bounding box center [1246, 166] width 166 height 11
click at [1387, 75] on div "Non-échu < 30 j 30-60 j 60-90 j 90-120 j > 120 j" at bounding box center [1359, 82] width 392 height 19
click at [1379, 80] on button "> 120 j" at bounding box center [1379, 82] width 33 height 19
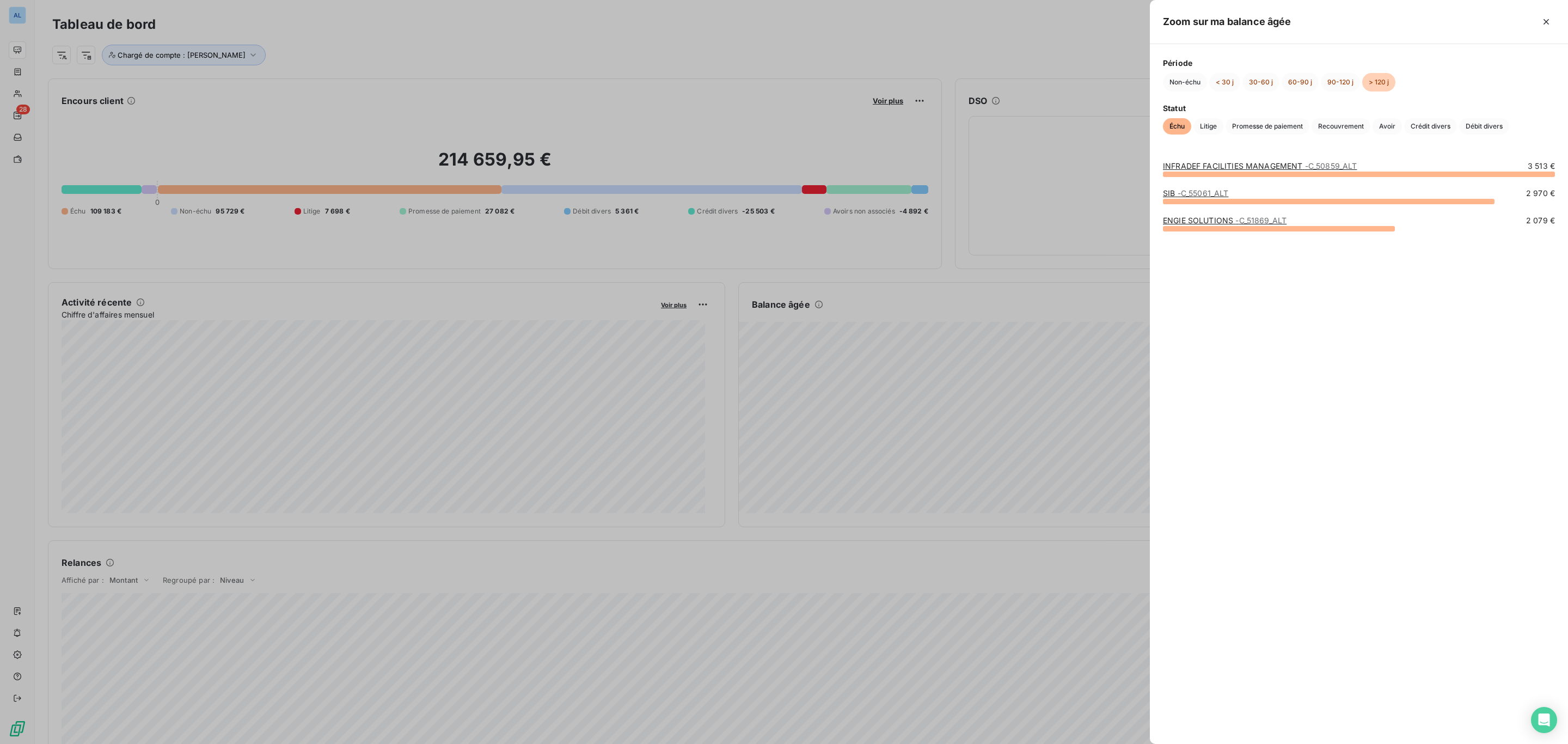
click at [174, 62] on div at bounding box center [784, 372] width 1568 height 744
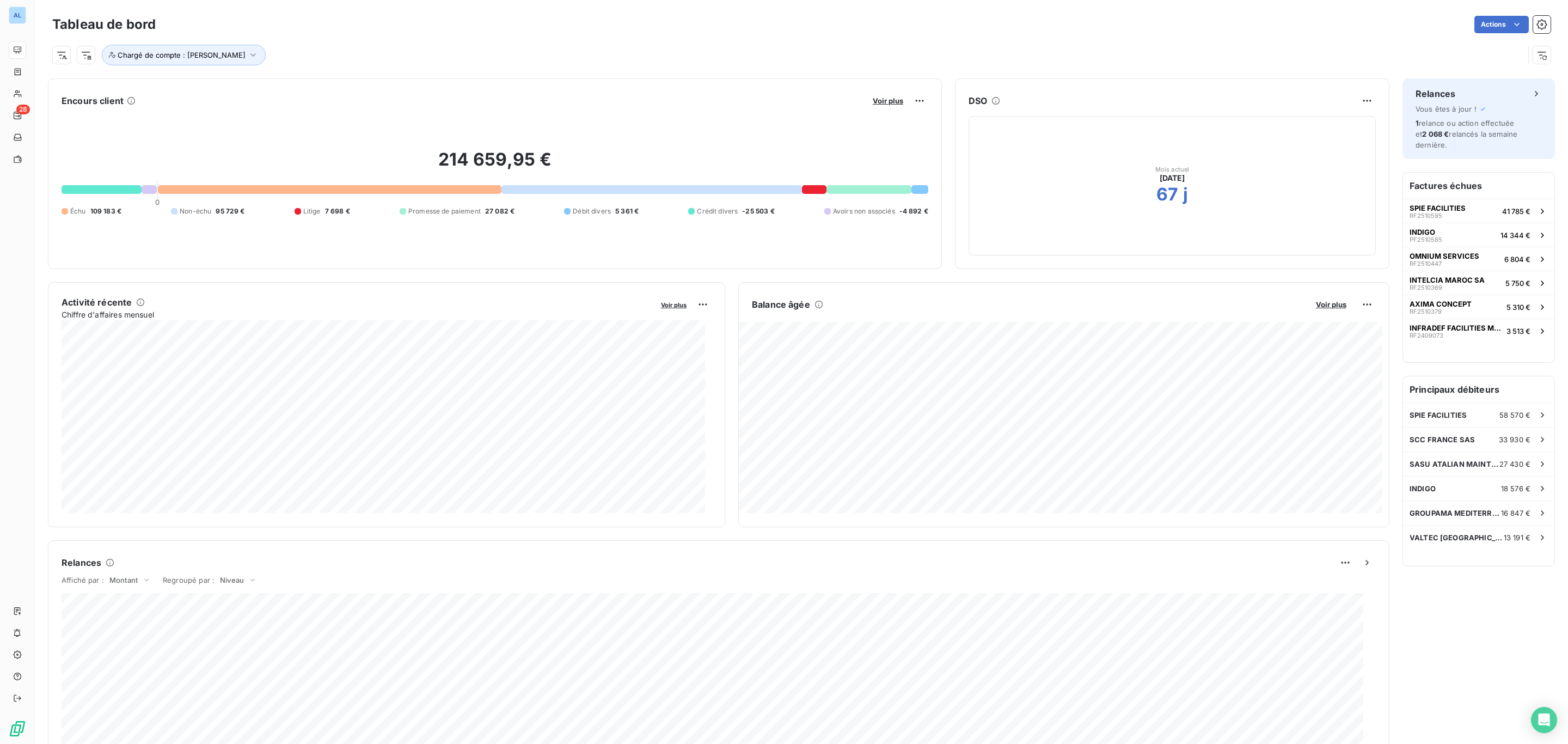
click at [195, 66] on div "Tableau de bord Actions Chargé de compte : Emilie" at bounding box center [801, 36] width 1534 height 72
click at [193, 61] on button "Chargé de compte : [PERSON_NAME]" at bounding box center [183, 55] width 164 height 21
drag, startPoint x: 277, startPoint y: 79, endPoint x: 285, endPoint y: 87, distance: 11.3
click at [279, 82] on div "[PERSON_NAME]" at bounding box center [292, 84] width 65 height 13
drag, startPoint x: 265, startPoint y: 111, endPoint x: 257, endPoint y: 127, distance: 17.9
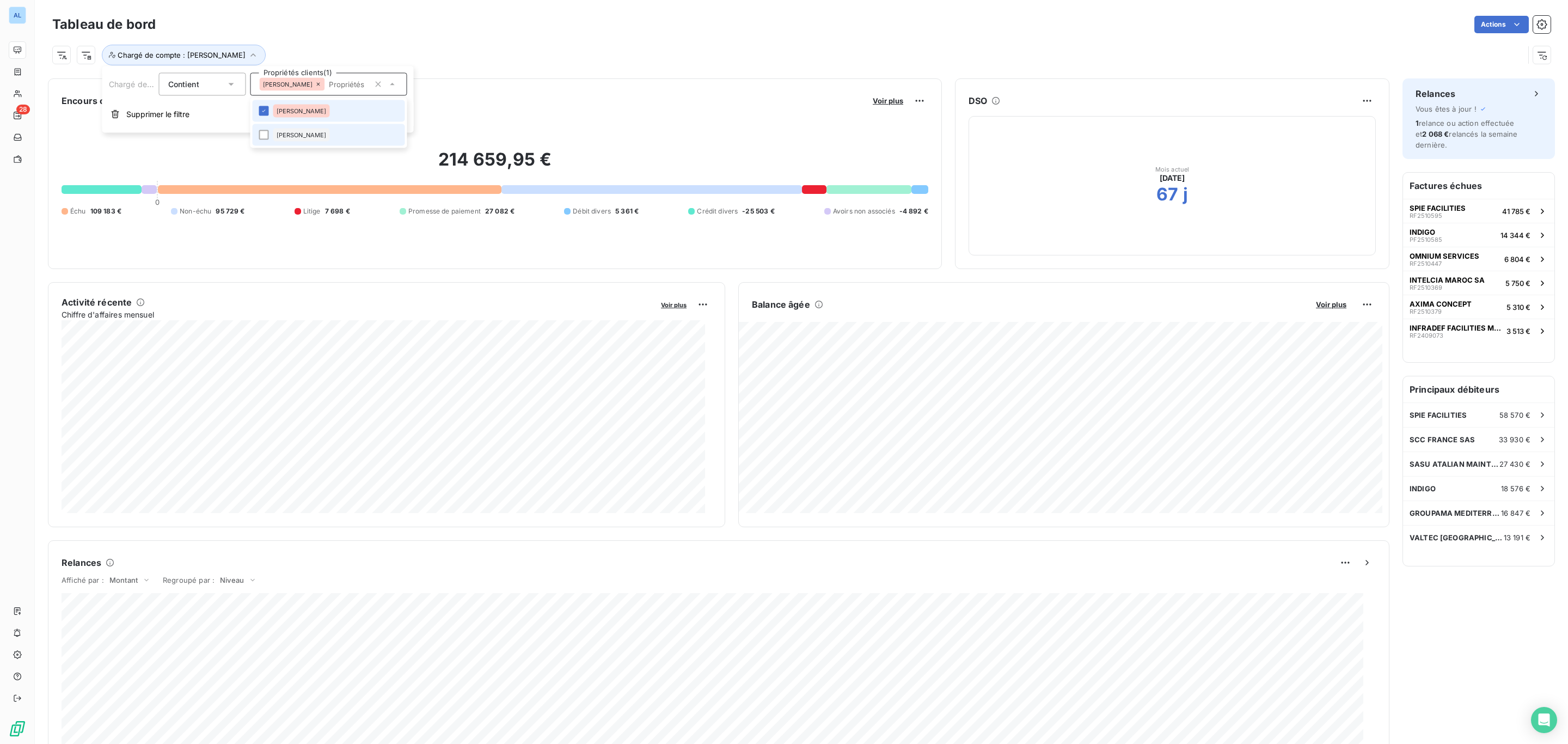
click at [262, 113] on icon at bounding box center [264, 111] width 6 height 6
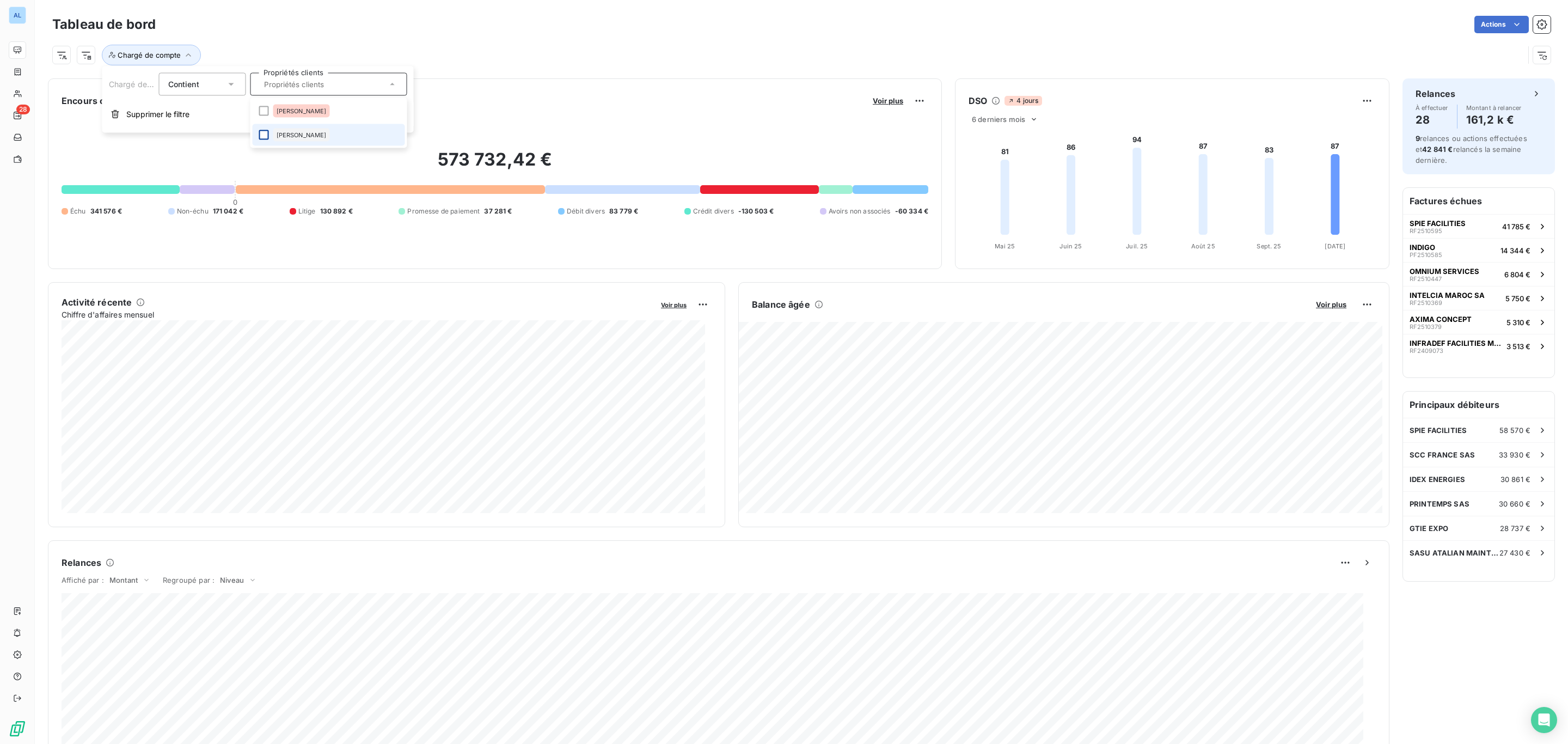
click at [261, 136] on div at bounding box center [264, 135] width 10 height 10
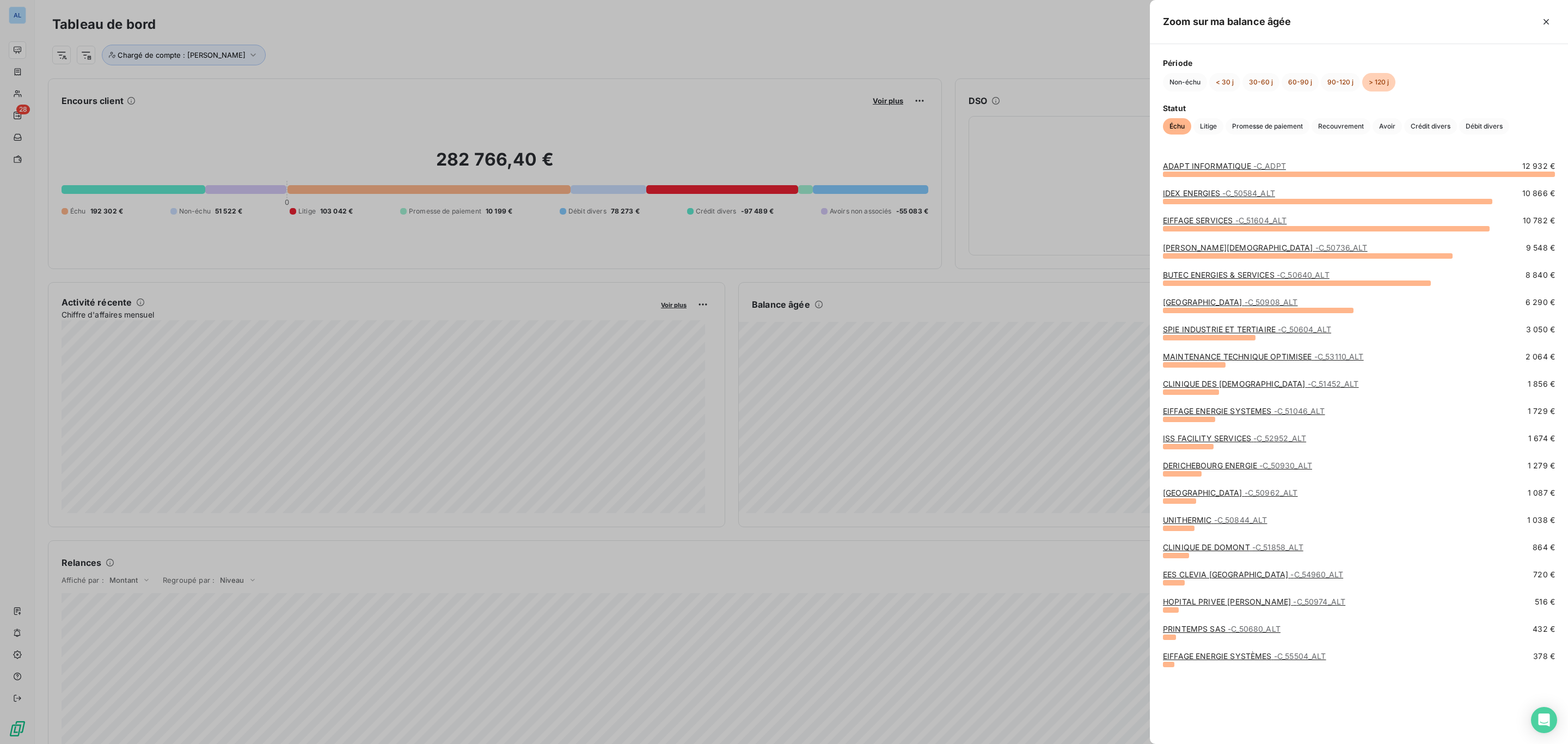
click at [1289, 279] on span "- C_50640_ALT" at bounding box center [1303, 274] width 53 height 9
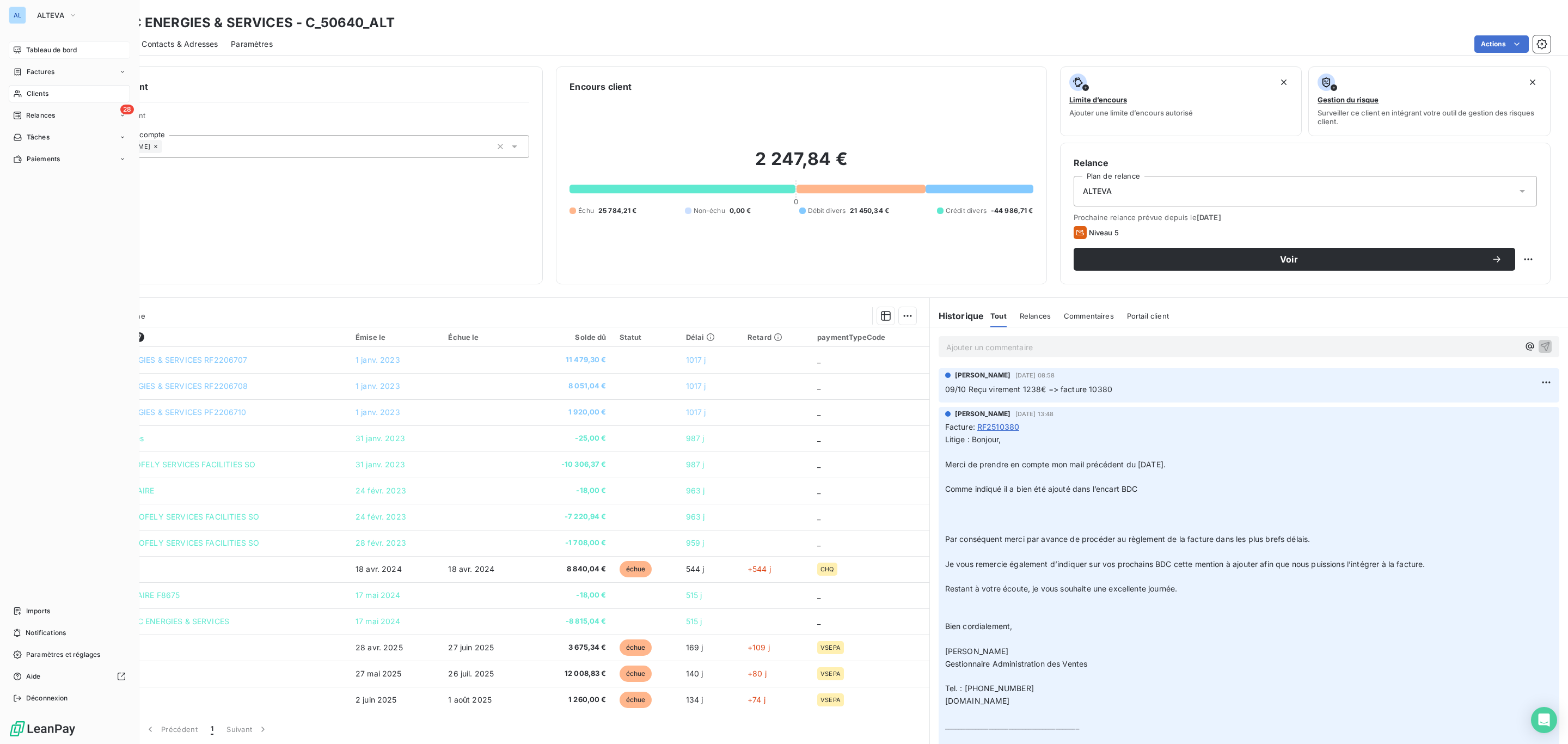
click at [53, 54] on span "Tableau de bord" at bounding box center [51, 50] width 50 height 10
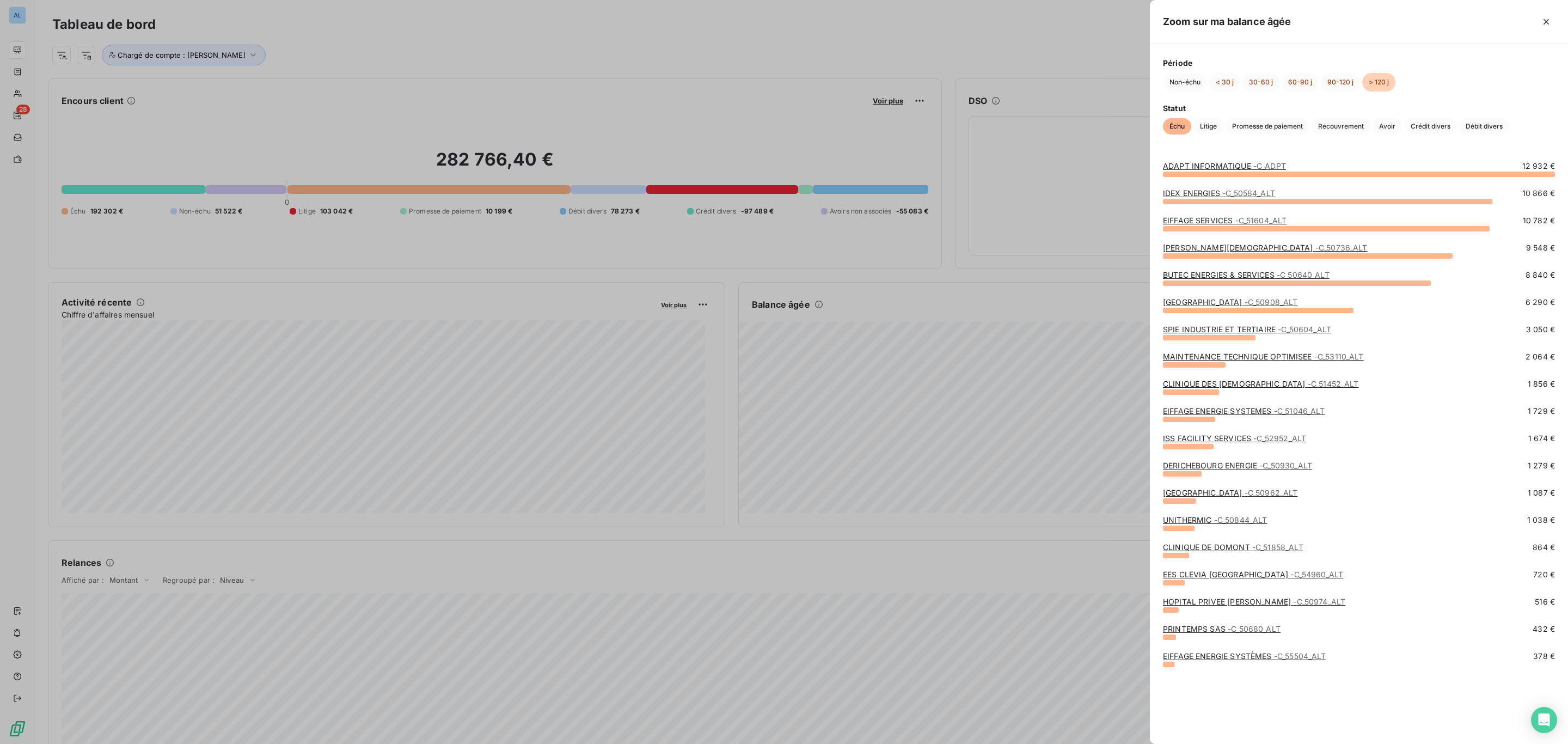
click at [1215, 297] on link "COMUE UNIVERSITE FEDERALE TOULOUSE - C_50908_ALT" at bounding box center [1230, 302] width 135 height 9
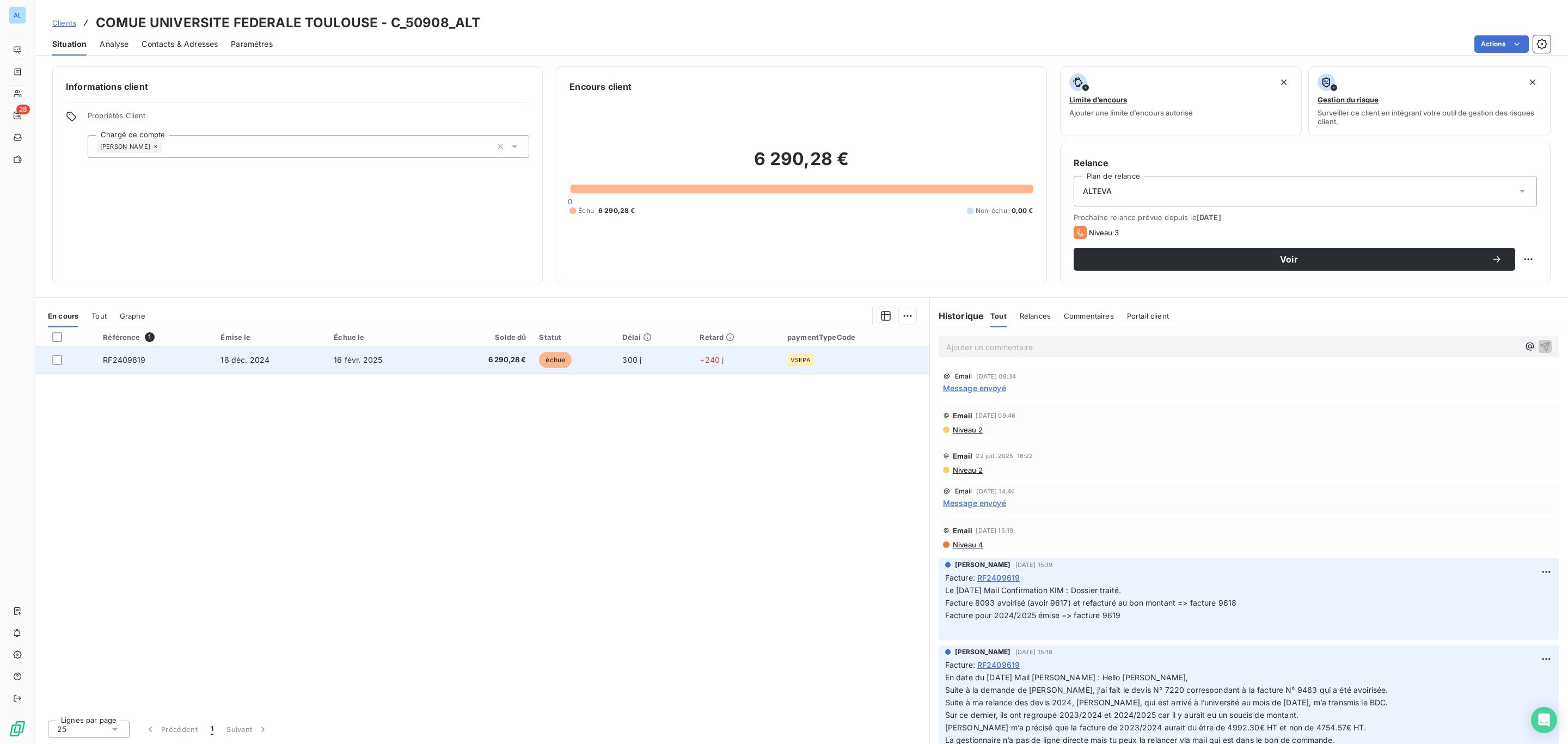
click at [356, 363] on span "16 févr. 2025" at bounding box center [358, 360] width 49 height 9
click at [237, 363] on span "18 déc. 2024" at bounding box center [245, 360] width 49 height 9
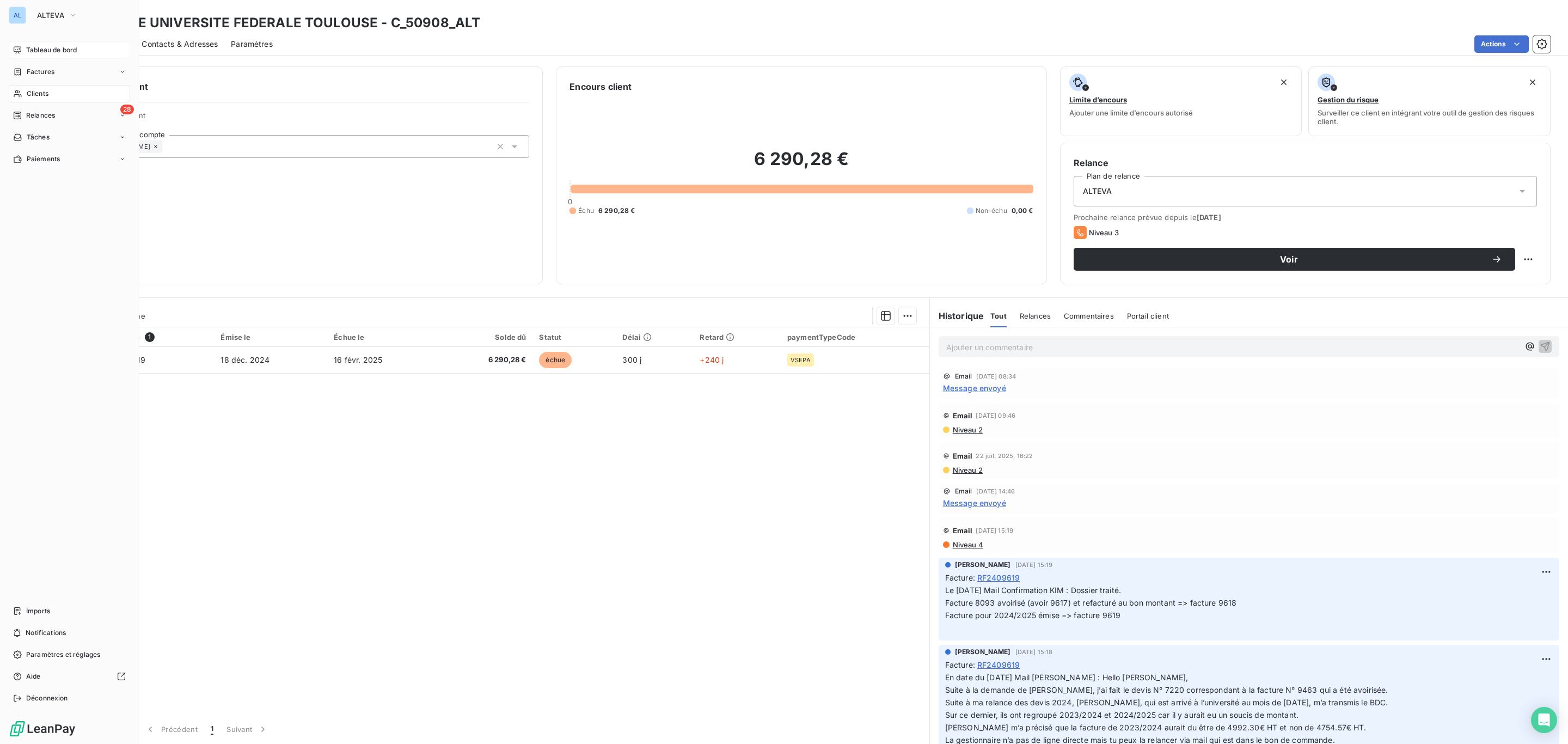
click at [37, 39] on div "AL ALTEVA Tableau de bord Factures Clients 28 Relances Tâches Paiements Imports…" at bounding box center [70, 372] width 140 height 744
click at [44, 45] on span "Tableau de bord" at bounding box center [51, 50] width 50 height 10
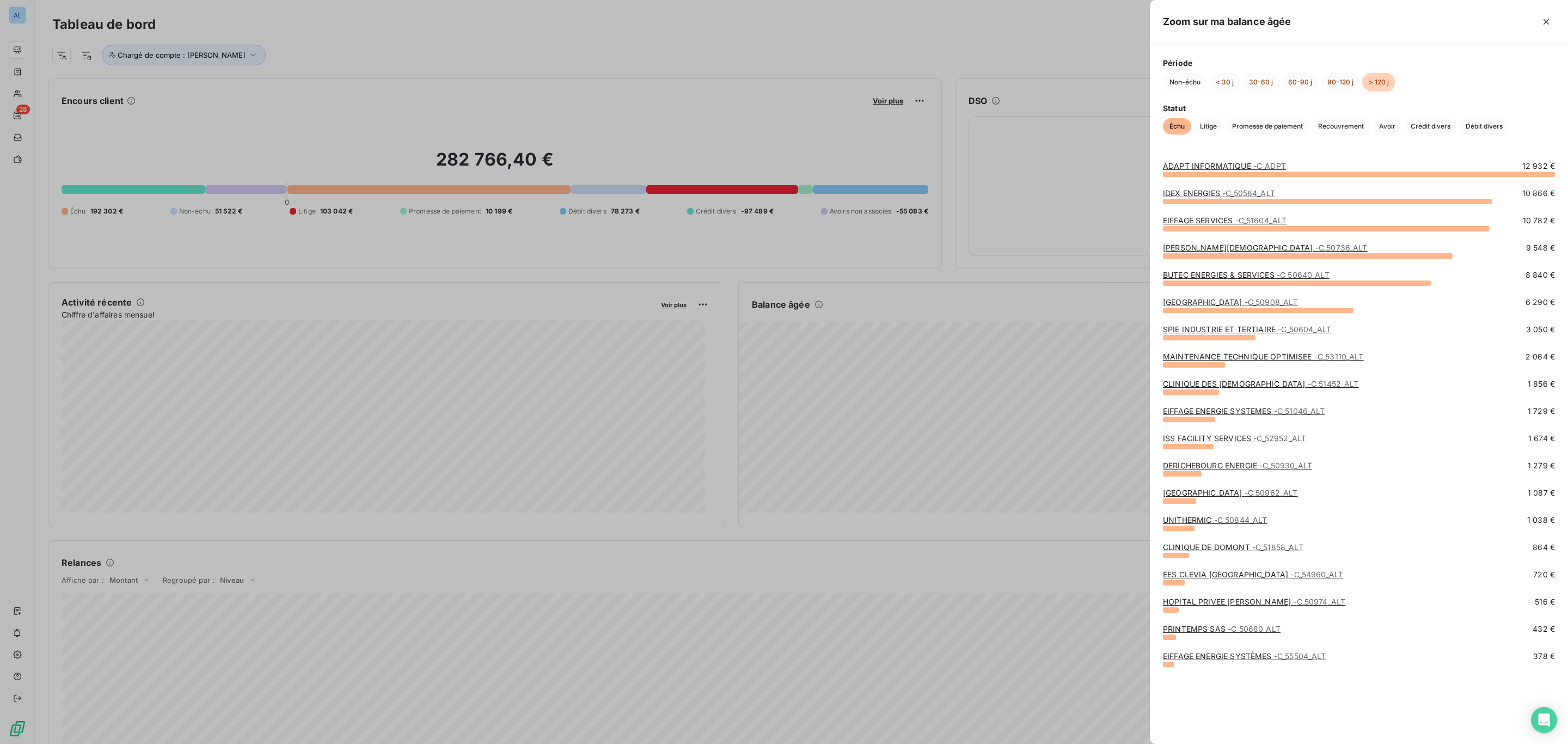
click at [1227, 464] on link "DERICHEBOURG ENERGIE - C_50930_ALT" at bounding box center [1237, 465] width 149 height 9
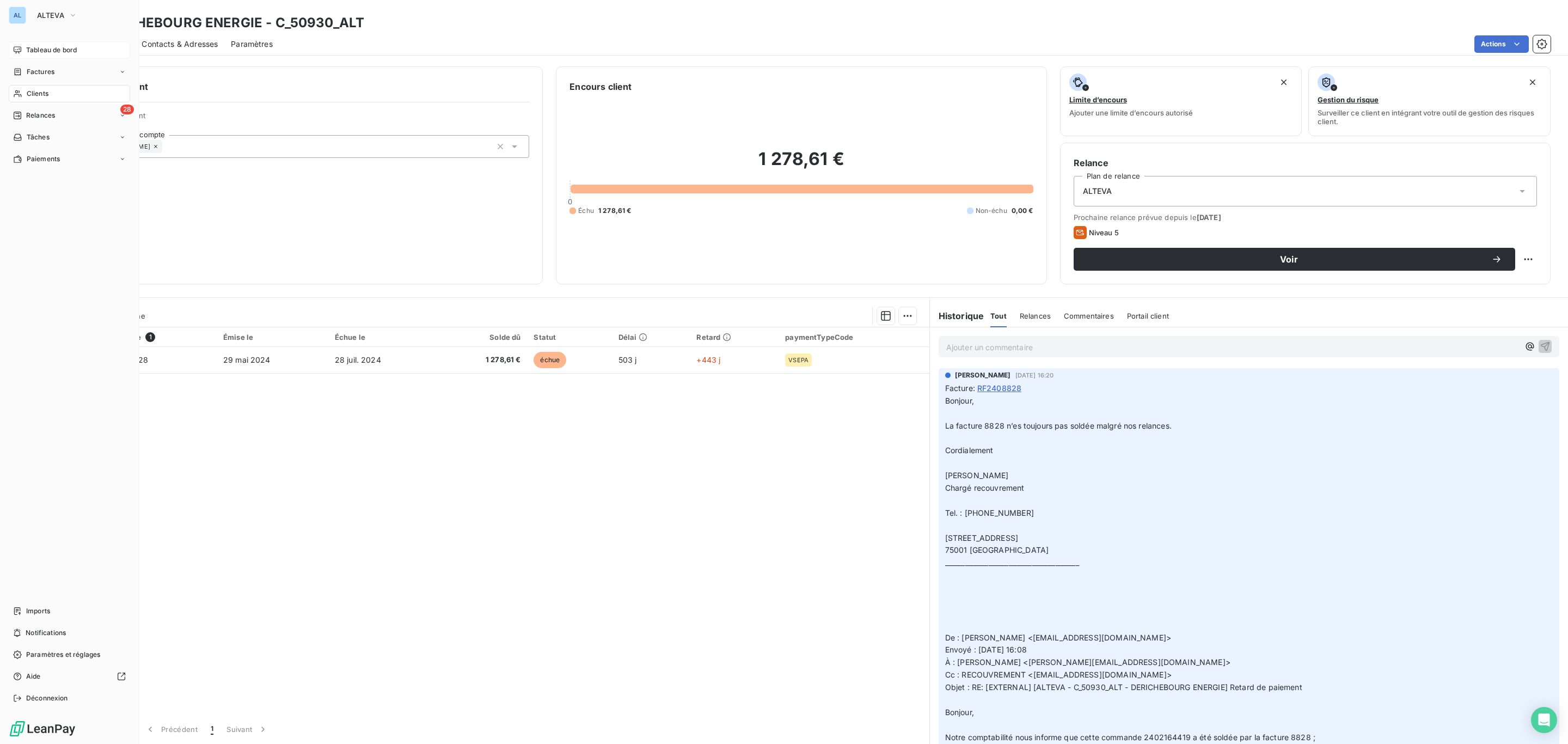
click at [43, 50] on span "Tableau de bord" at bounding box center [51, 50] width 50 height 10
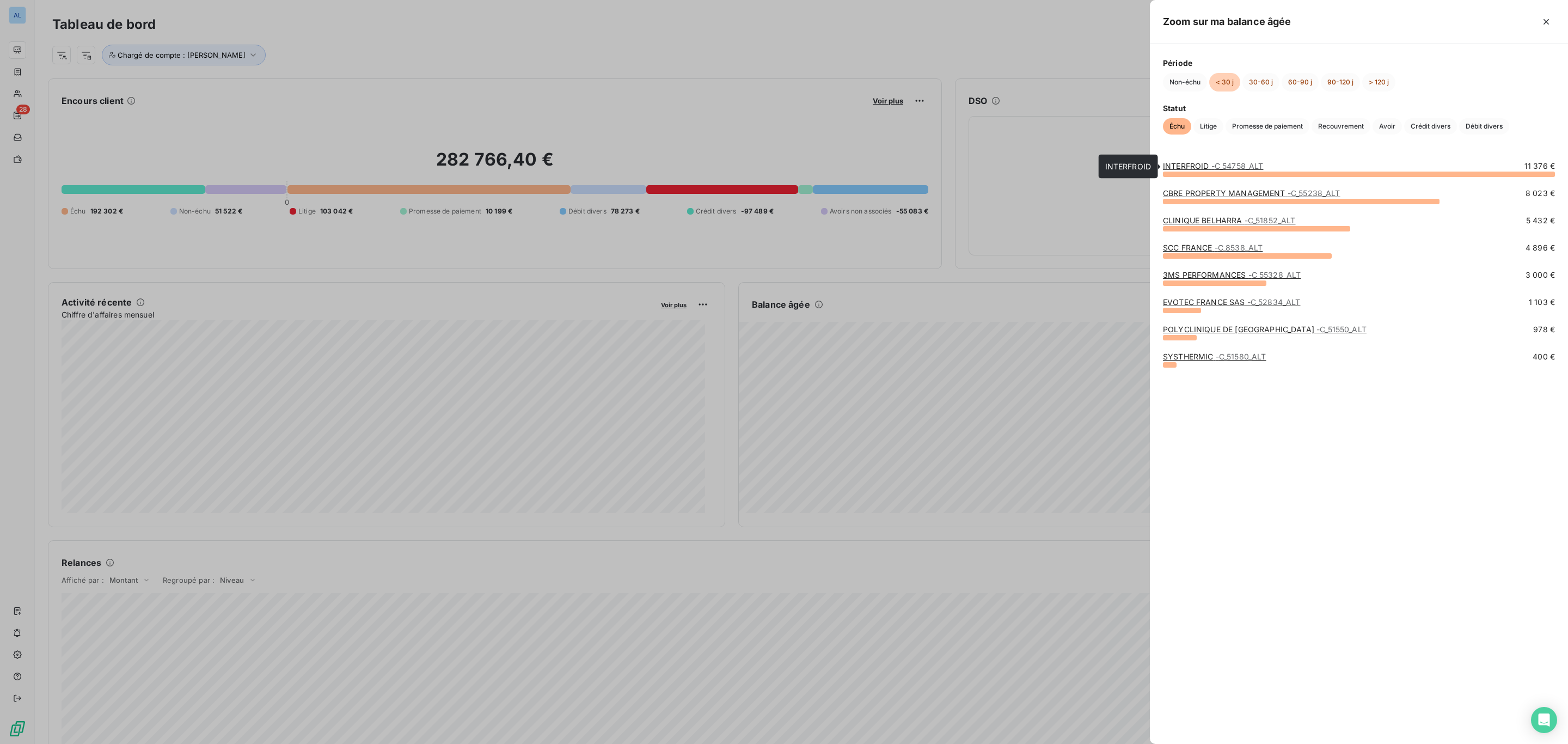
click at [1175, 167] on link "INTERFROID - C_54758_ALT" at bounding box center [1213, 166] width 100 height 9
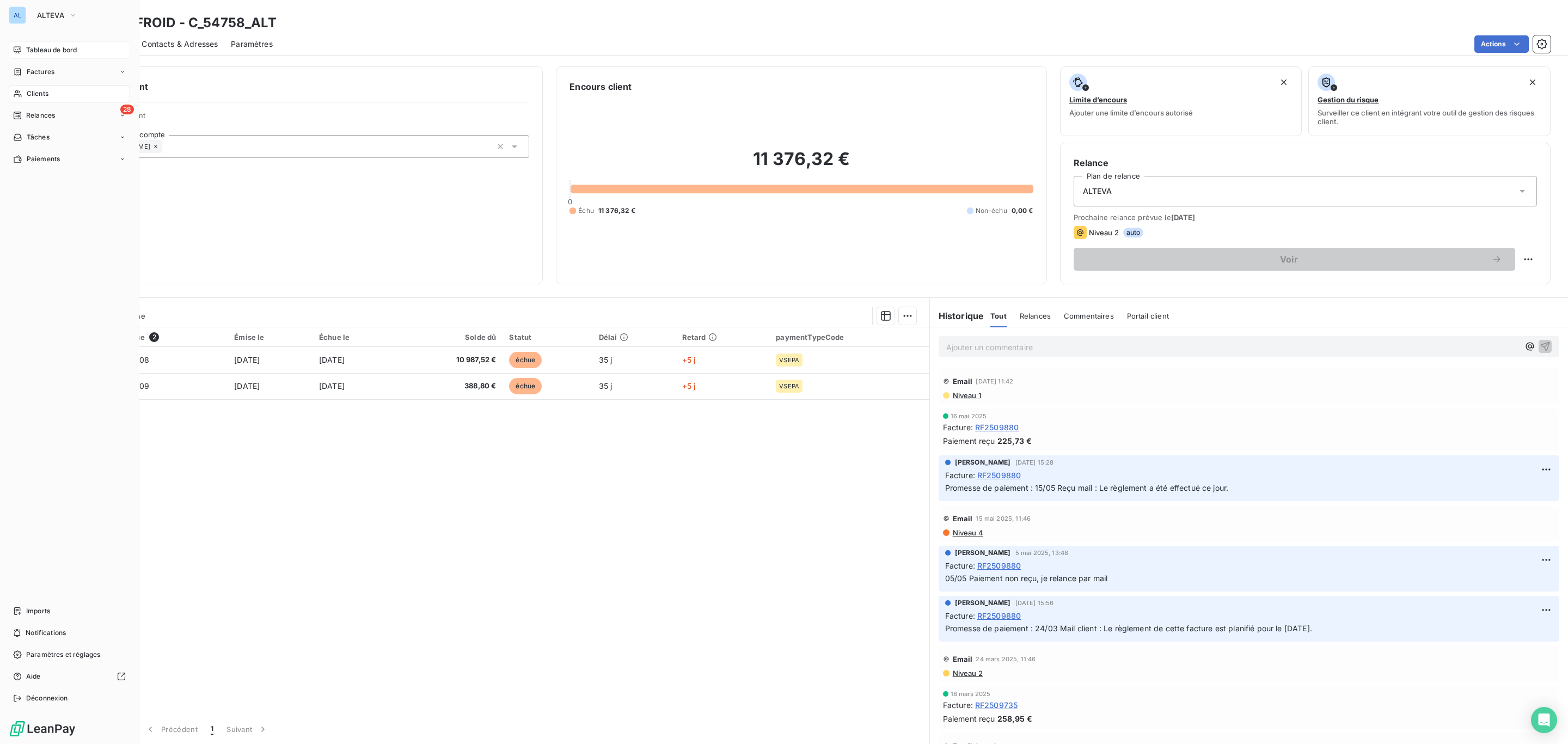
click at [24, 47] on div "Tableau de bord" at bounding box center [69, 50] width 122 height 17
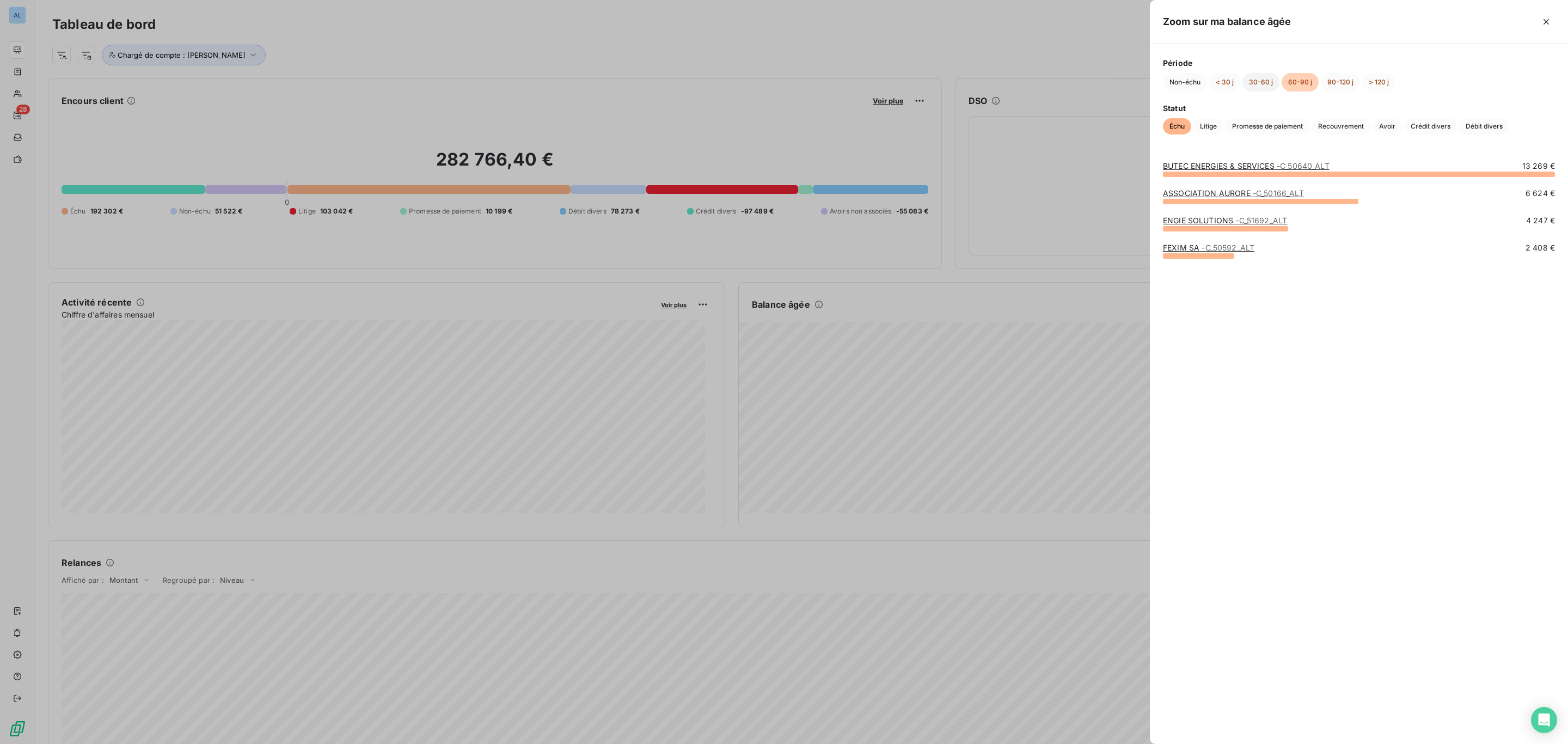
click at [1263, 79] on button "30-60 j" at bounding box center [1261, 82] width 37 height 19
click at [1302, 77] on button "60-90 j" at bounding box center [1300, 82] width 37 height 19
click at [721, 69] on div at bounding box center [784, 372] width 1568 height 744
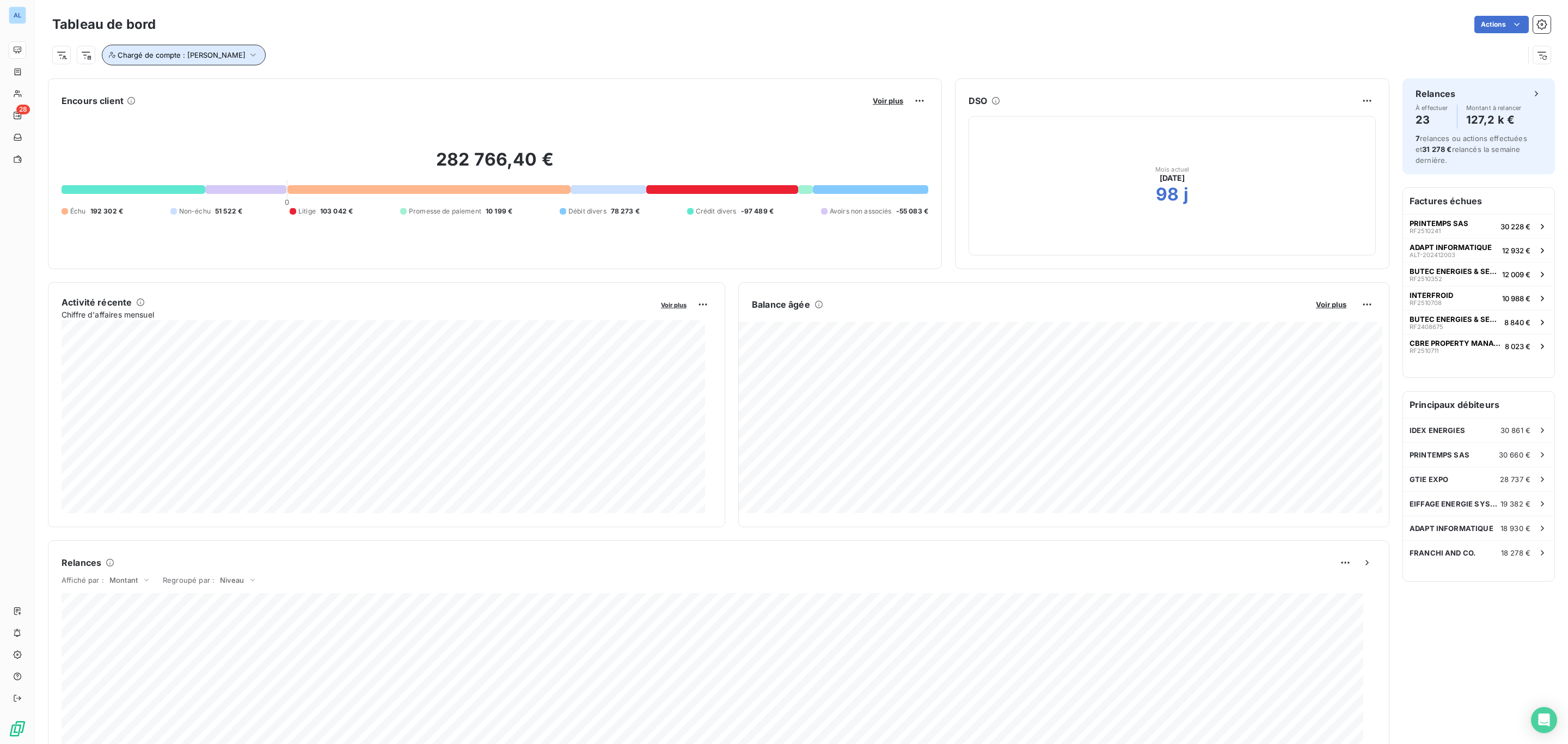
drag, startPoint x: 226, startPoint y: 50, endPoint x: 226, endPoint y: 59, distance: 9.0
click at [248, 52] on icon "button" at bounding box center [253, 55] width 11 height 11
click at [293, 88] on div "[PERSON_NAME]" at bounding box center [292, 84] width 65 height 13
drag, startPoint x: 272, startPoint y: 136, endPoint x: 535, endPoint y: 97, distance: 265.9
click at [273, 136] on li "[PERSON_NAME]" at bounding box center [328, 135] width 153 height 22
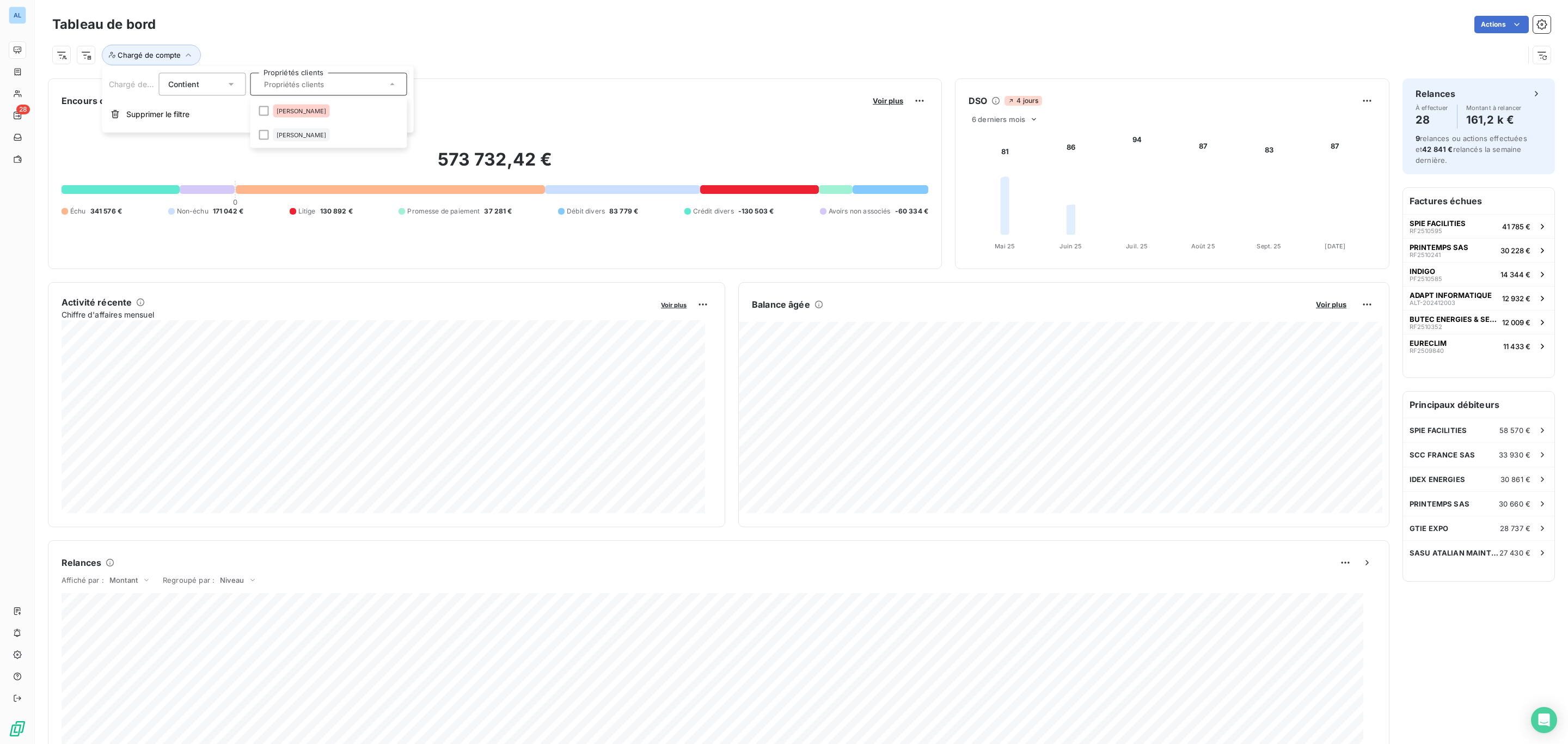
click at [597, 77] on div "Encours client Voir plus 573 732,42 € 0 Échu 341 576 € Non-échu 171 042 € Litig…" at bounding box center [801, 557] width 1534 height 971
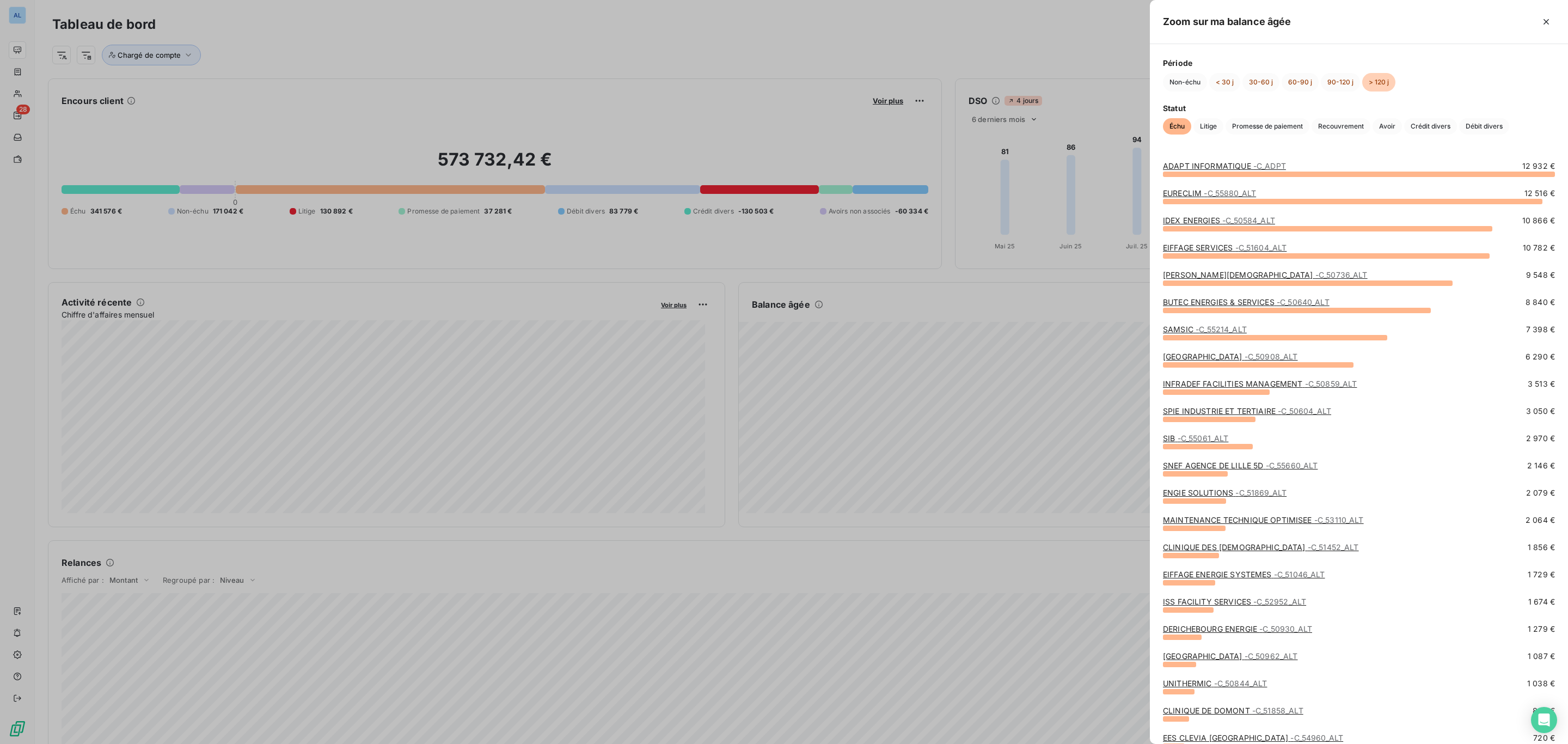
click at [1212, 188] on span "- C_55880_ALT" at bounding box center [1230, 193] width 52 height 9
click at [1219, 189] on span "- C_55880_ALT" at bounding box center [1230, 193] width 52 height 9
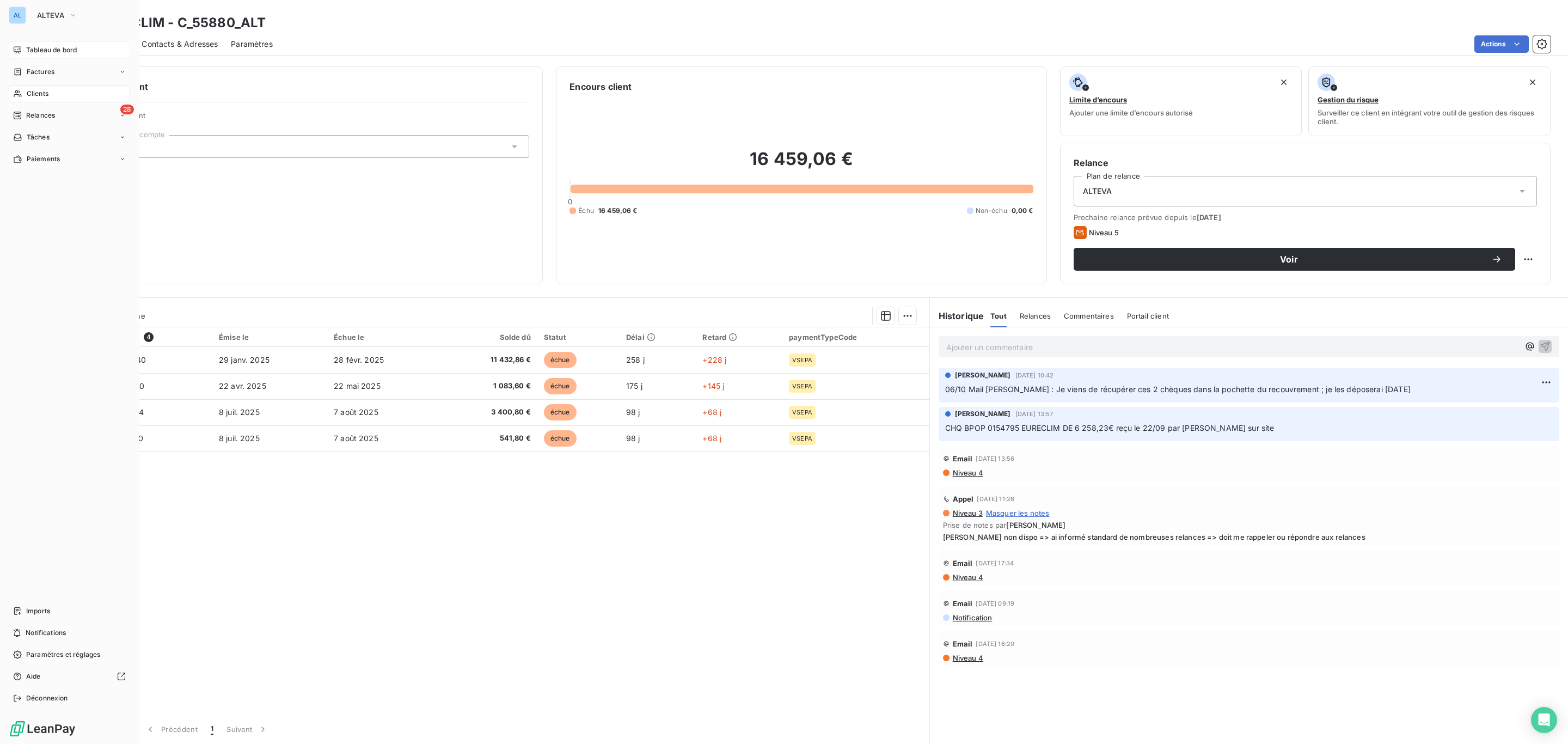
click at [34, 45] on span "Tableau de bord" at bounding box center [51, 50] width 50 height 10
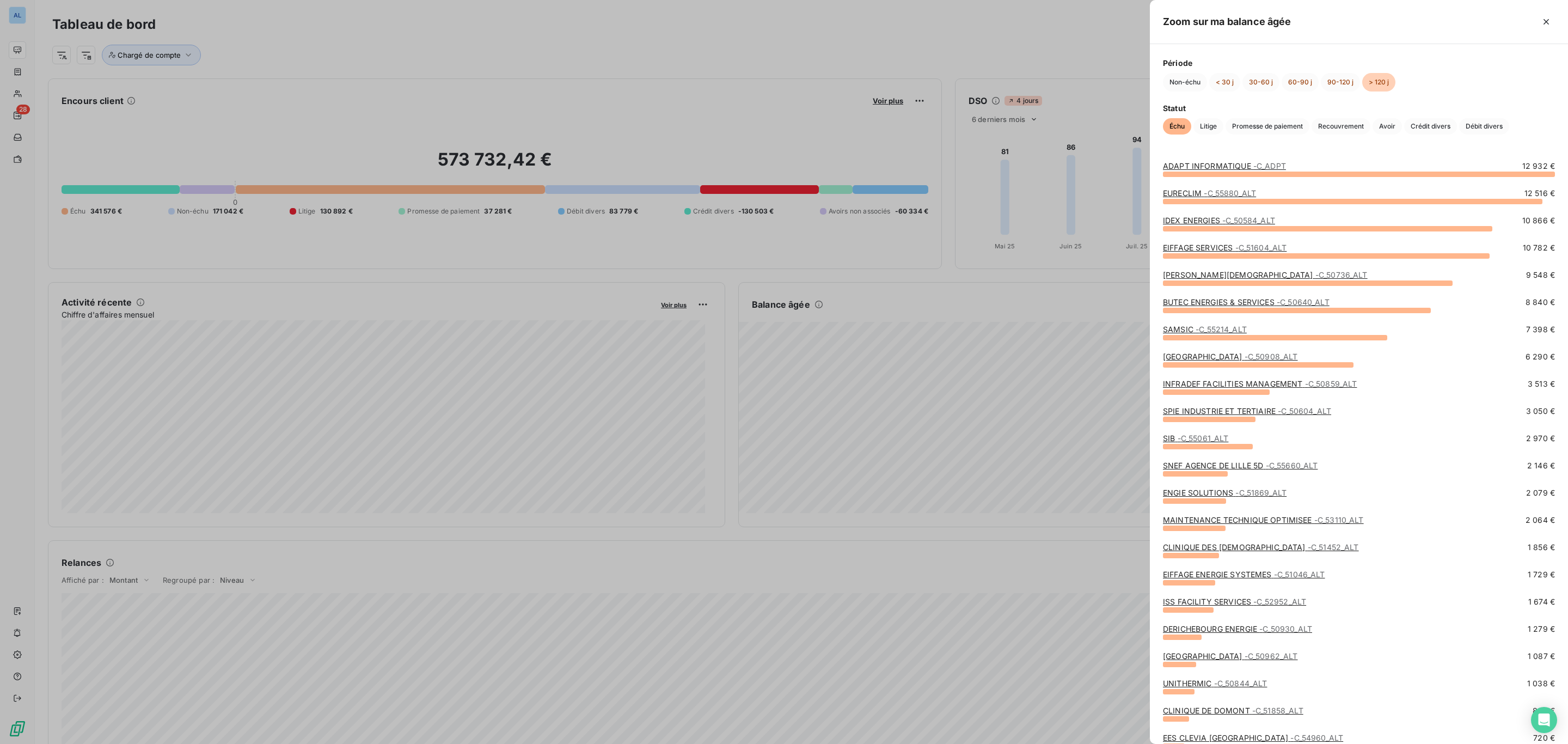
click at [1223, 217] on span "- C_50584_ALT" at bounding box center [1249, 220] width 53 height 9
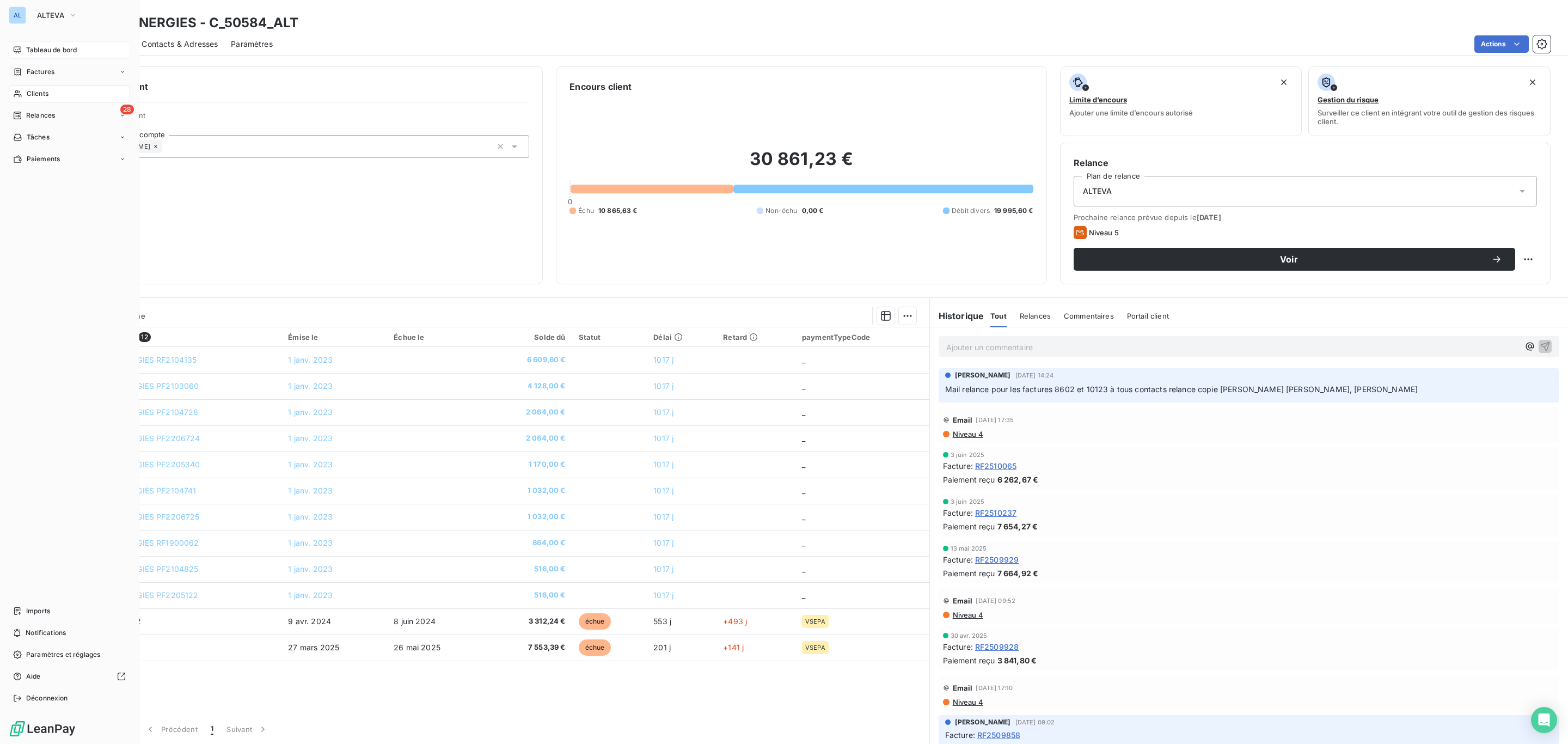
click at [32, 47] on span "Tableau de bord" at bounding box center [51, 50] width 50 height 10
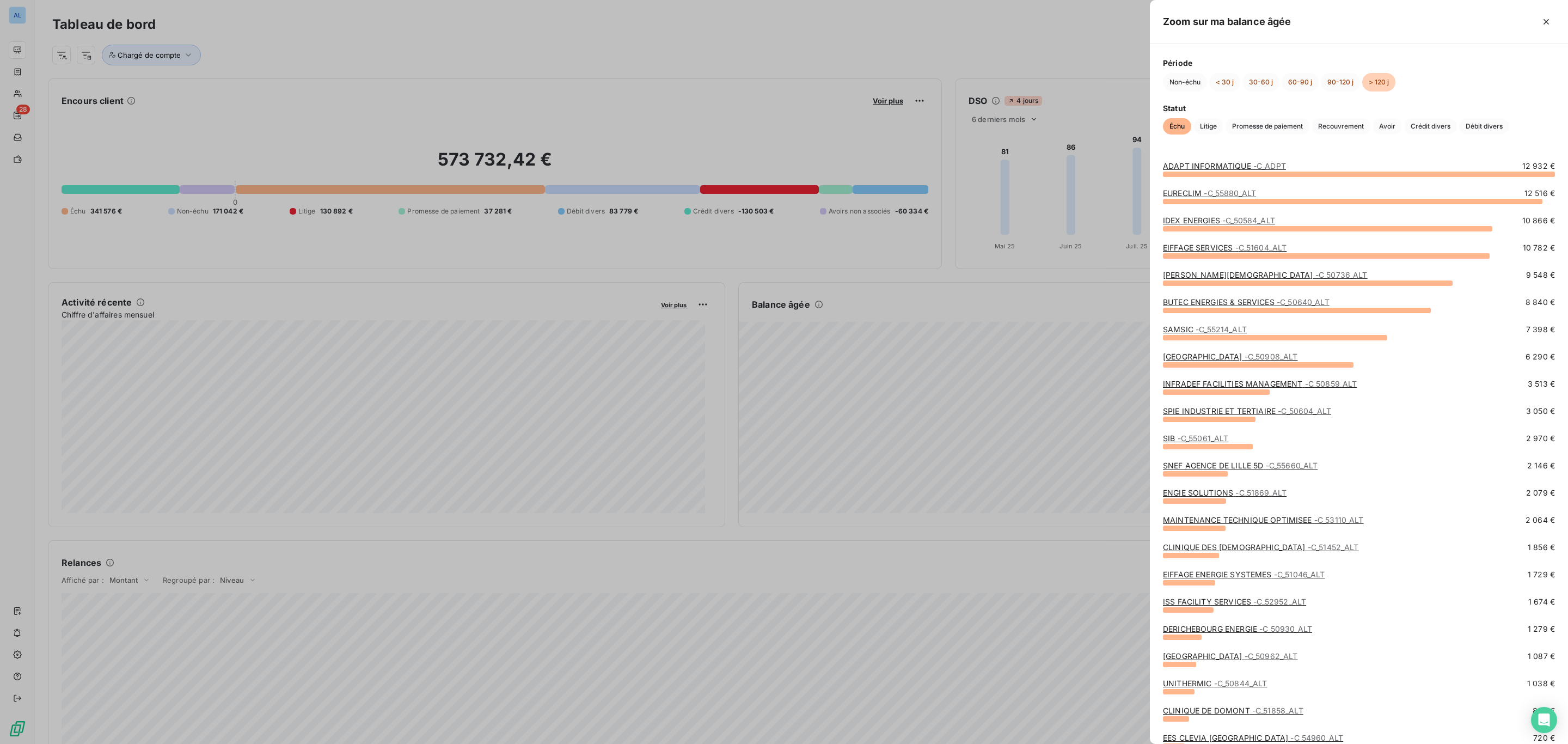
scroll to position [123, 0]
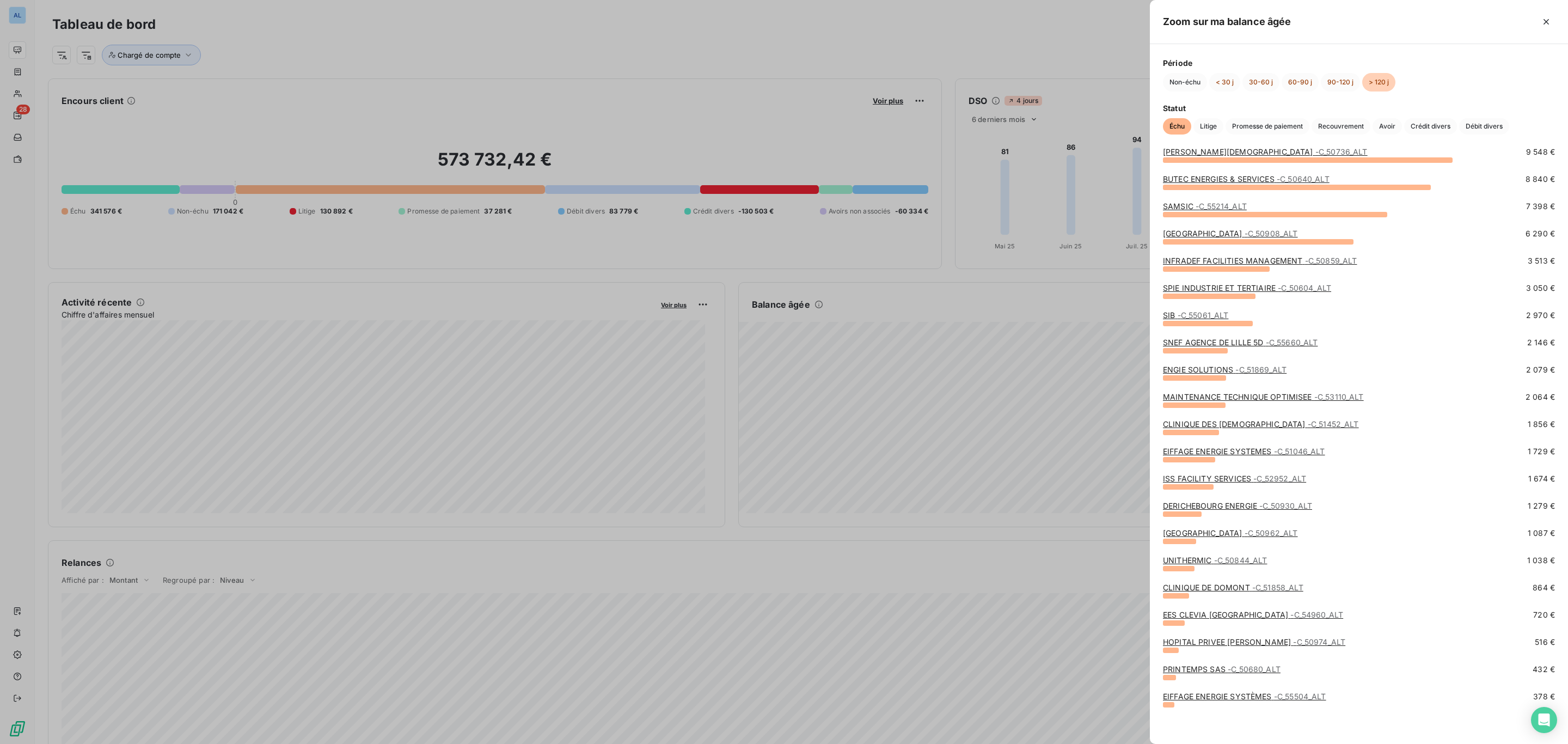
click at [1263, 396] on link "MAINTENANCE TECHNIQUE OPTIMISEE - C_53110_ALT" at bounding box center [1263, 396] width 201 height 9
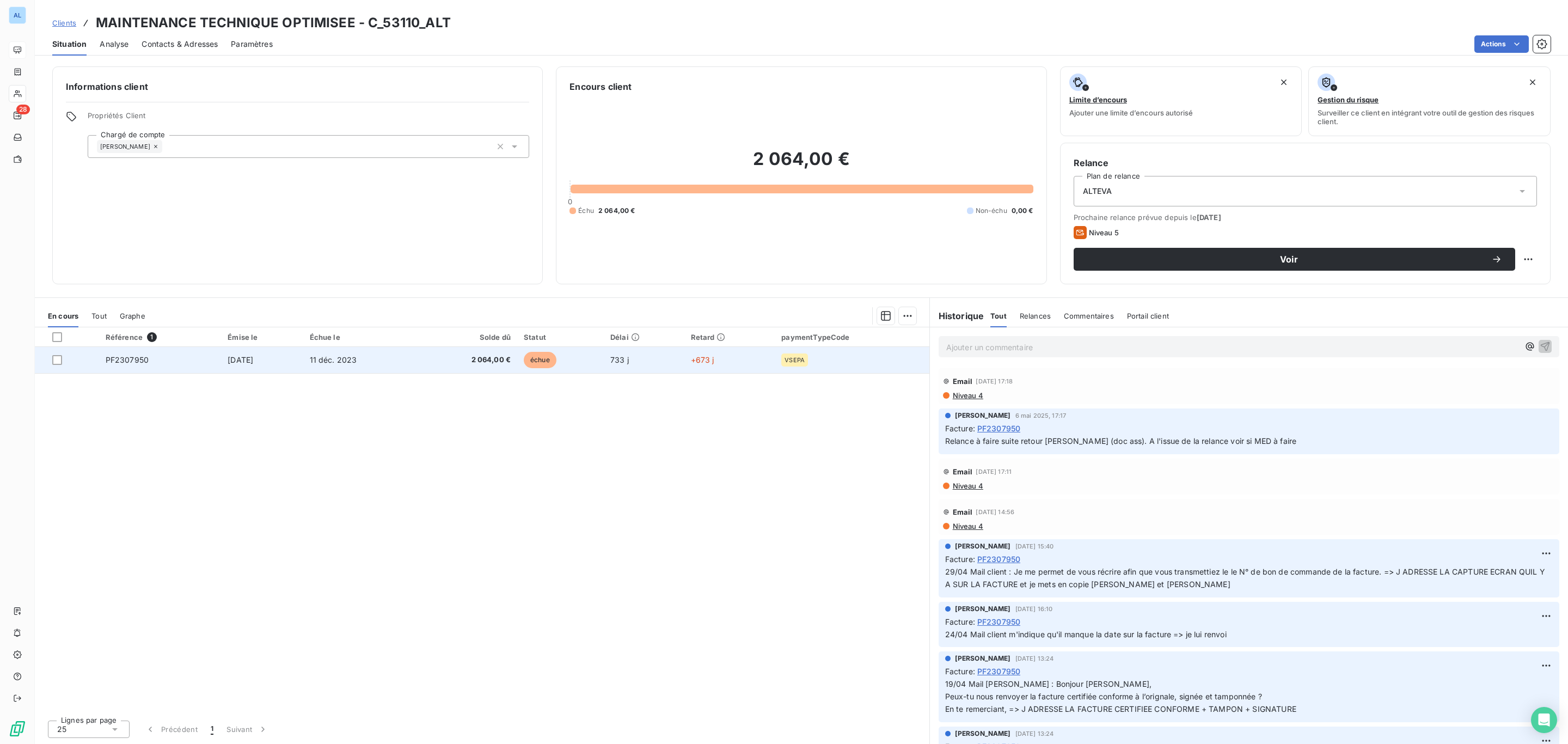
click at [357, 356] on span "11 déc. 2023" at bounding box center [333, 360] width 47 height 9
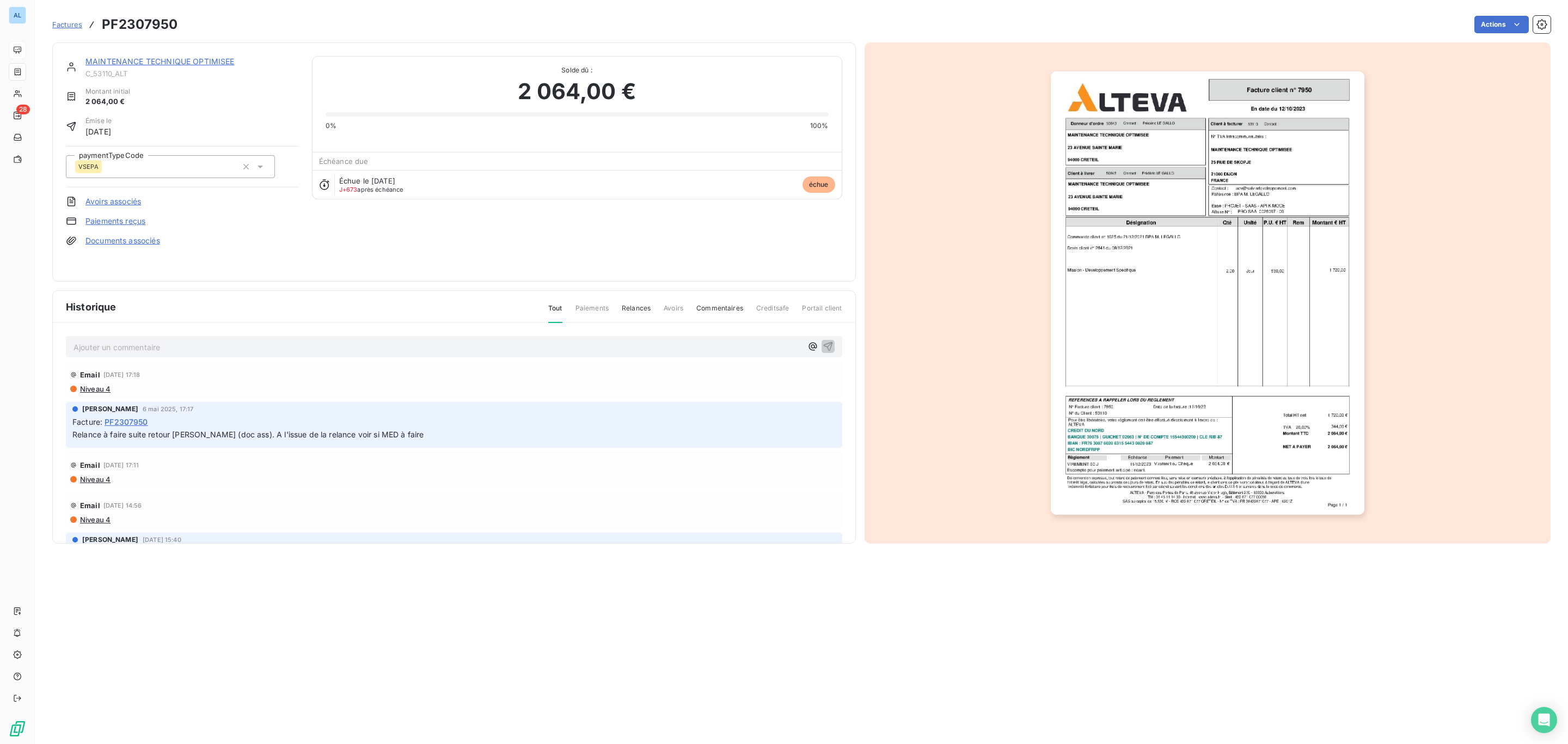
click at [115, 240] on link "Documents associés" at bounding box center [123, 240] width 75 height 11
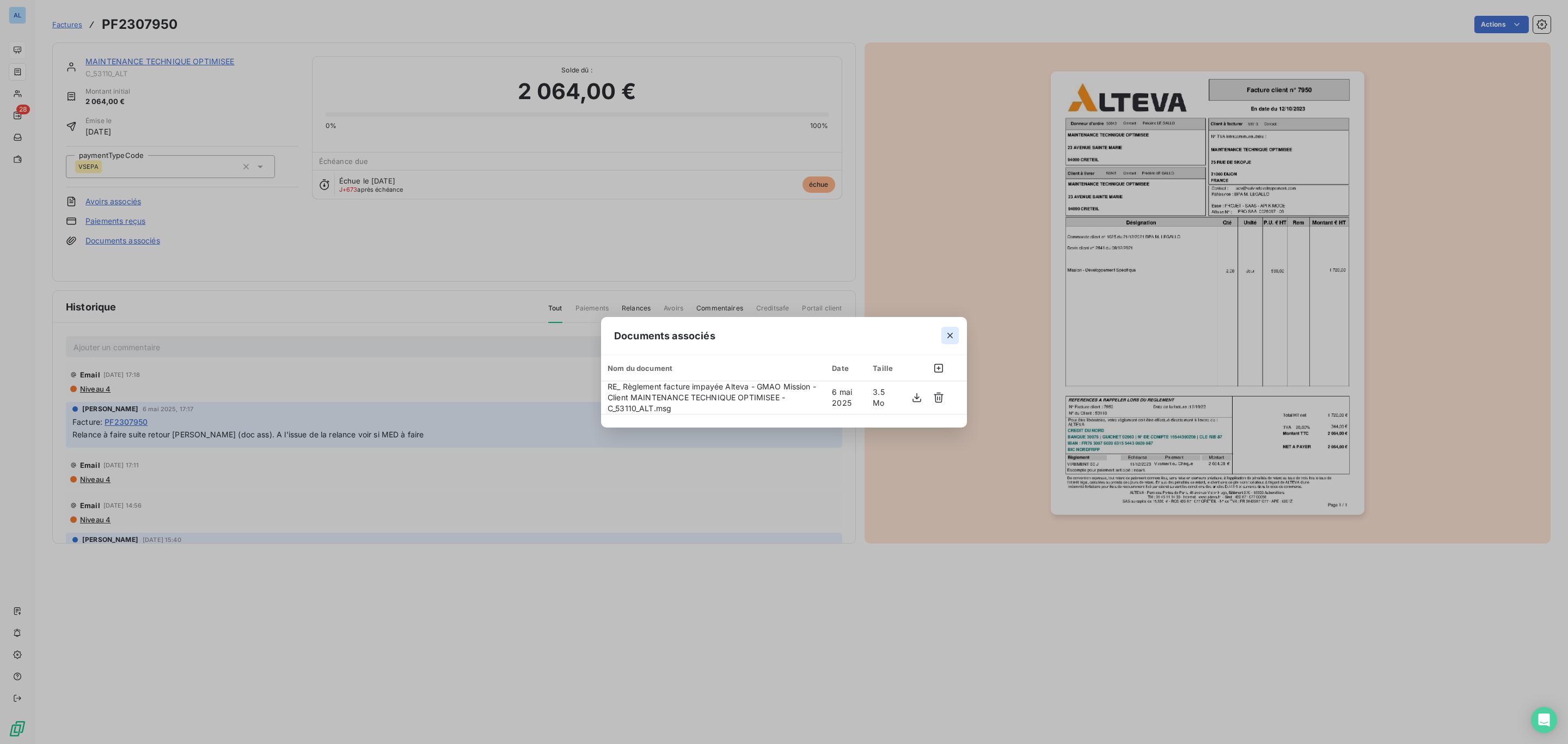
click at [955, 335] on button "button" at bounding box center [950, 335] width 17 height 17
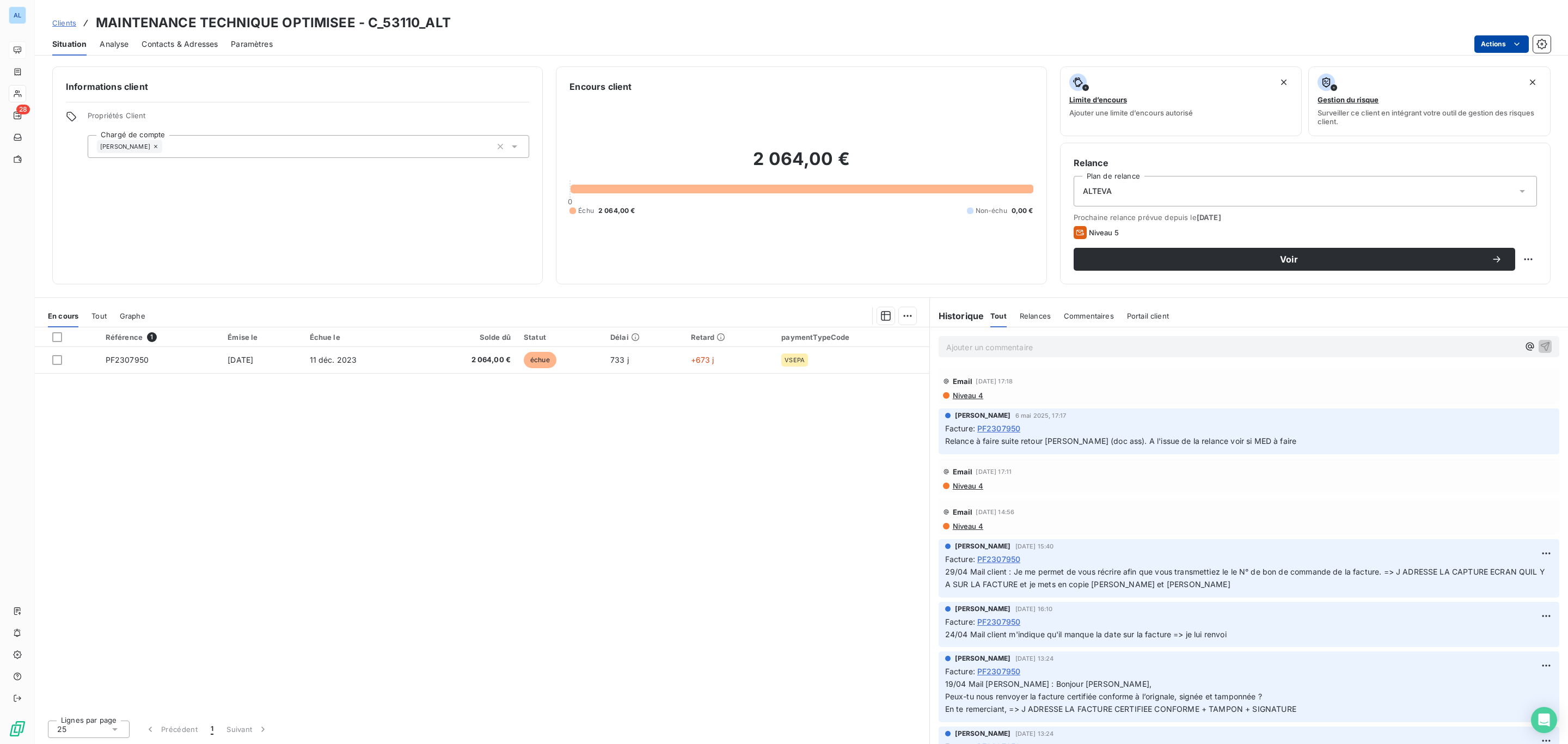
click at [1486, 48] on html "AL 28 Clients MAINTENANCE TECHNIQUE OPTIMISEE - C_53110_ALT Situation Analyse C…" at bounding box center [784, 372] width 1568 height 744
click at [1345, 37] on html "AL 28 Clients MAINTENANCE TECHNIQUE OPTIMISEE - C_53110_ALT Situation Analyse C…" at bounding box center [784, 372] width 1568 height 744
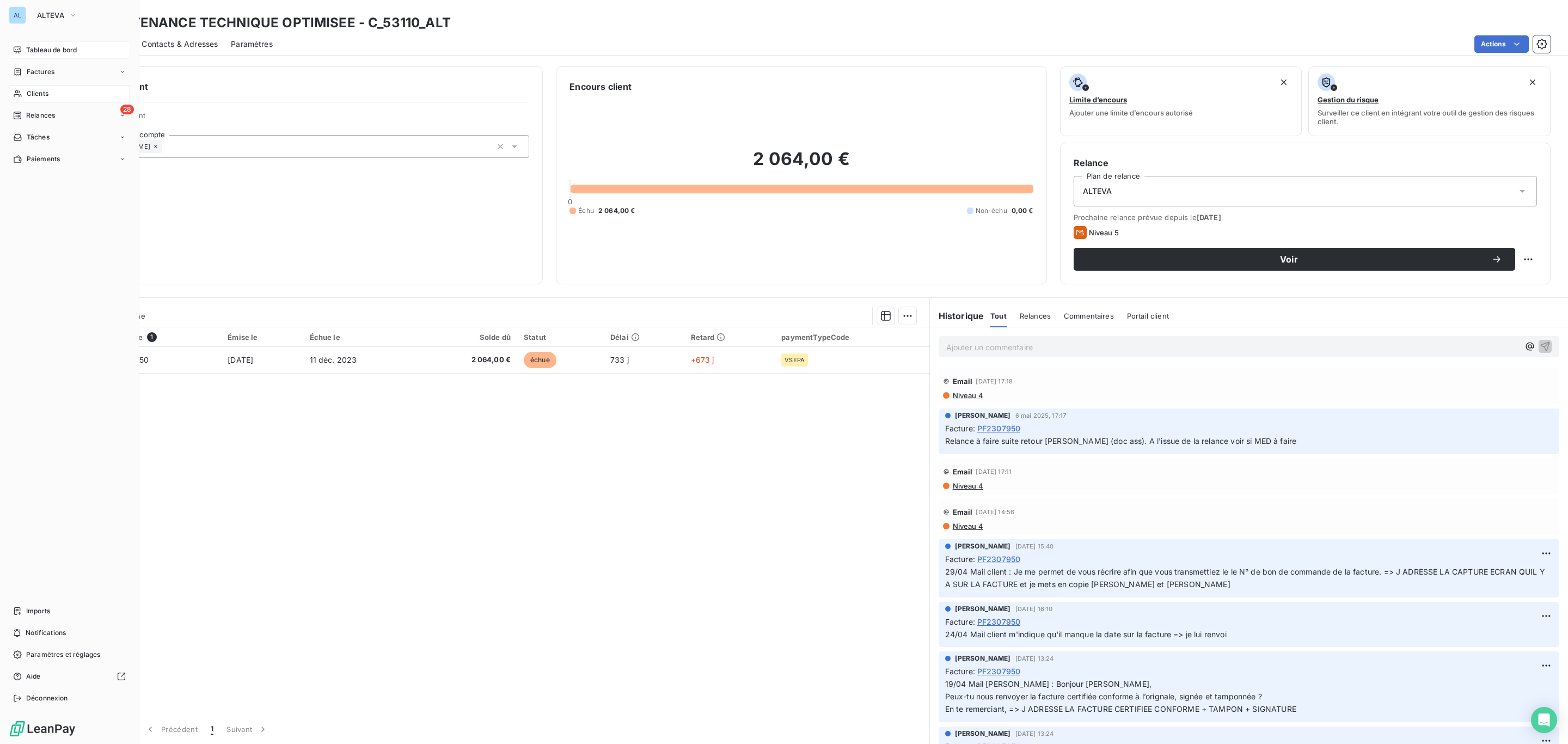
click at [30, 51] on span "Tableau de bord" at bounding box center [51, 50] width 50 height 10
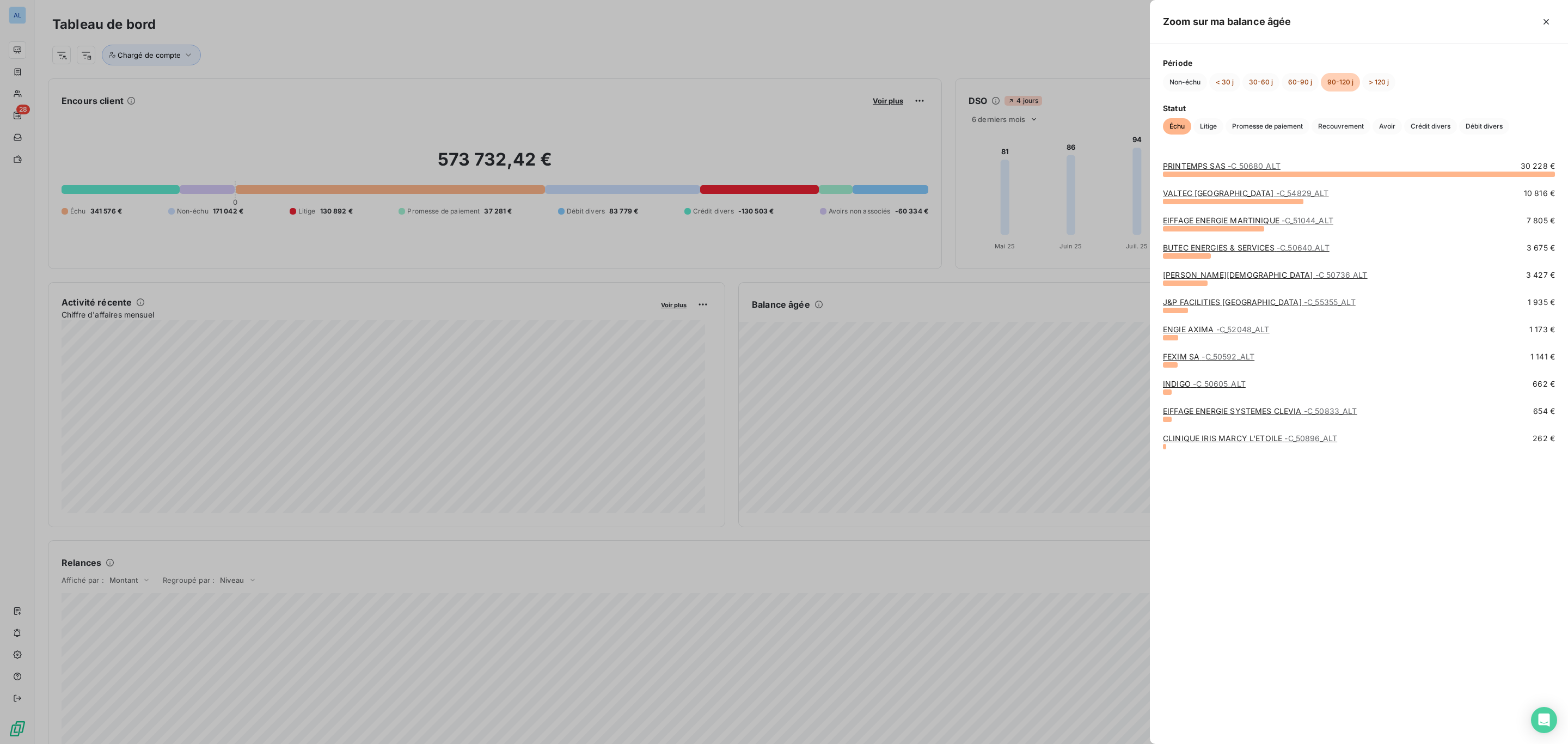
click at [1219, 435] on link "CLINIQUE IRIS MARCY L'ETOILE - C_50896_ALT" at bounding box center [1250, 438] width 174 height 9
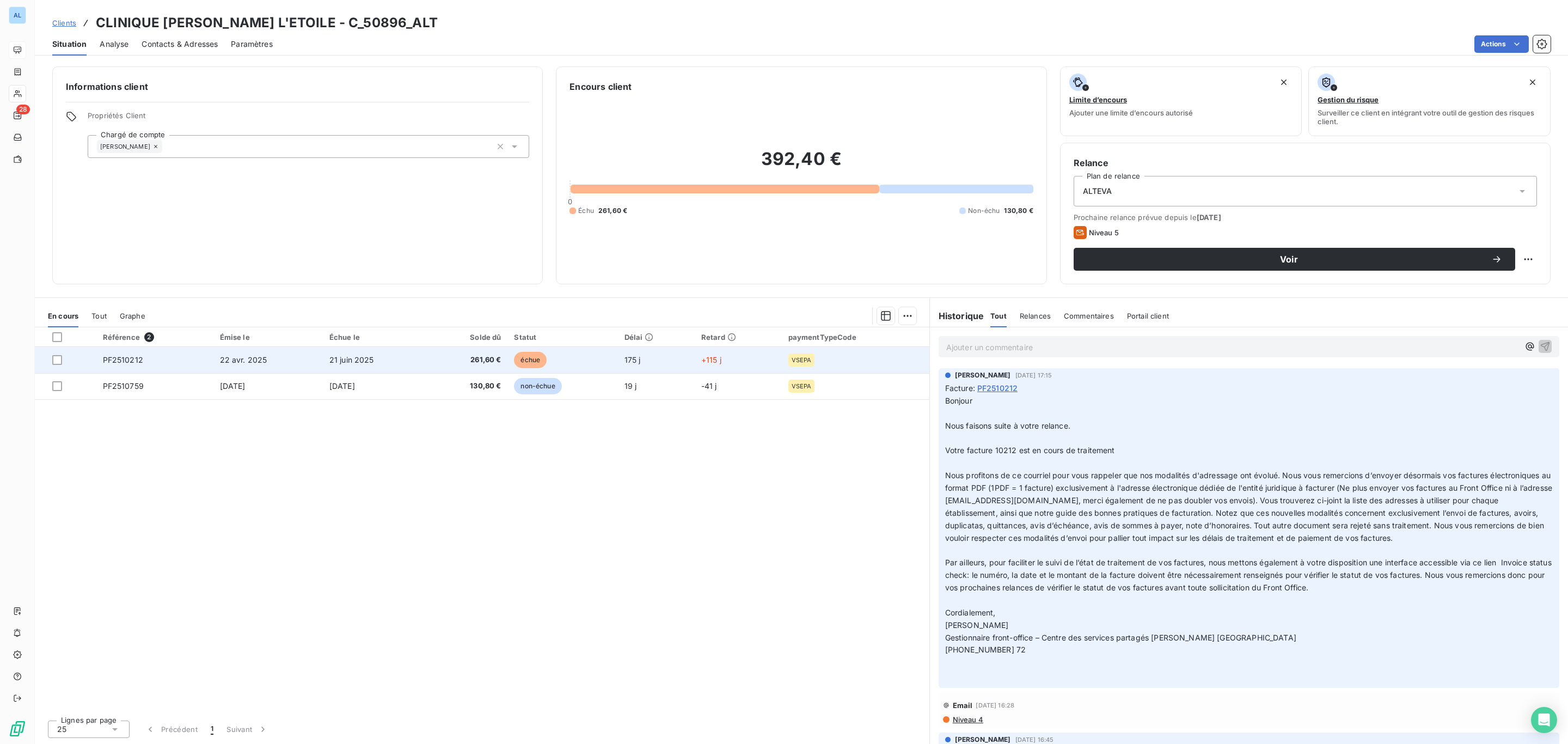
click at [381, 371] on td "21 juin 2025" at bounding box center [375, 360] width 105 height 26
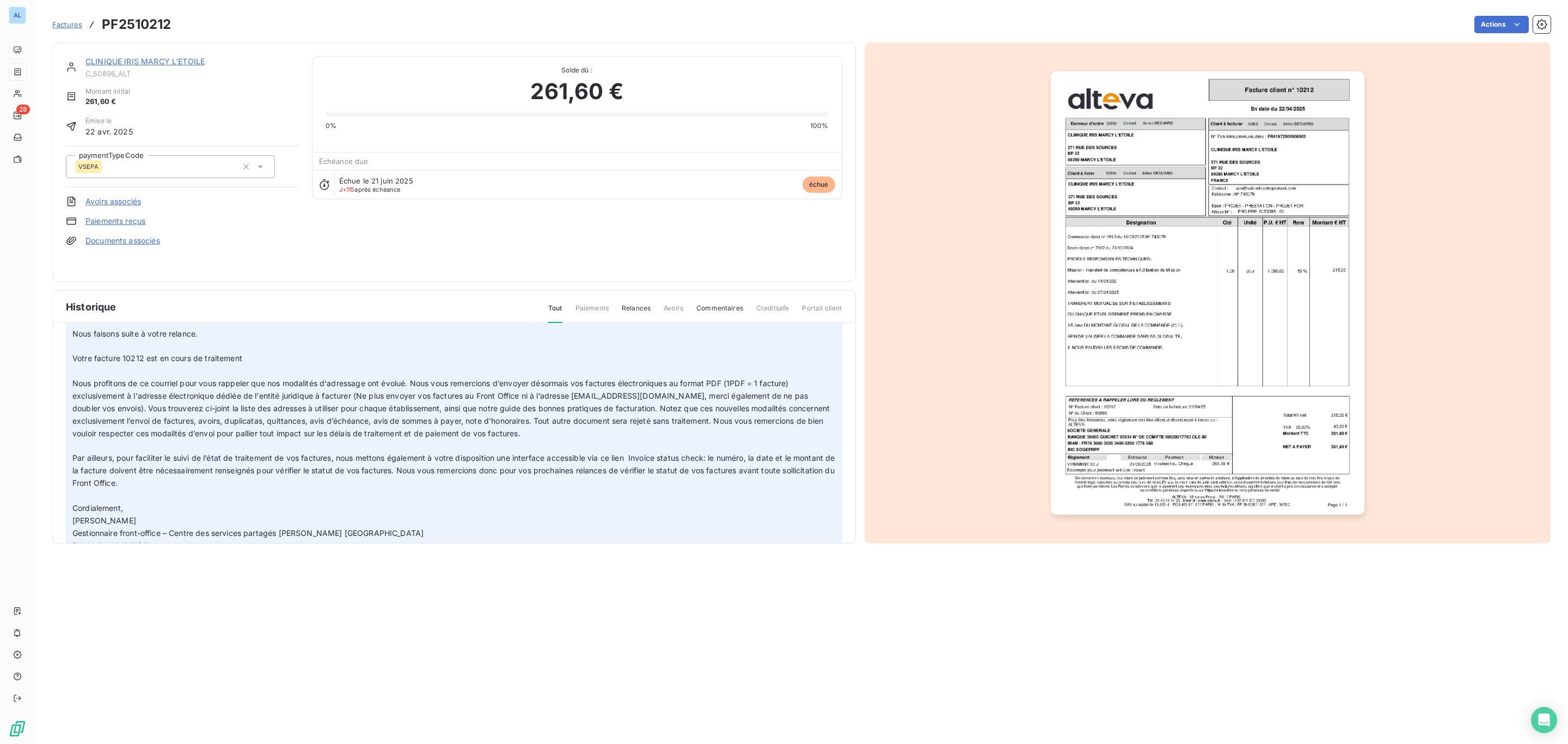
scroll to position [82, 0]
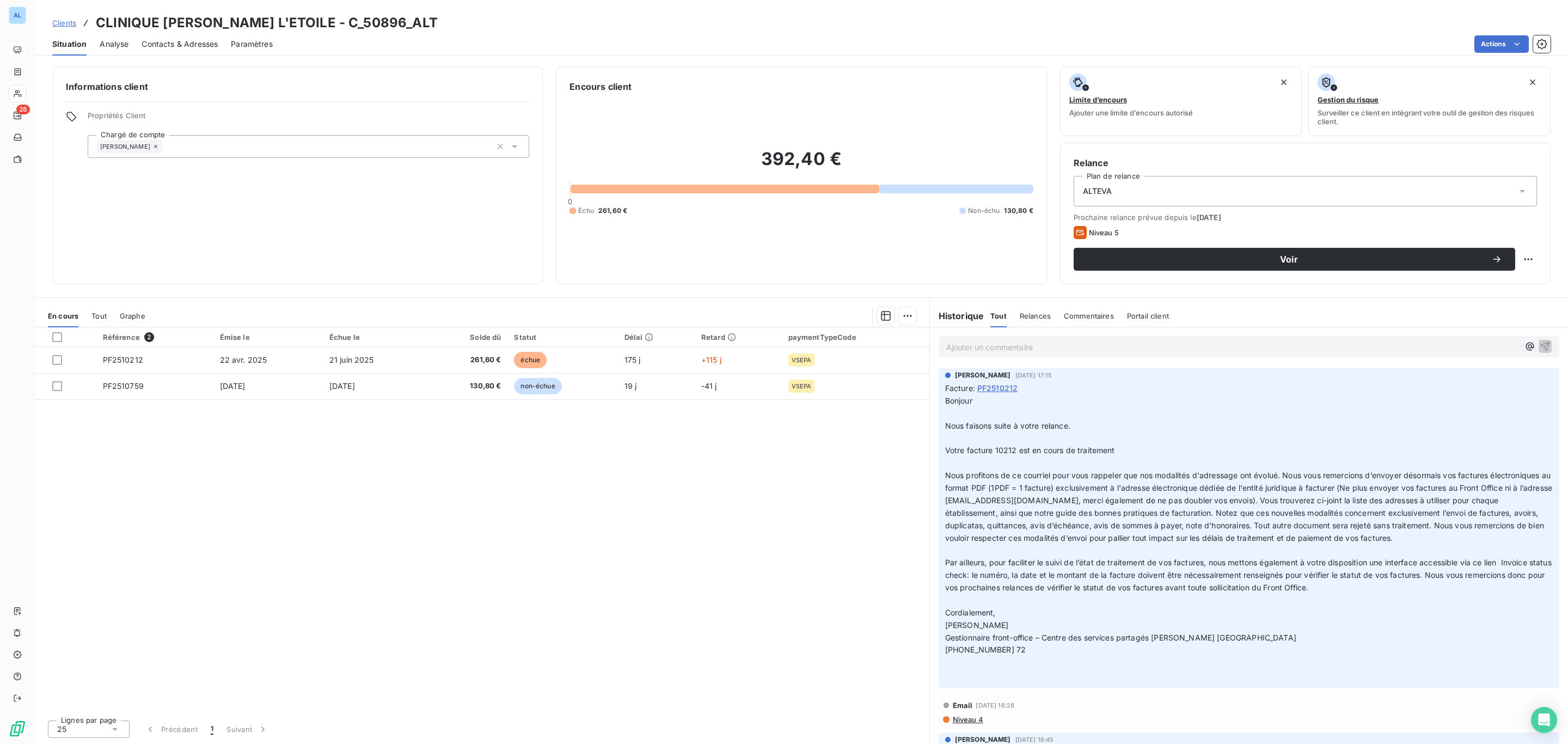
click at [166, 42] on span "Contacts & Adresses" at bounding box center [179, 44] width 76 height 11
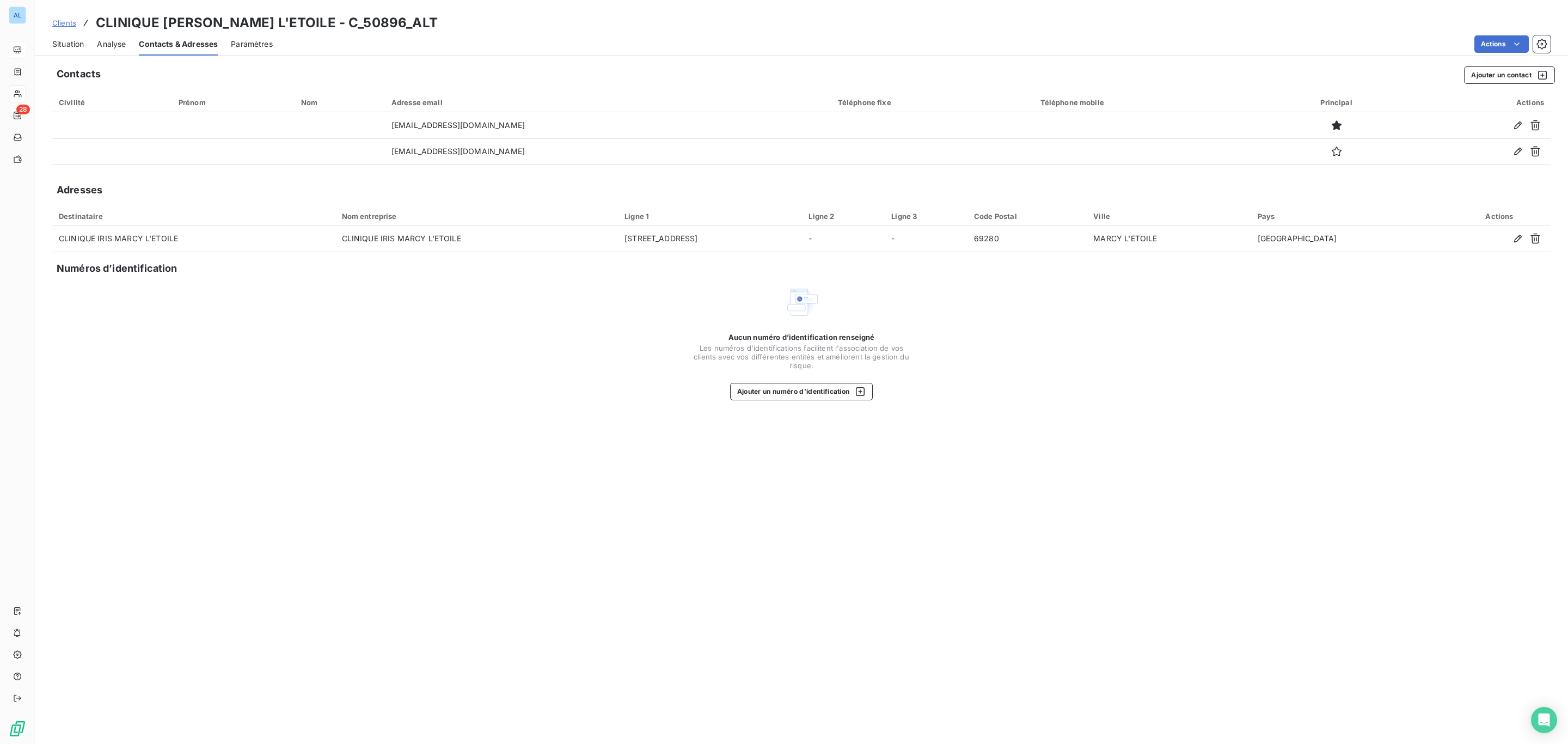
click at [65, 44] on span "Situation" at bounding box center [68, 44] width 32 height 11
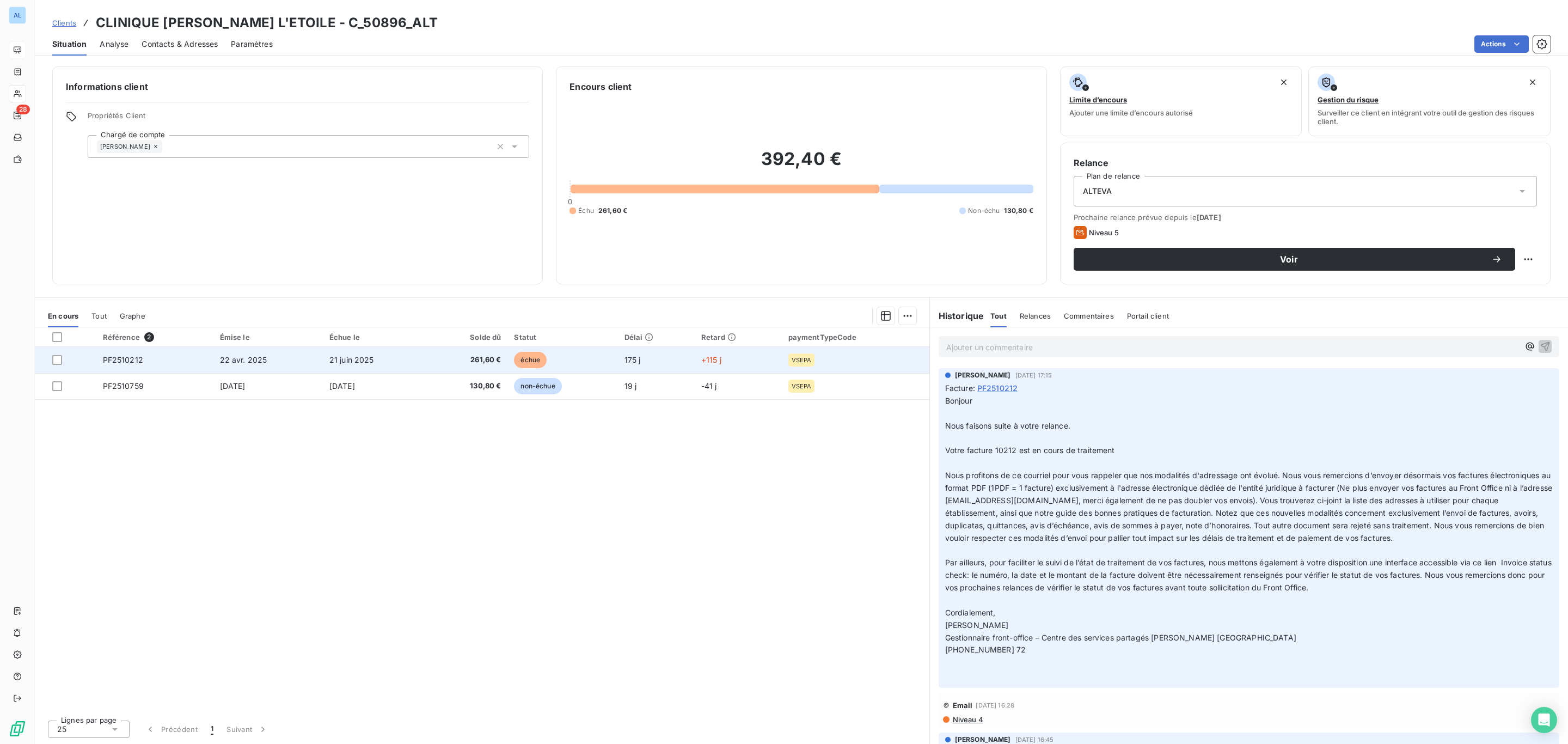
click at [234, 363] on span "22 avr. 2025" at bounding box center [244, 360] width 47 height 9
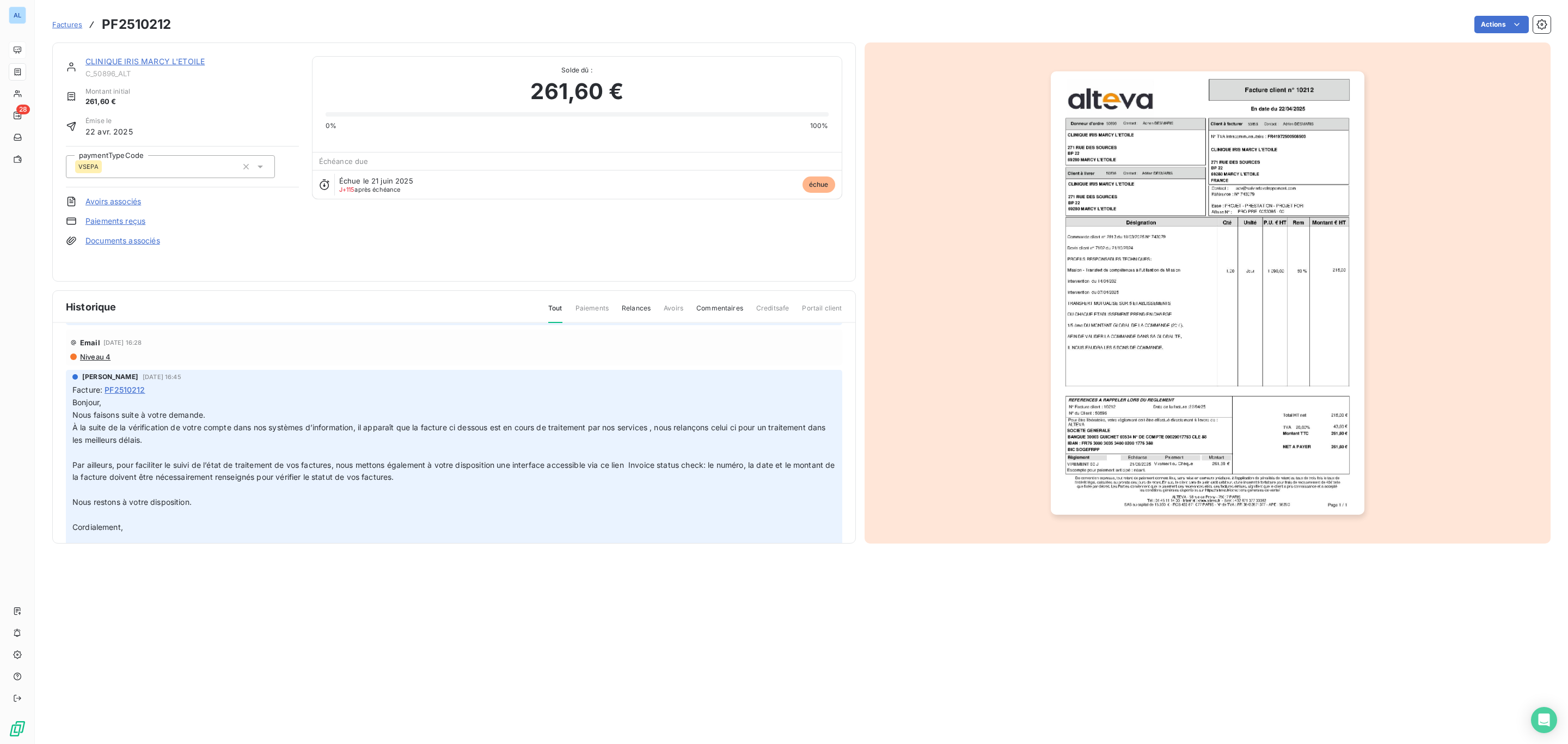
scroll to position [327, 0]
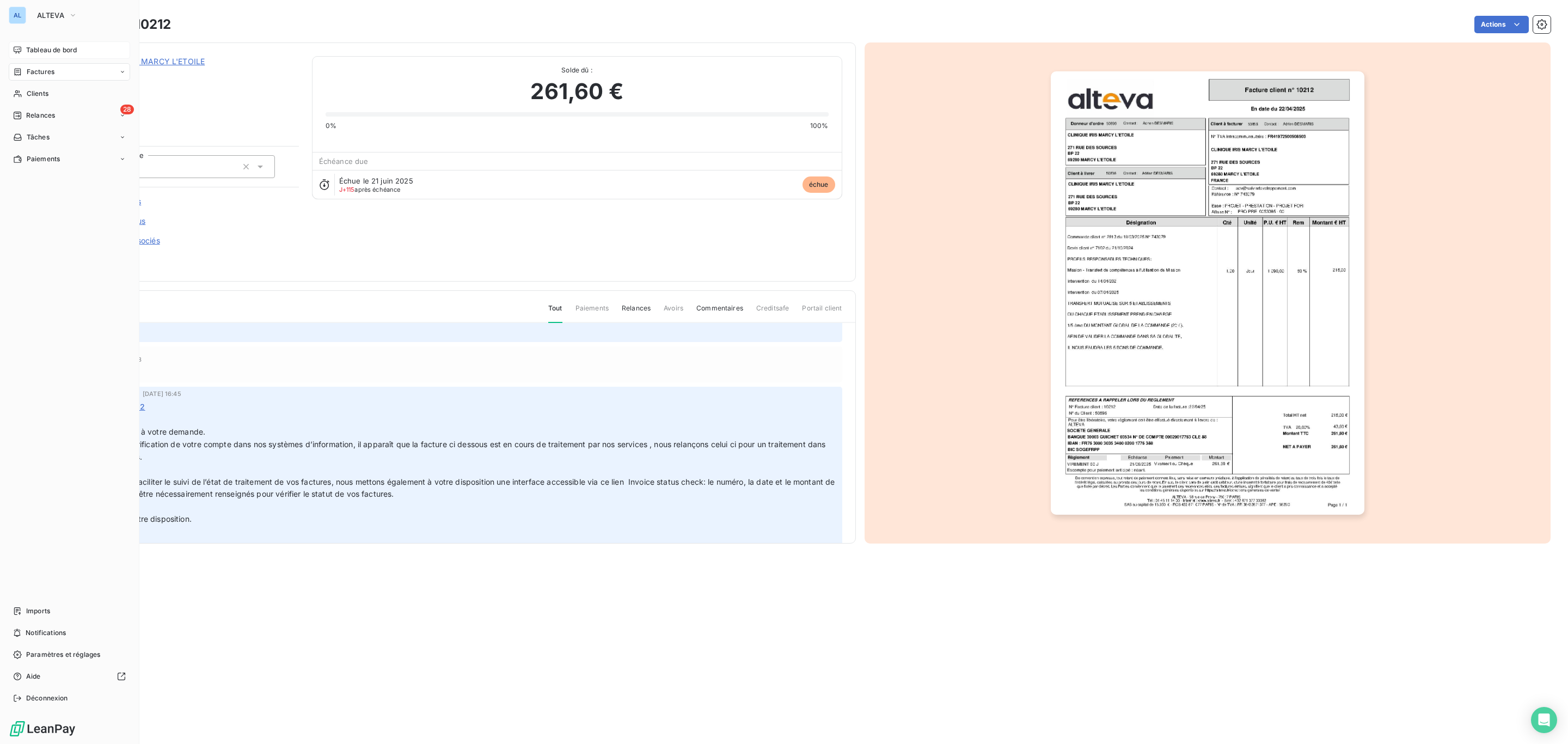
drag, startPoint x: 45, startPoint y: 52, endPoint x: 60, endPoint y: 56, distance: 15.5
click at [45, 52] on span "Tableau de bord" at bounding box center [51, 50] width 50 height 10
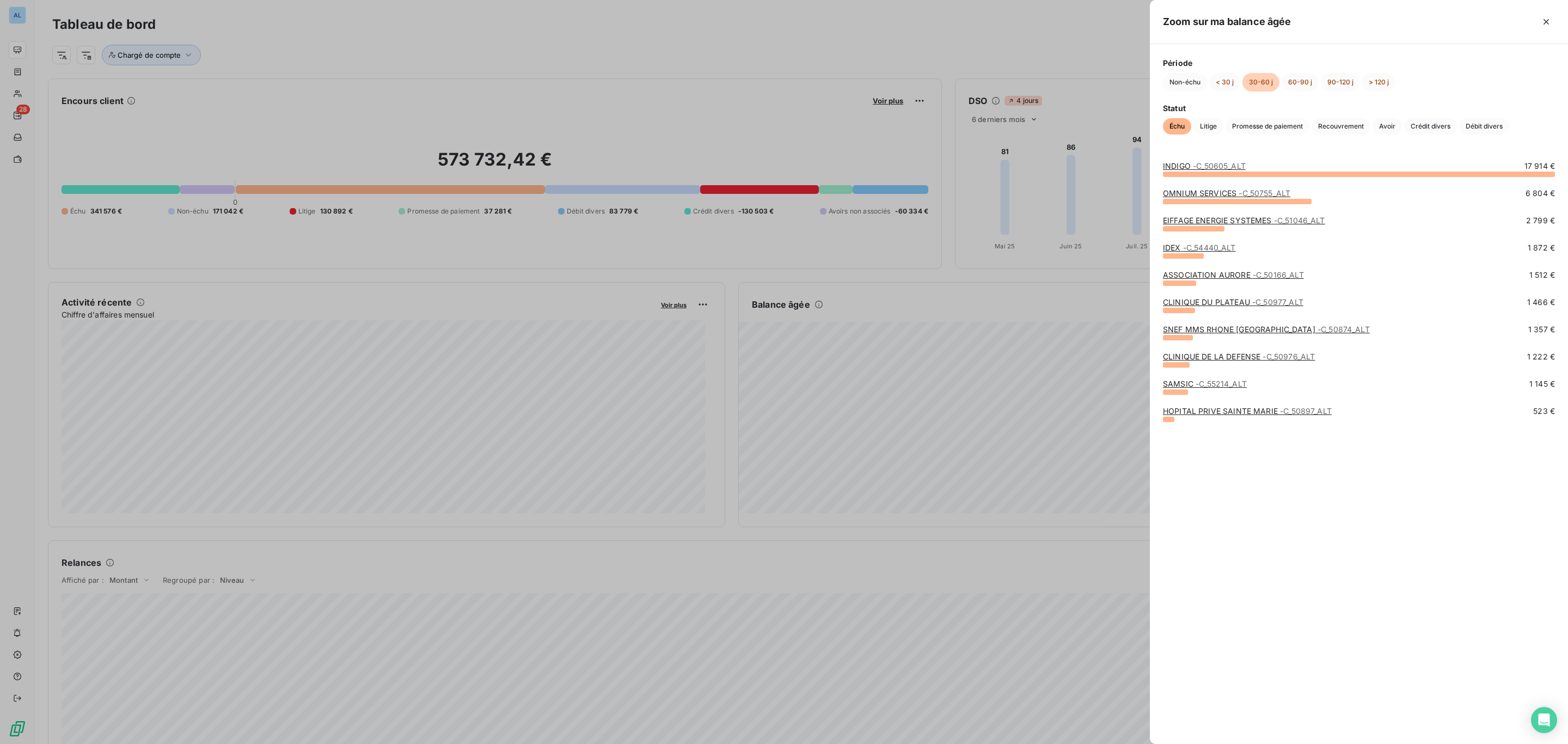
click at [1232, 165] on span "- C_50605_ALT" at bounding box center [1219, 166] width 53 height 9
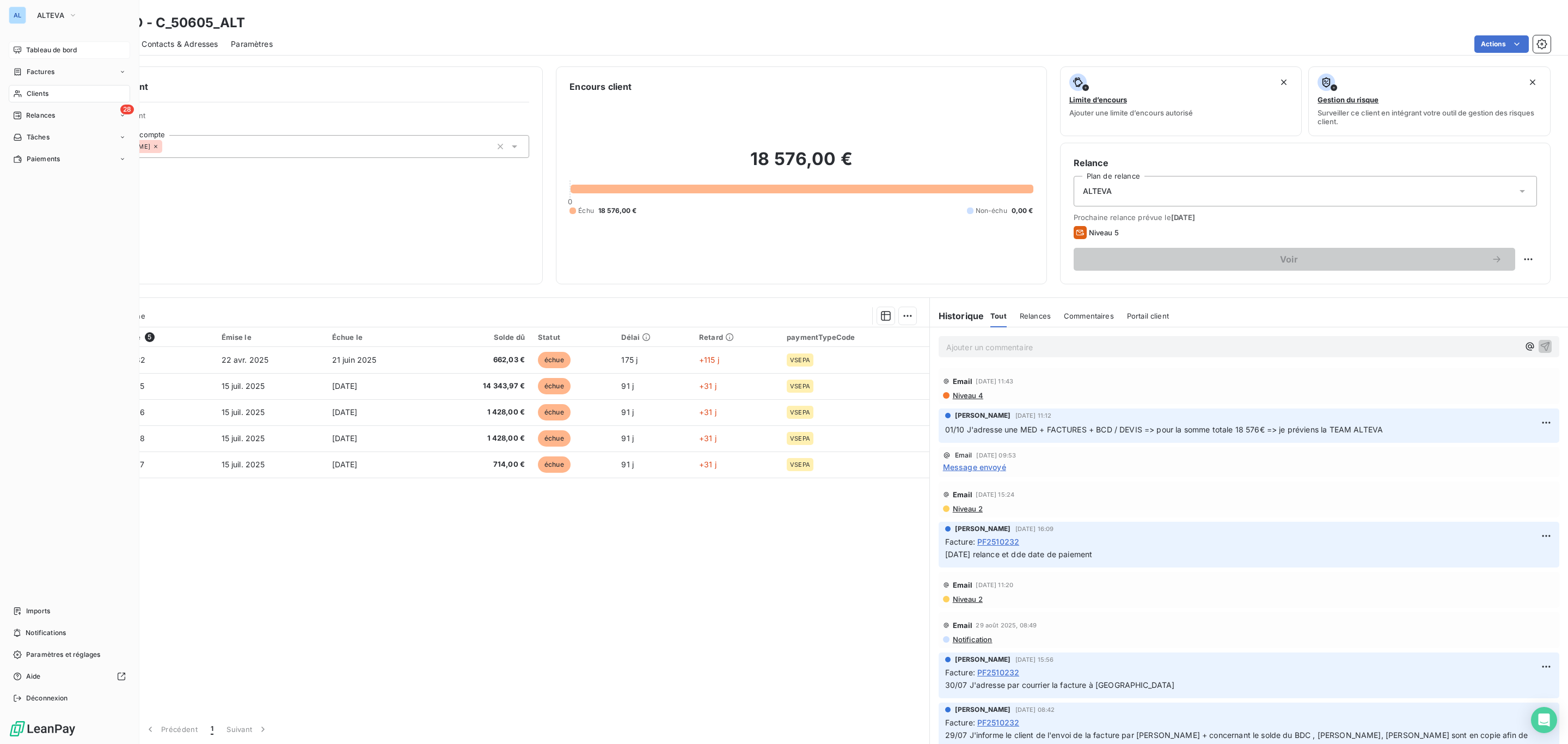
click at [37, 53] on span "Tableau de bord" at bounding box center [51, 50] width 50 height 10
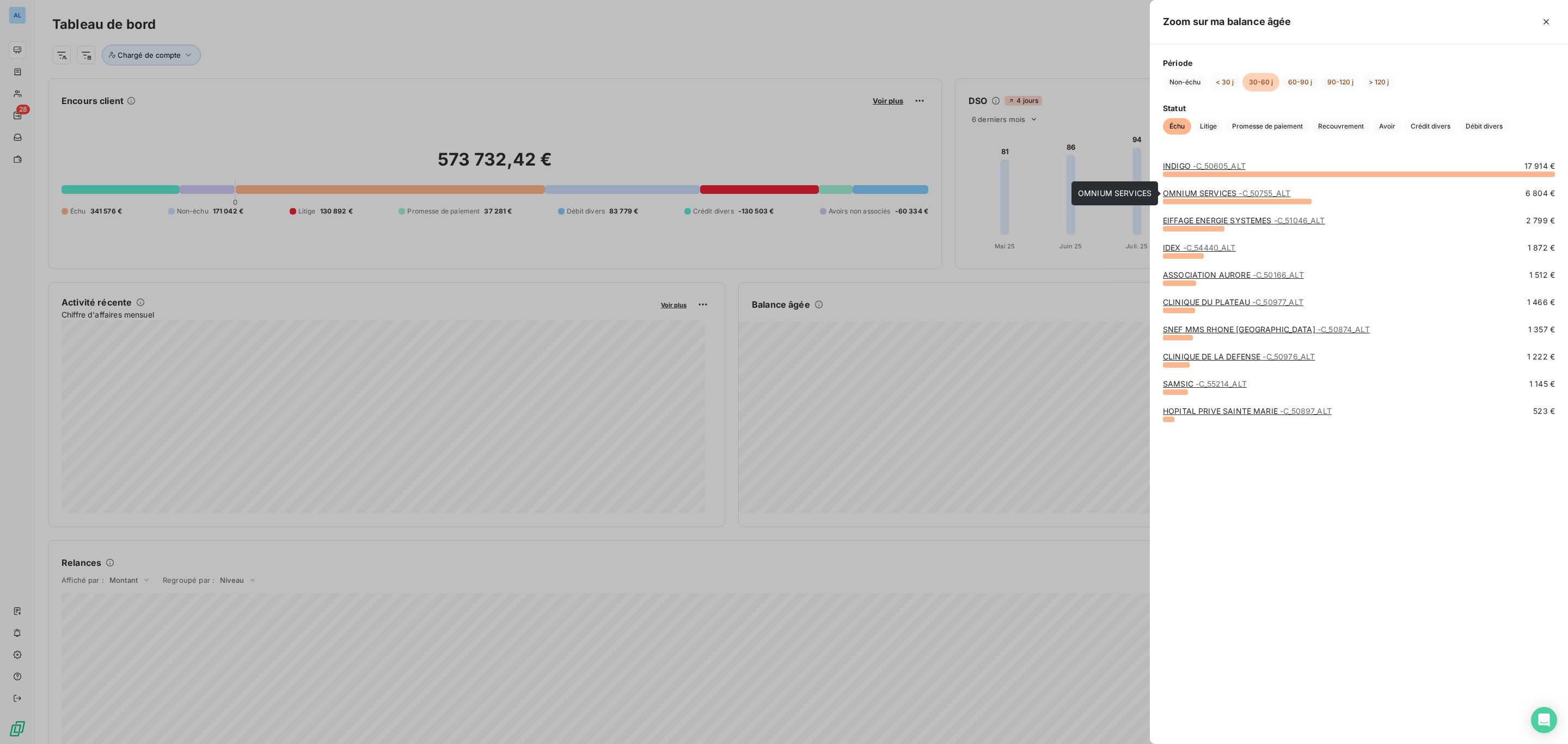
click at [1183, 194] on link "OMNIUM SERVICES - C_50755_ALT" at bounding box center [1226, 193] width 127 height 9
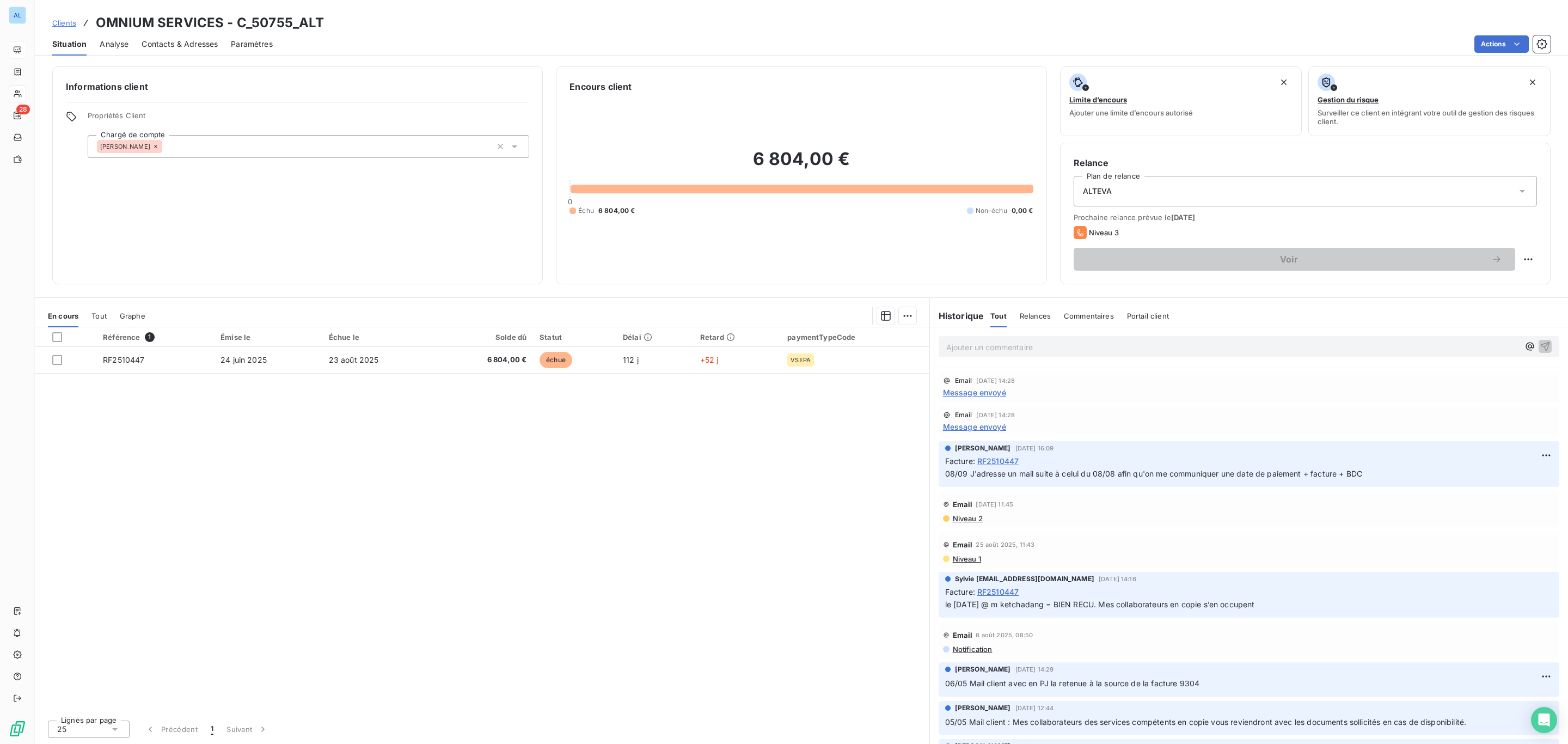
scroll to position [82, 0]
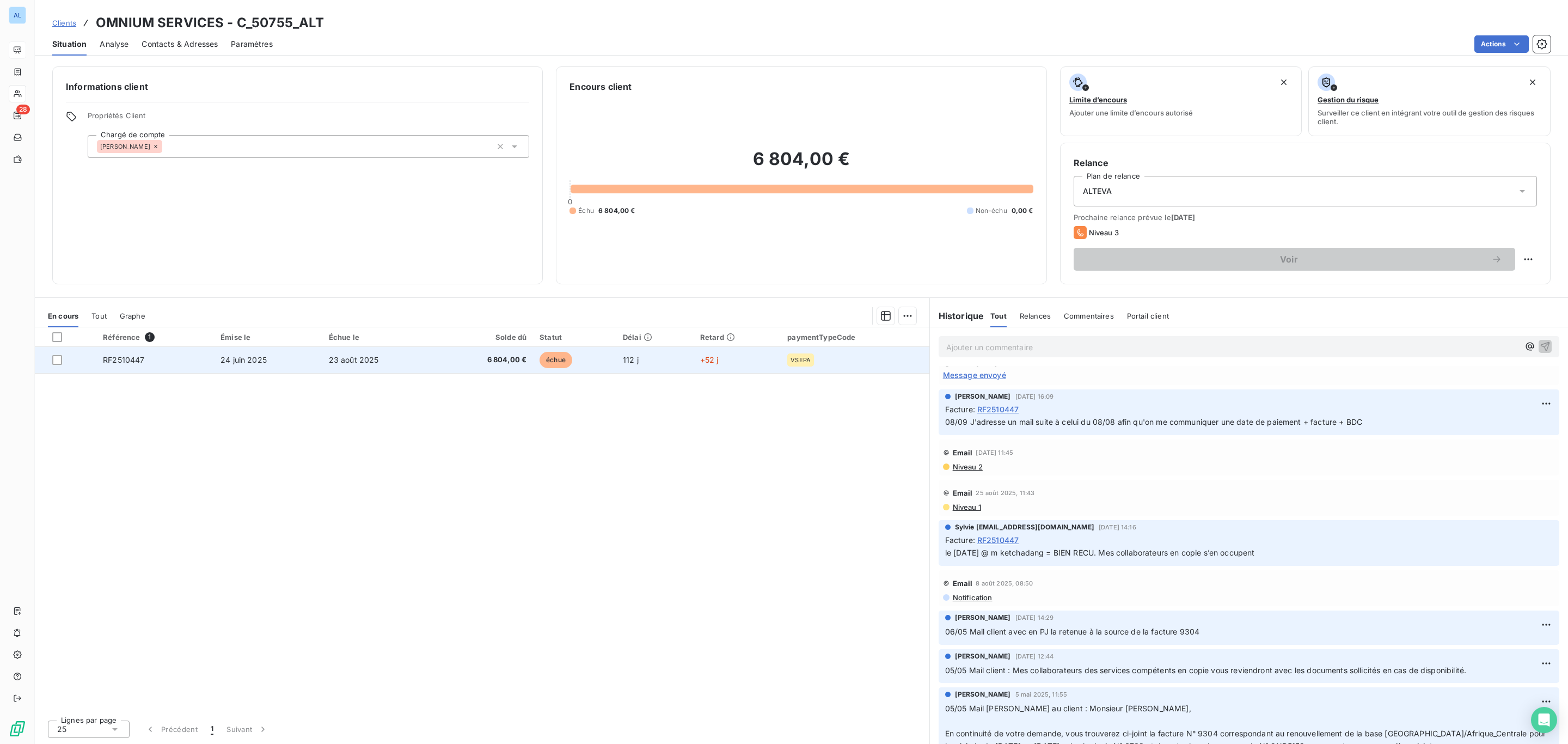
click at [598, 365] on td "échue" at bounding box center [575, 360] width 84 height 26
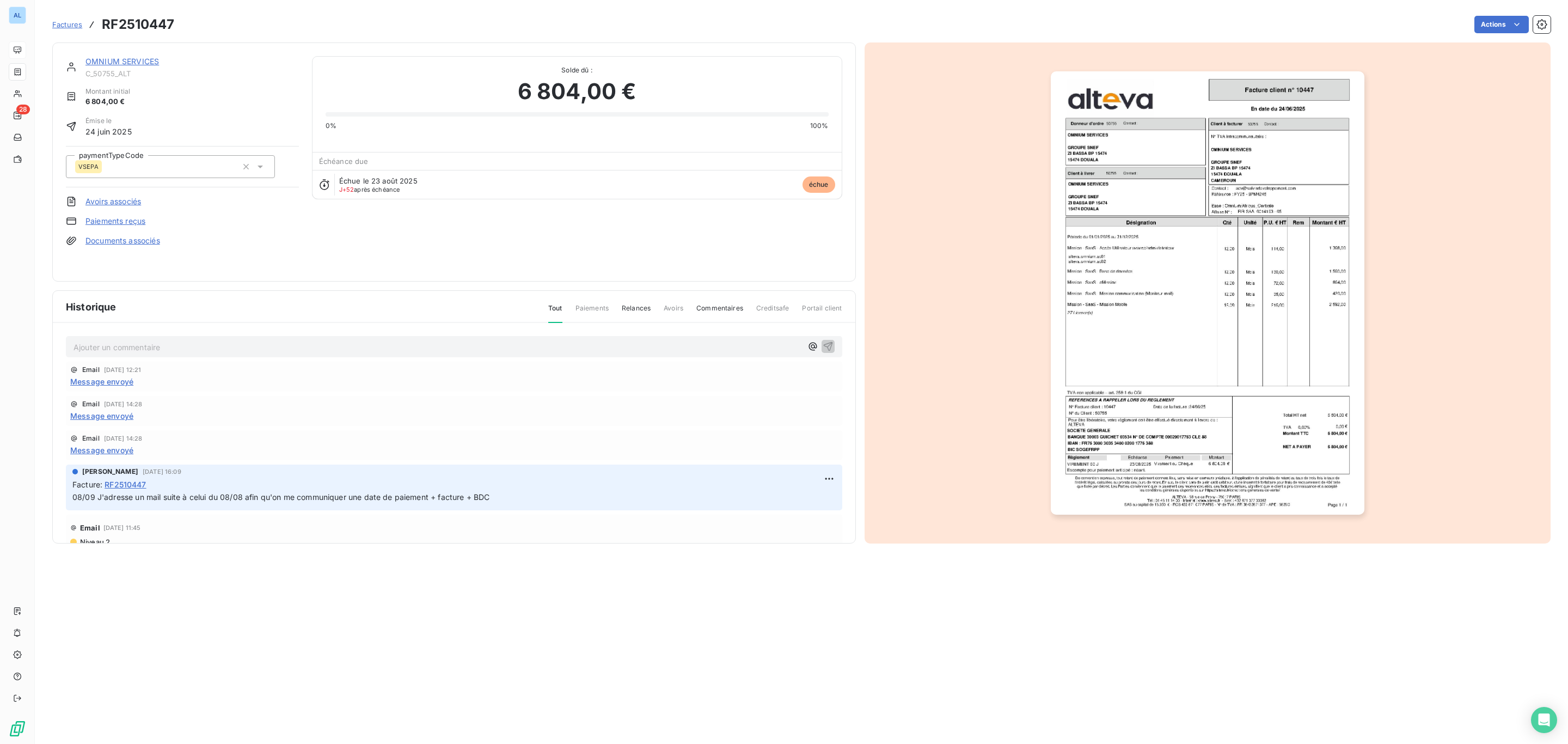
click at [127, 61] on link "OMNIUM SERVICES" at bounding box center [122, 61] width 74 height 9
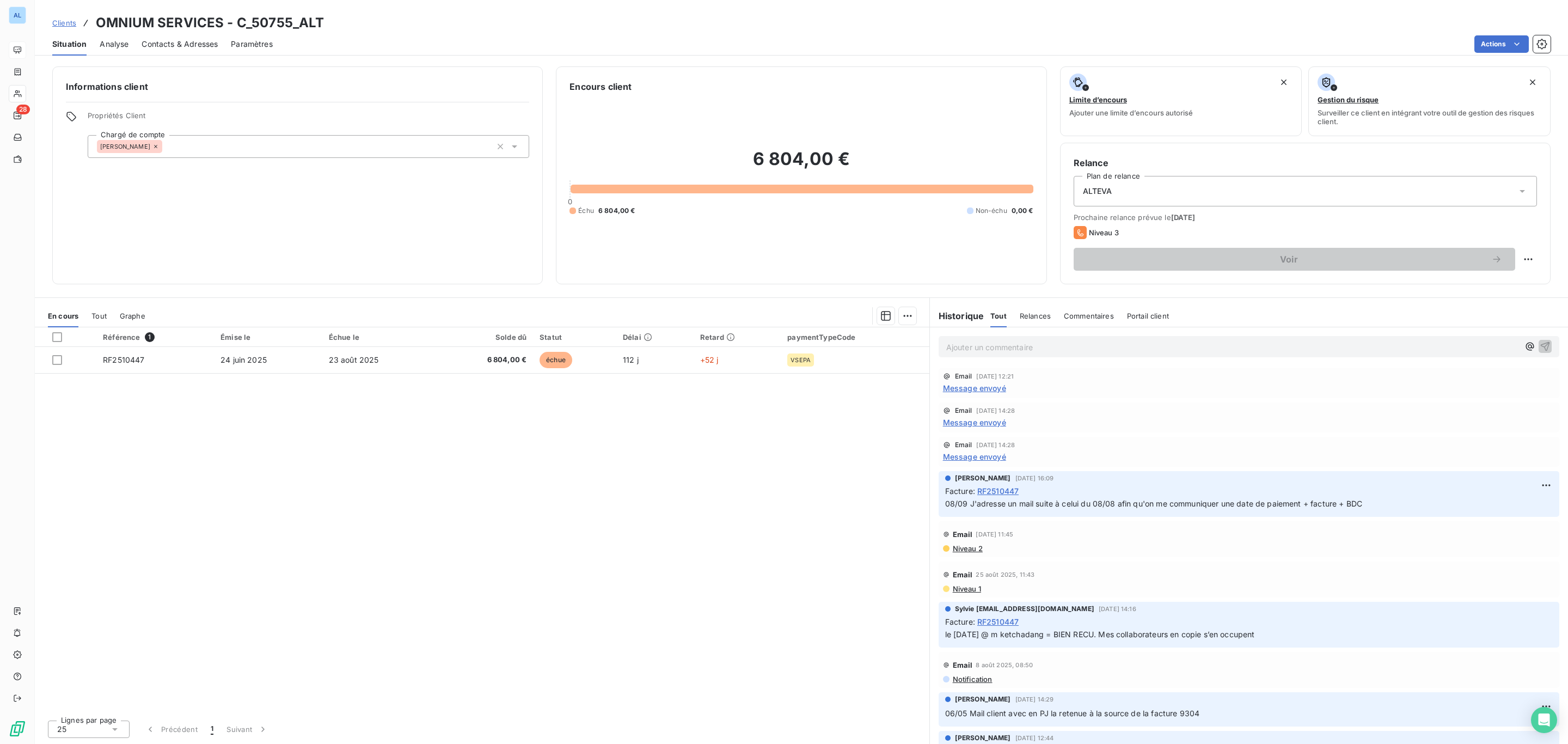
click at [186, 45] on span "Contacts & Adresses" at bounding box center [179, 44] width 76 height 11
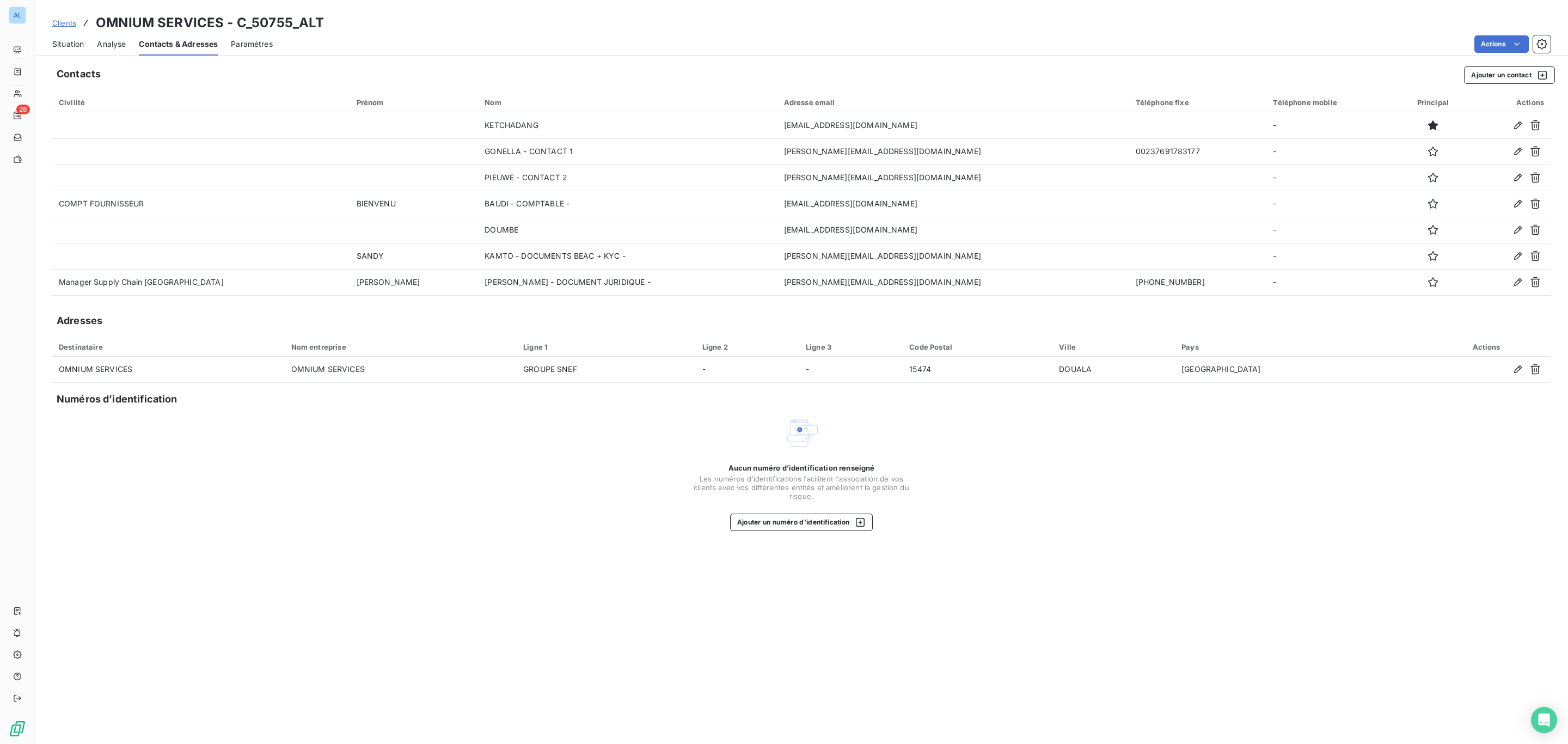
click at [67, 41] on span "Situation" at bounding box center [68, 44] width 32 height 11
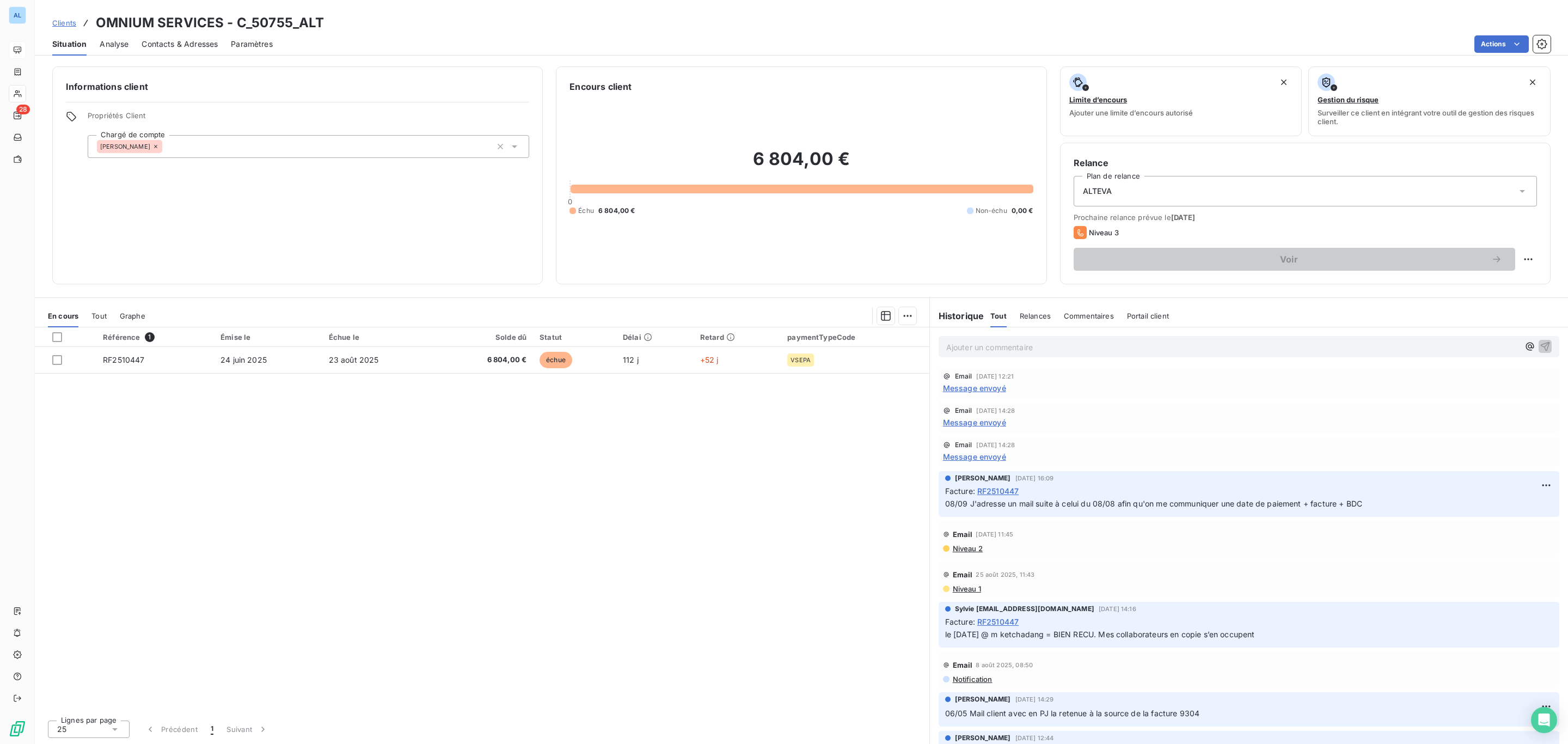
click at [170, 41] on span "Contacts & Adresses" at bounding box center [179, 44] width 76 height 11
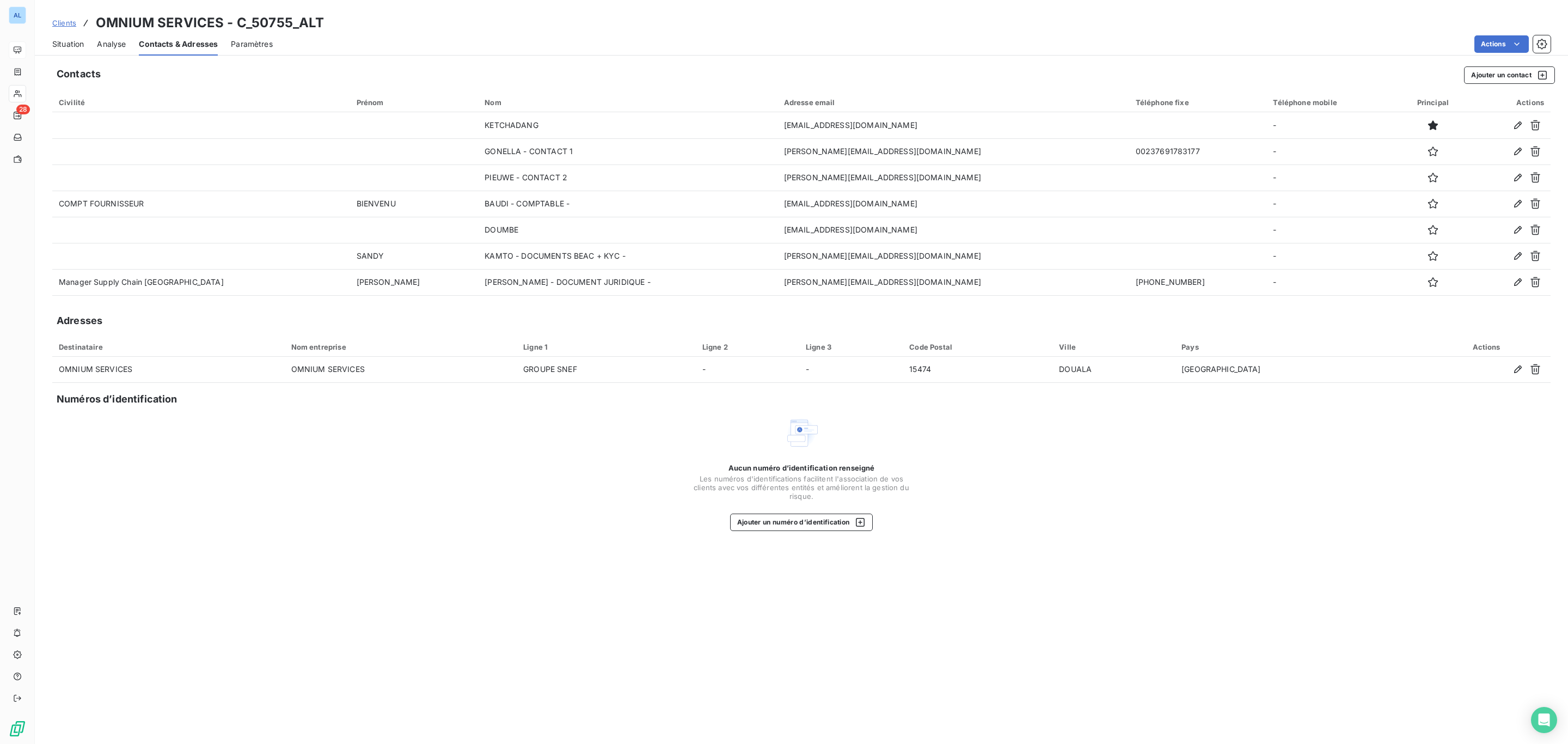
click at [60, 45] on span "Situation" at bounding box center [68, 44] width 32 height 11
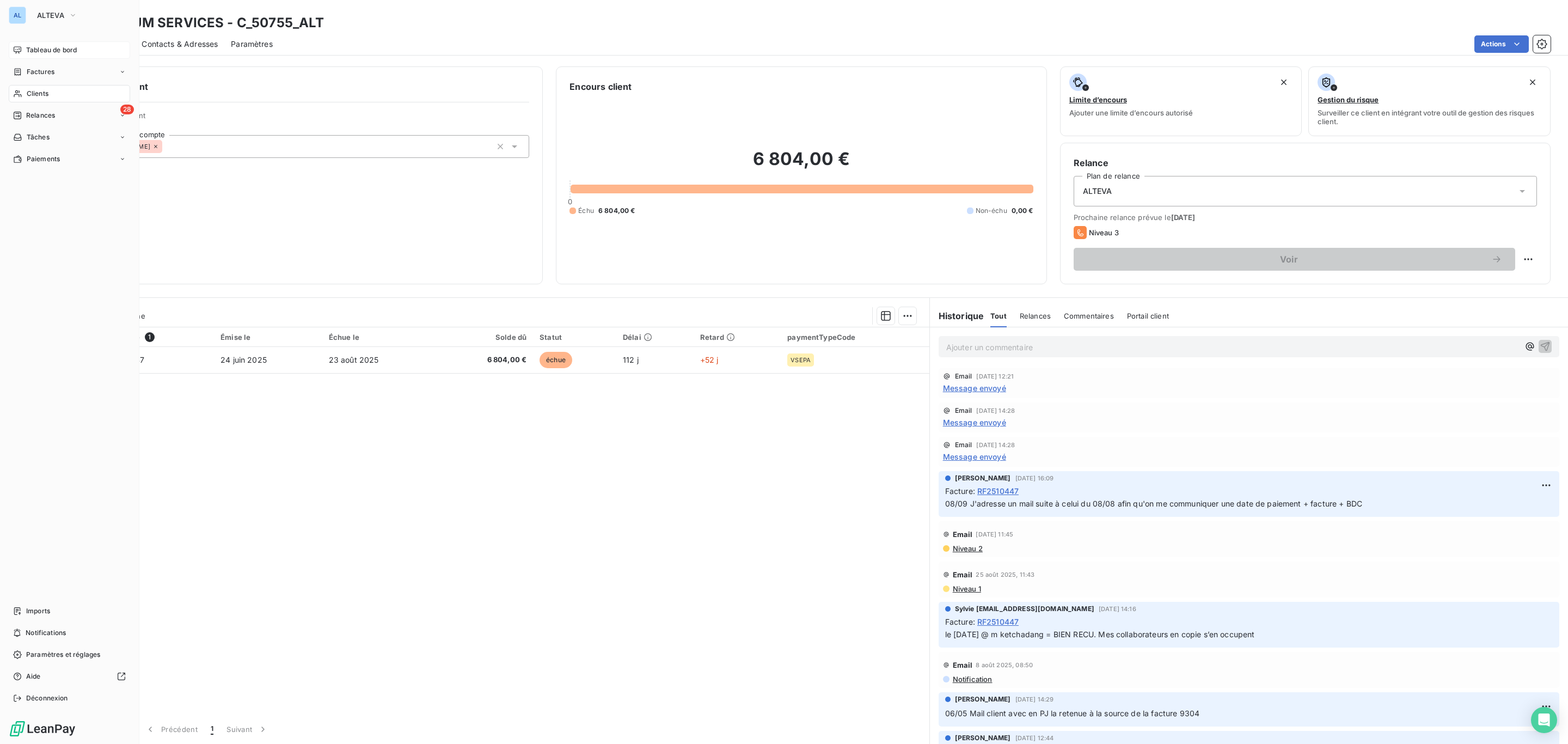
click at [49, 44] on div "Tableau de bord" at bounding box center [69, 50] width 122 height 17
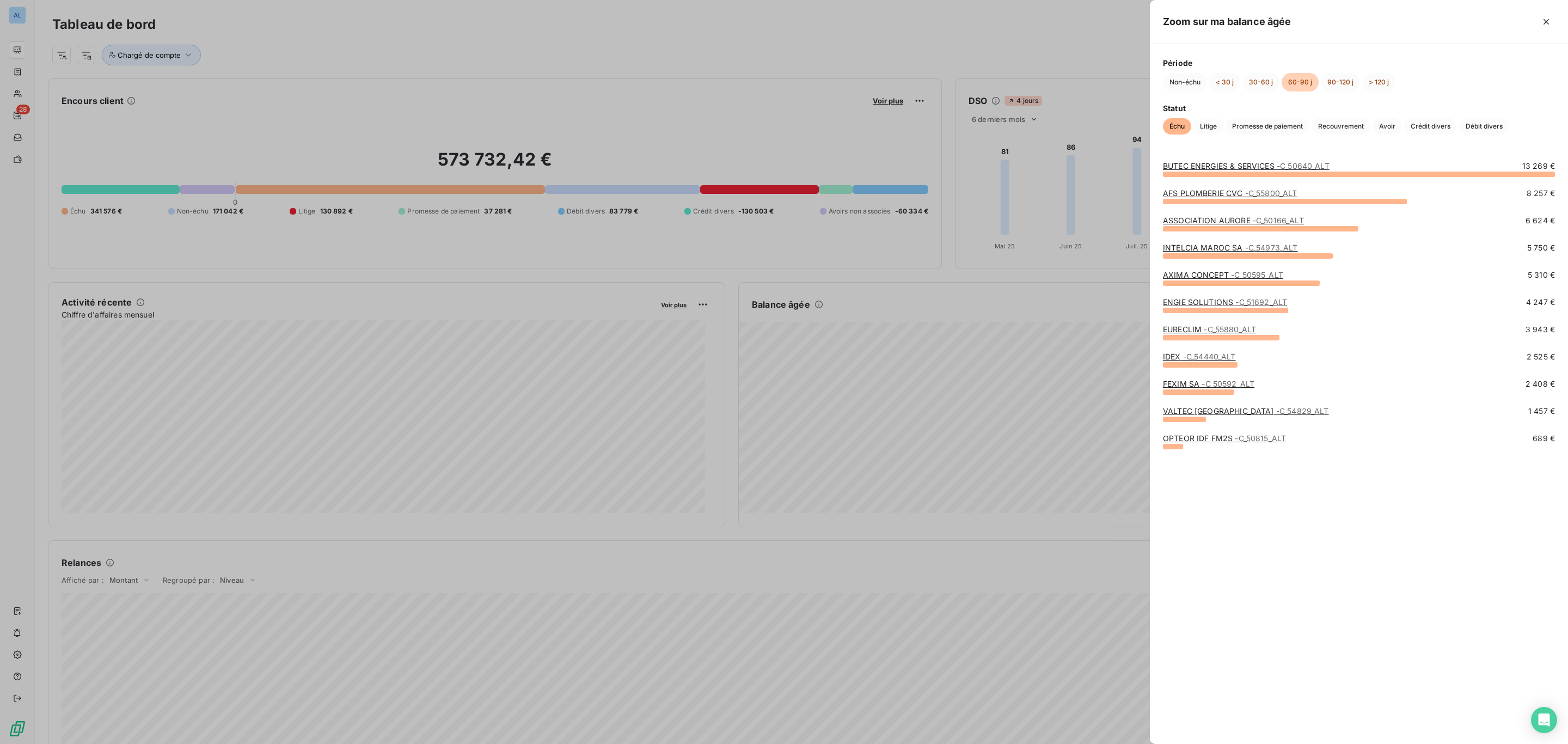
click at [1198, 218] on link "ASSOCIATION AURORE - C_50166_ALT" at bounding box center [1233, 220] width 141 height 9
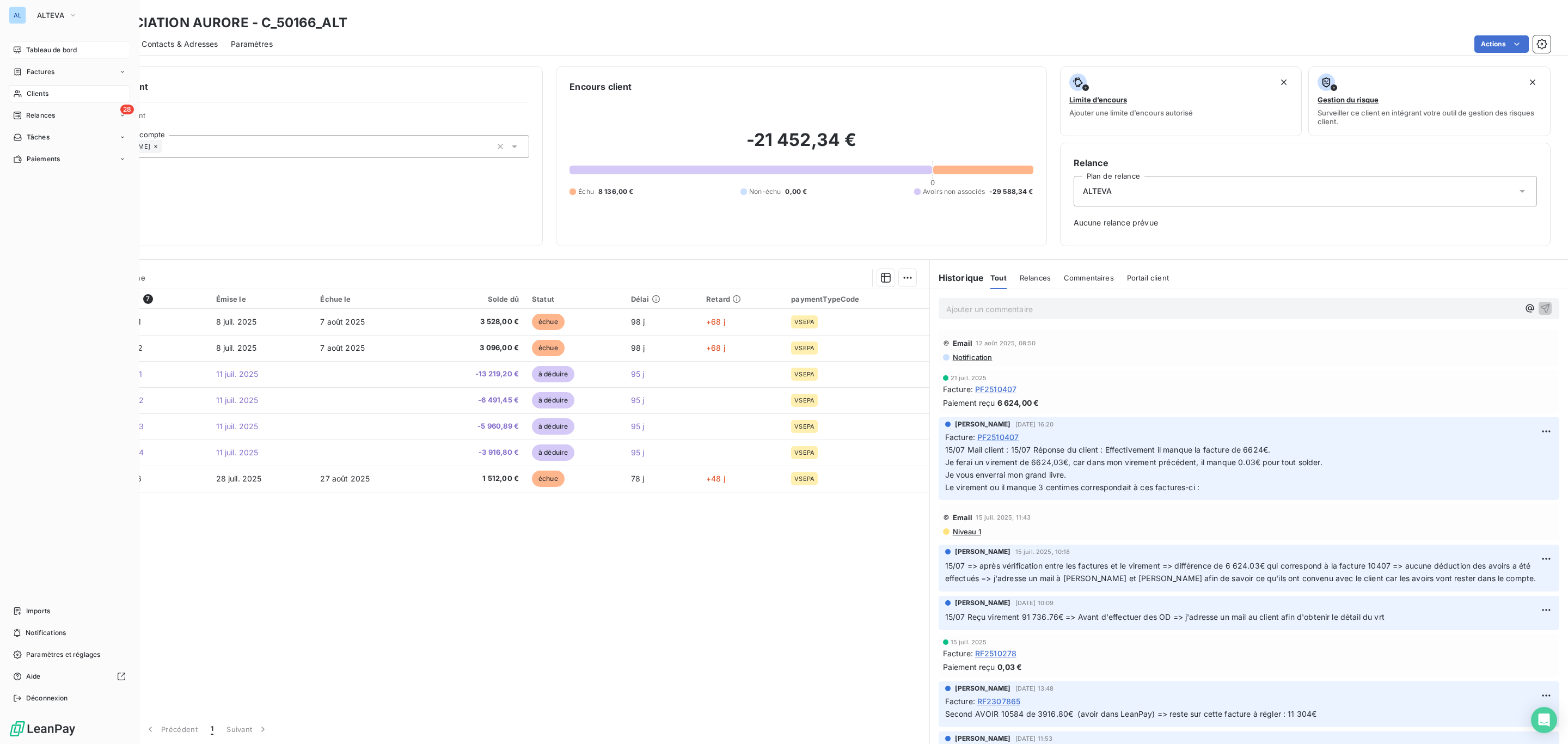
click at [37, 49] on span "Tableau de bord" at bounding box center [51, 50] width 50 height 10
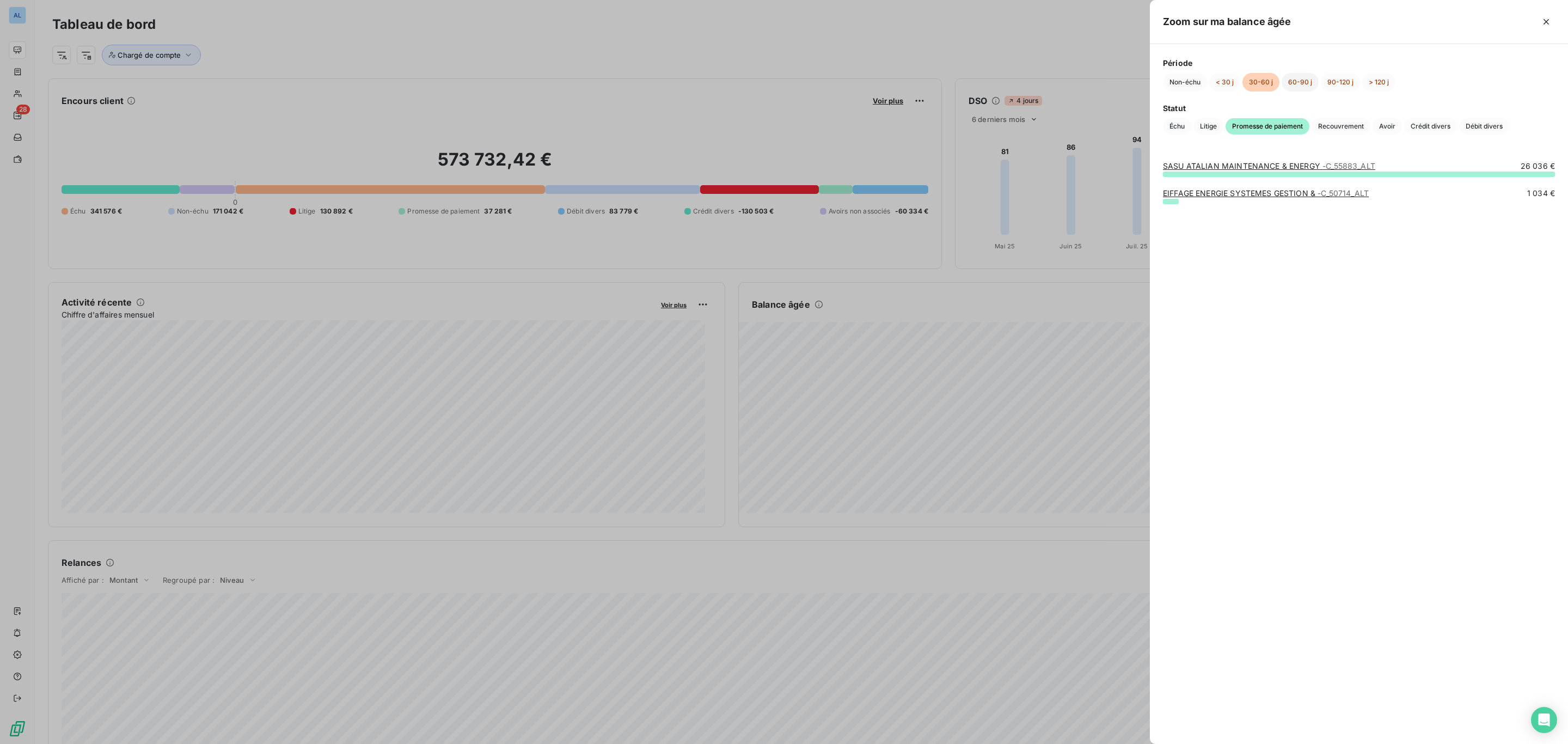
click at [1292, 79] on button "60-90 j" at bounding box center [1300, 82] width 37 height 19
click at [1326, 84] on button "90-120 j" at bounding box center [1341, 82] width 39 height 19
click at [1387, 90] on button "> 120 j" at bounding box center [1379, 82] width 33 height 19
click at [1229, 82] on button "< 30 j" at bounding box center [1225, 82] width 31 height 19
click at [1173, 124] on span "Échu" at bounding box center [1177, 126] width 28 height 16
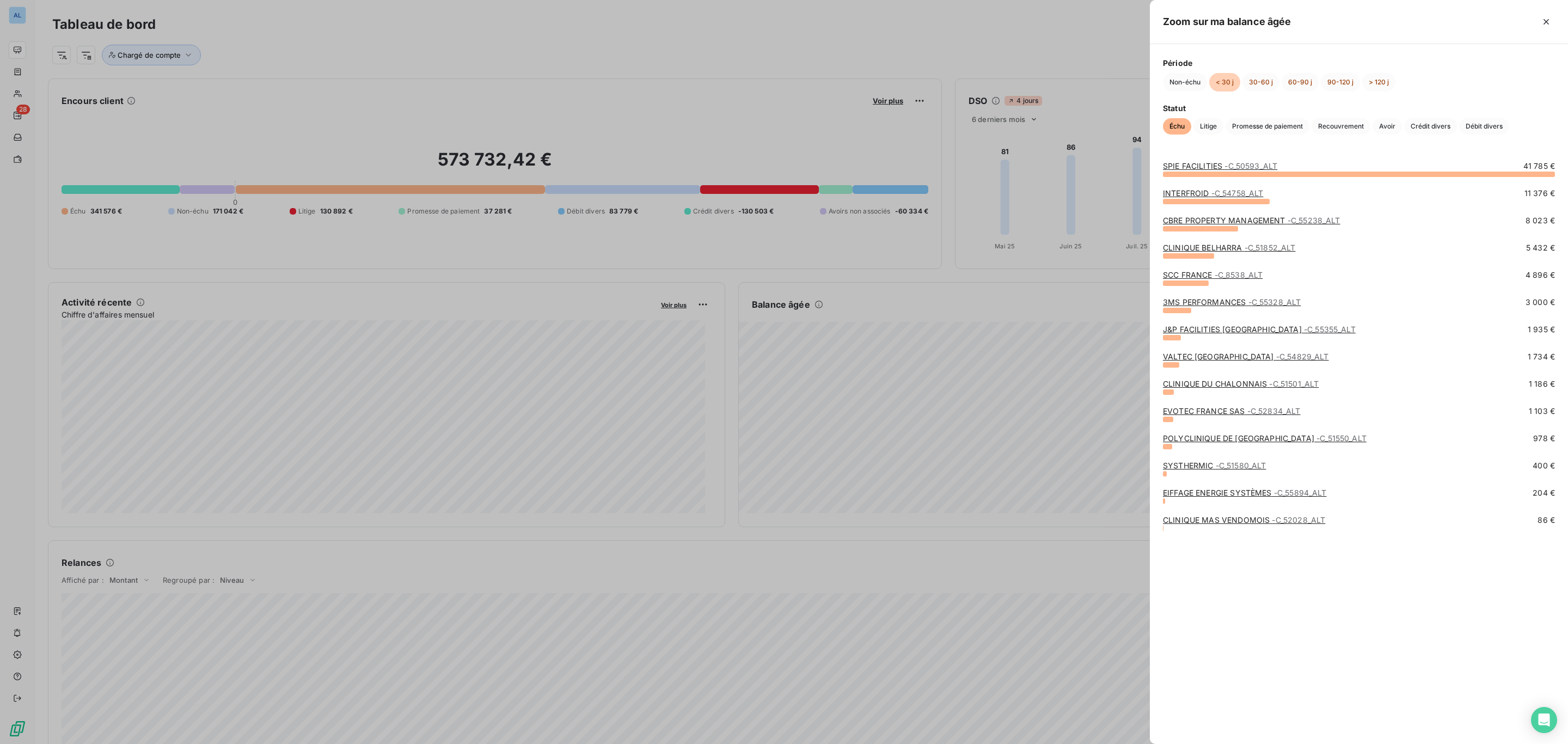
click at [1031, 433] on div at bounding box center [784, 372] width 1568 height 744
click at [1189, 303] on link "3MS PERFORMANCES - C_55328_ALT" at bounding box center [1231, 302] width 138 height 9
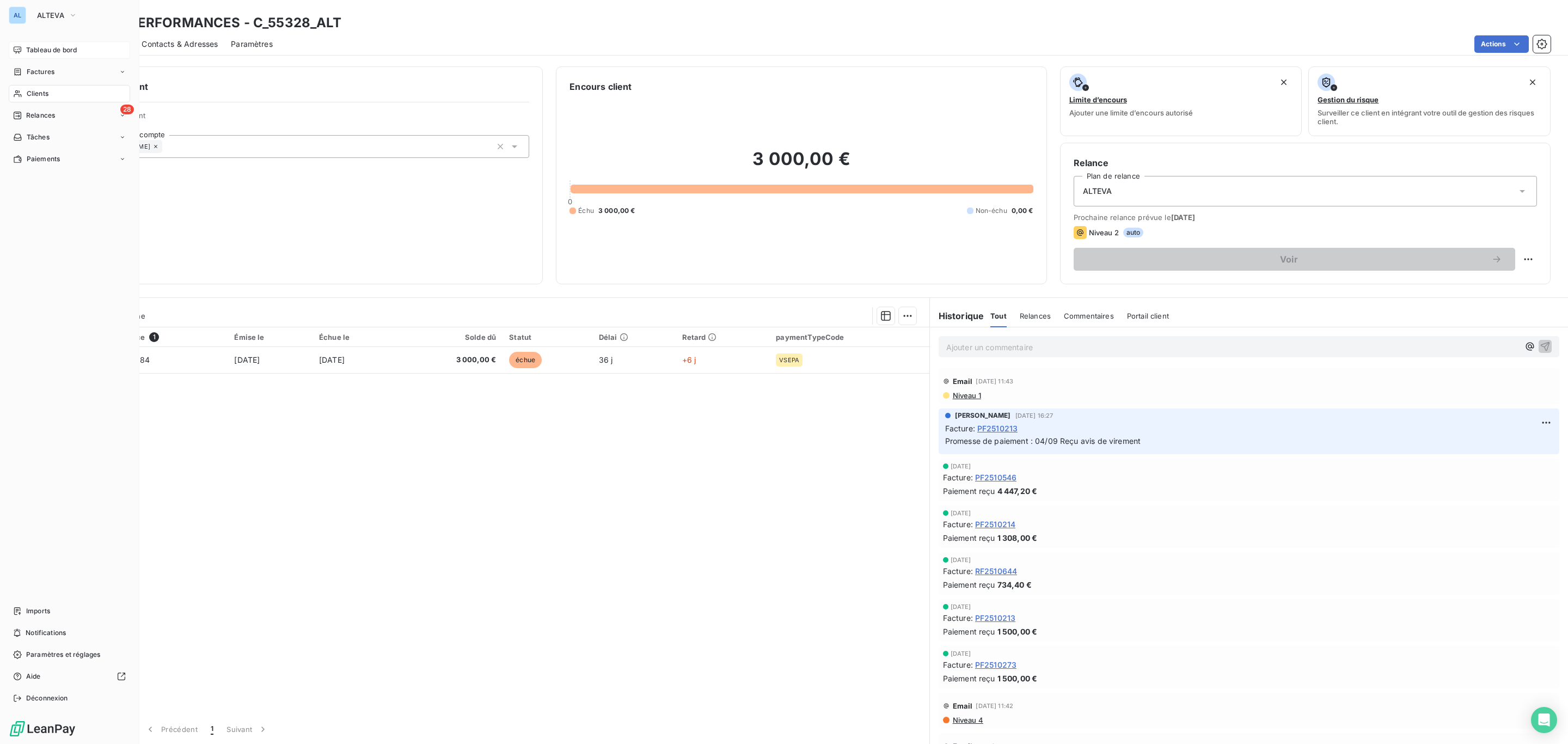
click at [55, 49] on span "Tableau de bord" at bounding box center [51, 50] width 50 height 10
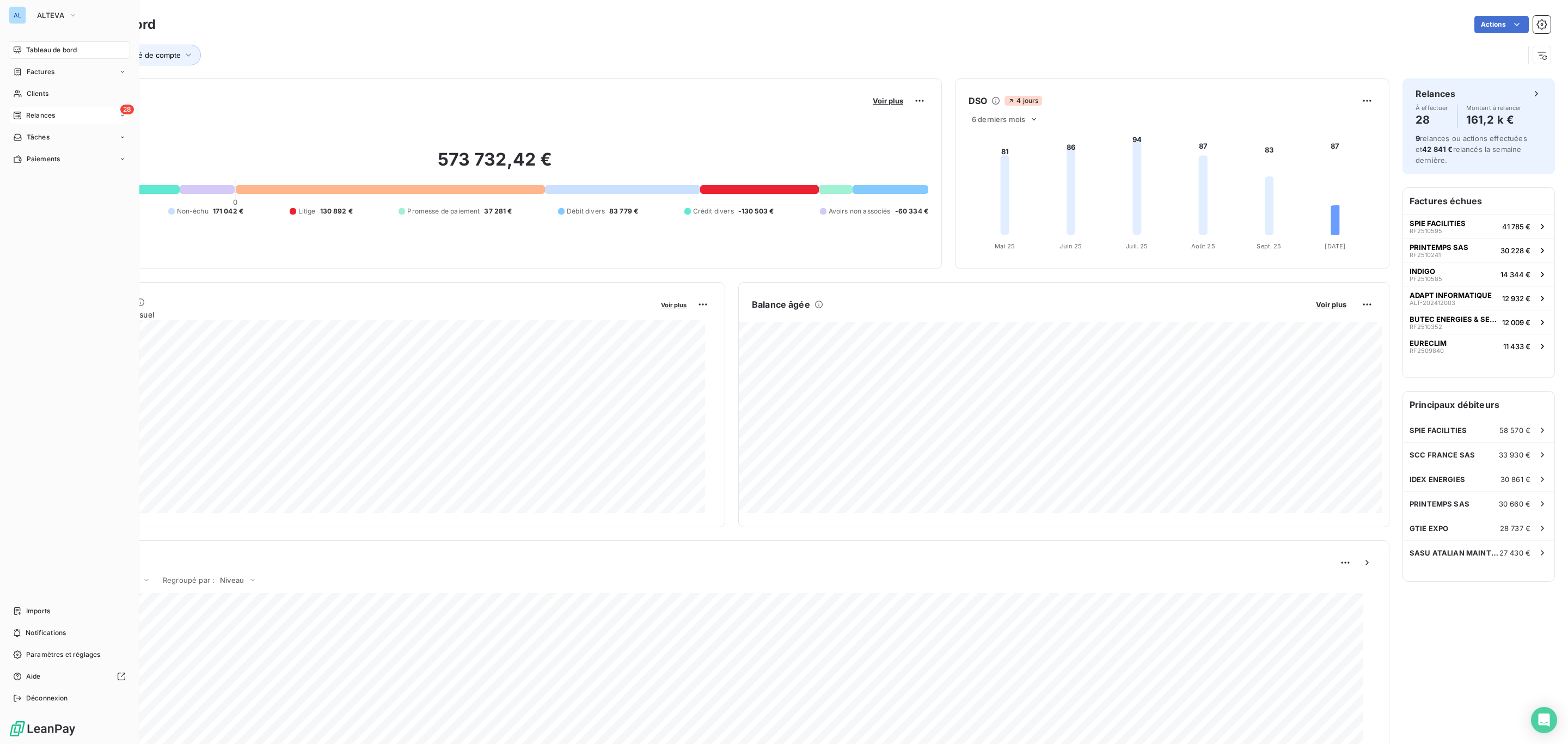
click at [67, 108] on div "28 Relances" at bounding box center [69, 115] width 122 height 17
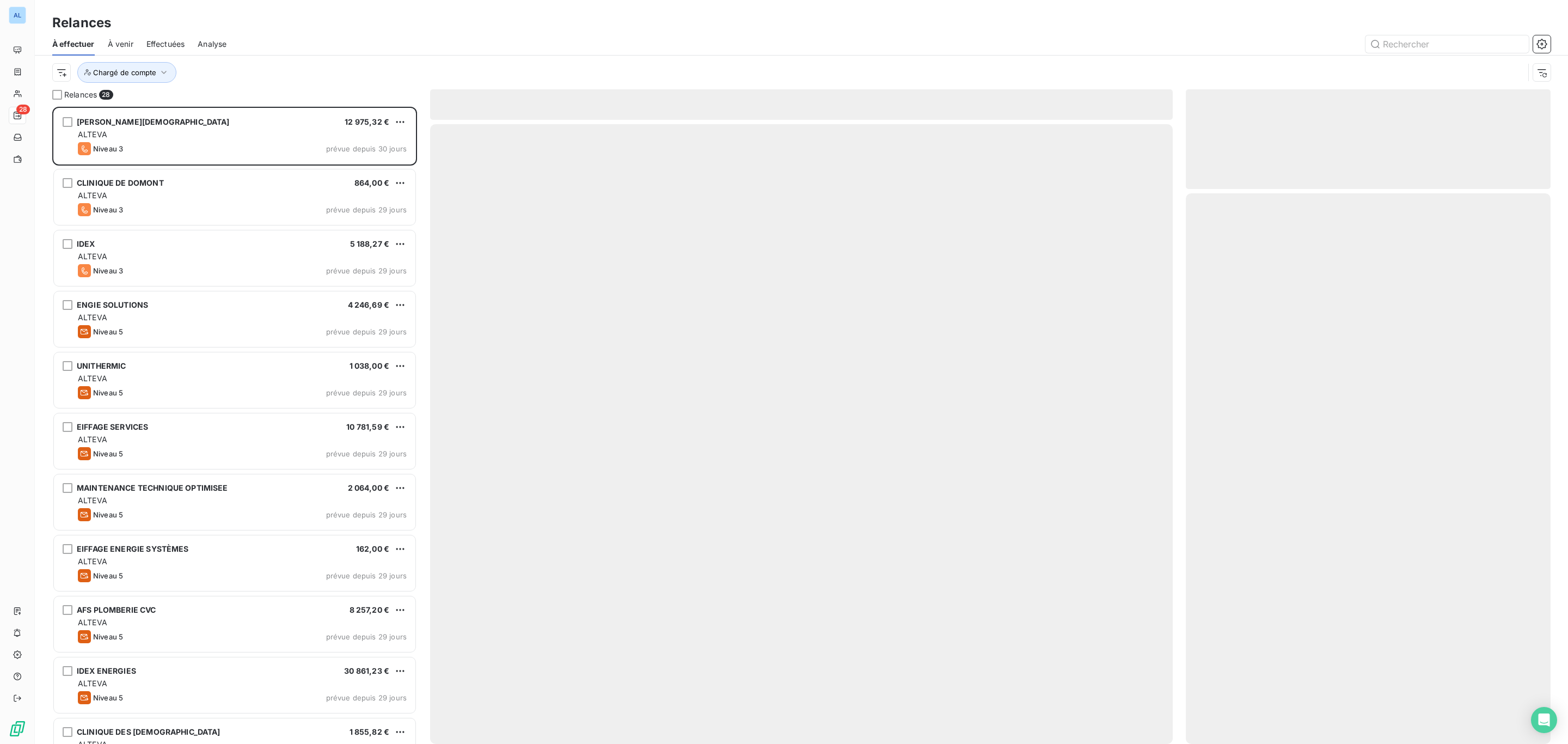
scroll to position [624, 351]
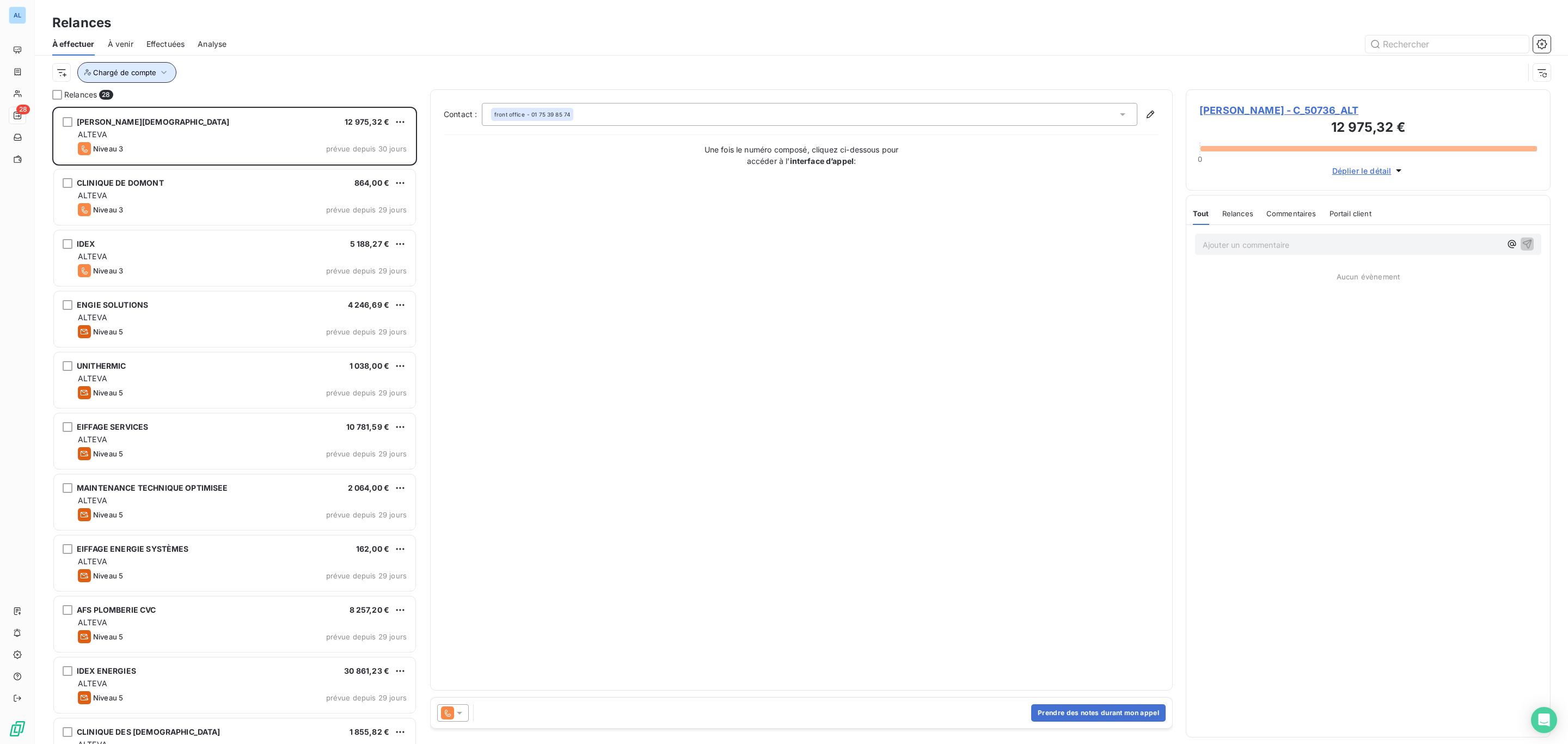
click at [154, 74] on span "Chargé de compte" at bounding box center [124, 72] width 63 height 9
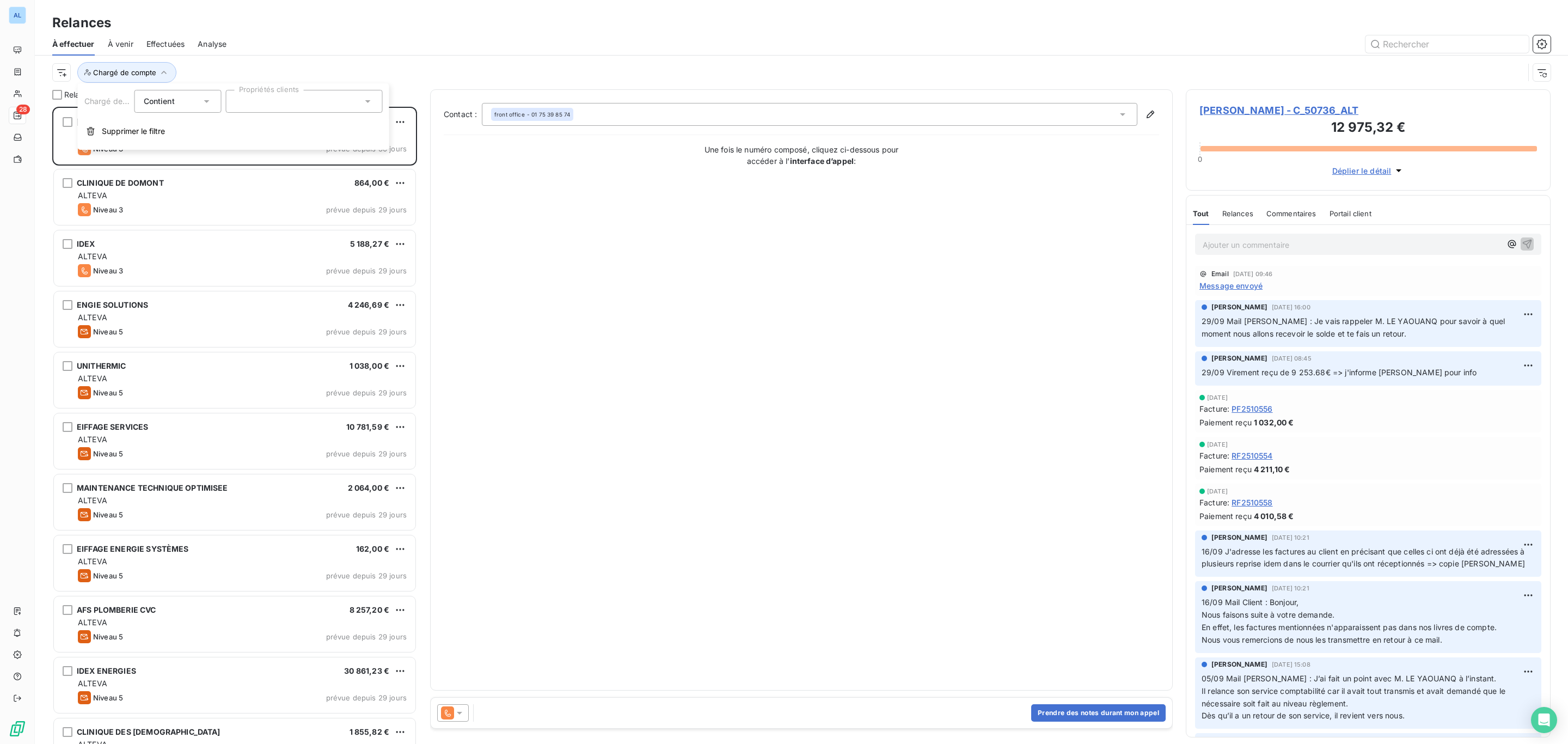
click at [275, 100] on div at bounding box center [305, 101] width 157 height 23
click at [295, 123] on li "[PERSON_NAME]" at bounding box center [304, 128] width 153 height 22
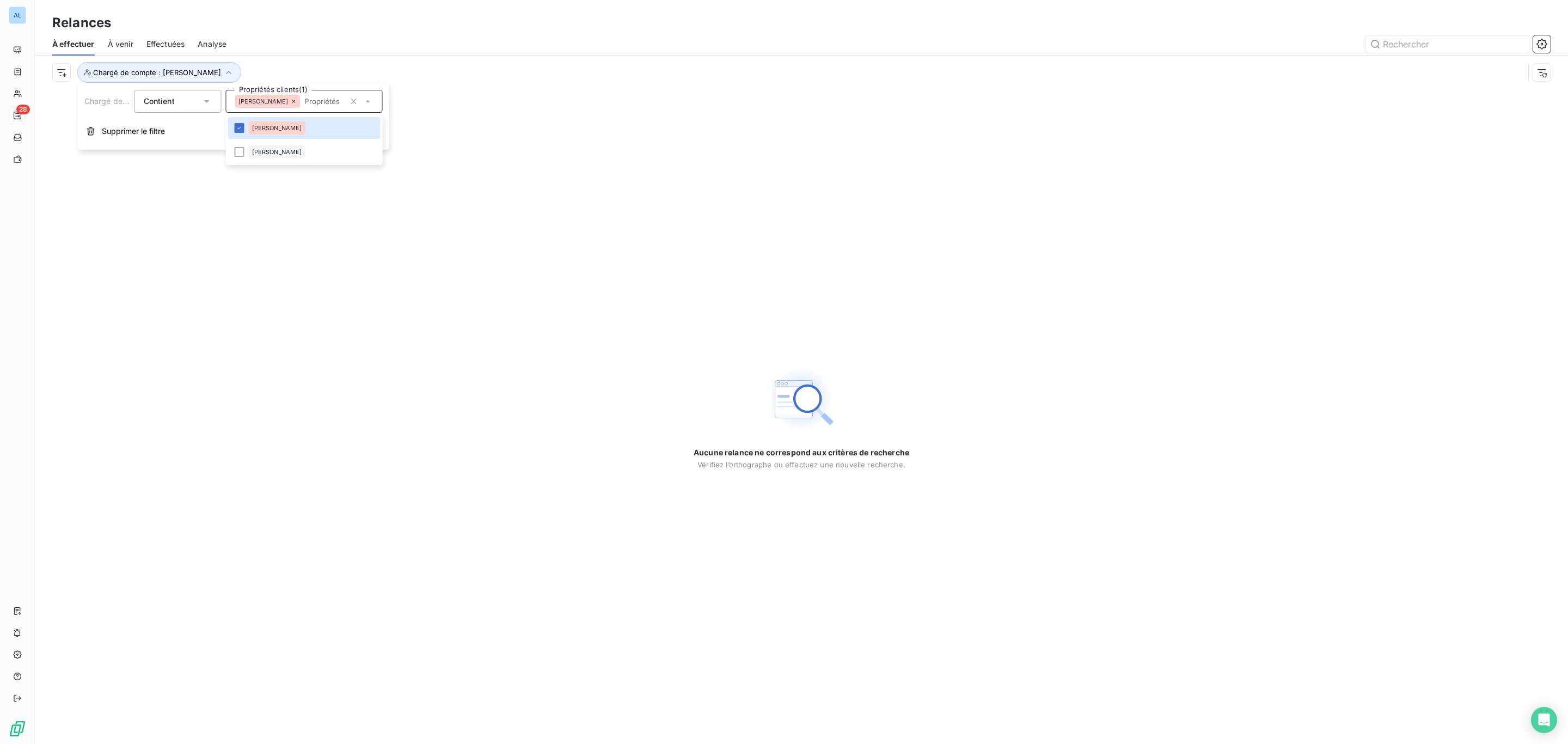
click at [402, 82] on div "Chargé de compte : [PERSON_NAME]" at bounding box center [788, 72] width 1472 height 21
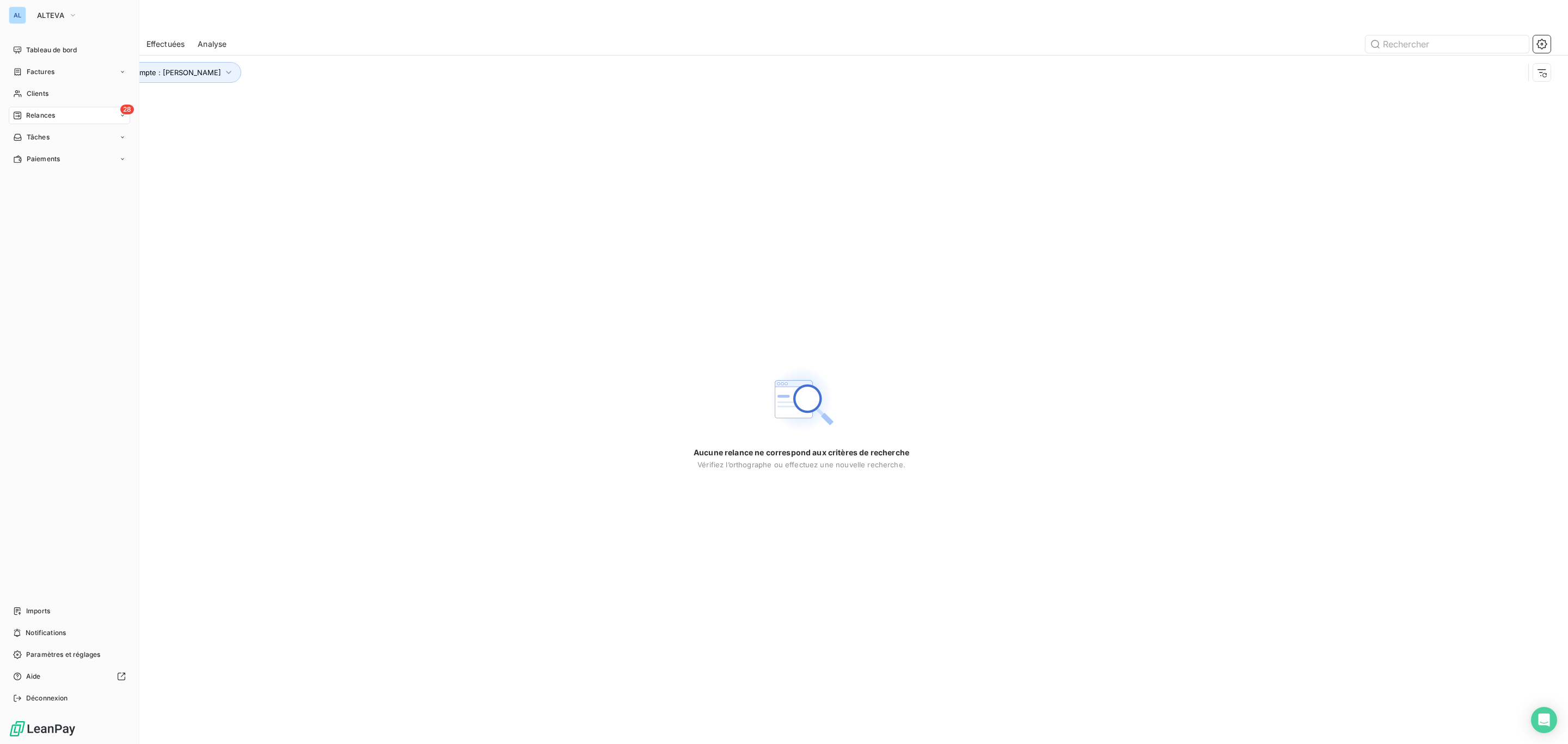
click at [32, 113] on span "Relances" at bounding box center [41, 115] width 29 height 10
click at [34, 113] on span "Relances" at bounding box center [41, 115] width 29 height 10
click at [33, 121] on div "28 Relances" at bounding box center [69, 115] width 122 height 17
click at [25, 113] on div "Relances" at bounding box center [34, 115] width 42 height 10
click at [28, 115] on span "Relances" at bounding box center [41, 115] width 29 height 10
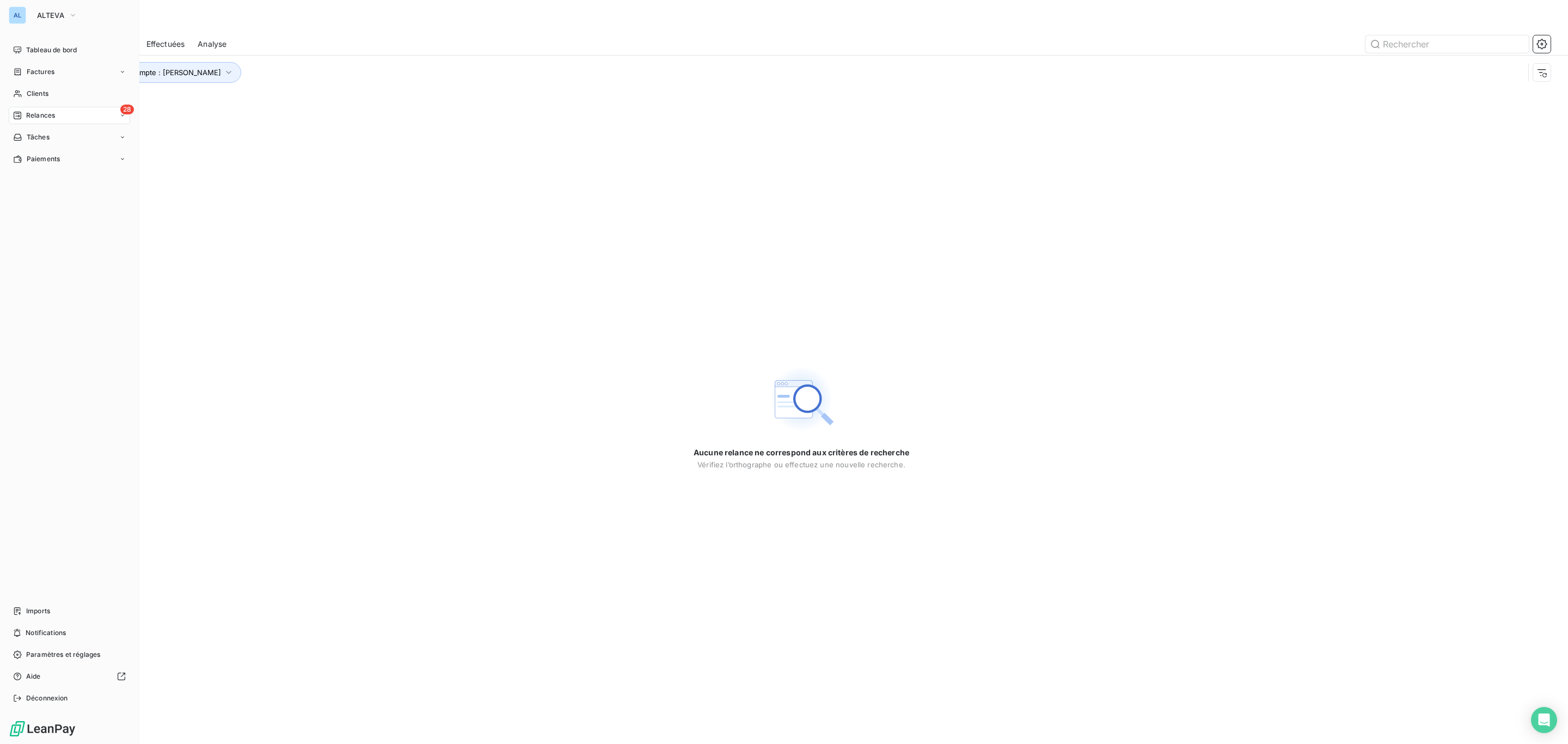
click at [19, 123] on div "28 Relances" at bounding box center [69, 115] width 122 height 17
click at [182, 85] on div "Chargé de compte : [PERSON_NAME]" at bounding box center [801, 72] width 1499 height 34
click at [50, 6] on button "ALTEVA" at bounding box center [57, 15] width 54 height 17
click at [74, 166] on li "SD SALVIA Developpement" at bounding box center [103, 175] width 146 height 26
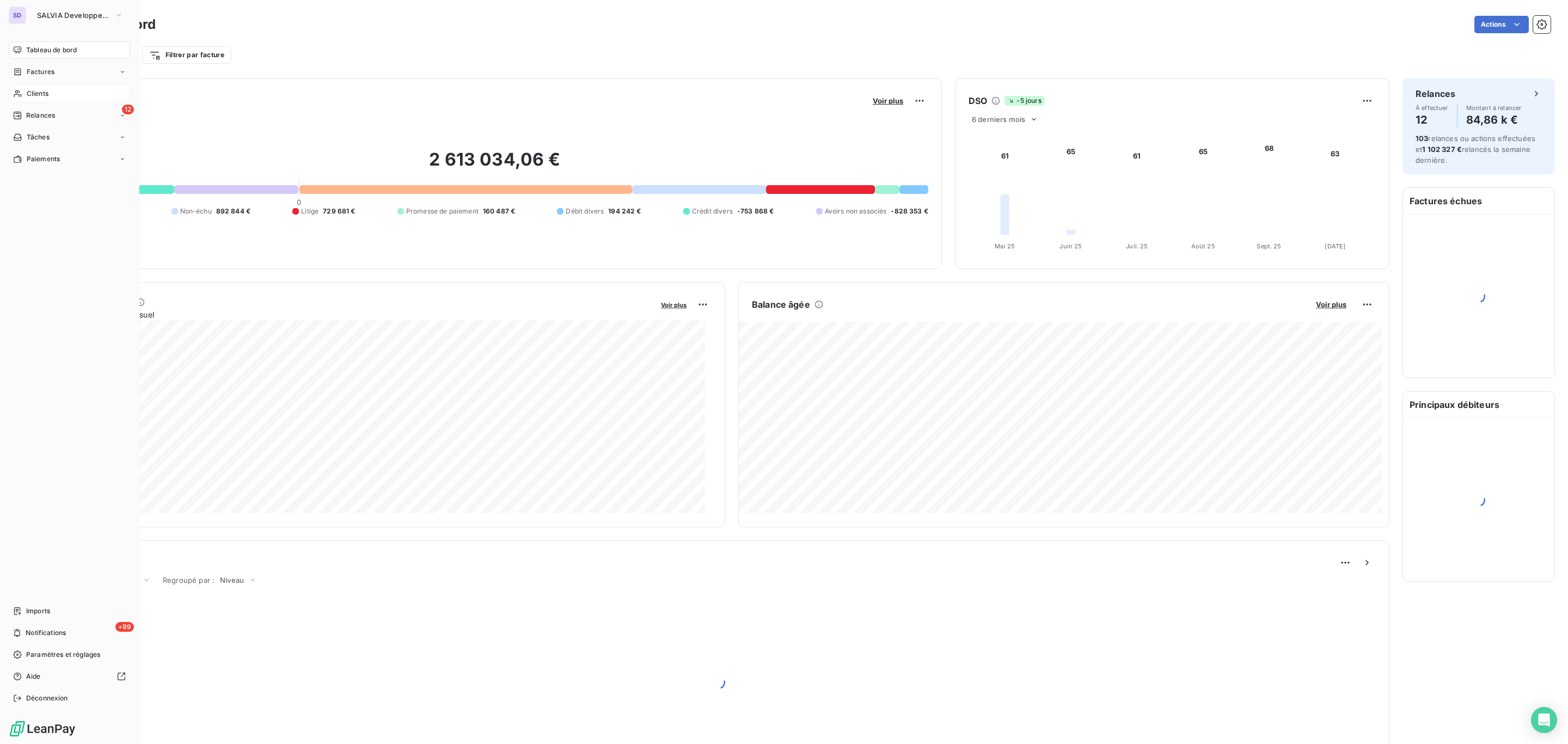
click at [52, 93] on div "Clients" at bounding box center [69, 93] width 122 height 17
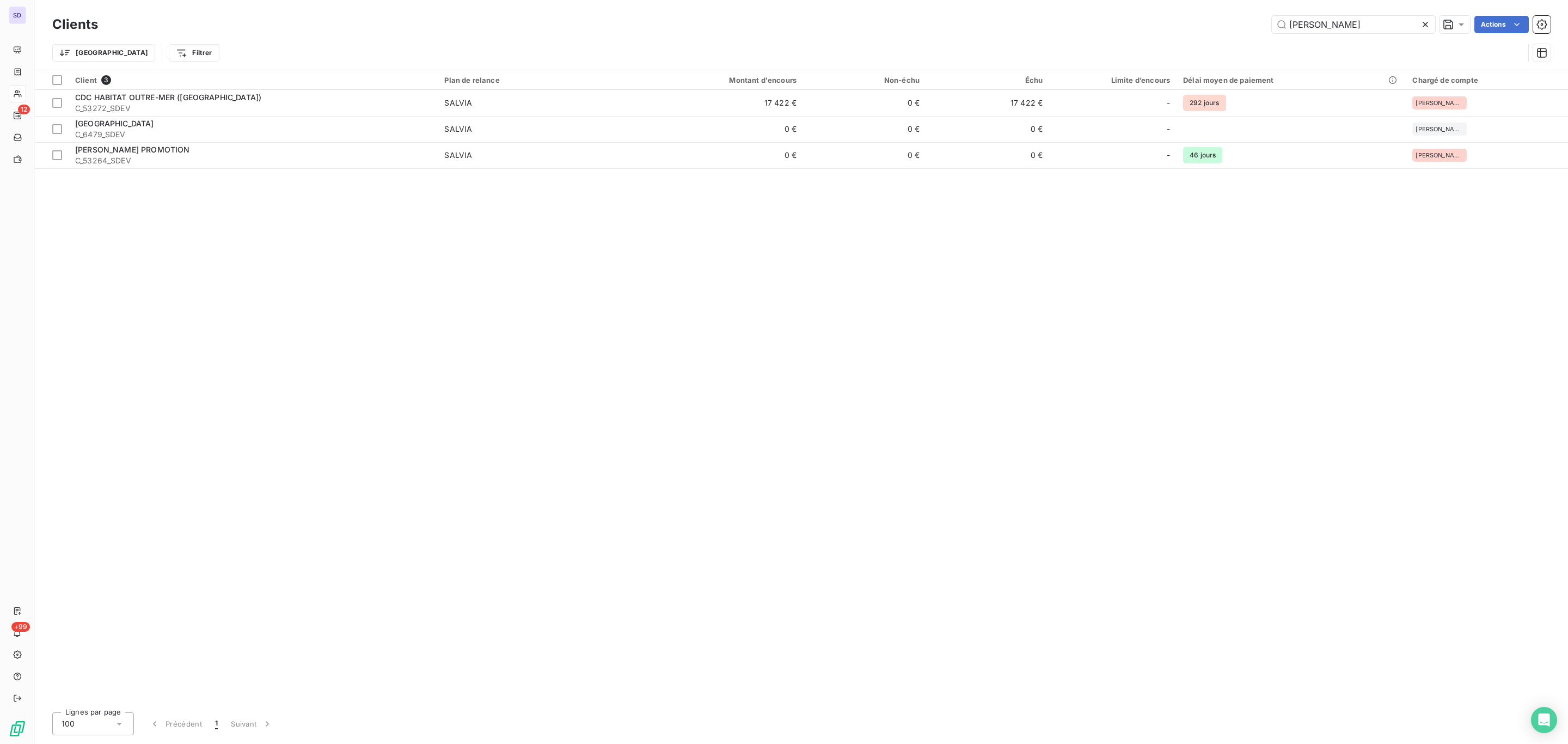
drag, startPoint x: 1348, startPoint y: 22, endPoint x: 1224, endPoint y: 11, distance: 124.5
click at [1224, 11] on div "Clients martin Actions Trier Filtrer" at bounding box center [801, 35] width 1534 height 70
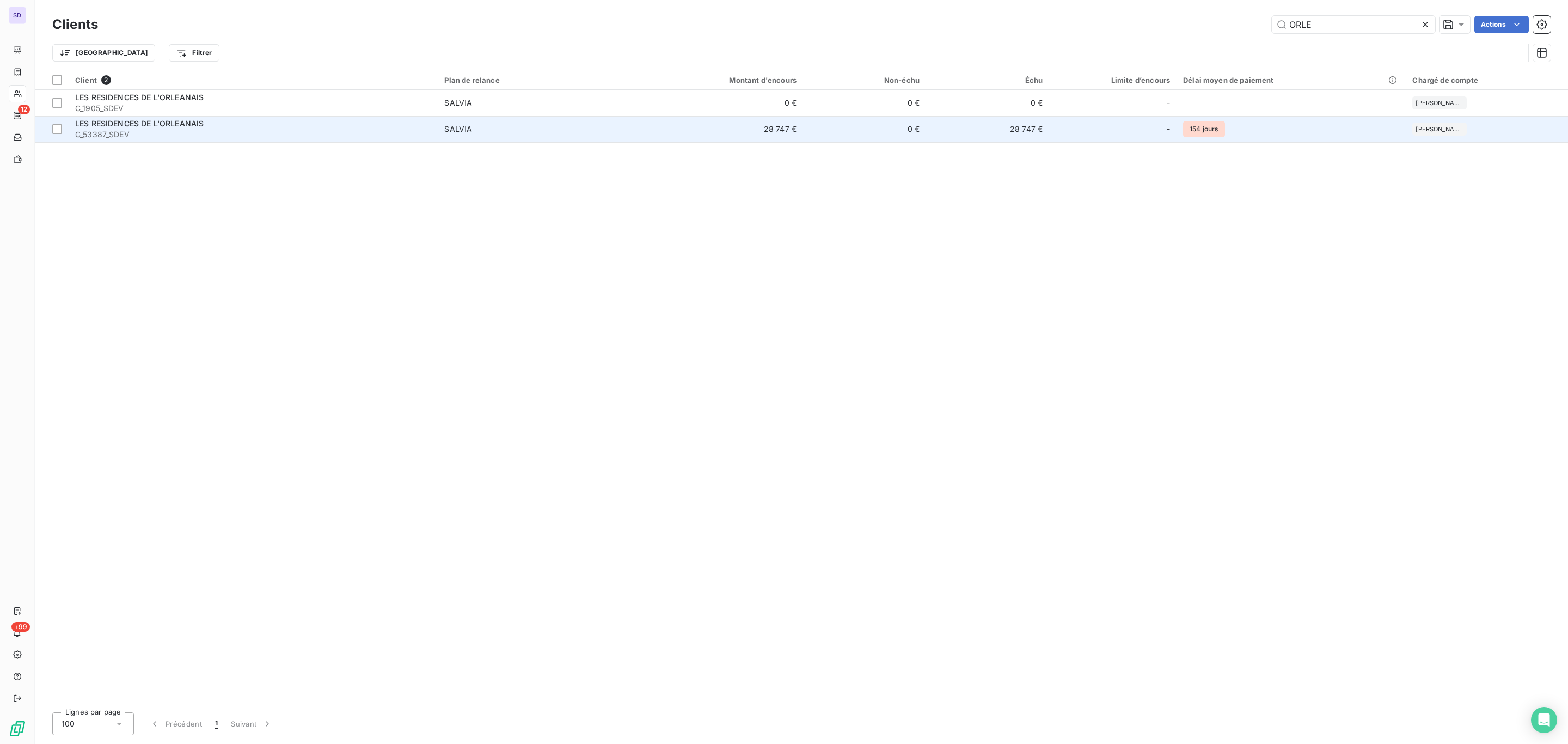
type input "ORLE"
click at [525, 122] on td "SALVIA" at bounding box center [538, 129] width 200 height 26
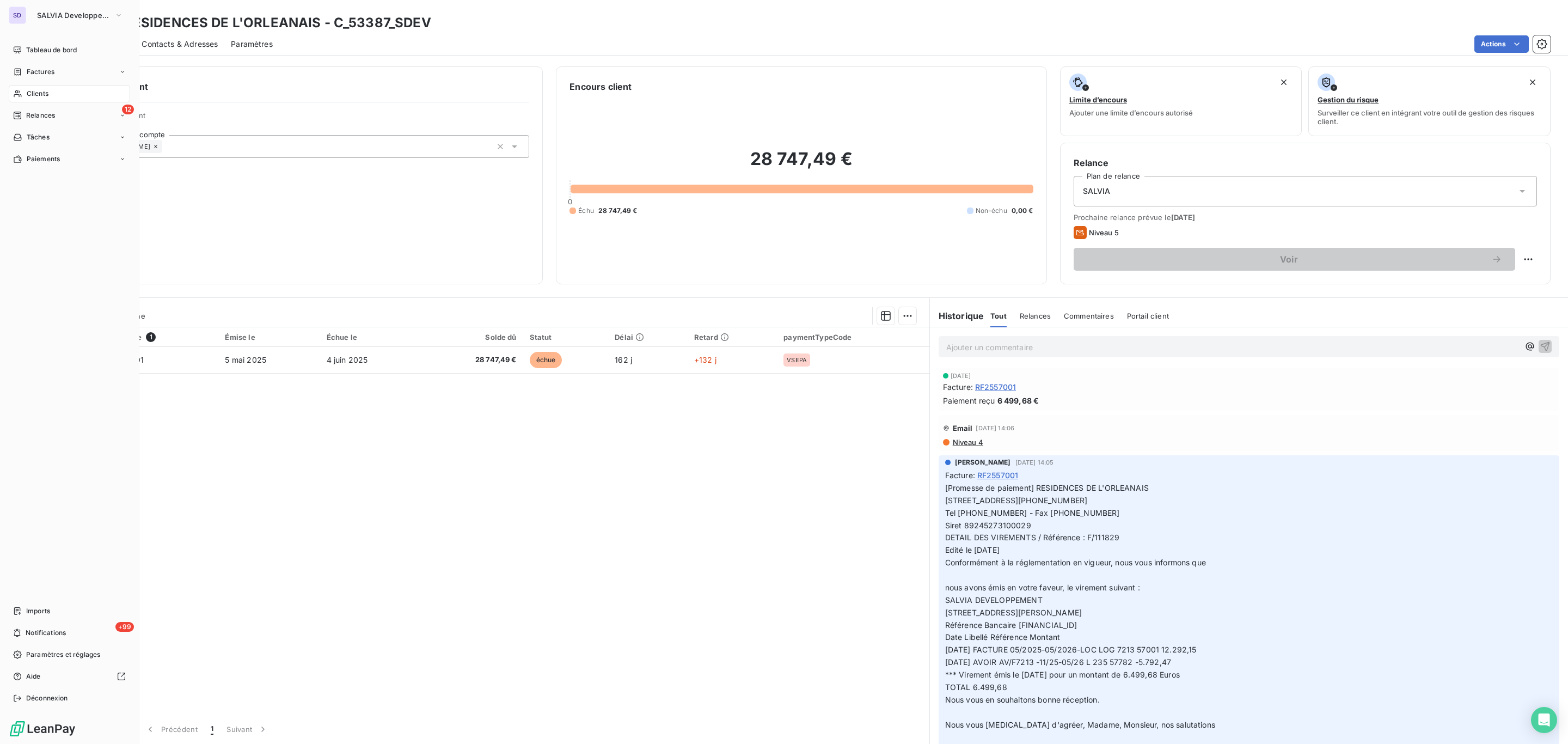
click at [26, 87] on div "Clients" at bounding box center [69, 93] width 122 height 17
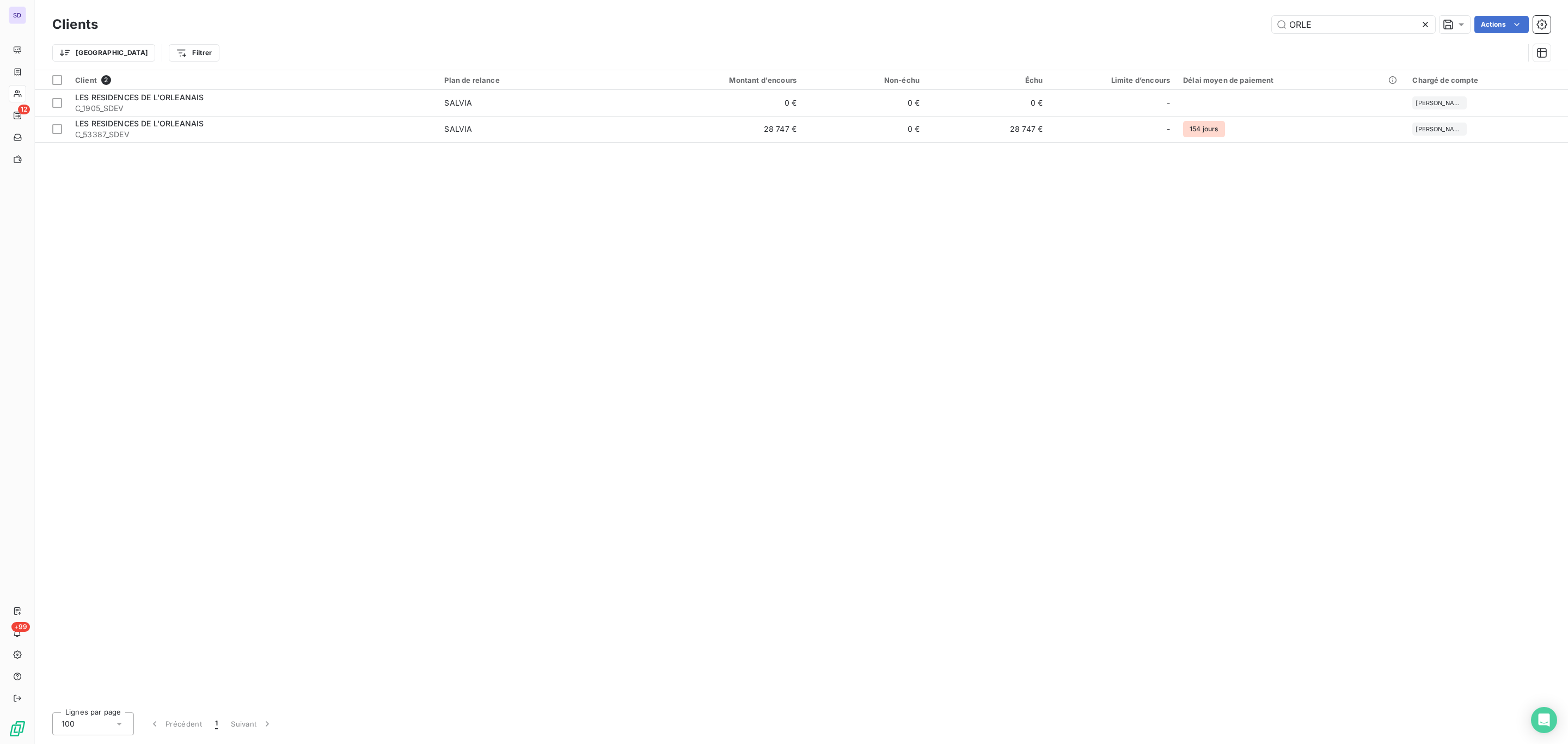
drag, startPoint x: 1338, startPoint y: 15, endPoint x: 1194, endPoint y: 19, distance: 144.1
click at [1194, 19] on div "Clients ORLE Actions" at bounding box center [801, 24] width 1499 height 23
drag, startPoint x: 1316, startPoint y: 22, endPoint x: 1219, endPoint y: 18, distance: 97.1
click at [1219, 18] on div "ORLE Actions" at bounding box center [831, 24] width 1440 height 17
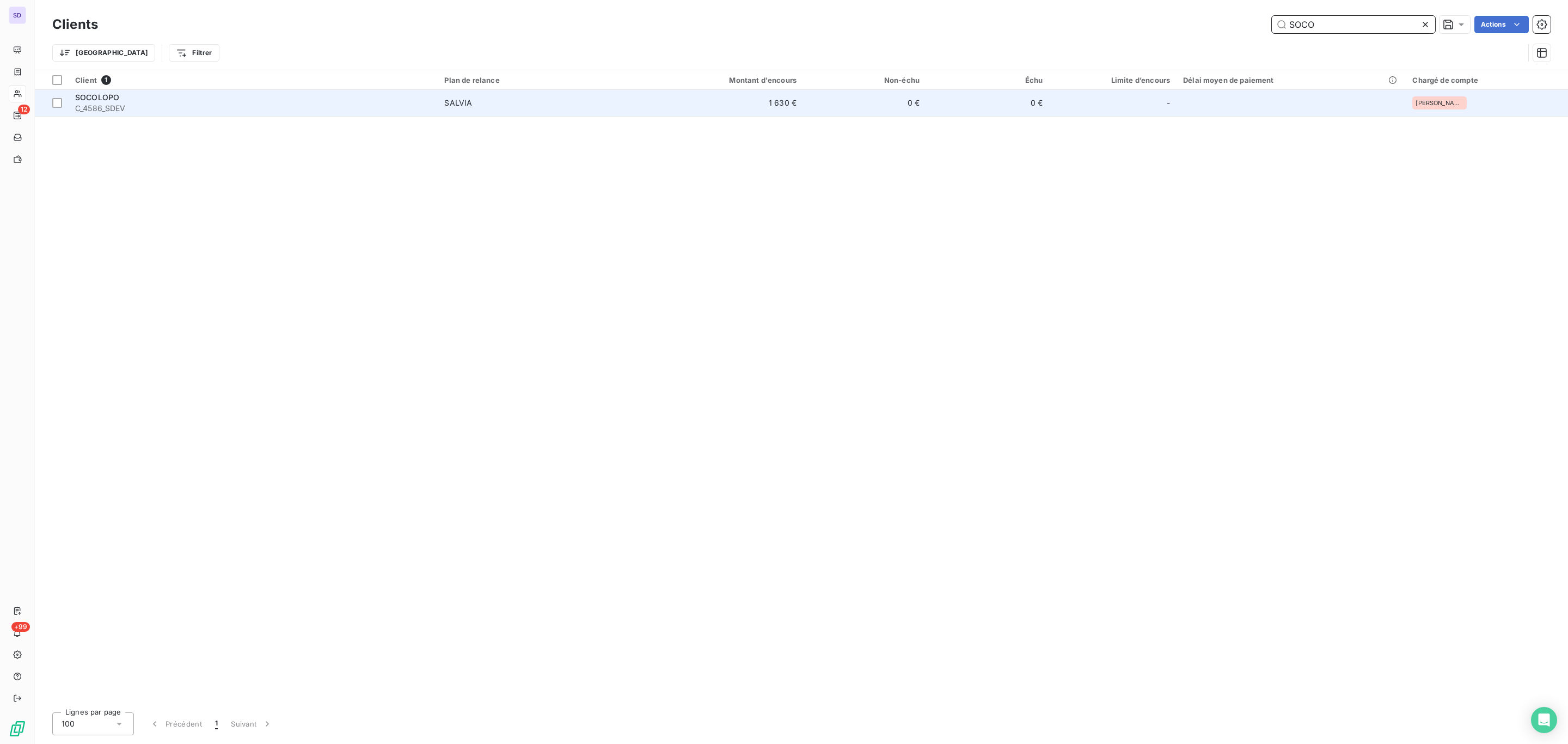
type input "SOCO"
click at [391, 93] on div "SOCOLOPO" at bounding box center [253, 97] width 356 height 11
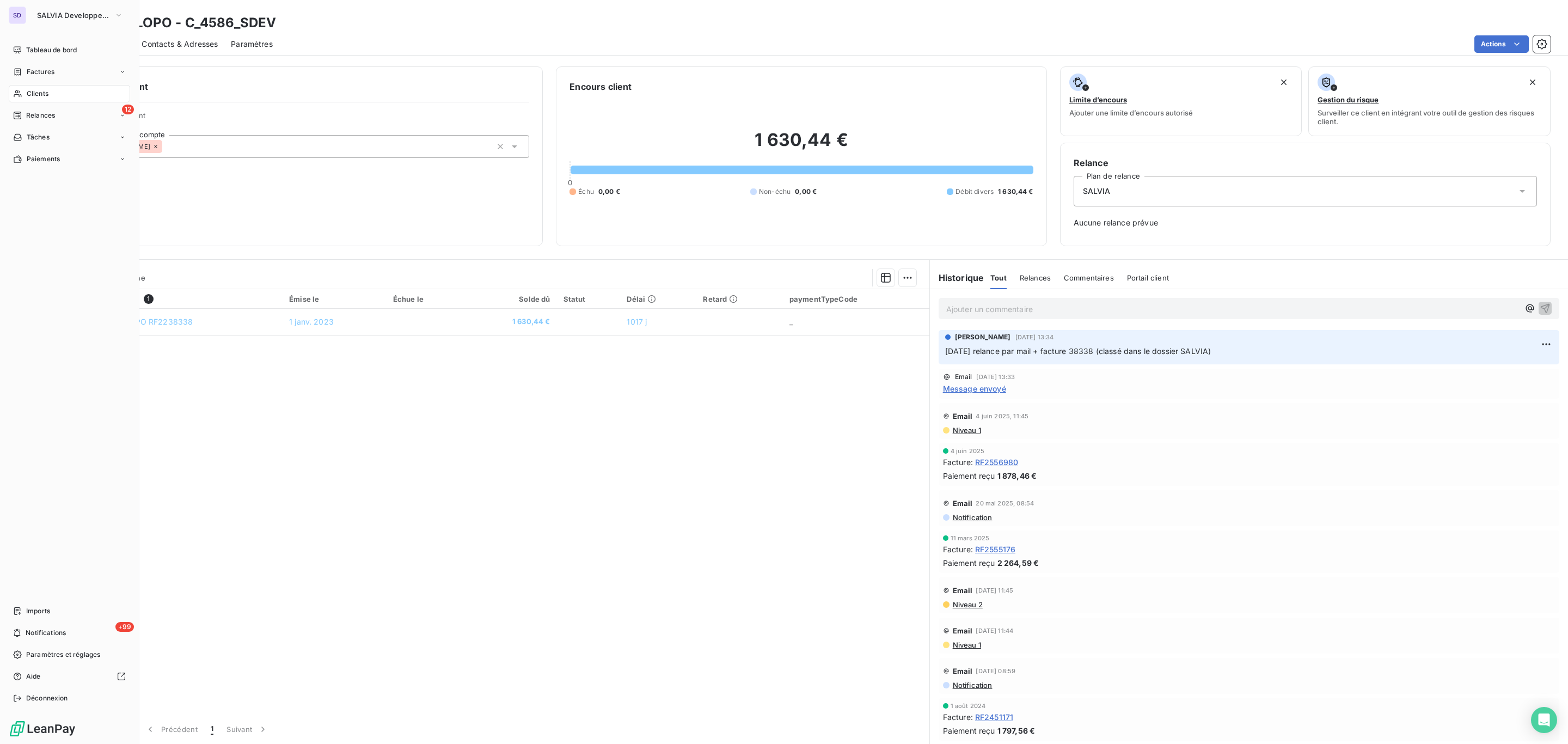
click at [31, 93] on span "Clients" at bounding box center [37, 93] width 22 height 10
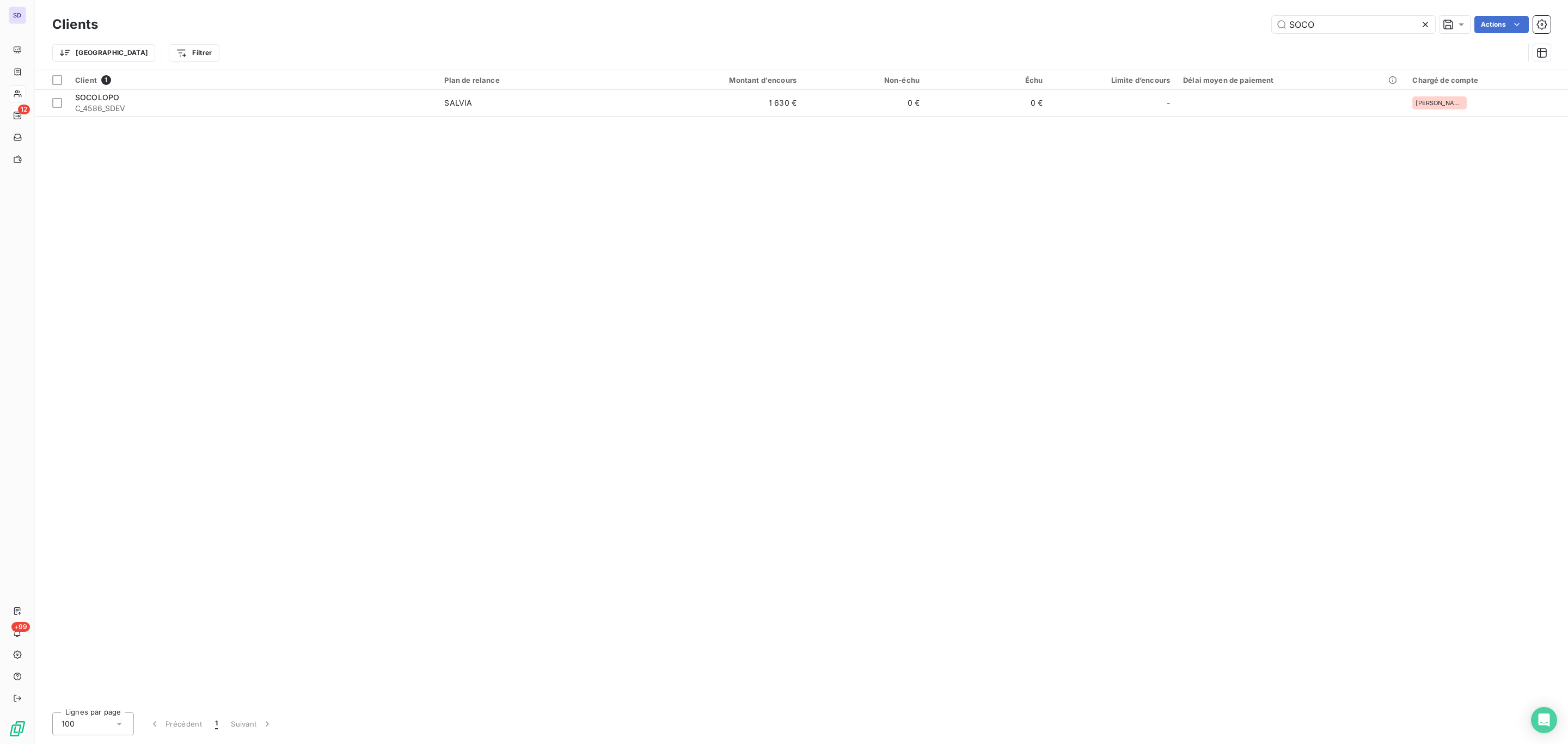
drag, startPoint x: 1328, startPoint y: 19, endPoint x: 1204, endPoint y: 23, distance: 124.1
click at [1226, 17] on div "SOCO Actions" at bounding box center [831, 24] width 1440 height 17
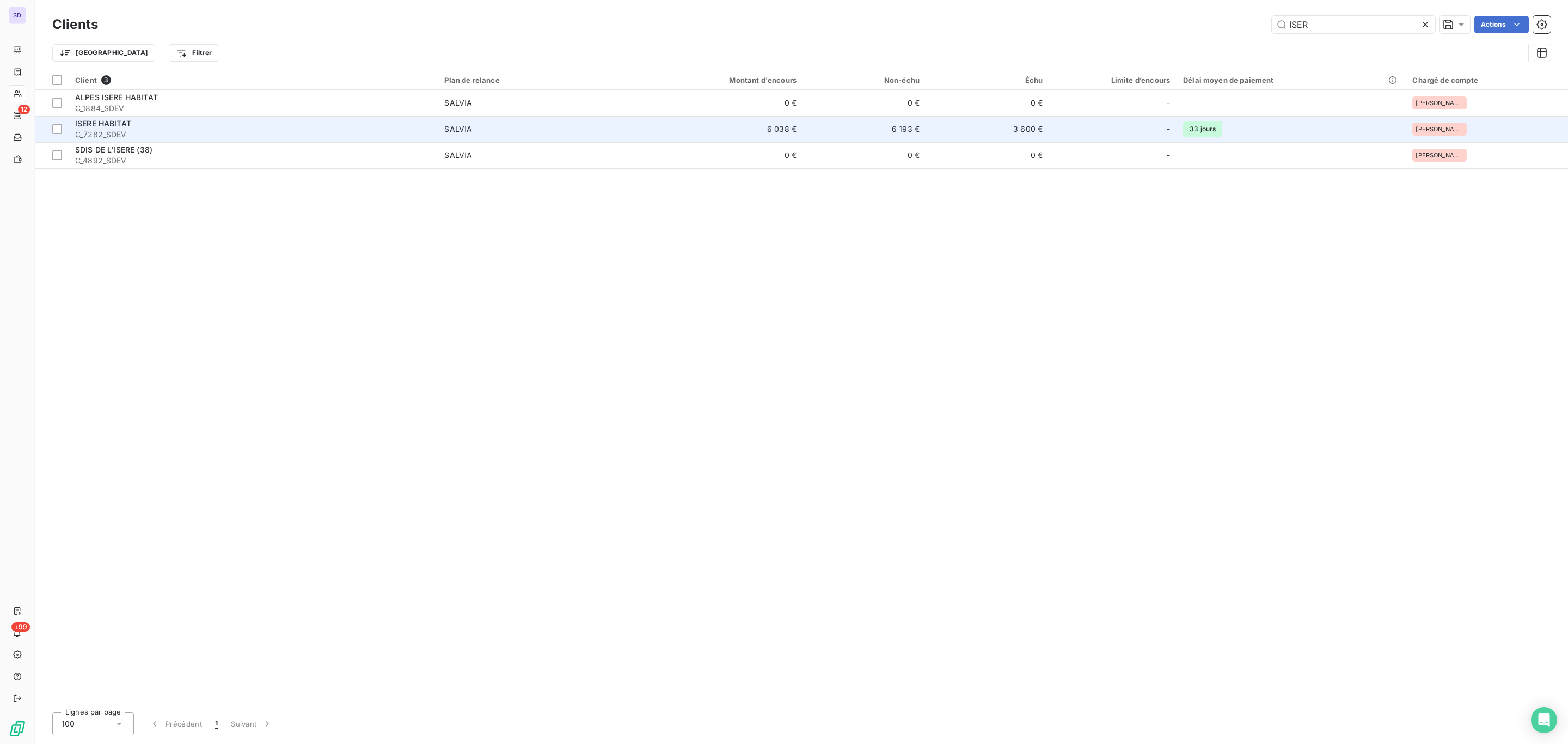
type input "ISER"
click at [434, 130] on td "ISERE HABITAT C_7282_SDEV" at bounding box center [253, 129] width 369 height 26
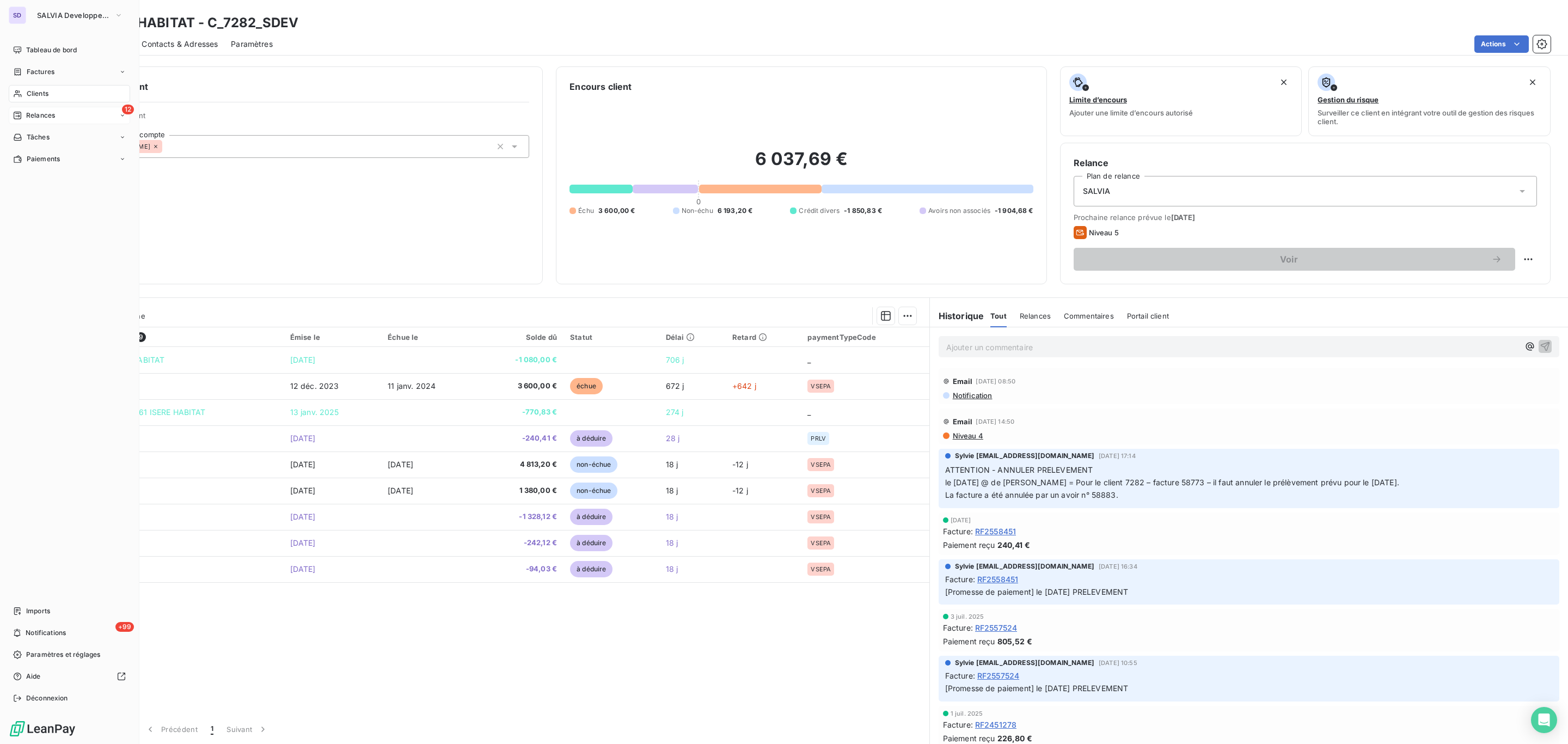
click at [28, 113] on span "Relances" at bounding box center [41, 115] width 29 height 10
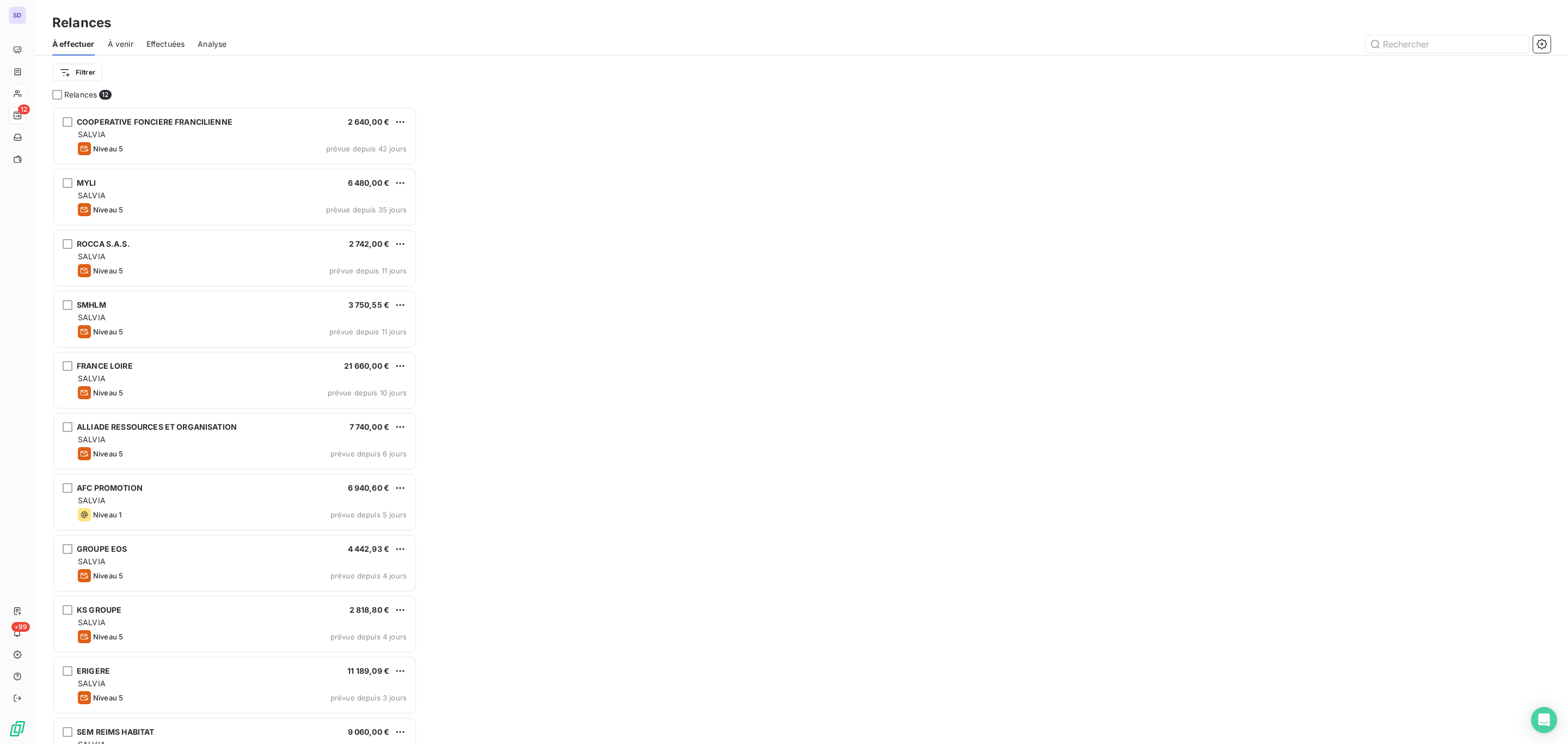
scroll to position [626, 351]
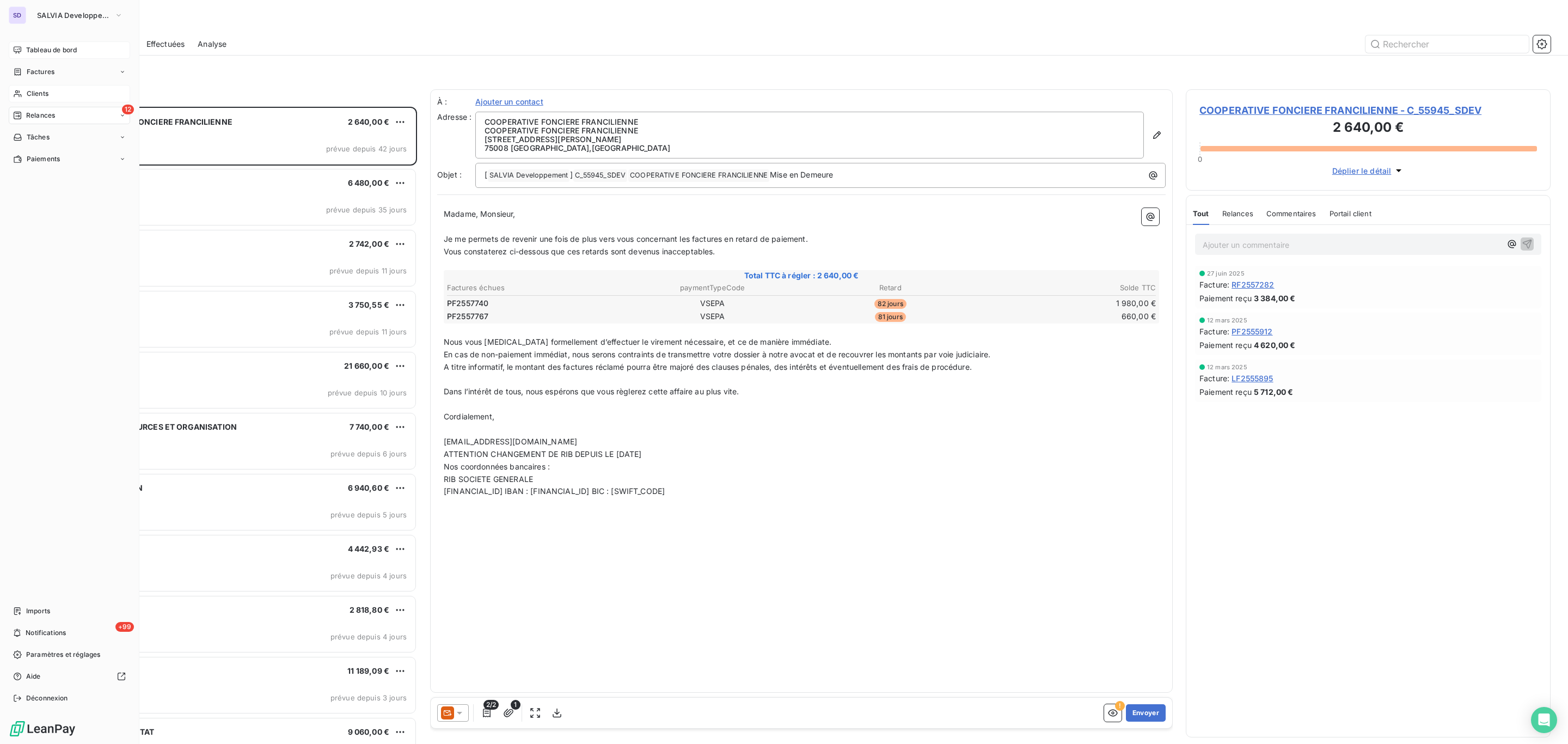
click at [41, 42] on div "Tableau de bord" at bounding box center [69, 50] width 122 height 17
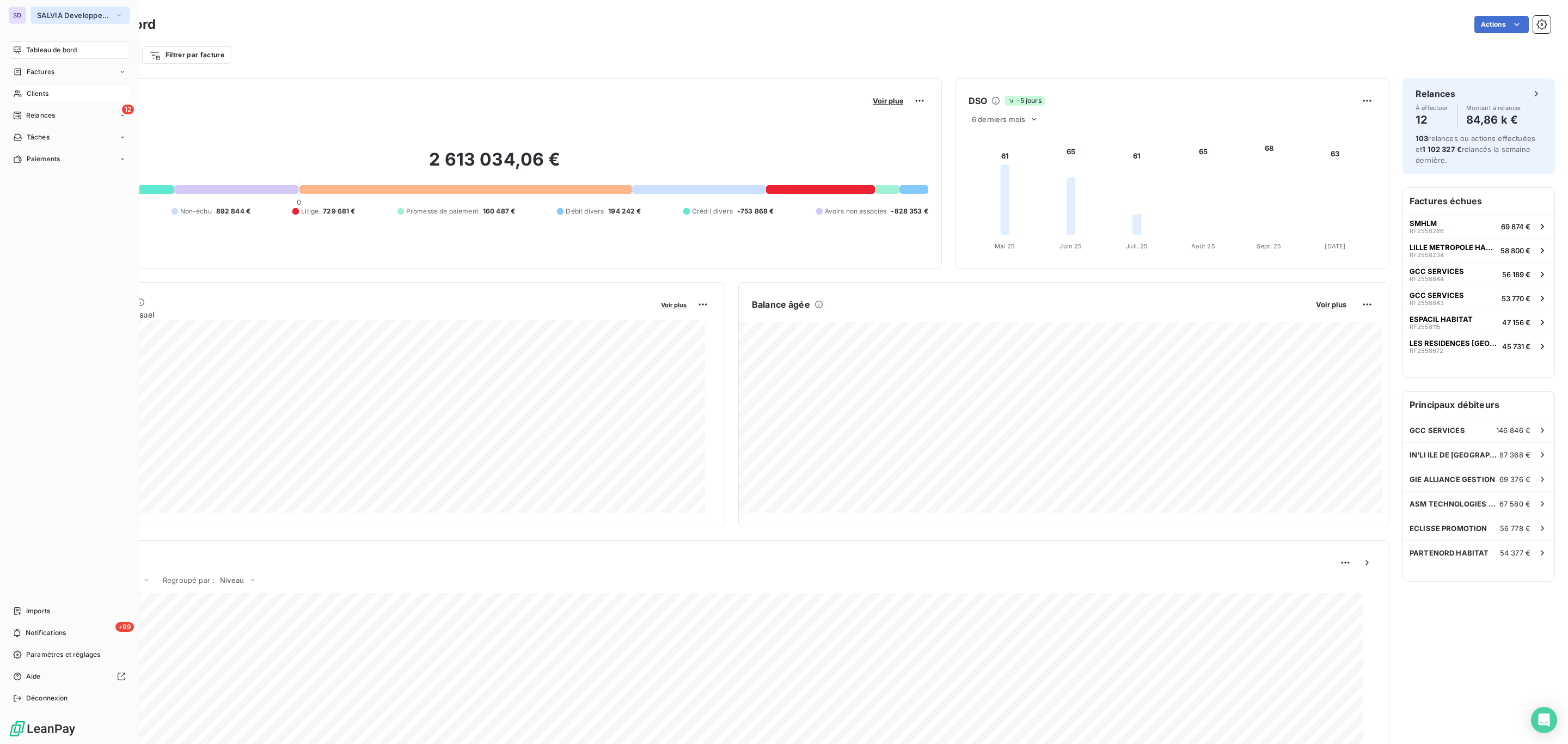
click at [45, 15] on span "SALVIA Developpement" at bounding box center [73, 15] width 73 height 9
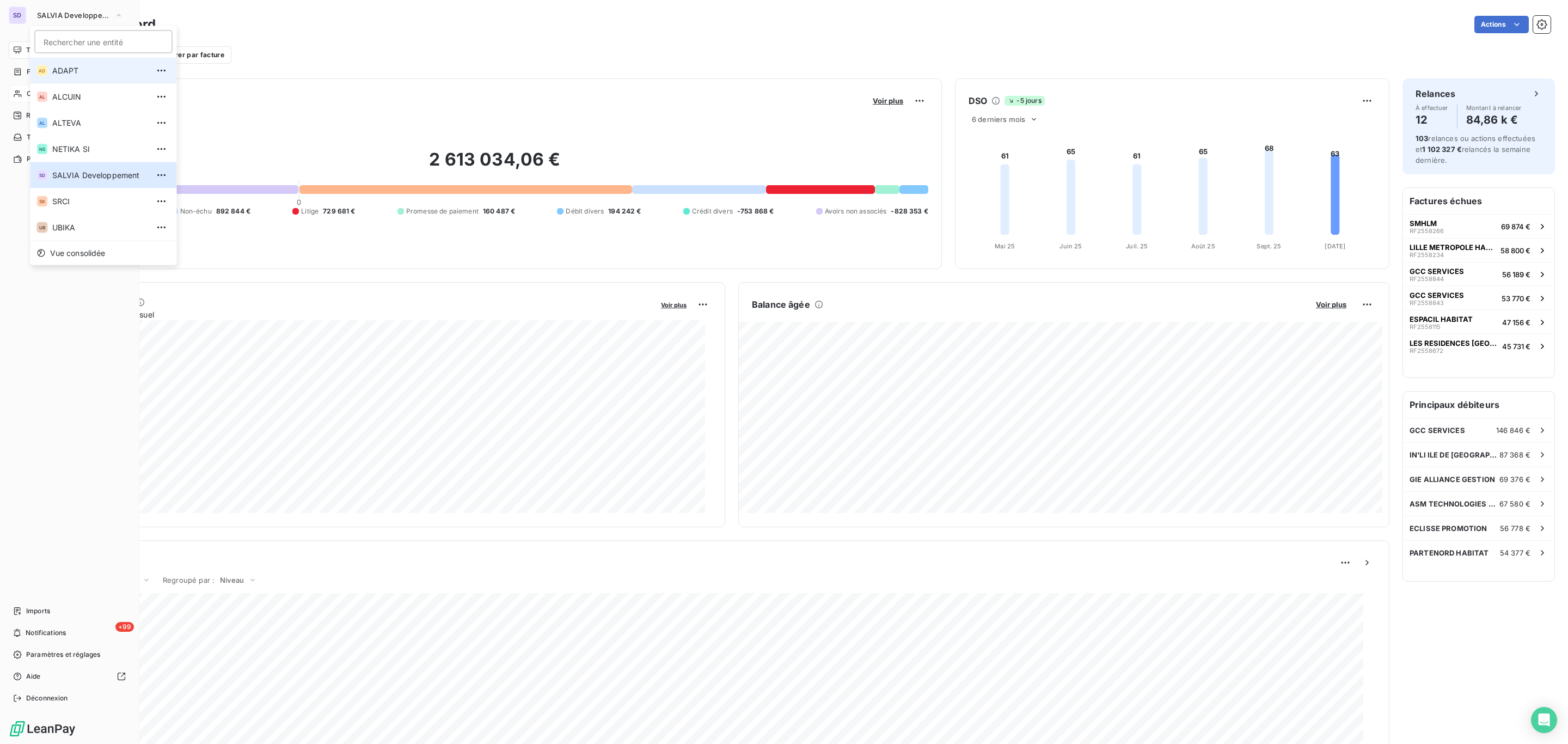
click at [84, 75] on span "ADAPT" at bounding box center [100, 70] width 97 height 11
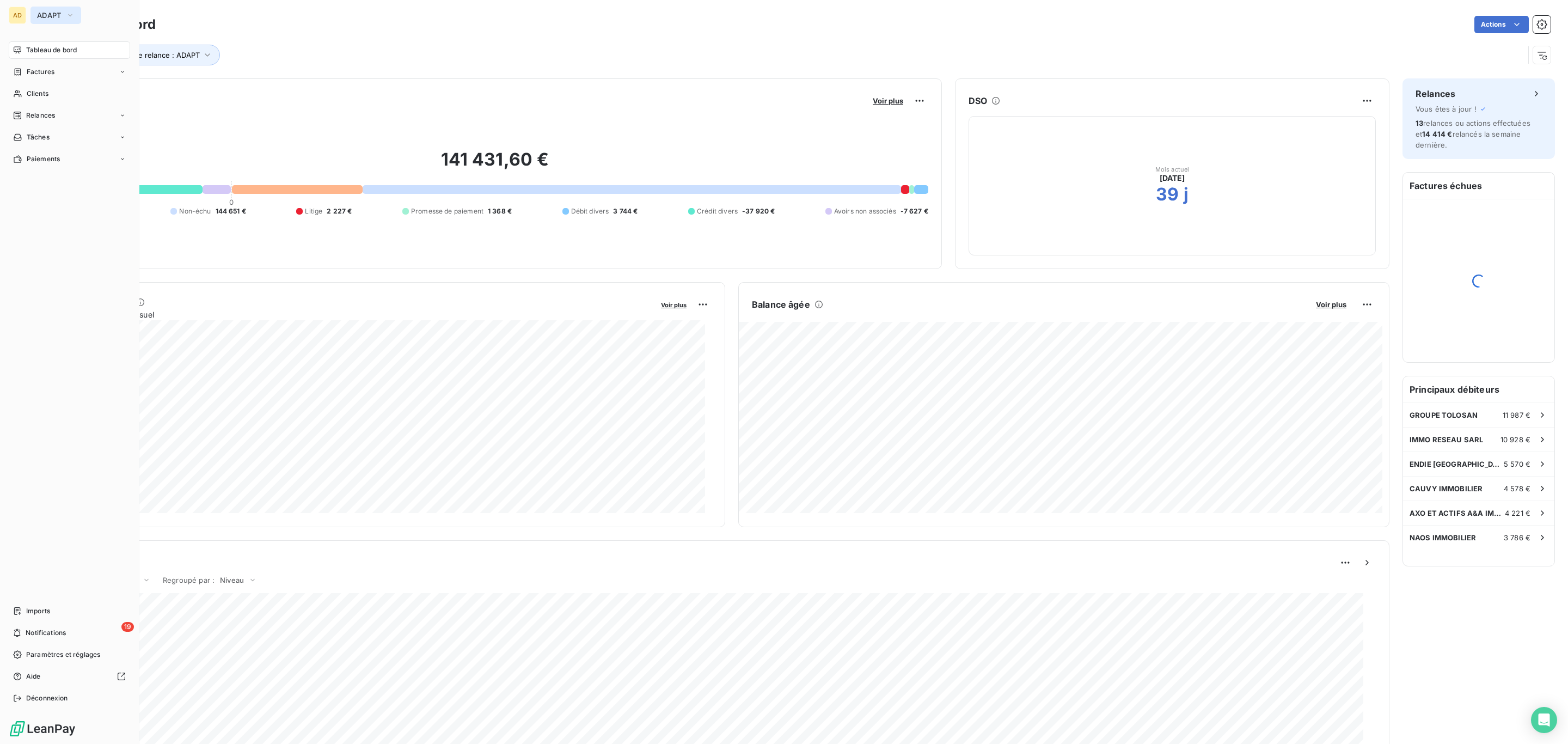
click at [79, 11] on button "ADAPT" at bounding box center [55, 15] width 50 height 17
click at [103, 135] on li "AL ALTEVA" at bounding box center [103, 123] width 146 height 26
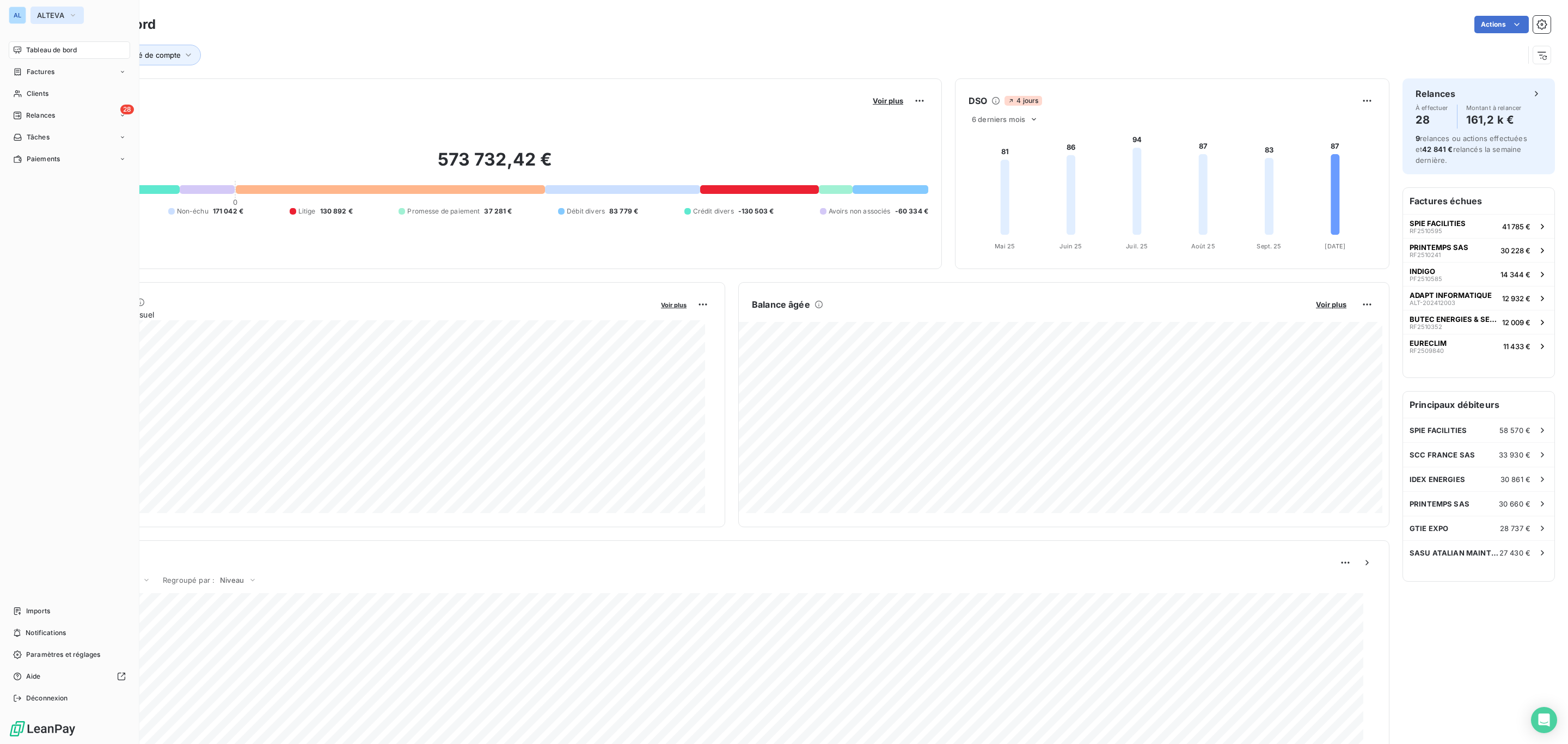
click at [49, 15] on span "ALTEVA" at bounding box center [50, 15] width 27 height 9
click at [88, 69] on span "ADAPT" at bounding box center [100, 70] width 97 height 11
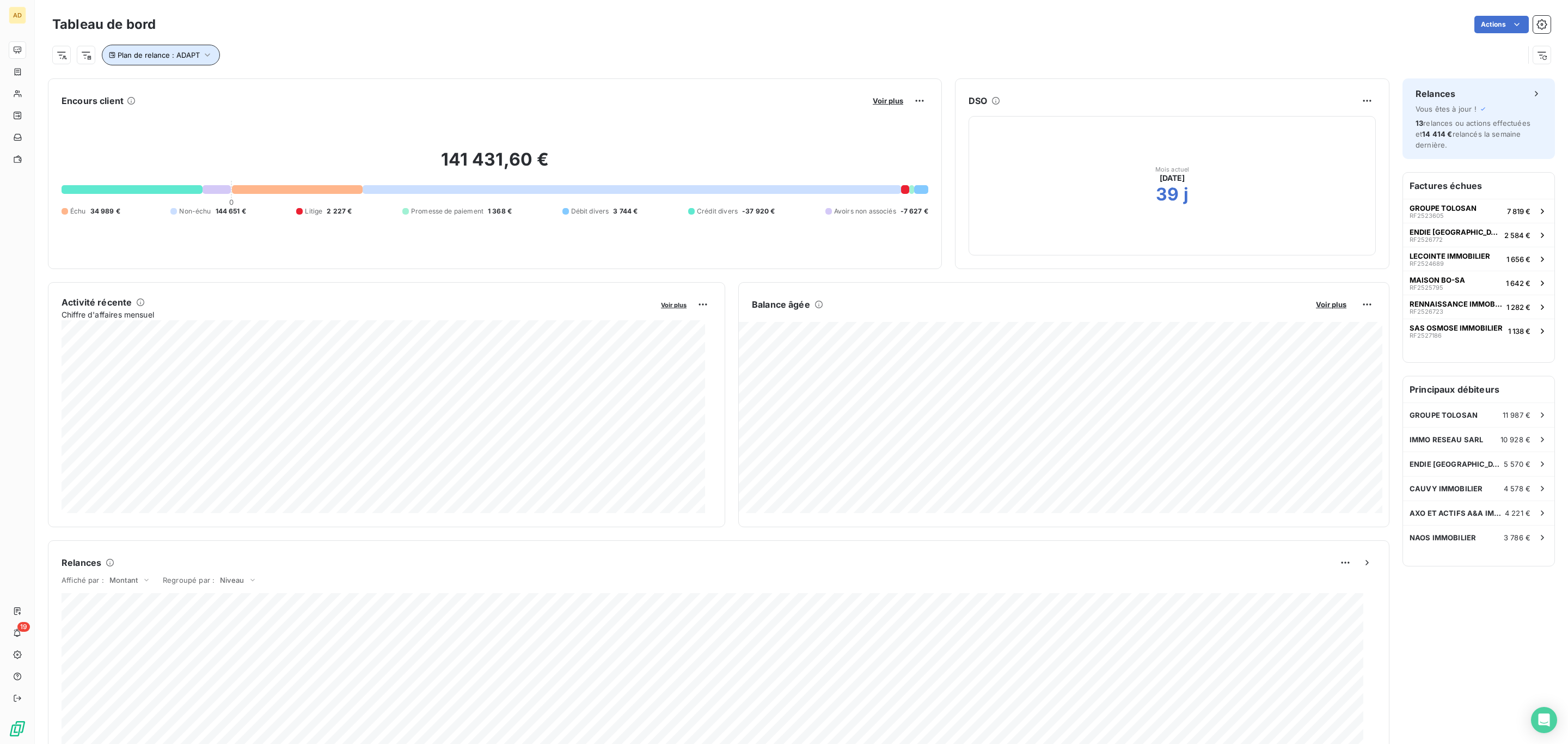
click at [196, 56] on span "Plan de relance : ADAPT" at bounding box center [159, 55] width 82 height 9
click at [281, 88] on span "ADAPT" at bounding box center [283, 84] width 27 height 11
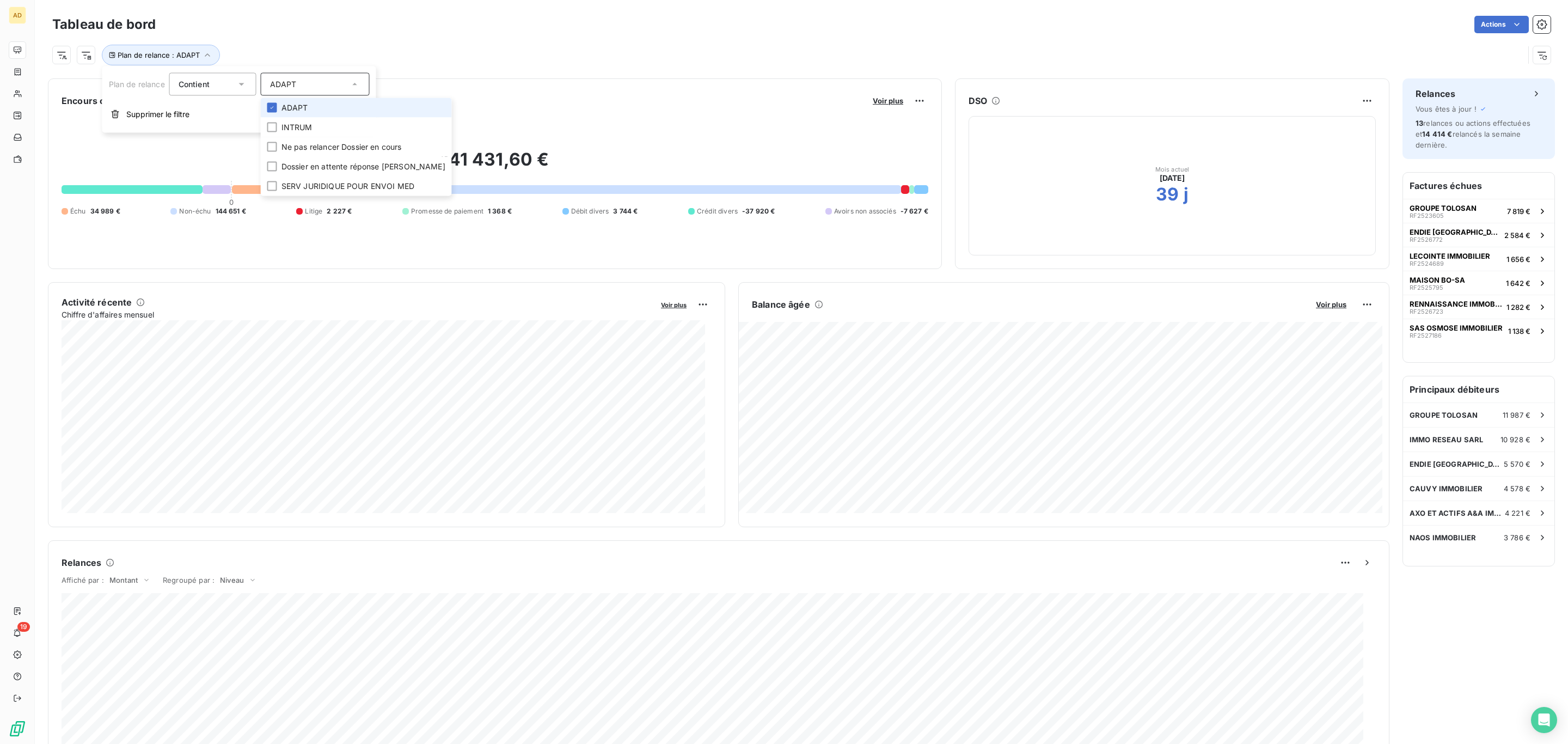
click at [281, 108] on li "ADAPT" at bounding box center [356, 107] width 191 height 19
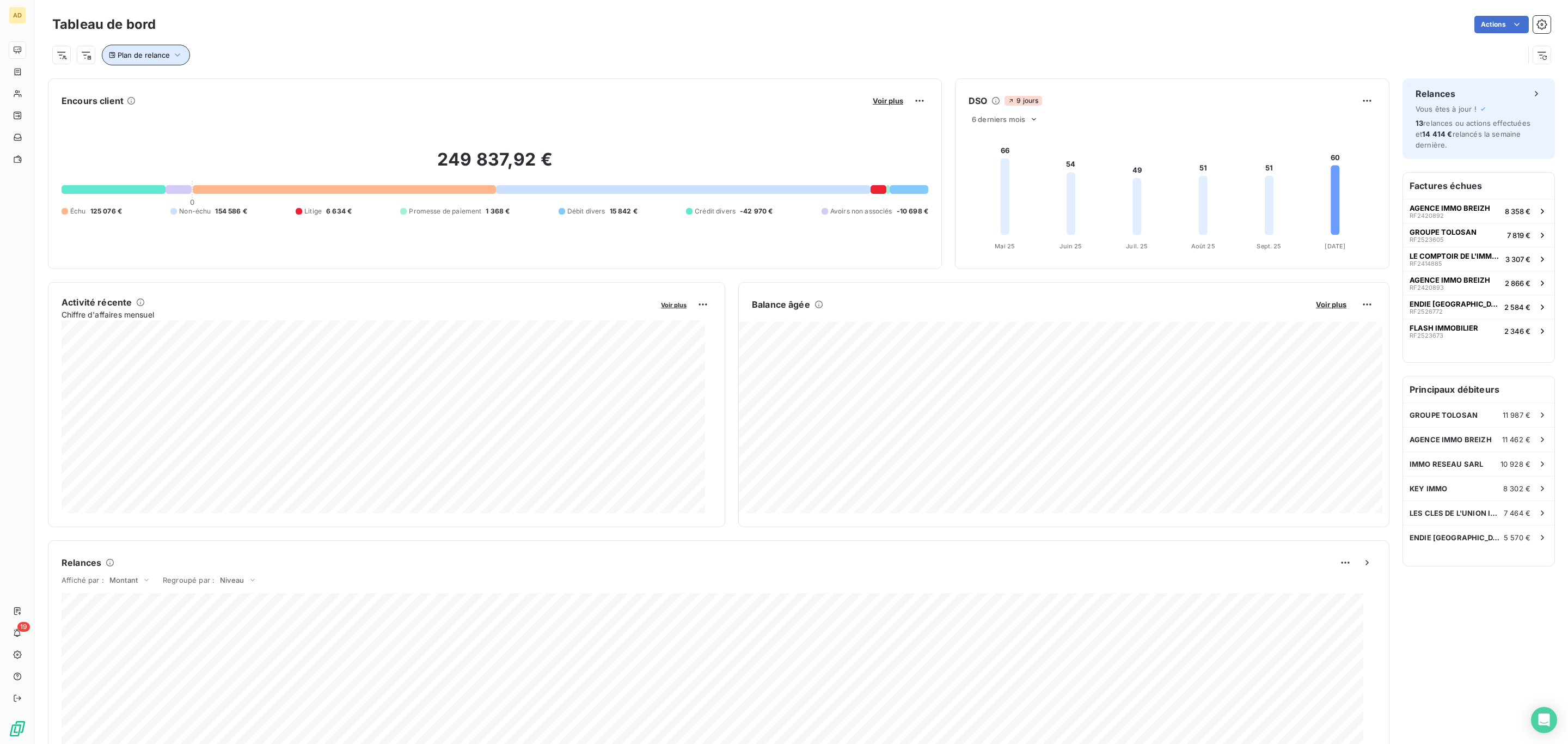
click at [169, 52] on span "Plan de relance" at bounding box center [144, 55] width 52 height 9
drag, startPoint x: 139, startPoint y: 110, endPoint x: 167, endPoint y: 105, distance: 28.4
click at [139, 109] on span "Supprimer le filtre" at bounding box center [158, 114] width 63 height 11
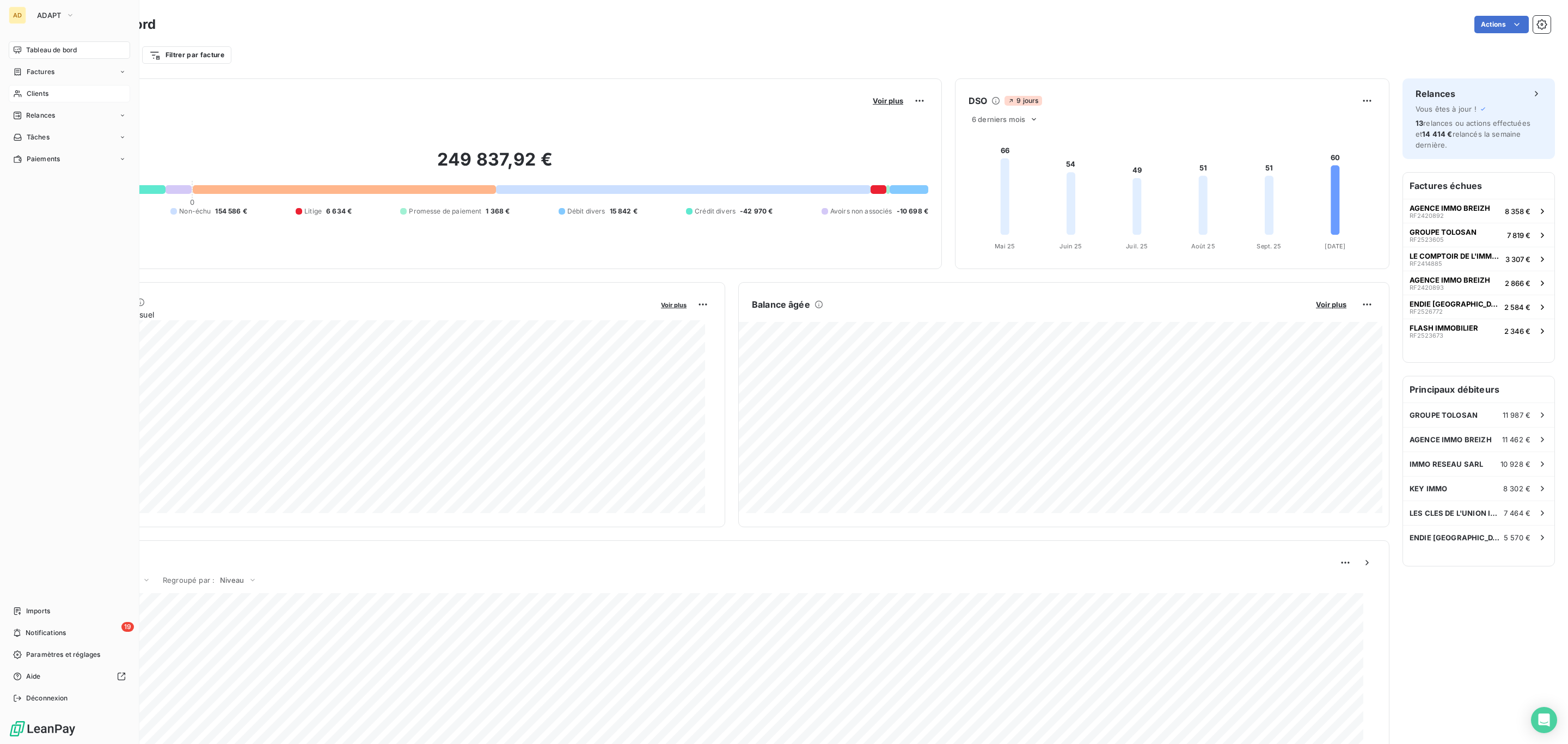
click at [33, 97] on span "Clients" at bounding box center [37, 93] width 22 height 10
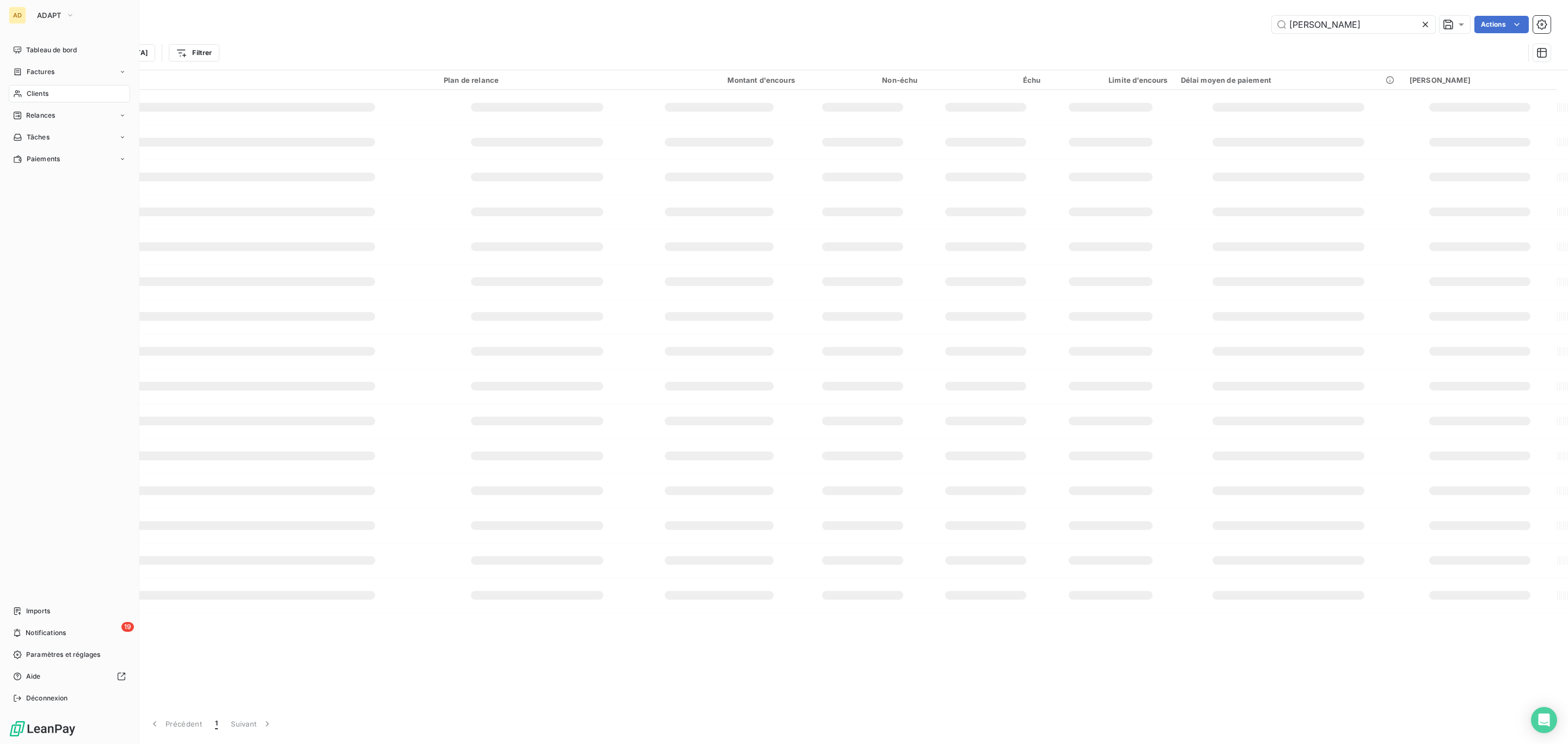
type input "ISER"
click at [41, 47] on span "Tableau de bord" at bounding box center [51, 50] width 50 height 10
